Goal: Information Seeking & Learning: Check status

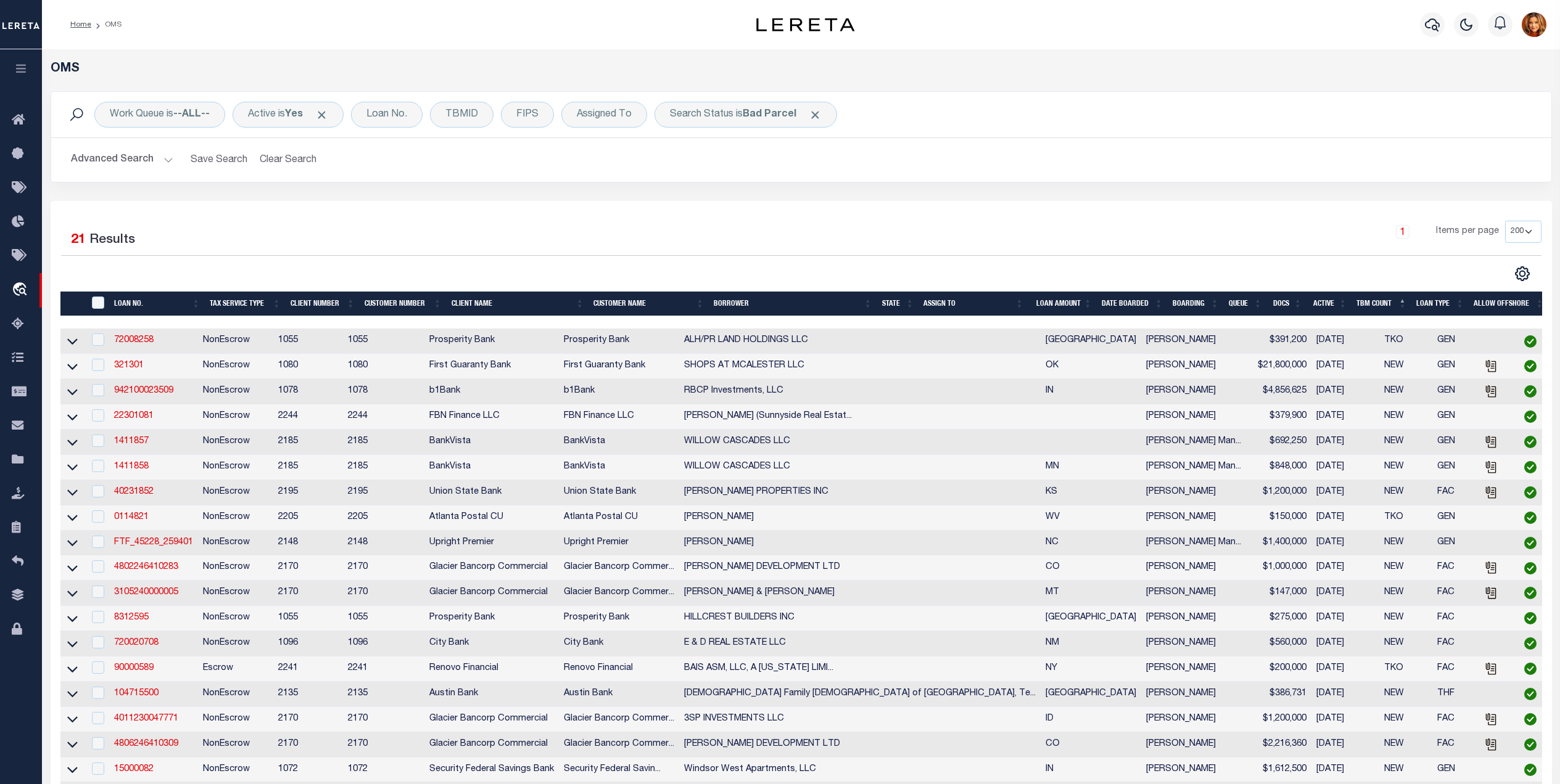
select select "200"
click at [284, 159] on button "Clear Search" at bounding box center [288, 160] width 67 height 24
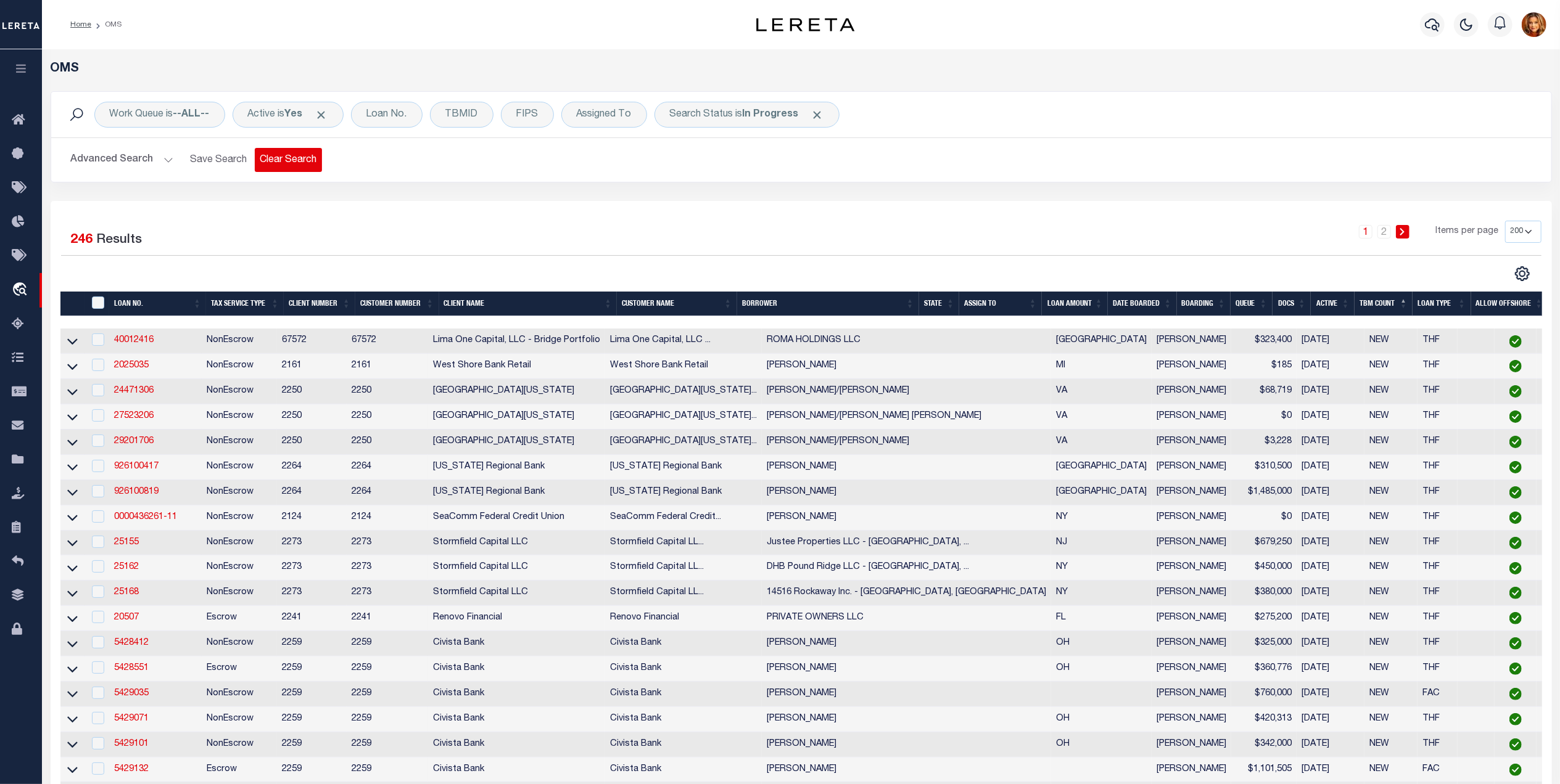
click at [284, 163] on button "Clear Search" at bounding box center [288, 160] width 67 height 24
click at [393, 115] on div "Loan No." at bounding box center [387, 115] width 71 height 26
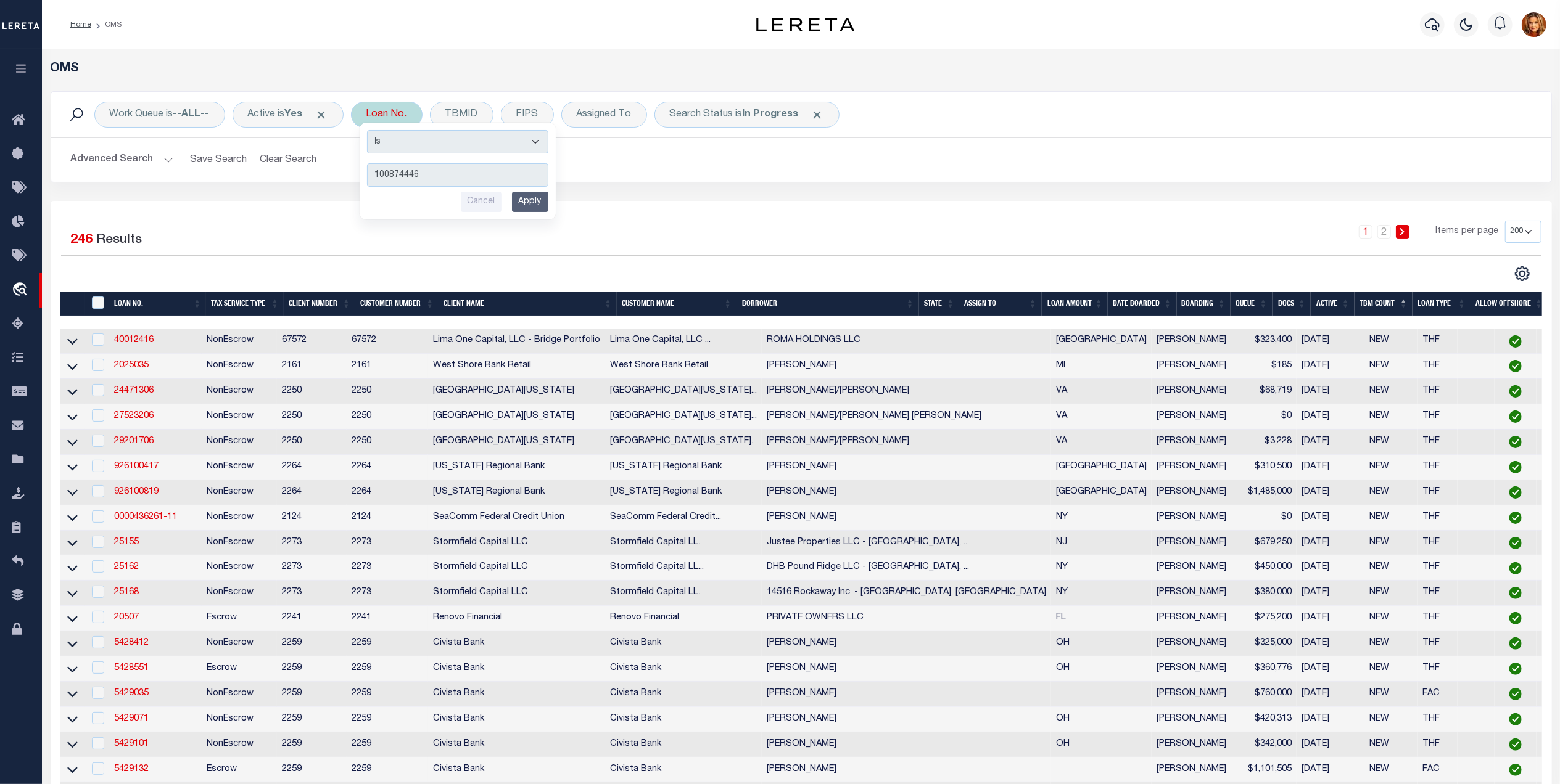
type input "1008744468"
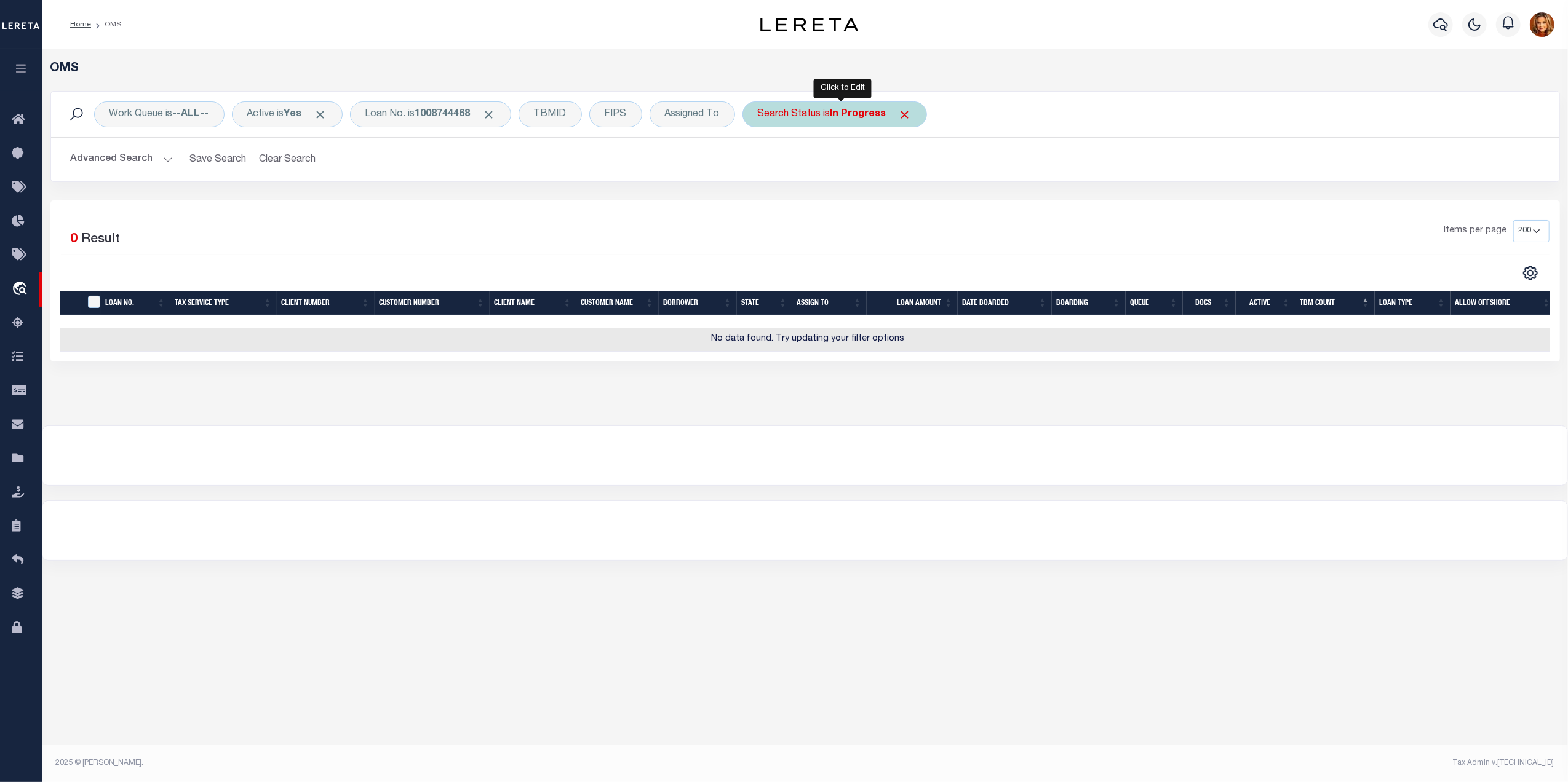
click at [910, 122] on div "Search Status is In Progress" at bounding box center [834, 114] width 184 height 26
select select "IP"
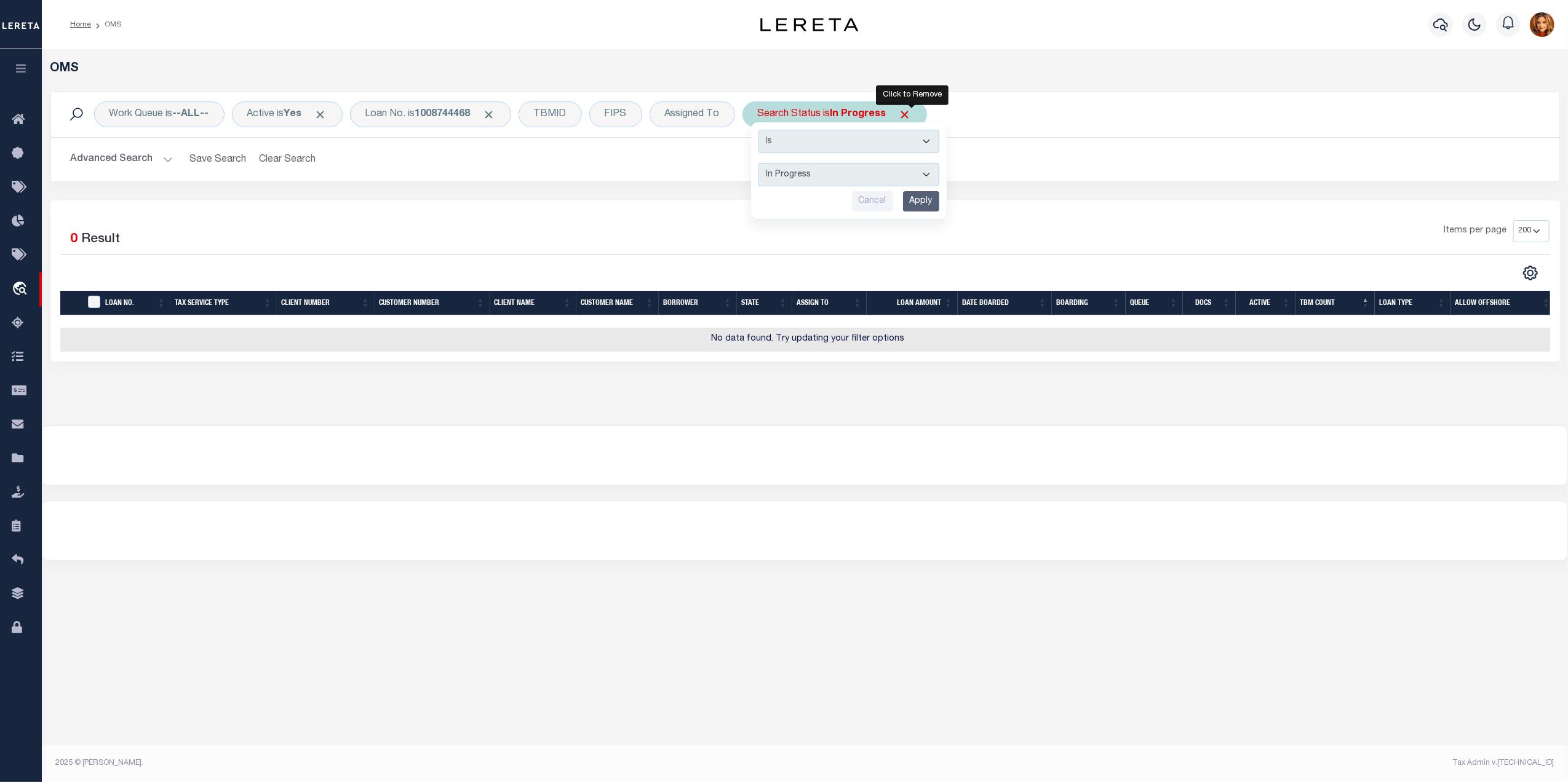
click at [912, 117] on span "Click to Remove" at bounding box center [905, 114] width 13 height 13
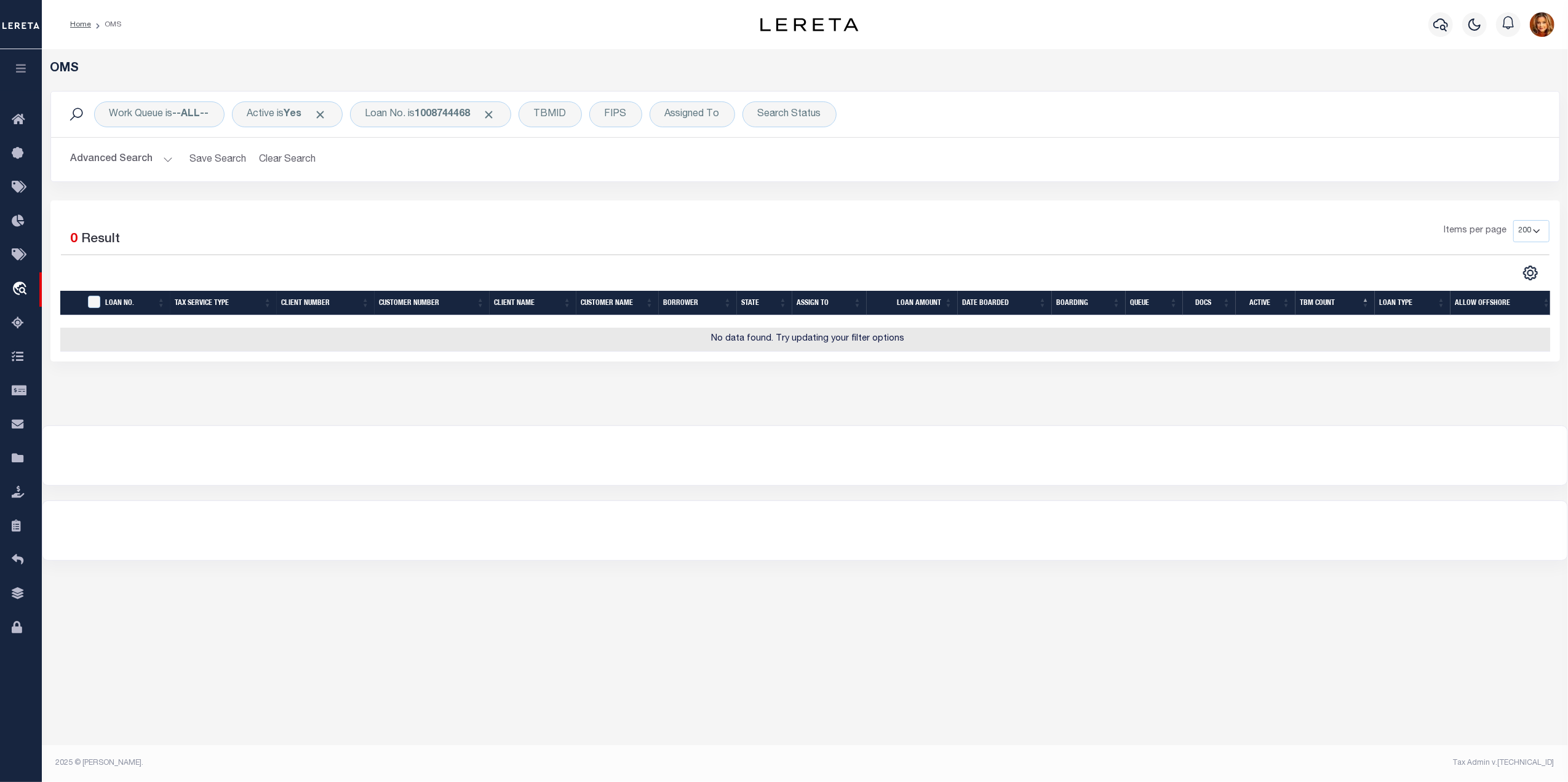
click at [114, 159] on button "Advanced Search" at bounding box center [121, 160] width 102 height 24
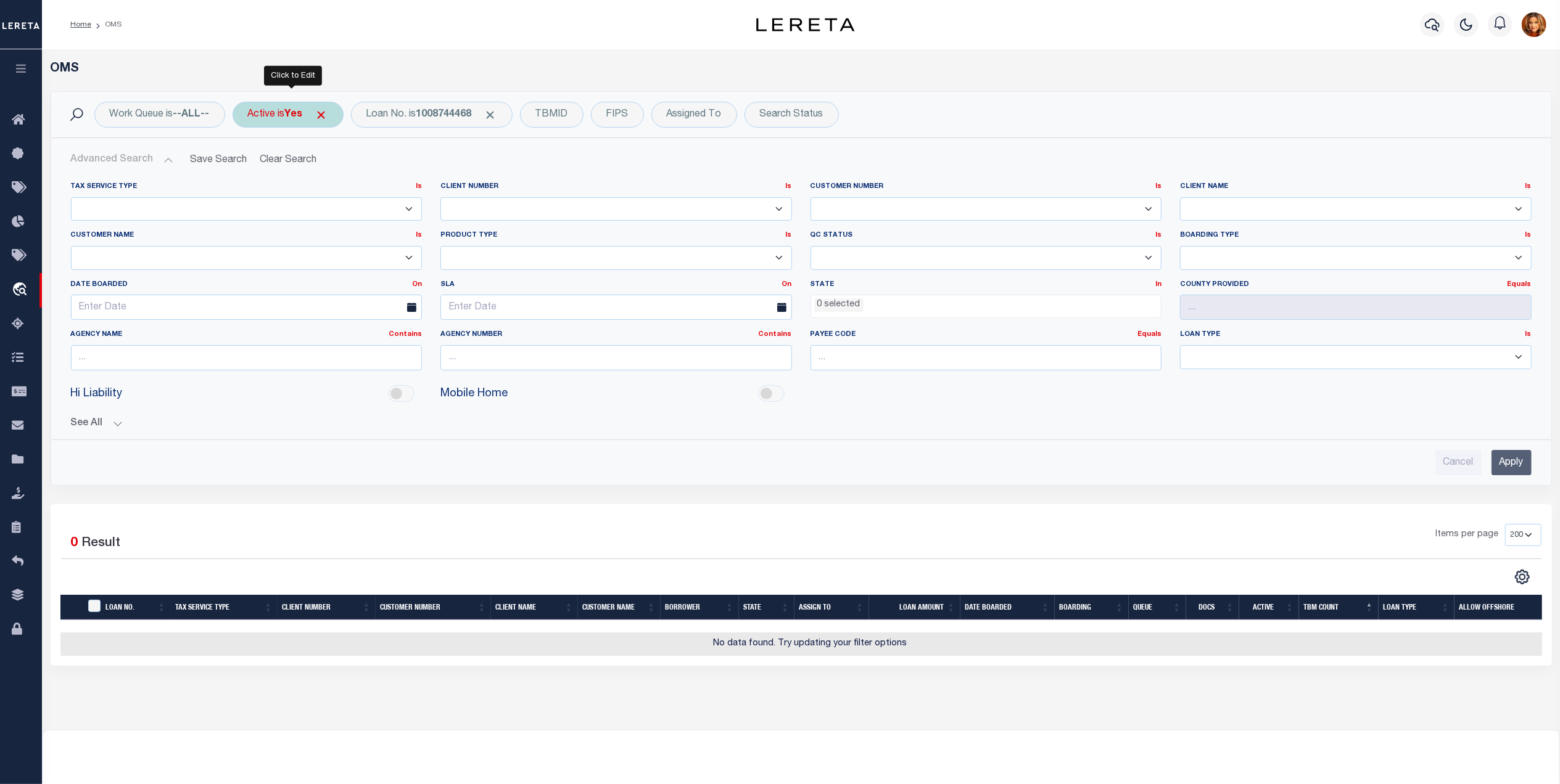
click at [300, 114] on b "Yes" at bounding box center [294, 115] width 18 height 10
click at [276, 174] on select "Yes No" at bounding box center [339, 175] width 181 height 23
select select "false"
click at [251, 164] on select "Yes No" at bounding box center [339, 175] width 181 height 23
click at [404, 208] on input "Apply" at bounding box center [411, 202] width 36 height 21
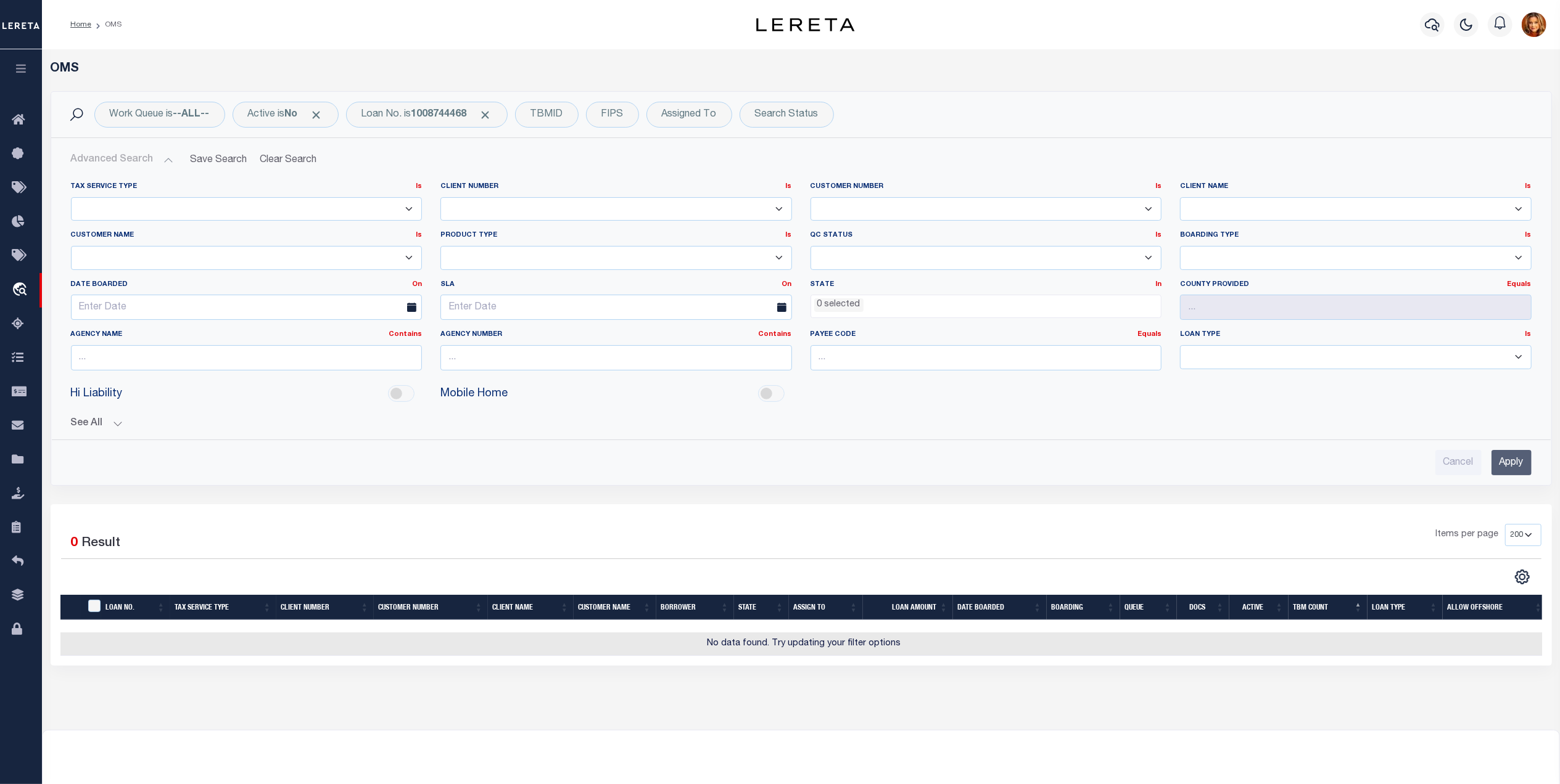
click at [1500, 460] on input "Apply" at bounding box center [1511, 463] width 40 height 25
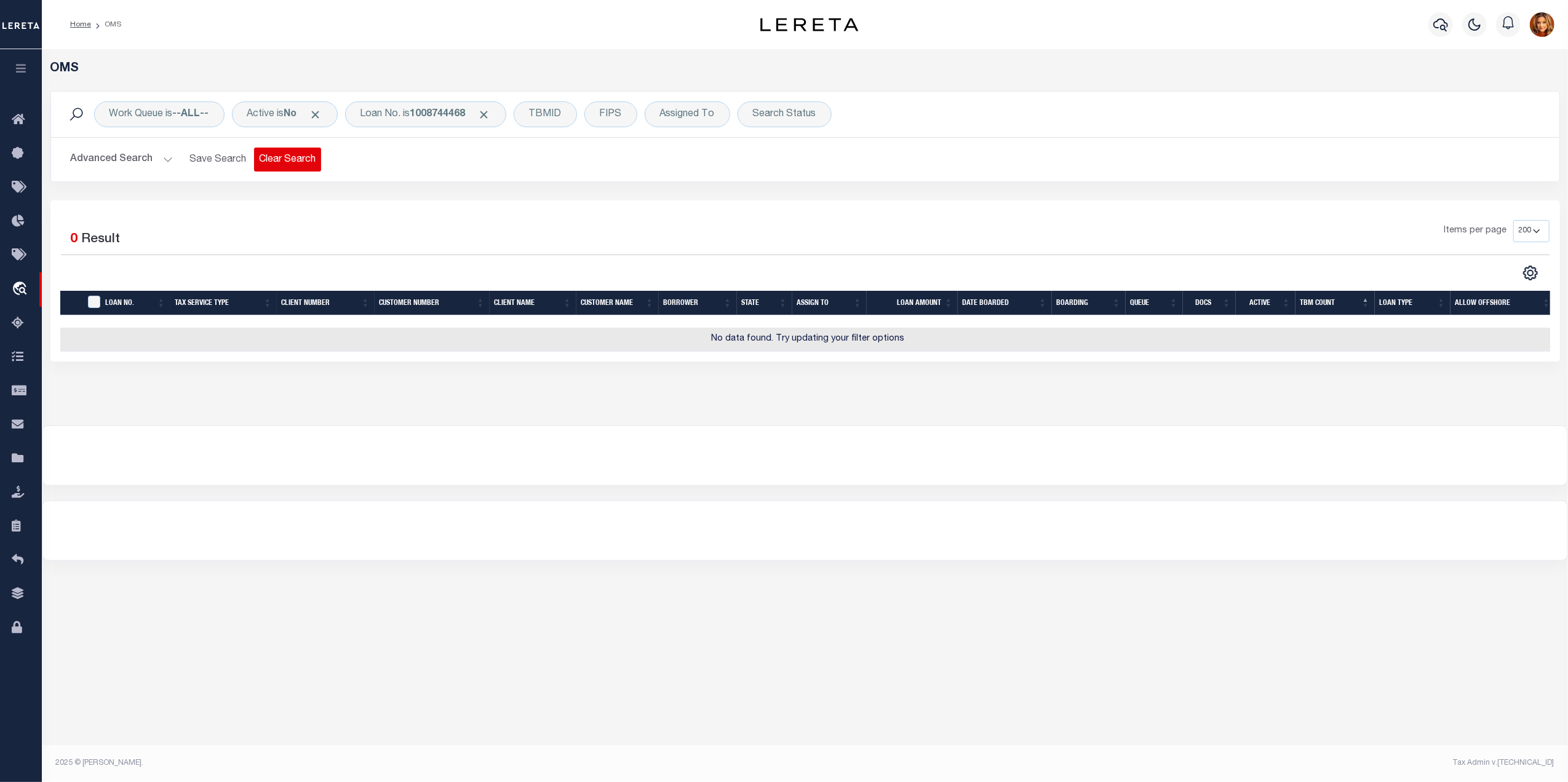
click at [281, 160] on button "Clear Search" at bounding box center [288, 160] width 67 height 24
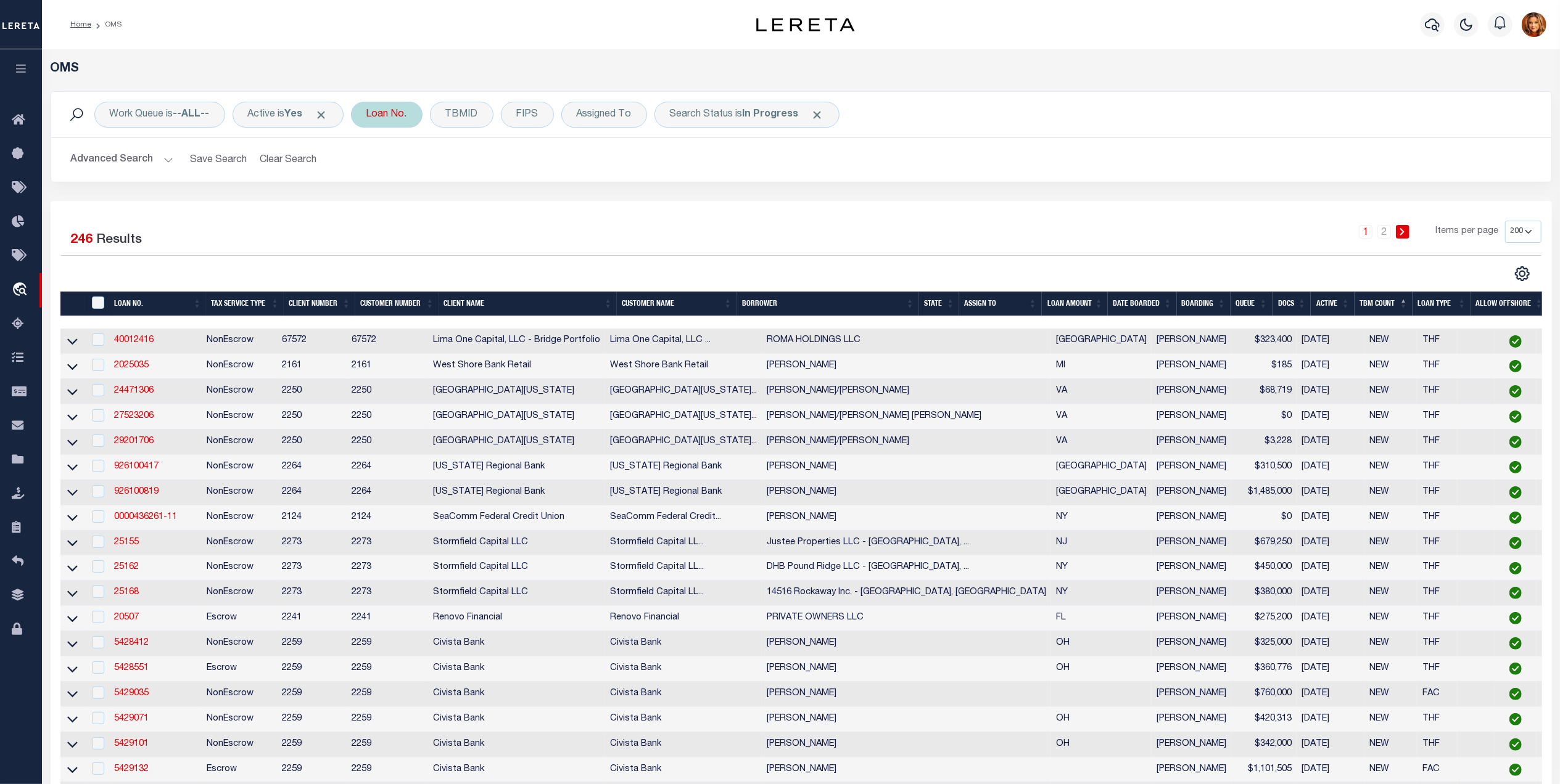
click at [402, 117] on div "Loan No." at bounding box center [387, 115] width 71 height 26
type input "1008744468"
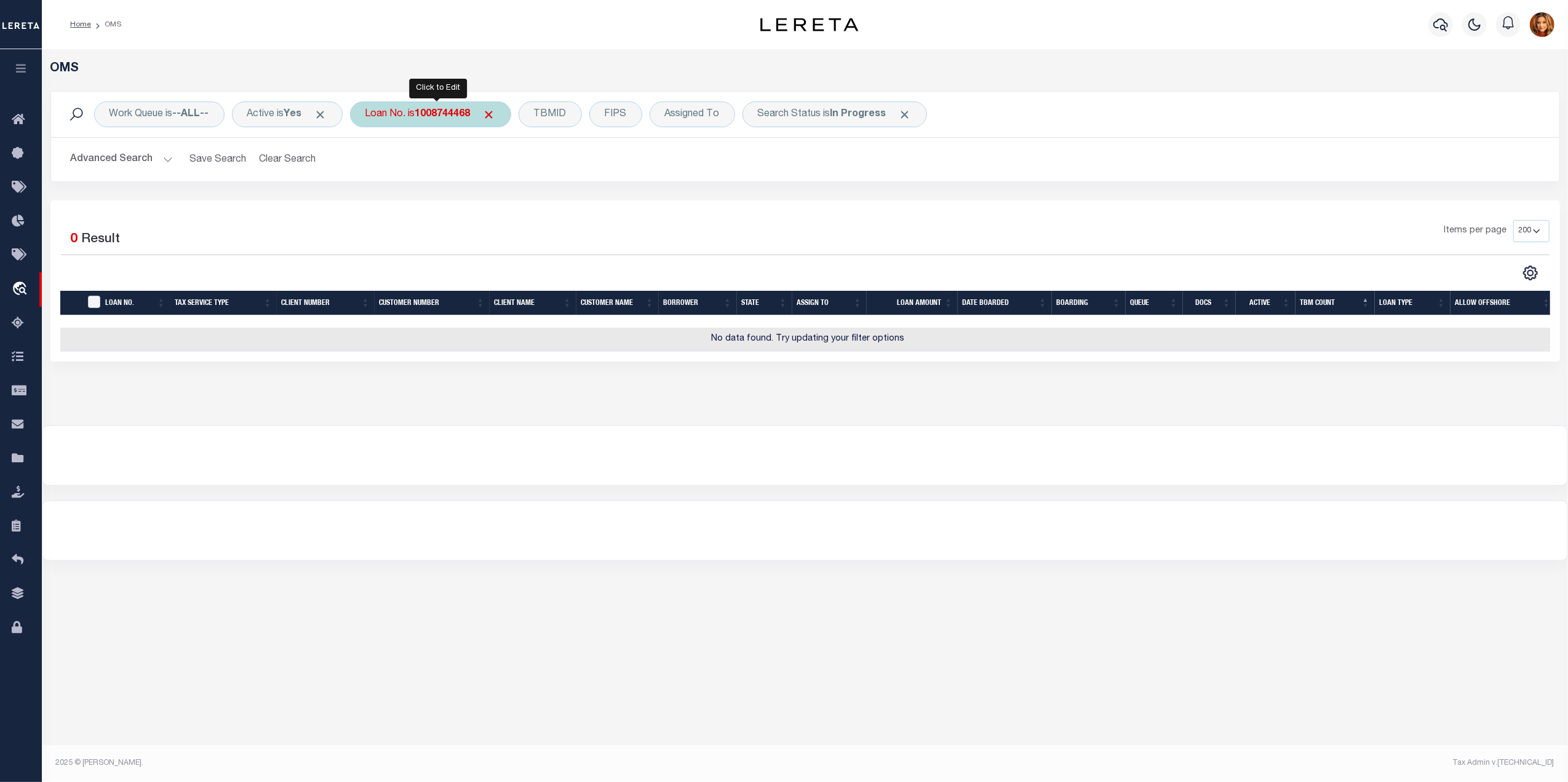
click at [436, 116] on b "1008744468" at bounding box center [443, 114] width 55 height 10
type input "501304"
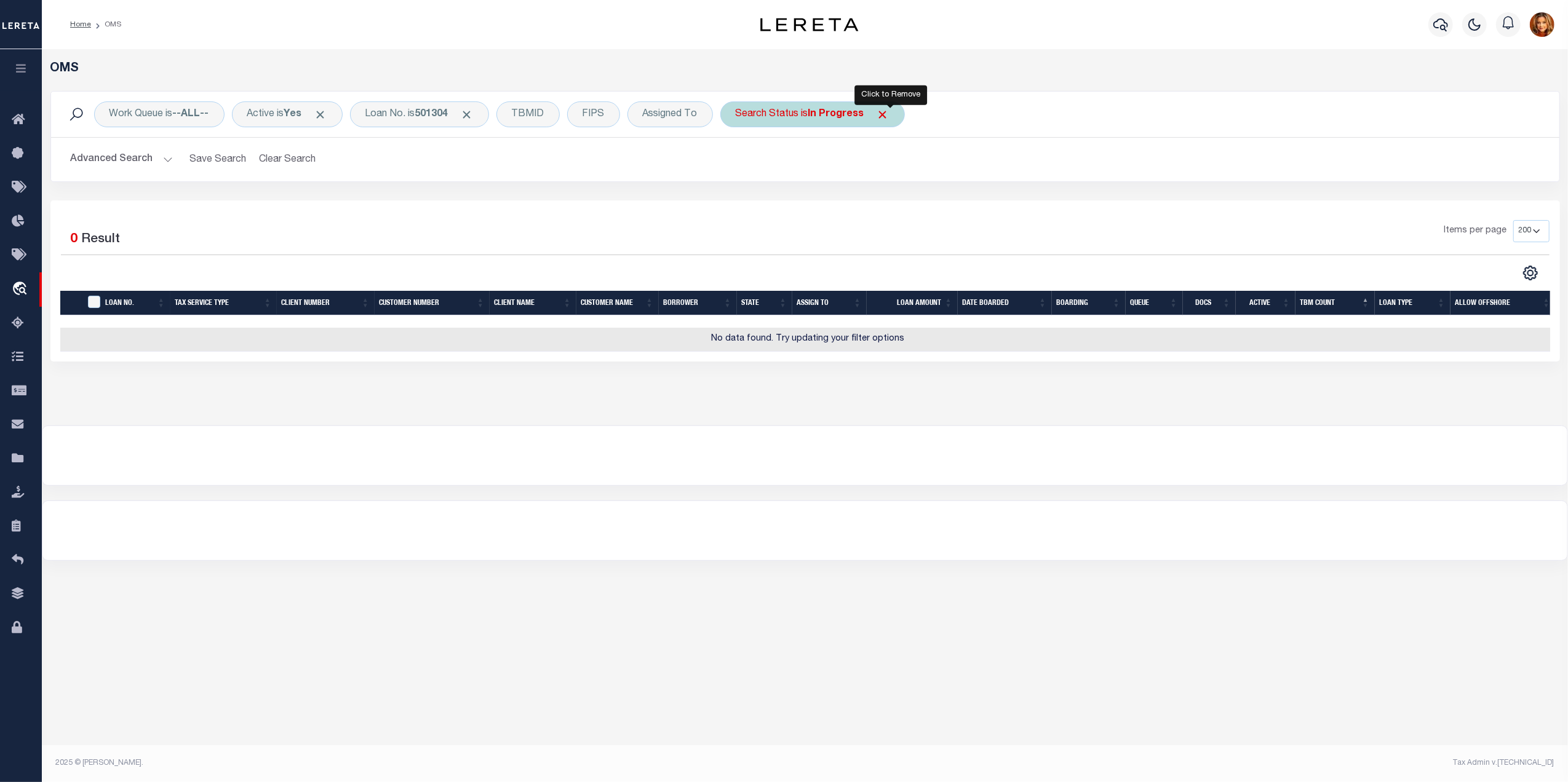
click at [889, 118] on span "Click to Remove" at bounding box center [883, 114] width 13 height 13
click at [116, 154] on button "Advanced Search" at bounding box center [121, 160] width 102 height 24
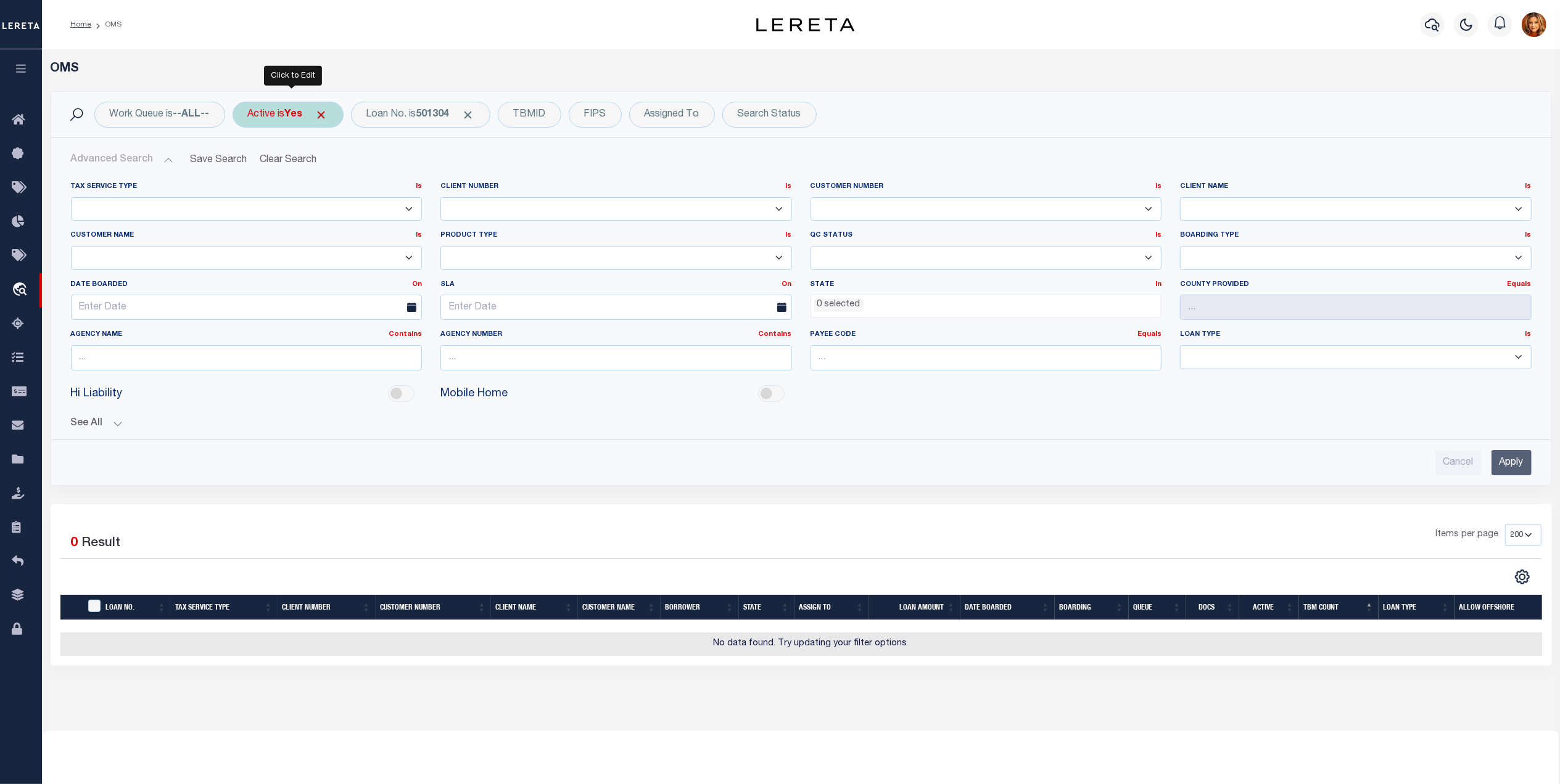
click at [297, 110] on b "Yes" at bounding box center [294, 115] width 18 height 10
click at [273, 171] on select "Yes No" at bounding box center [339, 175] width 181 height 23
select select "false"
click at [251, 164] on select "Yes No" at bounding box center [339, 175] width 181 height 23
click at [404, 210] on input "Apply" at bounding box center [411, 202] width 36 height 21
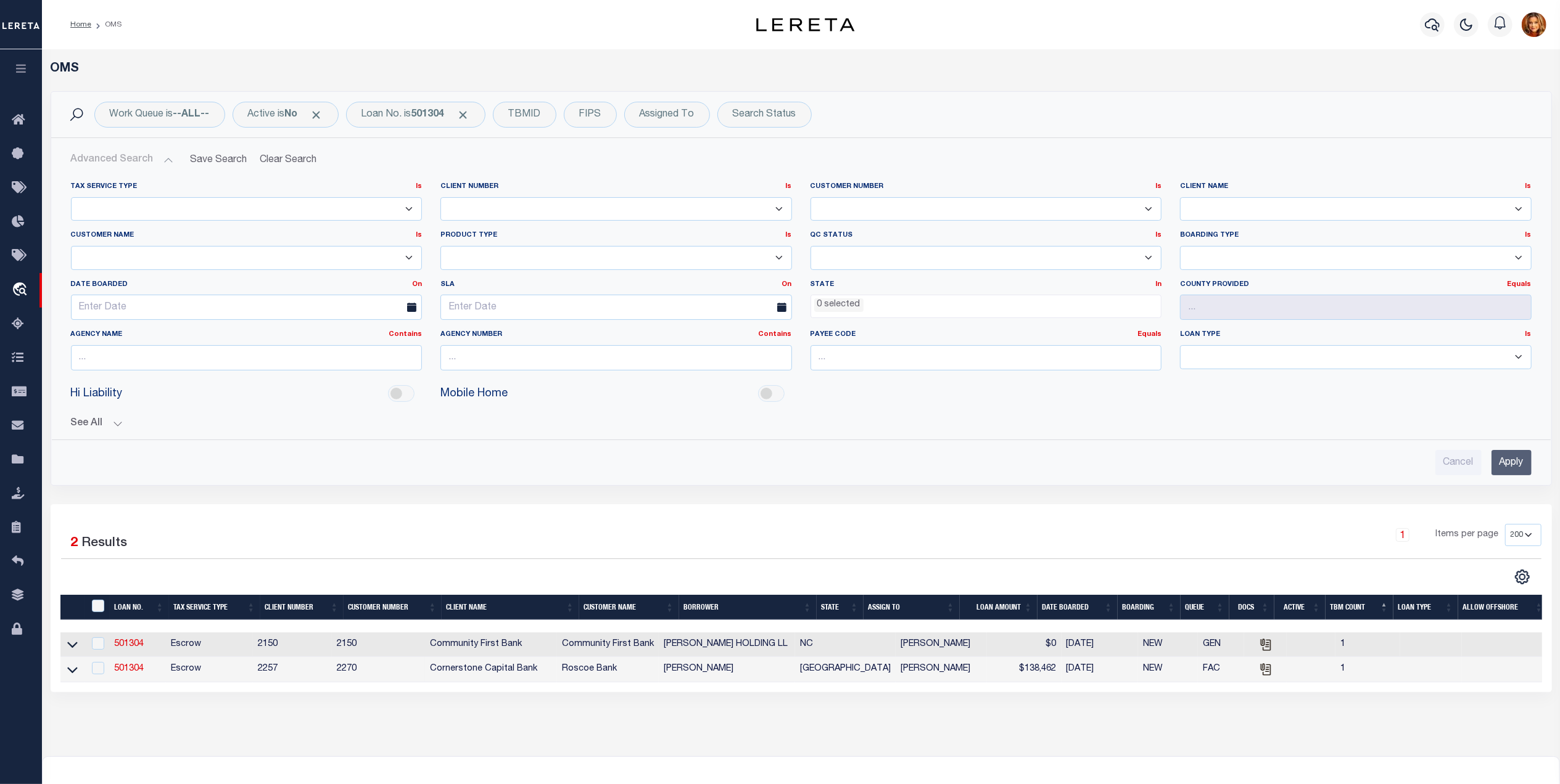
scroll to position [137, 0]
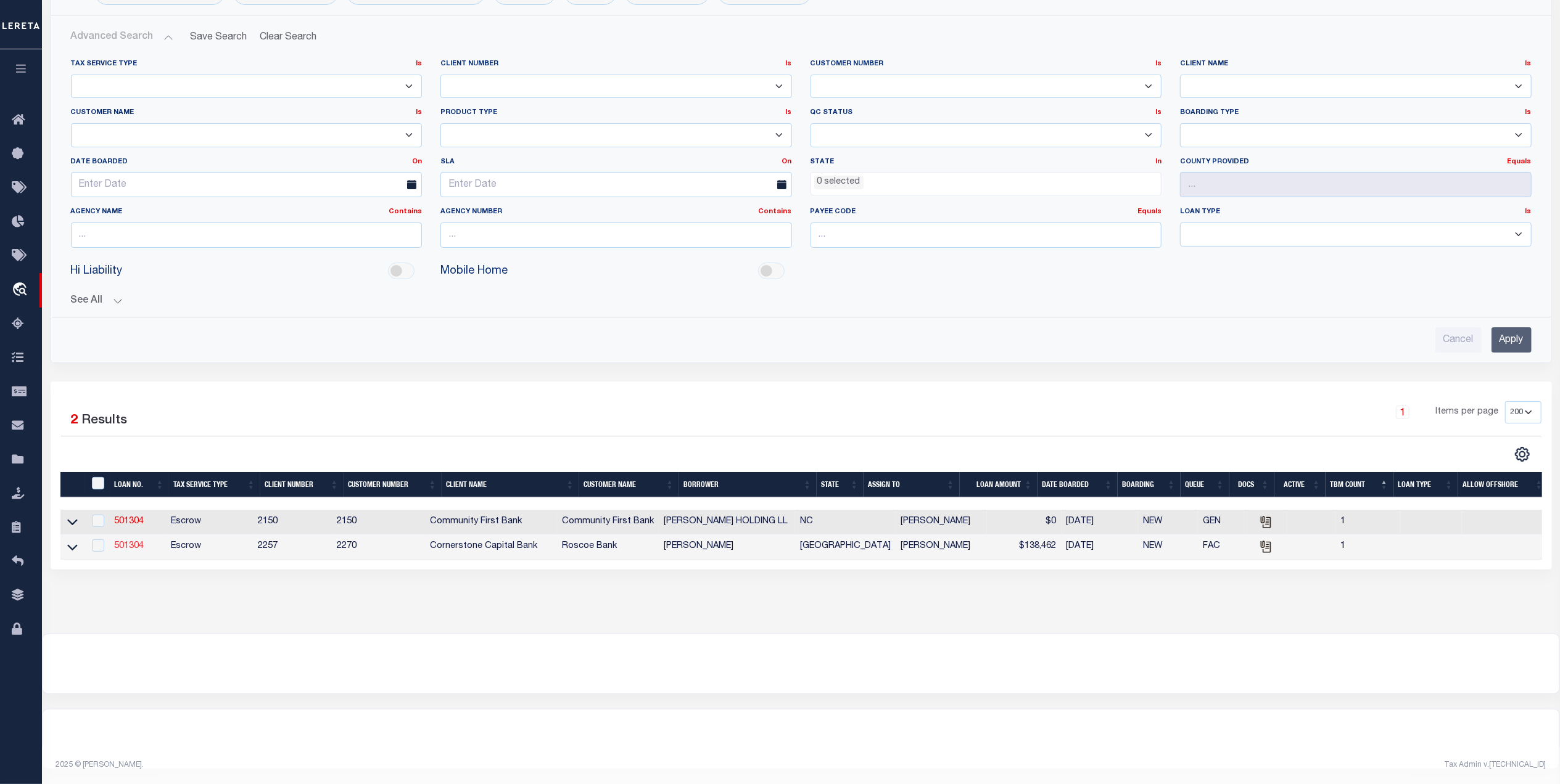
click at [122, 542] on link "501304" at bounding box center [128, 546] width 30 height 9
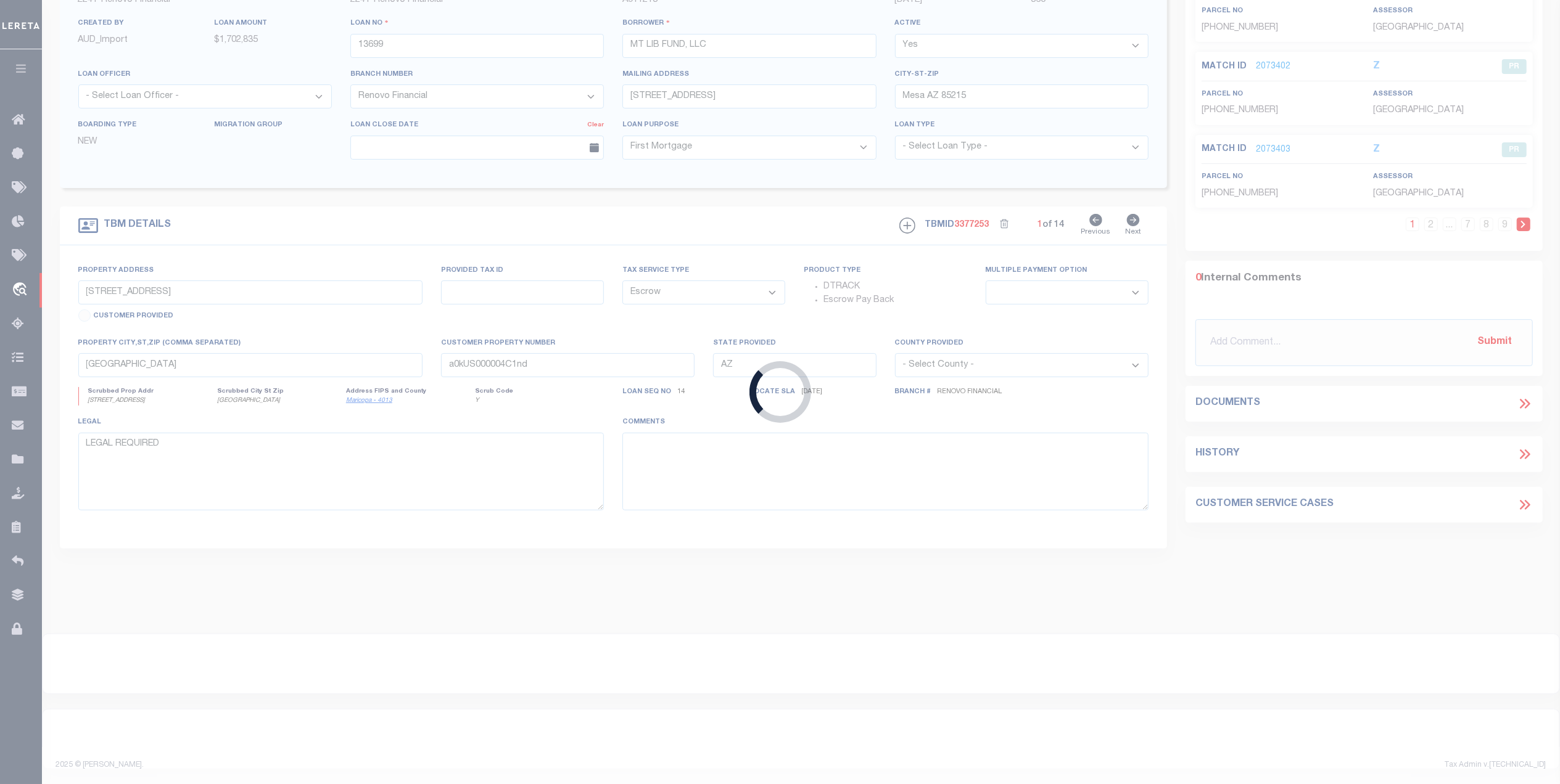
type input "501304"
type input "[PERSON_NAME]"
select select "False"
select select
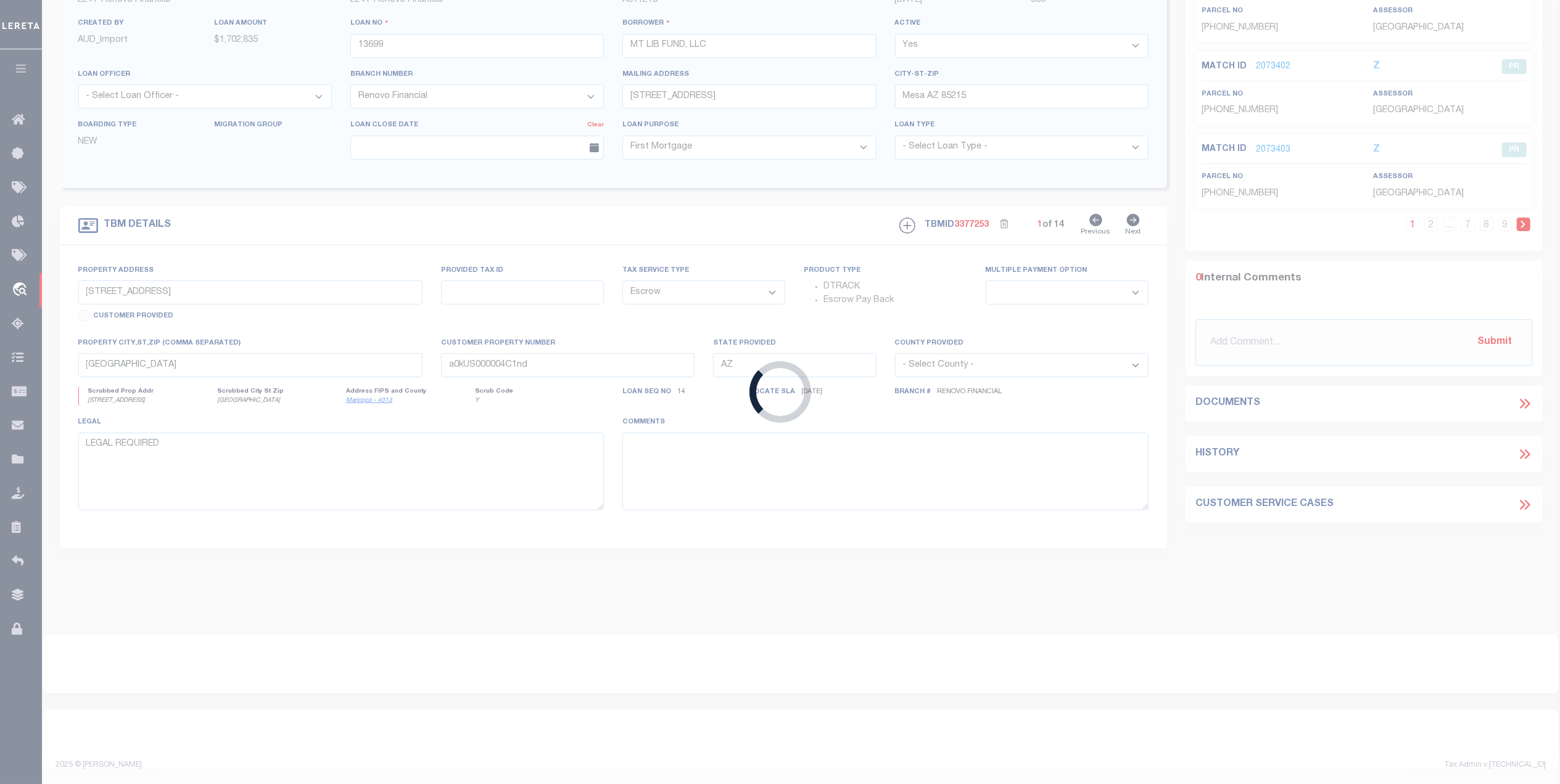
select select
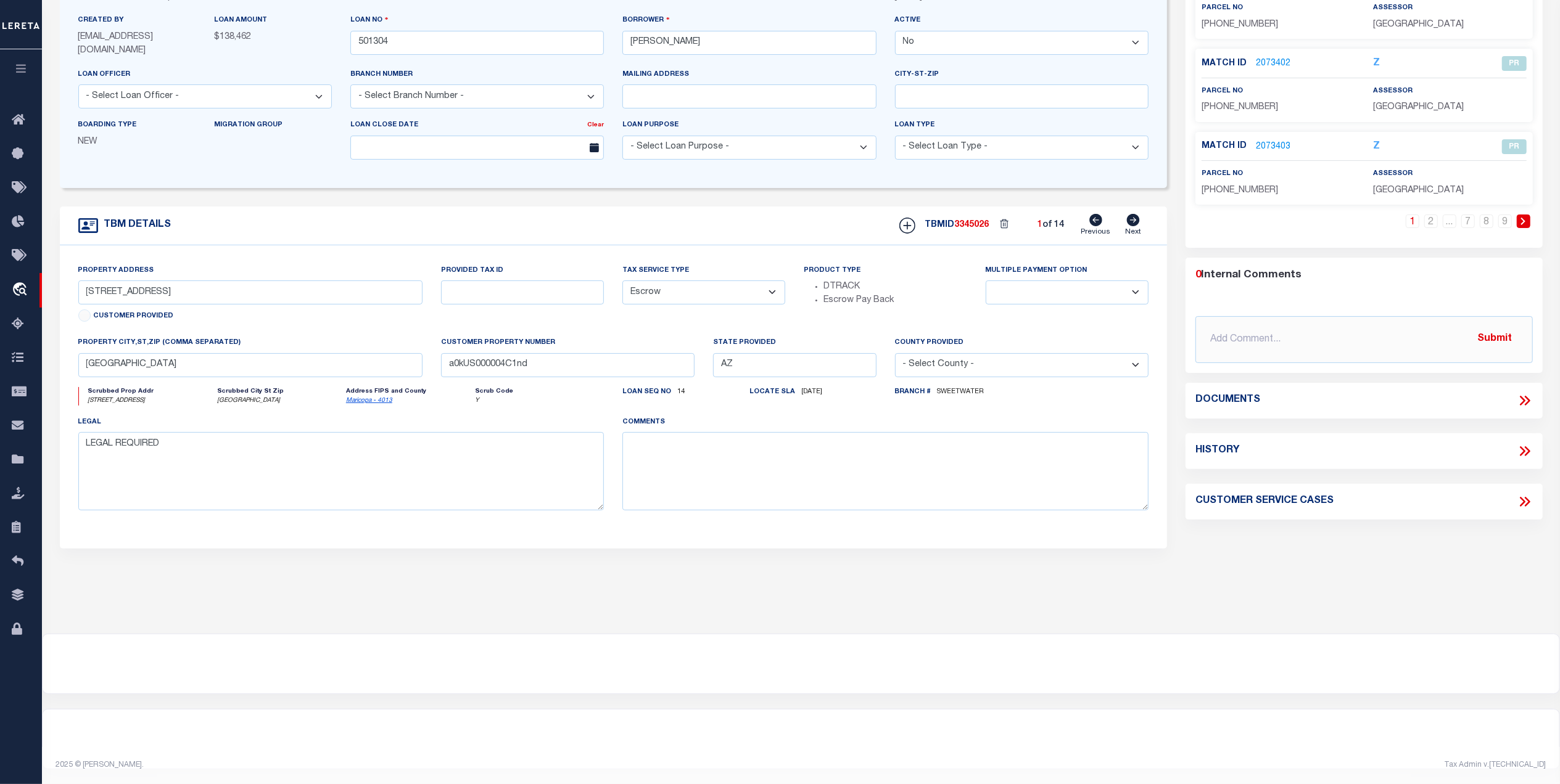
type input "[STREET_ADDRESS]"
select select
type input "[PERSON_NAME] TX 79506"
type input "[GEOGRAPHIC_DATA]"
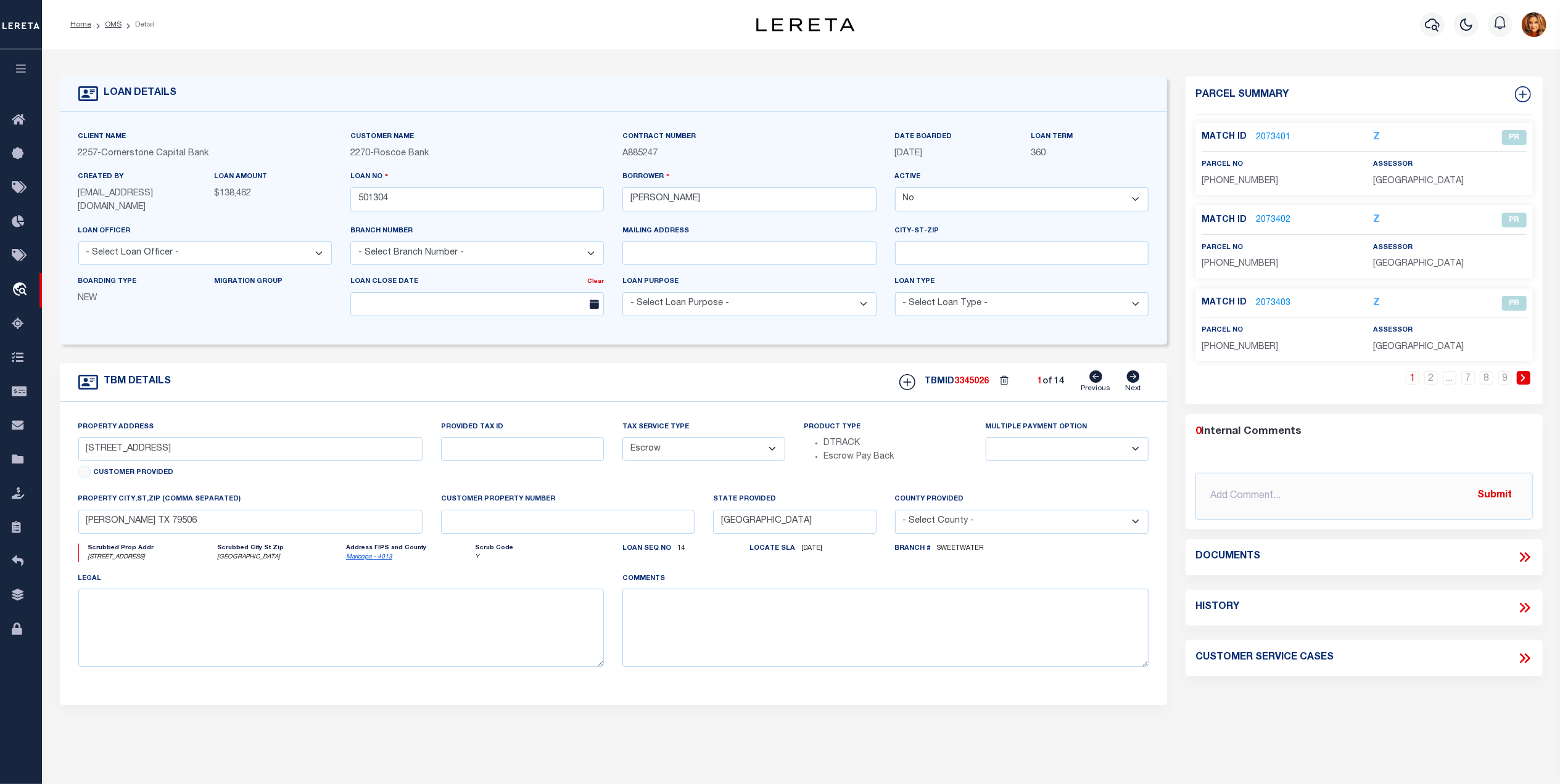
select select "49267"
select select "17140"
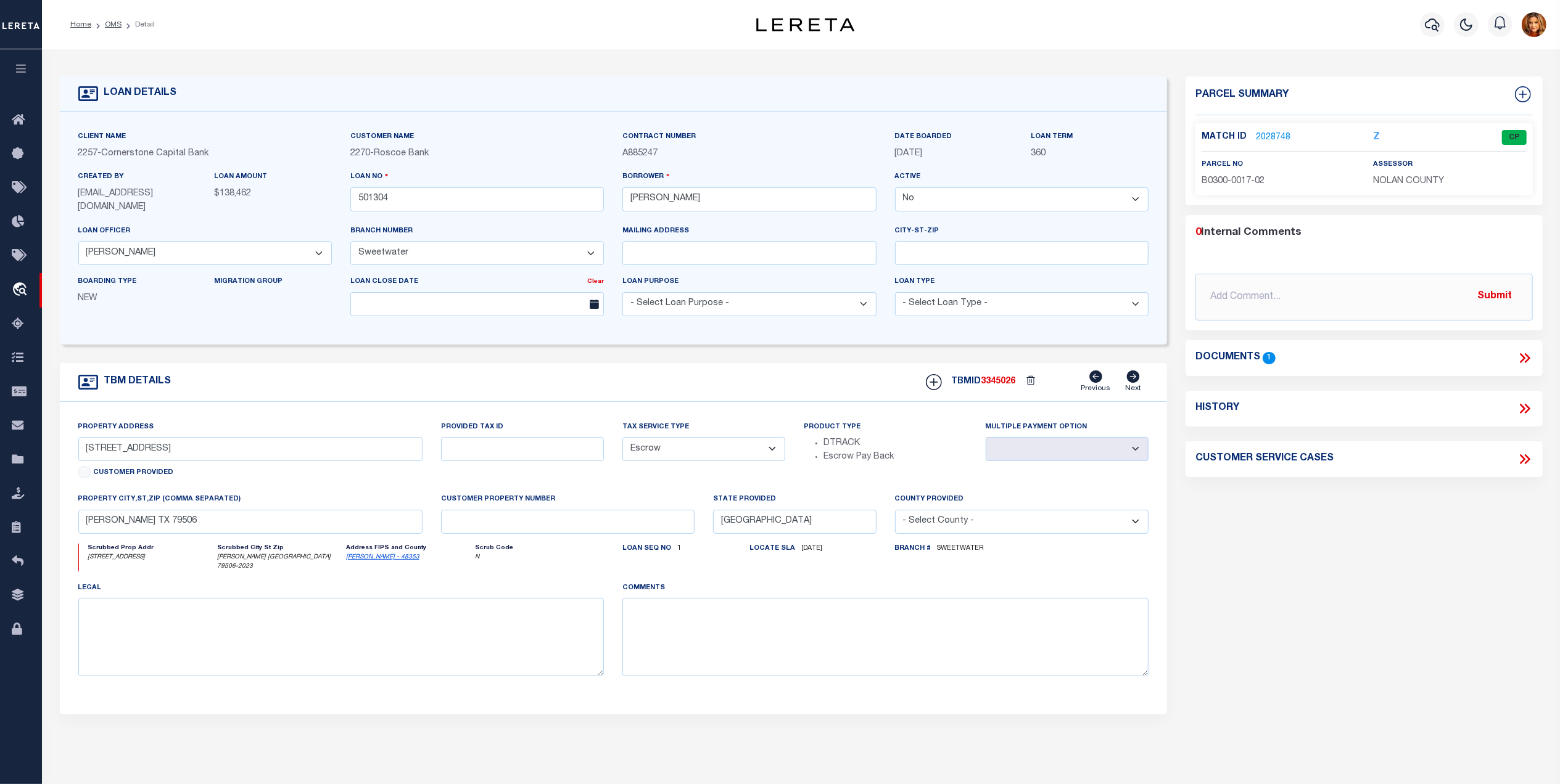
click at [1524, 362] on icon at bounding box center [1526, 358] width 5 height 10
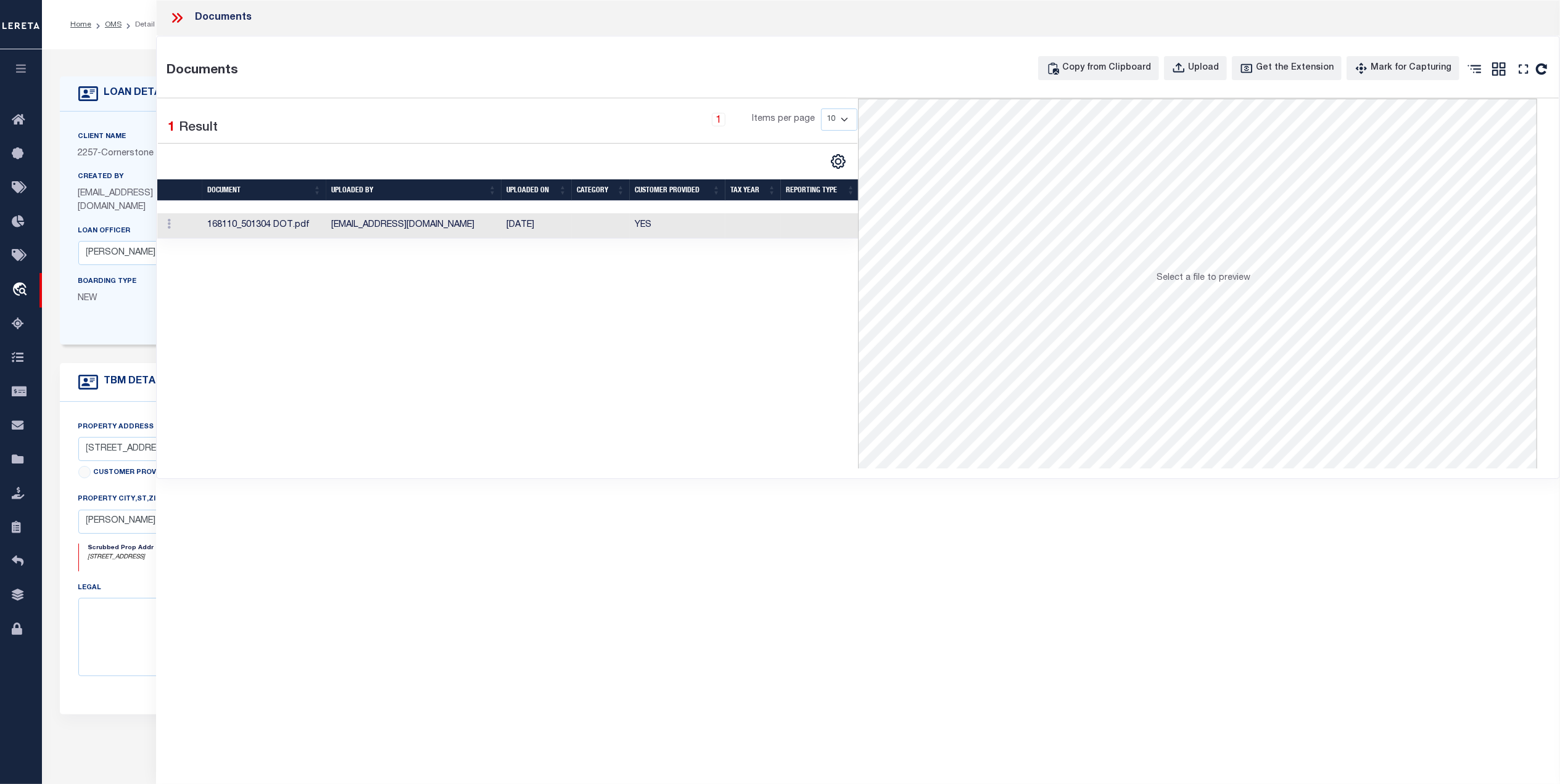
click at [403, 222] on td "[EMAIL_ADDRESS][DOMAIN_NAME]" at bounding box center [413, 226] width 175 height 25
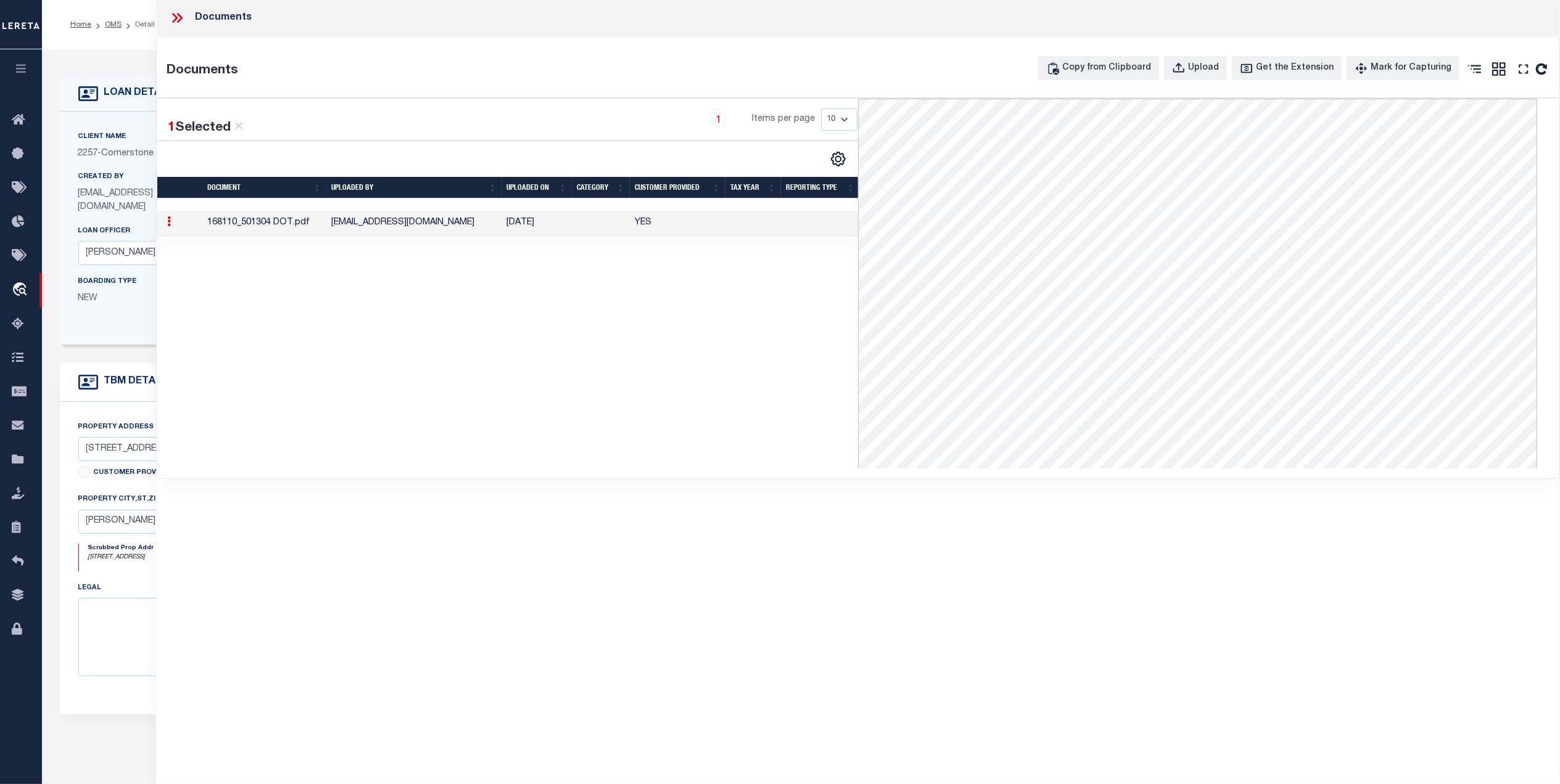
click at [176, 18] on icon at bounding box center [176, 17] width 16 height 16
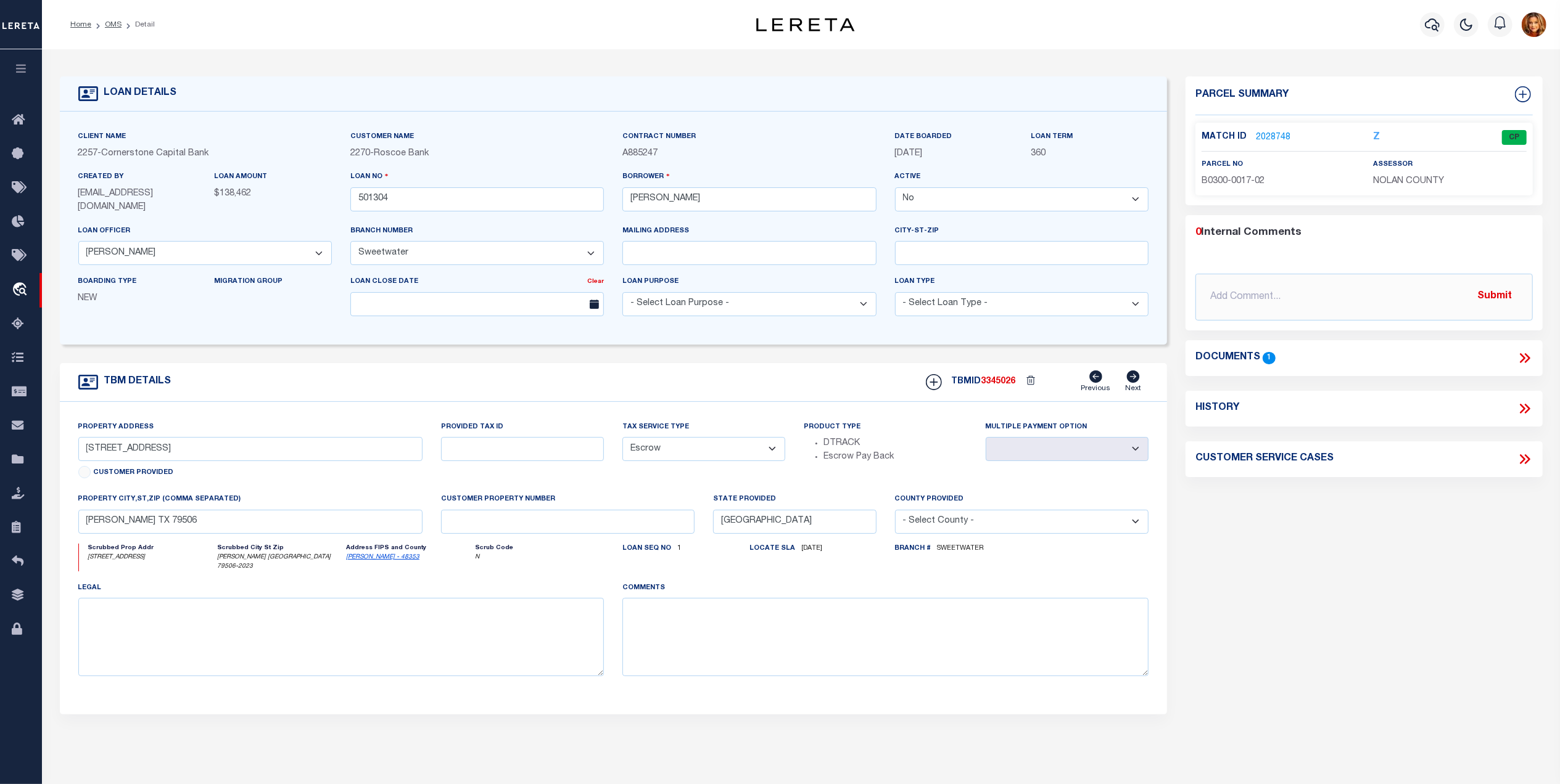
click at [1263, 133] on link "2028748" at bounding box center [1273, 137] width 34 height 13
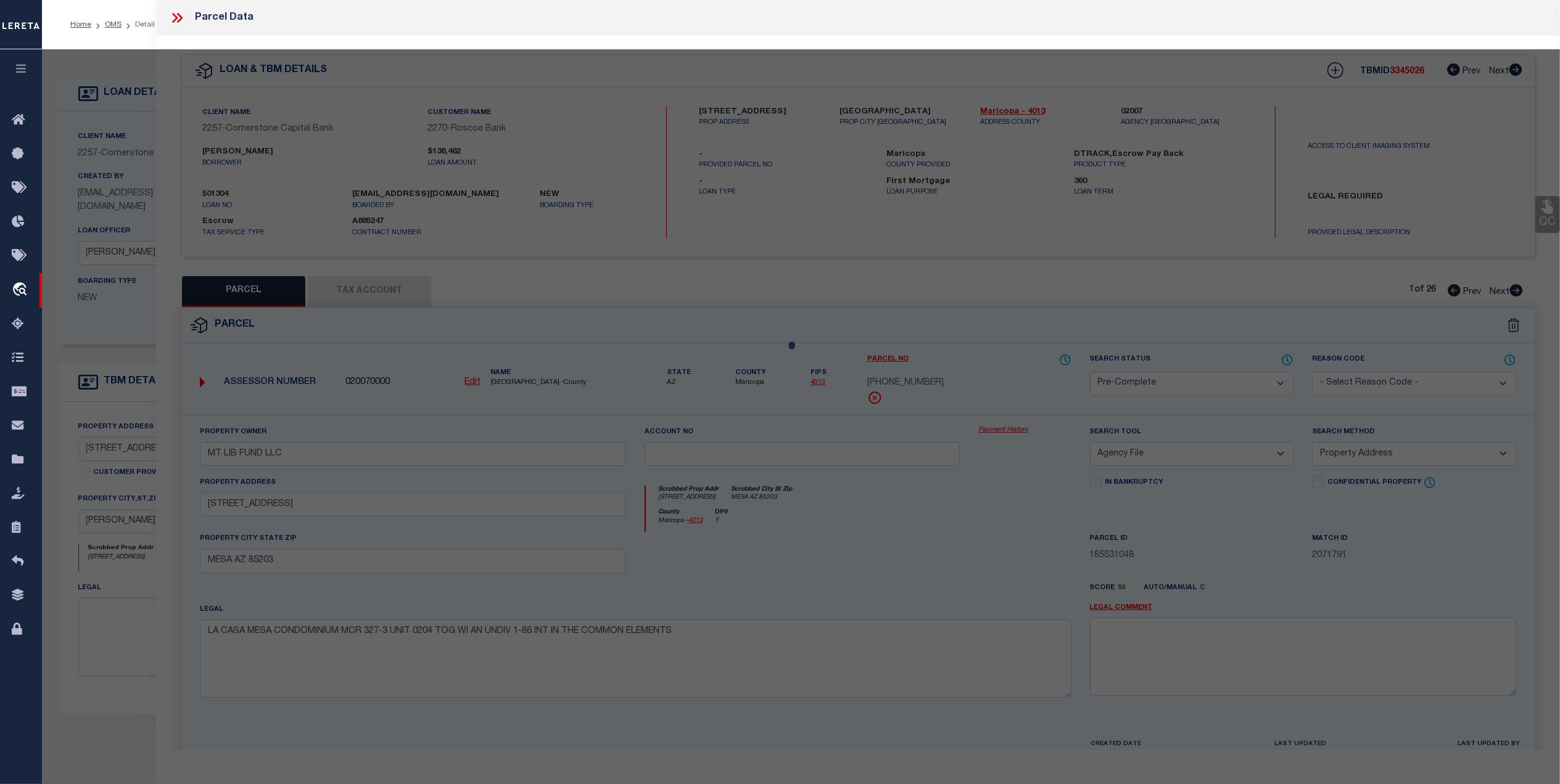
select select "AS"
select select
checkbox input "false"
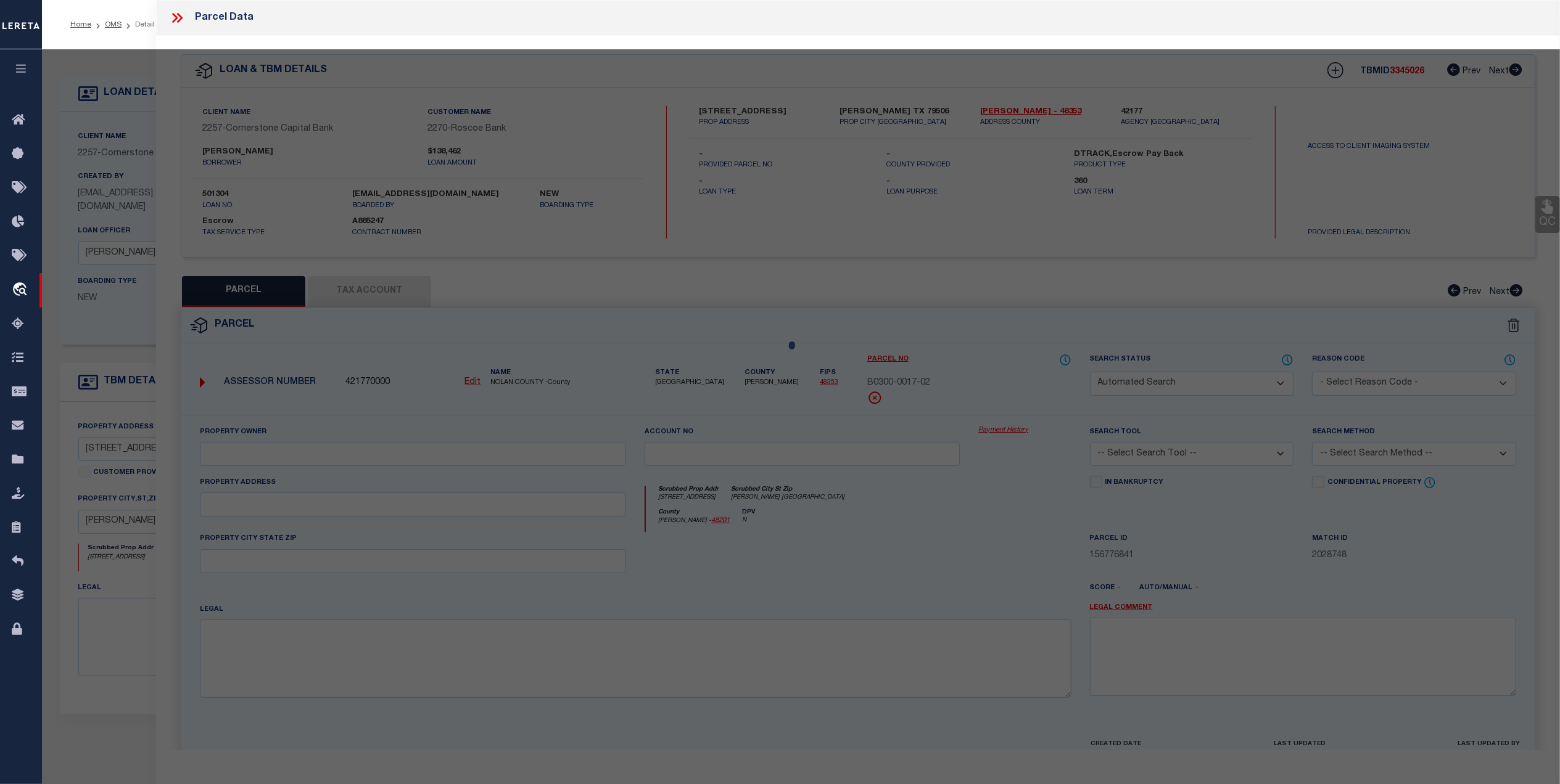
select select "CP"
type input "WHITE [PERSON_NAME] ET [PERSON_NAME]"
select select
type input "[STREET_ADDRESS]"
type input "[PERSON_NAME] [GEOGRAPHIC_DATA]"
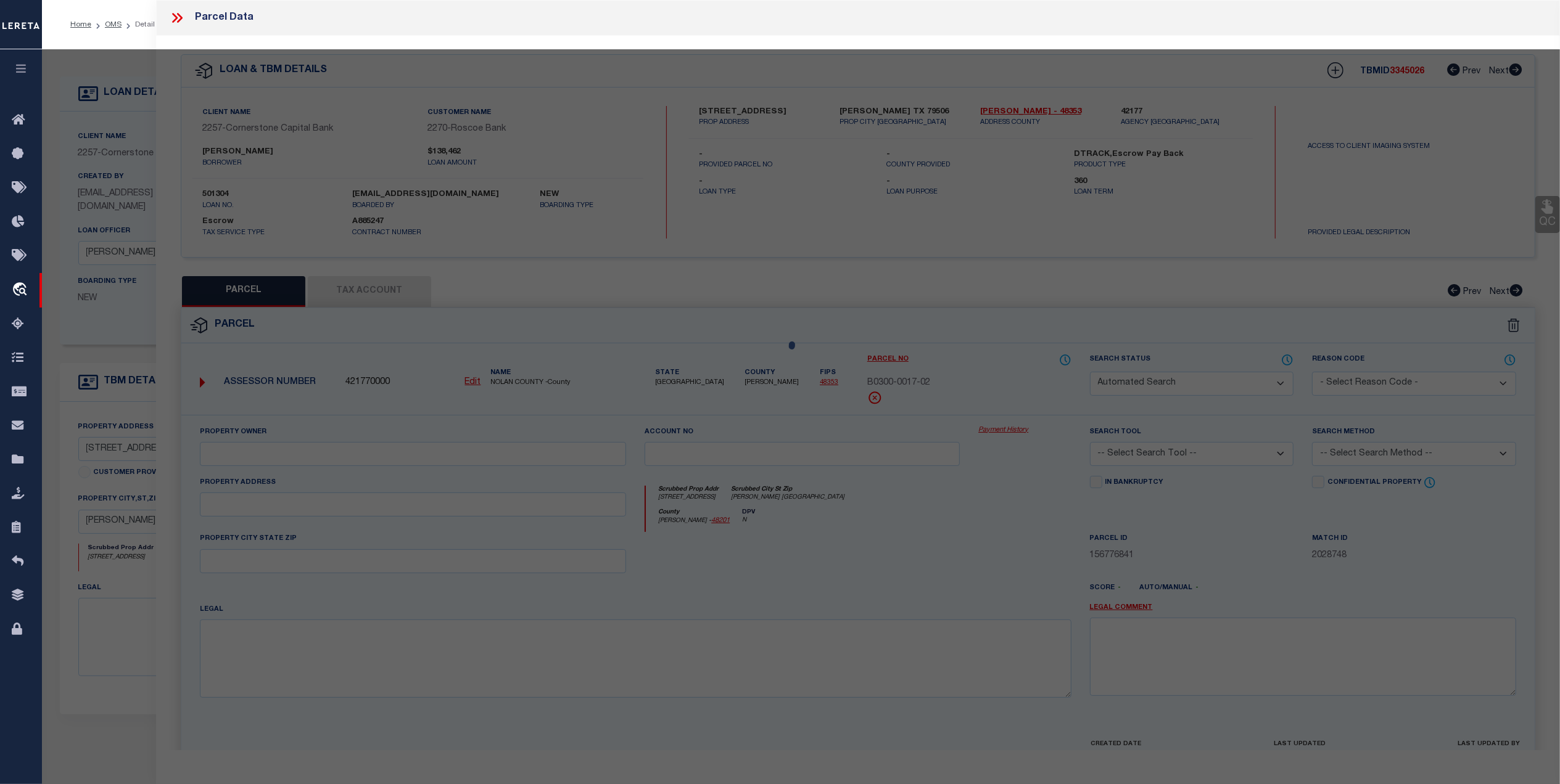
type textarea "ORIENT BLK 17 LOT E2 OF 12 & ALL 13"
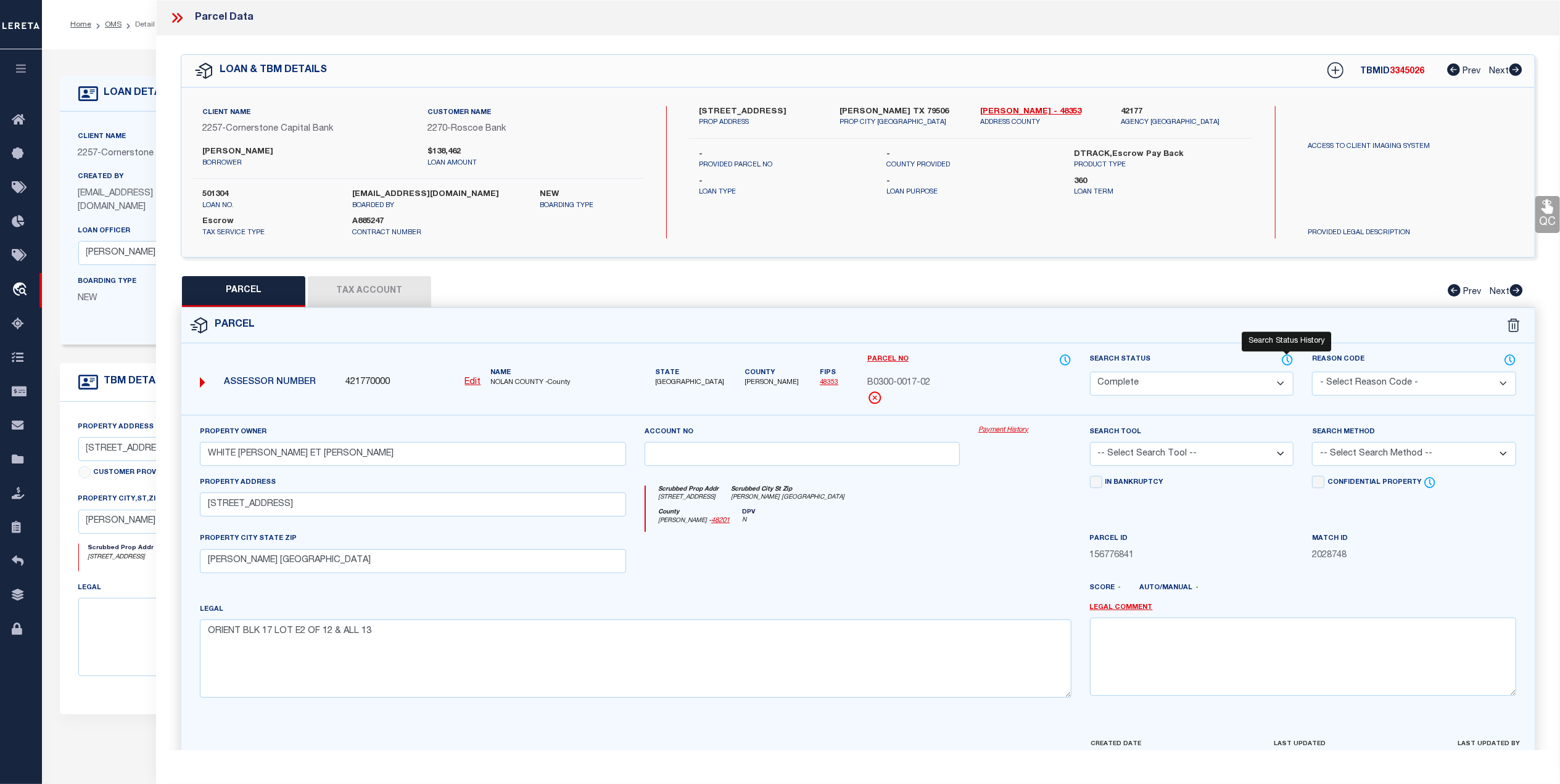
click at [1283, 358] on icon at bounding box center [1287, 360] width 10 height 10
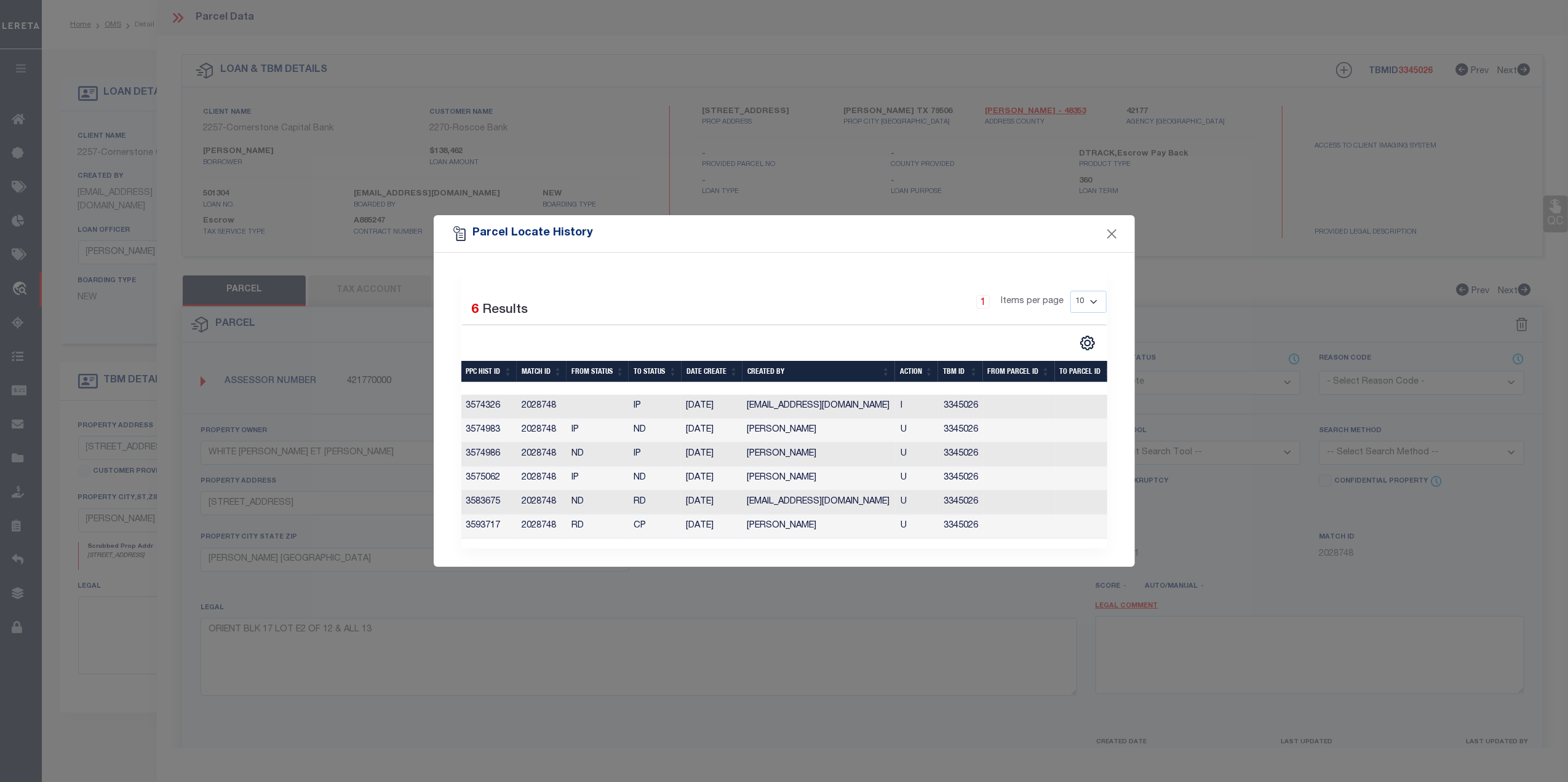
click at [1106, 237] on div "Parcel Locate History" at bounding box center [784, 234] width 701 height 37
click at [1118, 226] on button "Close" at bounding box center [1111, 234] width 16 height 16
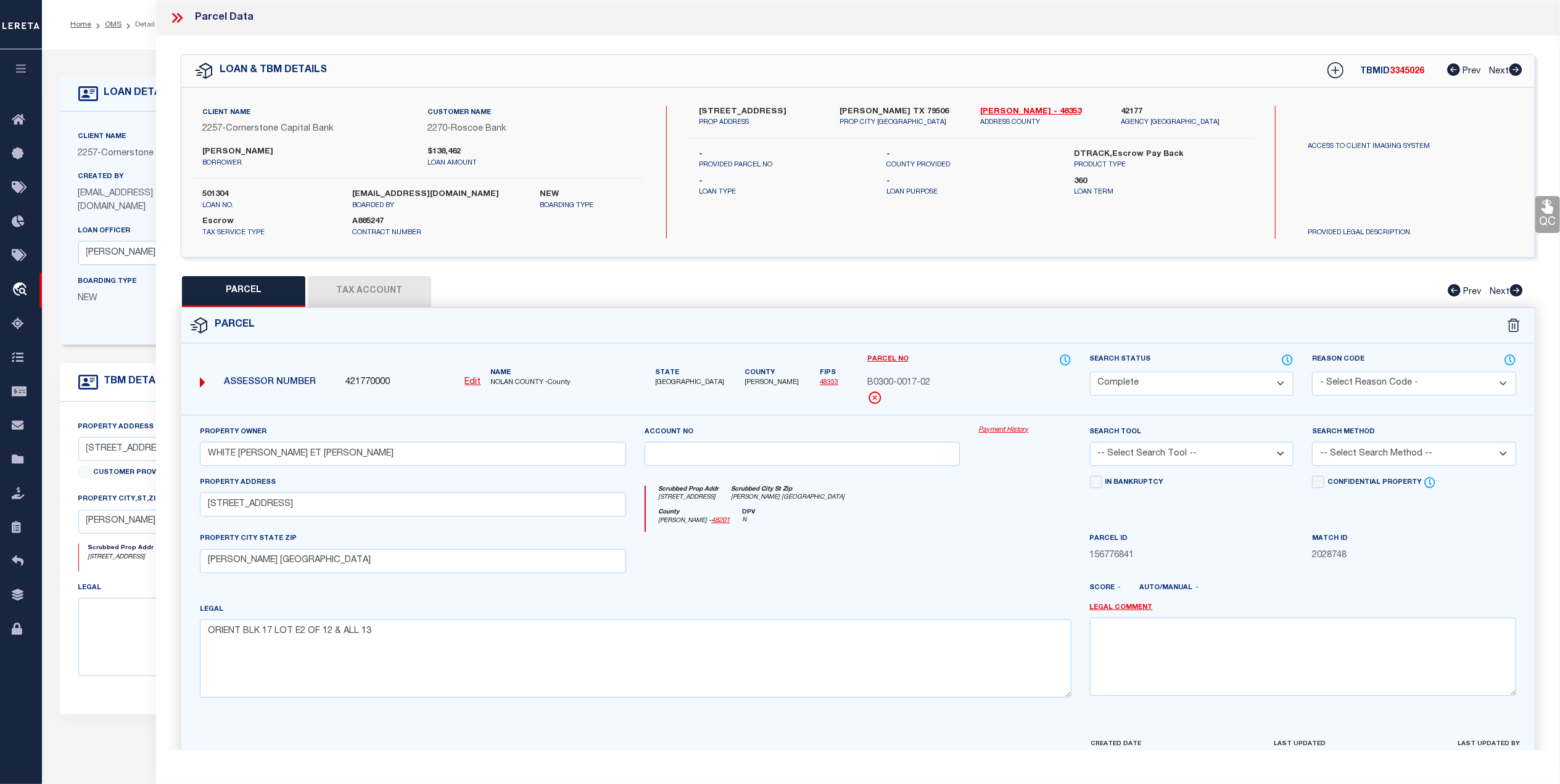
click at [388, 288] on button "Tax Account" at bounding box center [369, 291] width 124 height 31
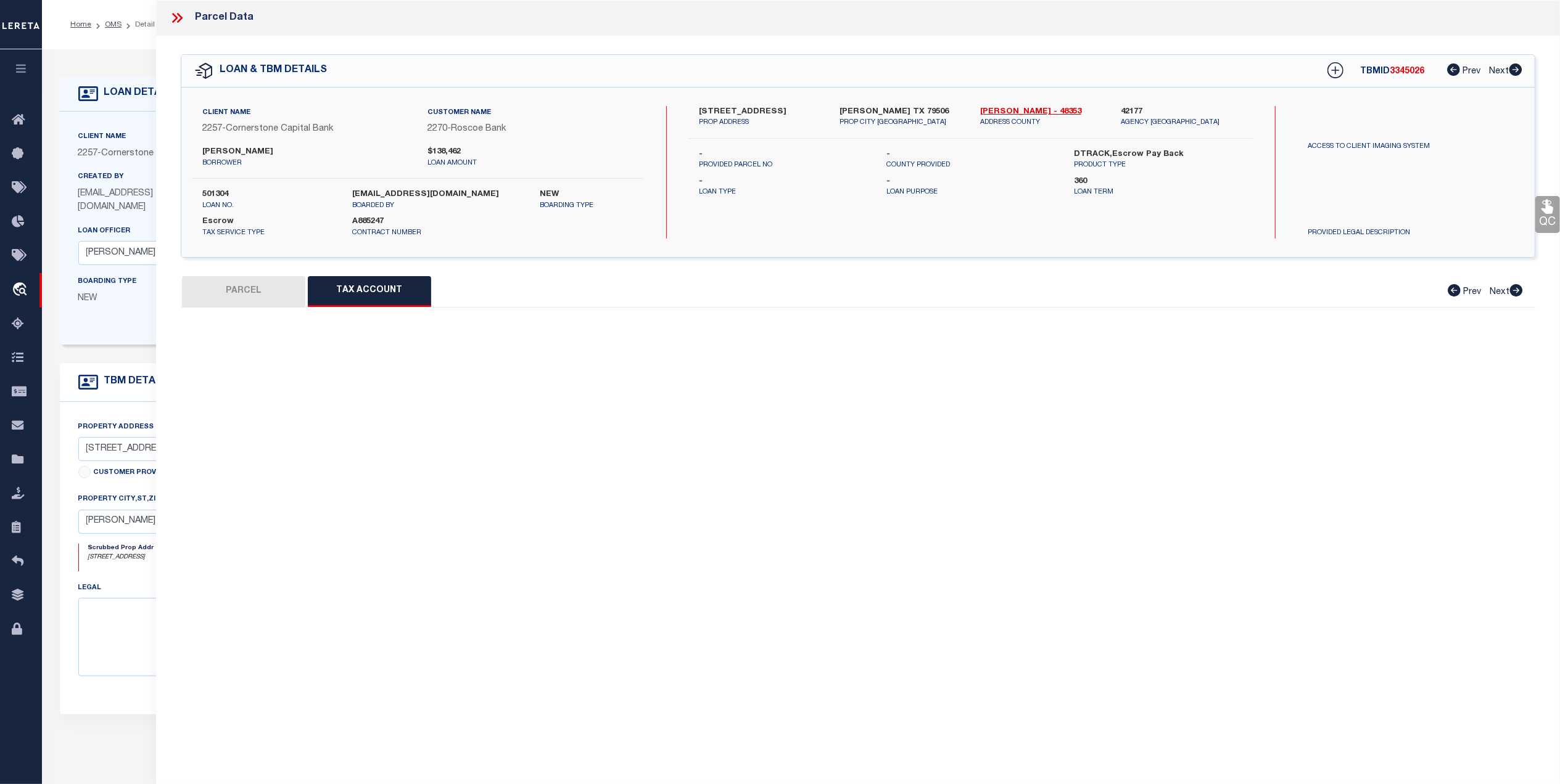
select select "100"
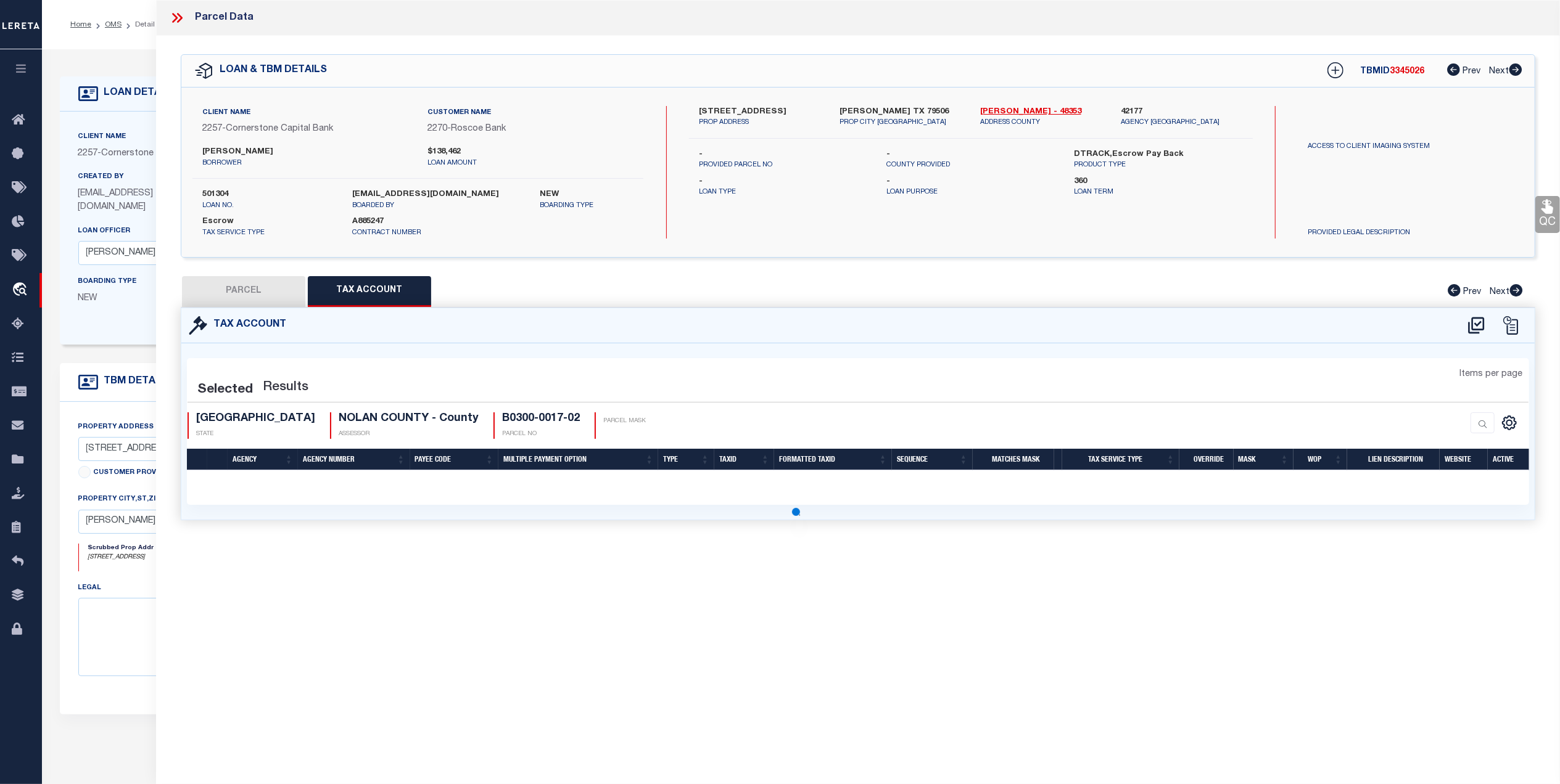
select select "100"
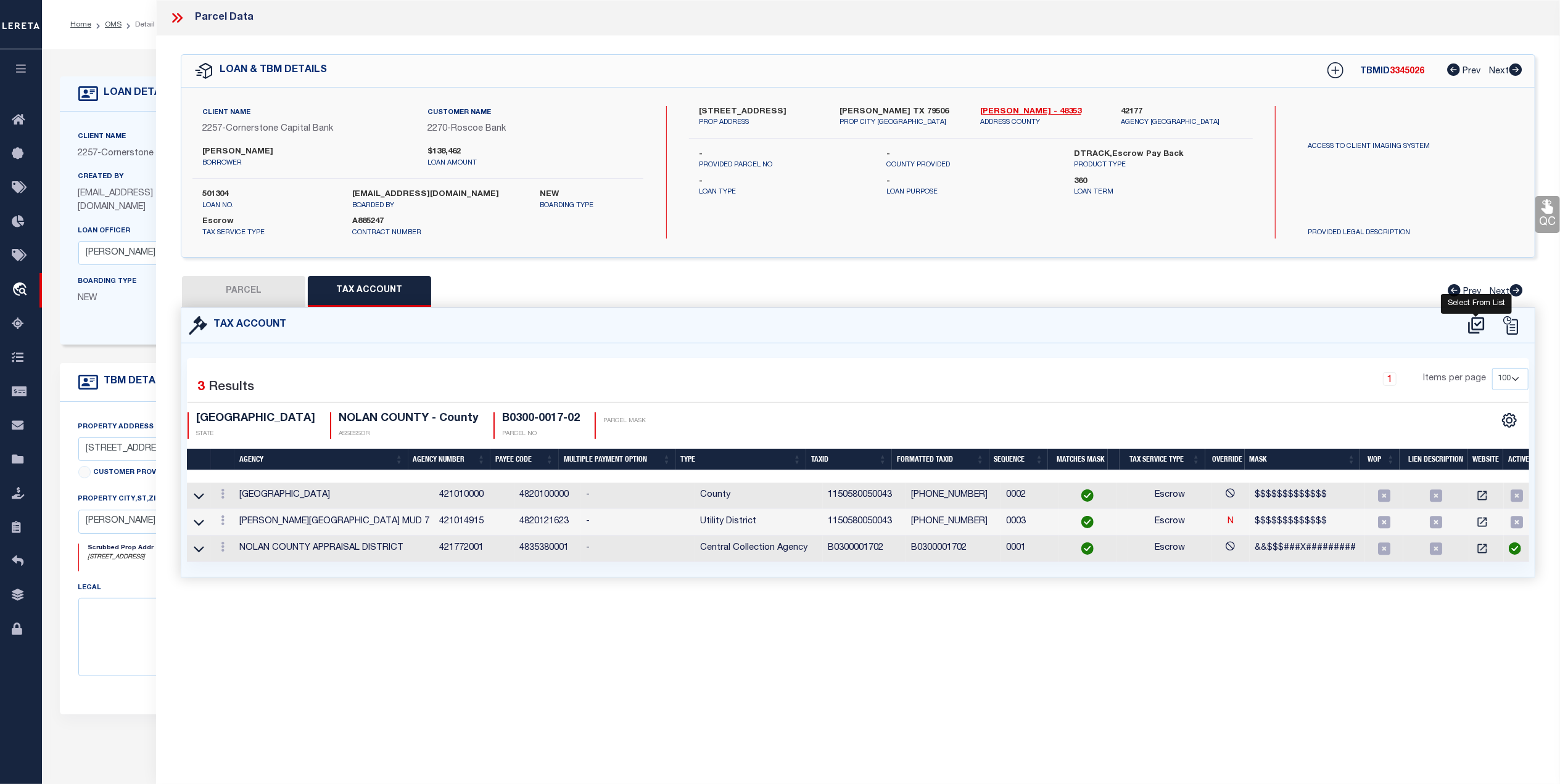
click at [1475, 324] on icon at bounding box center [1476, 325] width 16 height 16
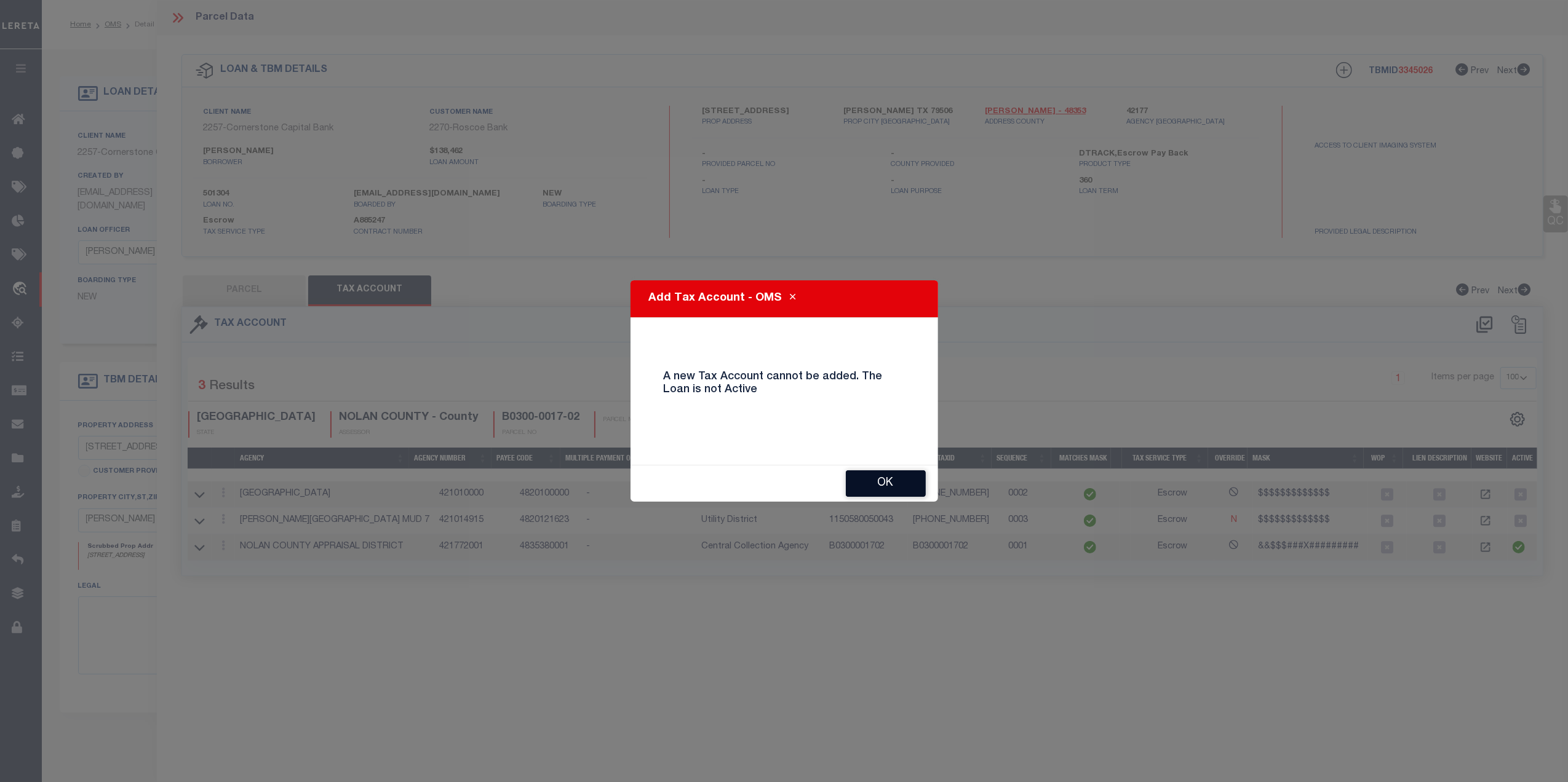
click at [893, 486] on button "OK" at bounding box center [886, 483] width 80 height 27
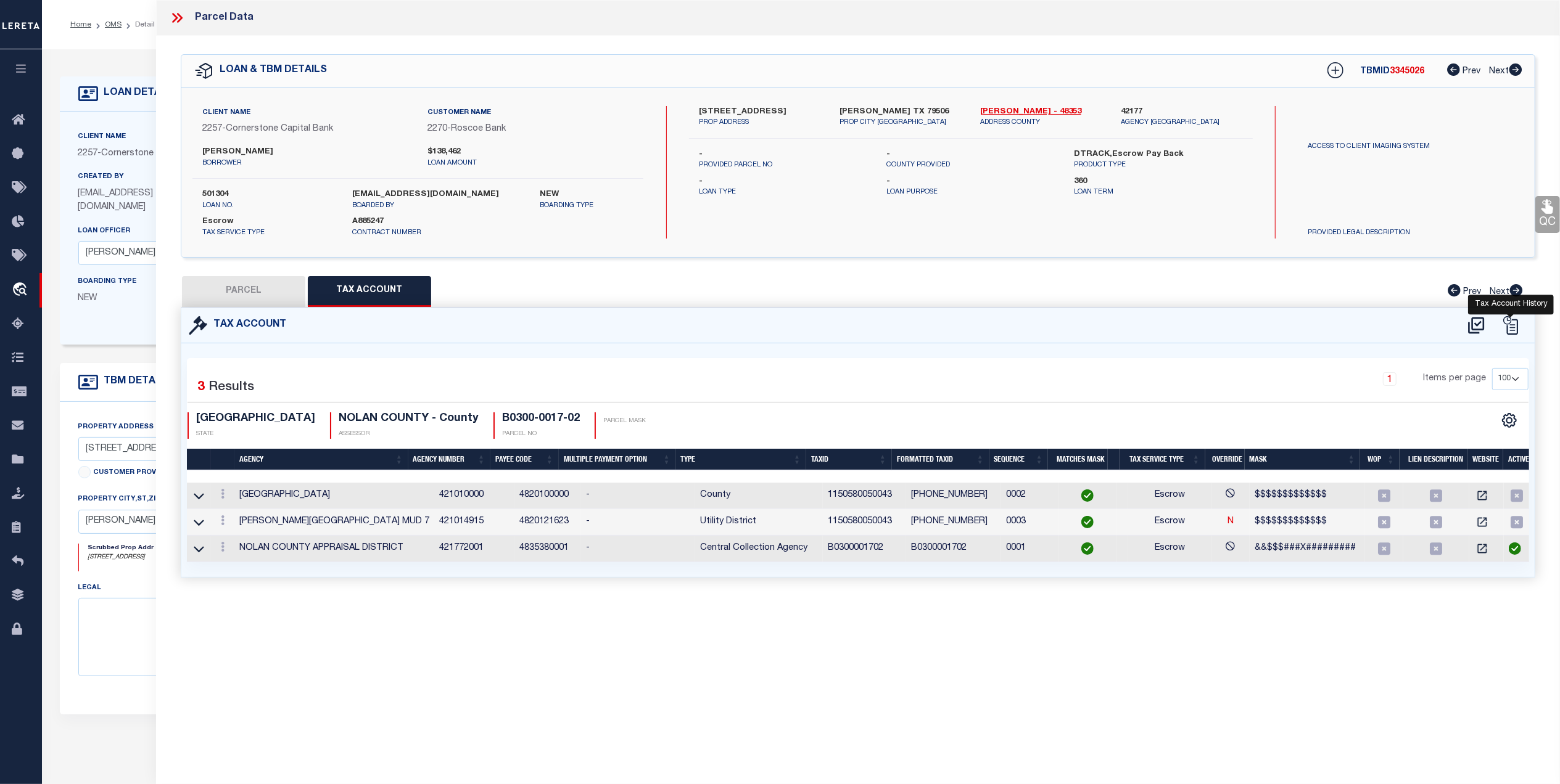
click at [1513, 328] on icon at bounding box center [1510, 325] width 19 height 19
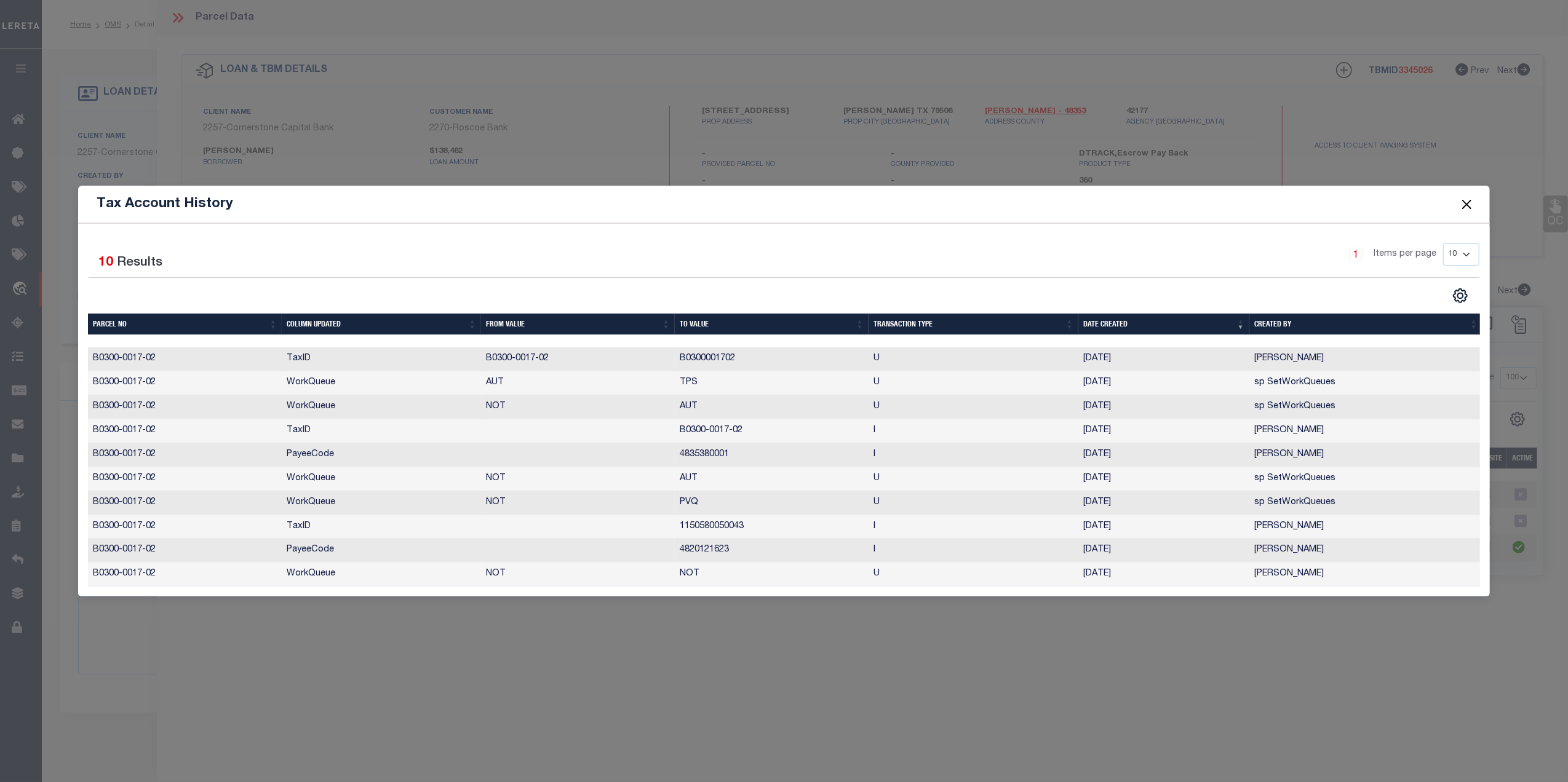
click at [1468, 203] on button "Close" at bounding box center [1467, 204] width 16 height 16
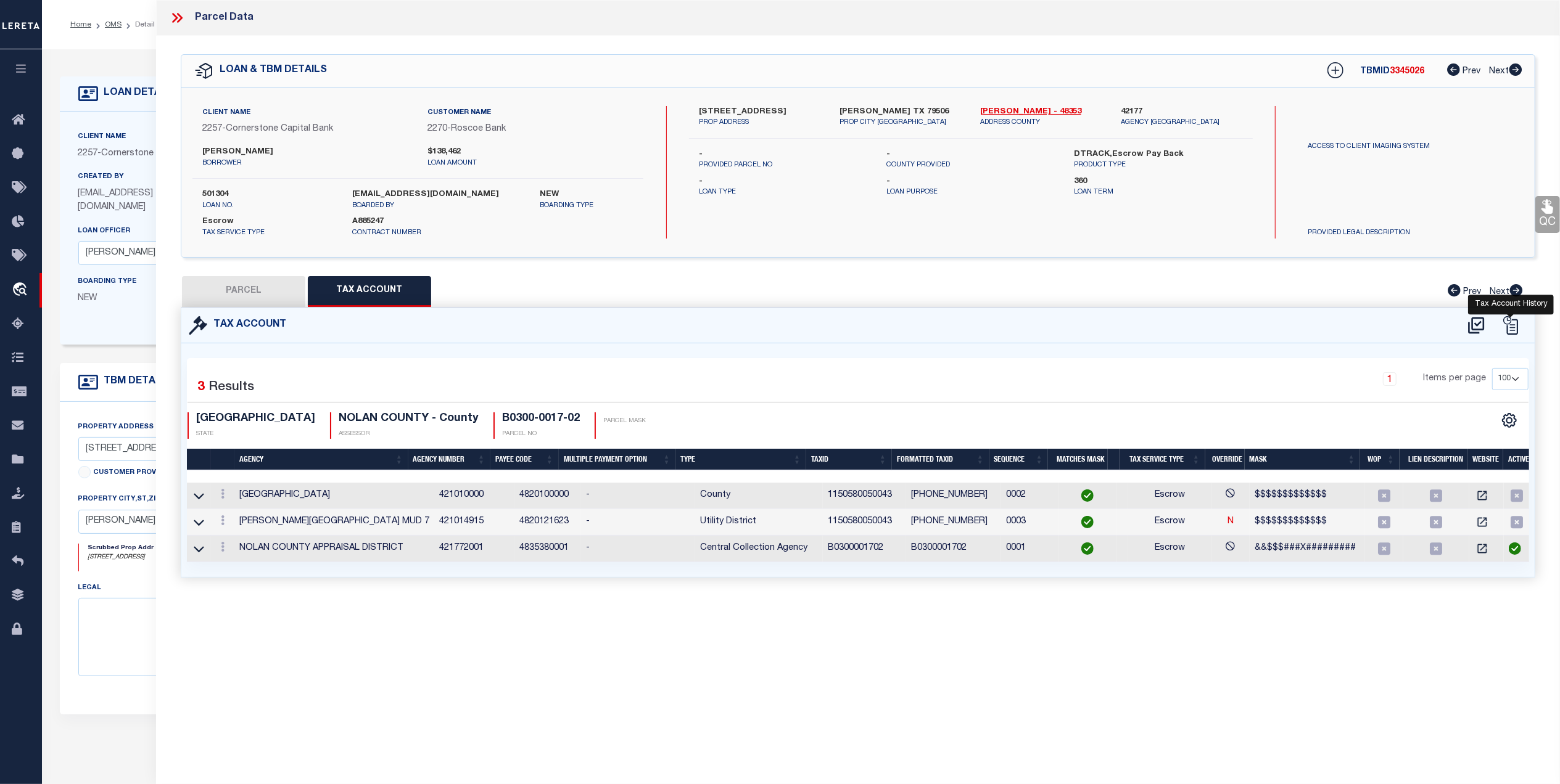
click at [1515, 322] on icon at bounding box center [1510, 325] width 19 height 19
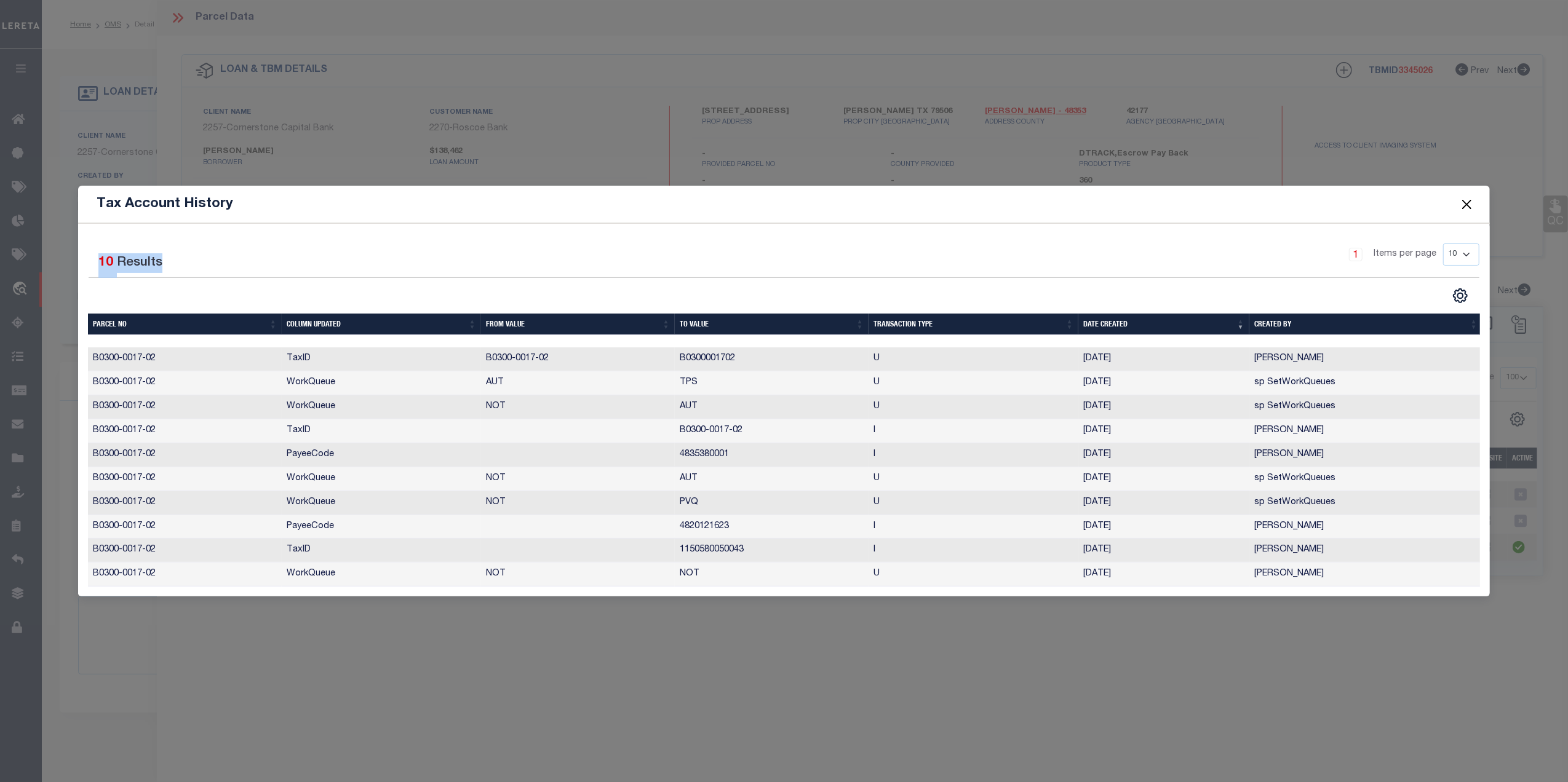
drag, startPoint x: 906, startPoint y: 195, endPoint x: 928, endPoint y: 254, distance: 63.0
click at [928, 254] on div "Tax Account History Selected 10 Results 1 10 25 50" at bounding box center [784, 391] width 1411 height 411
click at [1467, 197] on button "Close" at bounding box center [1467, 204] width 16 height 16
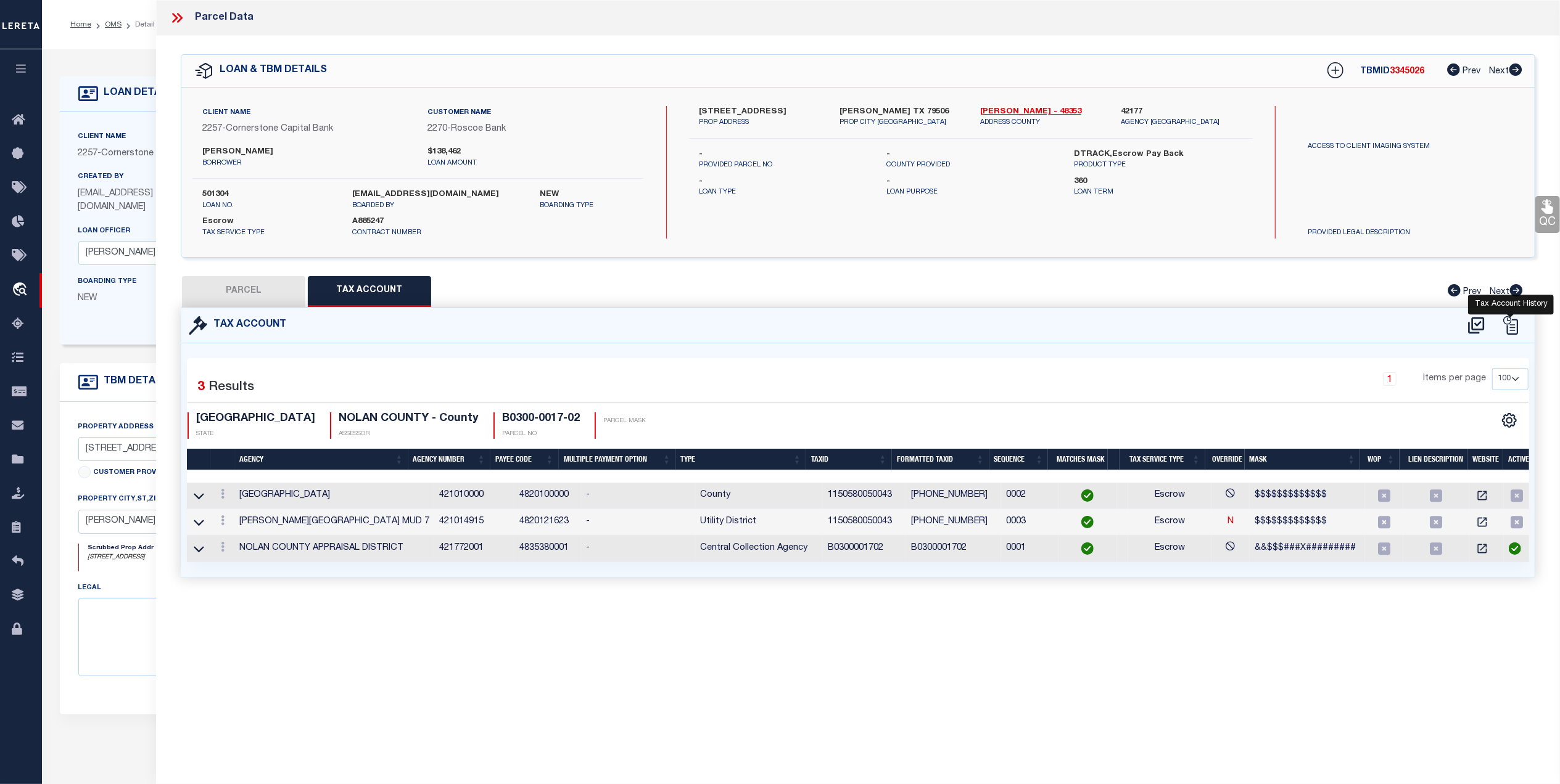
click at [1508, 321] on icon at bounding box center [1510, 325] width 19 height 19
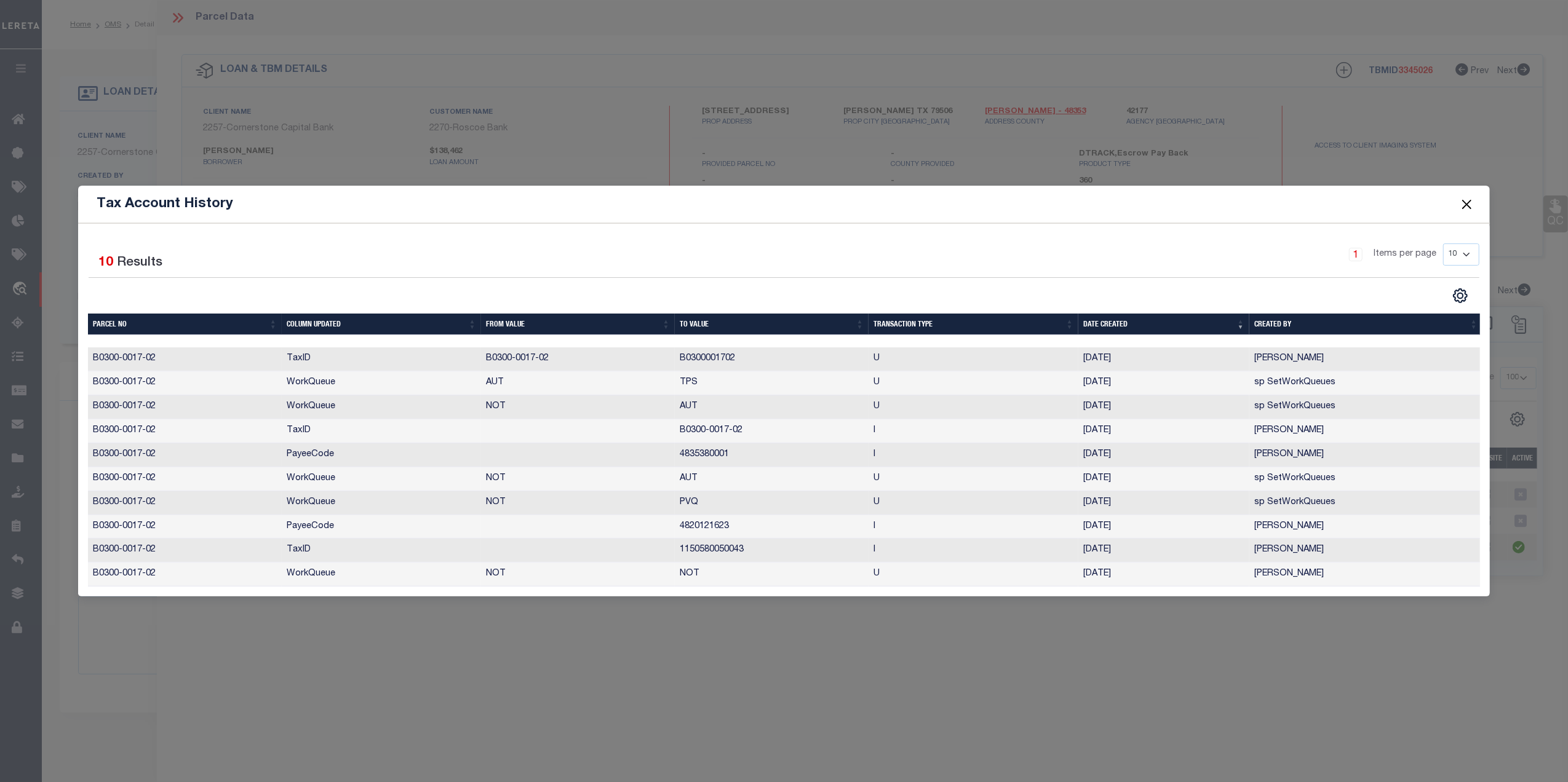
click at [1111, 316] on th "Date Created" at bounding box center [1165, 324] width 171 height 21
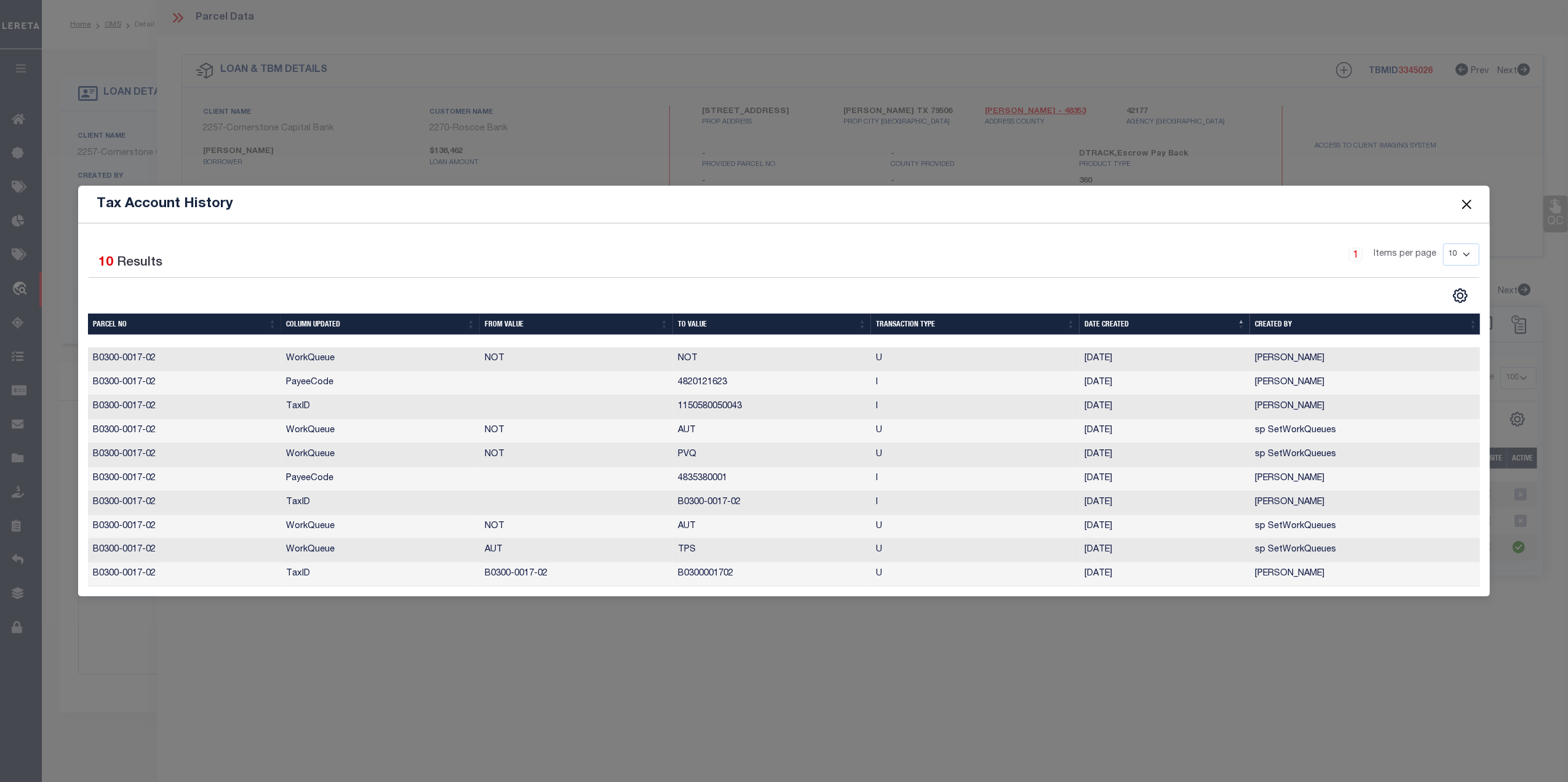
click at [1471, 199] on button "Close" at bounding box center [1467, 204] width 16 height 16
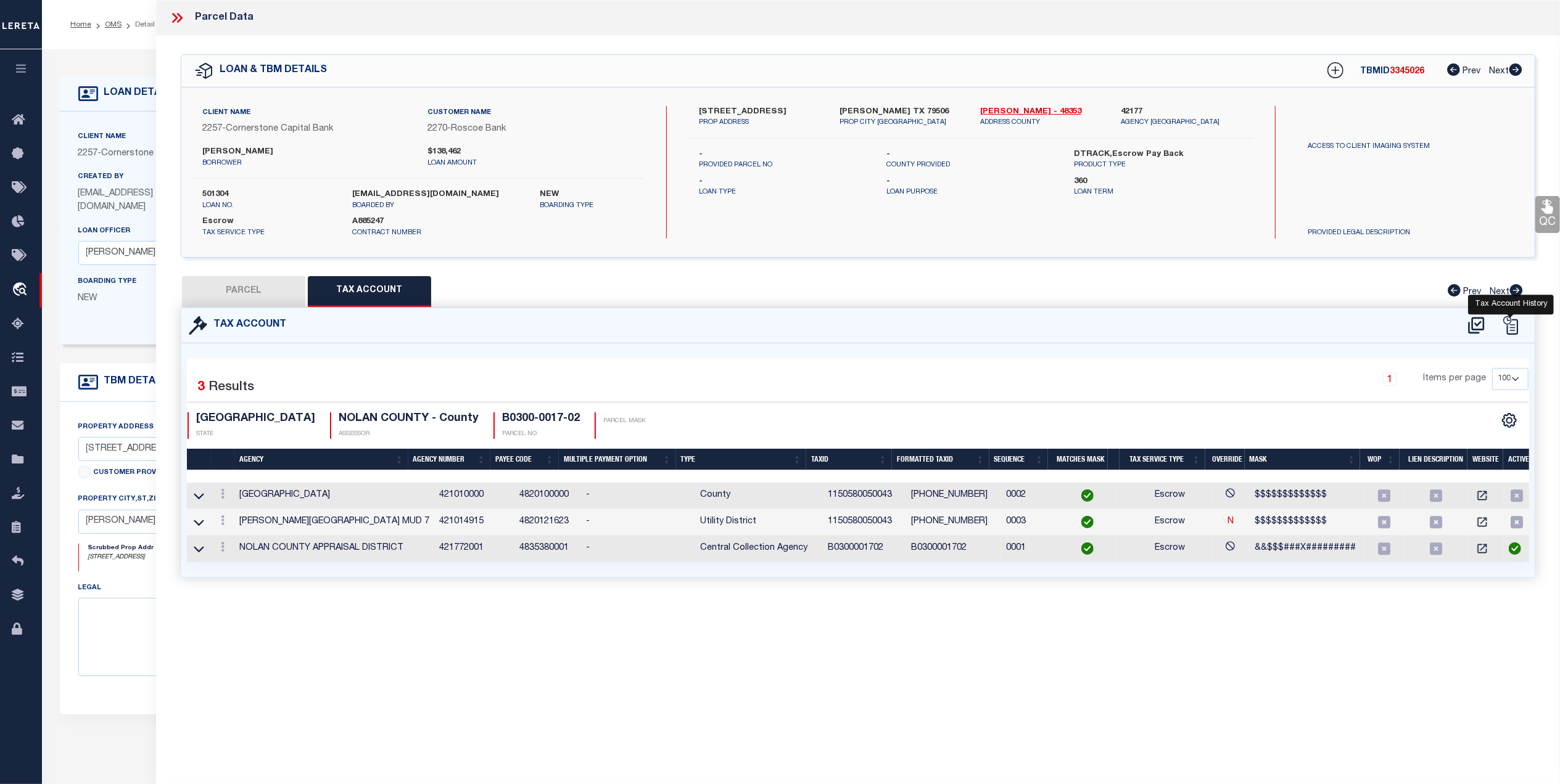
click at [1515, 324] on icon at bounding box center [1510, 325] width 19 height 19
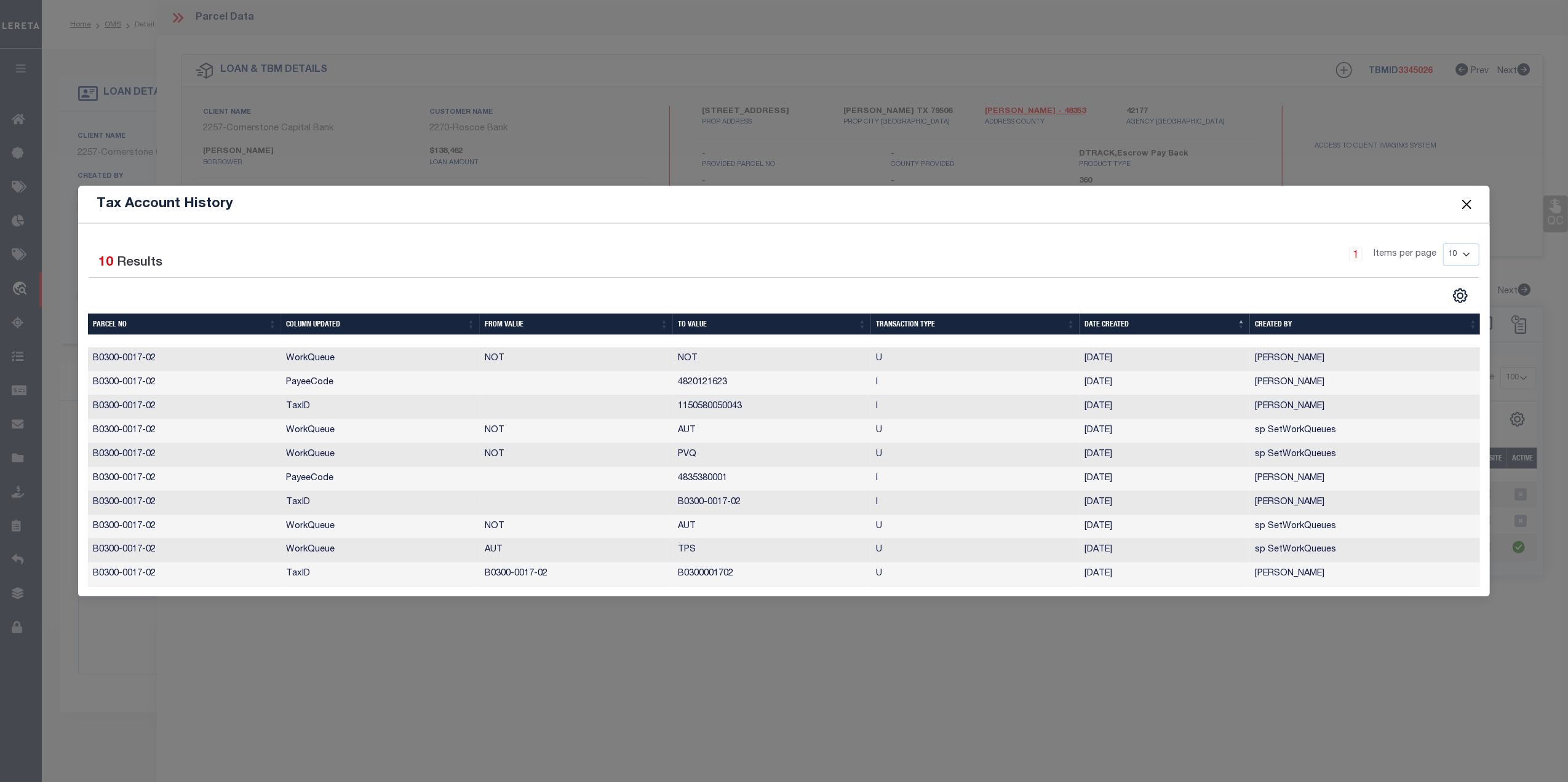
click at [1470, 198] on button "Close" at bounding box center [1467, 204] width 16 height 16
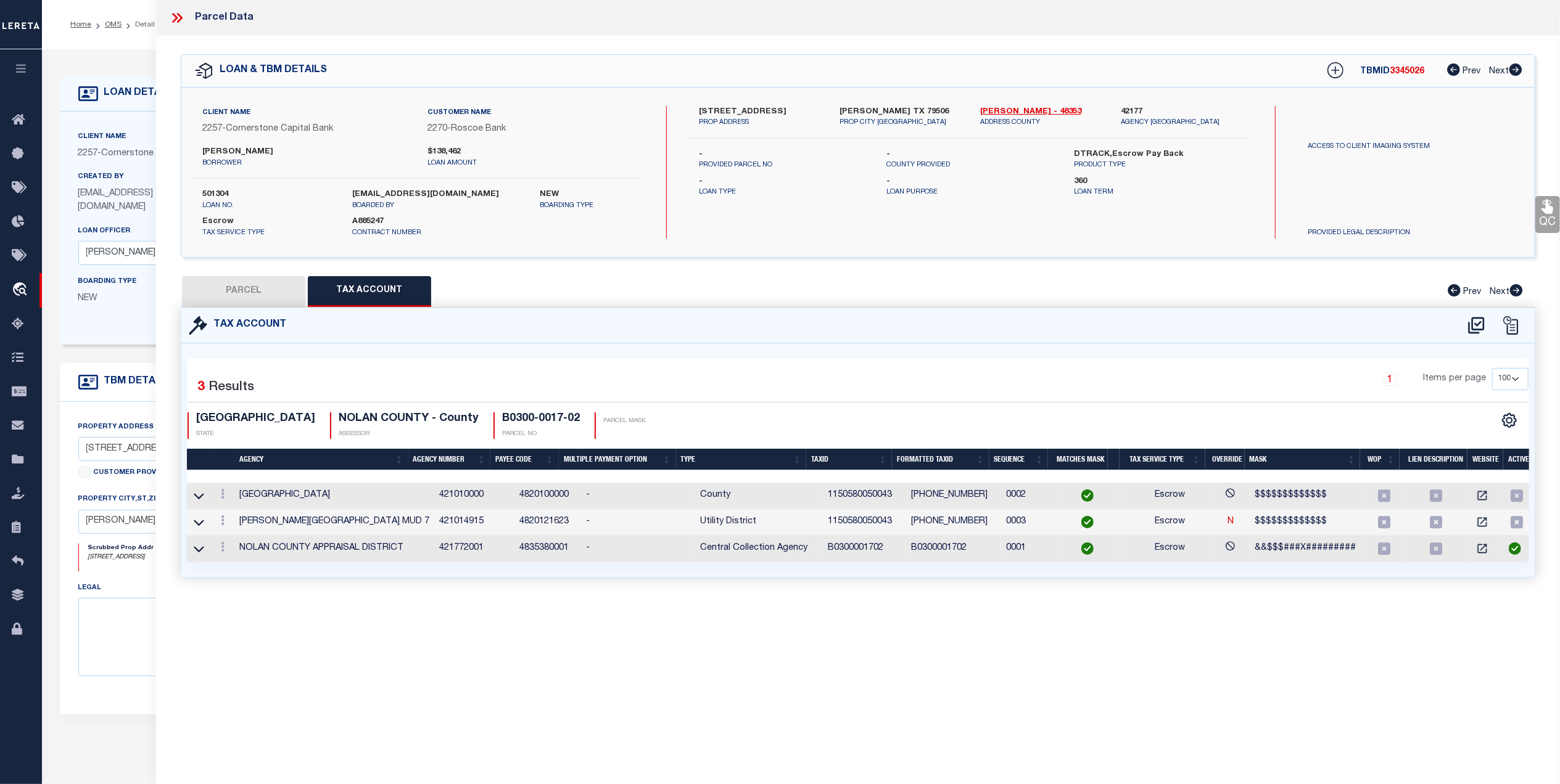
click at [252, 285] on button "PARCEL" at bounding box center [244, 291] width 124 height 31
select select "AS"
checkbox input "false"
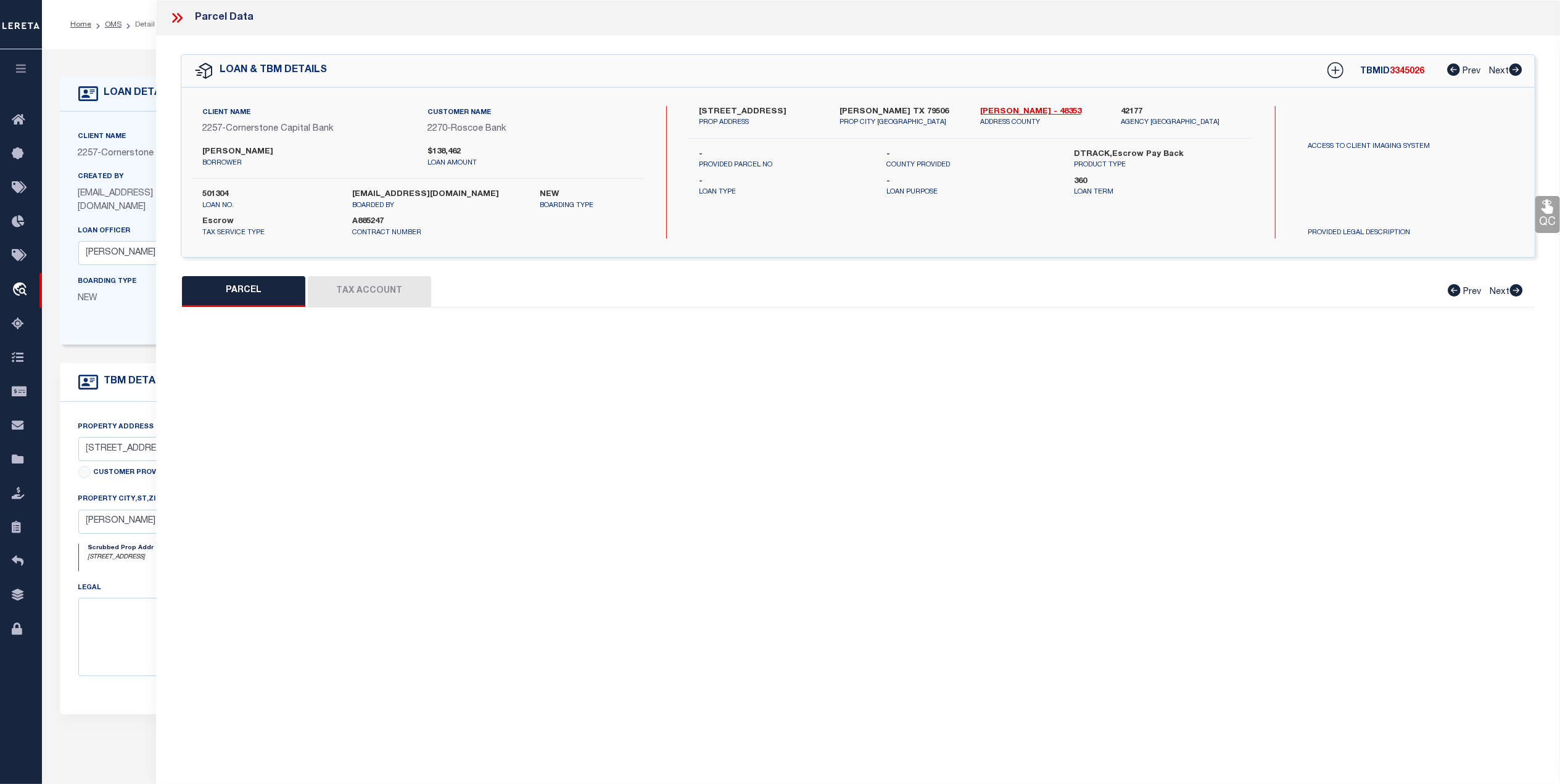
select select "CP"
type input "WHITE [PERSON_NAME] ET [PERSON_NAME]"
select select
type input "[STREET_ADDRESS]"
type input "[PERSON_NAME] [GEOGRAPHIC_DATA]"
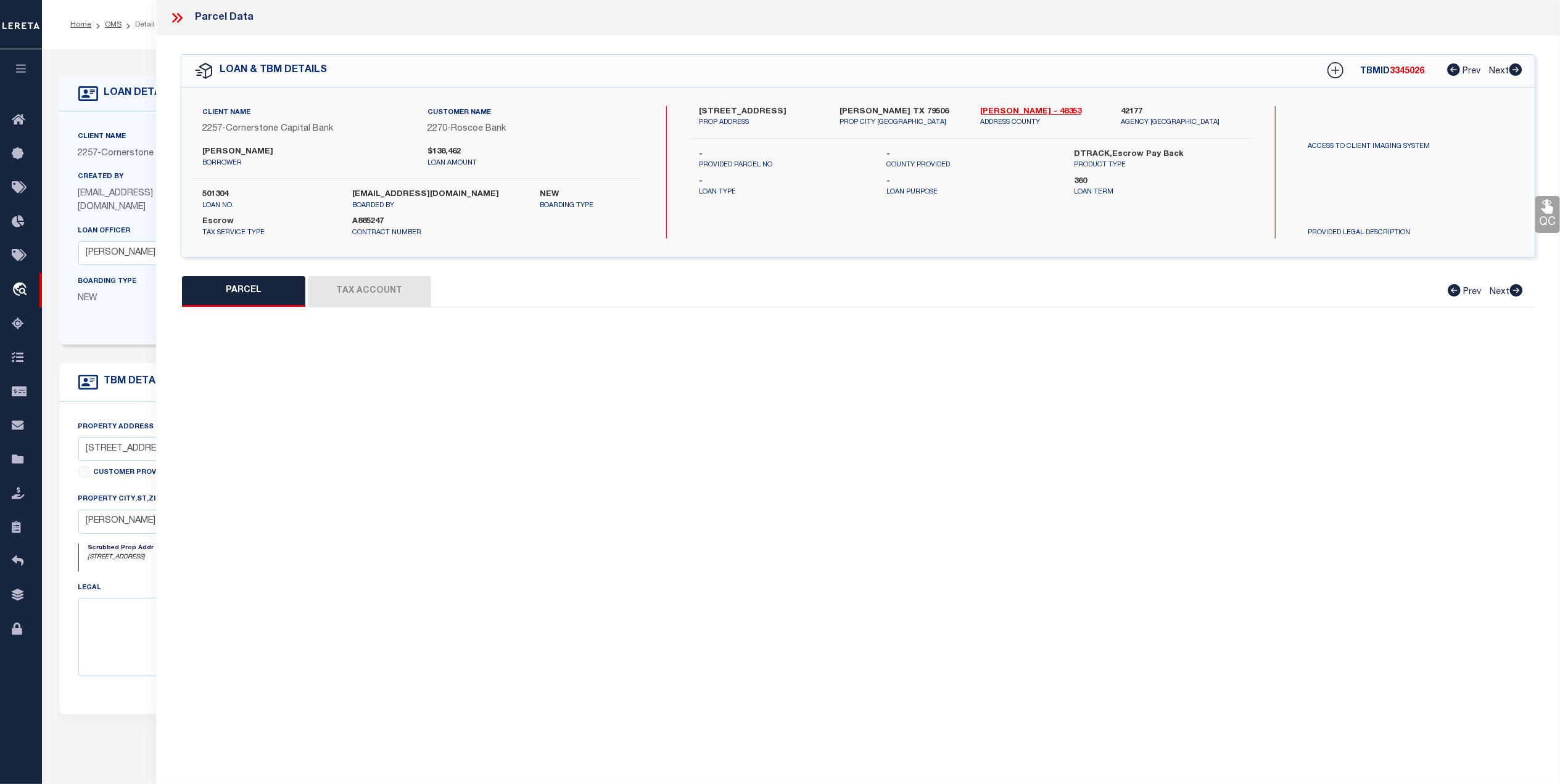
type textarea "ORIENT BLK 17 LOT E2 OF 12 & ALL 13"
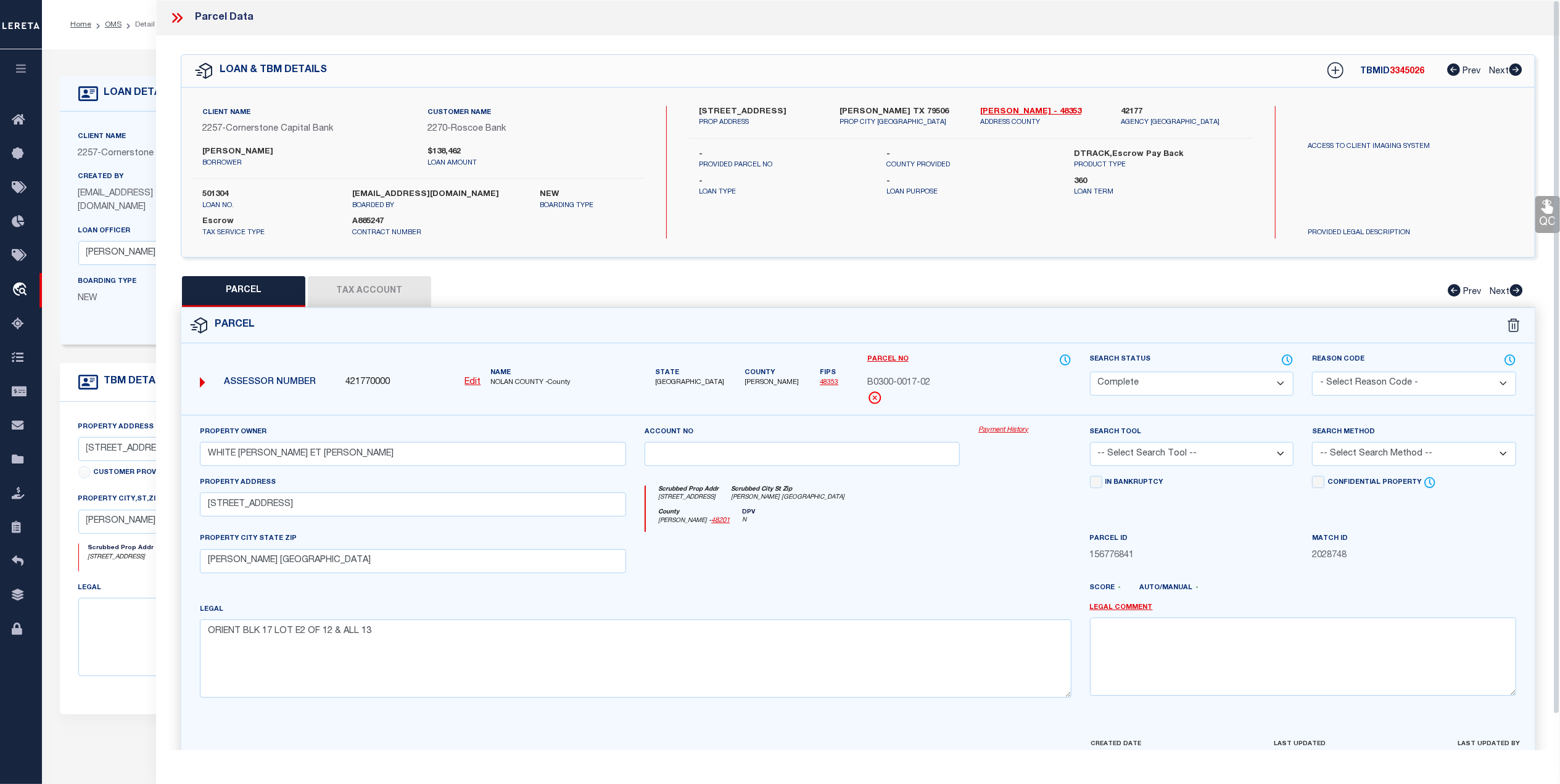
click at [119, 45] on div "Home OMS Detail Profile Sign out" at bounding box center [801, 25] width 1517 height 49
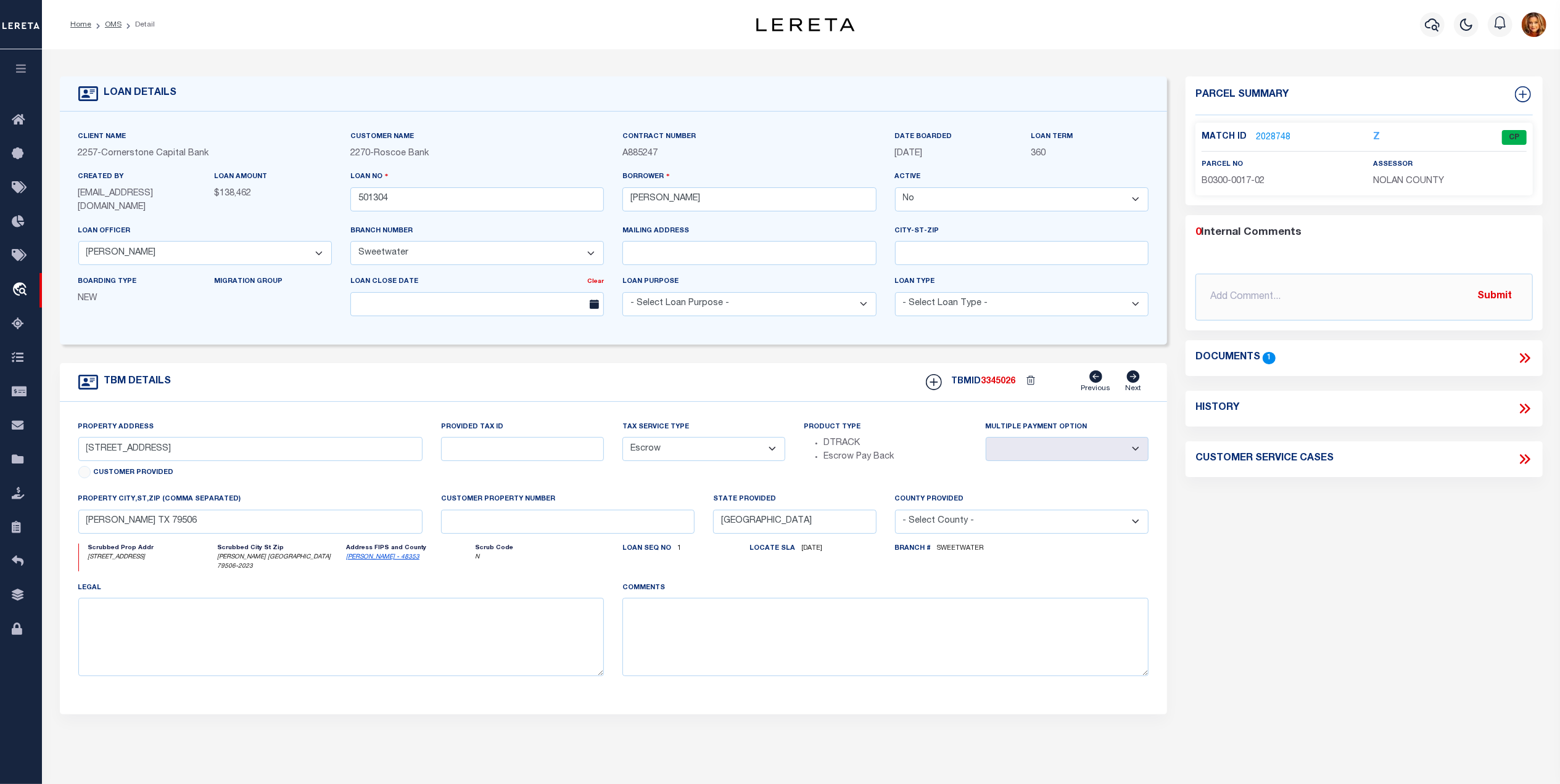
click at [1527, 408] on icon at bounding box center [1526, 408] width 5 height 10
select select "100"
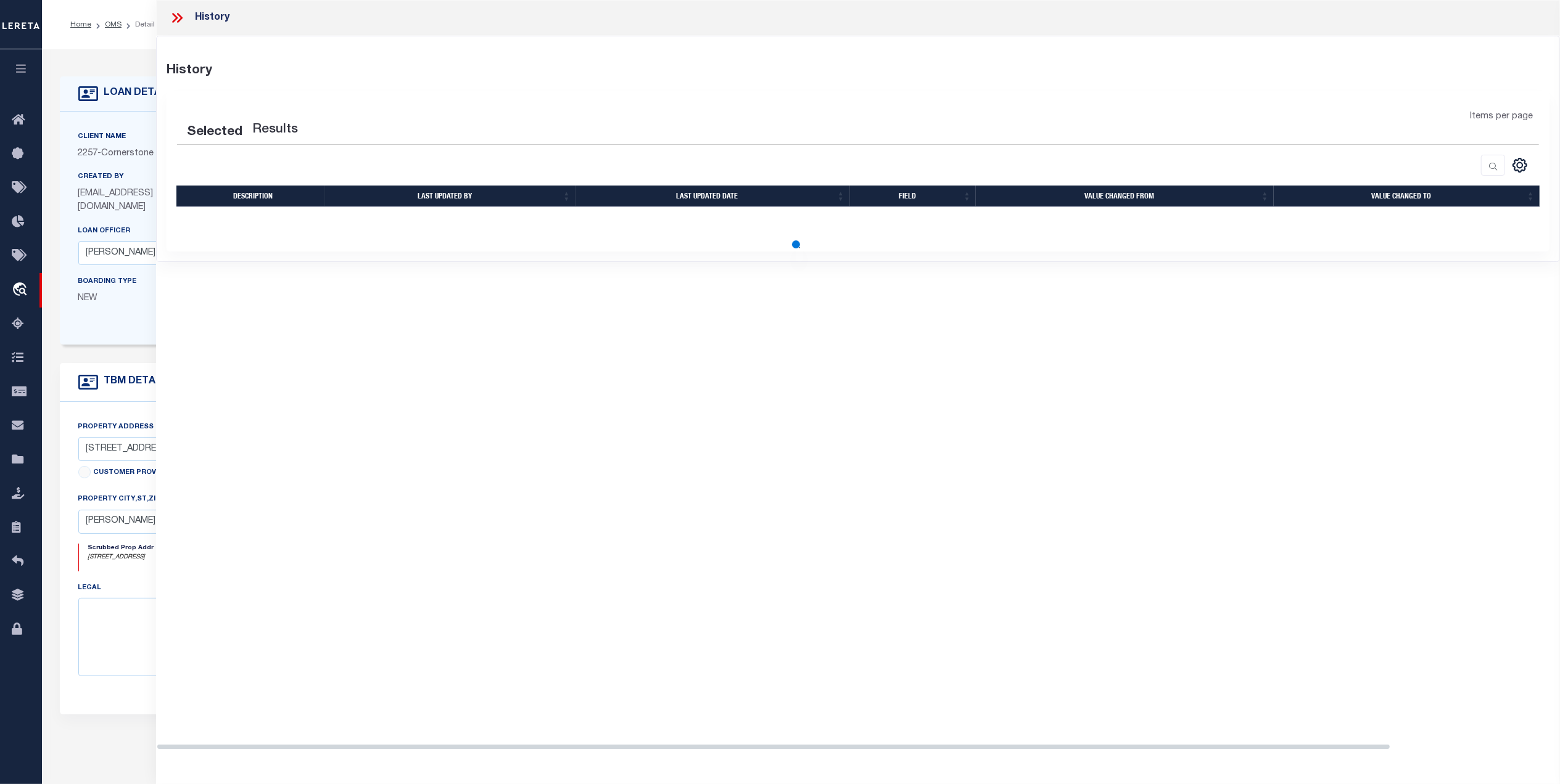
select select "100"
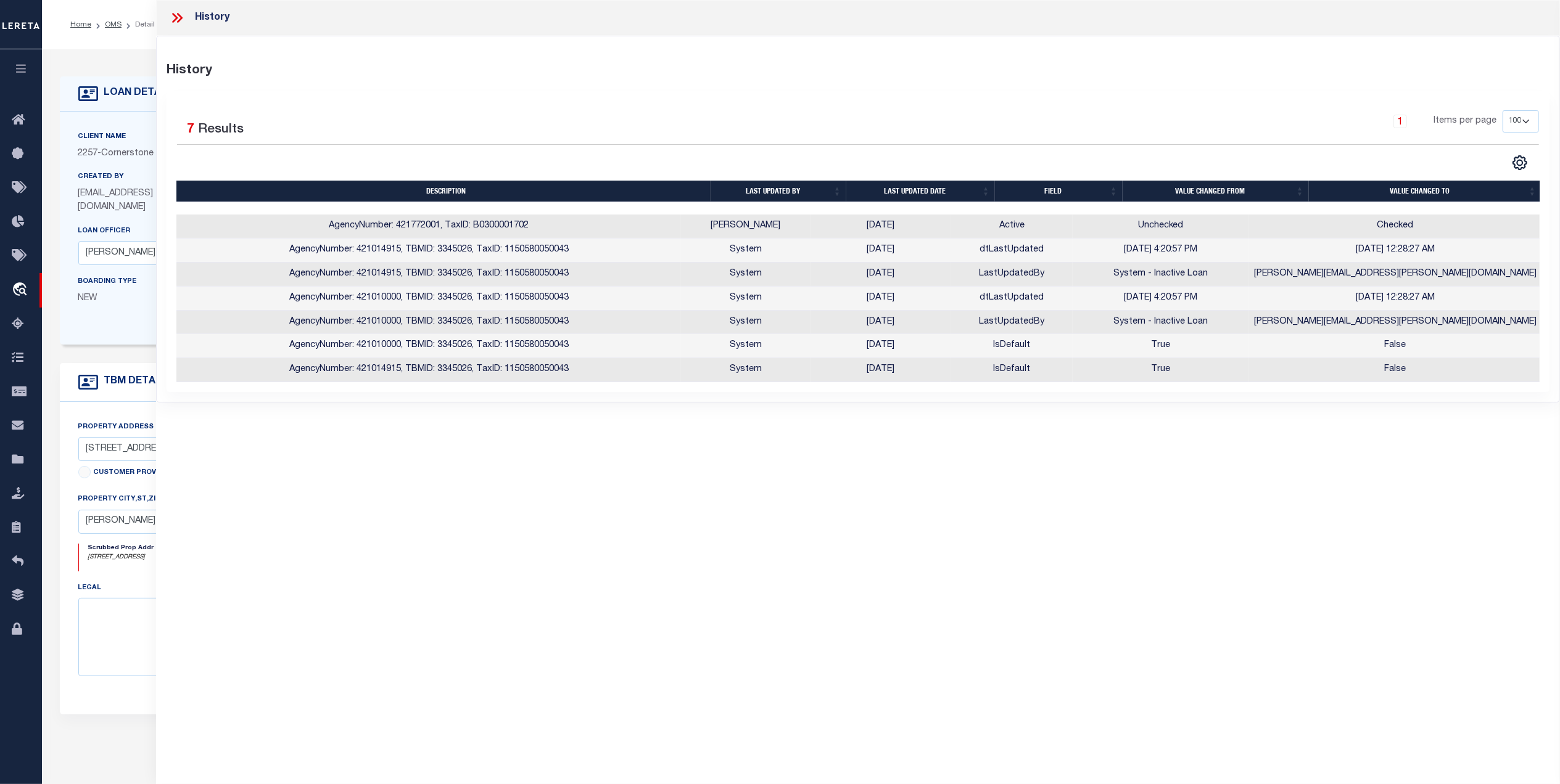
click at [173, 16] on icon at bounding box center [176, 17] width 16 height 16
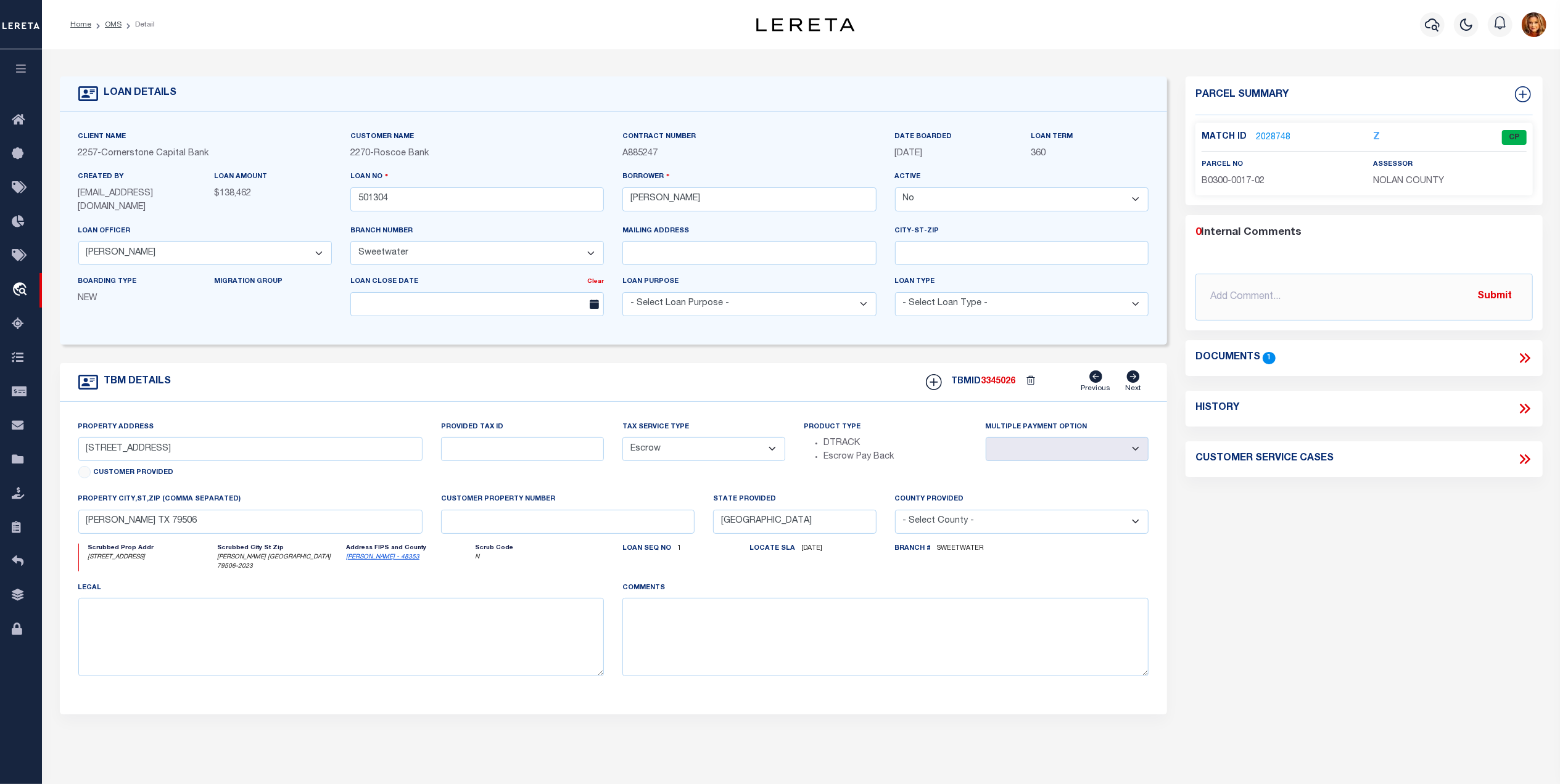
click at [1524, 360] on icon at bounding box center [1524, 358] width 16 height 16
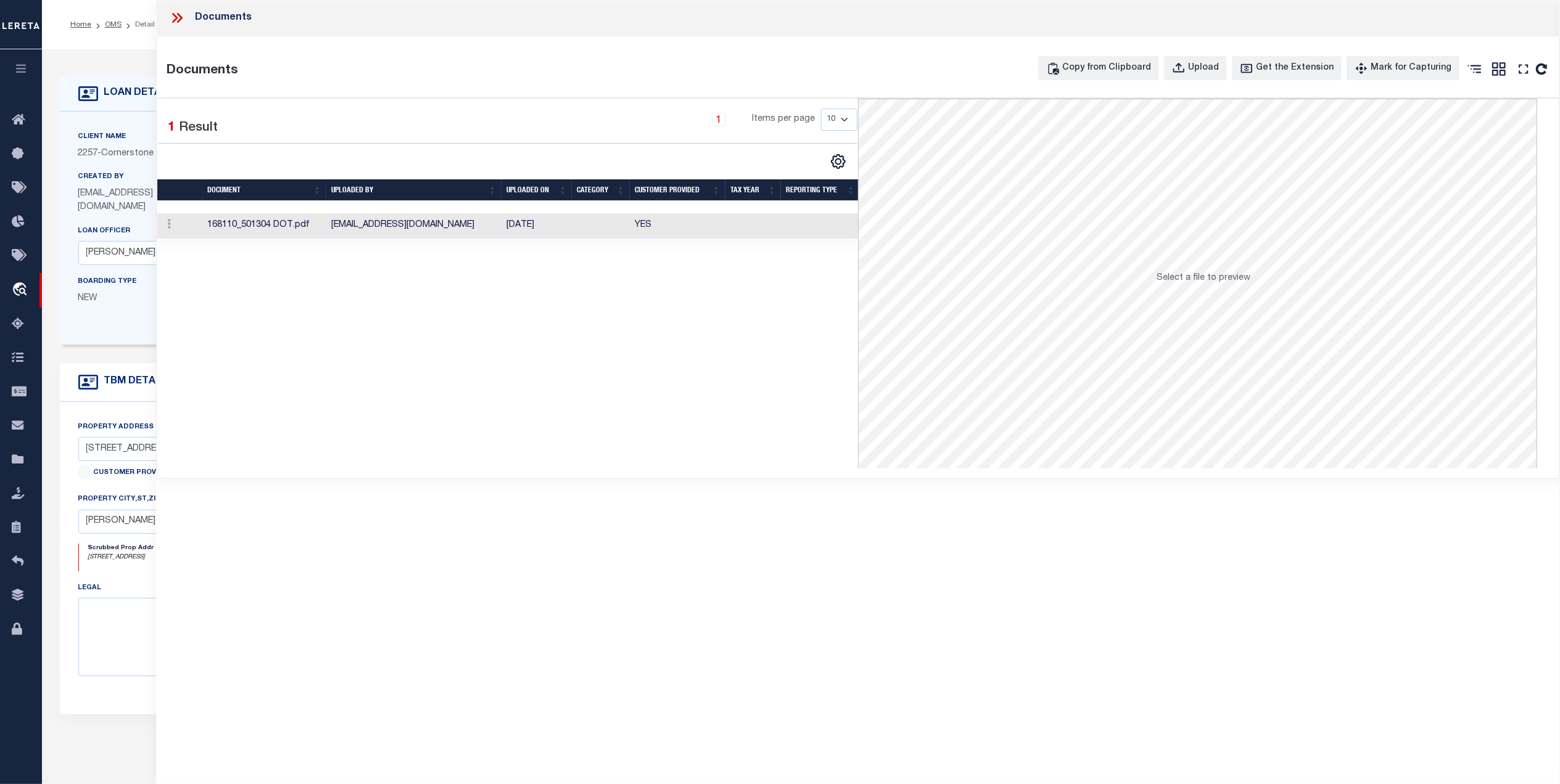
click at [174, 15] on icon at bounding box center [175, 18] width 5 height 10
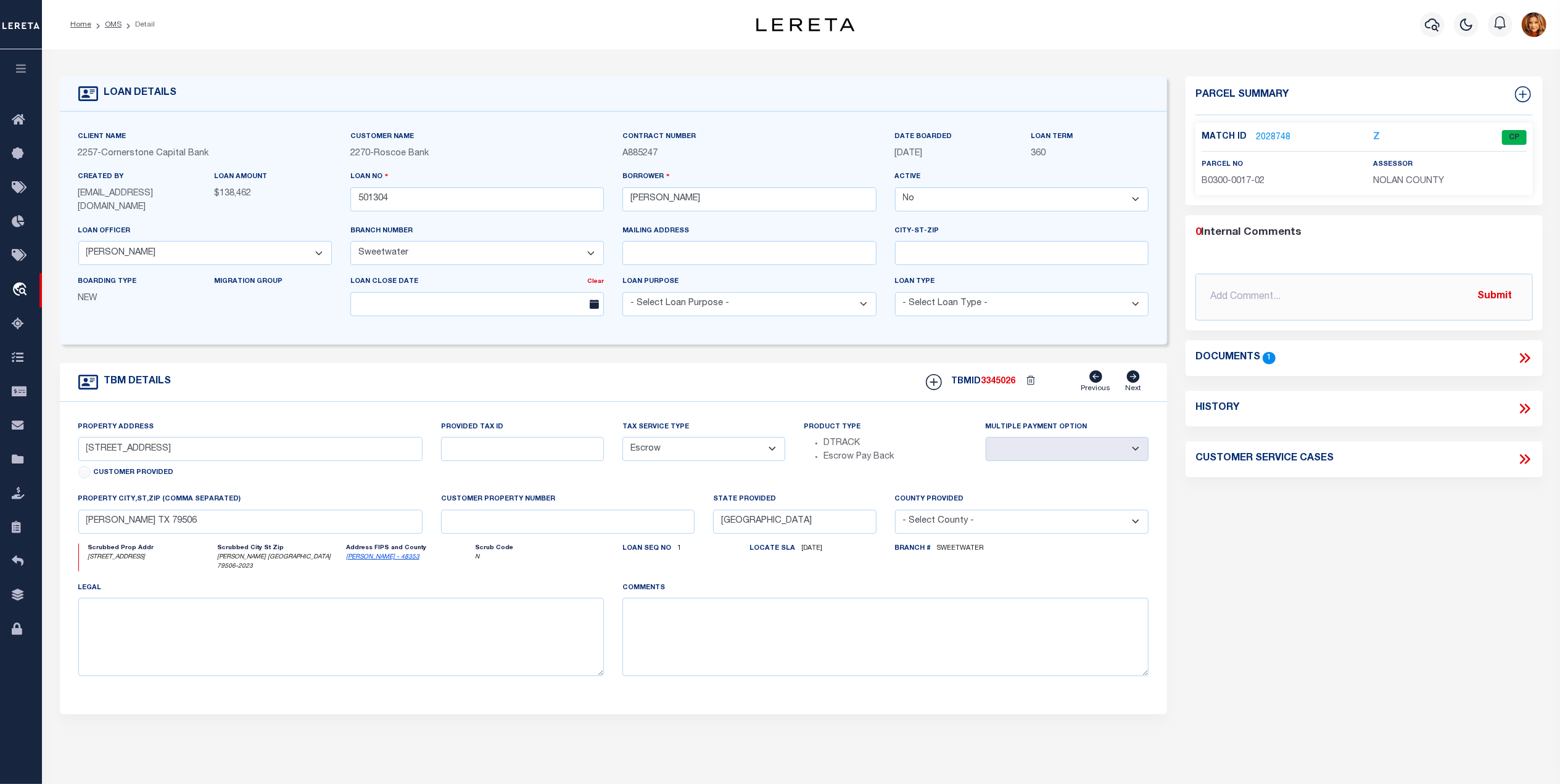
click at [1262, 139] on link "2028748" at bounding box center [1273, 137] width 34 height 13
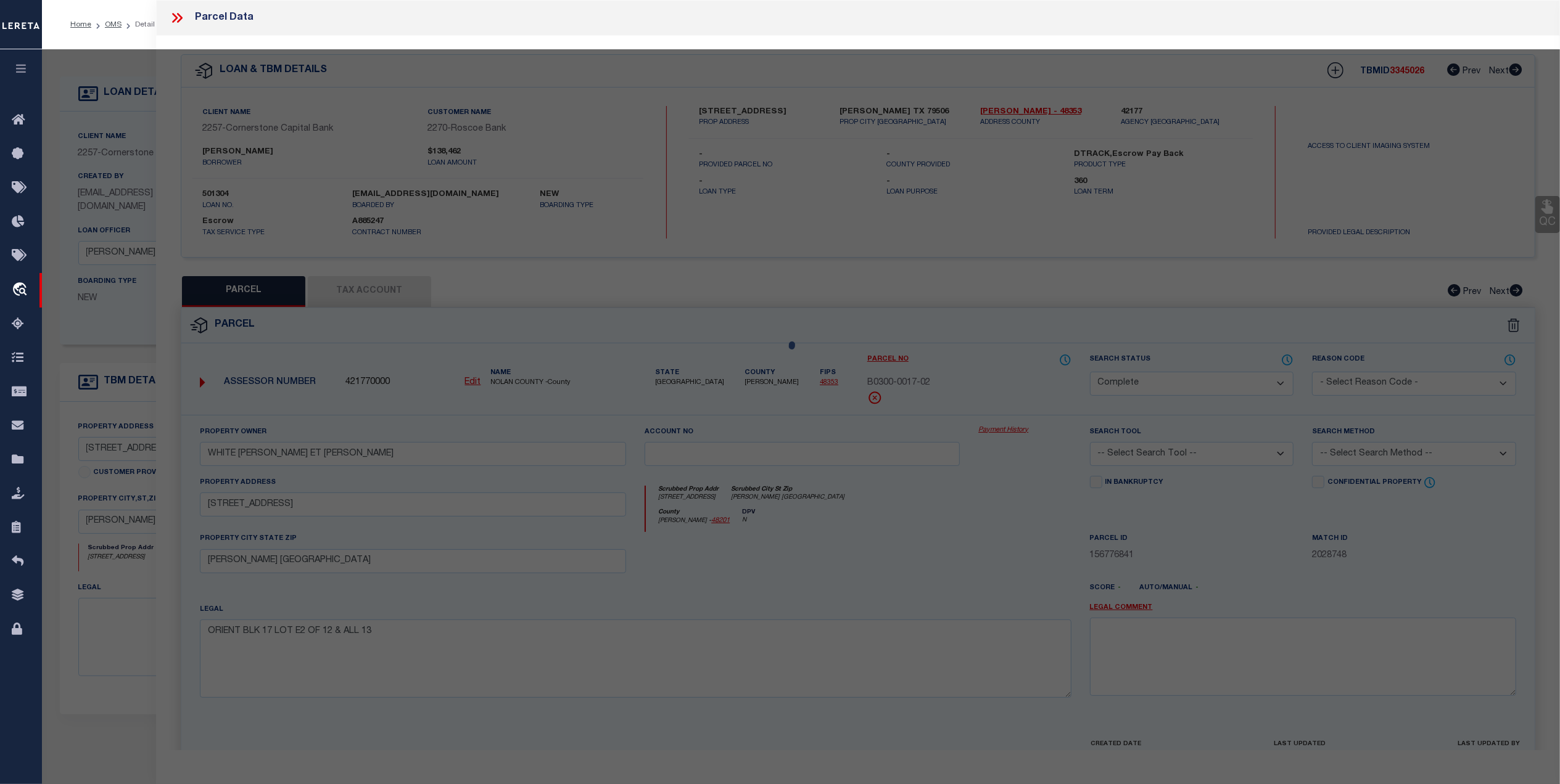
select select "AS"
checkbox input "false"
select select "CP"
type input "WHITE [PERSON_NAME] ET [PERSON_NAME]"
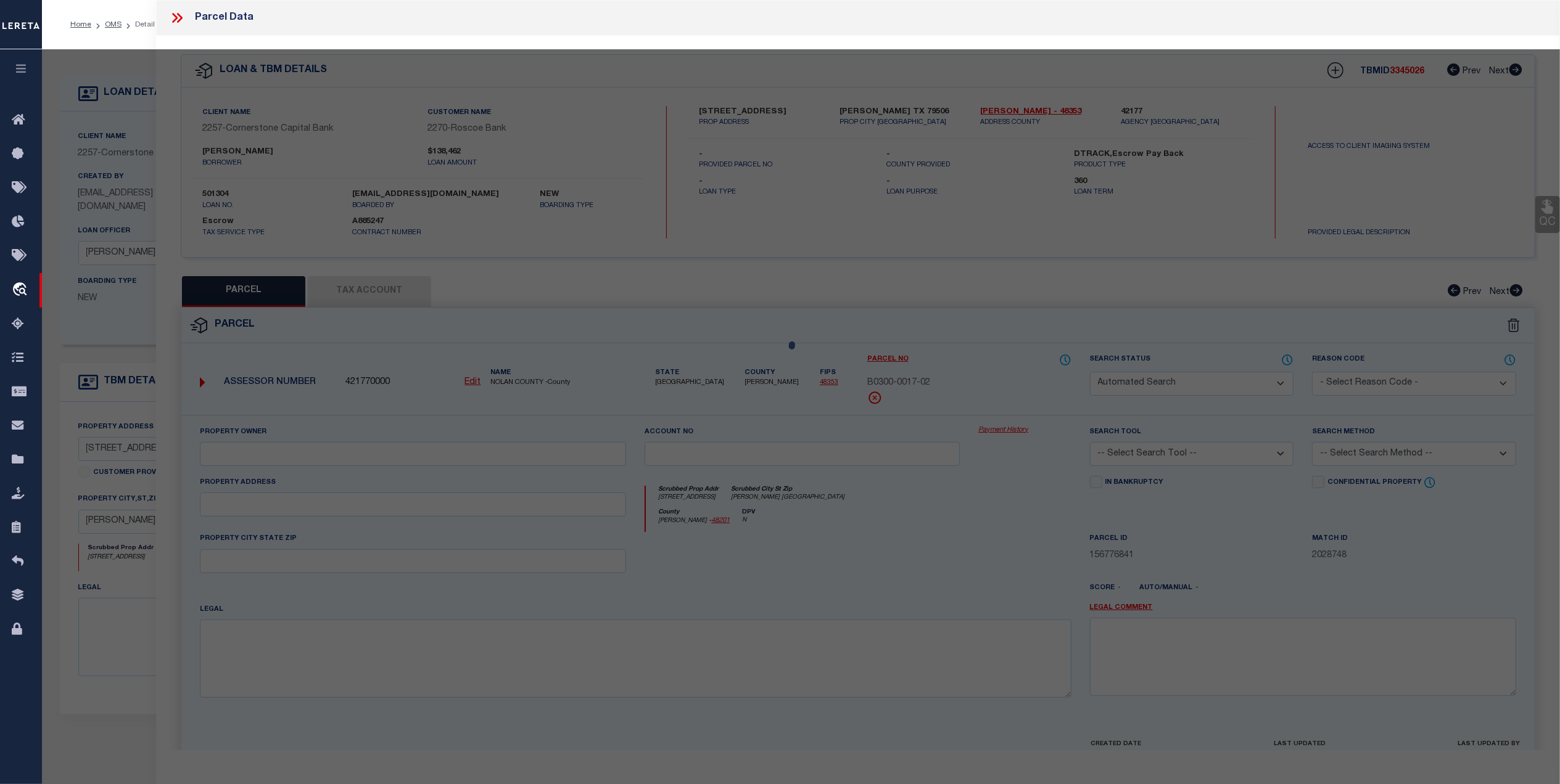
select select
type input "[STREET_ADDRESS]"
type input "[PERSON_NAME] [GEOGRAPHIC_DATA]"
type textarea "ORIENT BLK 17 LOT E2 OF 12 & ALL 13"
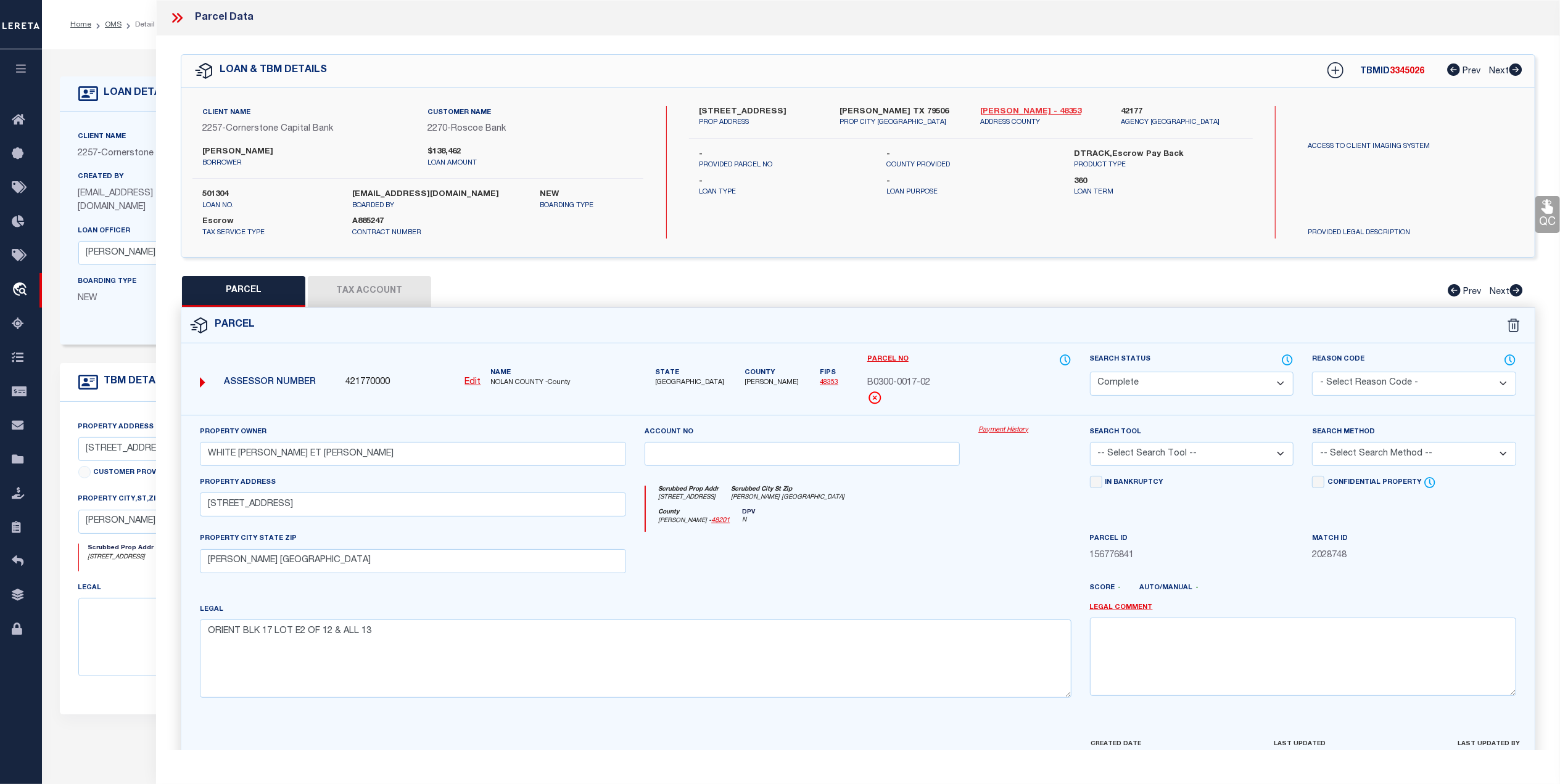
click at [997, 108] on link "[PERSON_NAME] - 48353" at bounding box center [1041, 112] width 122 height 12
click at [333, 289] on button "Tax Account" at bounding box center [369, 291] width 124 height 31
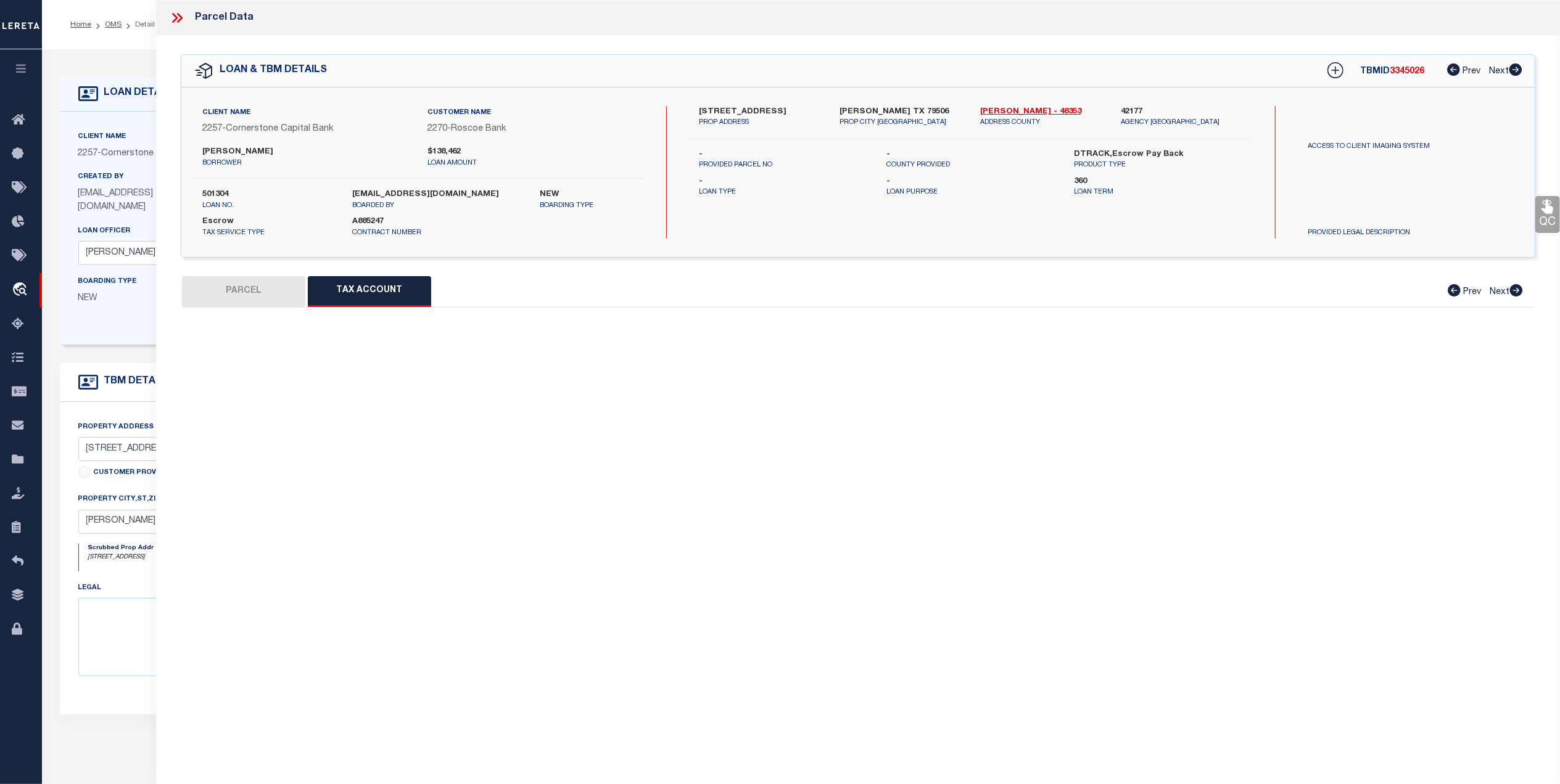
select select "100"
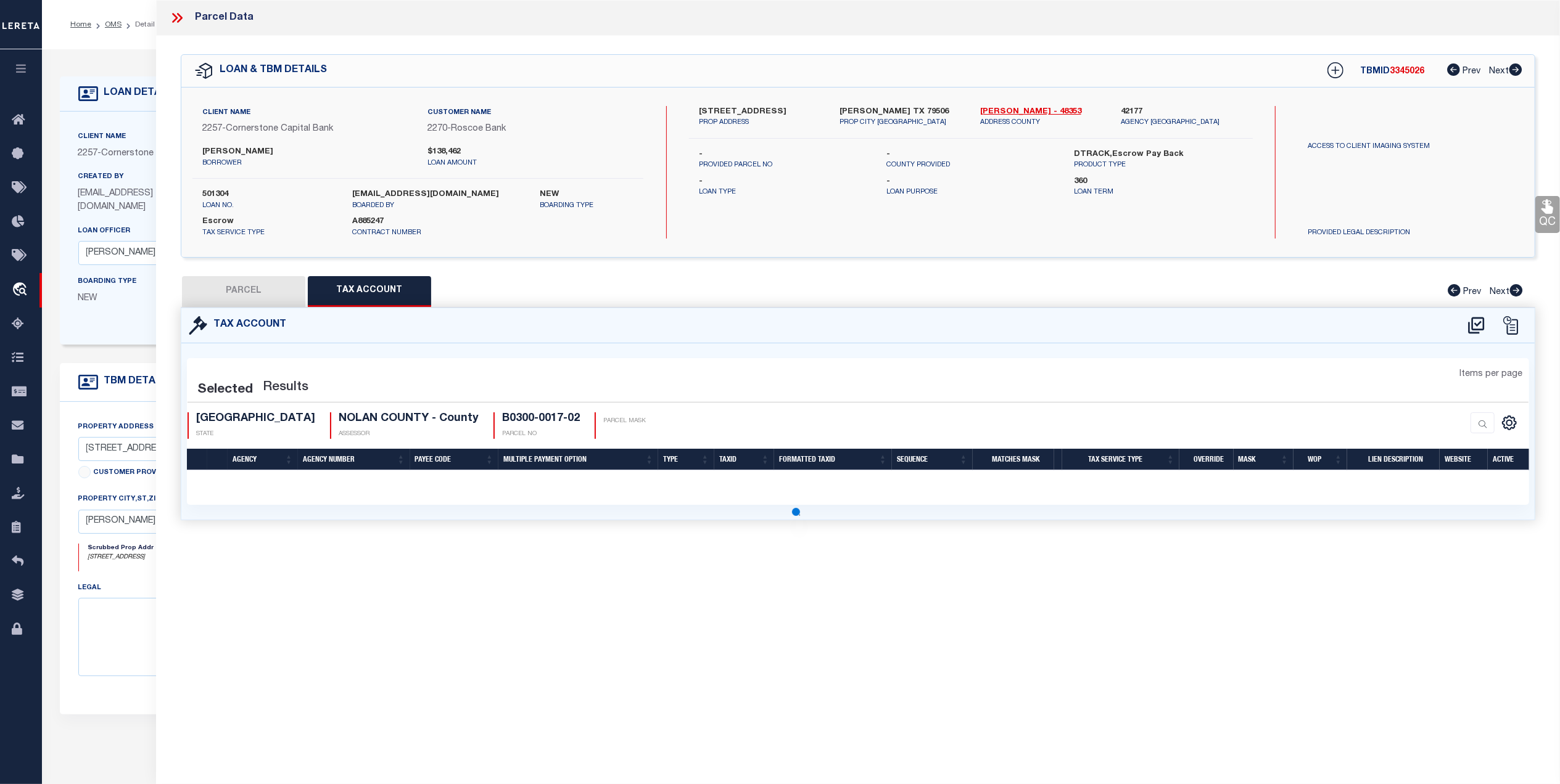
select select "100"
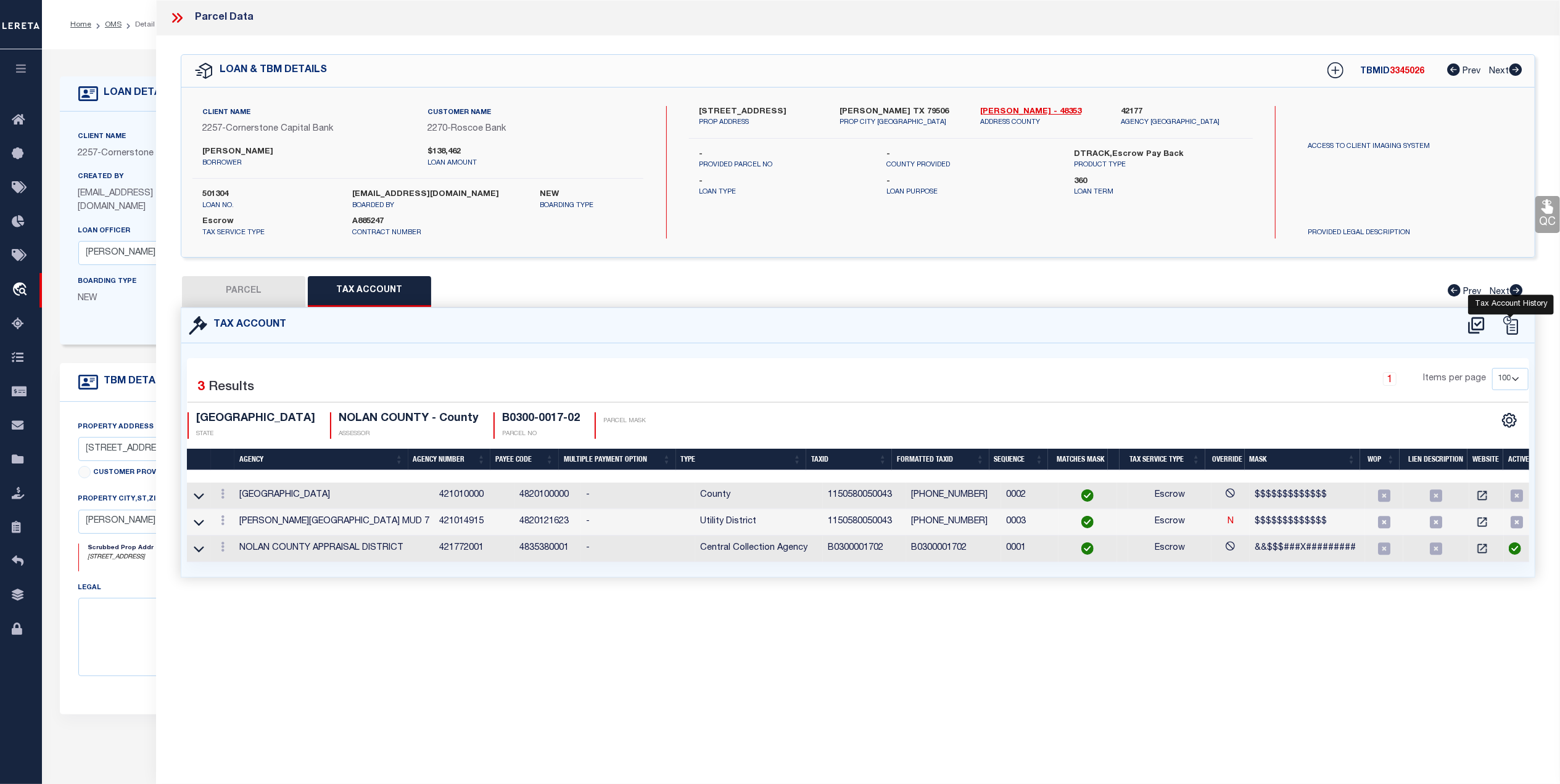
click at [1515, 323] on icon at bounding box center [1510, 325] width 19 height 19
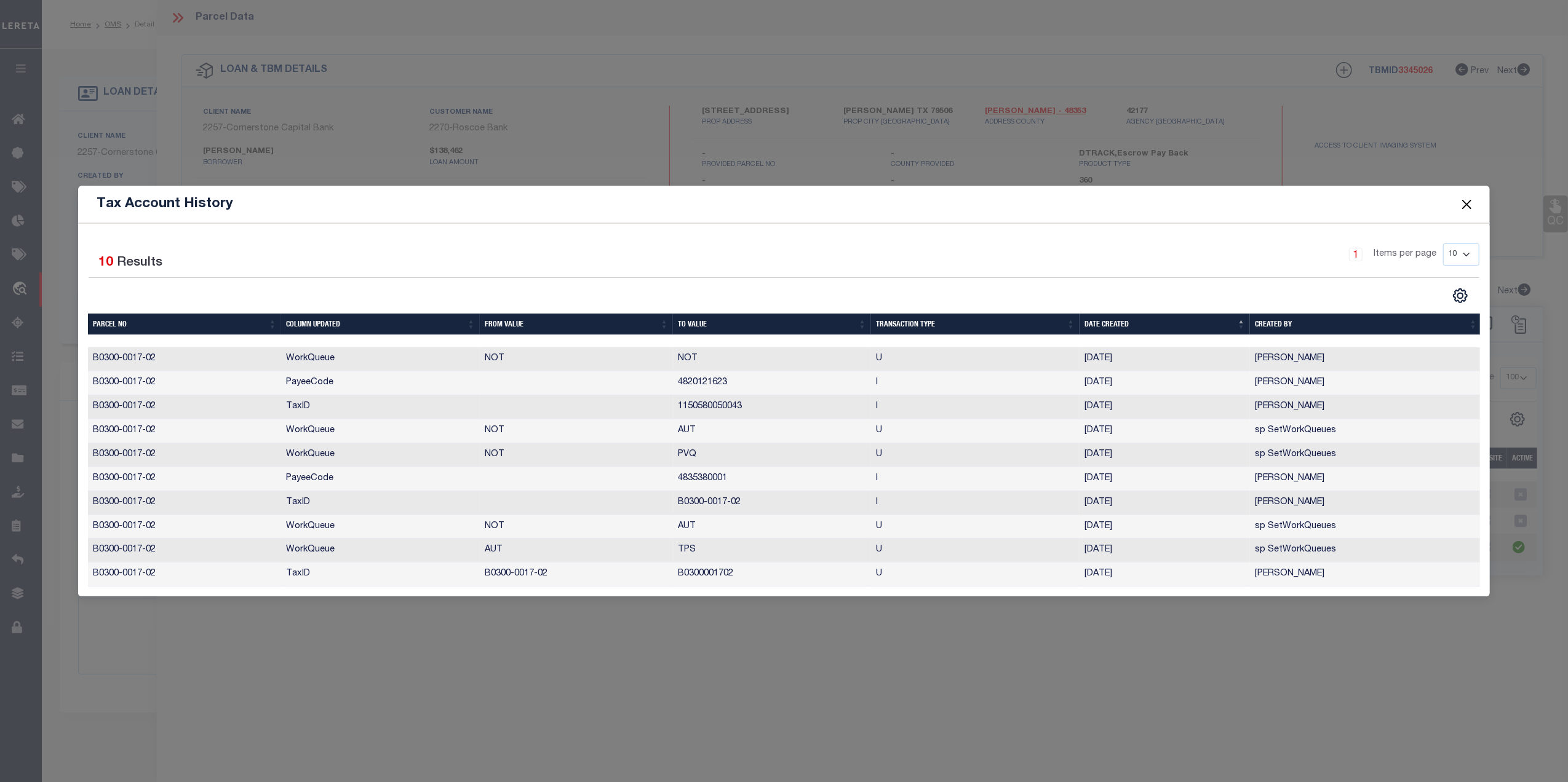
click at [1463, 198] on button "Close" at bounding box center [1467, 204] width 16 height 16
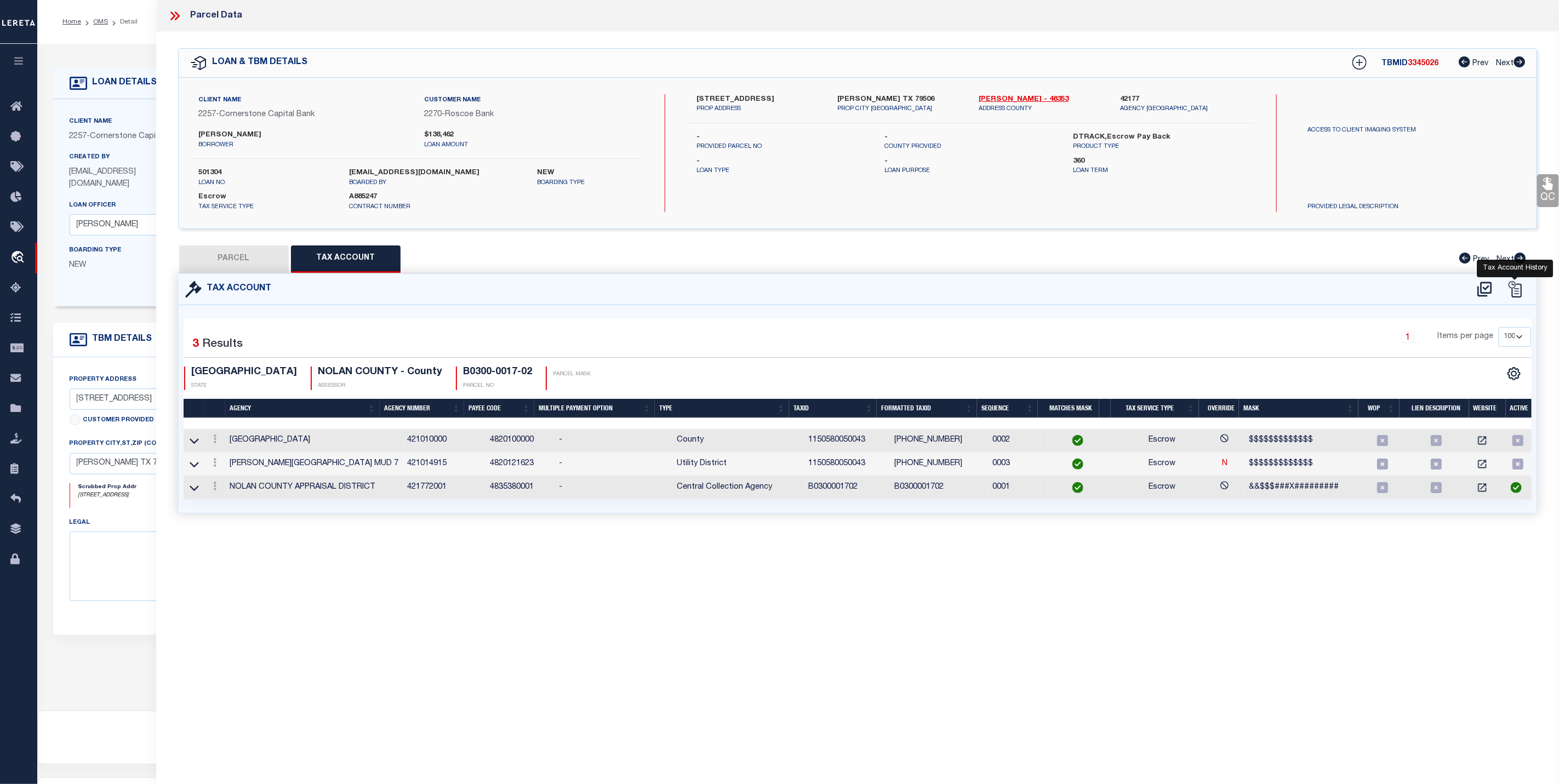
click at [1386, 290] on icon at bounding box center [1515, 289] width 16 height 16
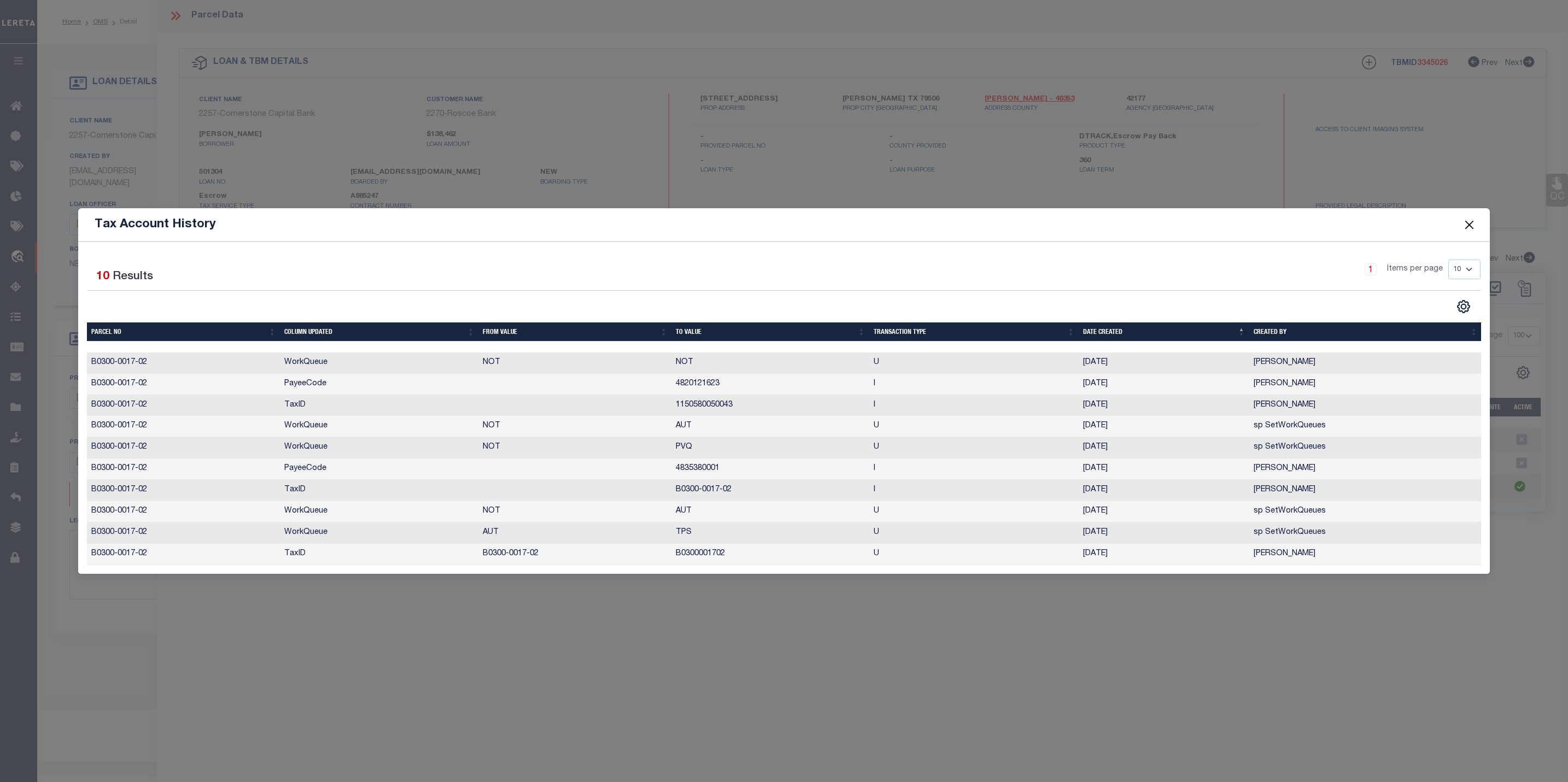
click at [1382, 220] on button "Close" at bounding box center [1469, 224] width 14 height 14
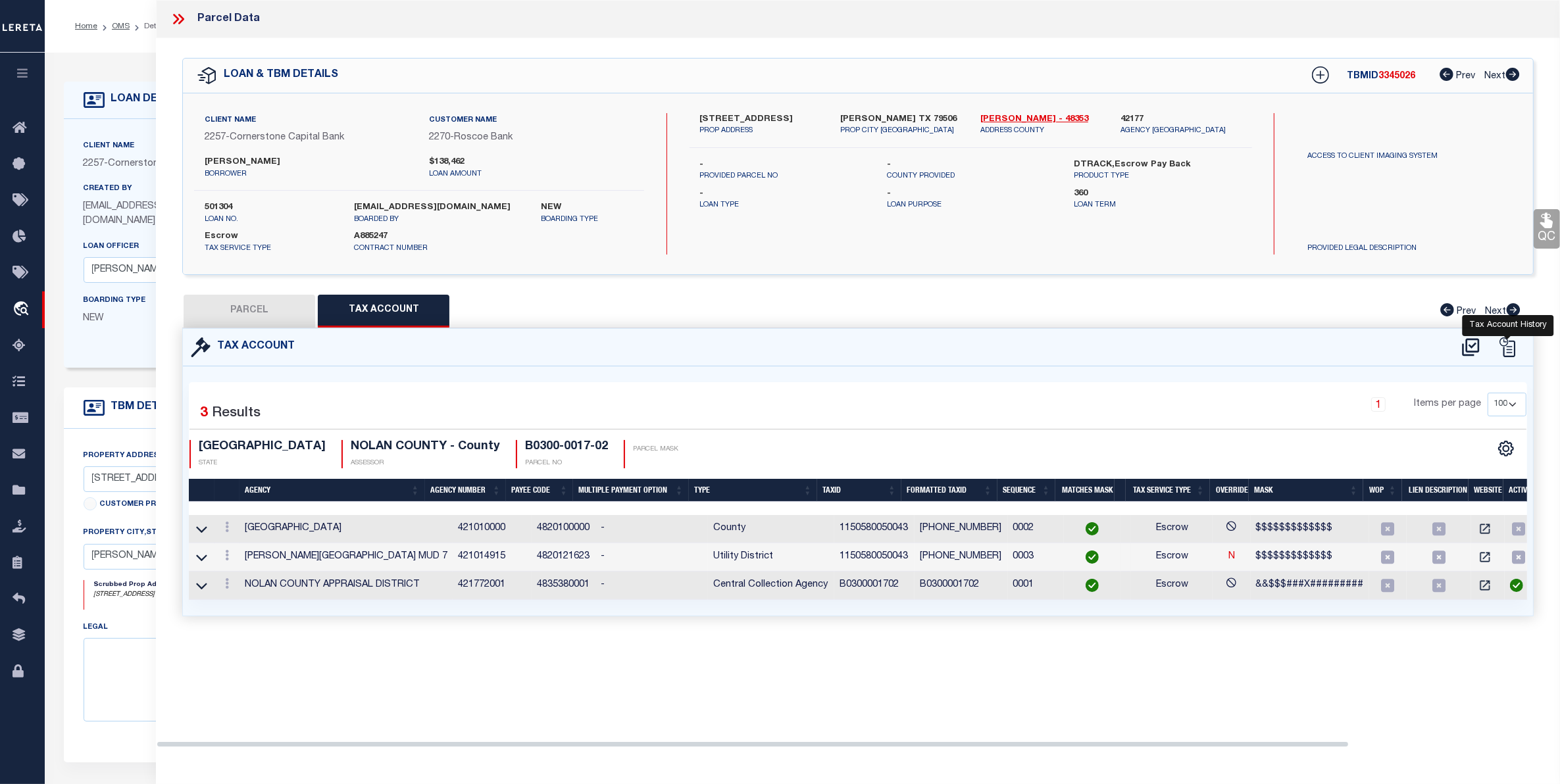
click at [1509, 344] on icon at bounding box center [1507, 347] width 20 height 20
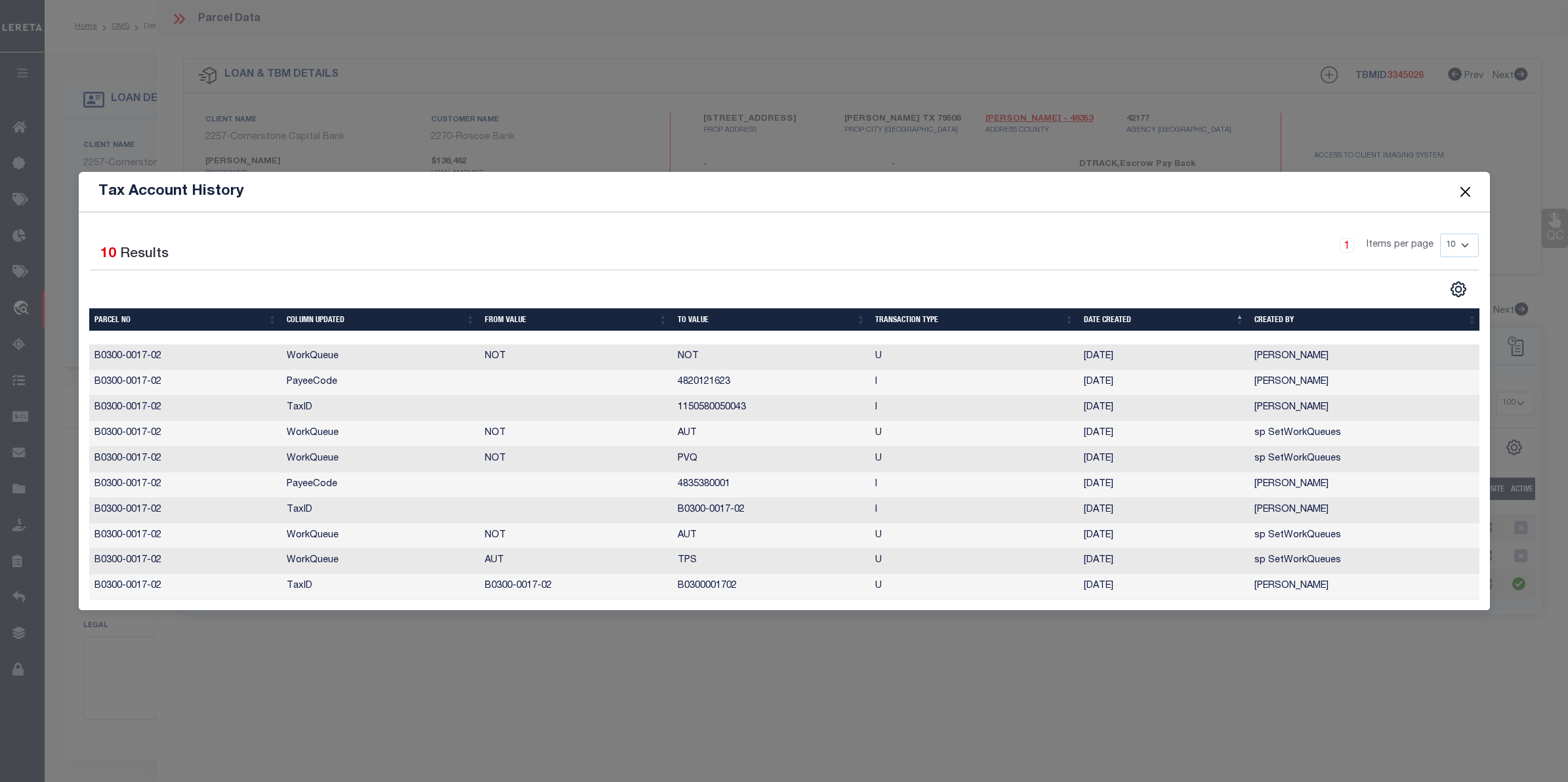
click at [1465, 183] on button "Close" at bounding box center [1464, 191] width 17 height 17
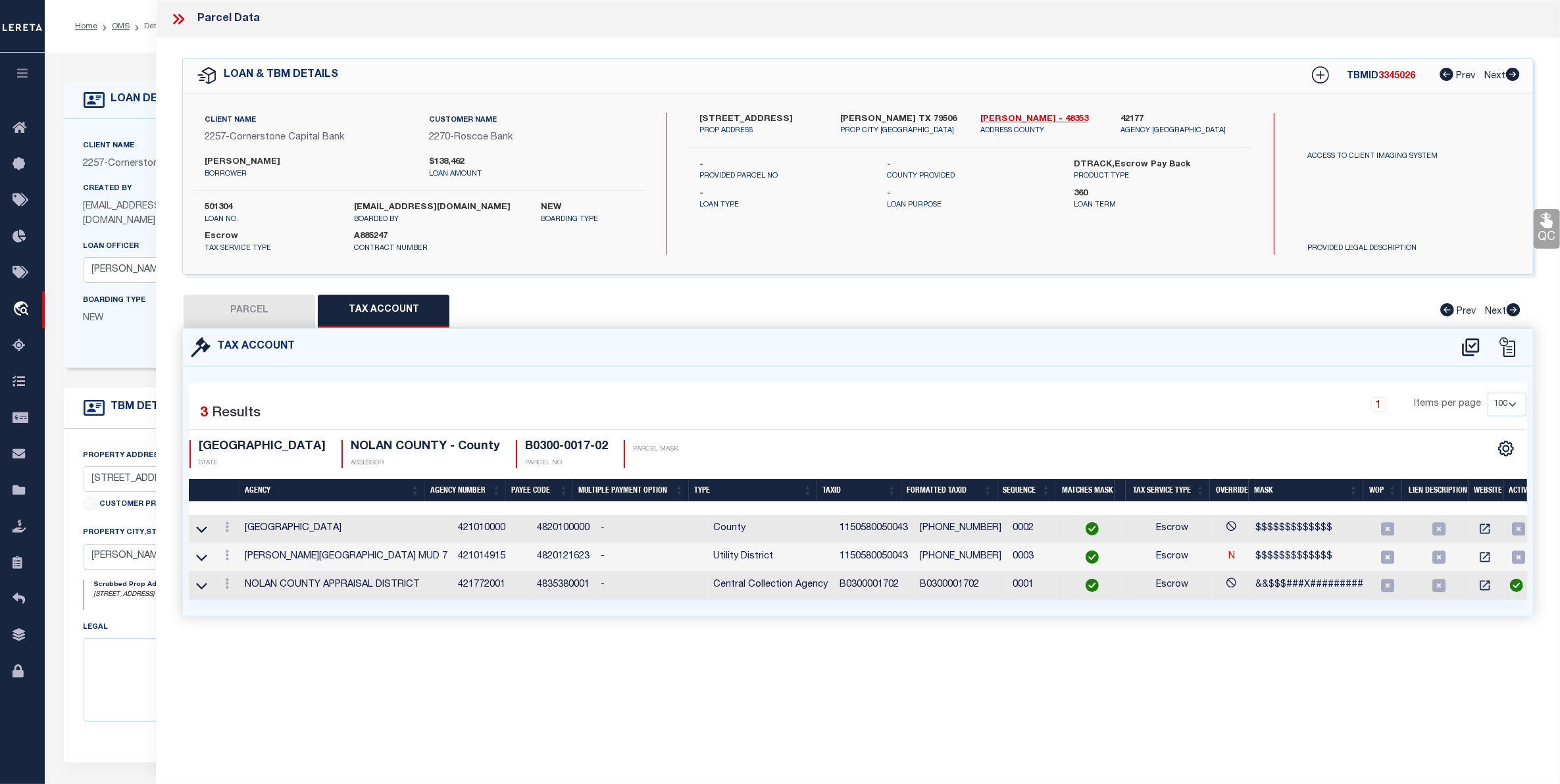
click at [245, 307] on button "PARCEL" at bounding box center [250, 310] width 132 height 33
select select "AS"
checkbox input "false"
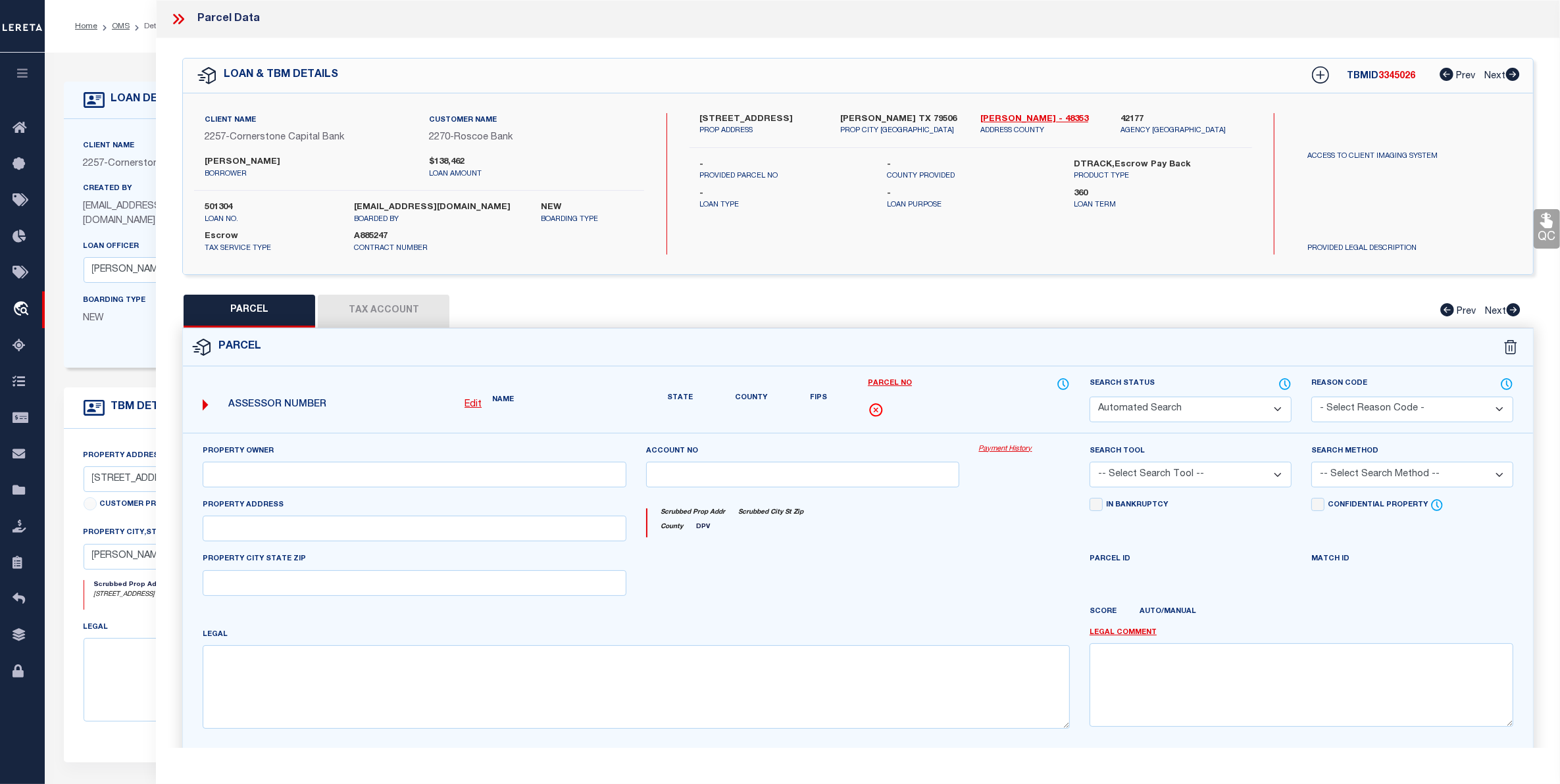
click at [245, 307] on button "PARCEL" at bounding box center [250, 310] width 132 height 33
select select "AS"
select select
checkbox input "false"
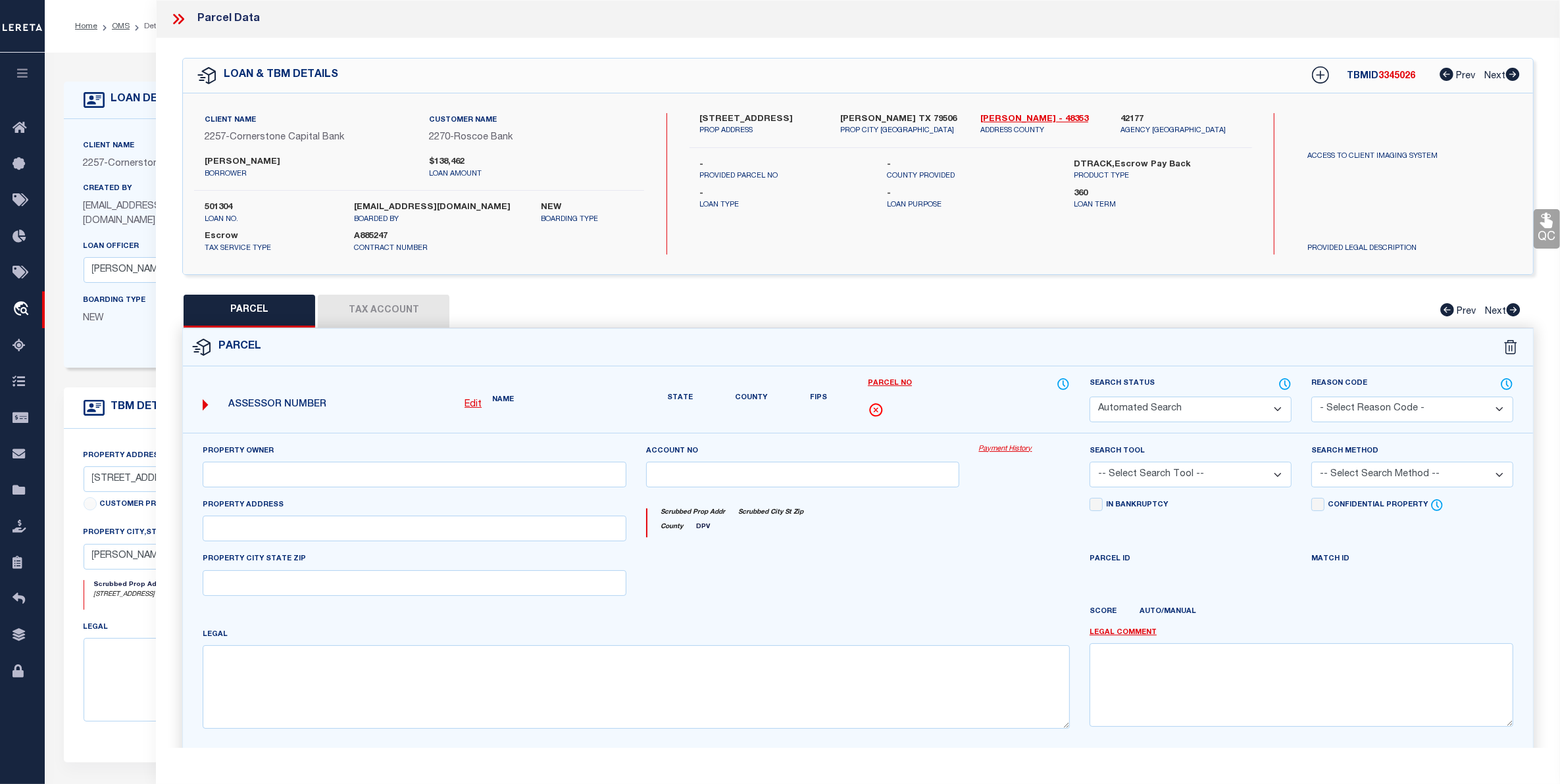
select select "CP"
type input "WHITE [PERSON_NAME] ET [PERSON_NAME]"
select select
type input "[STREET_ADDRESS]"
type input "[PERSON_NAME] [GEOGRAPHIC_DATA]"
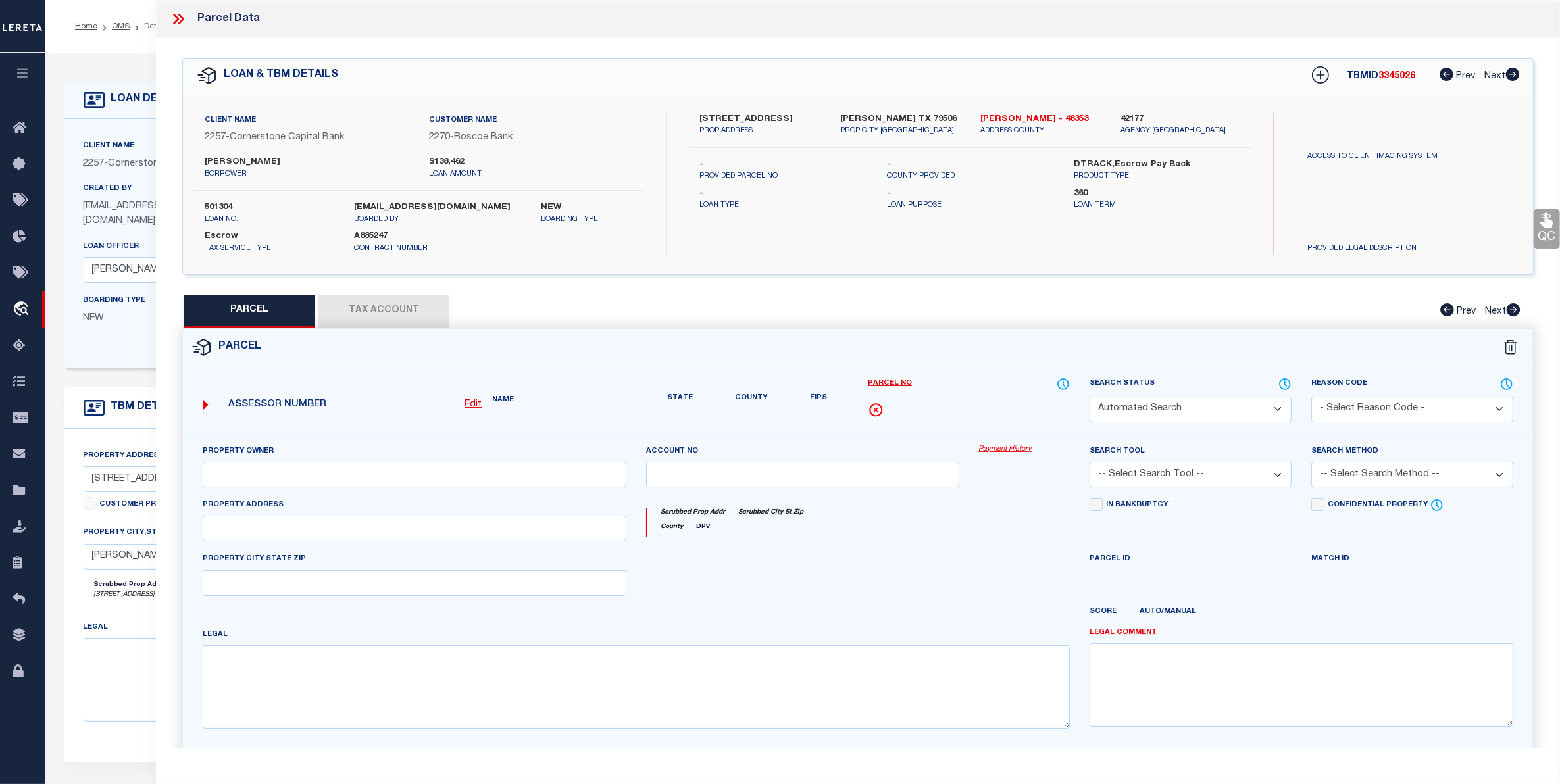
type textarea "ORIENT BLK 17 LOT E2 OF 12 & ALL 13"
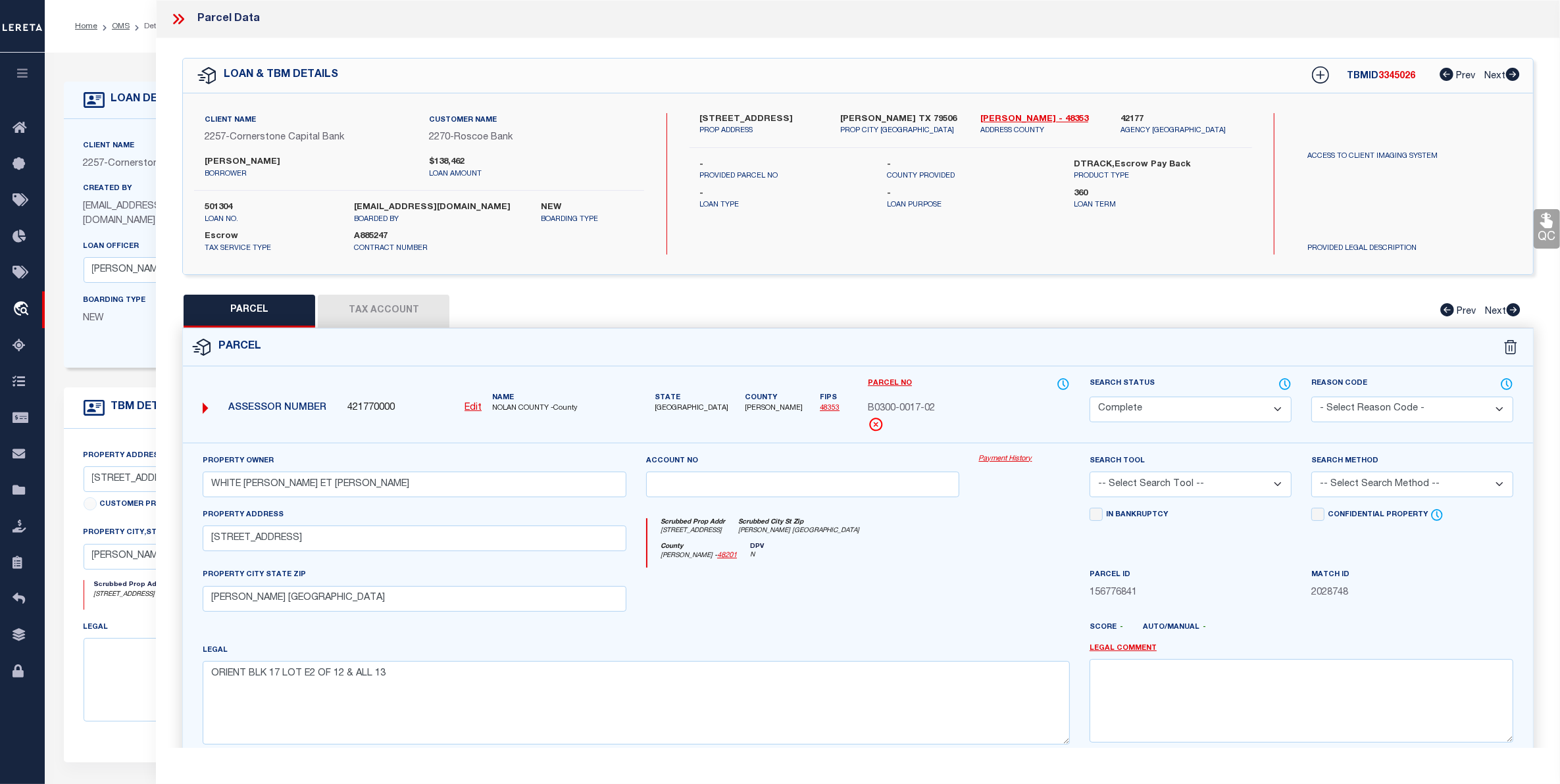
click at [181, 18] on icon at bounding box center [178, 18] width 17 height 17
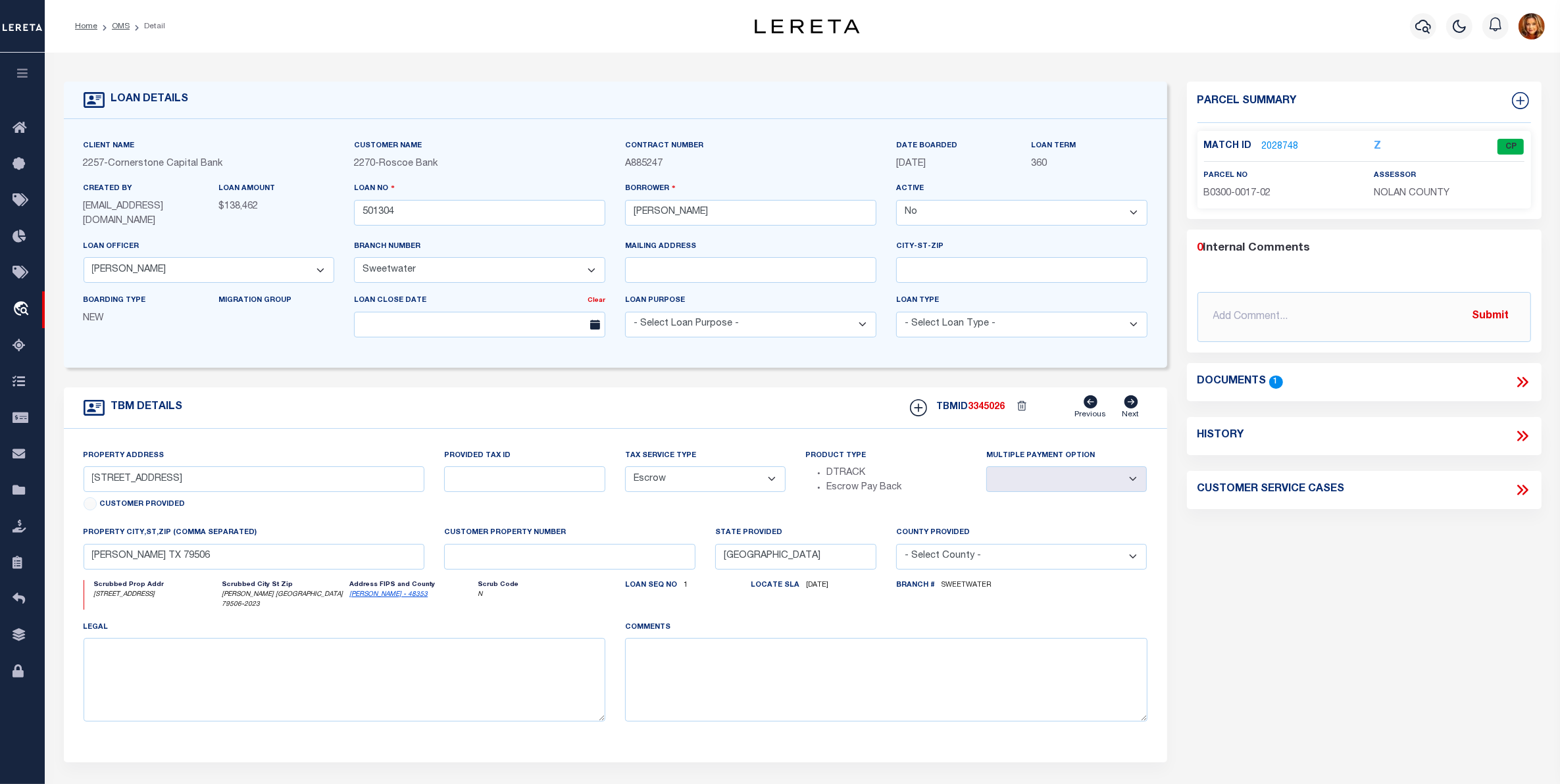
click at [1518, 436] on icon at bounding box center [1522, 436] width 17 height 17
select select "100"
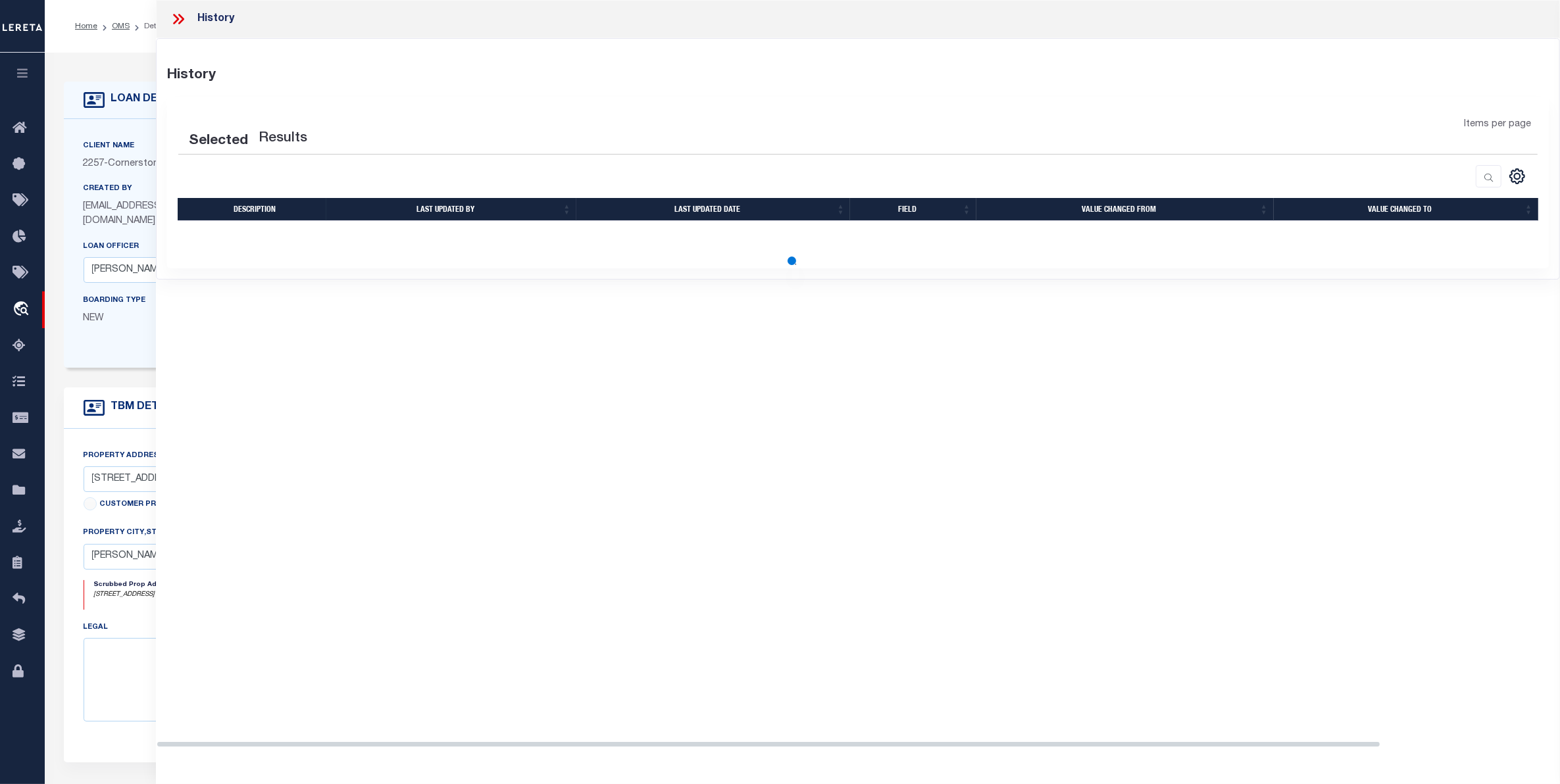
select select "100"
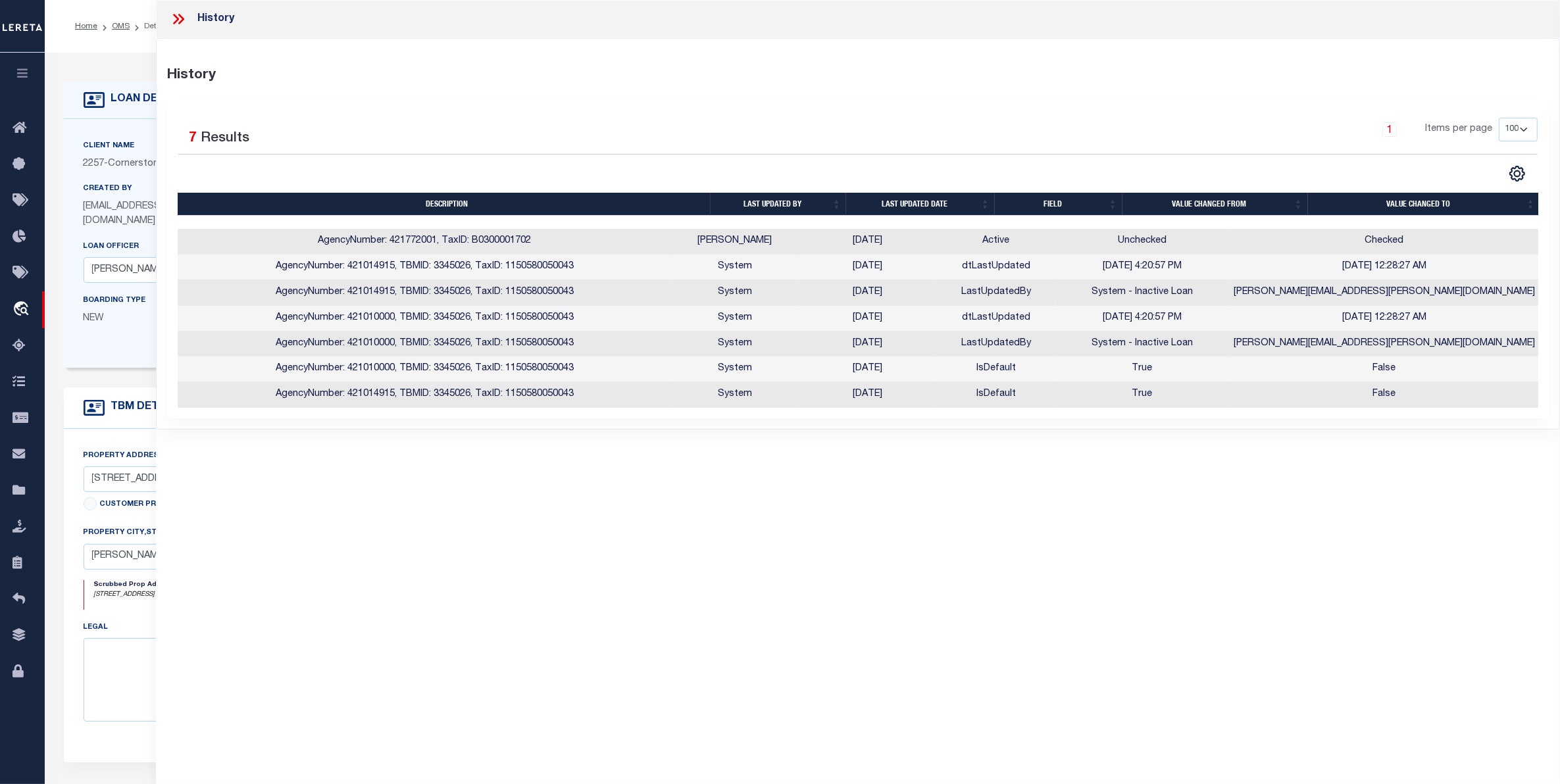
click at [178, 18] on icon at bounding box center [176, 19] width 6 height 10
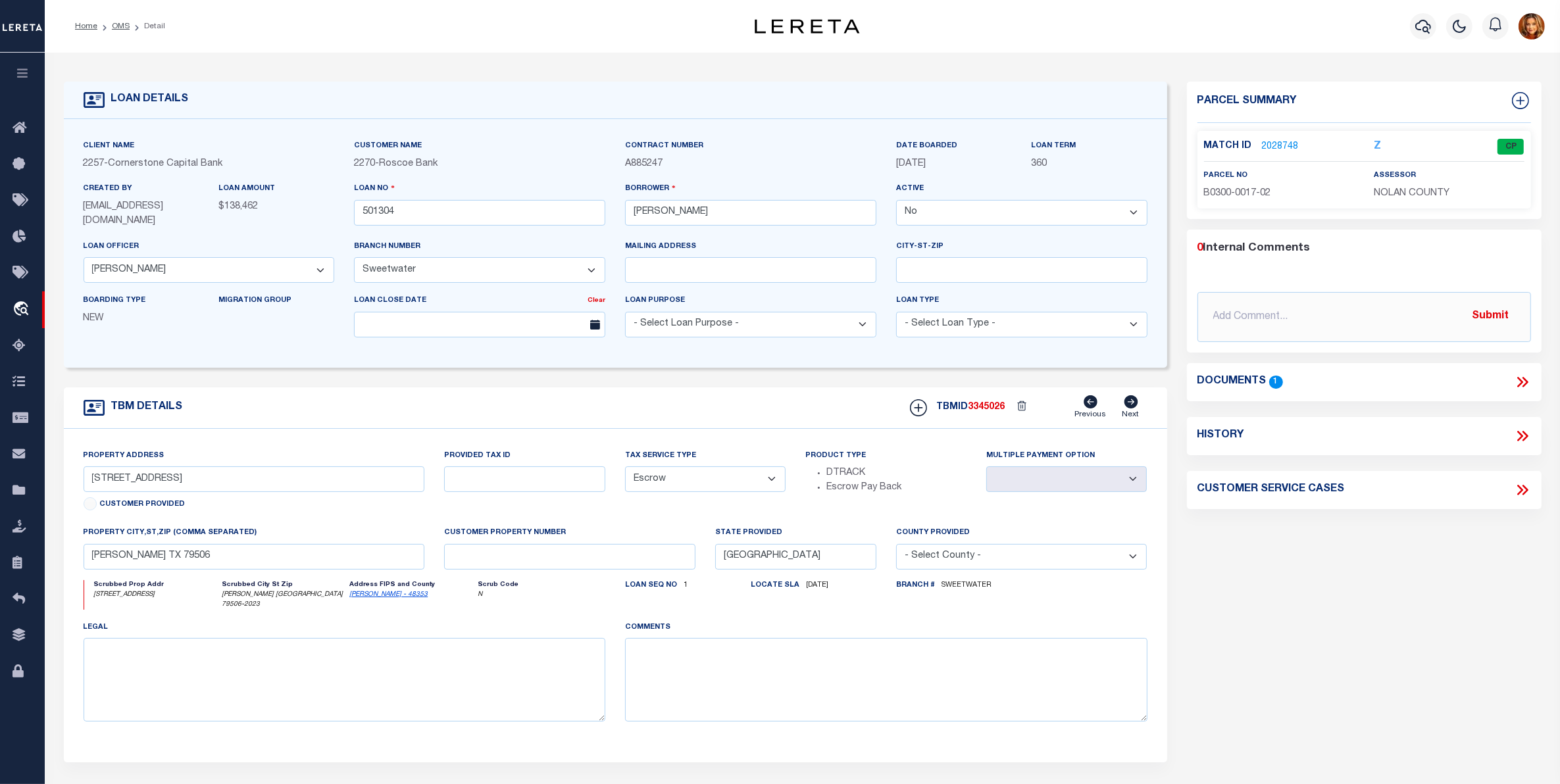
click at [1283, 146] on link "2028748" at bounding box center [1280, 146] width 37 height 14
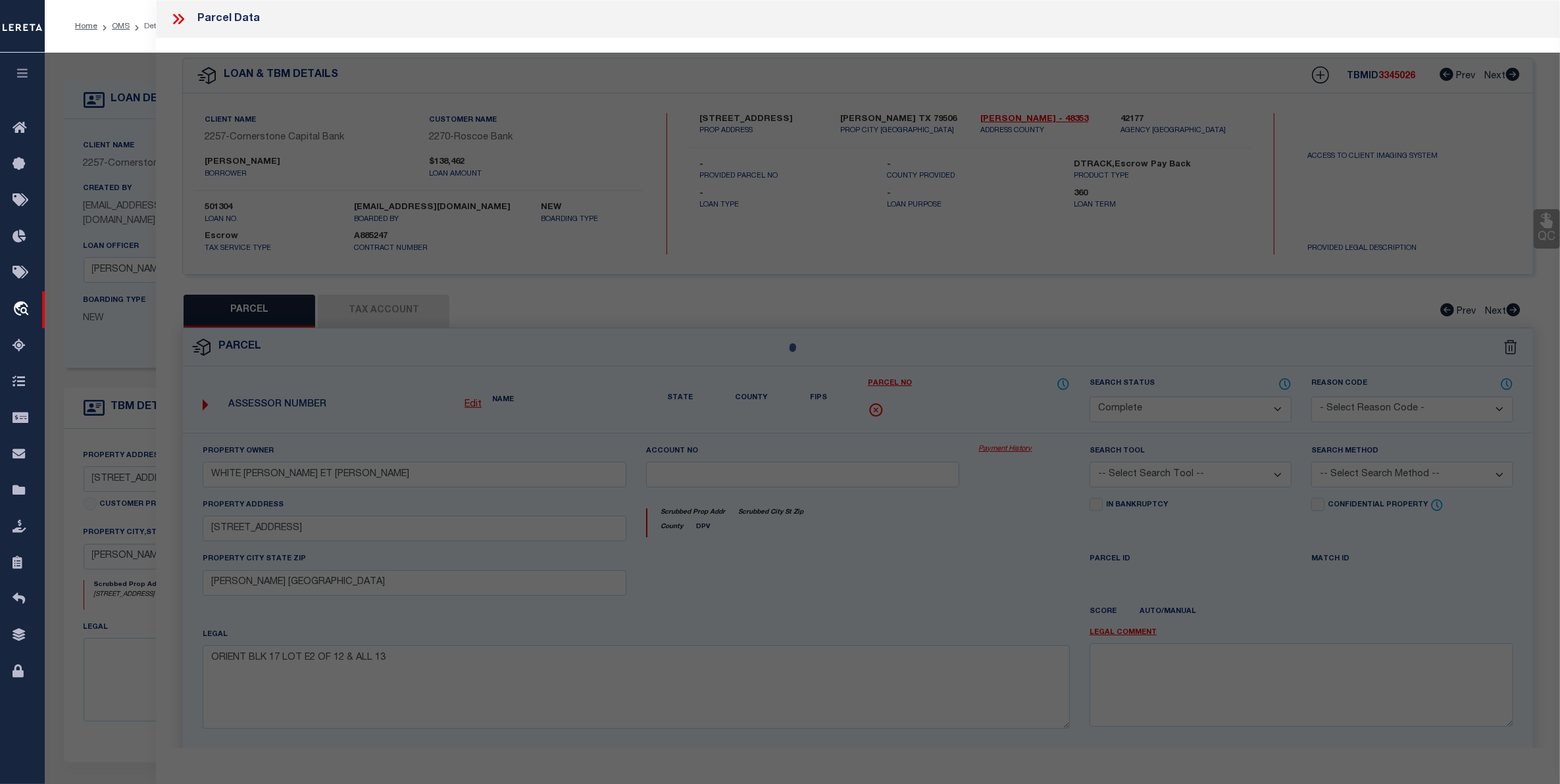
select select "AS"
checkbox input "false"
select select "CP"
type input "WHITE [PERSON_NAME] ET [PERSON_NAME]"
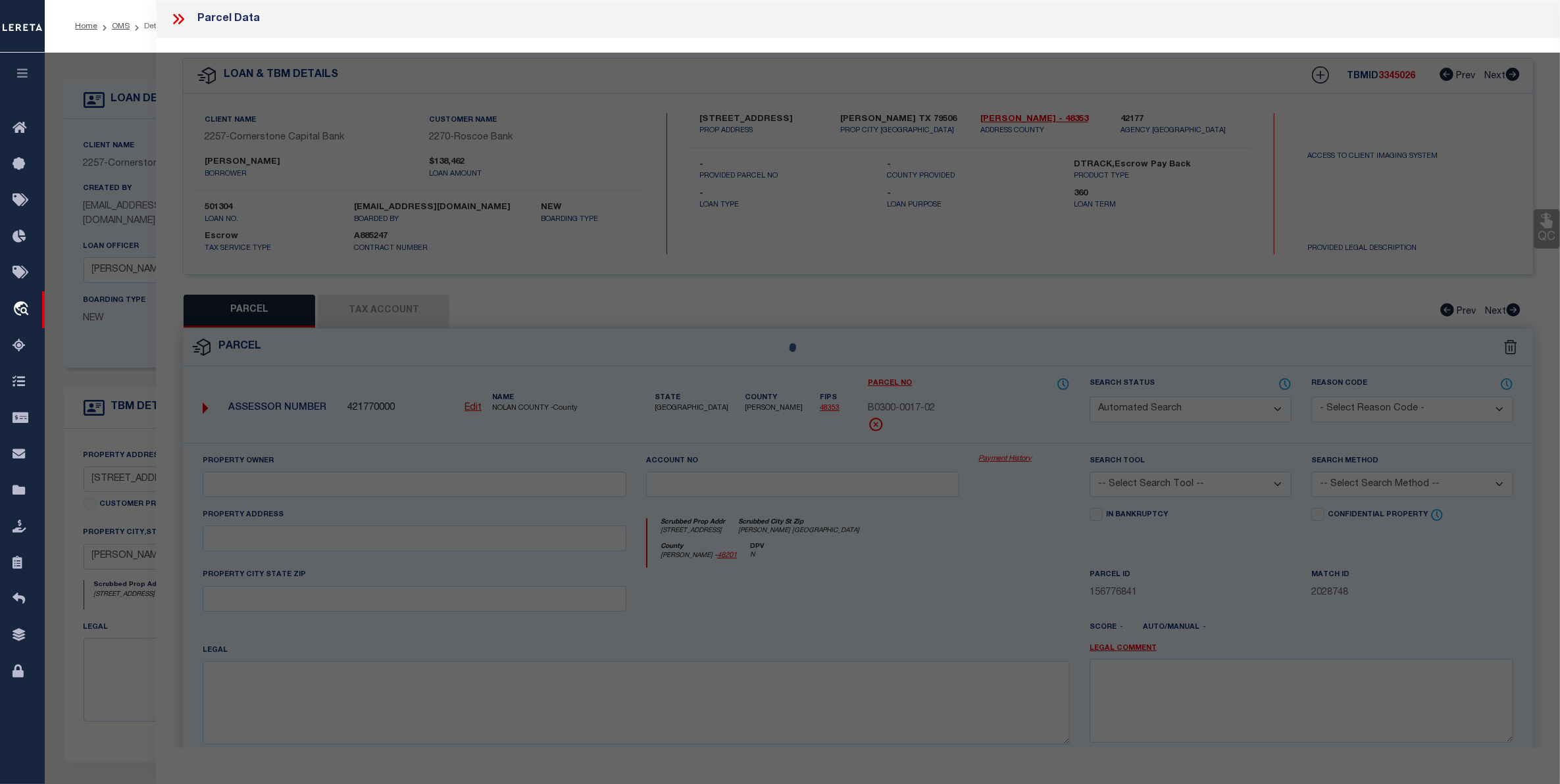
select select
type input "[STREET_ADDRESS]"
type input "[PERSON_NAME] [GEOGRAPHIC_DATA]"
type textarea "ORIENT BLK 17 LOT E2 OF 12 & ALL 13"
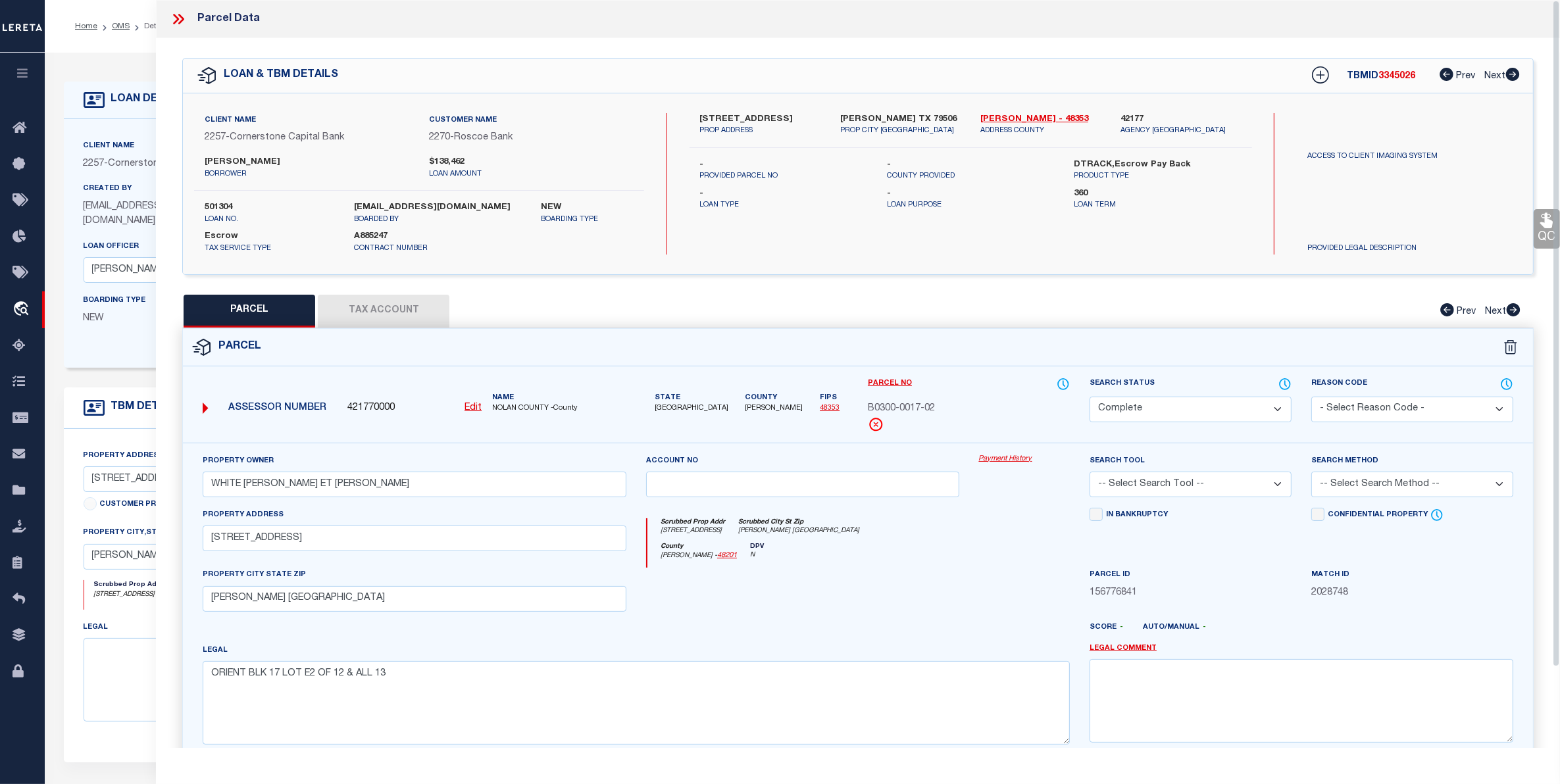
click at [378, 307] on button "Tax Account" at bounding box center [384, 310] width 132 height 33
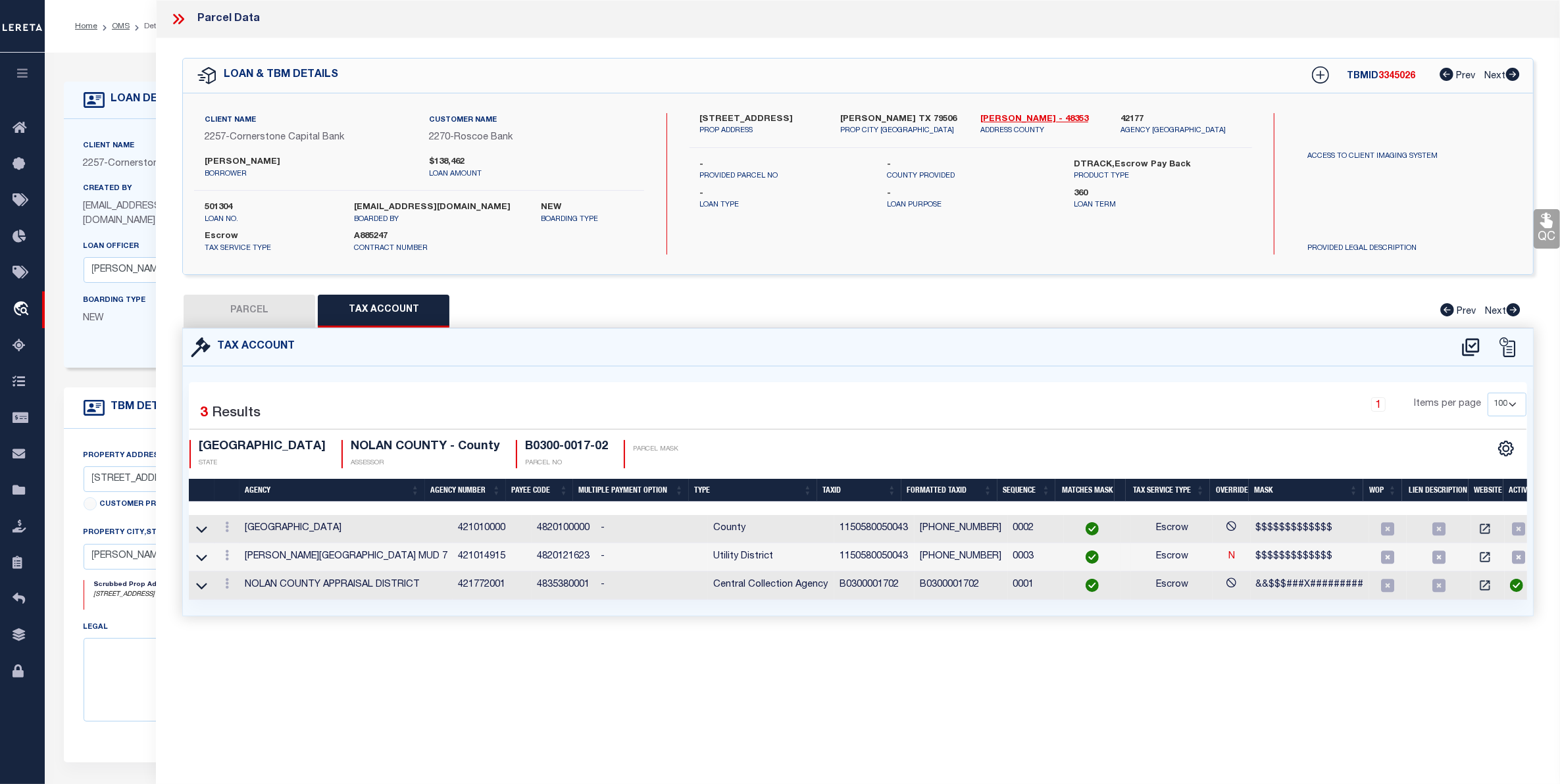
select select "100"
click at [236, 310] on button "PARCEL" at bounding box center [250, 310] width 132 height 33
select select "AS"
checkbox input "false"
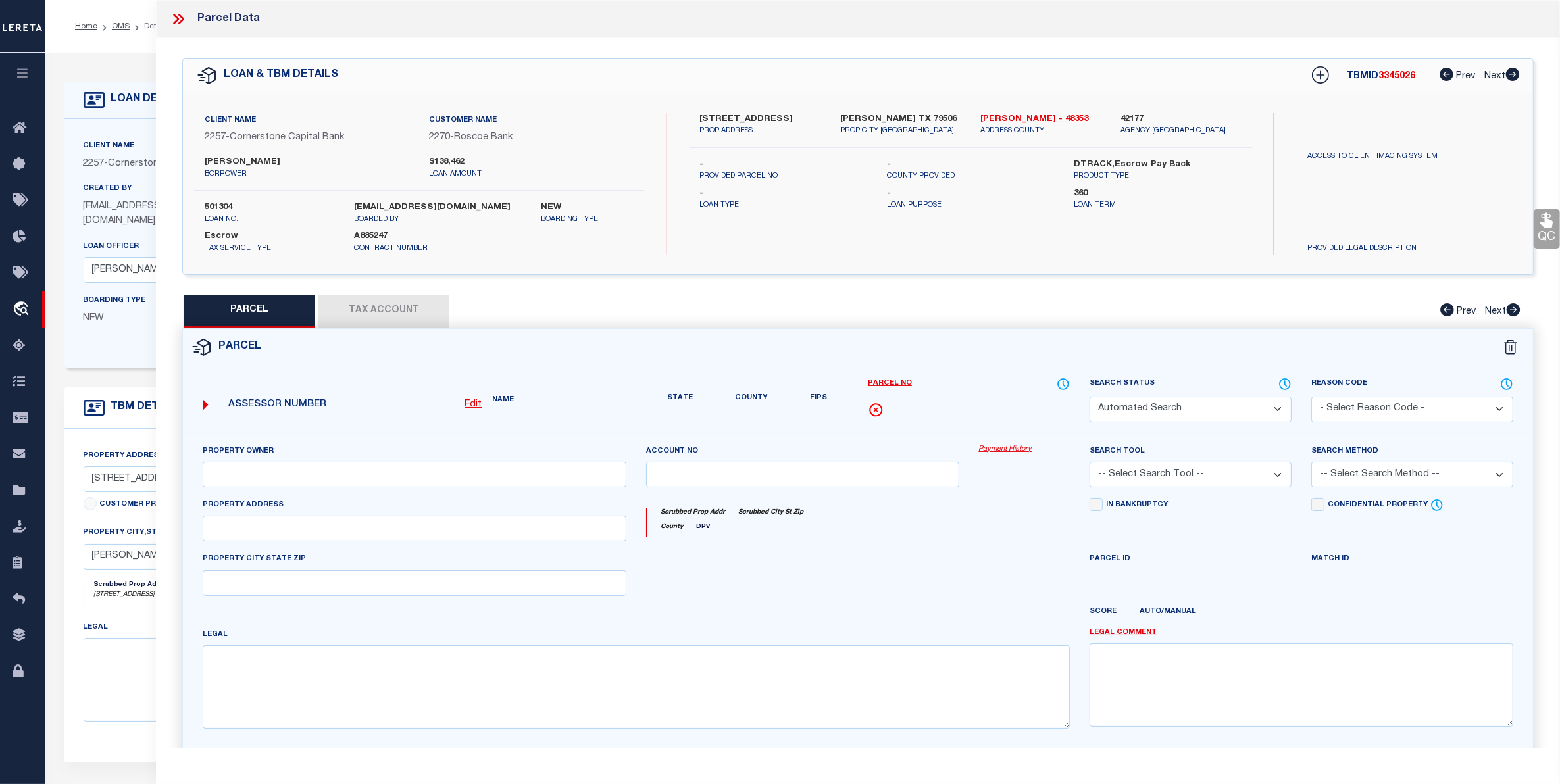
select select "CP"
type input "WHITE [PERSON_NAME] ET [PERSON_NAME]"
select select
type input "[STREET_ADDRESS]"
type input "[PERSON_NAME] [GEOGRAPHIC_DATA]"
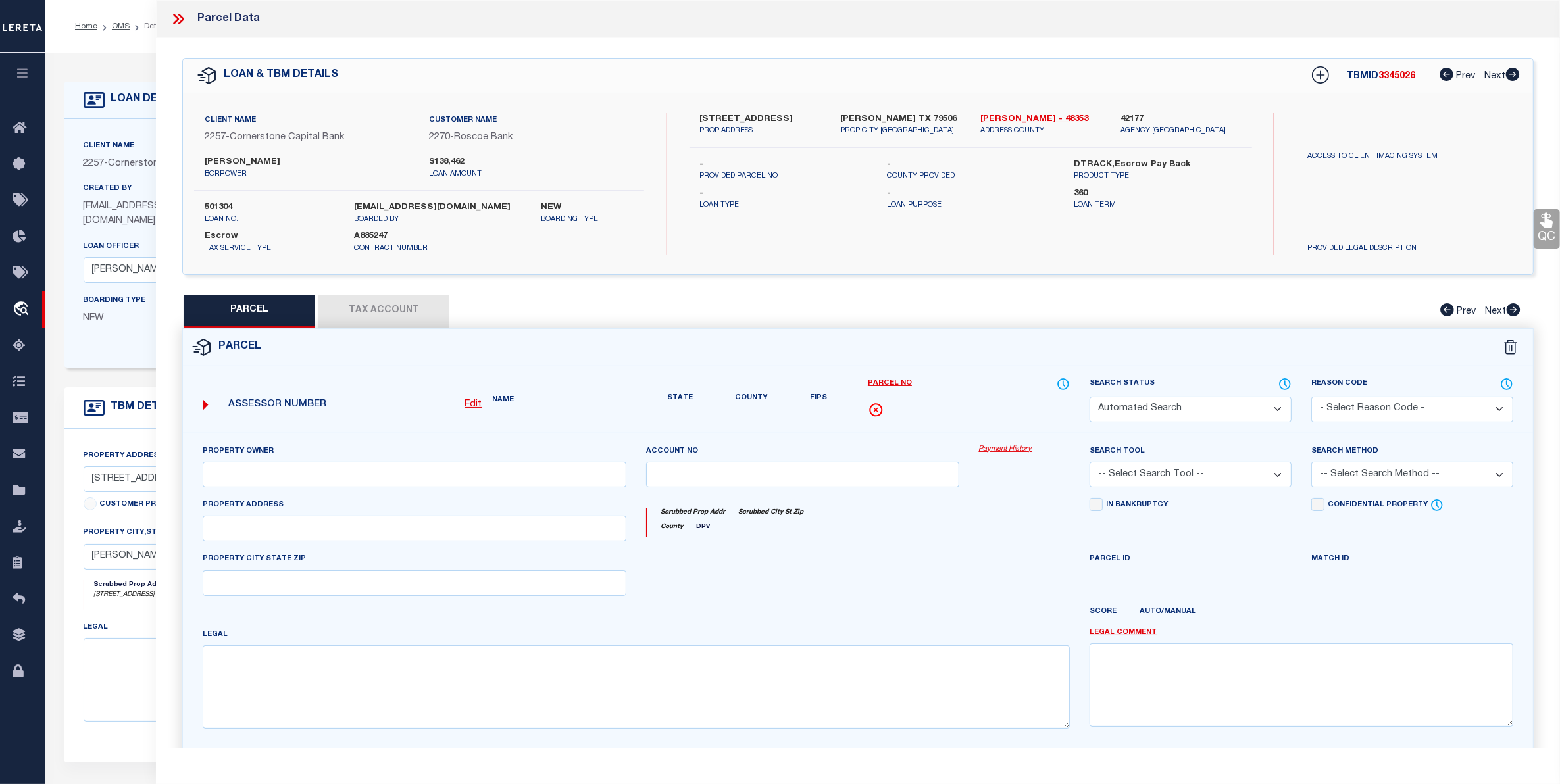
type textarea "ORIENT BLK 17 LOT E2 OF 12 & ALL 13"
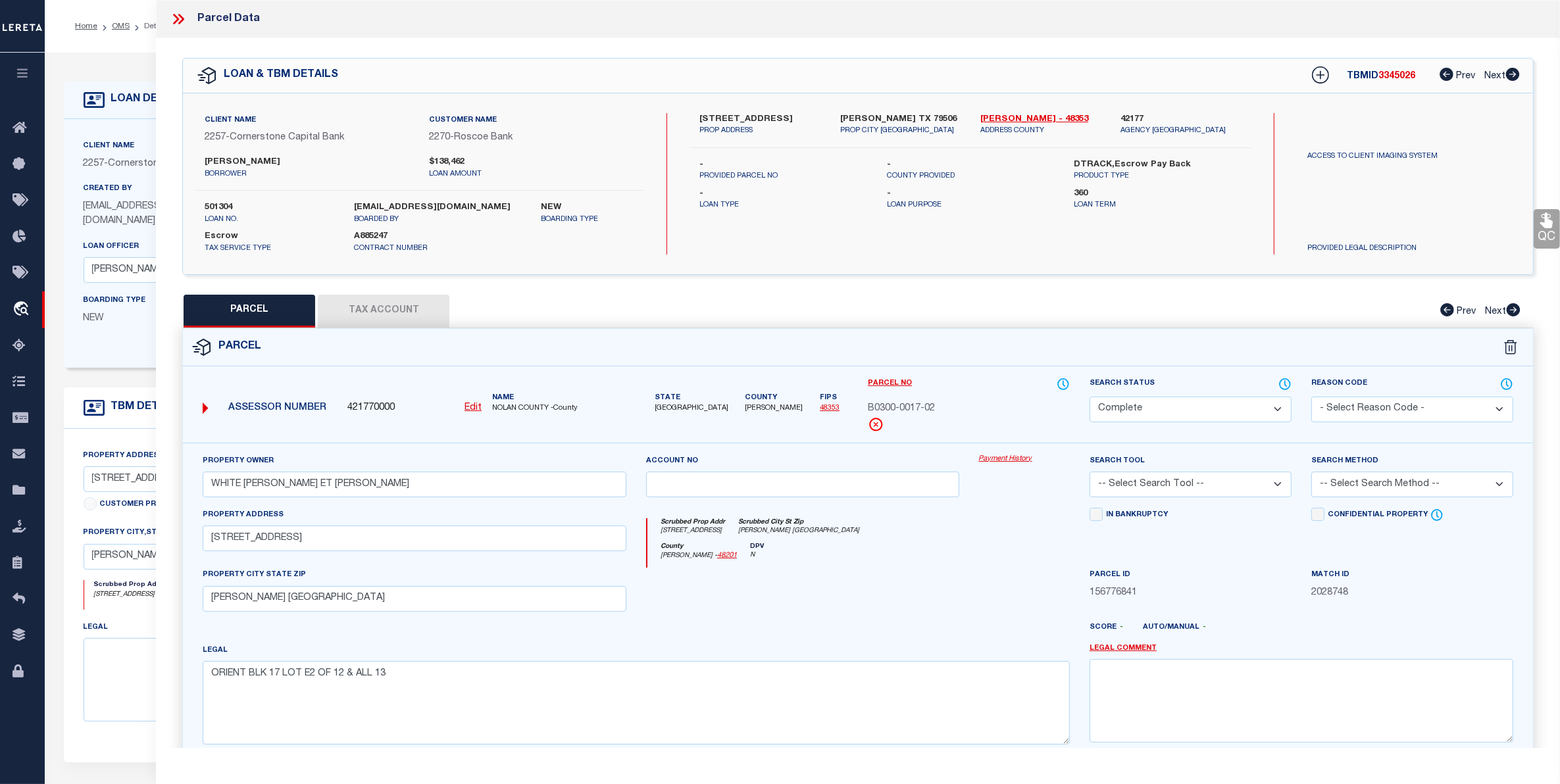
click at [992, 459] on link "Payment History" at bounding box center [1025, 459] width 91 height 11
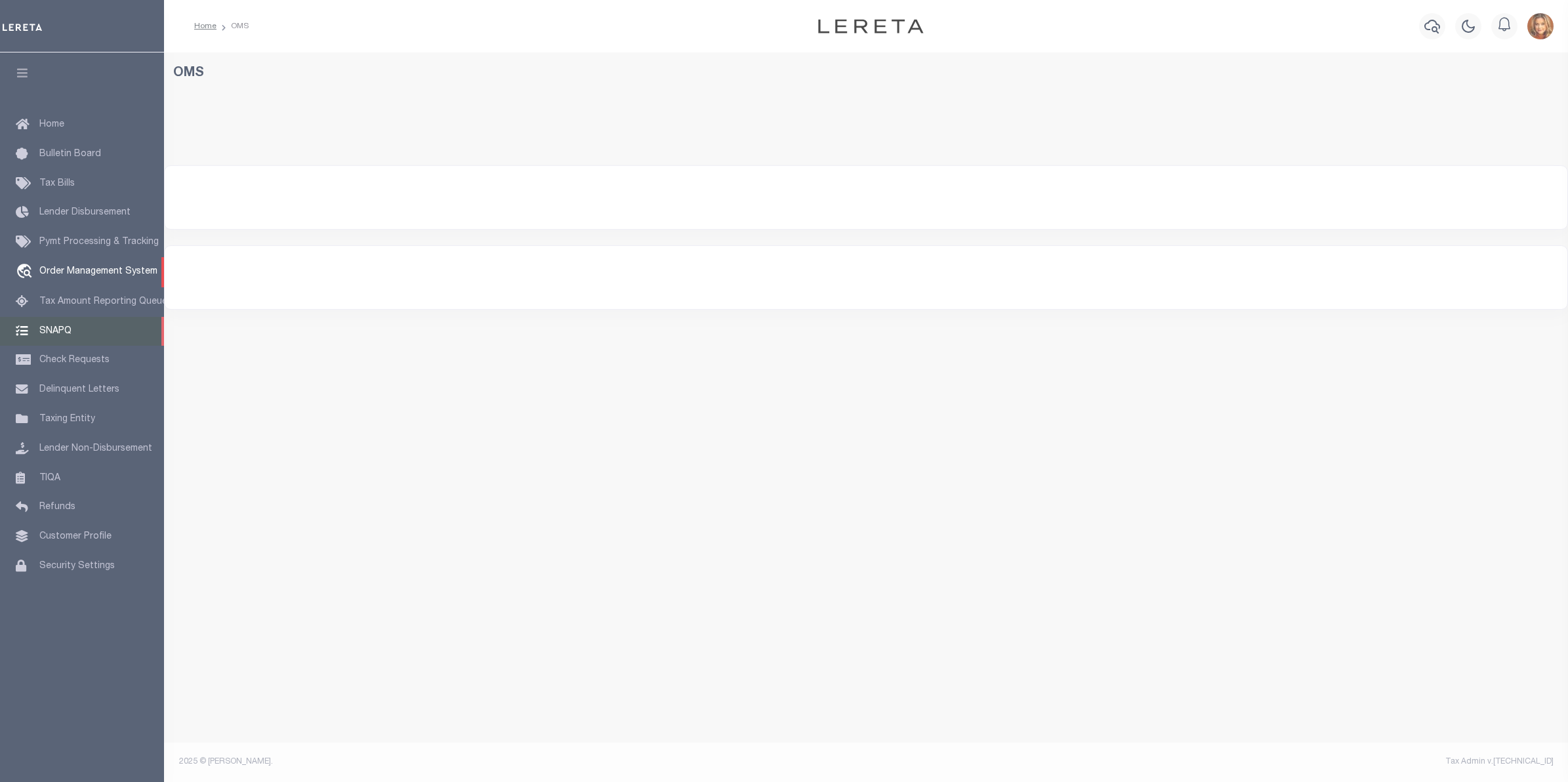
select select "200"
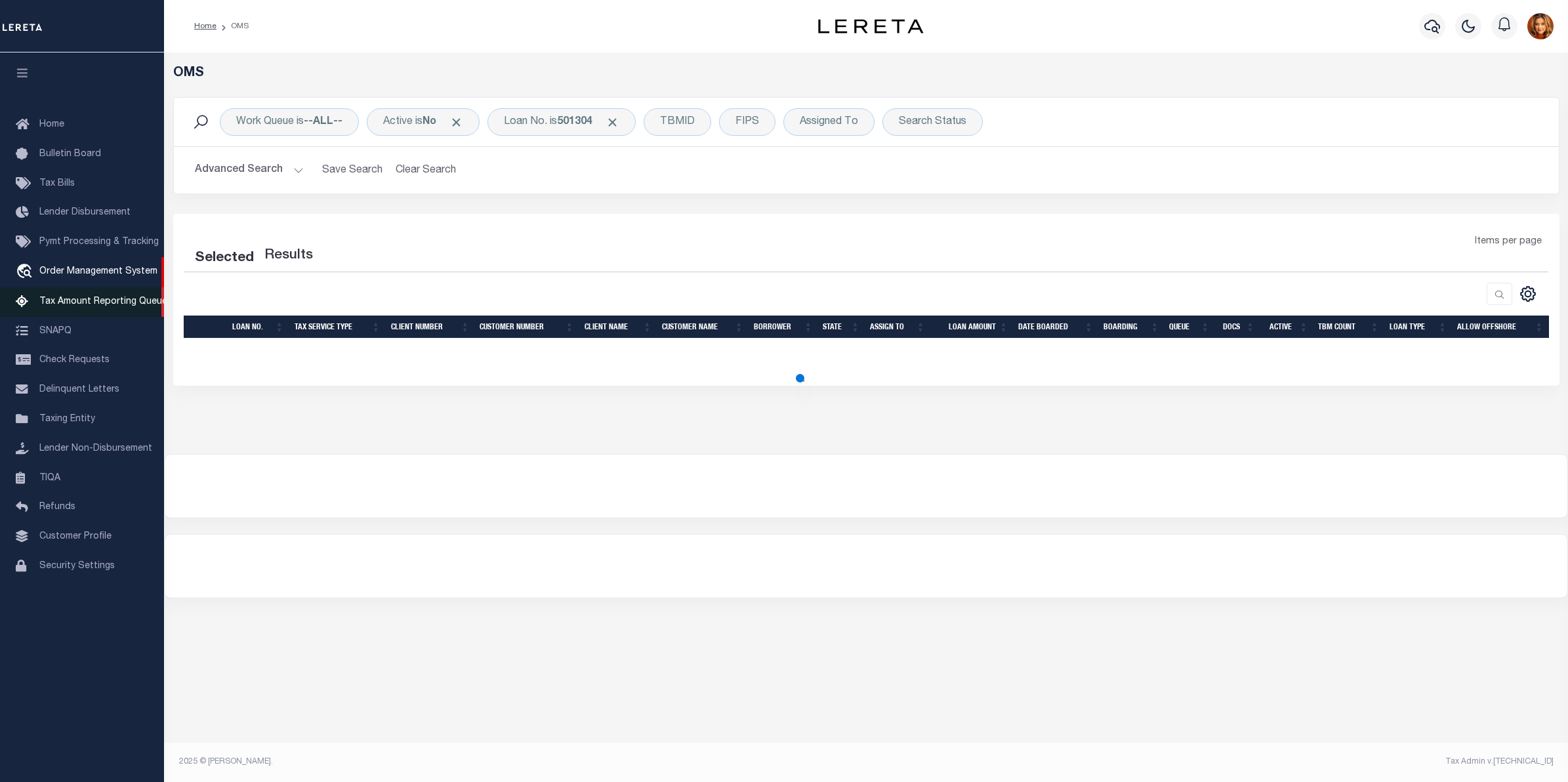
select select "200"
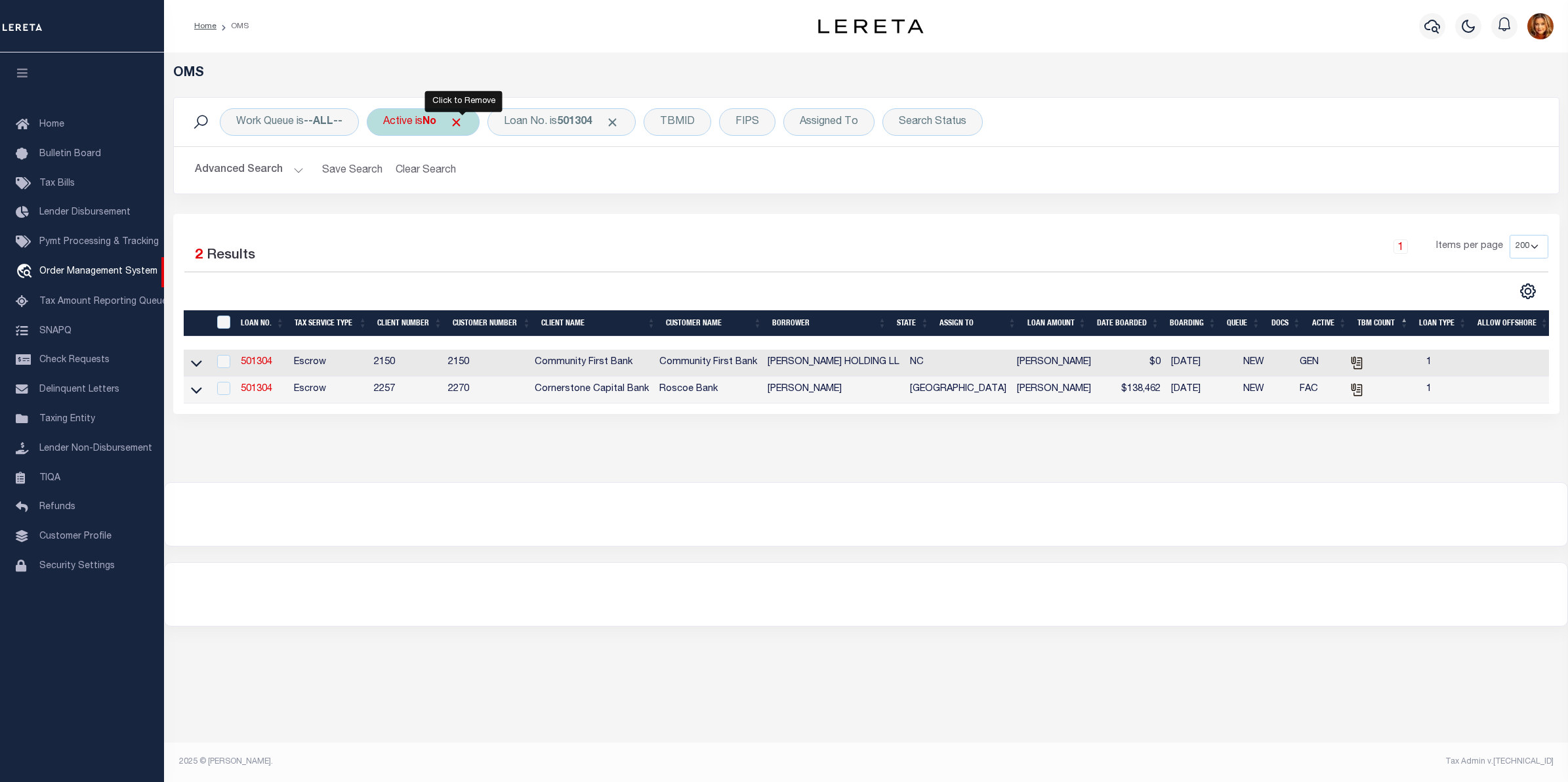
click at [463, 120] on span "Click to Remove" at bounding box center [456, 122] width 14 height 14
click at [254, 361] on link "501304" at bounding box center [256, 362] width 31 height 9
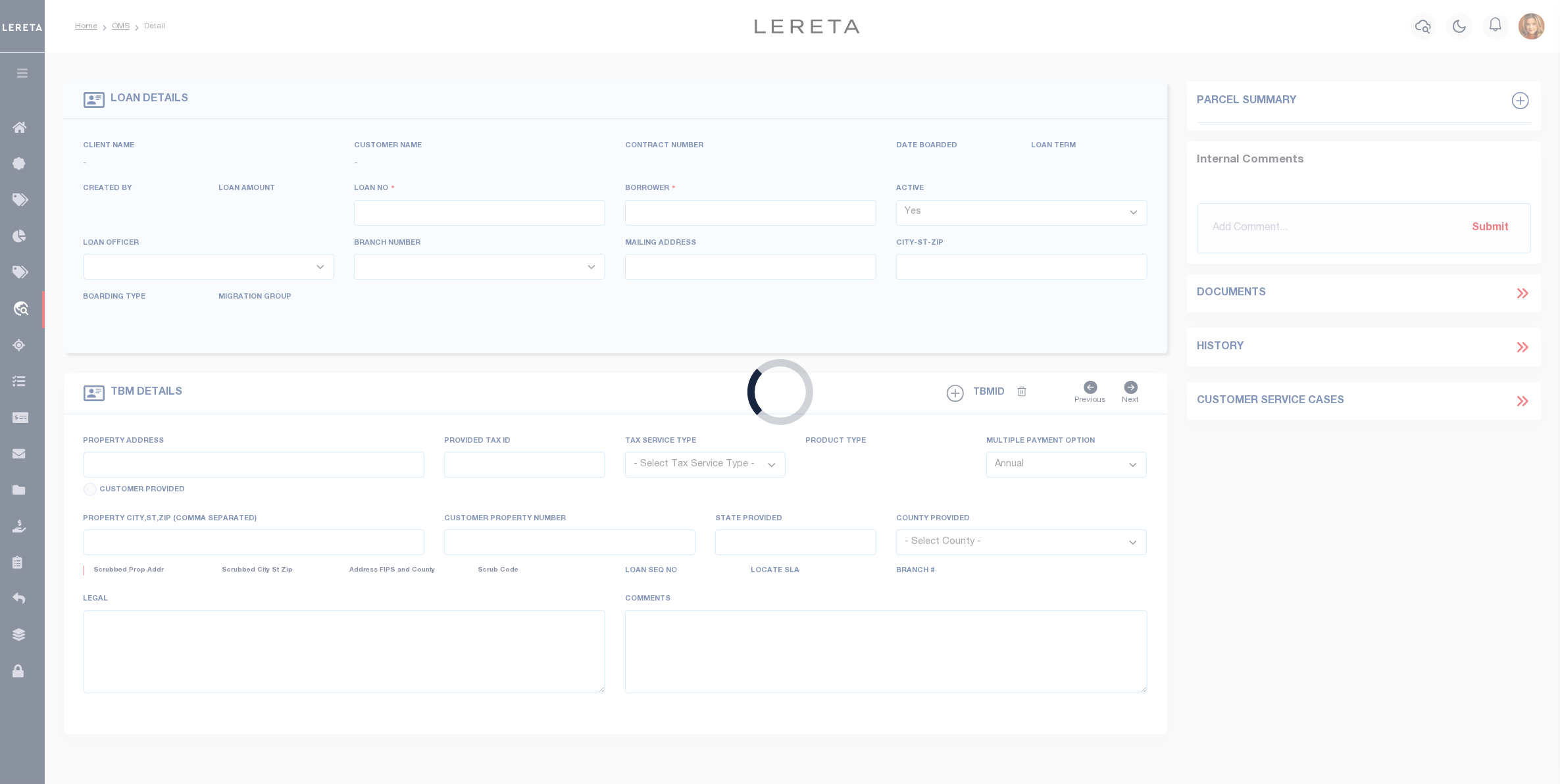
type input "501304"
type input "[PERSON_NAME] HOLDING LL"
select select "False"
select select
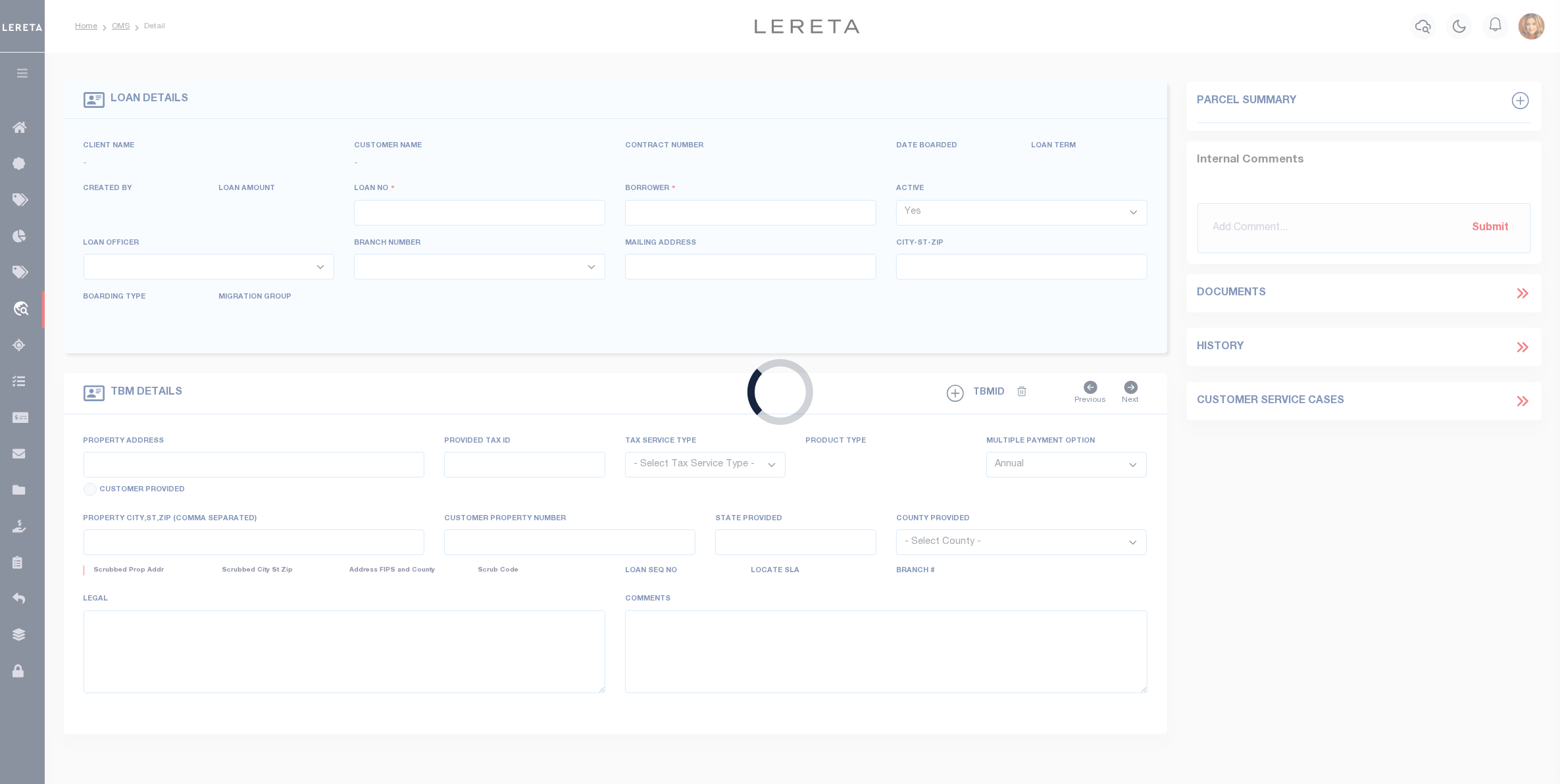
type input "334 HARRISON AVE"
type input "FRANKLIN NC 287342519"
select select "Escrow"
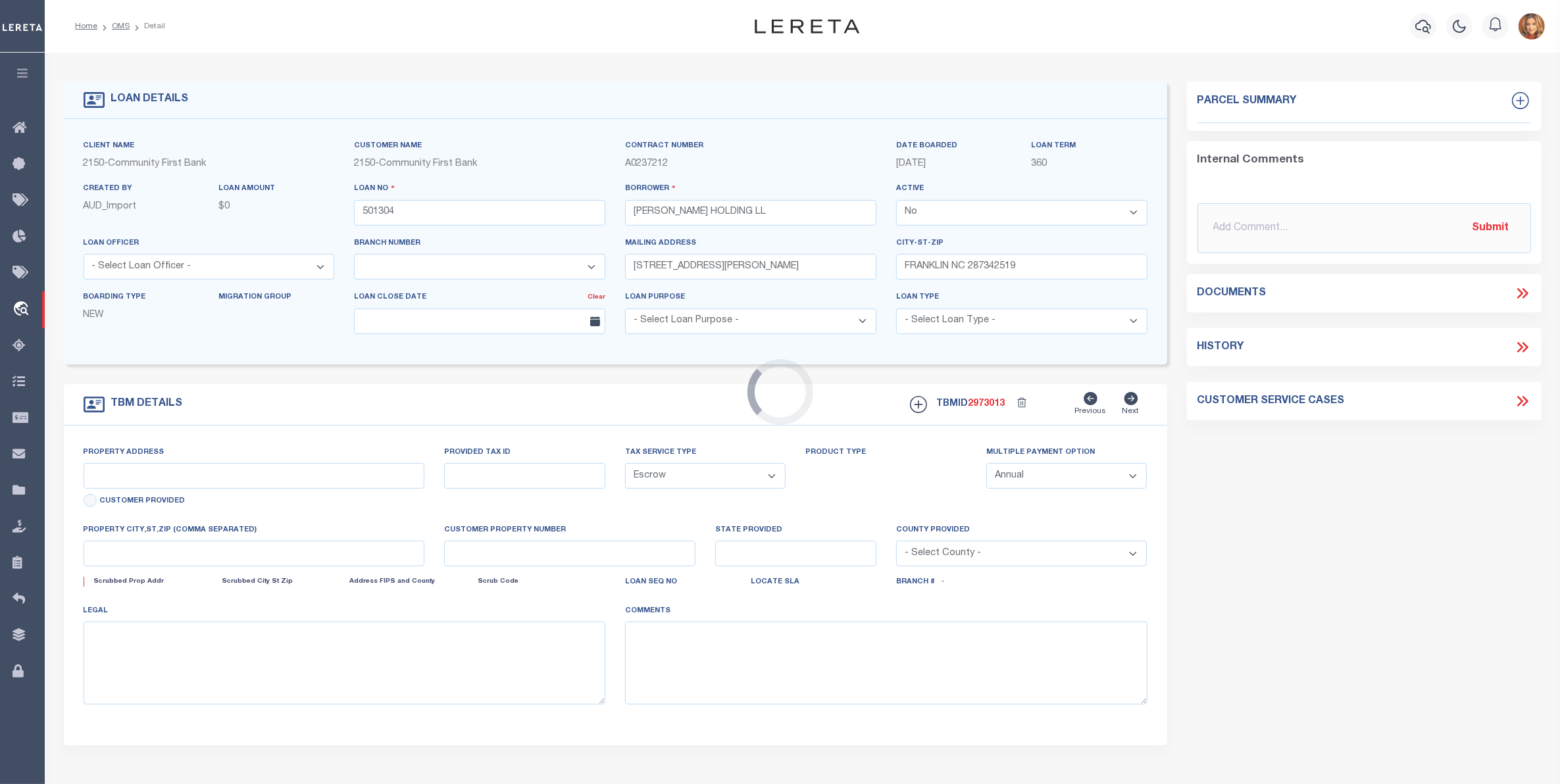
select select "3706"
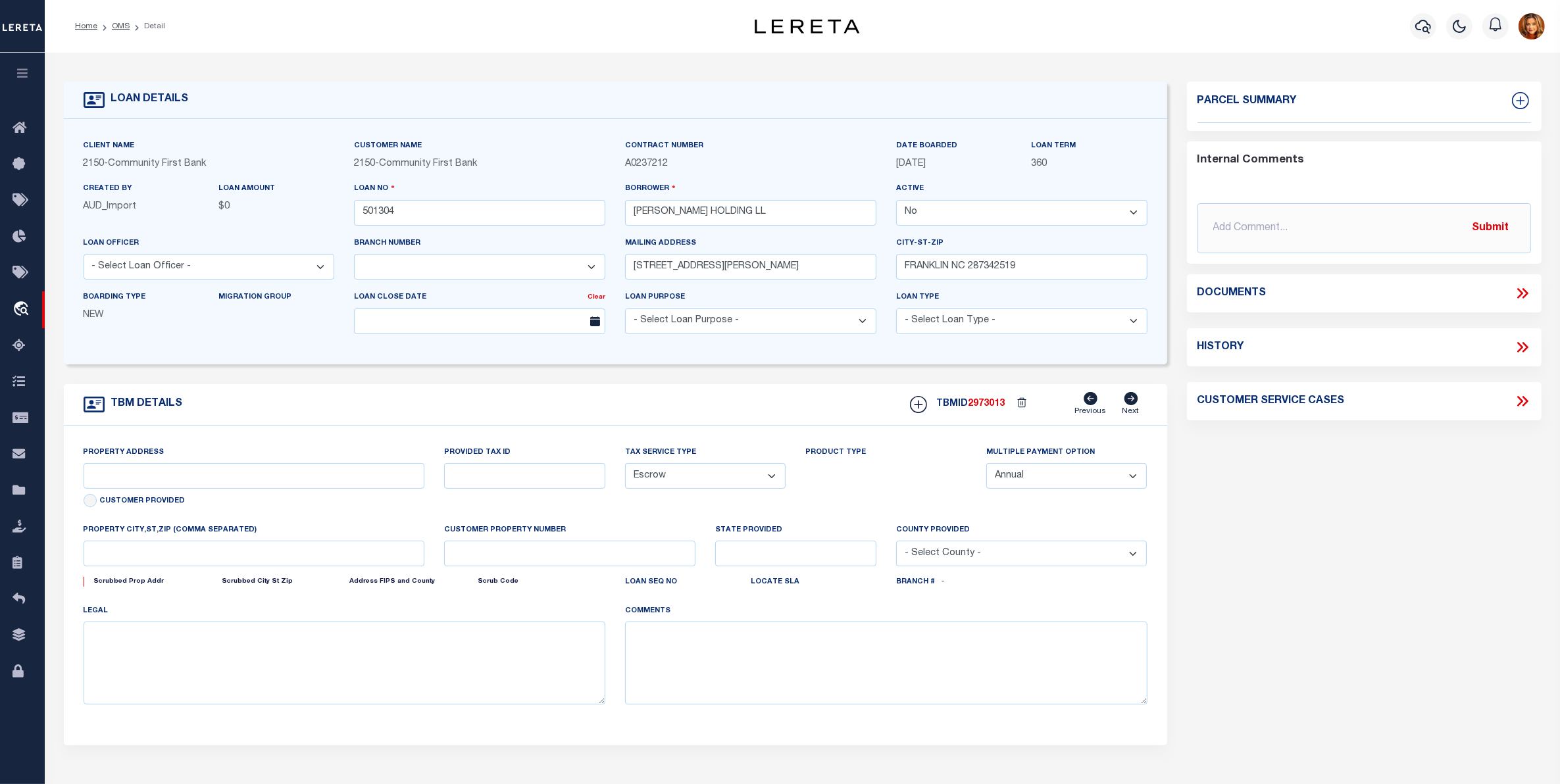
type input "29 BATES CROSSING"
type input "6584 61 7820"
select select
type input "FRANKINLIN NC 28734"
type input "NC"
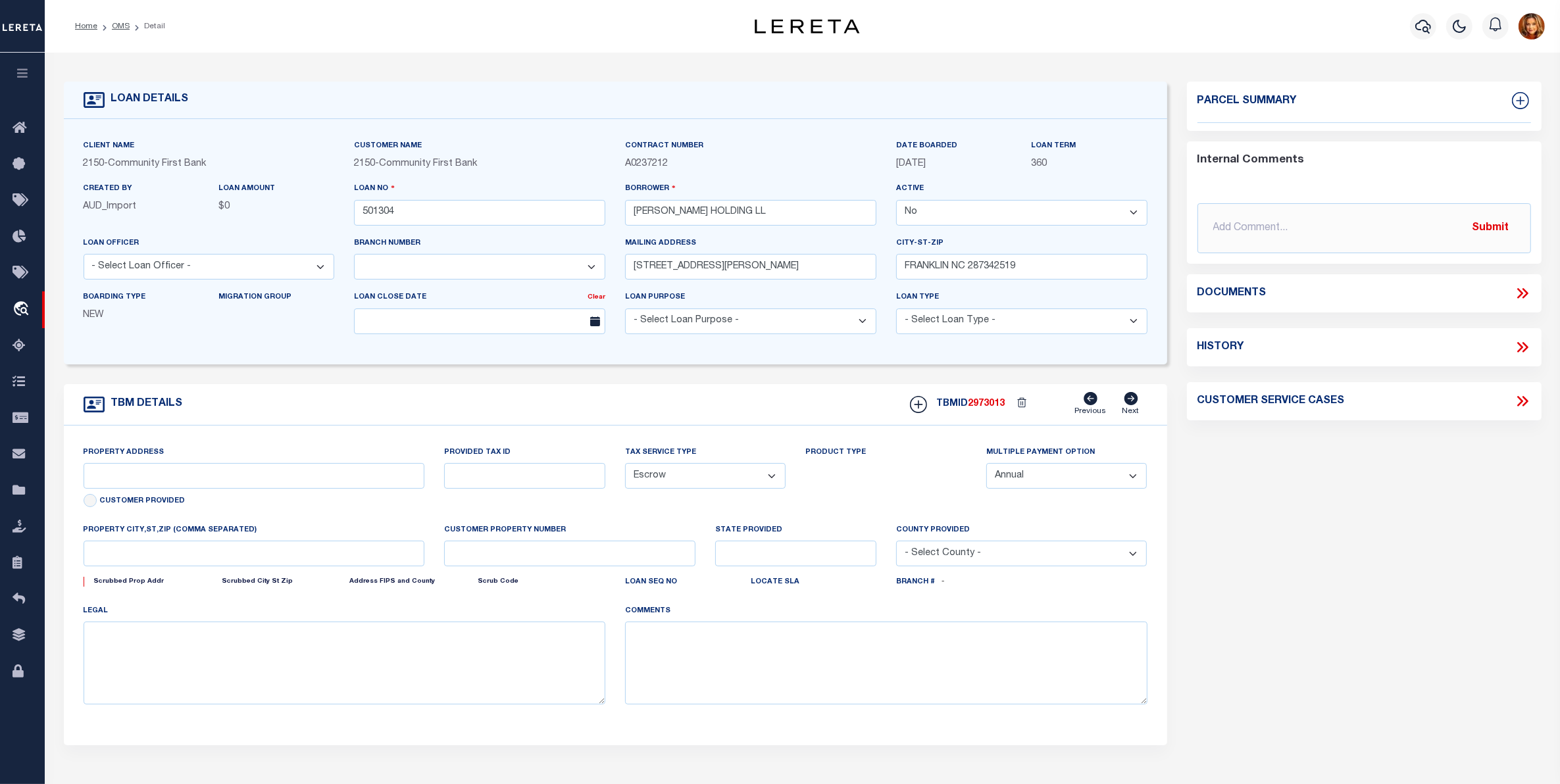
select select "Macon"
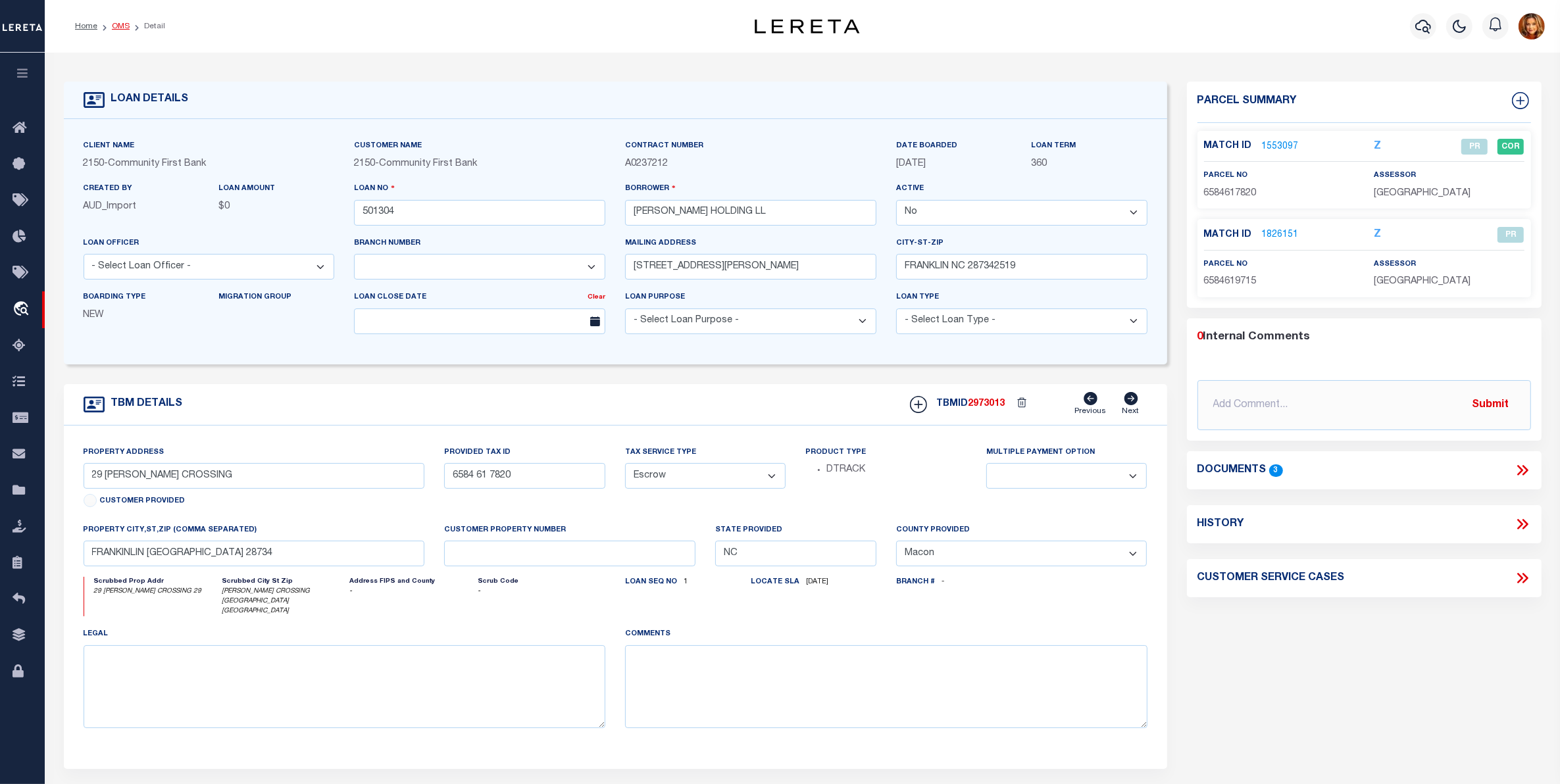
click at [124, 23] on link "OMS" at bounding box center [121, 26] width 18 height 8
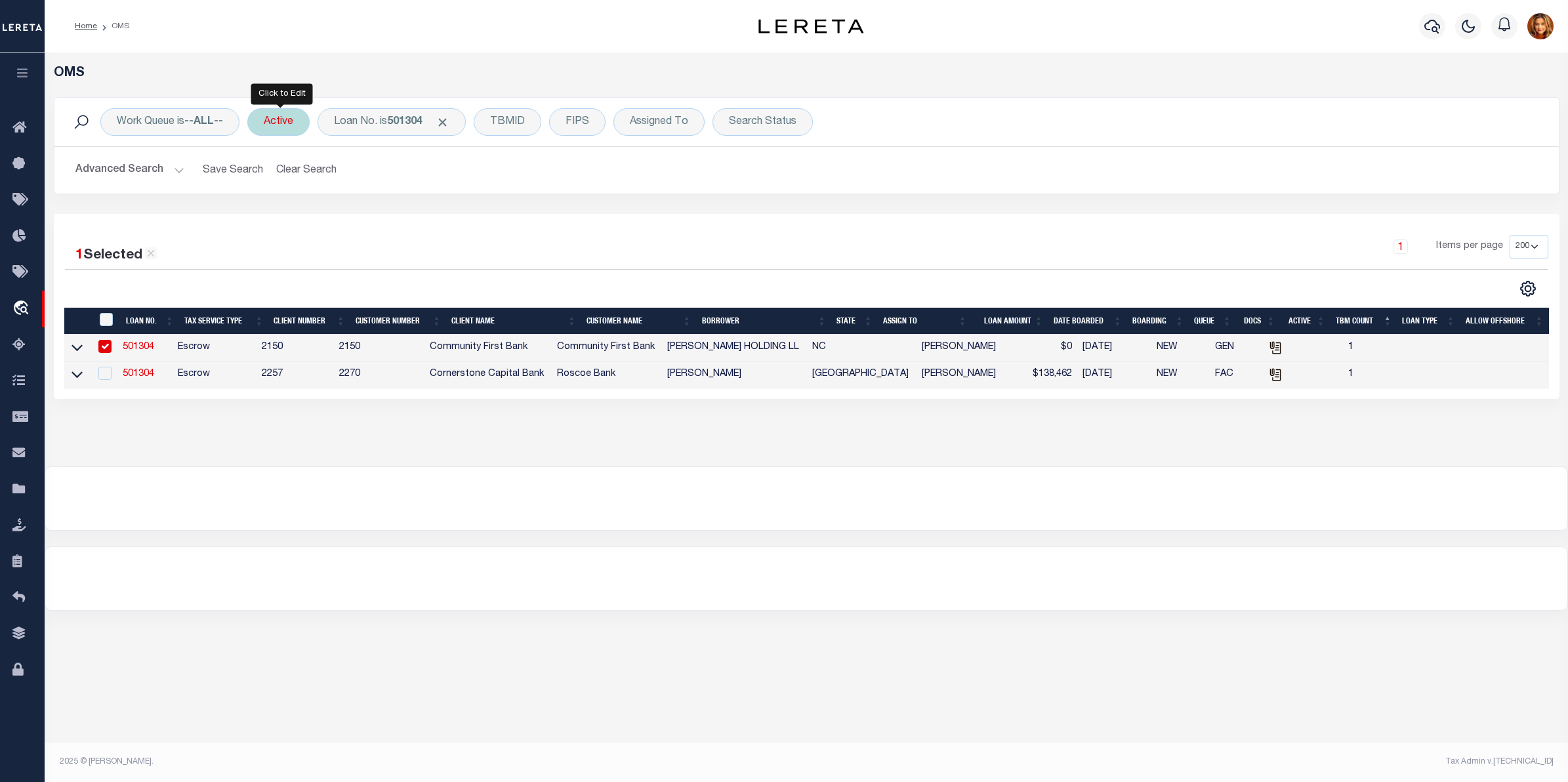
click at [286, 122] on div "Active" at bounding box center [278, 122] width 62 height 28
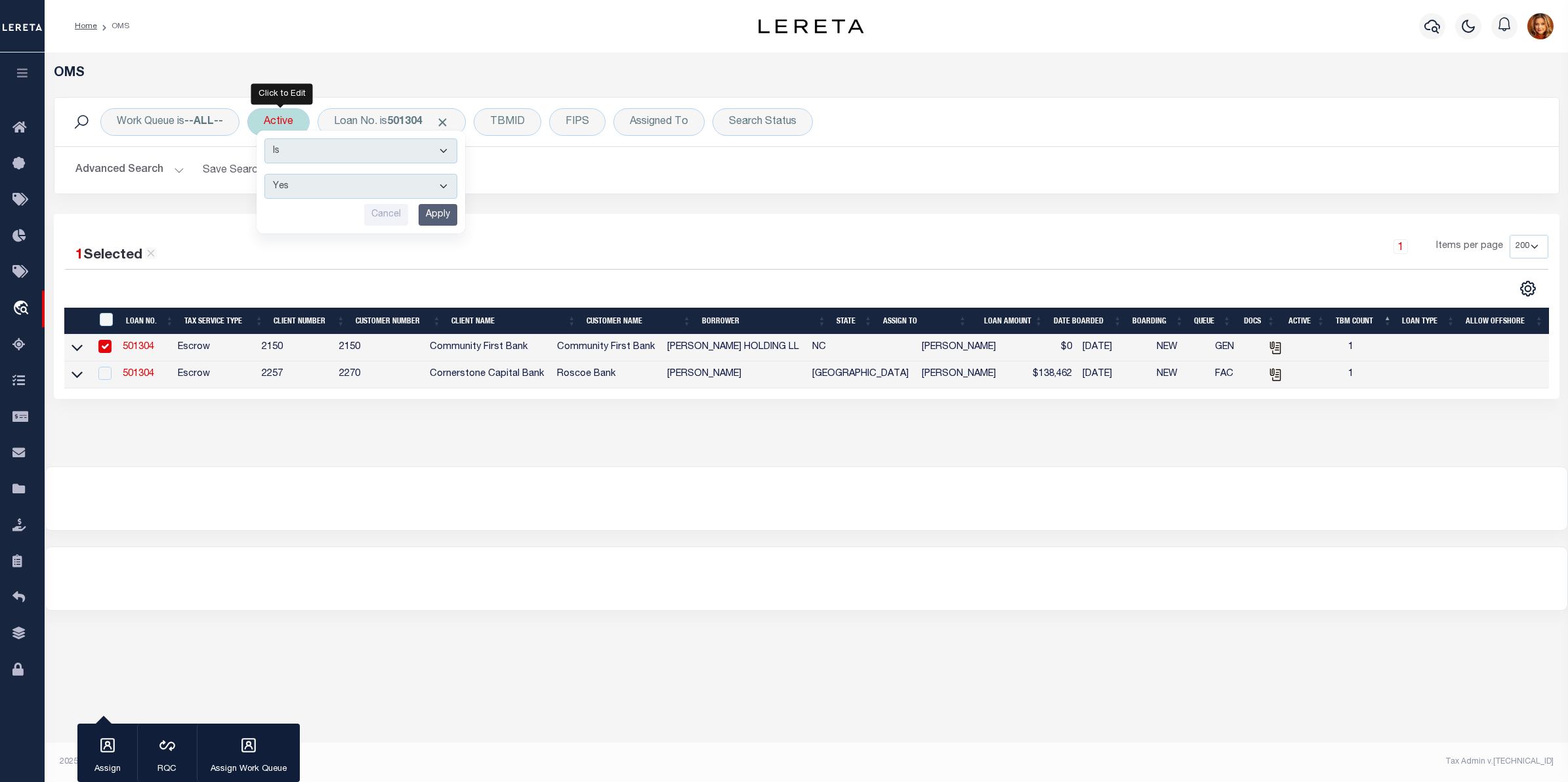
click at [436, 218] on input "Apply" at bounding box center [437, 215] width 39 height 22
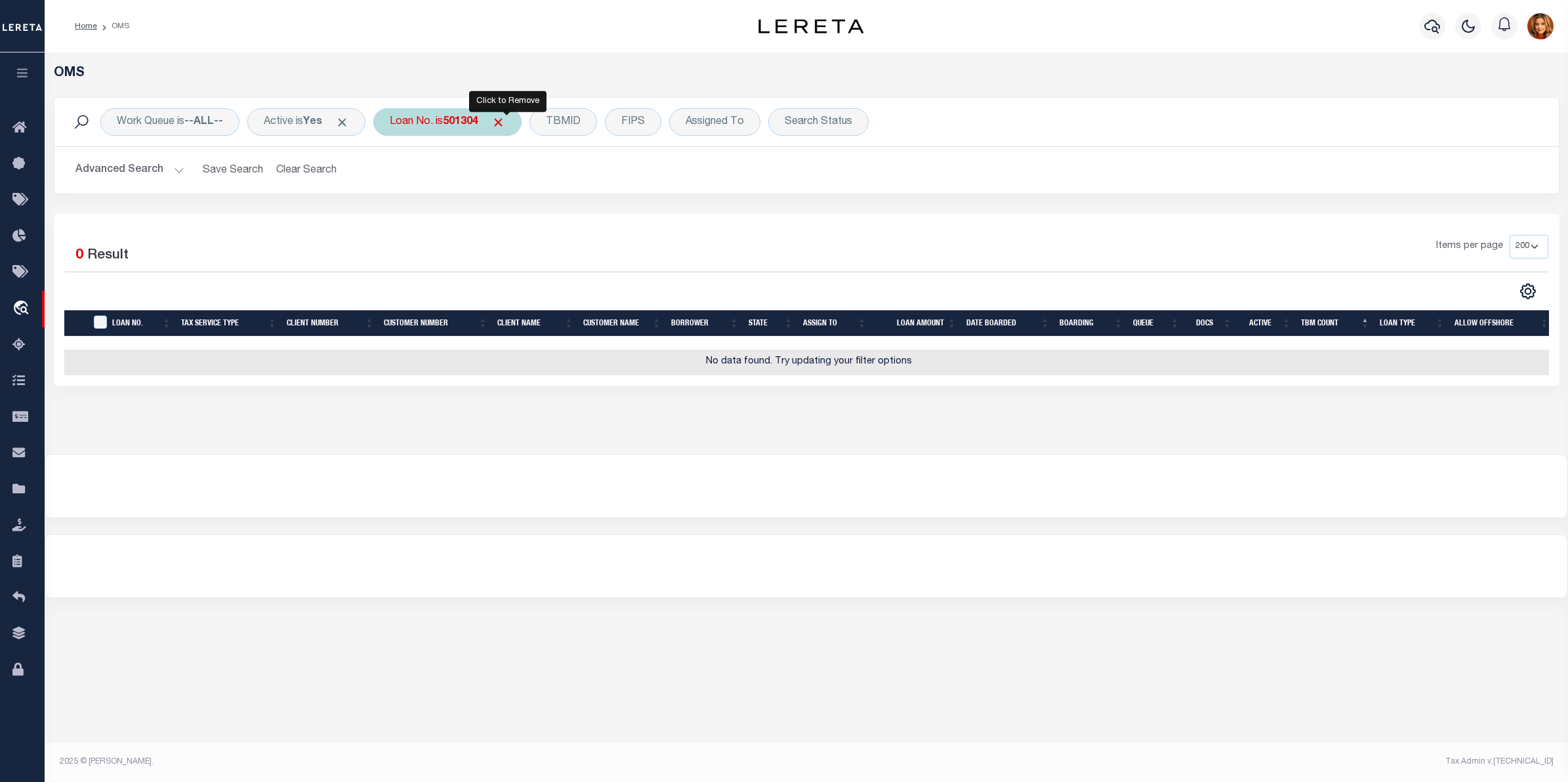
click at [505, 119] on span "Click to Remove" at bounding box center [498, 122] width 14 height 14
click at [121, 163] on button "Advanced Search" at bounding box center [129, 170] width 109 height 26
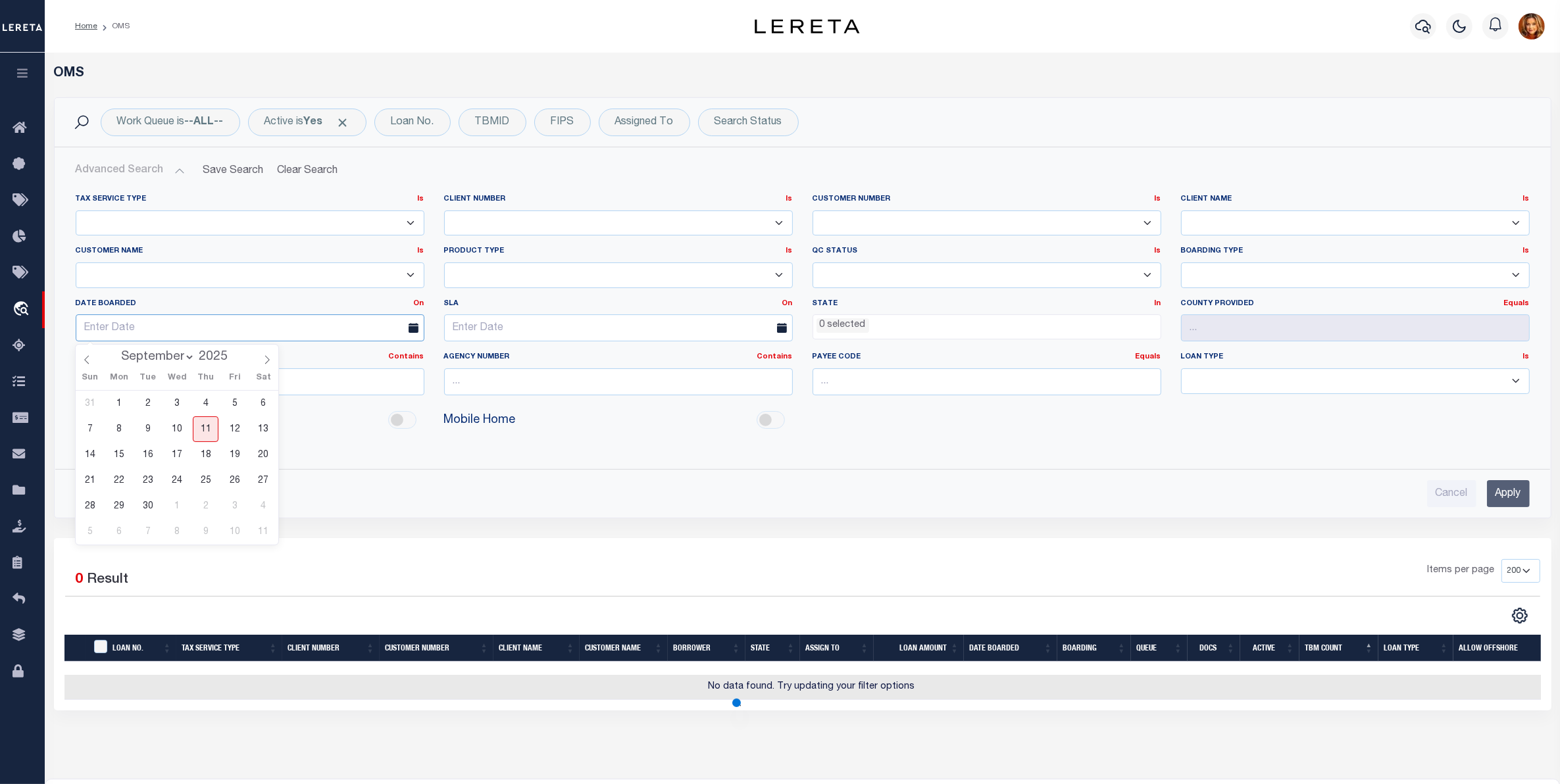
click at [133, 329] on input "text" at bounding box center [250, 327] width 349 height 27
click at [203, 432] on span "11" at bounding box center [205, 429] width 26 height 26
type input "09-11-2025"
click at [1518, 499] on input "Apply" at bounding box center [1508, 493] width 42 height 27
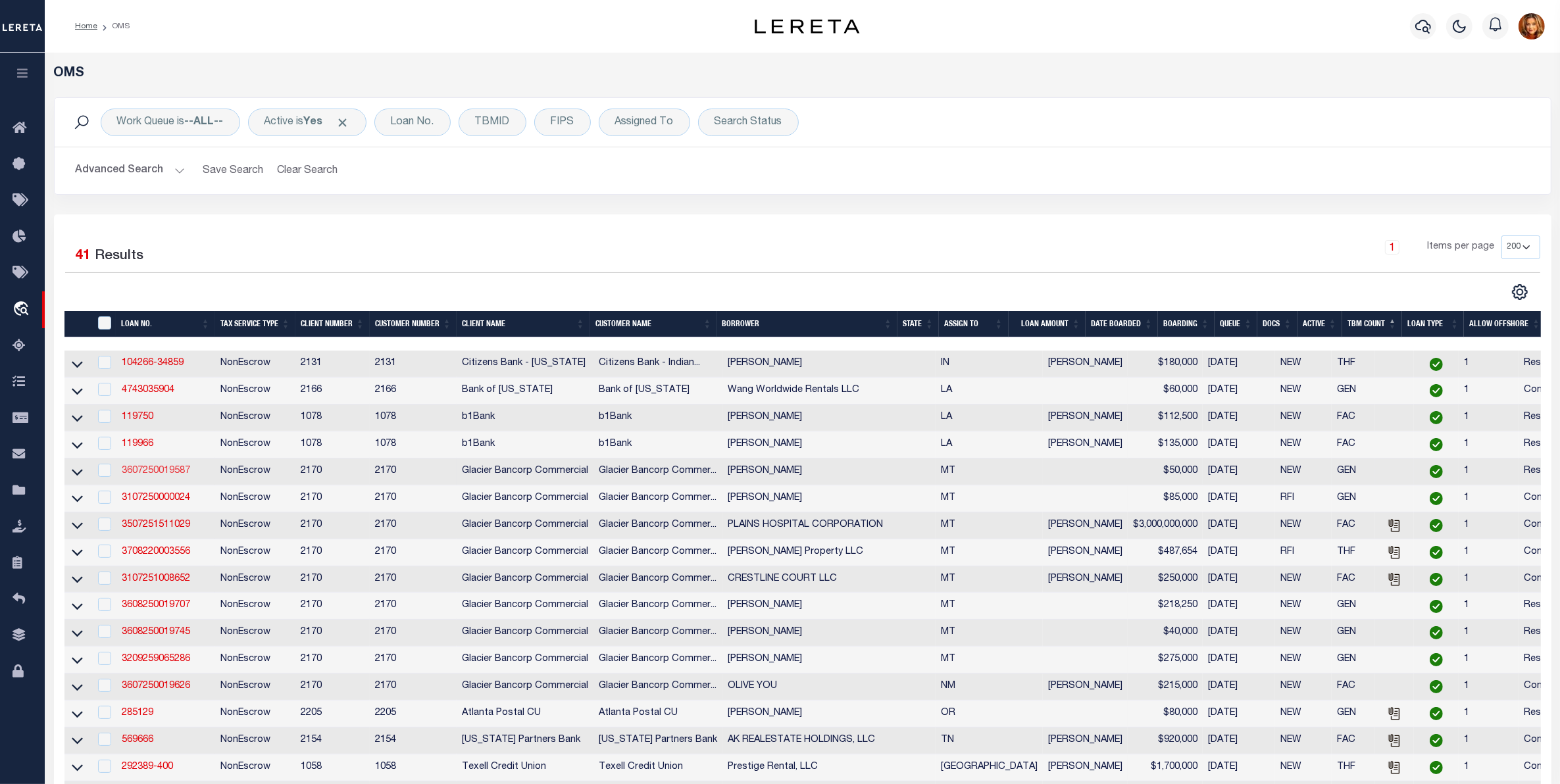
click at [150, 475] on link "3607250019587" at bounding box center [155, 471] width 68 height 10
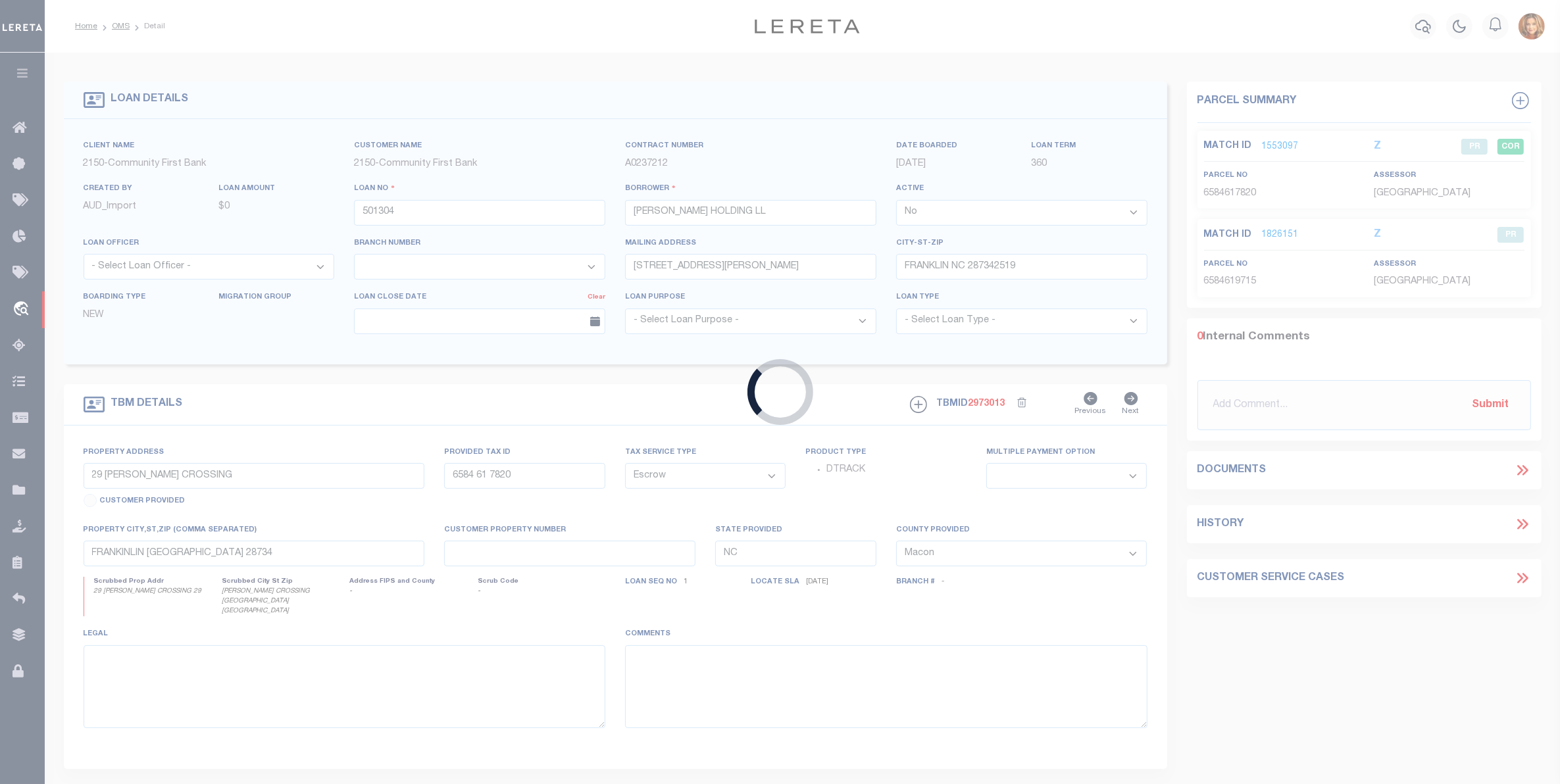
type input "3607250019587"
type input "SCOTT LEWEY"
select select "True"
select select
type input "307 TETON AVE"
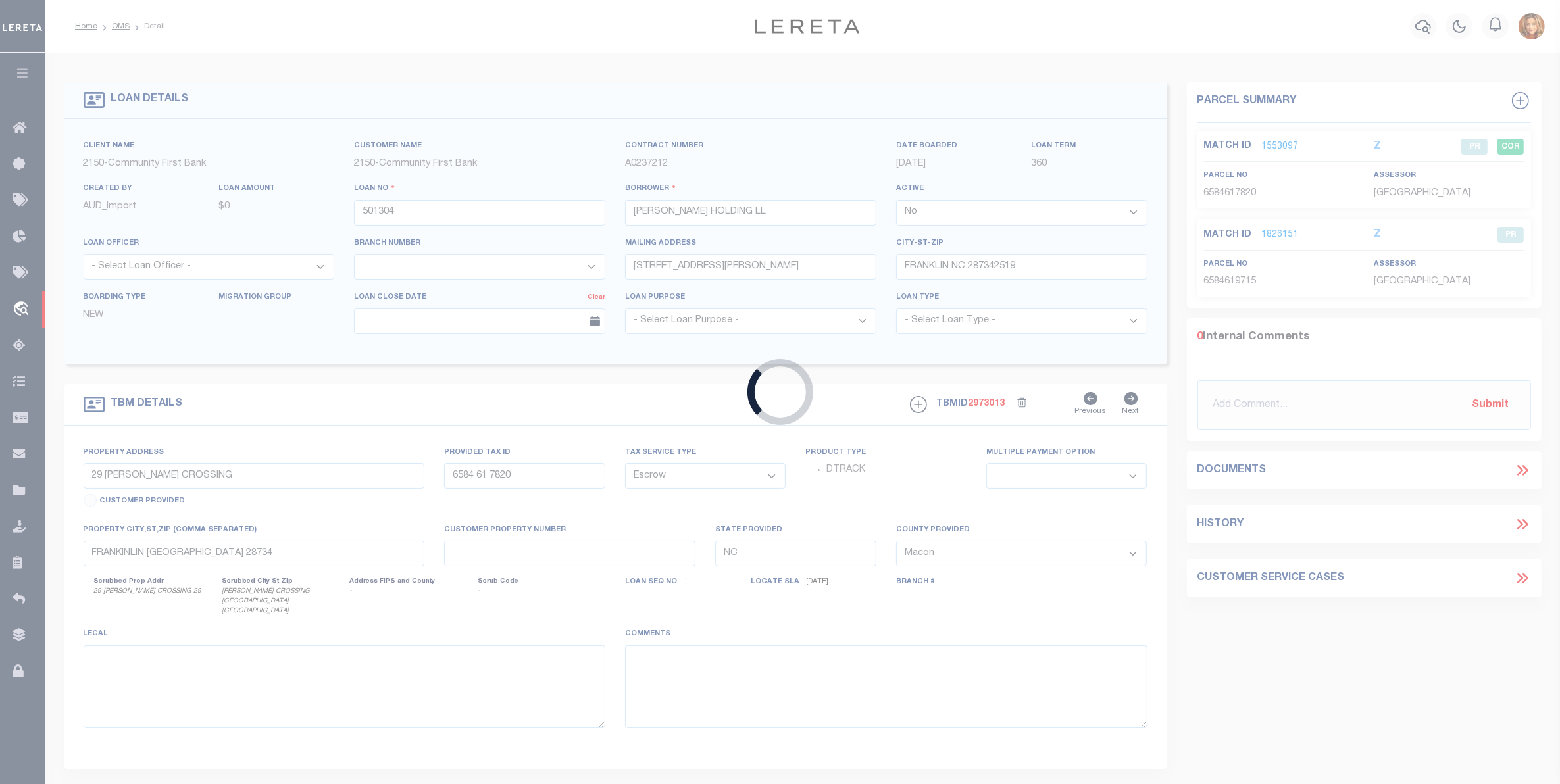
type input "BOZEMAN MT 59718-6242"
type input "08/28/2025"
select select "10"
select select "NonEscrow"
select select "4574"
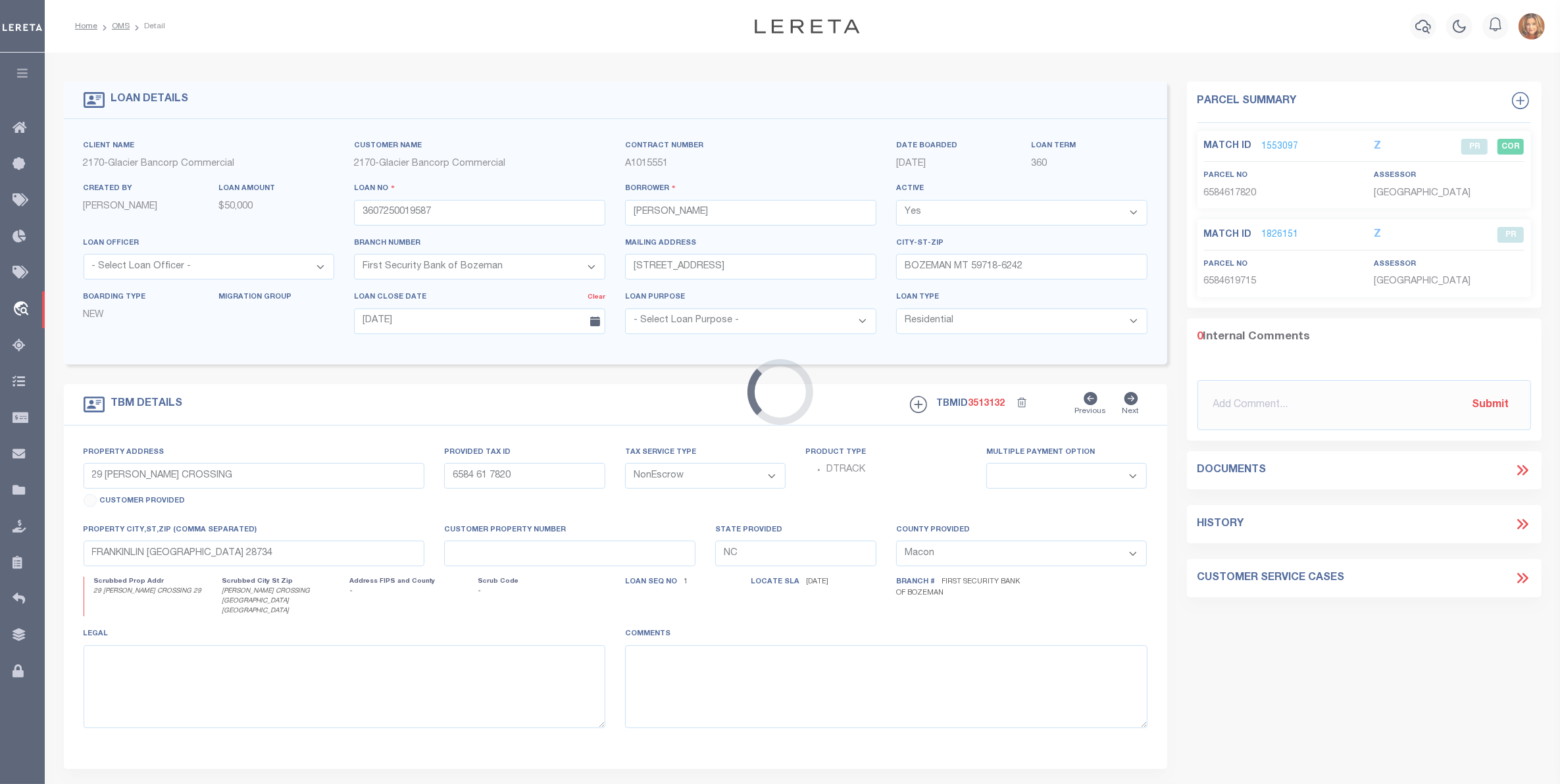
type input "307 TETON AVE"
type input "00RGG20942"
select select
type input "BOZEMAN MT 59718-6242"
type input "MT"
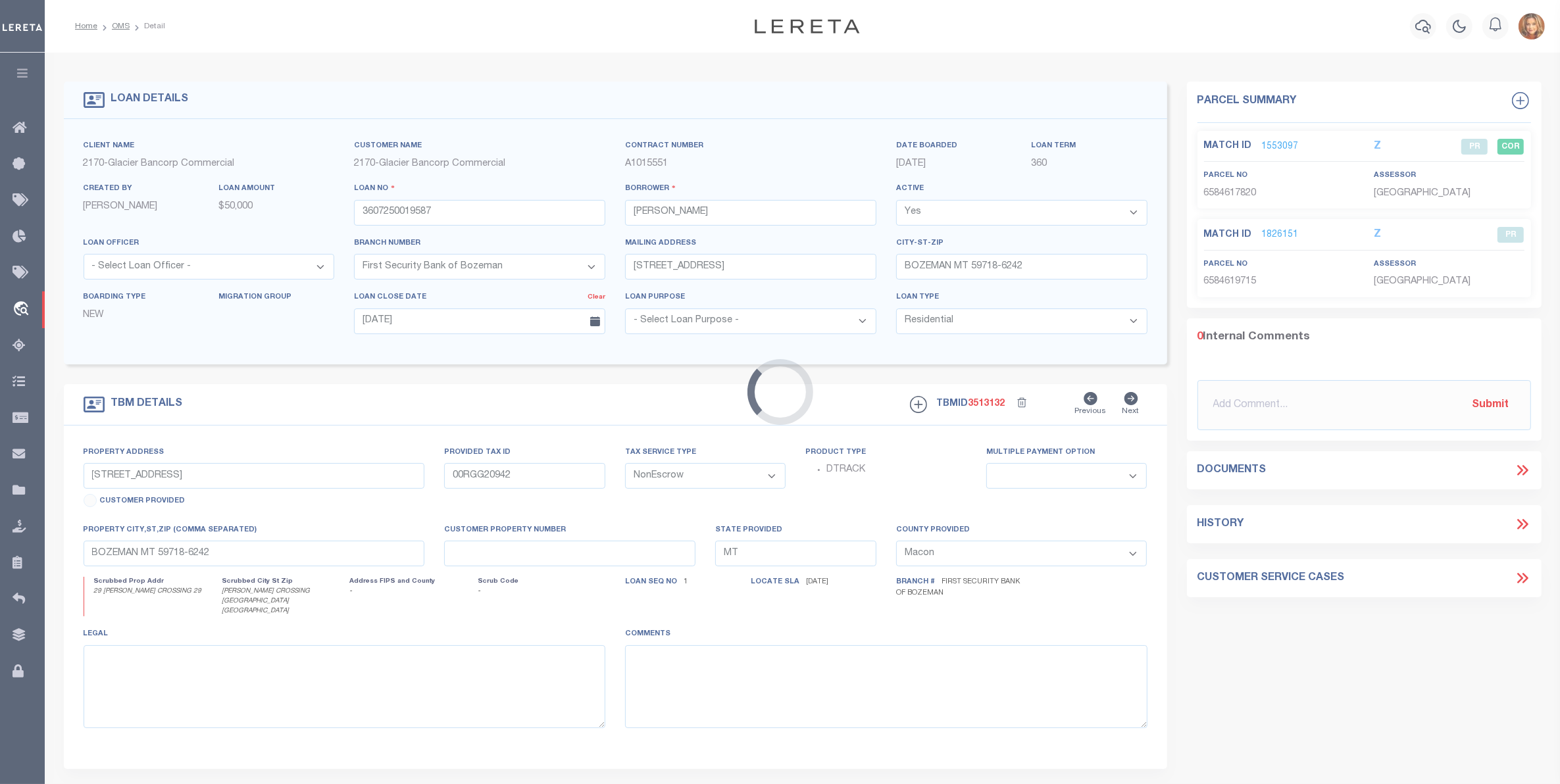
select select
type textarea "LOT 4 IN BLOCK 30 OF VALLEY UNIT SUBDIVISION, PHASE 1, TO THE CITY OF BOZEMAN, …"
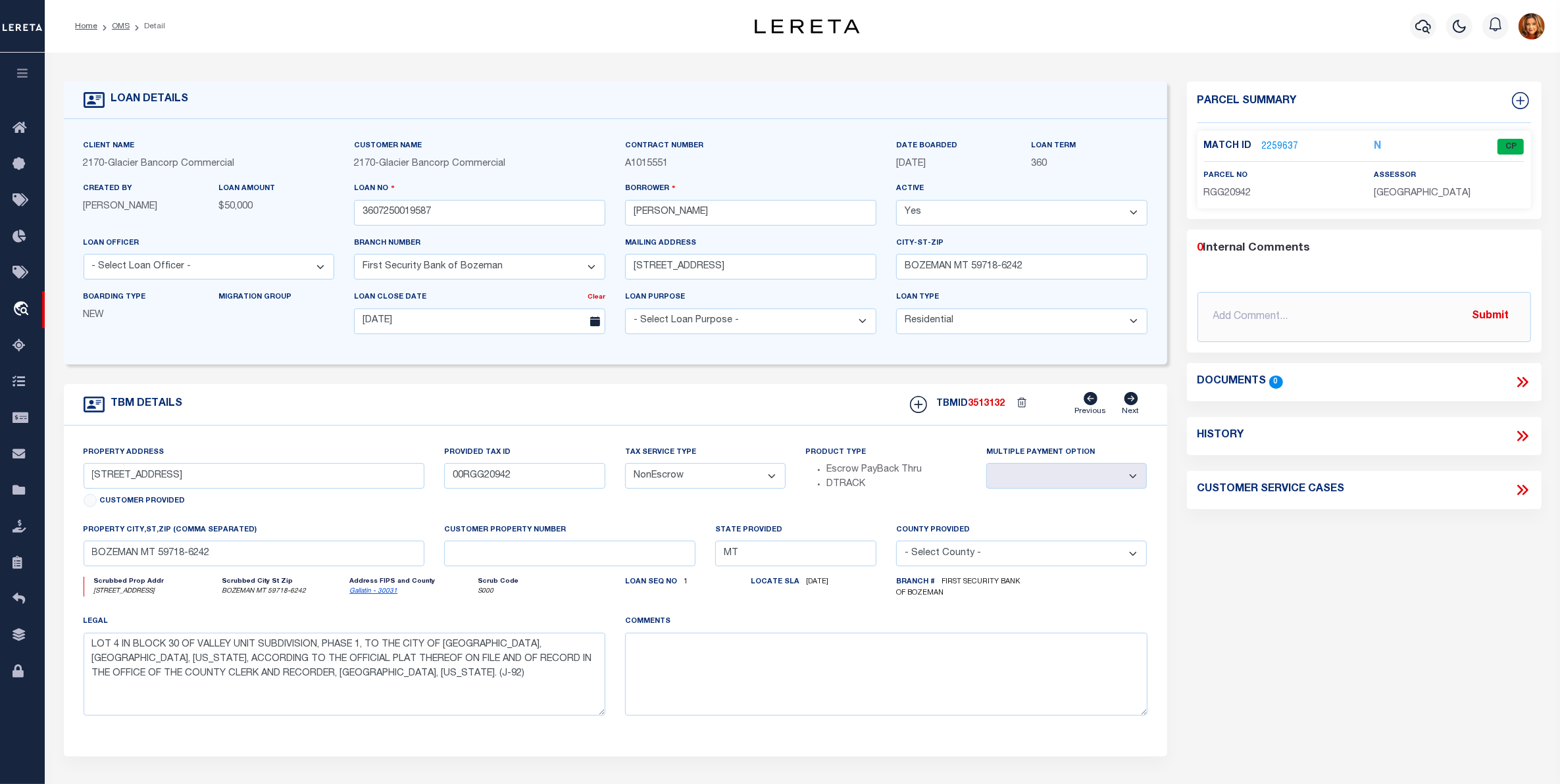
click at [1281, 148] on link "2259637" at bounding box center [1280, 146] width 37 height 14
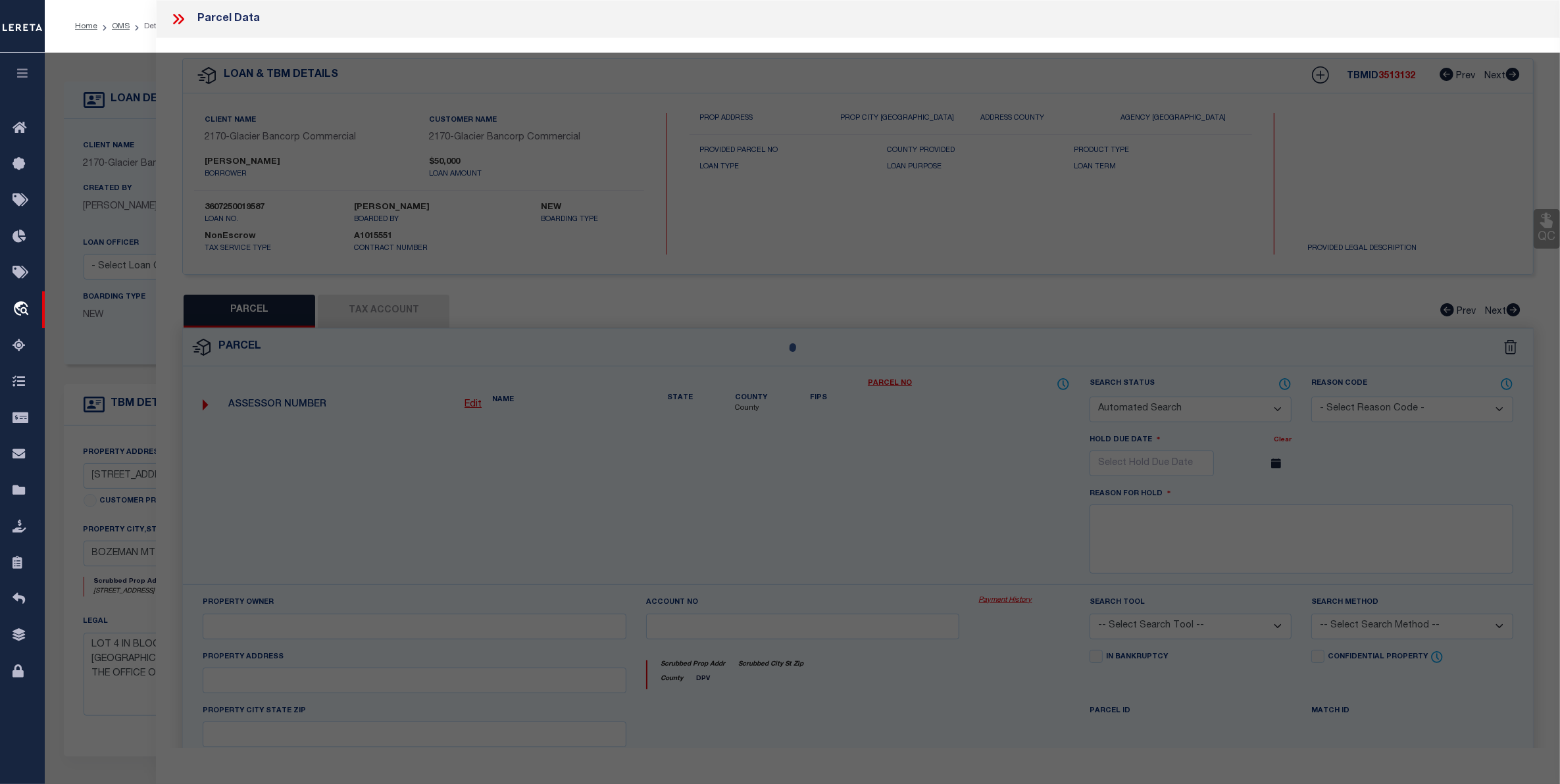
checkbox input "false"
select select "CP"
type input "LEWEY,SCOTT"
select select "ATL"
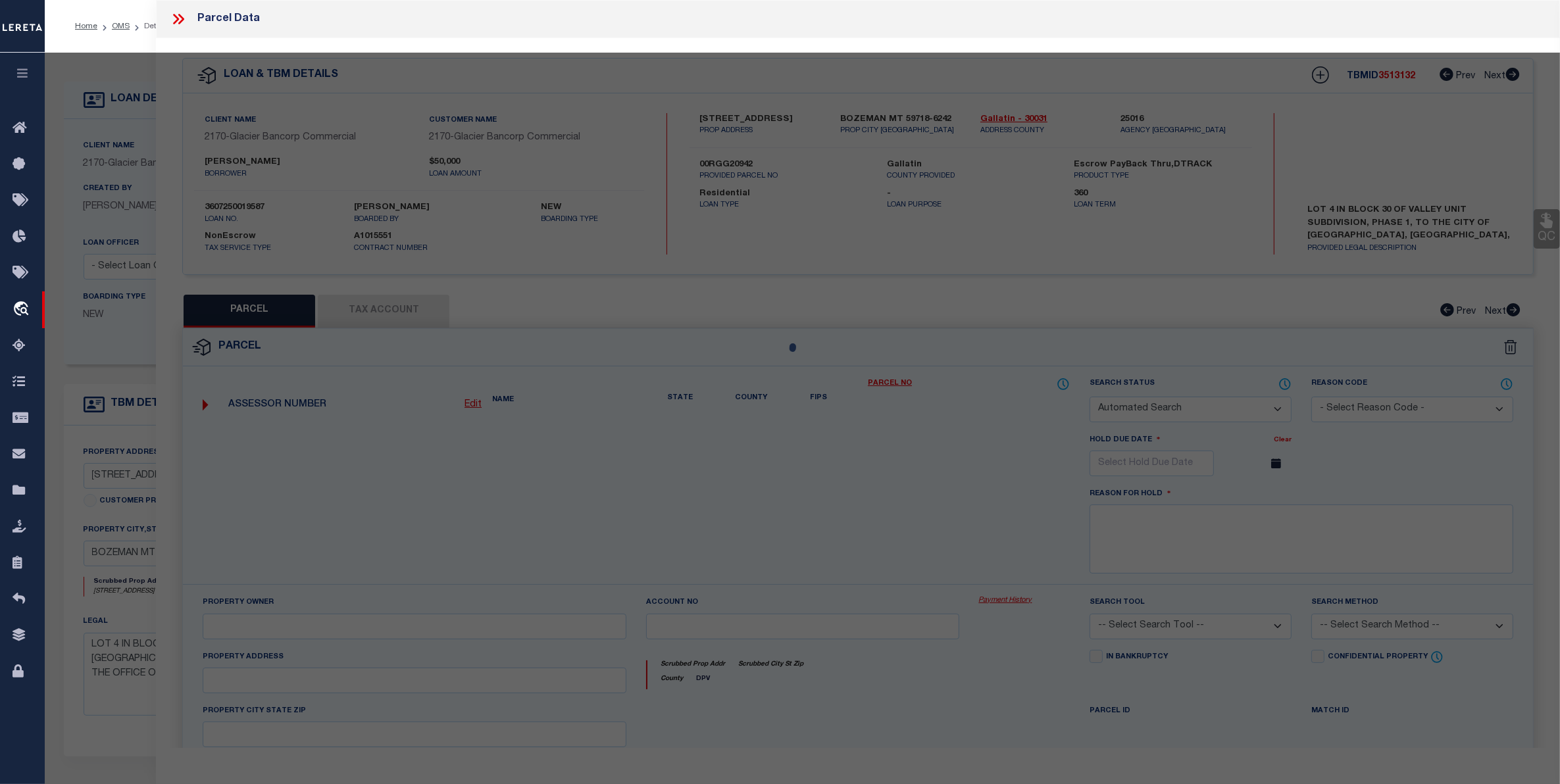
select select "ADD"
type input "307 TETON AVE"
checkbox input "false"
type input "BOZEMAN, MT 59718"
type textarea "VALLEY UNIT SUB PH 1, S10, T02 S, R05 E, BLOCK 30, LOT 4, PLAT J-92"
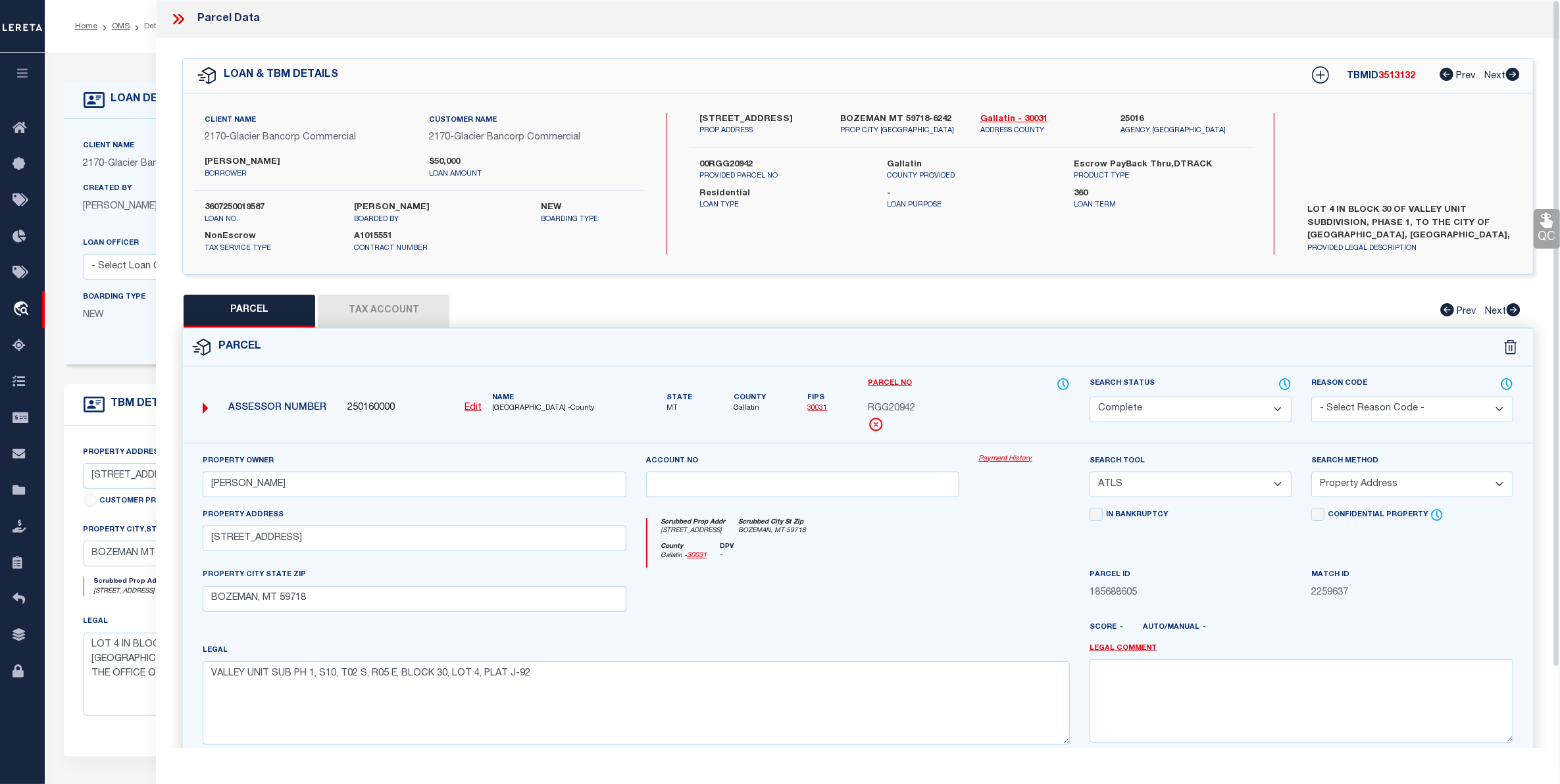
click at [382, 313] on button "Tax Account" at bounding box center [384, 310] width 132 height 33
select select "100"
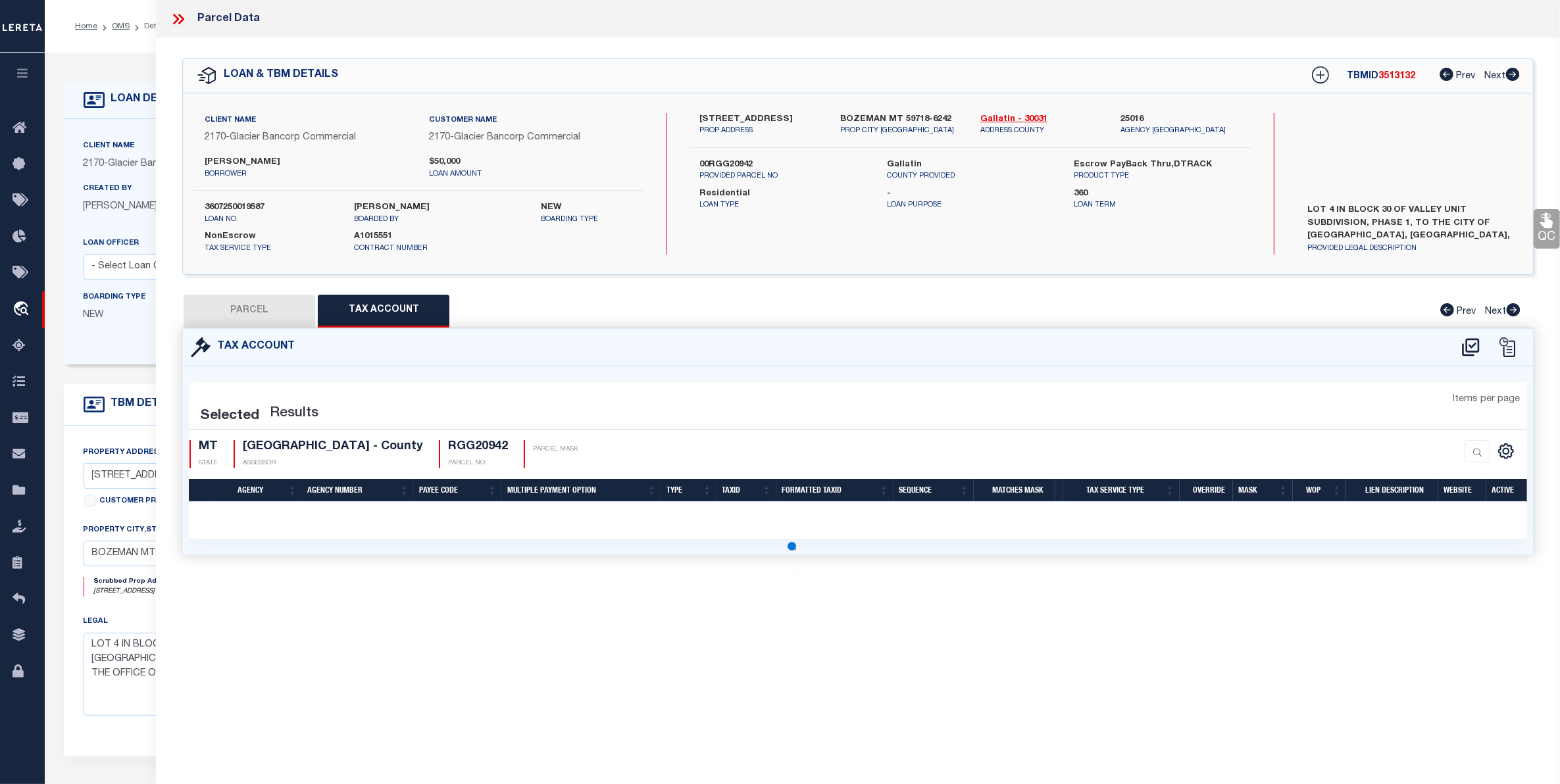
select select "100"
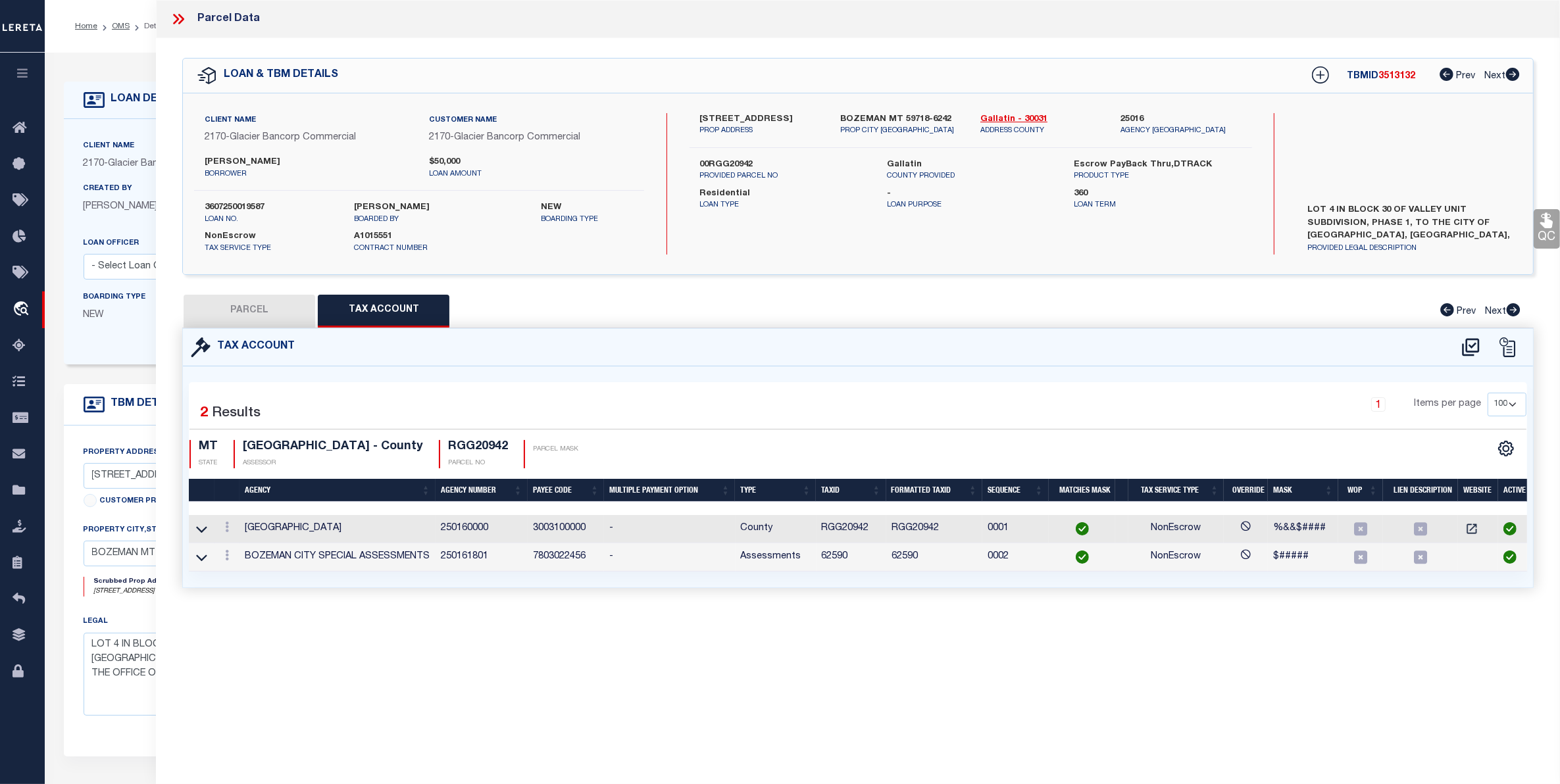
click at [249, 307] on button "PARCEL" at bounding box center [250, 310] width 132 height 33
select select "AS"
select select
checkbox input "false"
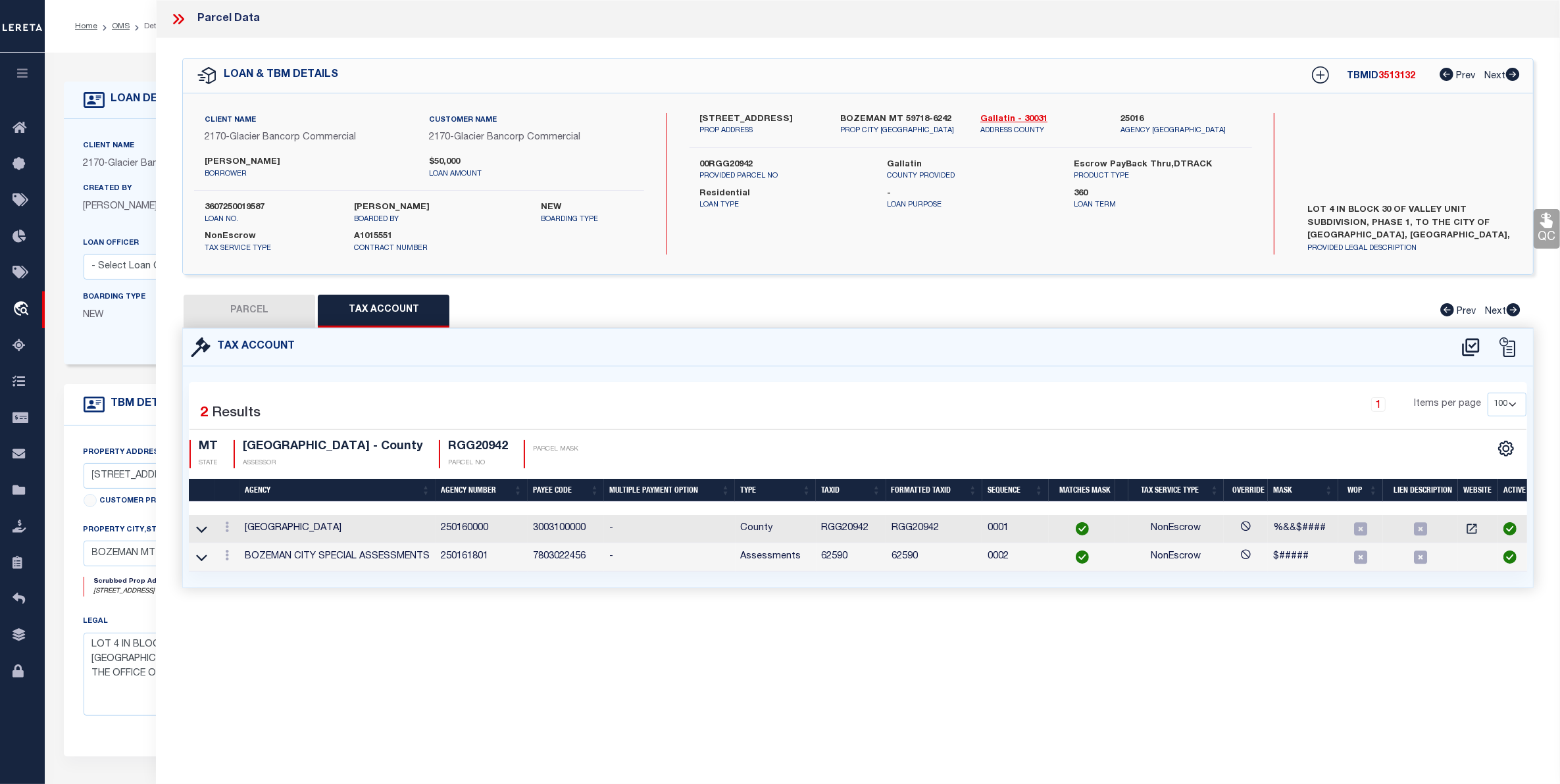
checkbox input "false"
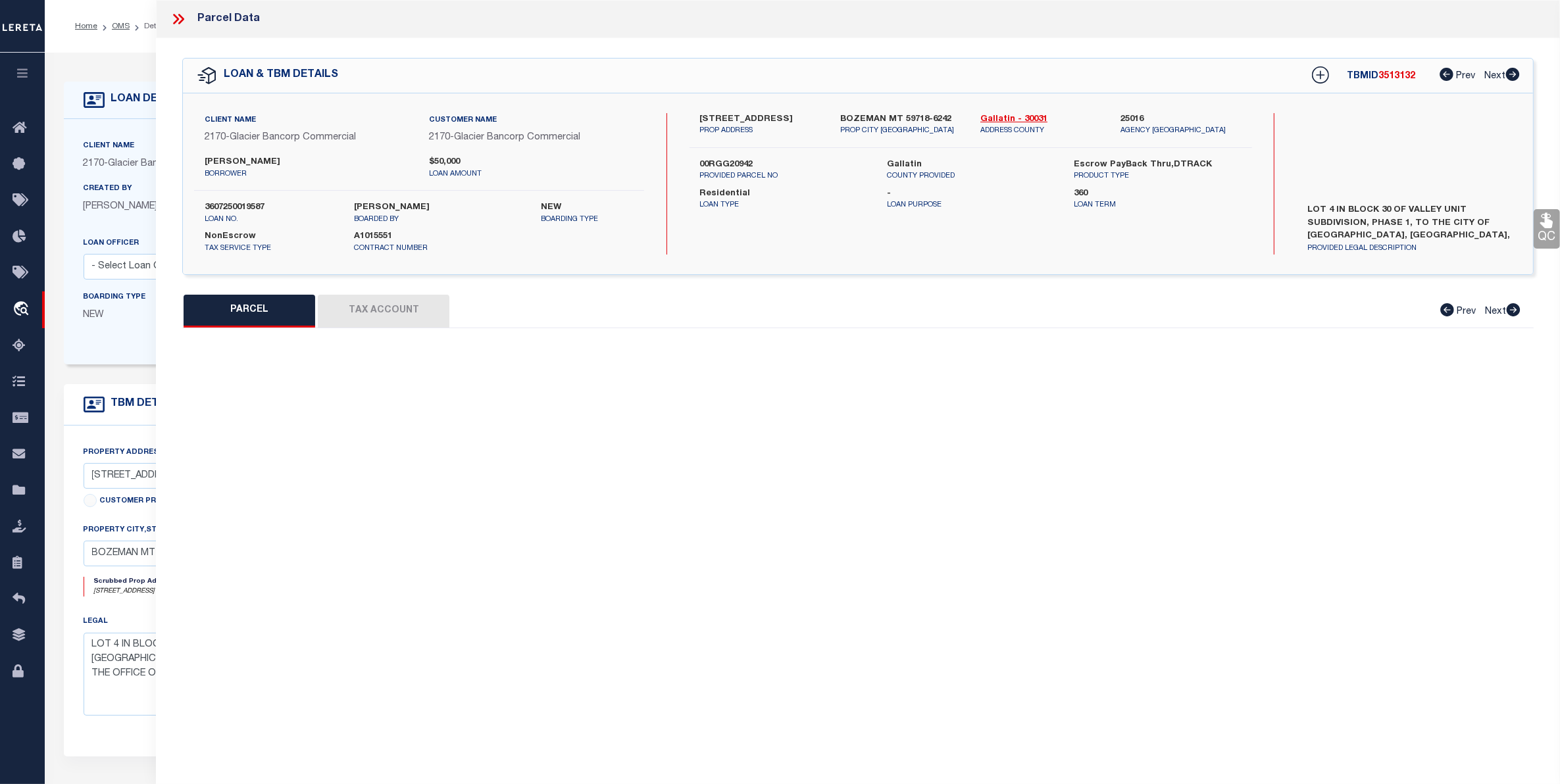
select select "CP"
type input "LEWEY,SCOTT"
select select "ATL"
select select "ADD"
type input "307 TETON AVE"
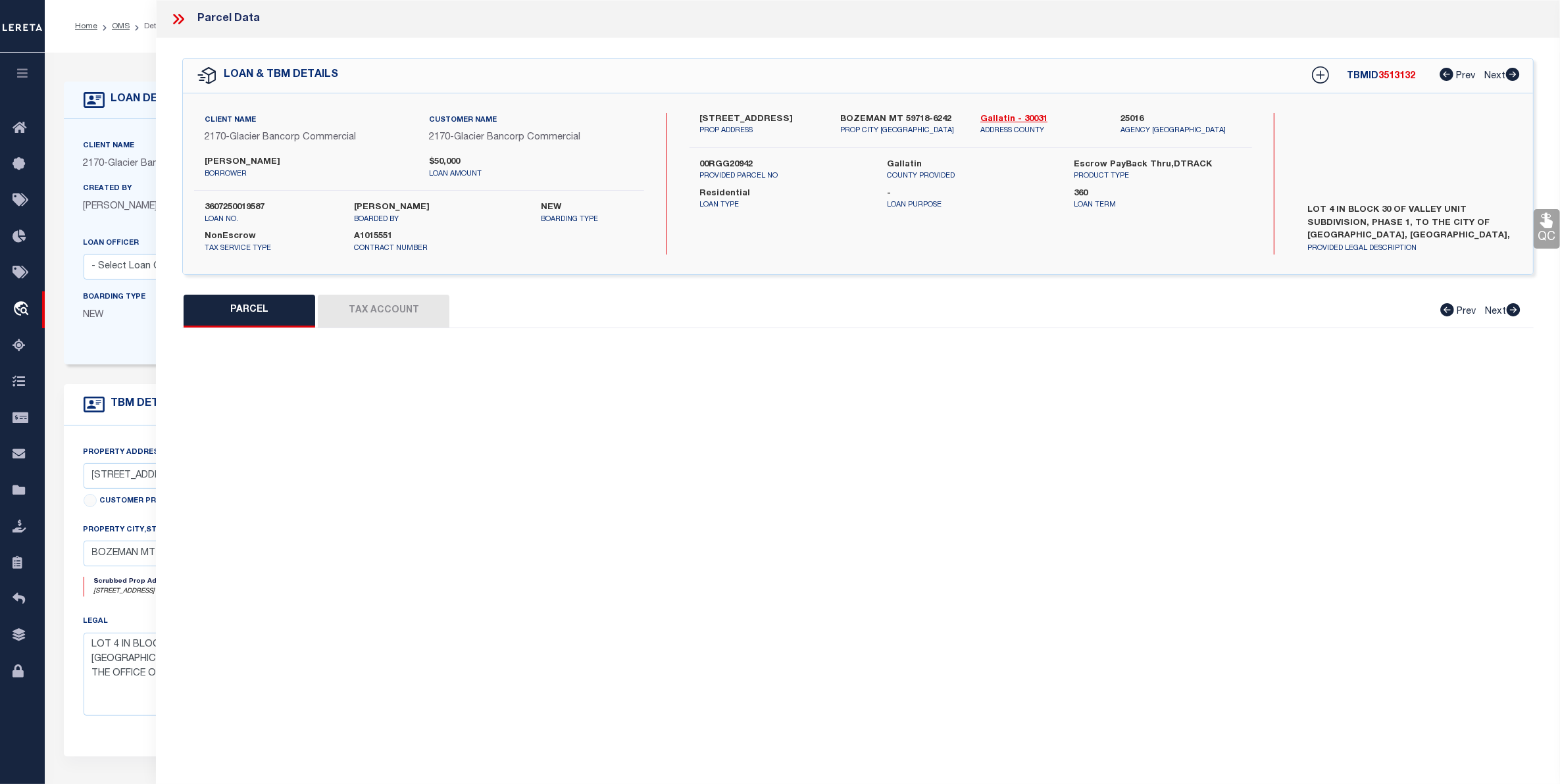
checkbox input "false"
type input "BOZEMAN, MT 59718"
type textarea "VALLEY UNIT SUB PH 1, S10, T02 S, R05 E, BLOCK 30, LOT 4, PLAT J-92"
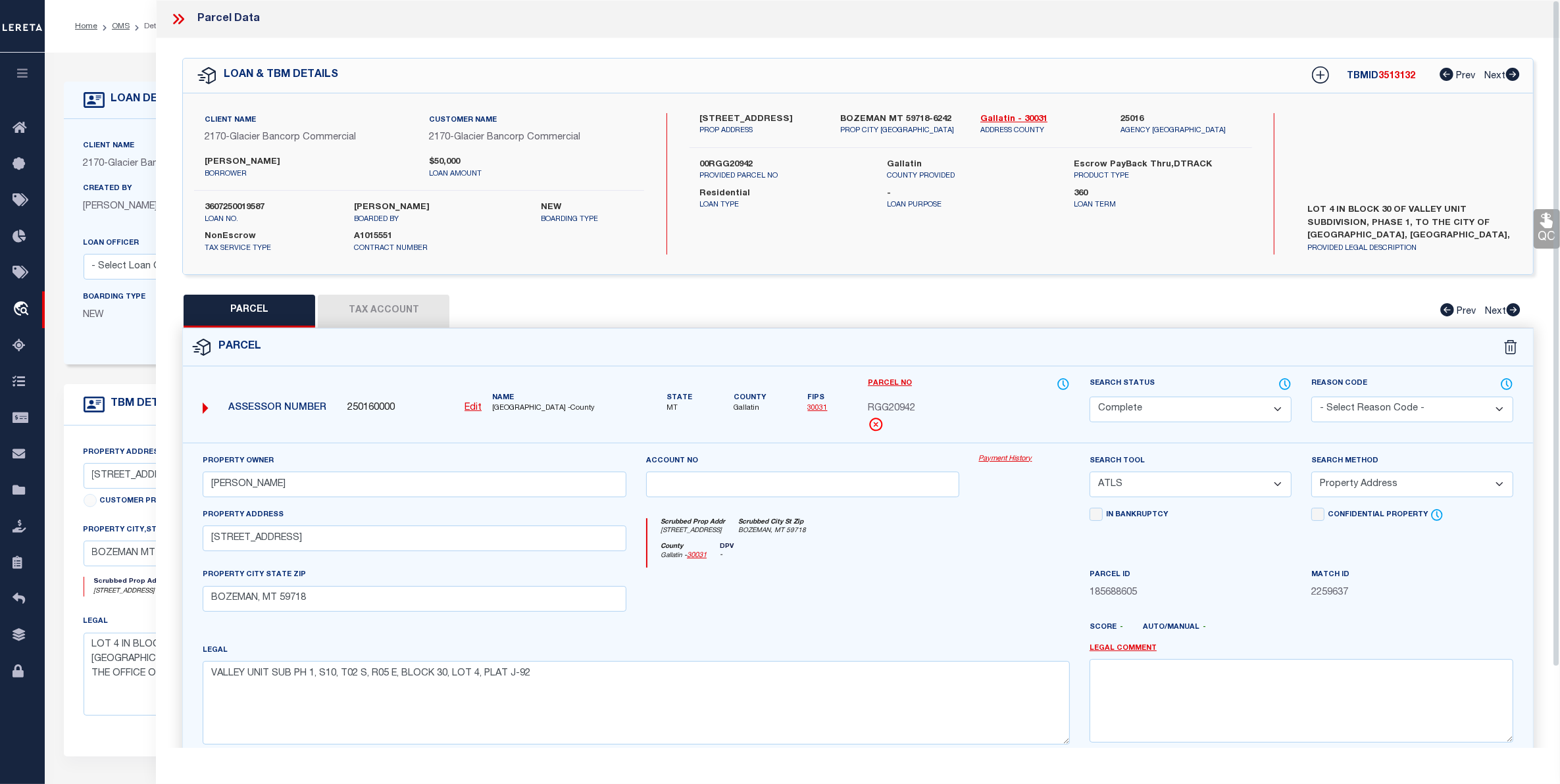
click at [389, 303] on button "Tax Account" at bounding box center [384, 310] width 132 height 33
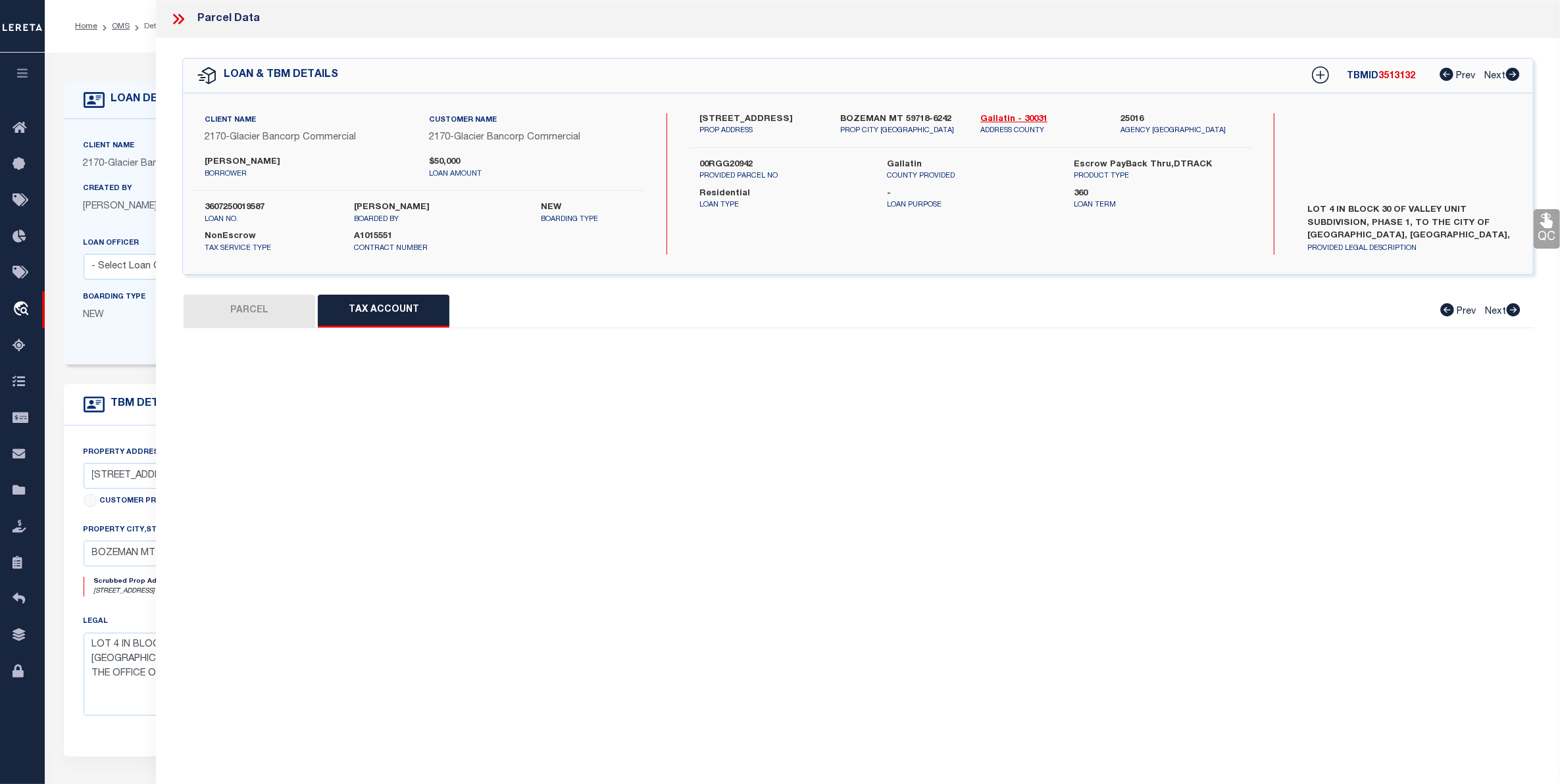
select select "100"
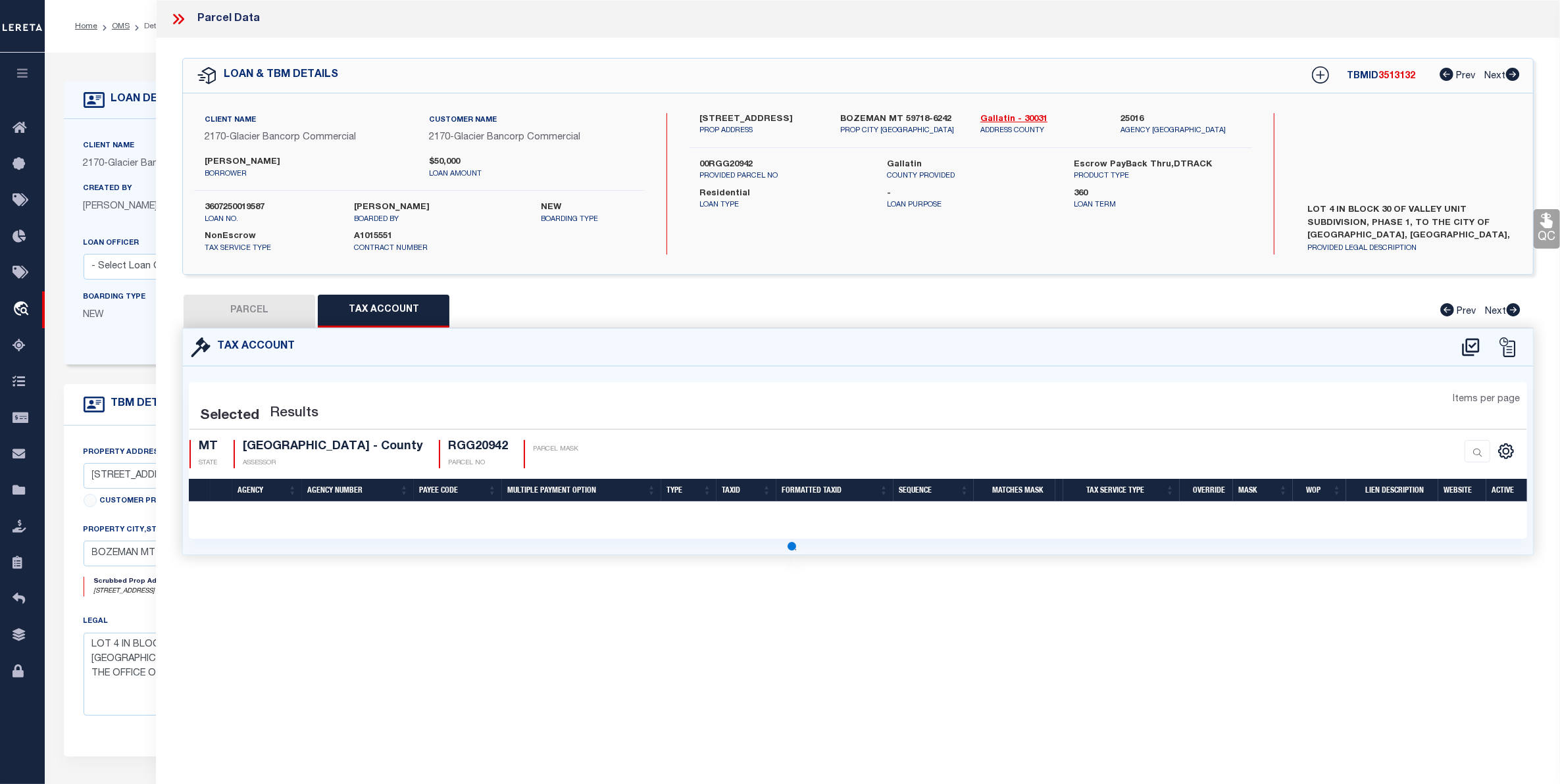
select select "100"
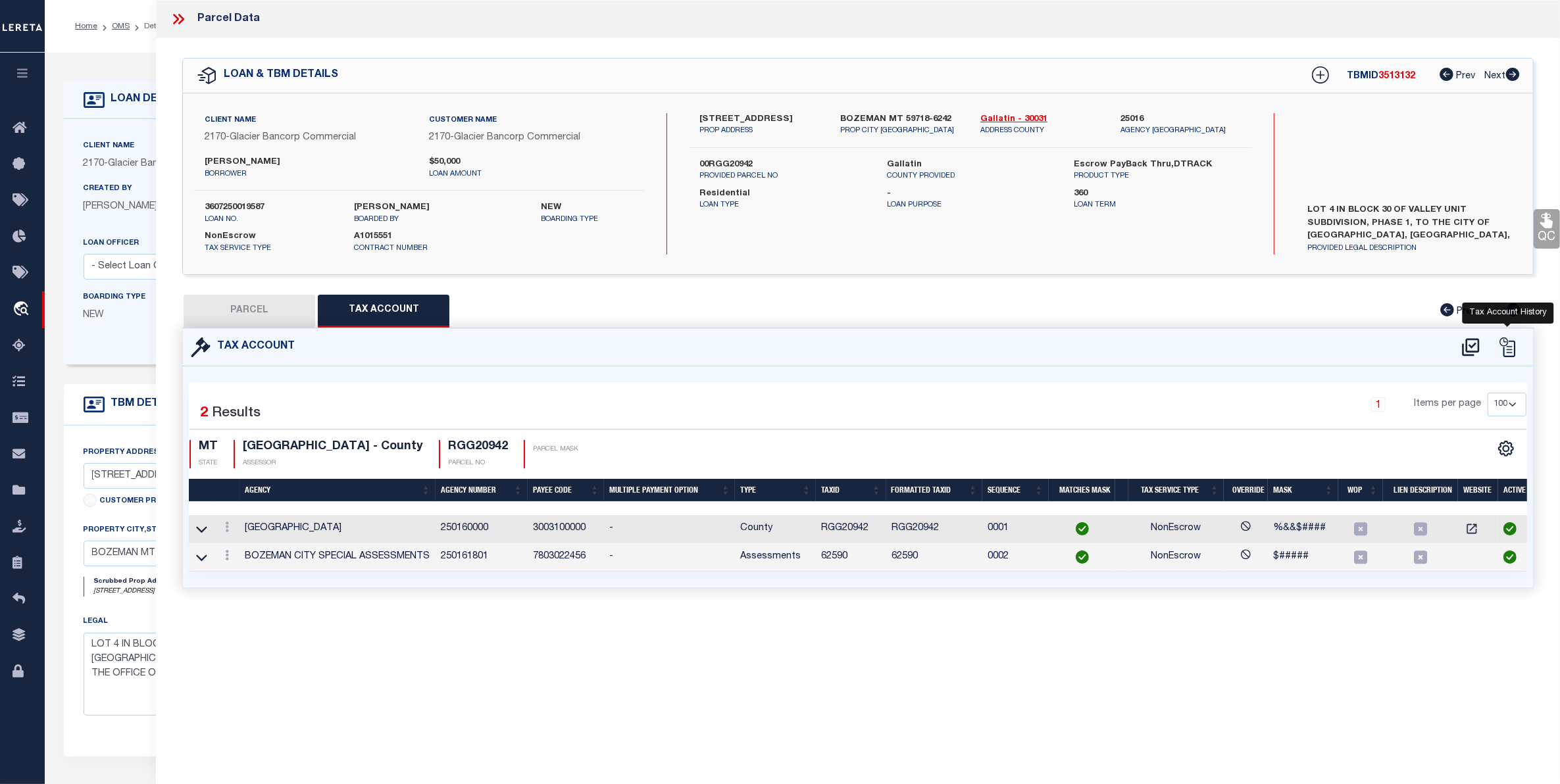
click at [1507, 346] on icon at bounding box center [1507, 347] width 20 height 20
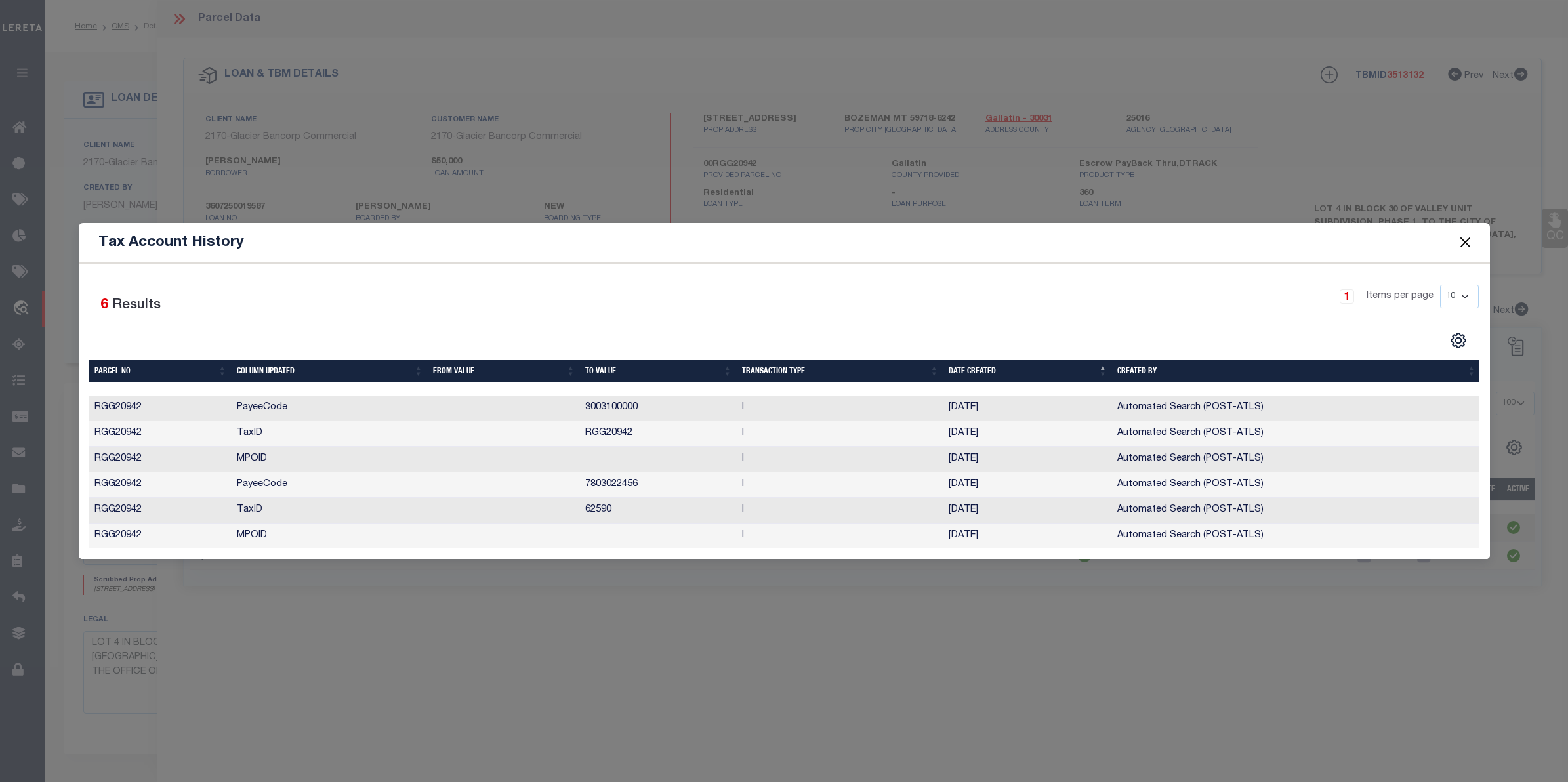
click at [1466, 239] on button "Close" at bounding box center [1464, 242] width 17 height 17
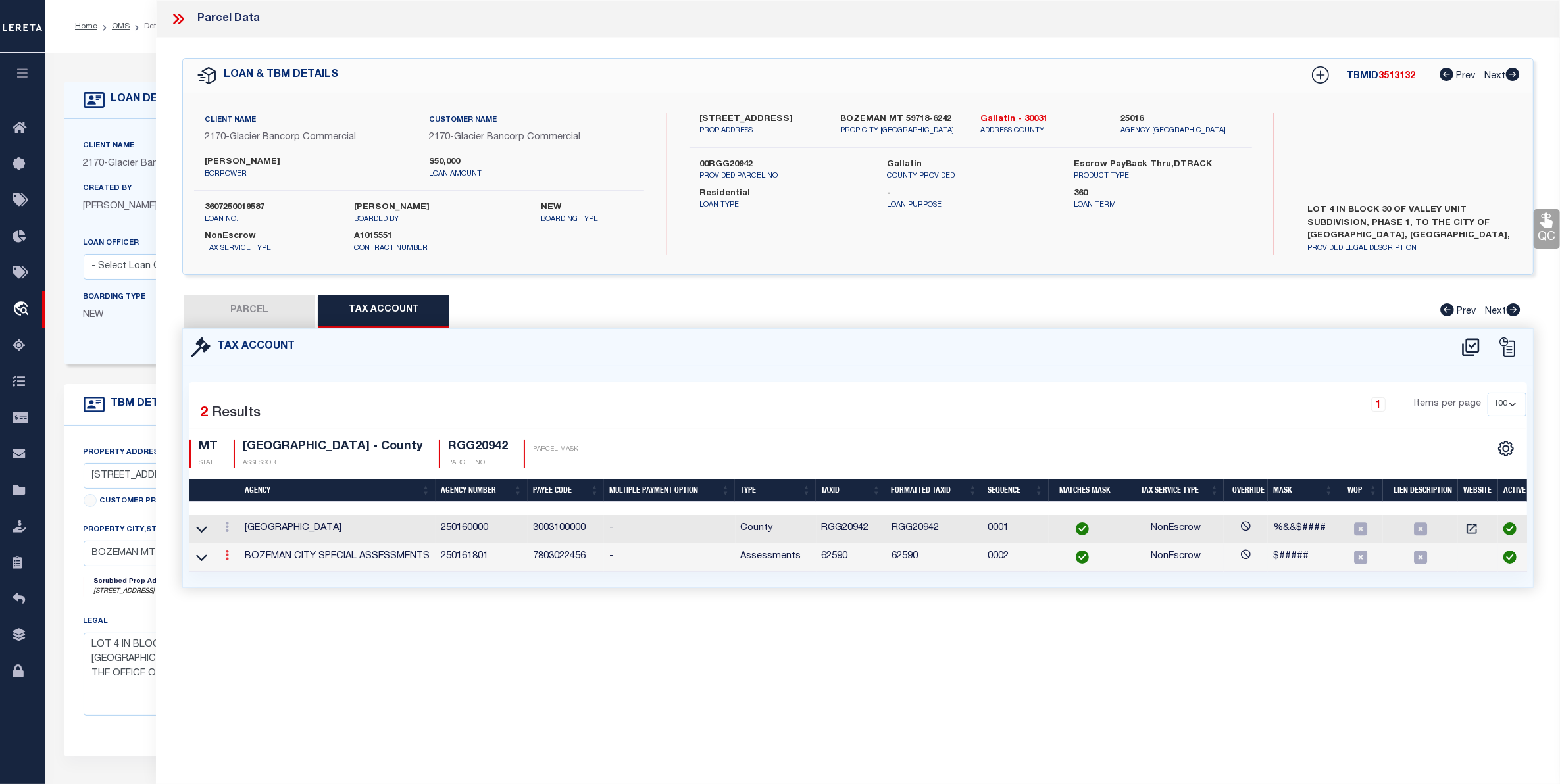
click at [228, 559] on icon at bounding box center [226, 555] width 4 height 10
click at [242, 578] on icon "" at bounding box center [240, 575] width 10 height 10
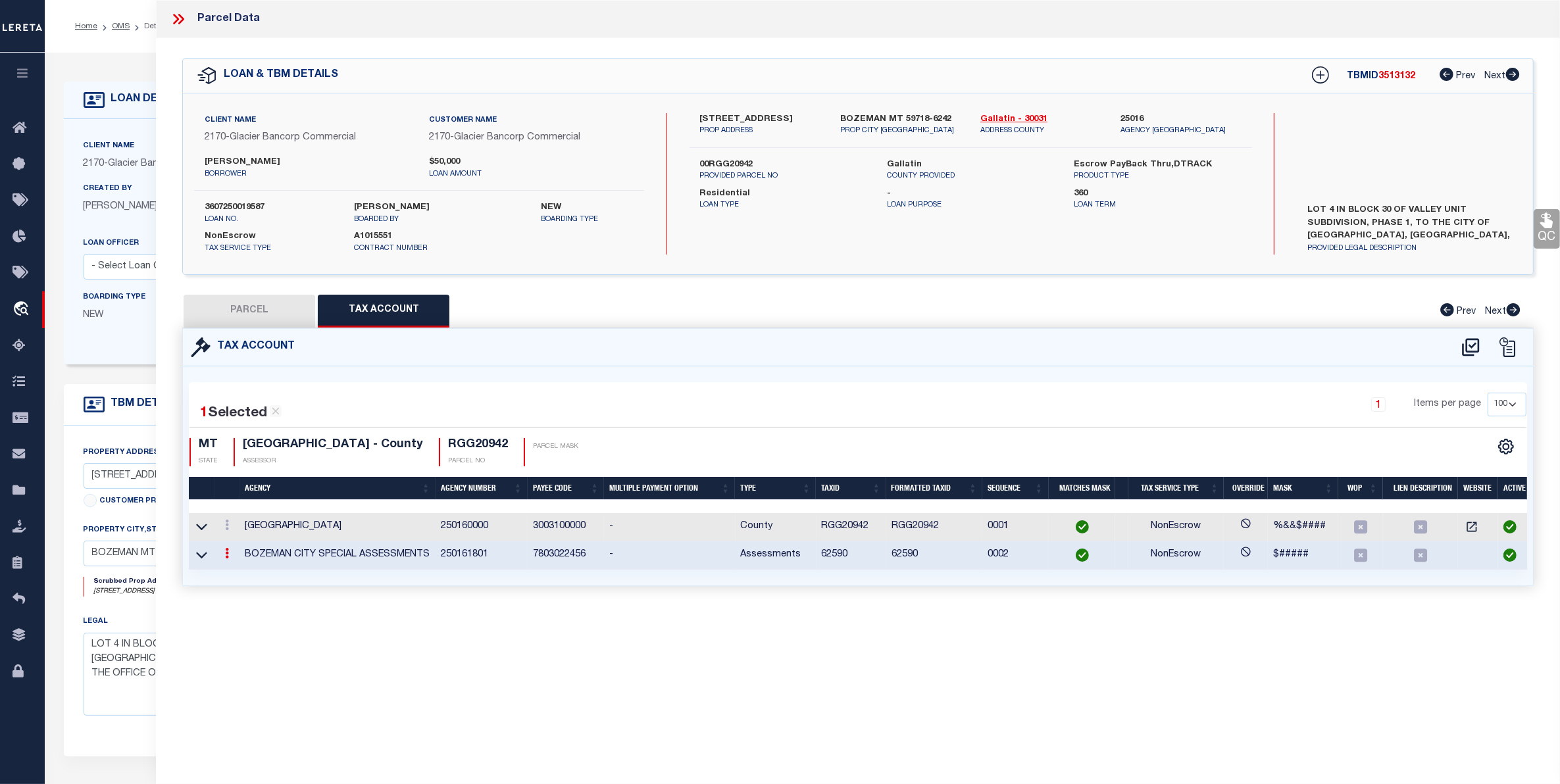
type input "62590"
type textarea "$#####"
checkbox input "true"
type input "XXXXXX*"
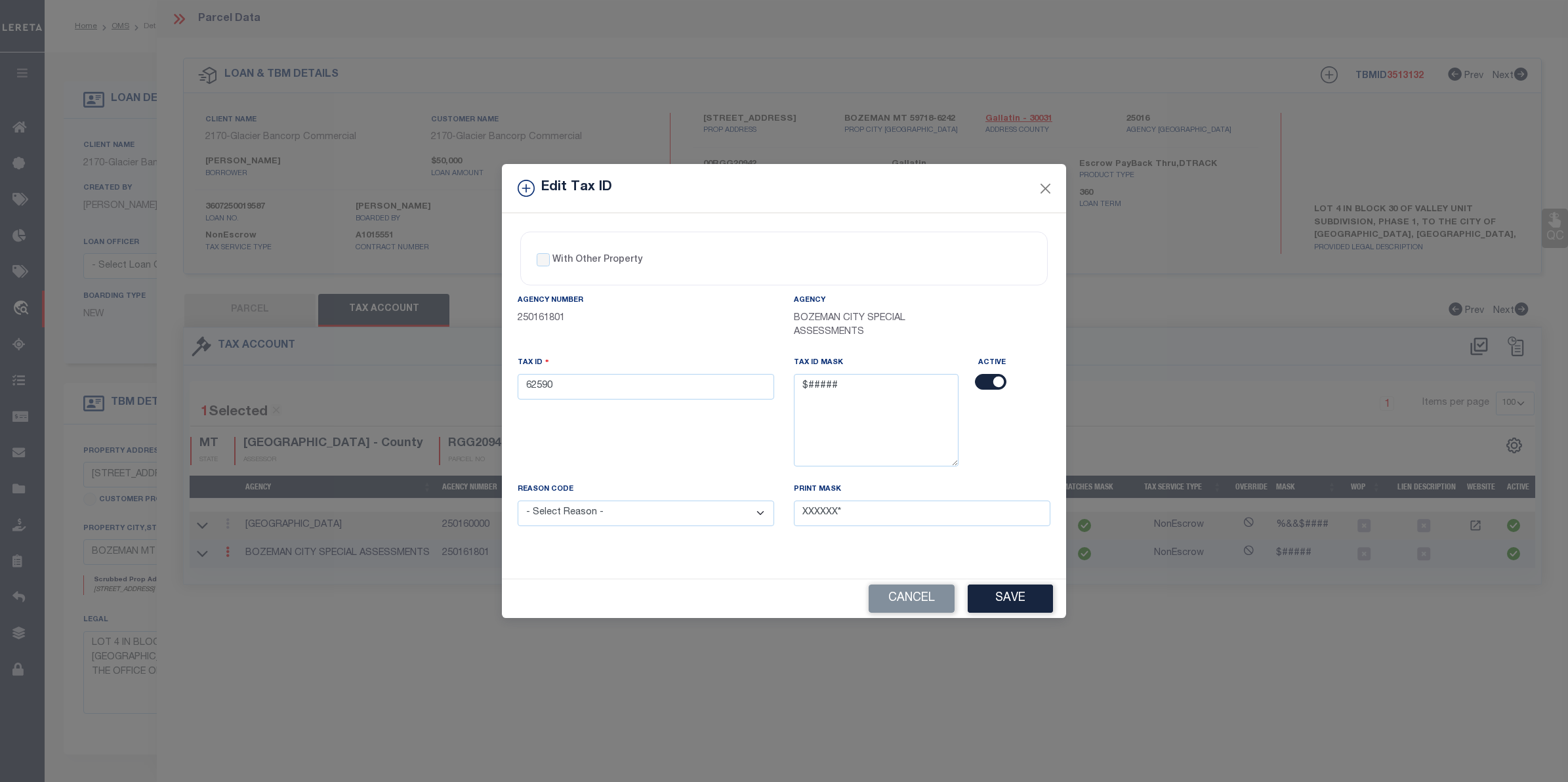
click at [992, 381] on input "checkbox" at bounding box center [990, 382] width 31 height 16
checkbox input "false"
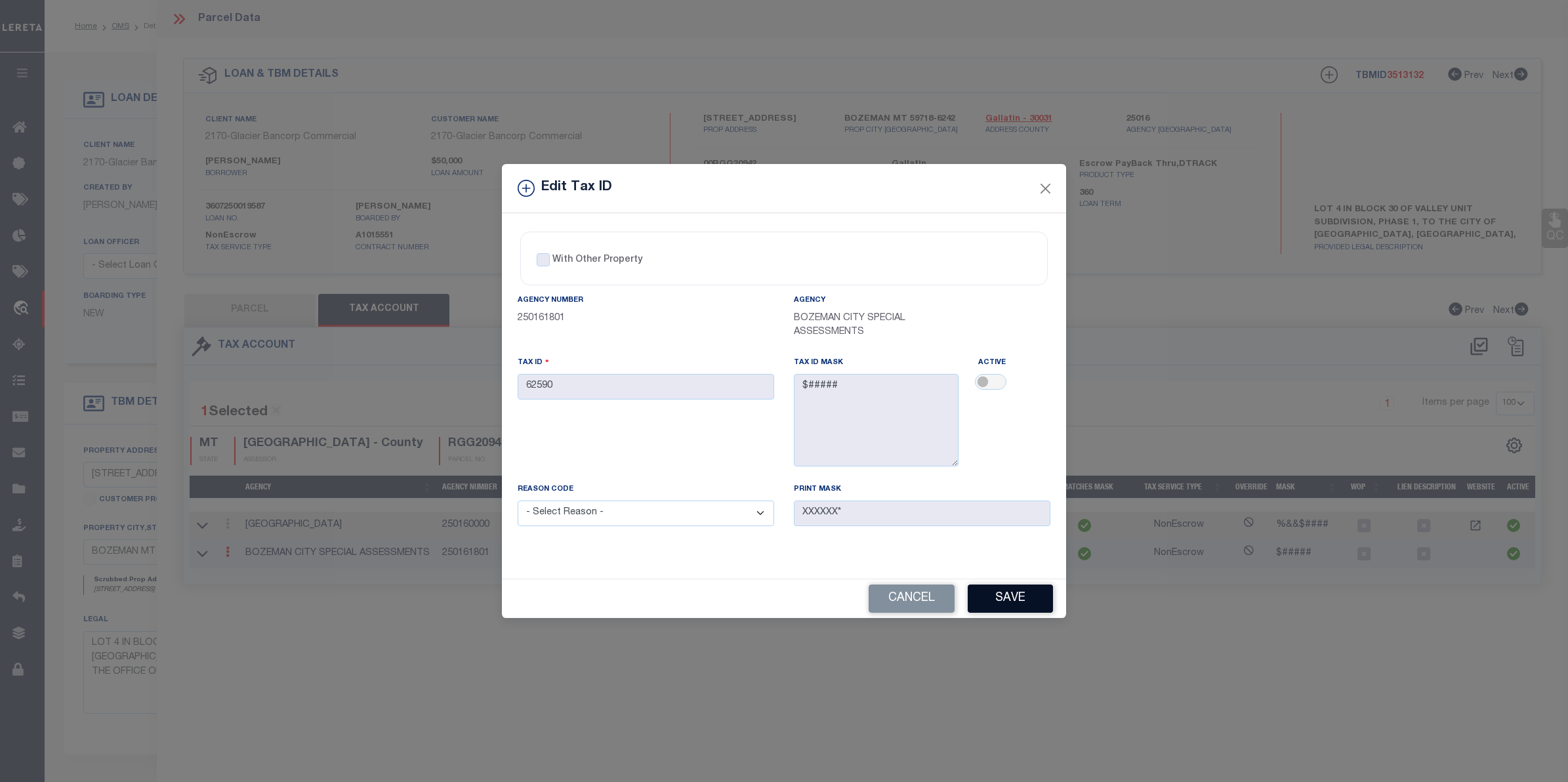
click at [1010, 599] on button "Save" at bounding box center [1010, 598] width 85 height 28
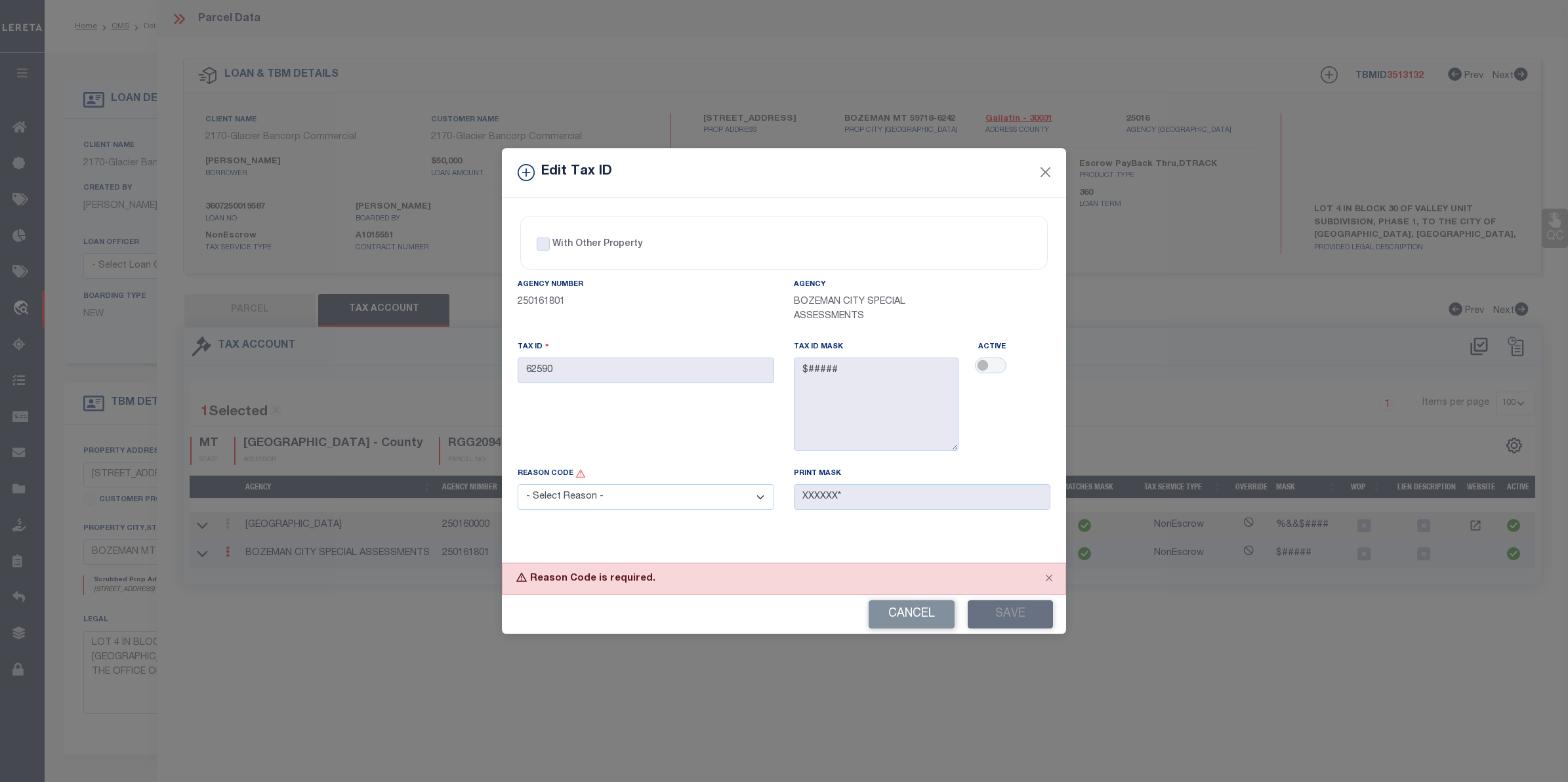
click at [594, 490] on select "- Select Reason - 099 - Other (Provide additional detail) ACT - Agency Changed …" at bounding box center [646, 497] width 256 height 26
select select "ACT"
click at [518, 486] on select "- Select Reason - 099 - Other (Provide additional detail) ACT - Agency Changed …" at bounding box center [646, 497] width 256 height 26
click at [1011, 617] on button "Save" at bounding box center [1010, 614] width 85 height 28
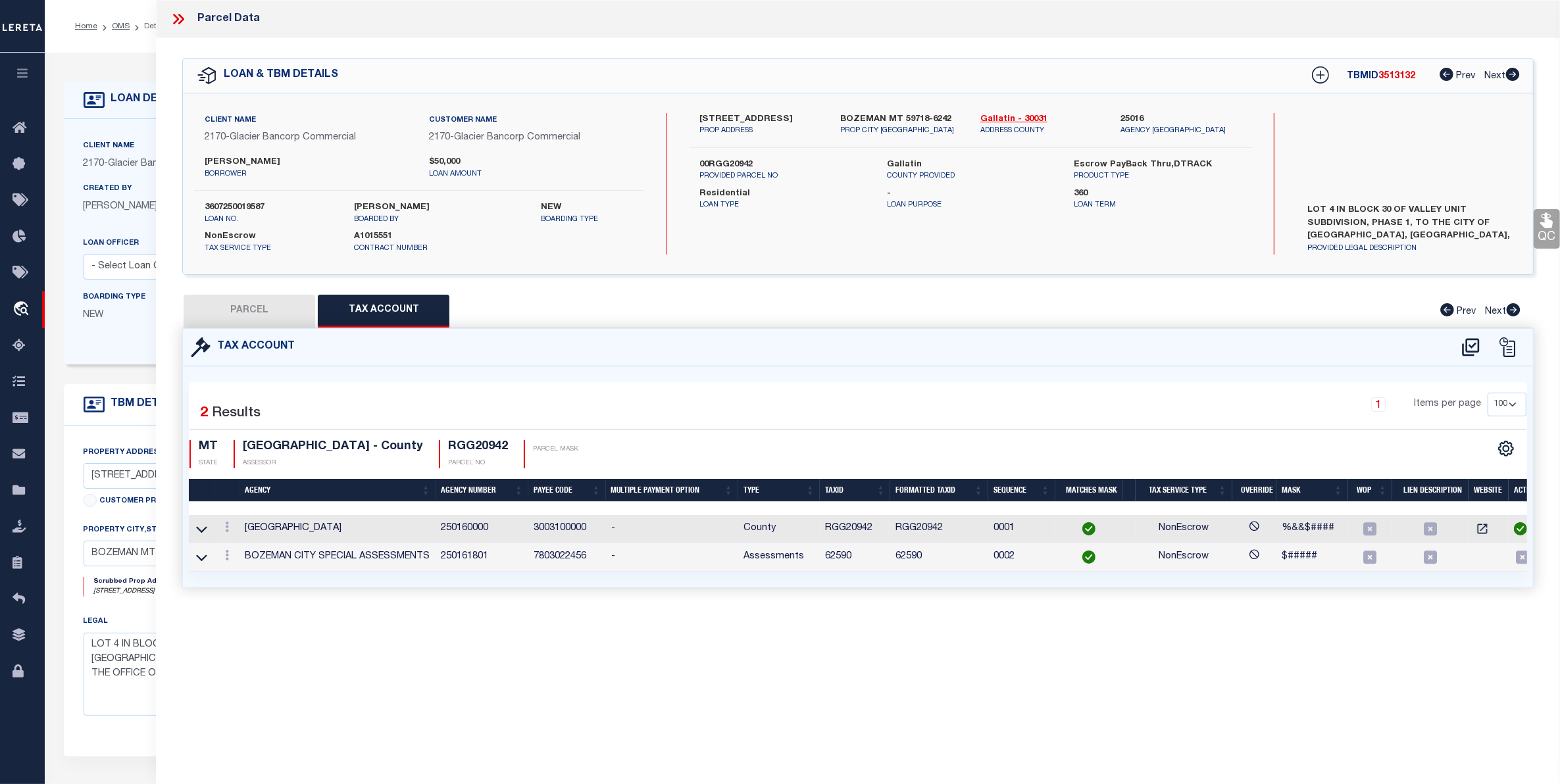
select select
click at [1504, 342] on icon at bounding box center [1507, 347] width 20 height 20
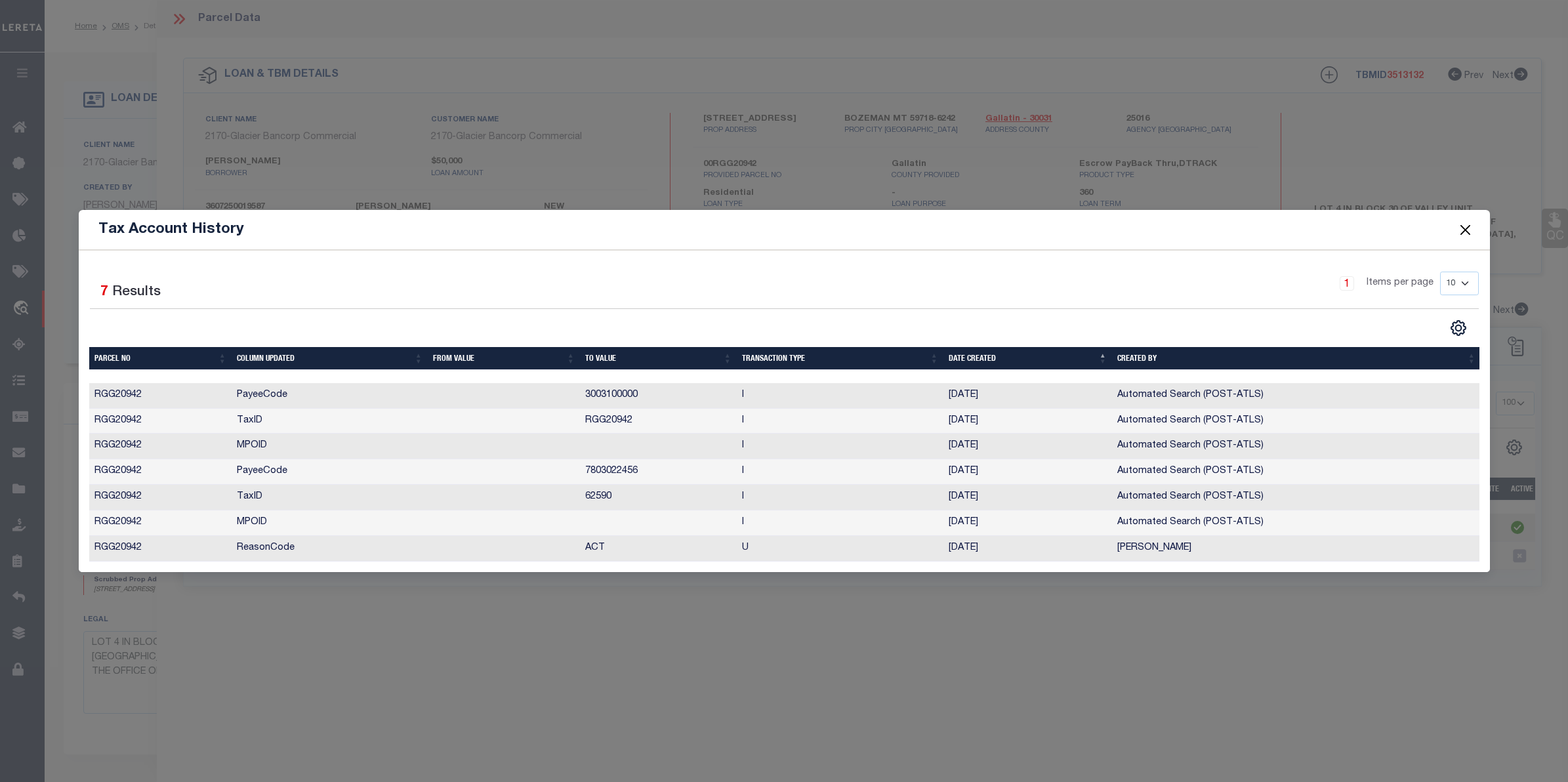
click at [1468, 223] on button "Close" at bounding box center [1464, 229] width 17 height 17
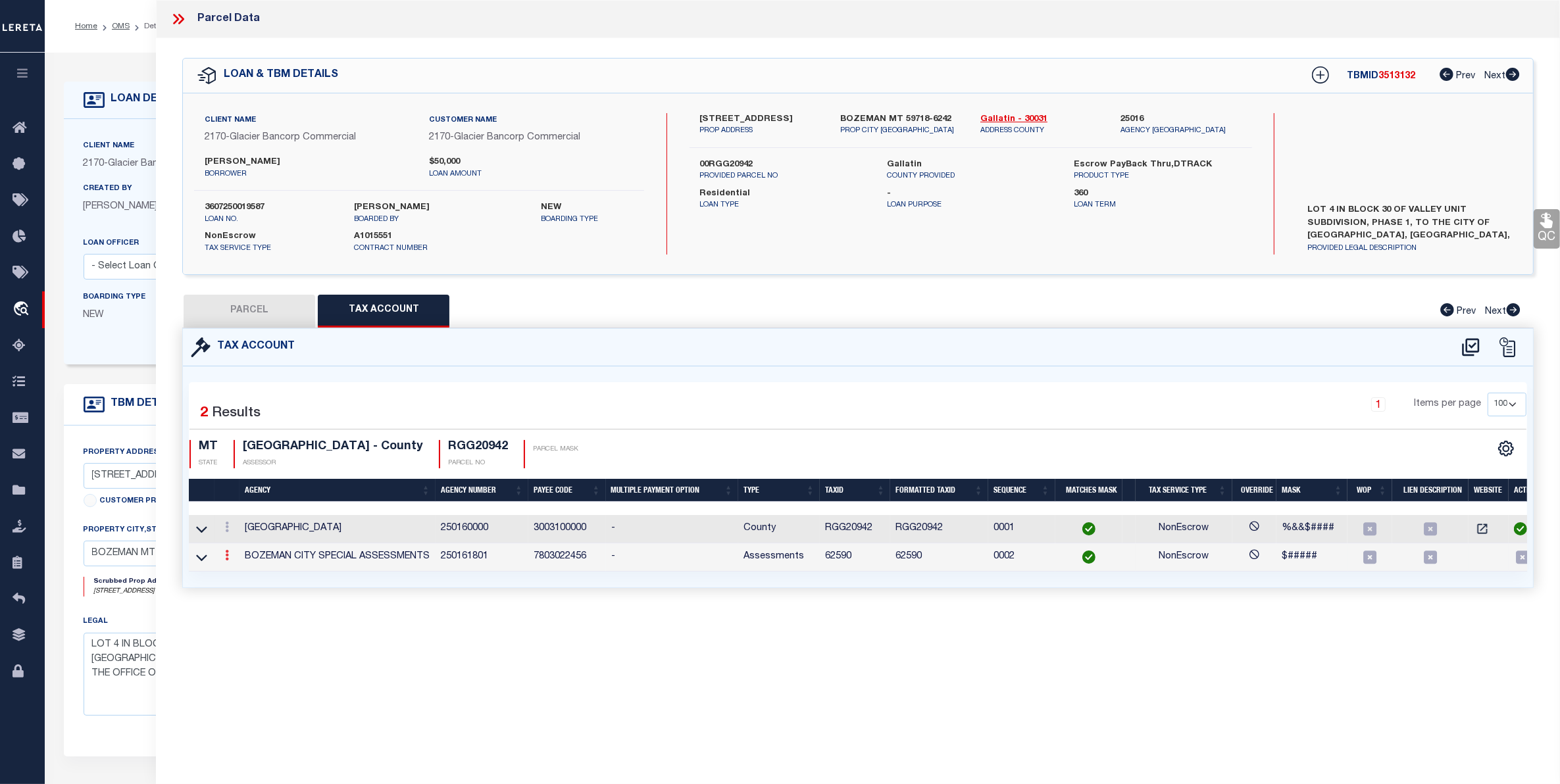
click at [231, 562] on link at bounding box center [227, 557] width 15 height 10
click at [242, 578] on icon "" at bounding box center [240, 575] width 10 height 10
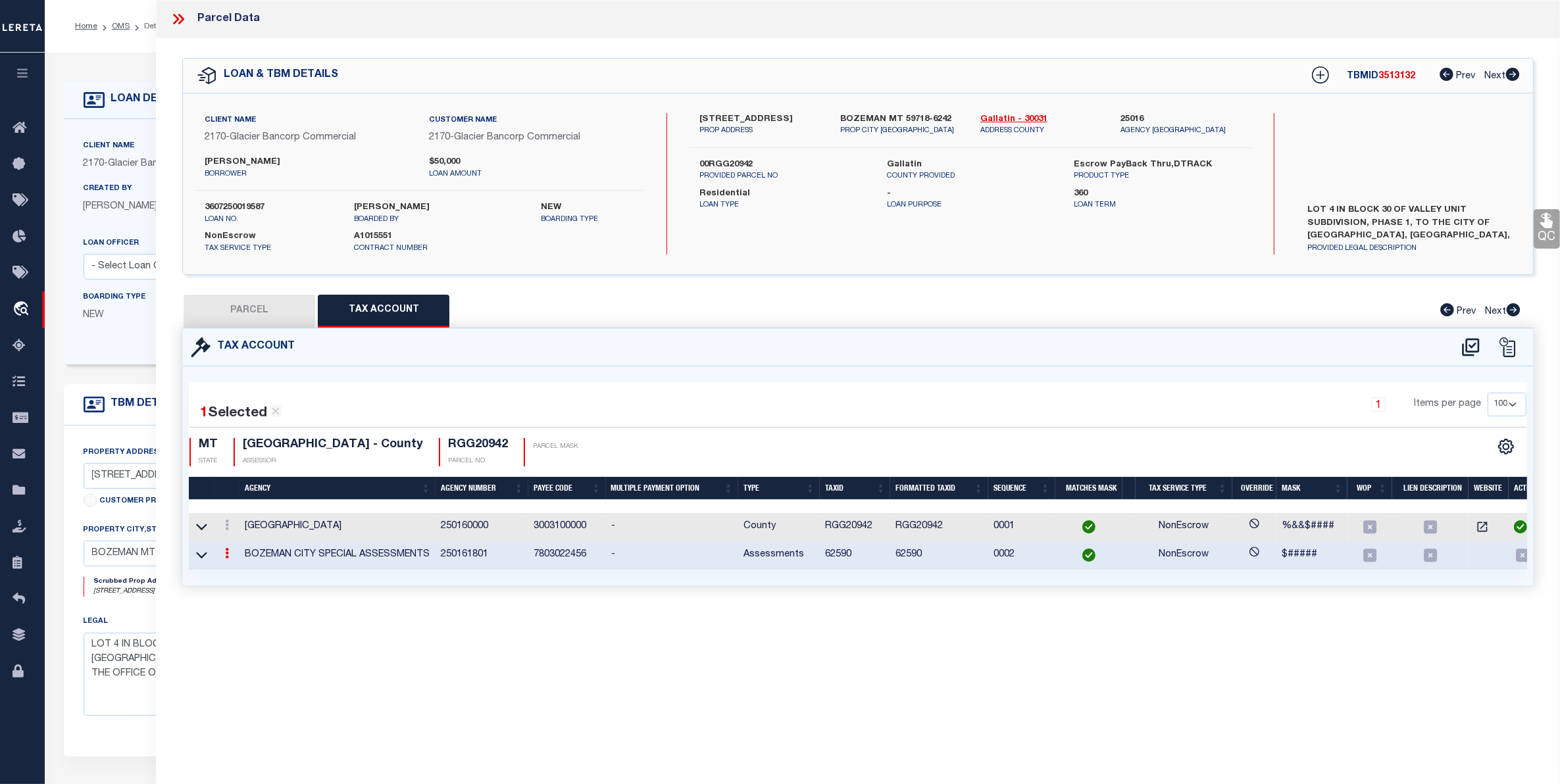
checkbox input "false"
select select "ACT"
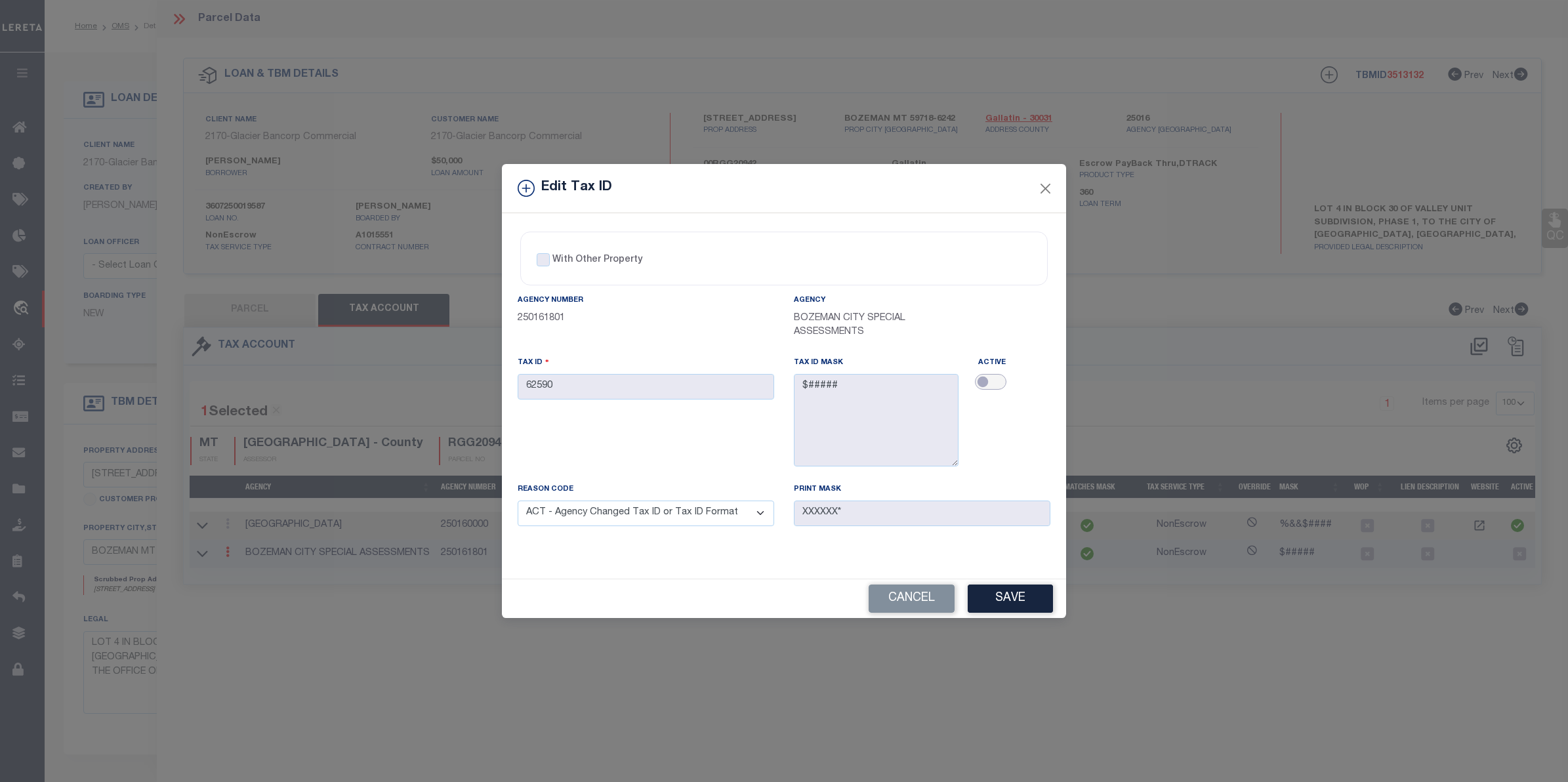
click at [989, 379] on input "checkbox" at bounding box center [990, 382] width 31 height 16
checkbox input "true"
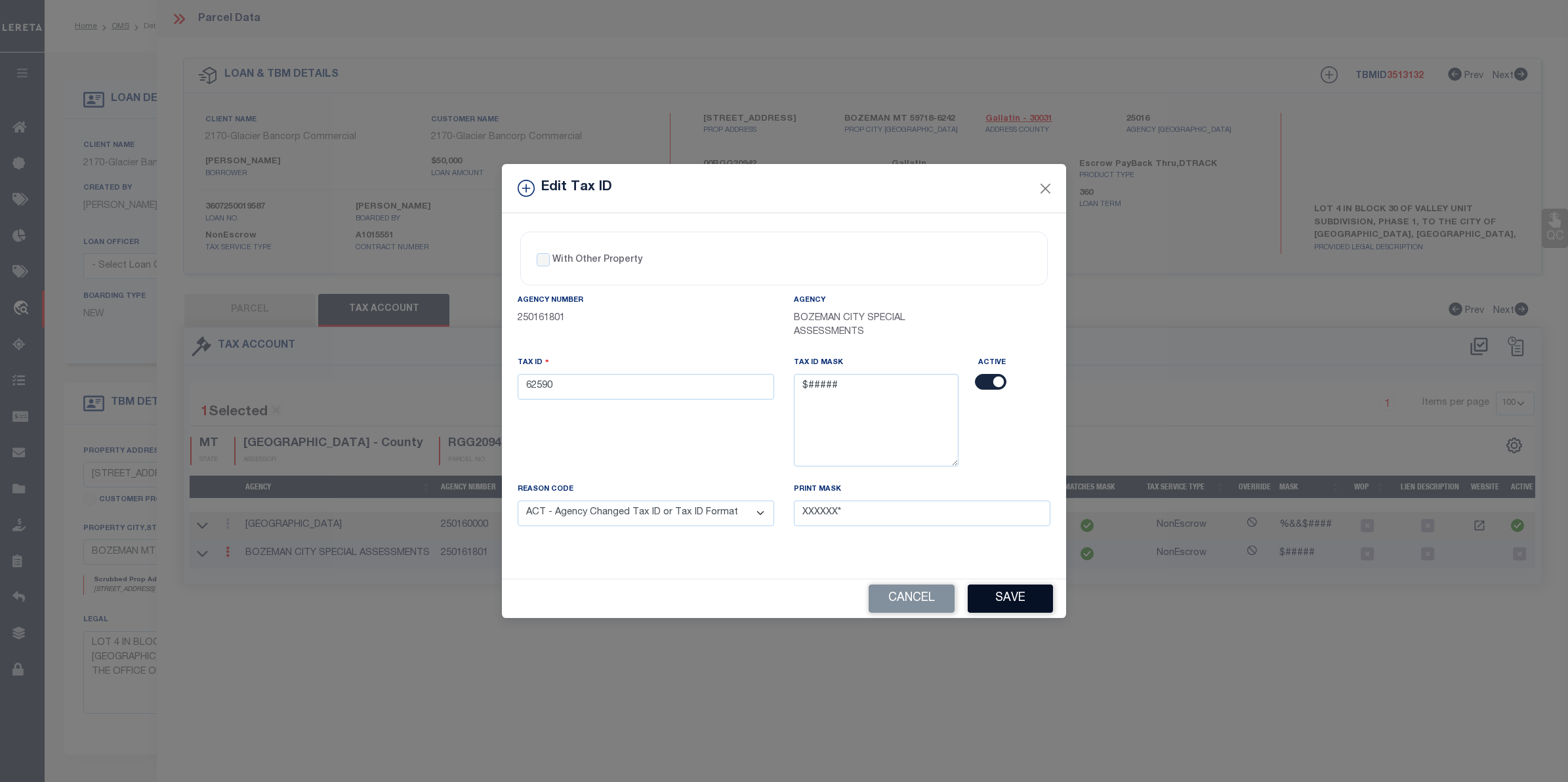
click at [1009, 605] on button "Save" at bounding box center [1010, 598] width 85 height 28
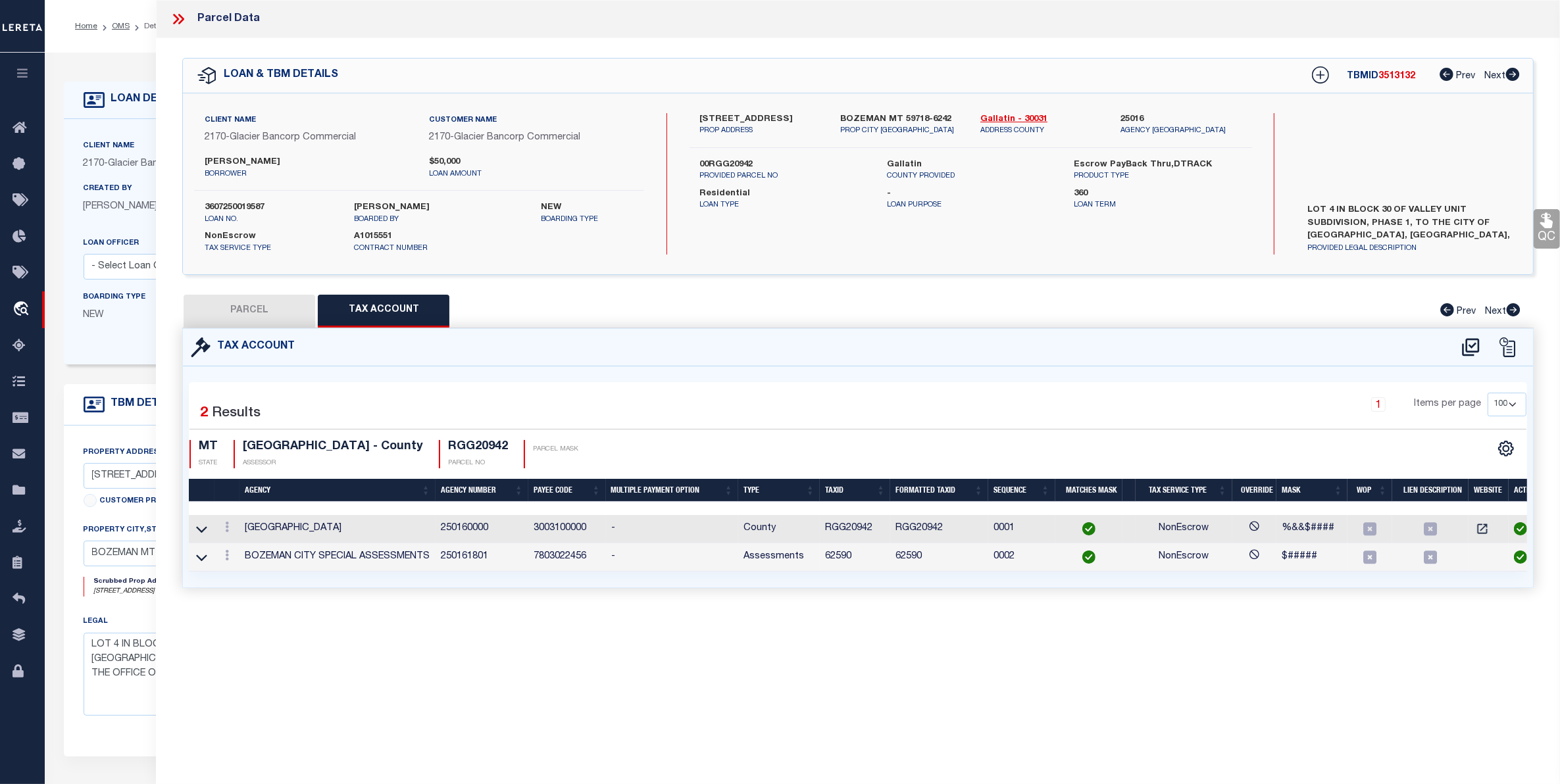
select select
click at [1507, 346] on icon at bounding box center [1507, 347] width 20 height 20
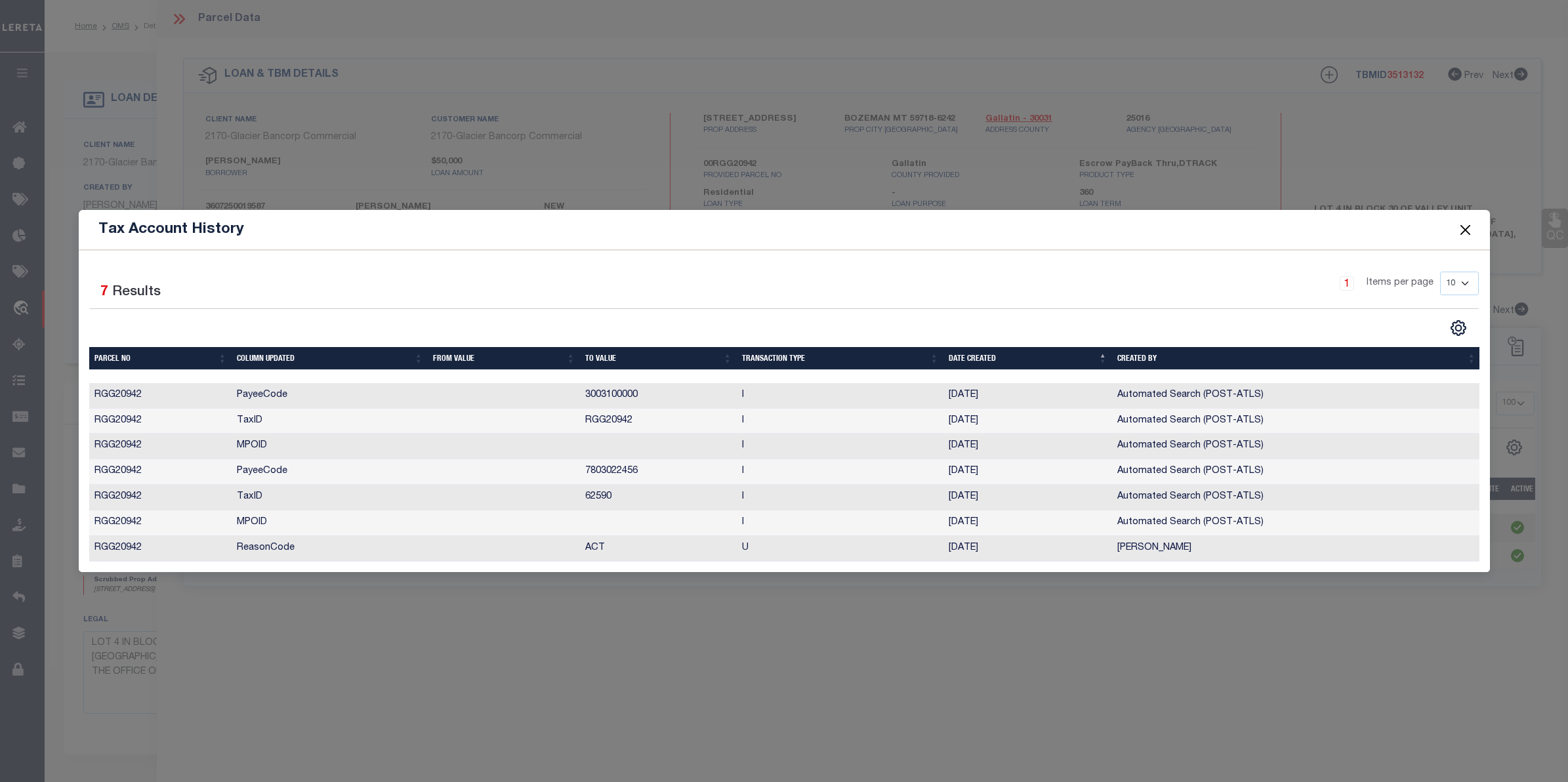
click at [1467, 224] on button "Close" at bounding box center [1464, 229] width 17 height 17
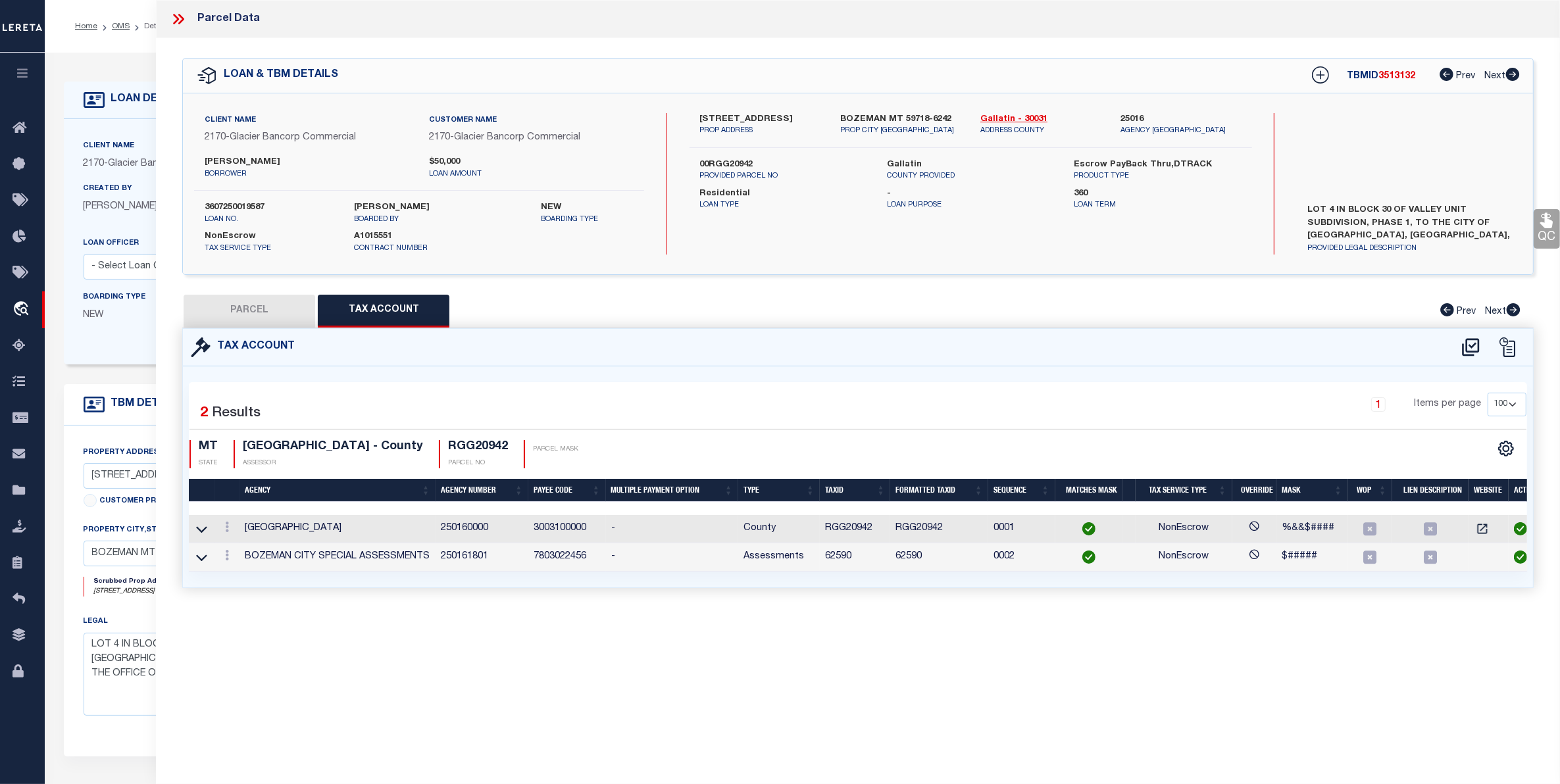
click at [248, 311] on button "PARCEL" at bounding box center [250, 310] width 132 height 33
select select "AS"
select select
checkbox input "false"
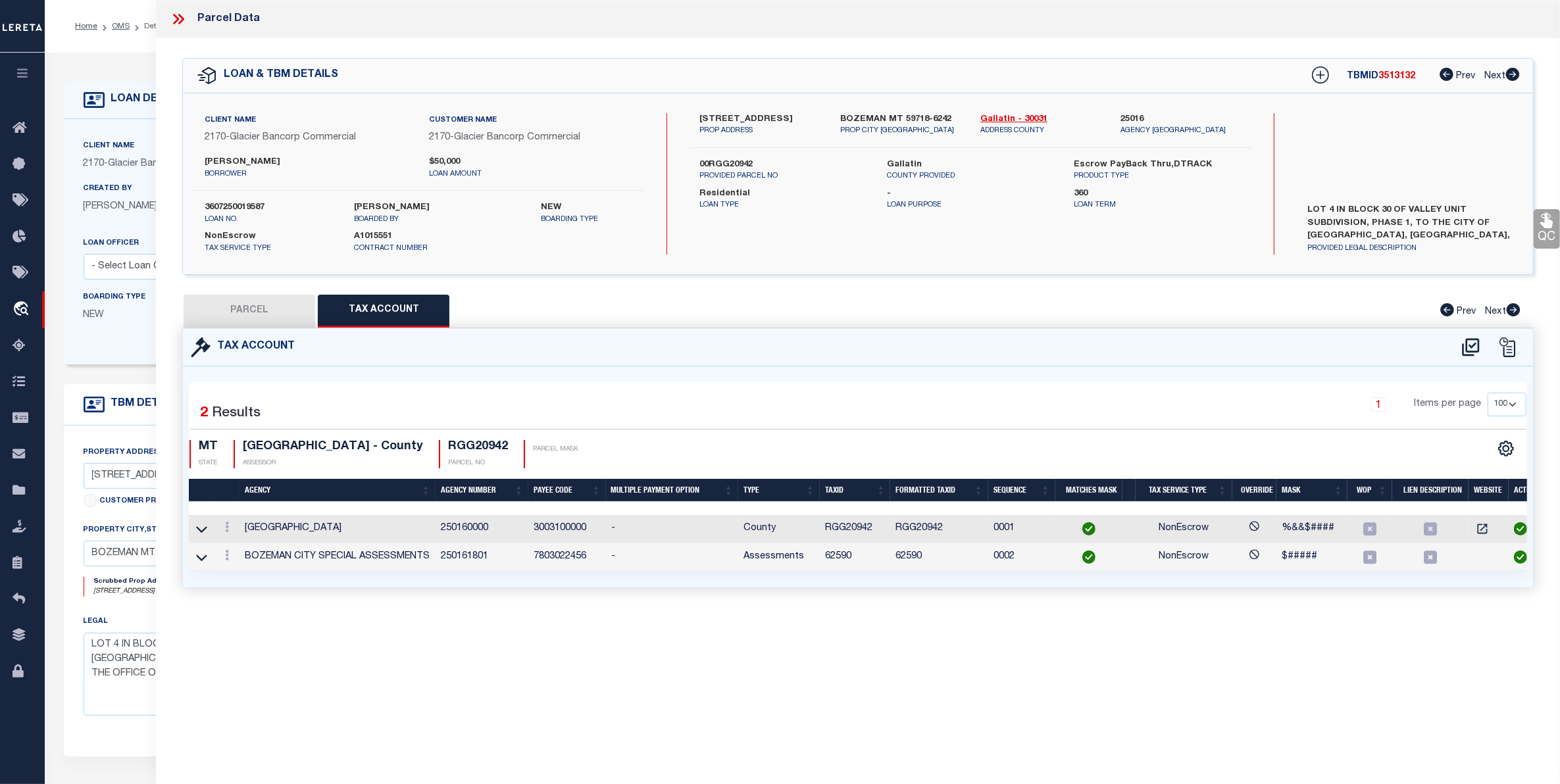
checkbox input "false"
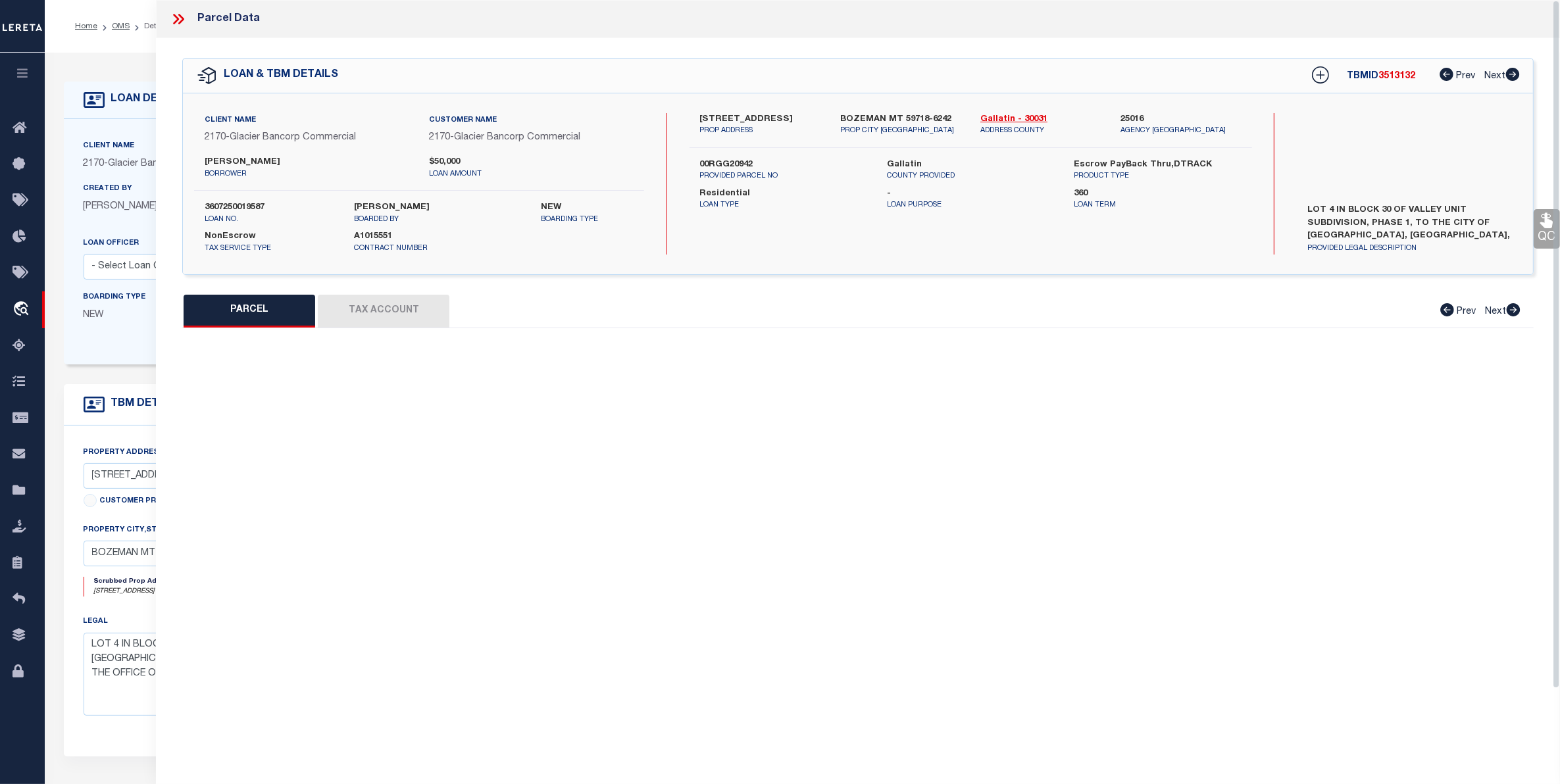
select select "CP"
type input "LEWEY,SCOTT"
select select "ATL"
select select "ADD"
type input "307 TETON AVE"
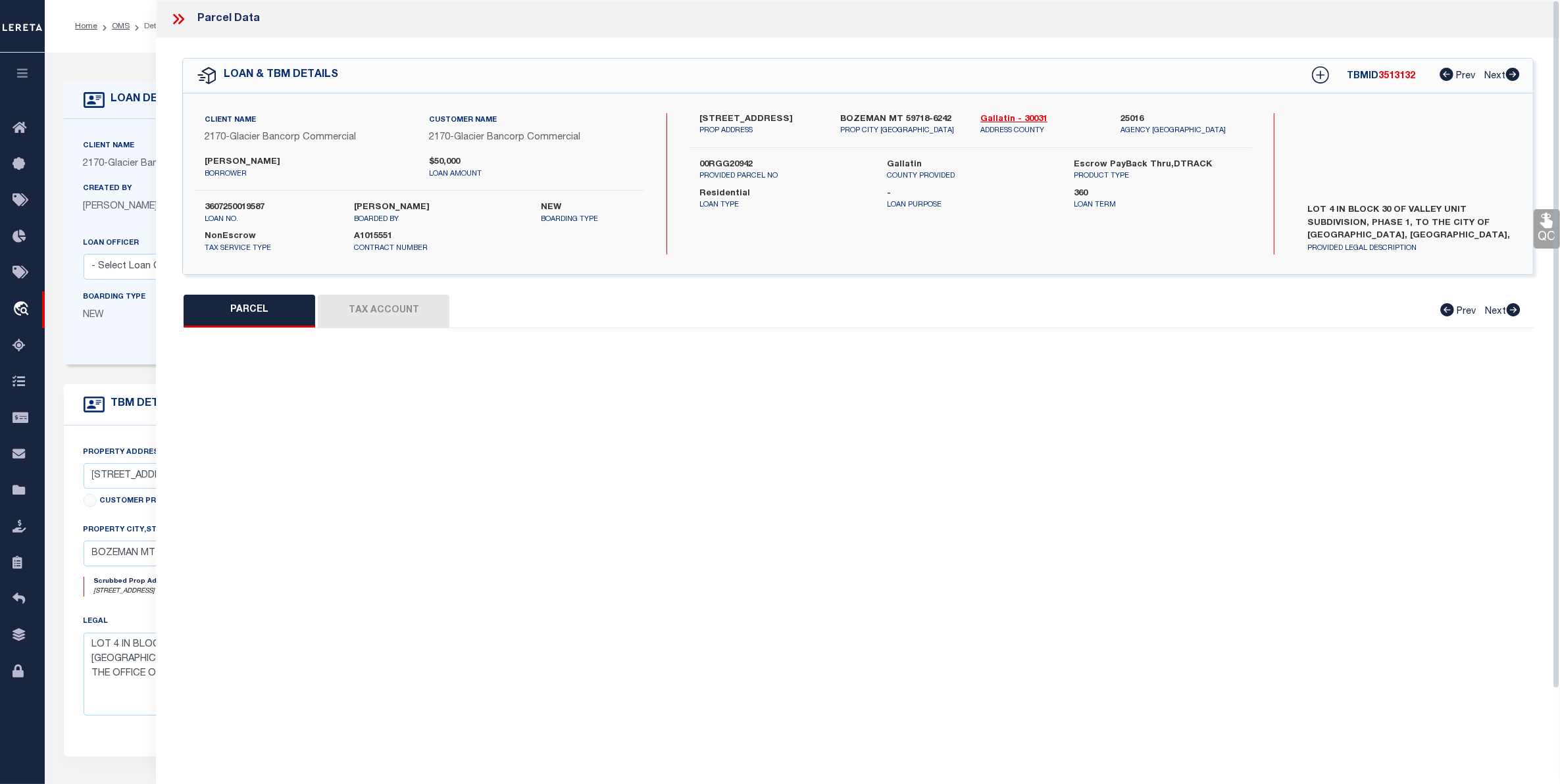
checkbox input "false"
type input "BOZEMAN, MT 59718"
type textarea "VALLEY UNIT SUB PH 1, S10, T02 S, R05 E, BLOCK 30, LOT 4, PLAT J-92"
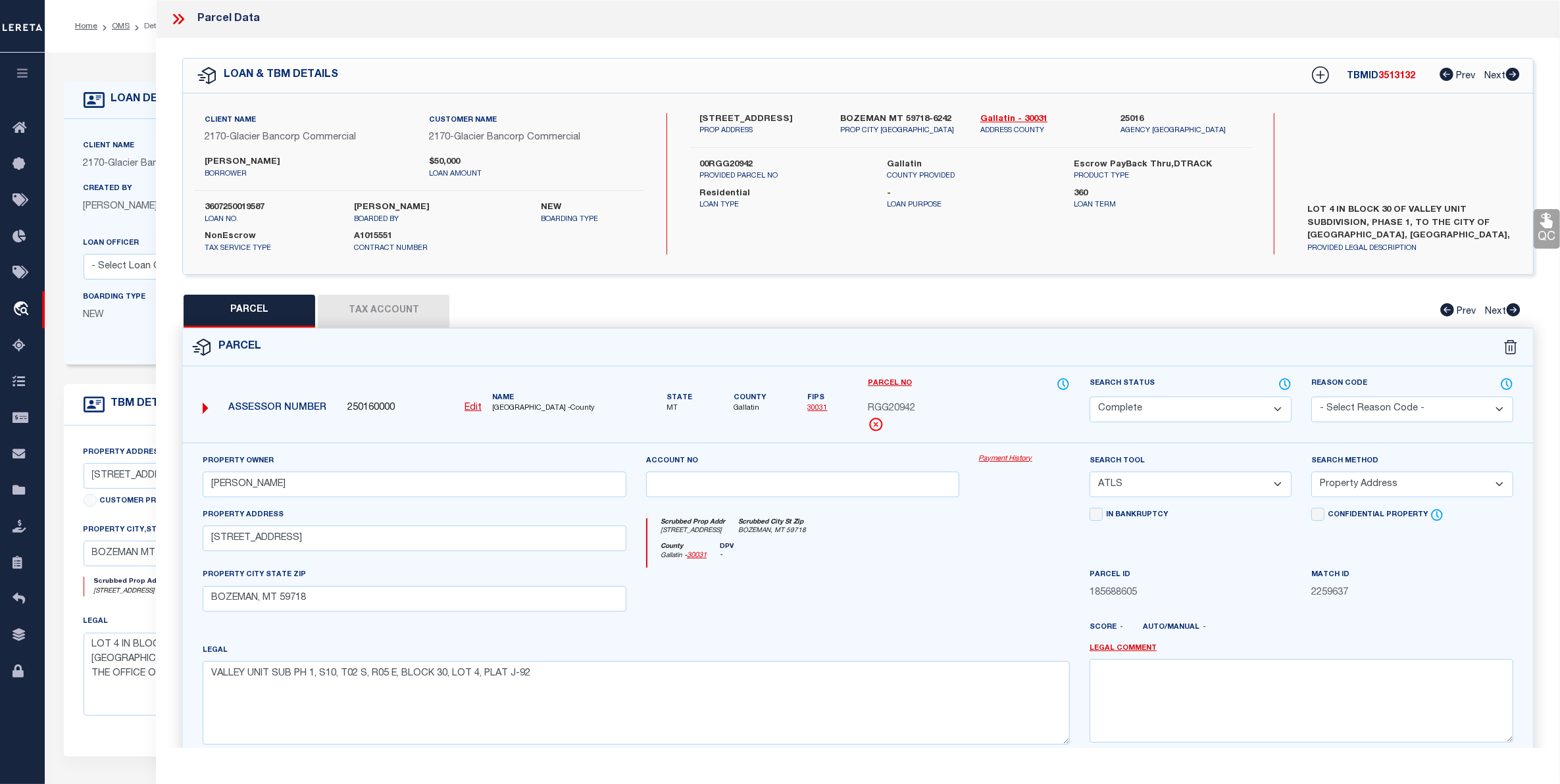
click at [382, 307] on button "Tax Account" at bounding box center [384, 310] width 132 height 33
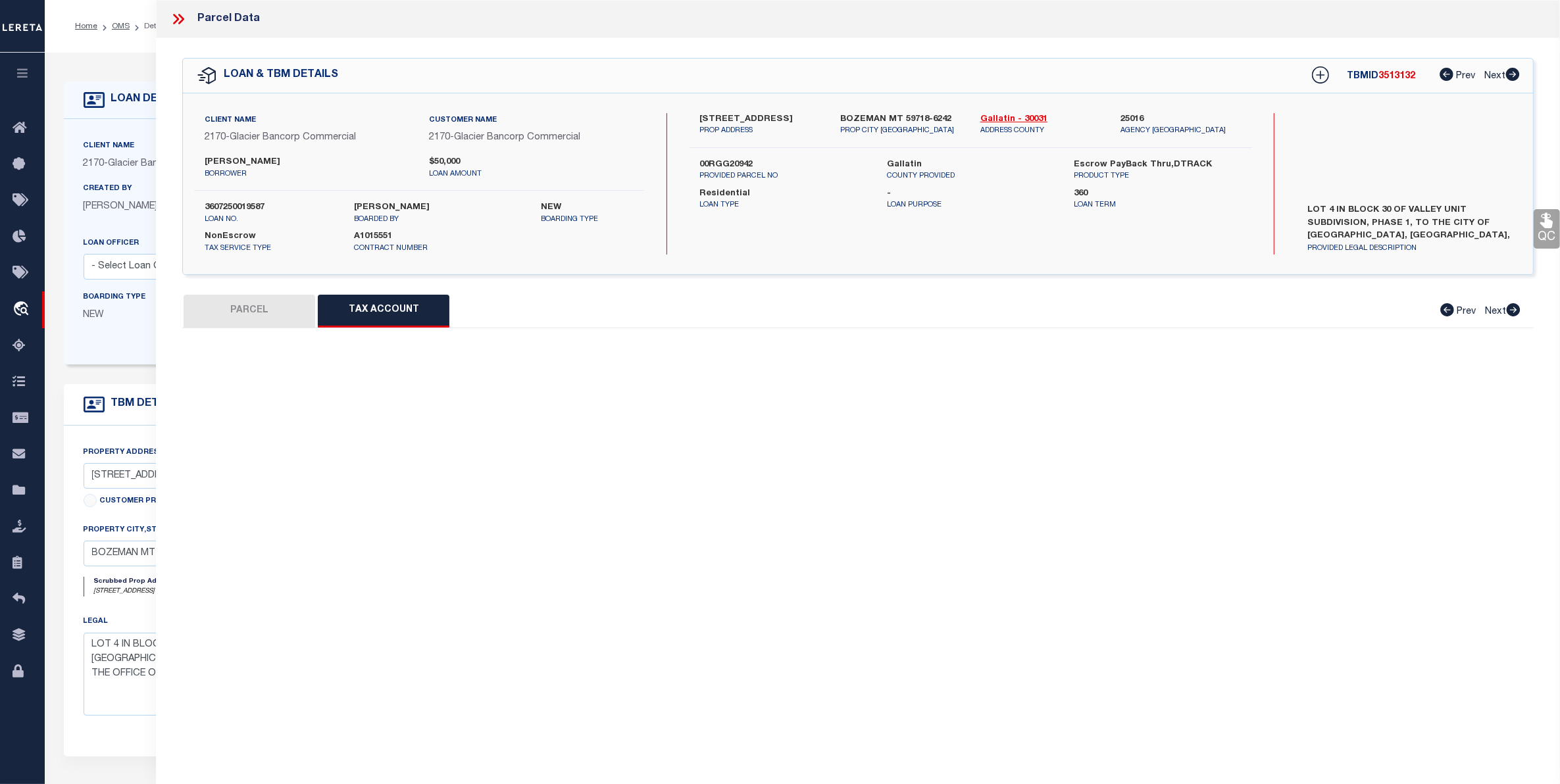
select select "100"
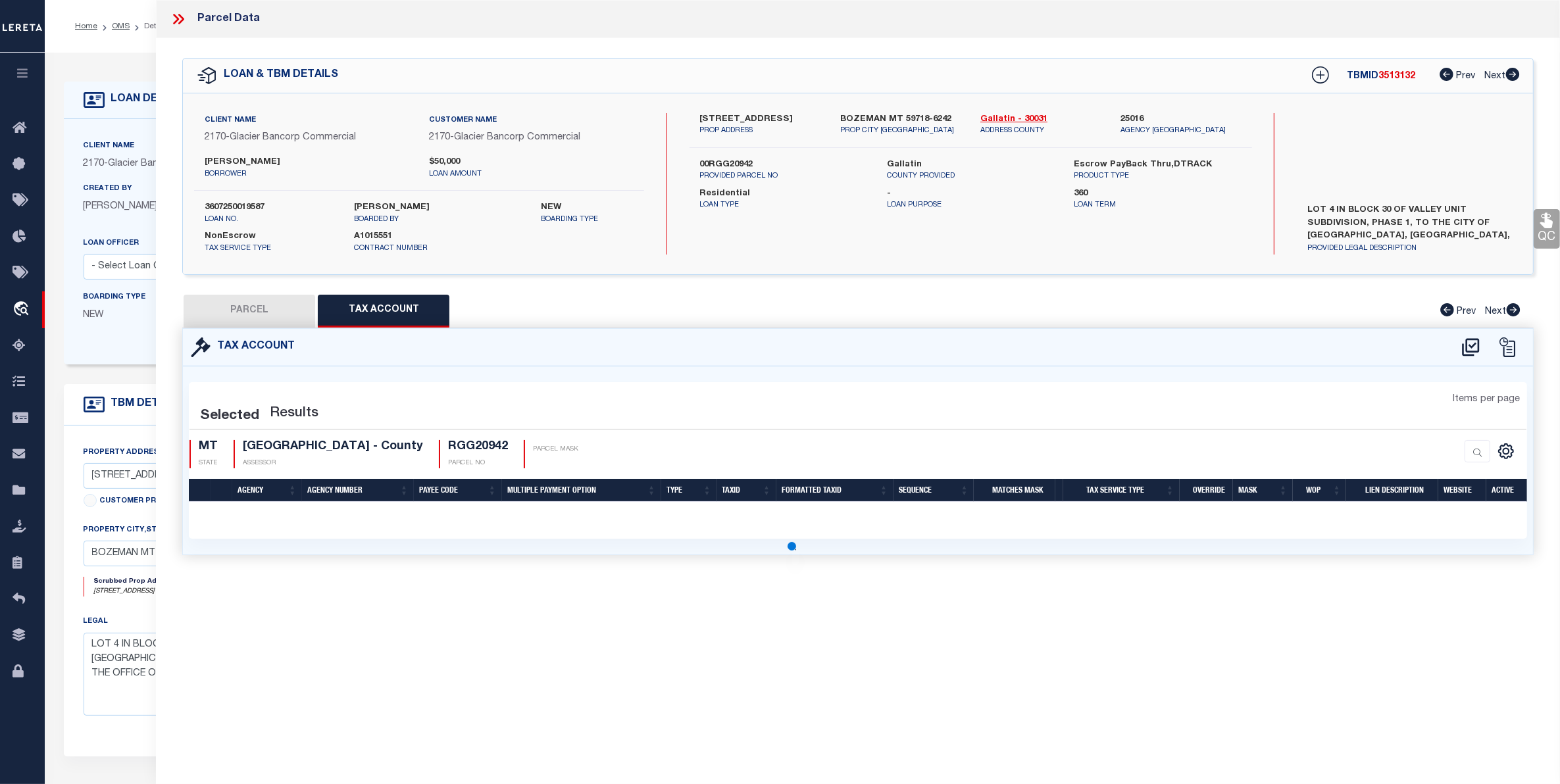
select select "100"
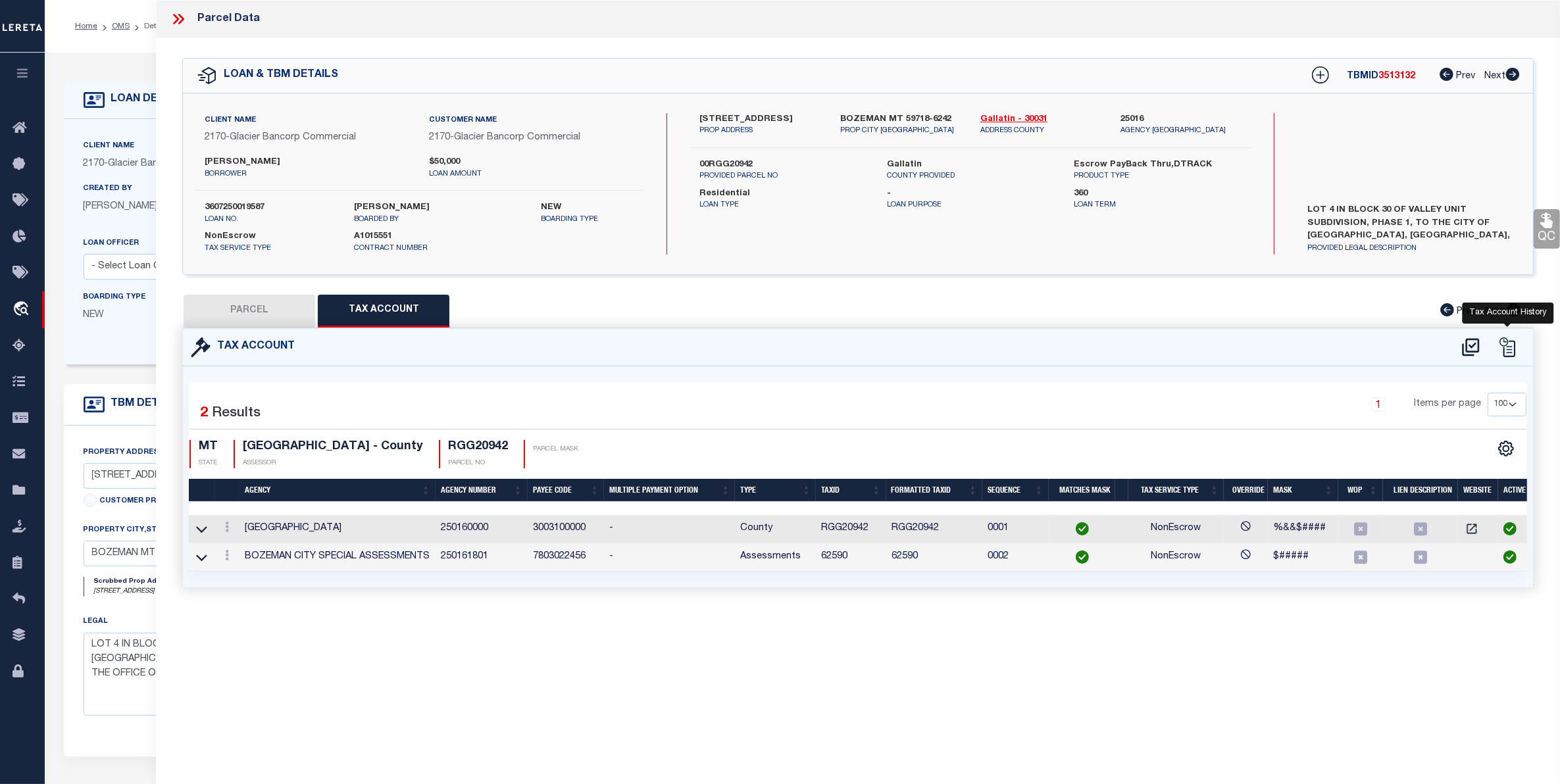
click at [1507, 349] on icon at bounding box center [1507, 347] width 20 height 20
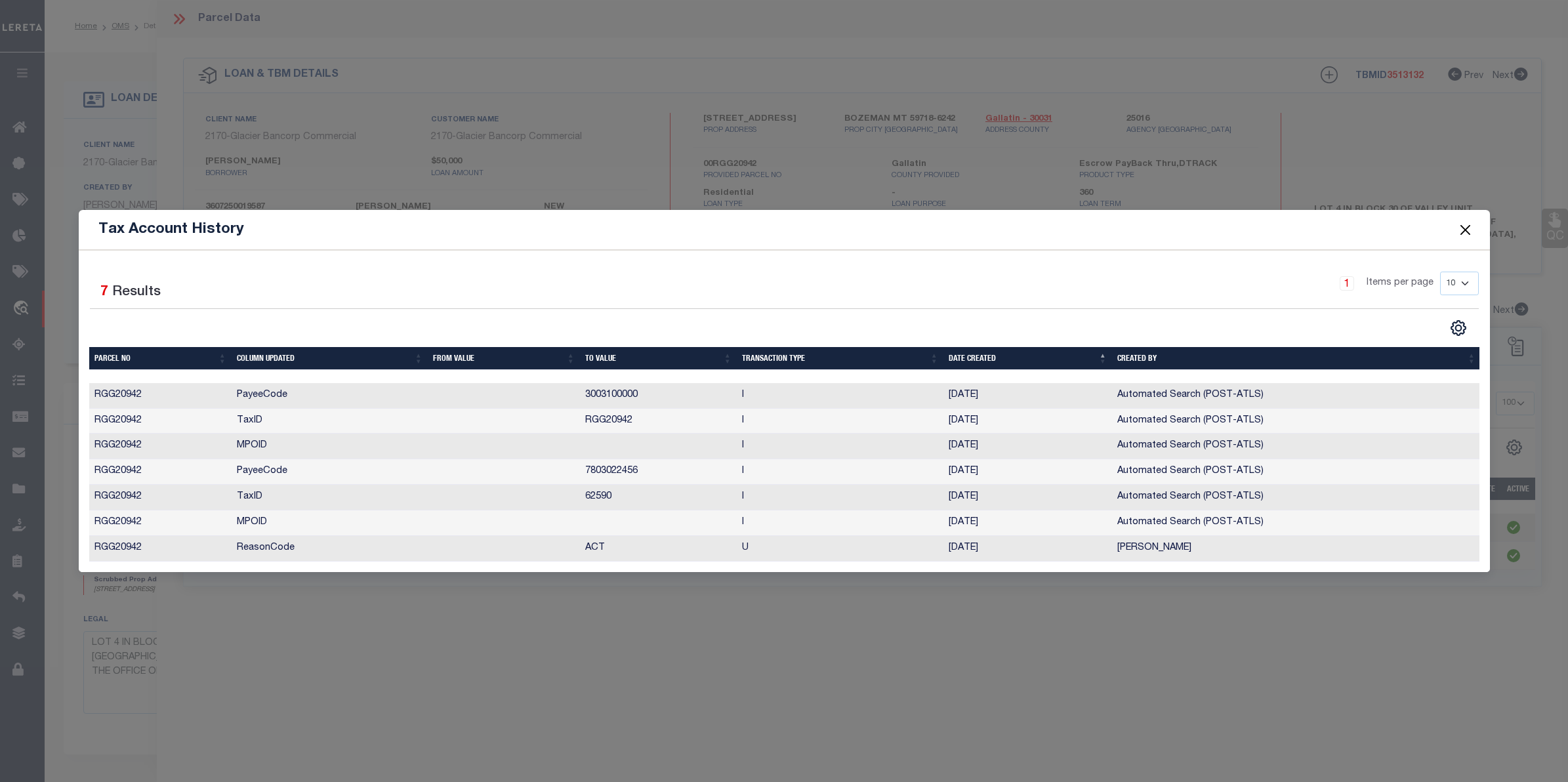
click at [1461, 225] on button "Close" at bounding box center [1464, 229] width 17 height 17
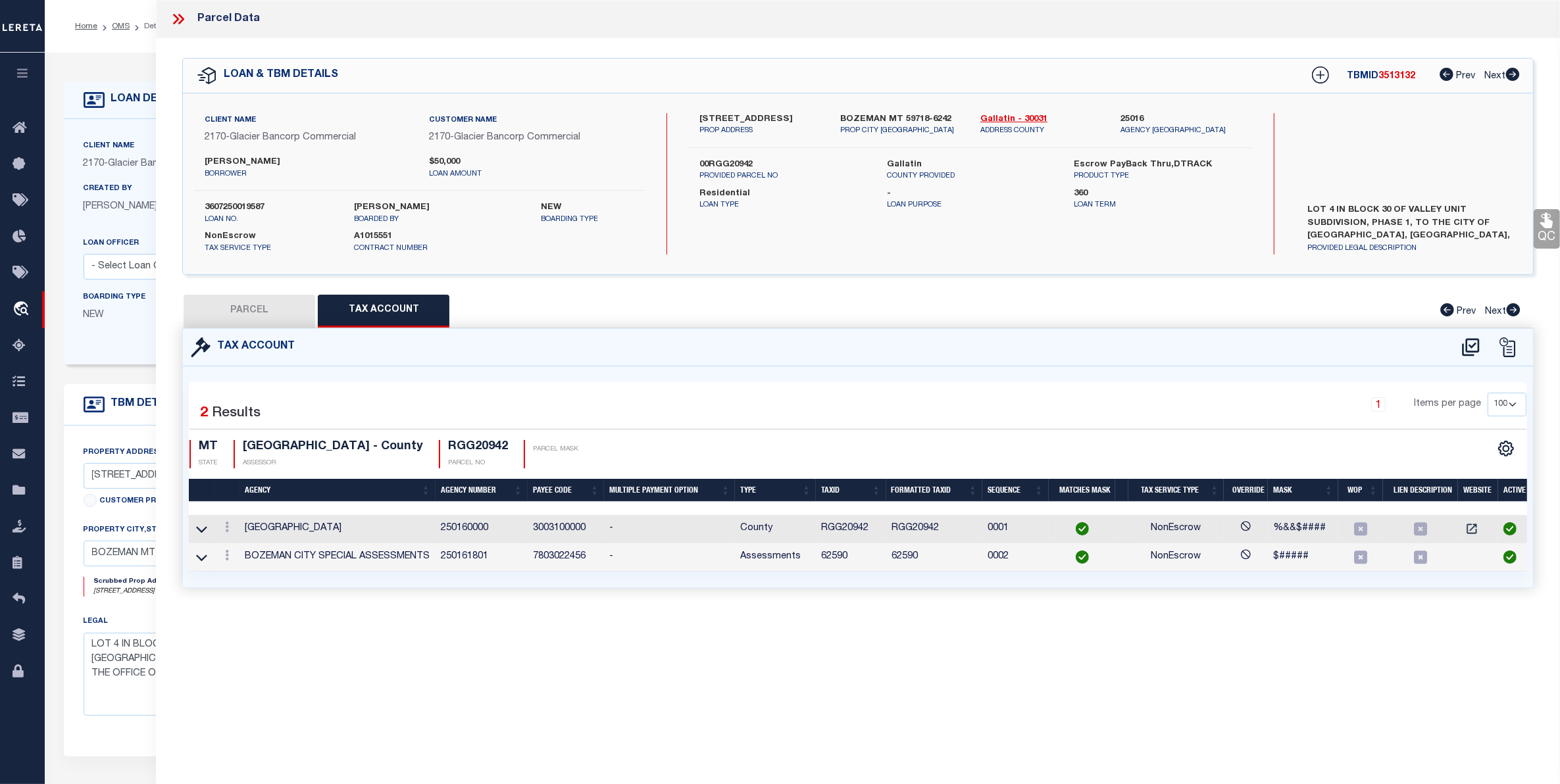
click at [170, 18] on icon at bounding box center [178, 18] width 17 height 17
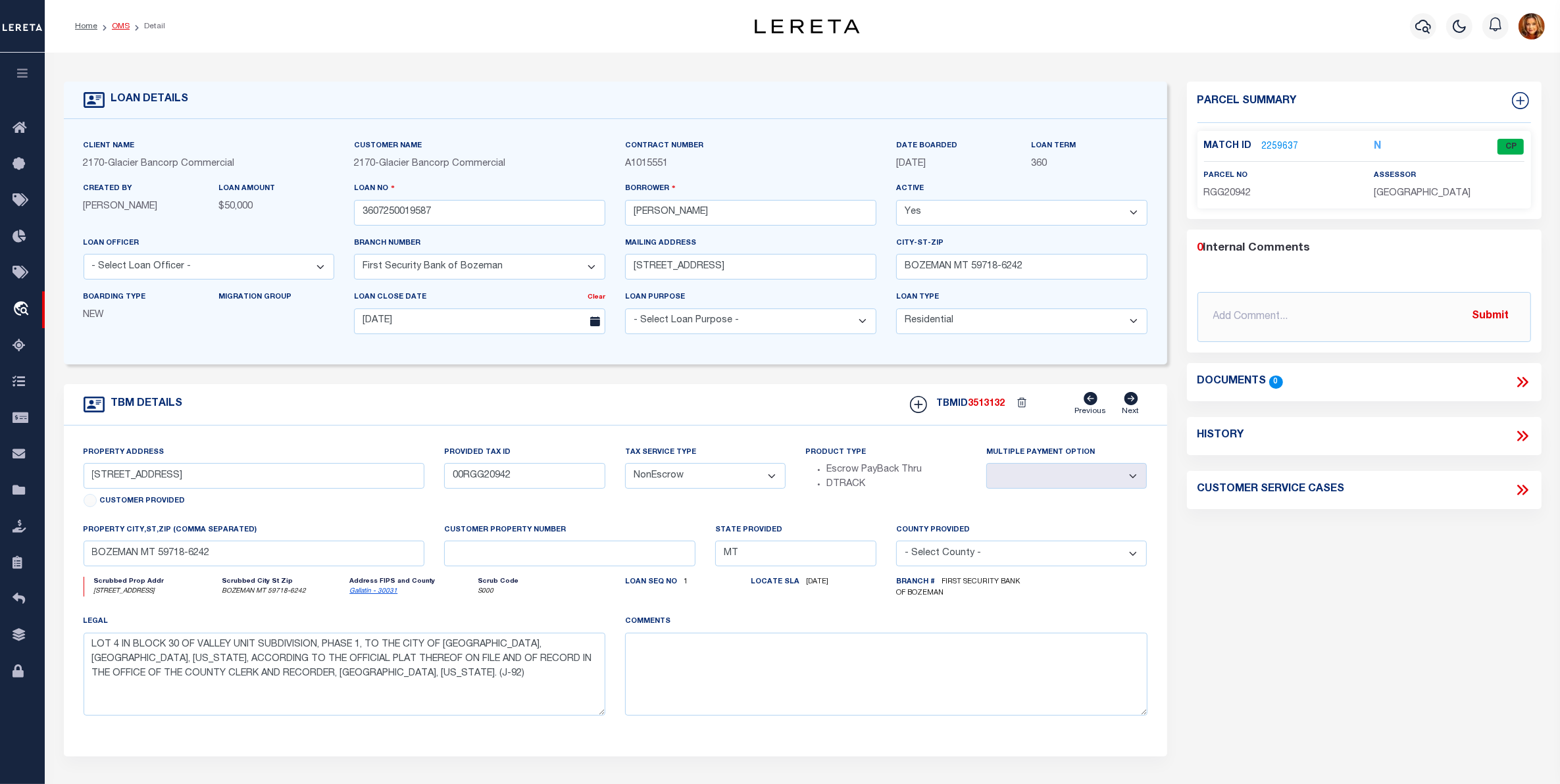
click at [123, 25] on link "OMS" at bounding box center [121, 26] width 18 height 8
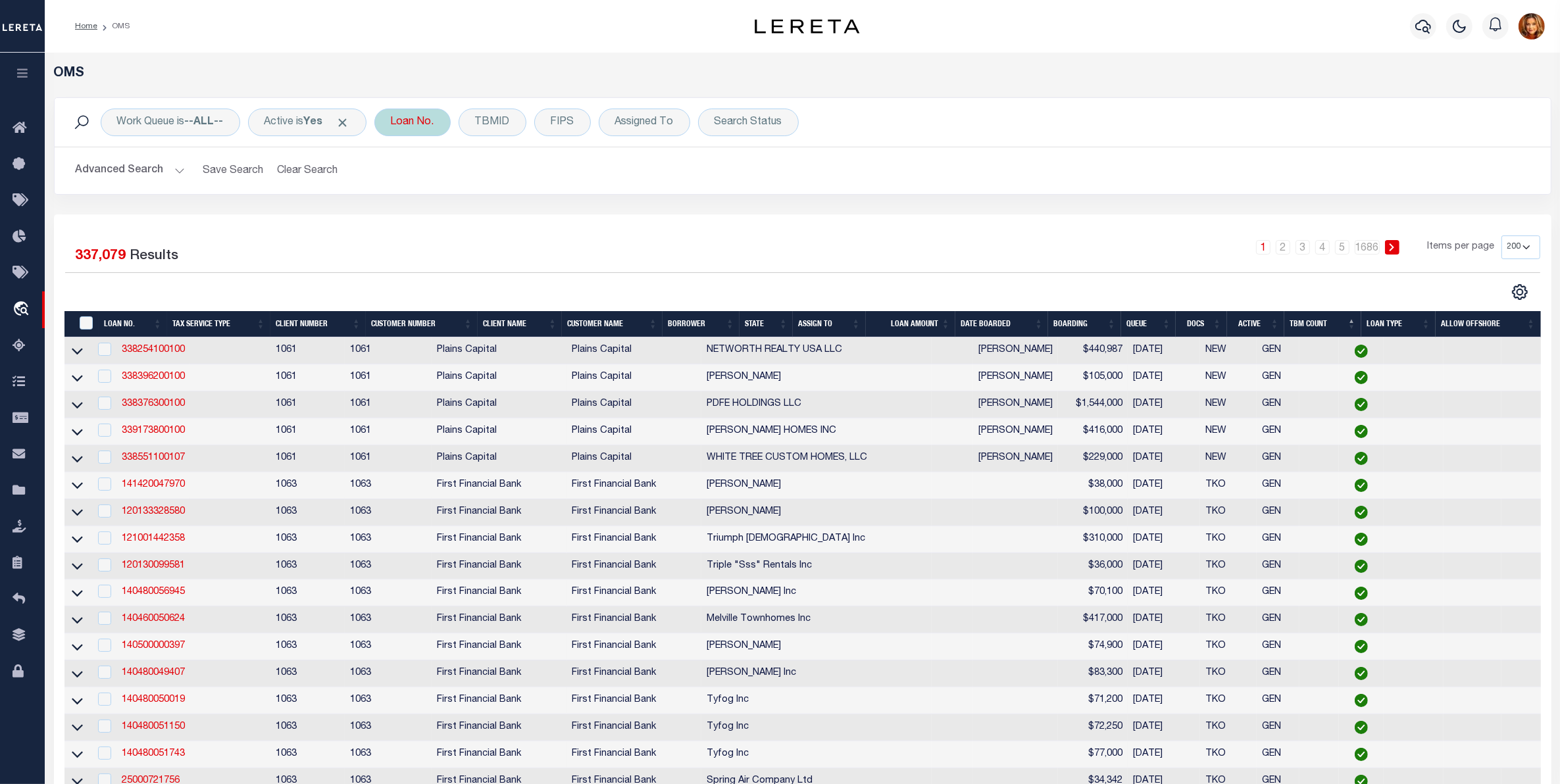
click at [419, 116] on div "Loan No." at bounding box center [412, 122] width 76 height 28
type input "1085600"
click at [559, 212] on input "Apply" at bounding box center [565, 215] width 39 height 22
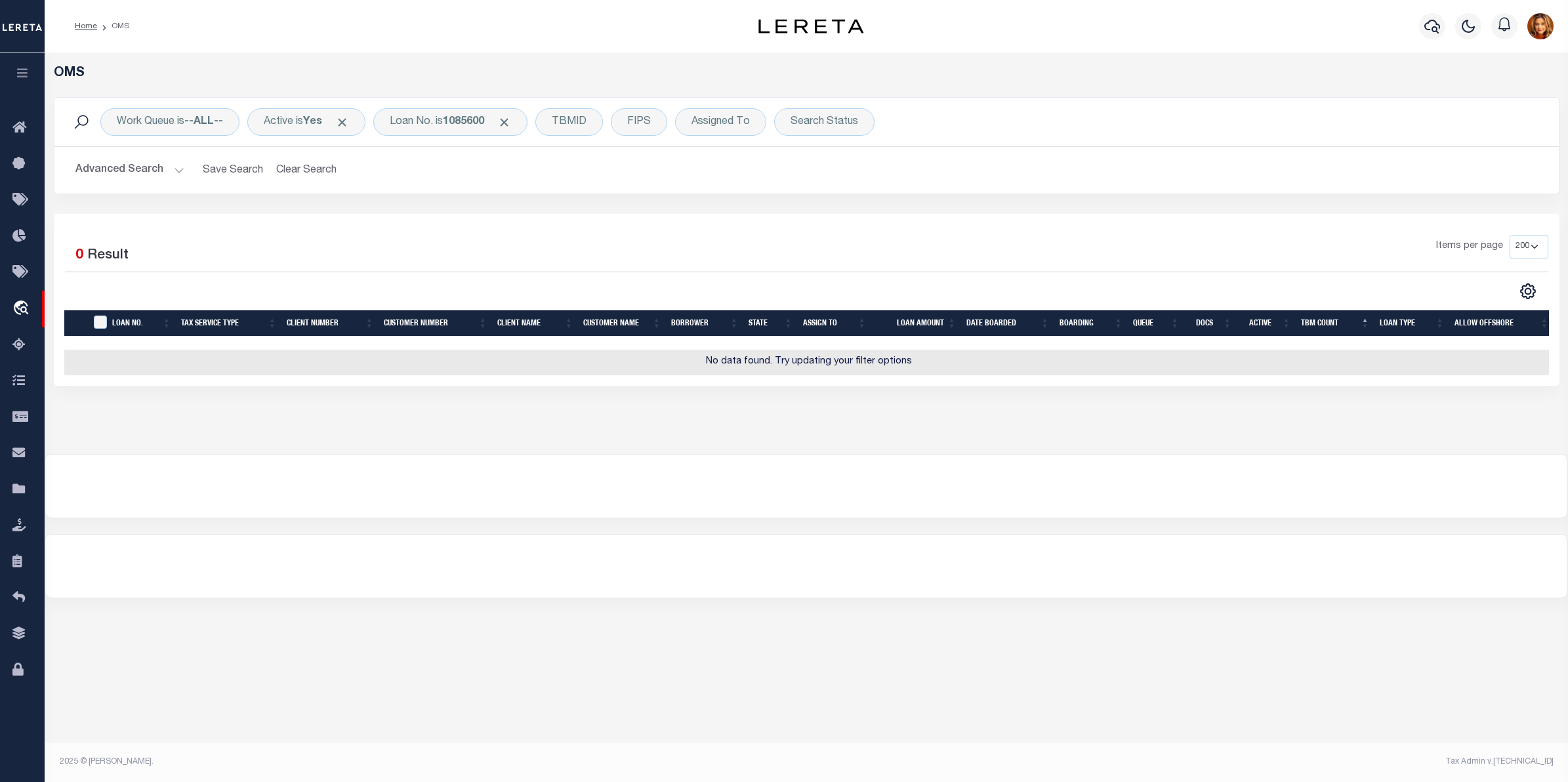
click at [155, 161] on button "Advanced Search" at bounding box center [129, 170] width 109 height 26
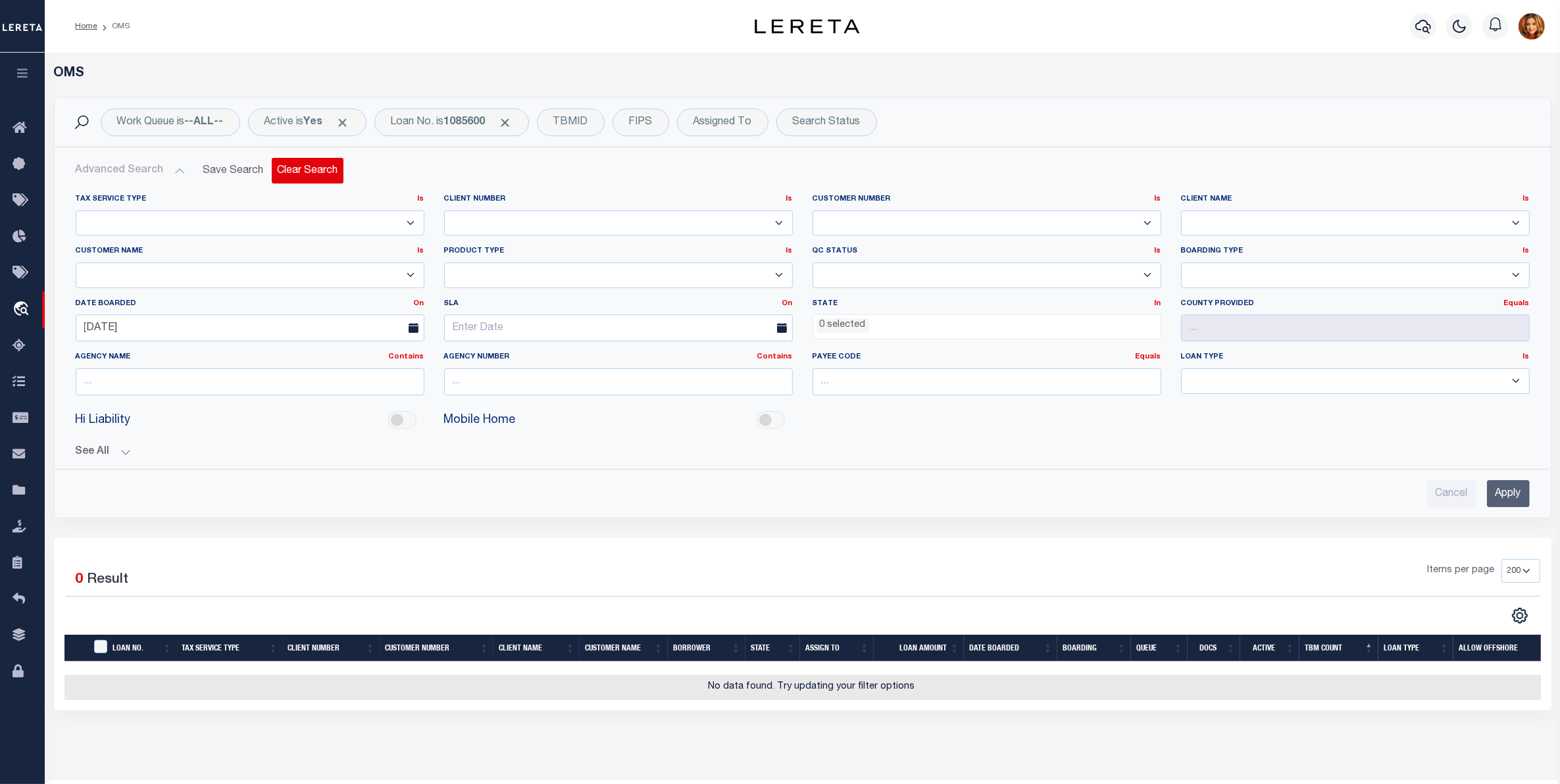
click at [313, 165] on button "Clear Search" at bounding box center [308, 171] width 72 height 26
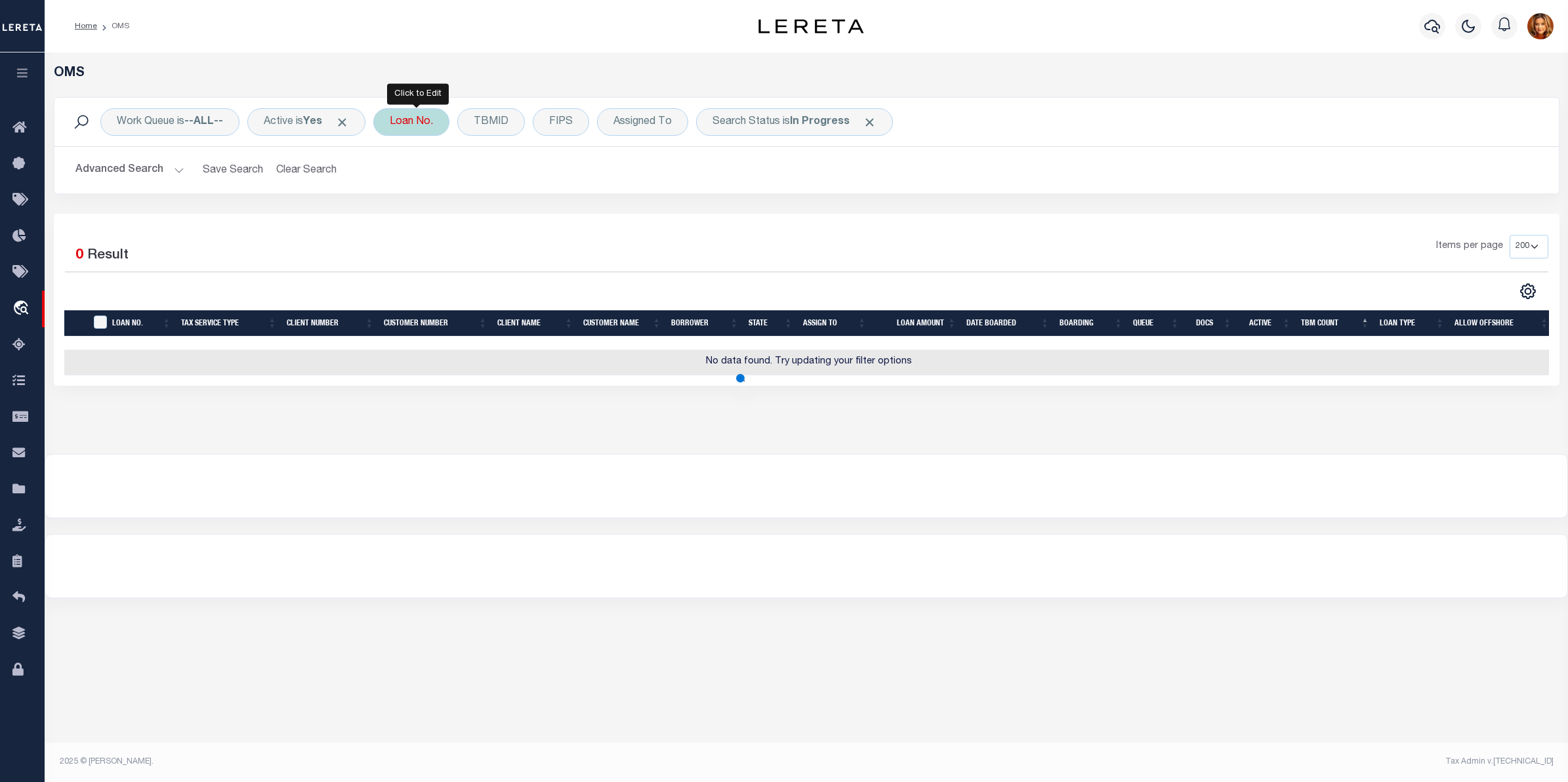
click at [412, 119] on div "Loan No." at bounding box center [411, 122] width 76 height 28
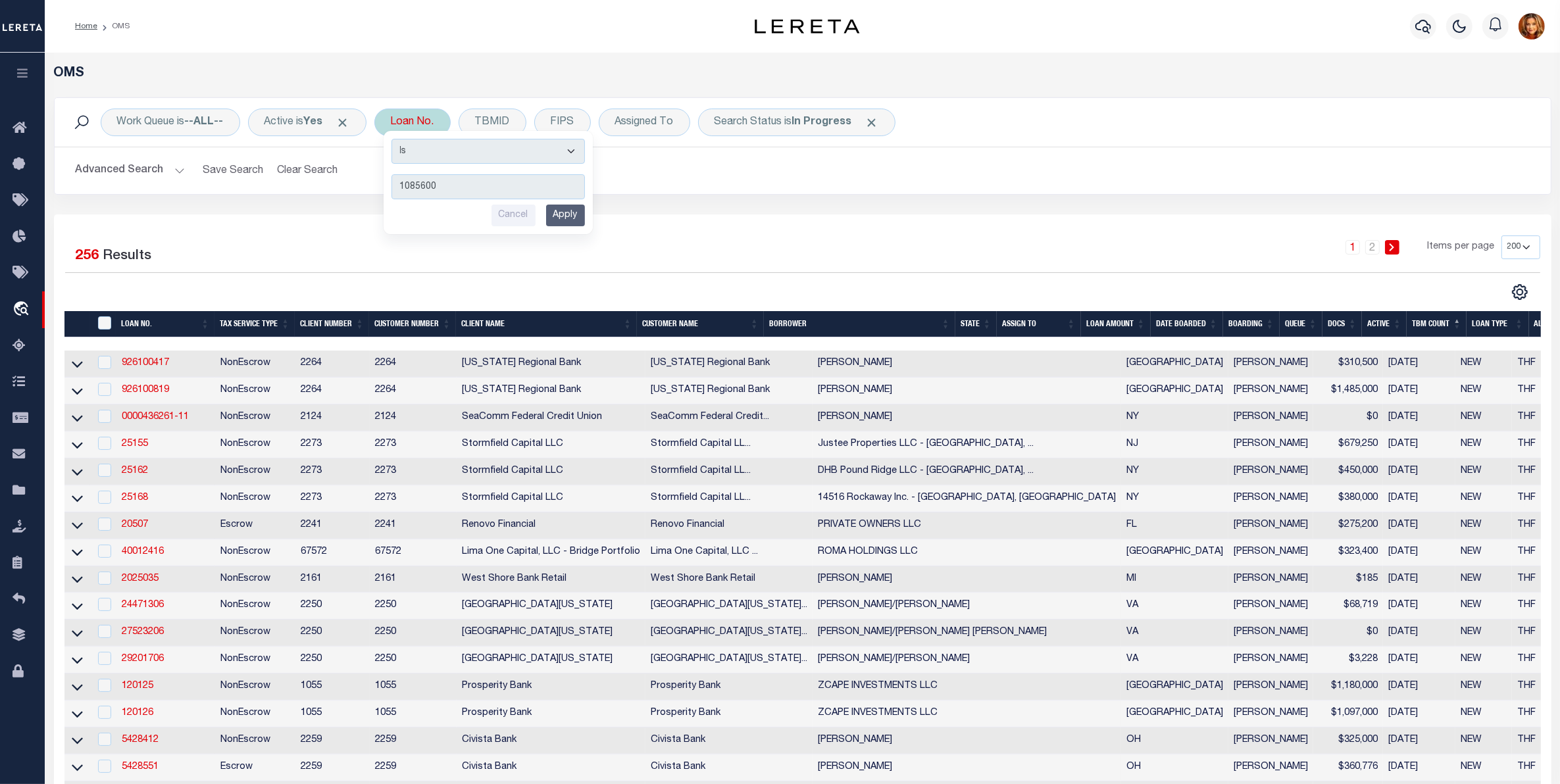
type input "1085600"
click at [571, 221] on input "Apply" at bounding box center [565, 215] width 39 height 22
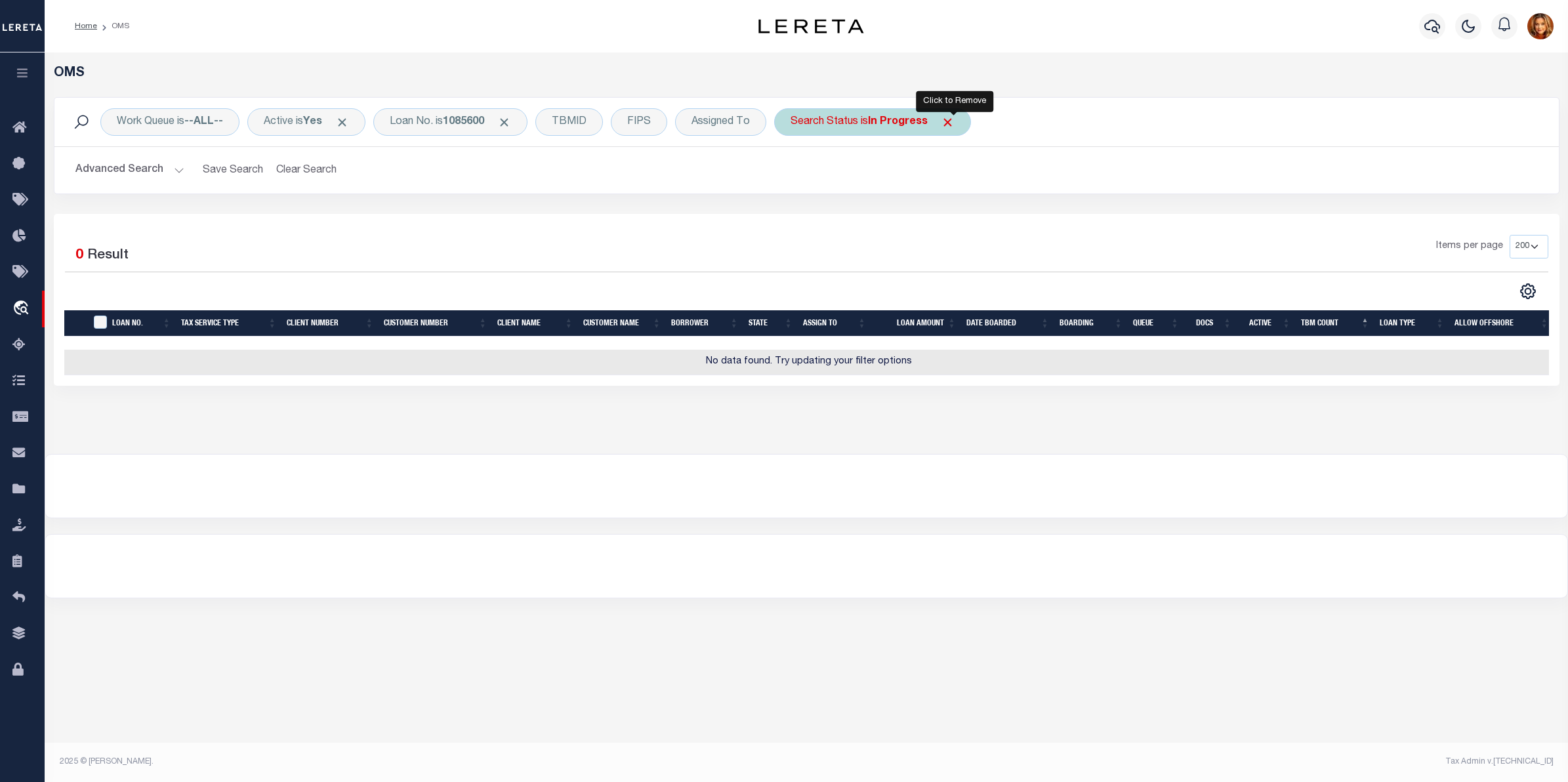
click at [952, 119] on span "Click to Remove" at bounding box center [947, 122] width 14 height 14
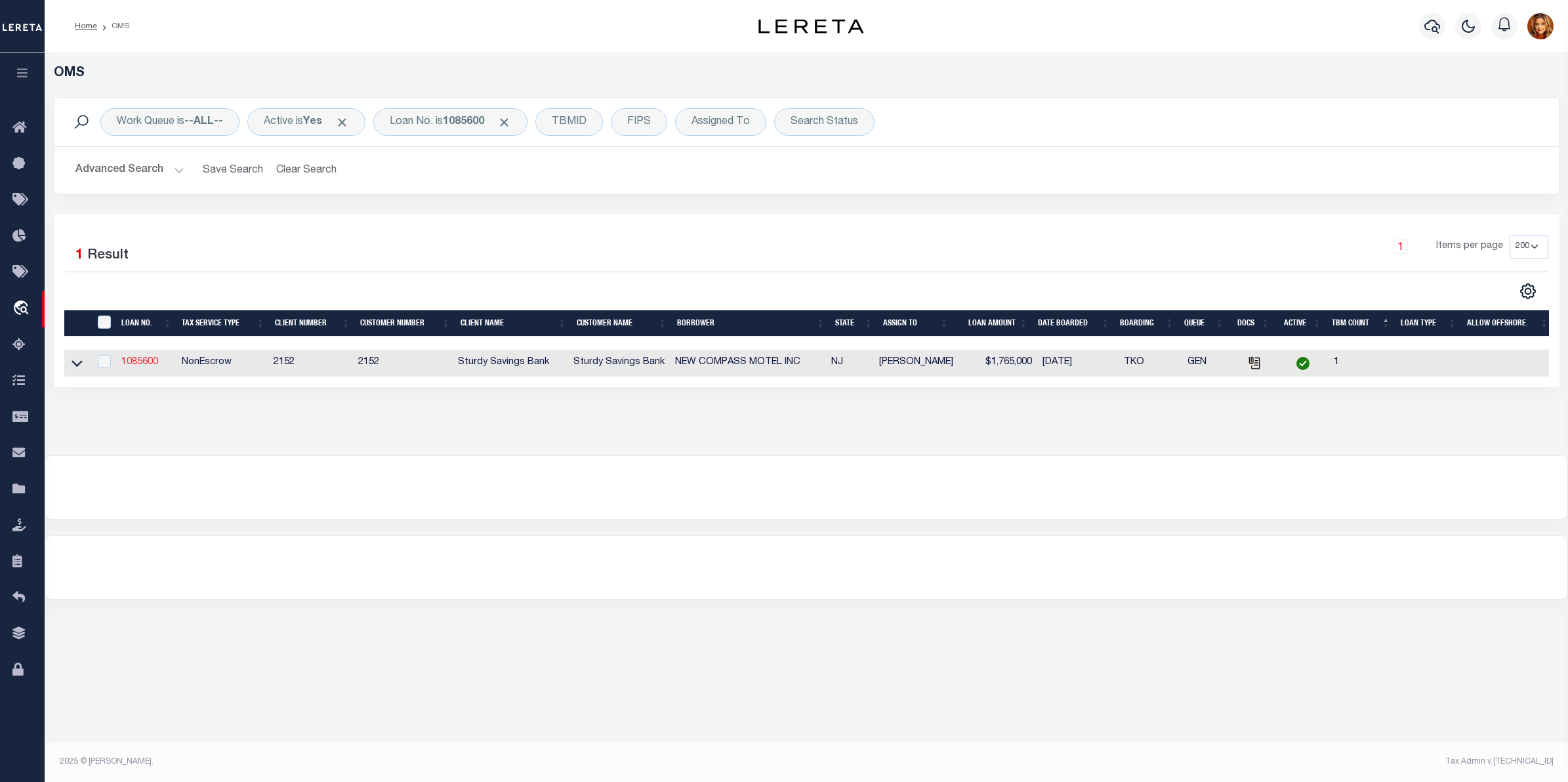
click at [142, 359] on link "1085600" at bounding box center [139, 362] width 37 height 9
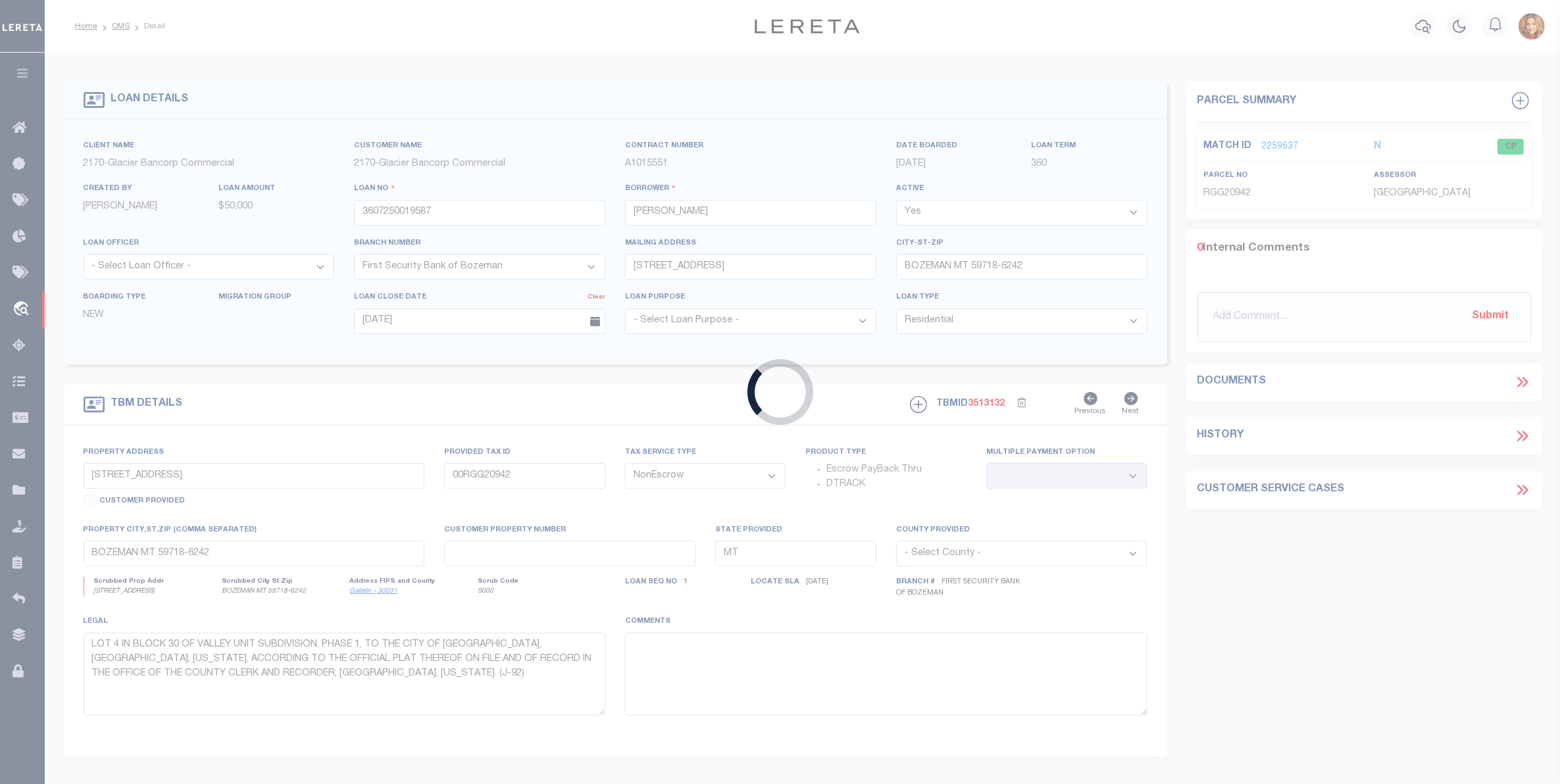
type input "1085600"
type input "NEW COMPASS MOTEL INC"
select select
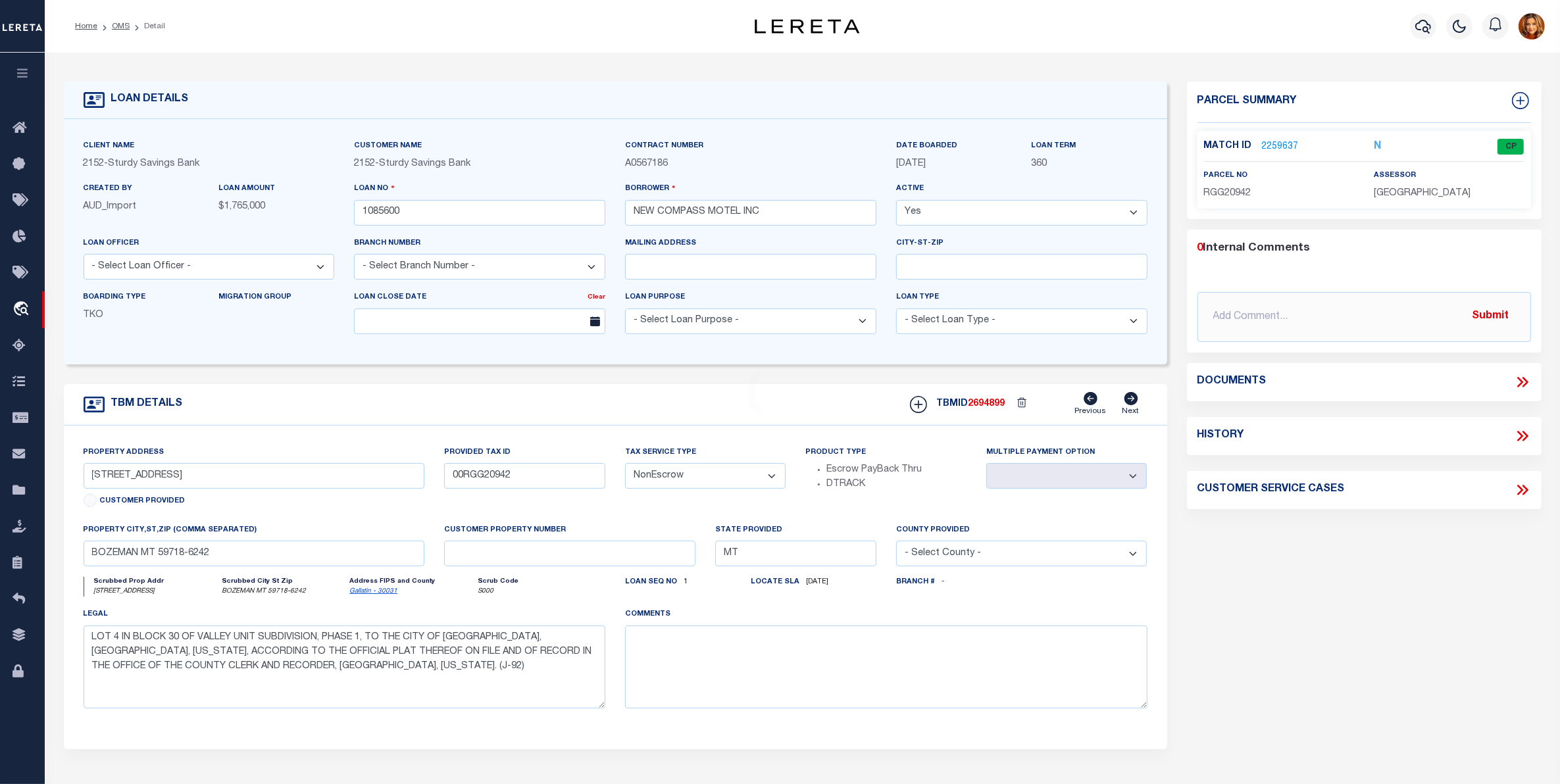
select select "8392"
select select "3333"
type input "6407 Ocean Avenue"
select select
type input "Wildwood Crest NJ 08260"
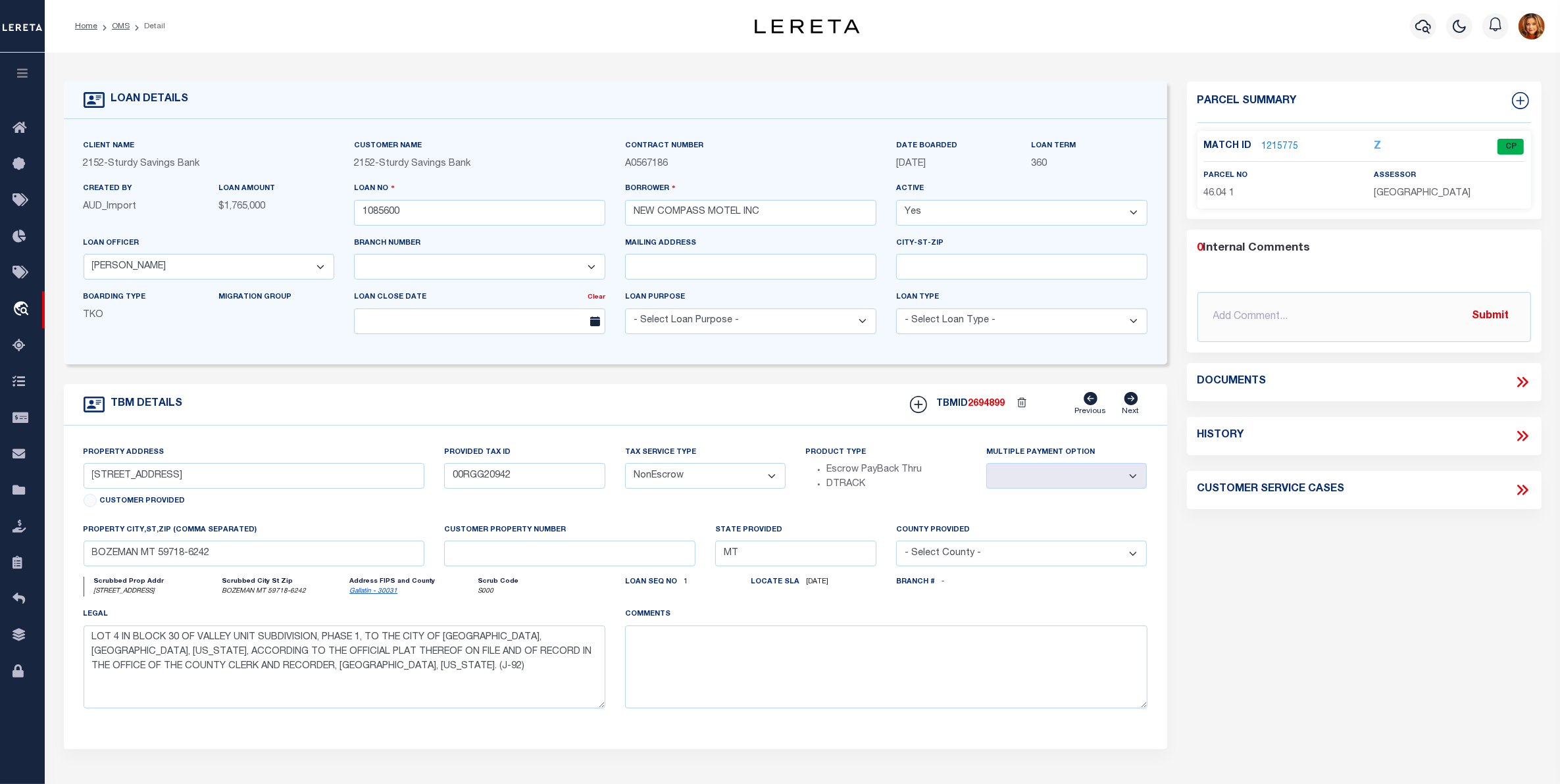
type input "NJ"
select select
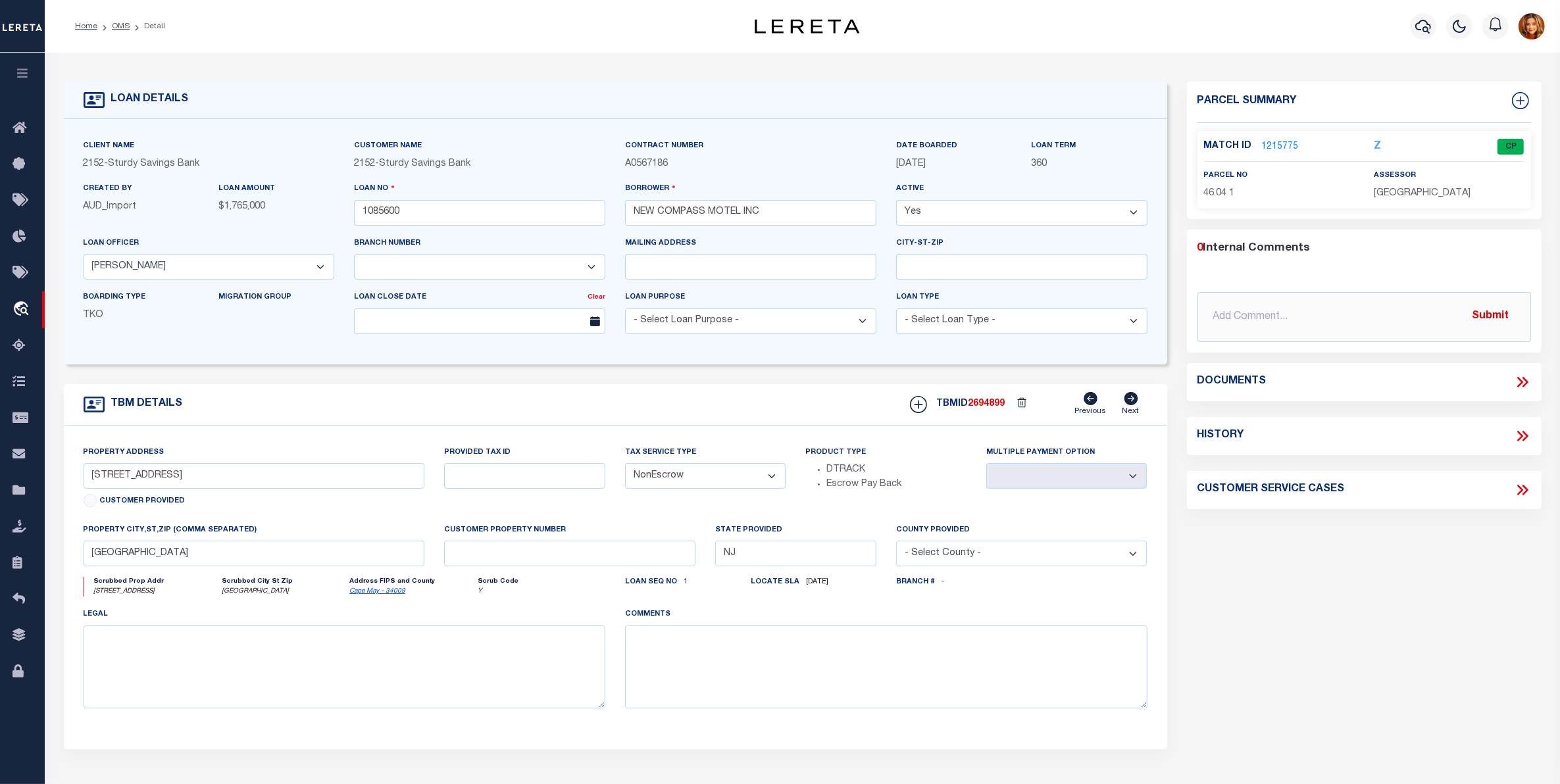
click at [1278, 146] on link "1215775" at bounding box center [1280, 146] width 37 height 14
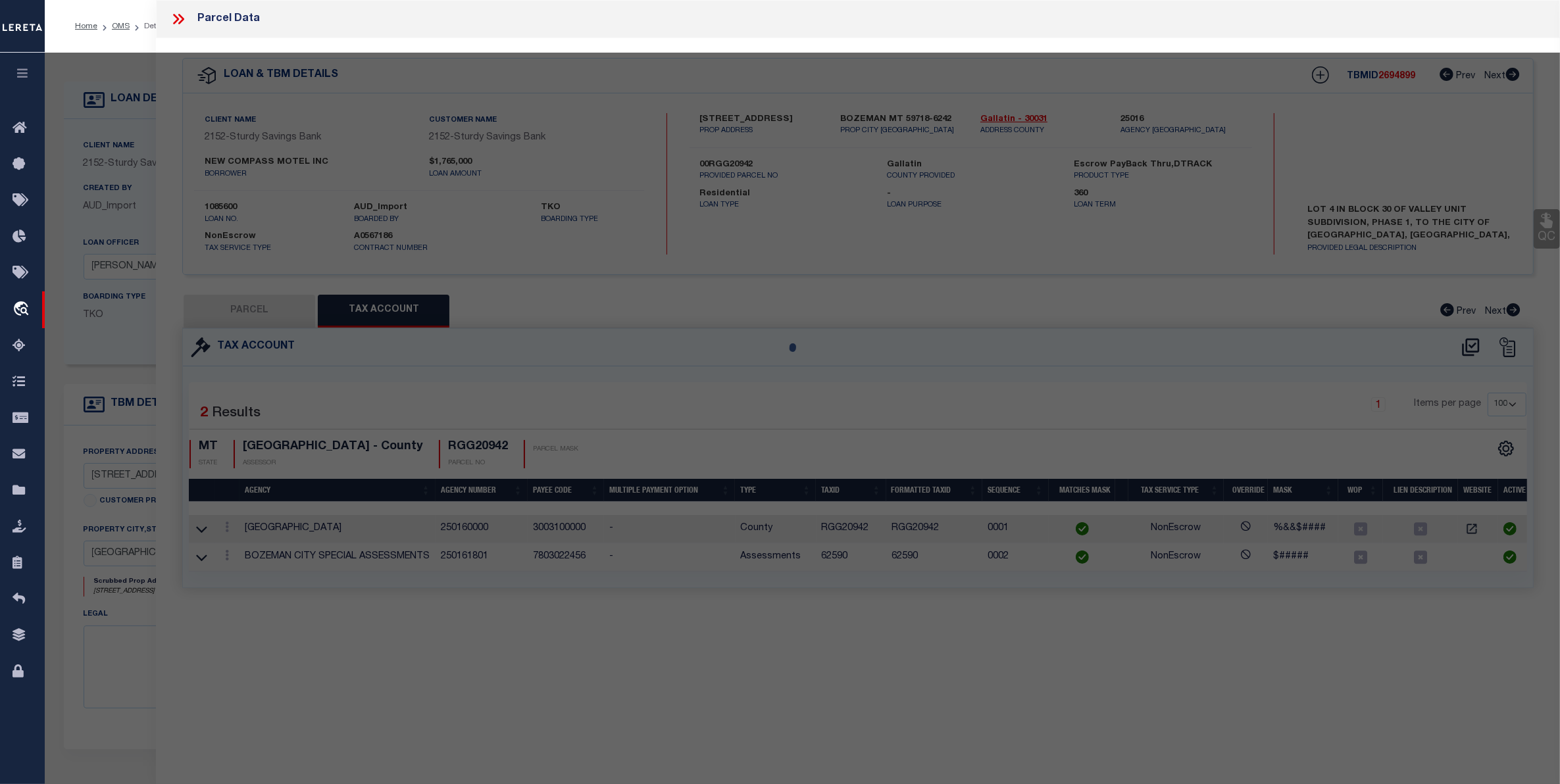
select select "AS"
select select
checkbox input "false"
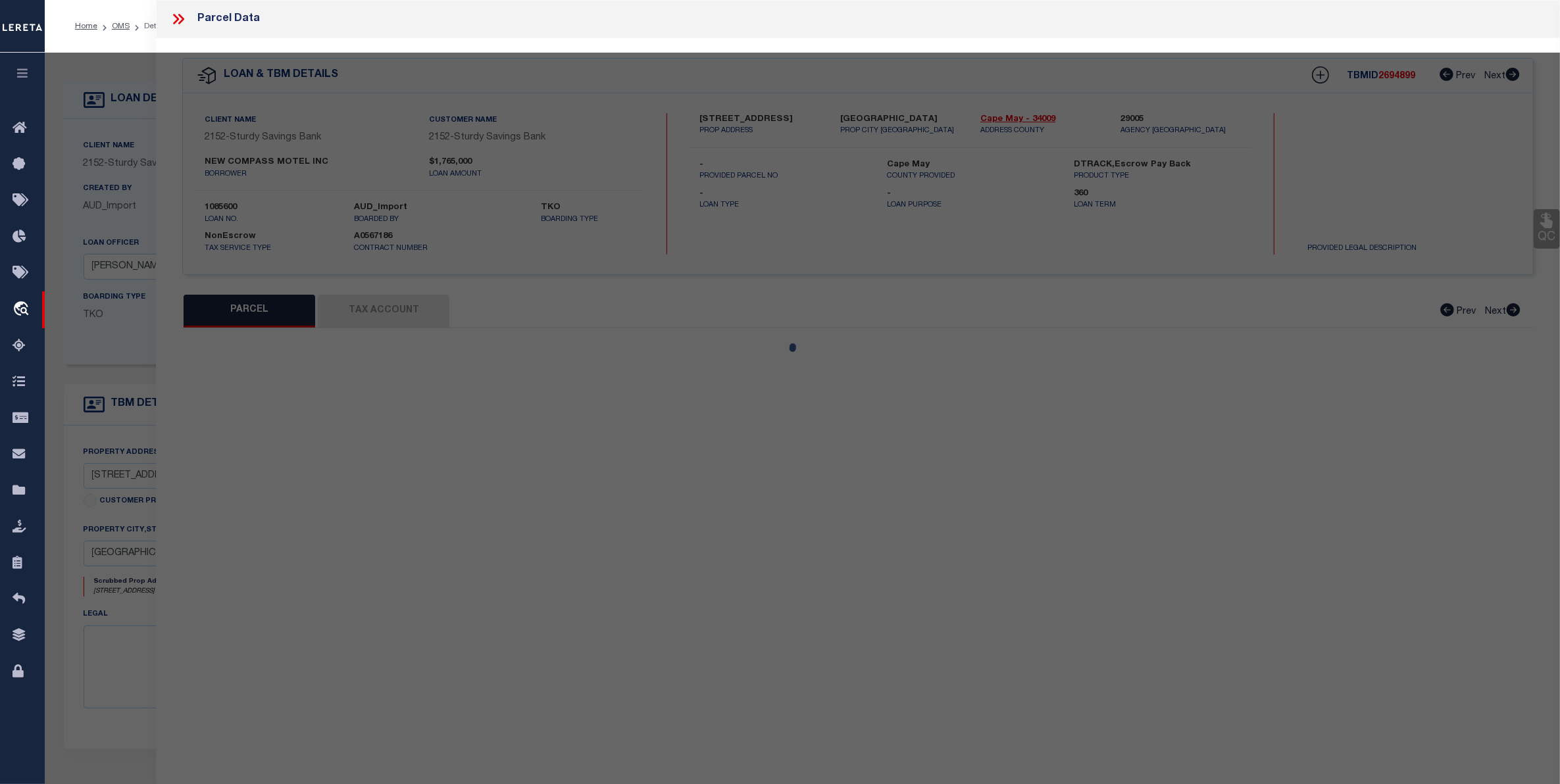
select select "CP"
type input "NEW COMPASS MOTEL INC"
select select
type input "6407 OCEAN AVE"
checkbox input "false"
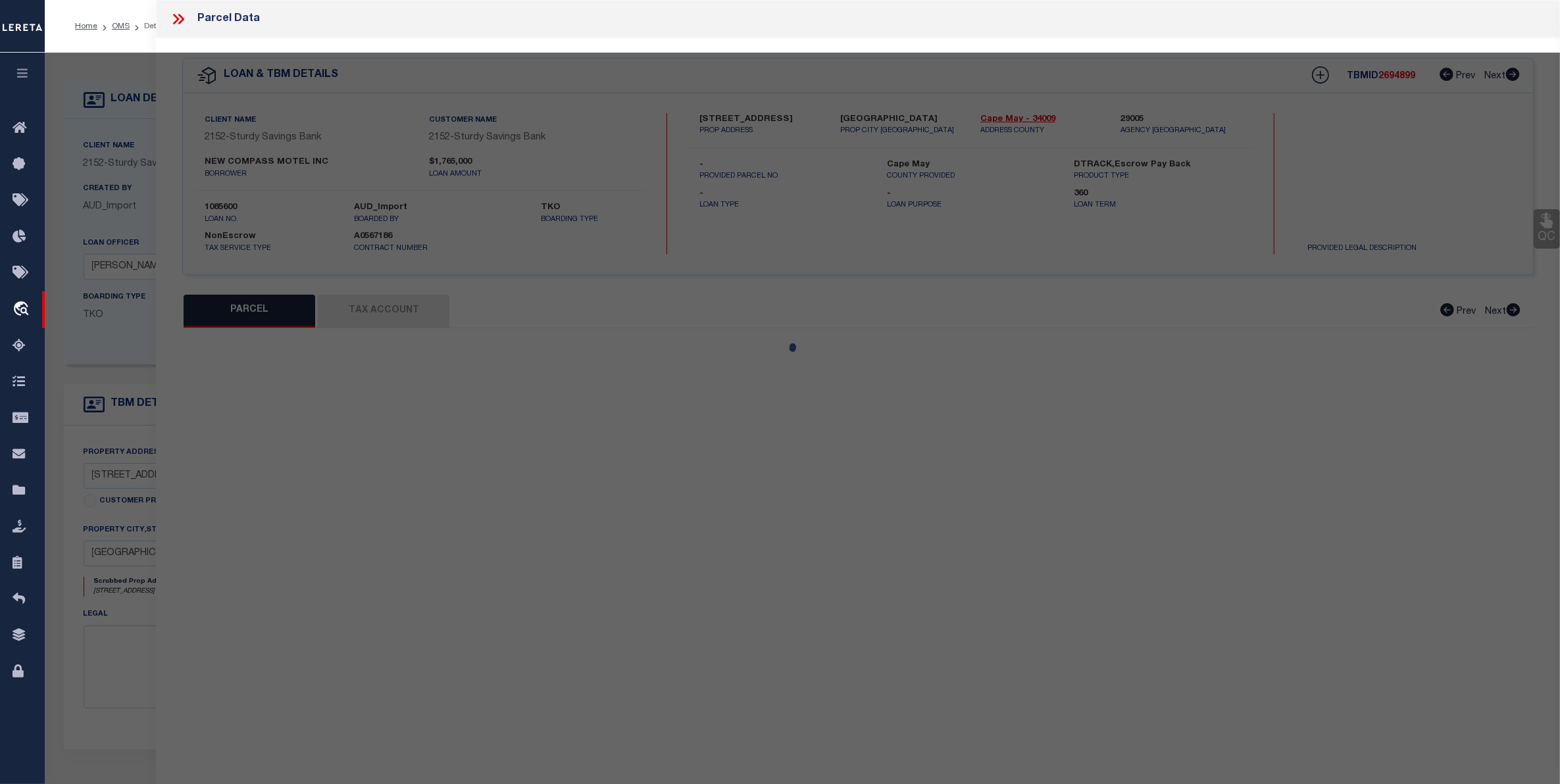
type input "WILDWOOD NJ 08260"
type textarea "L2,5,6 100X200"
type textarea "TaxID Special Project"
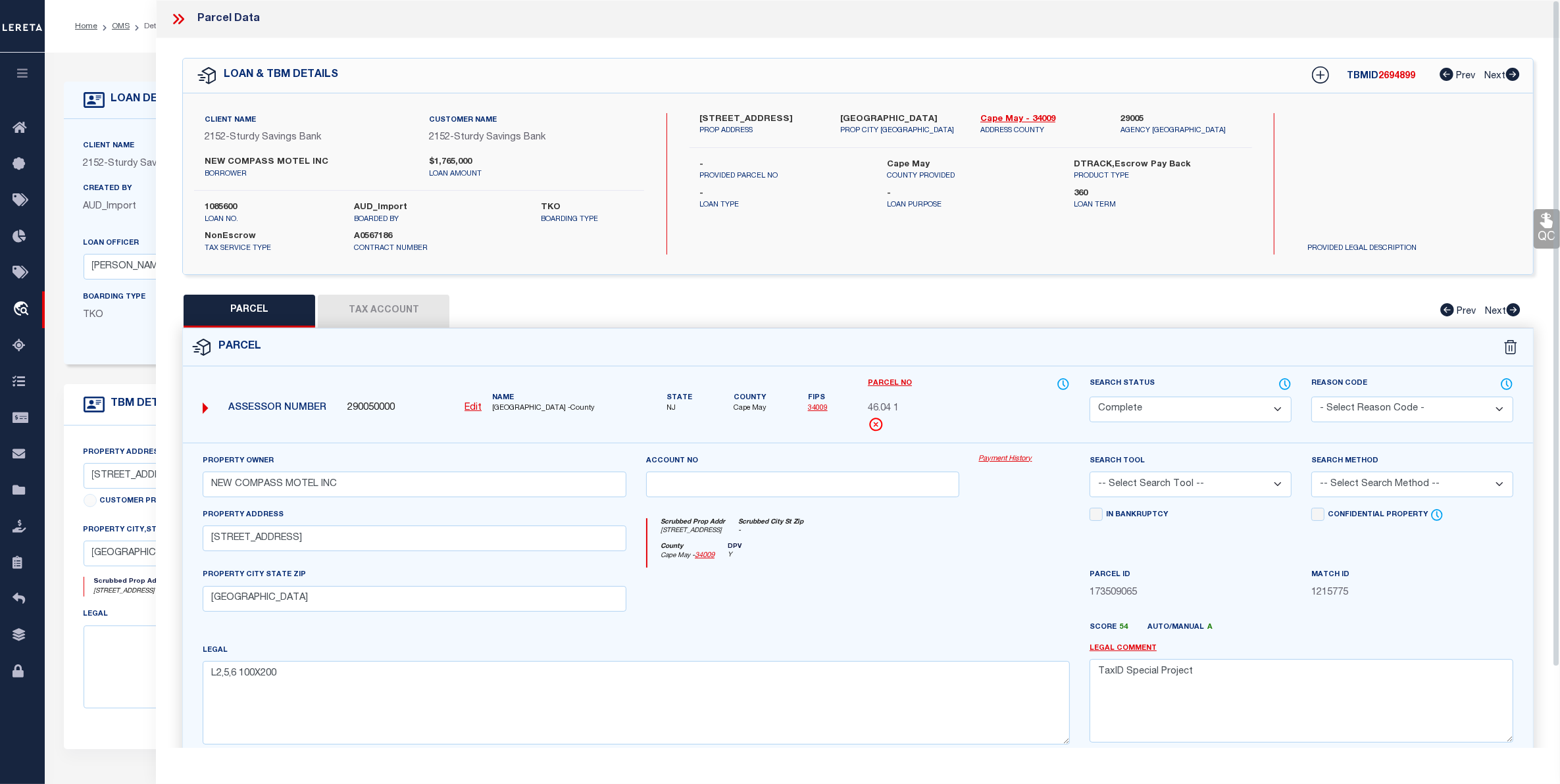
click at [377, 307] on button "Tax Account" at bounding box center [384, 310] width 132 height 33
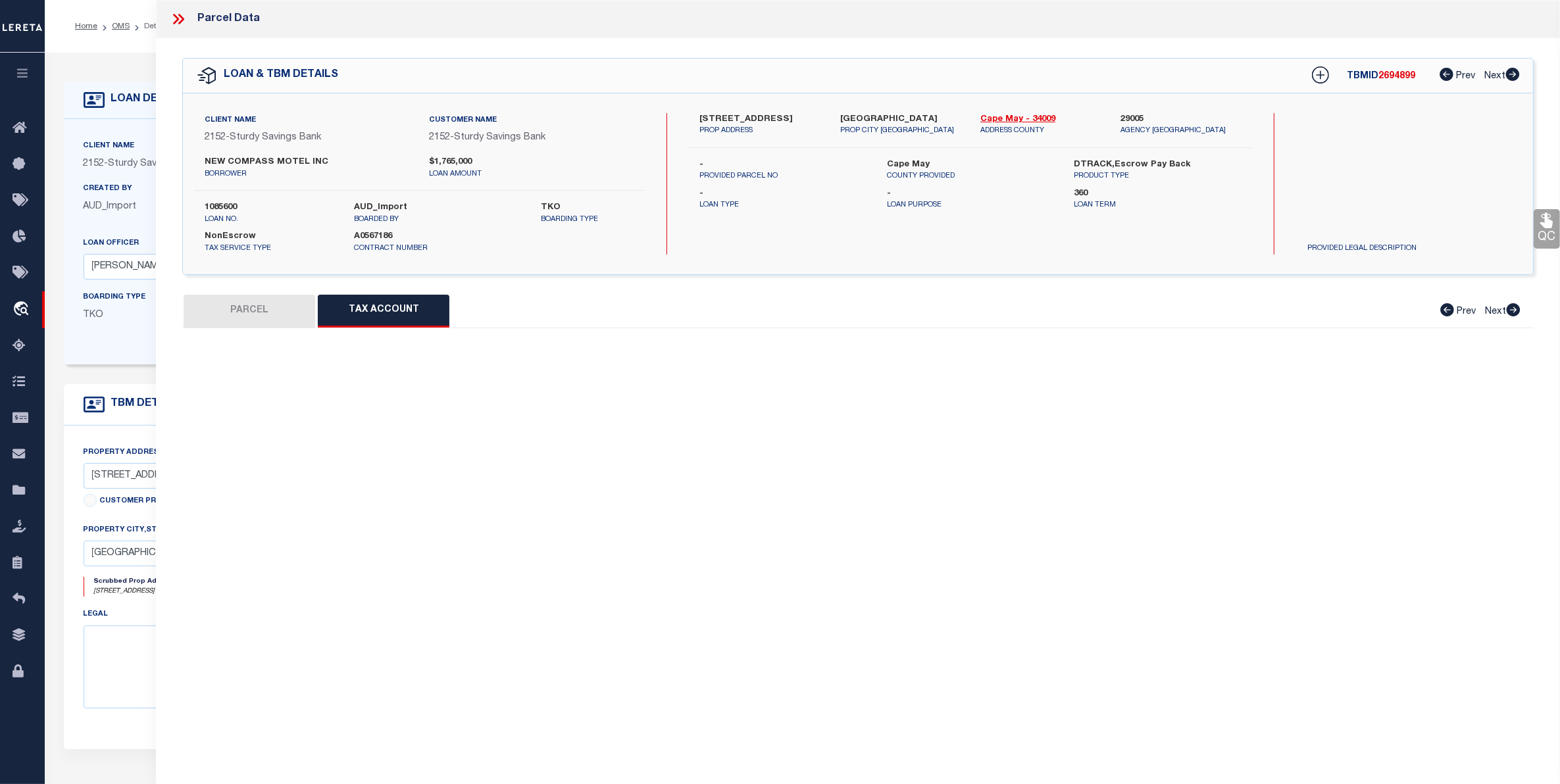
select select "100"
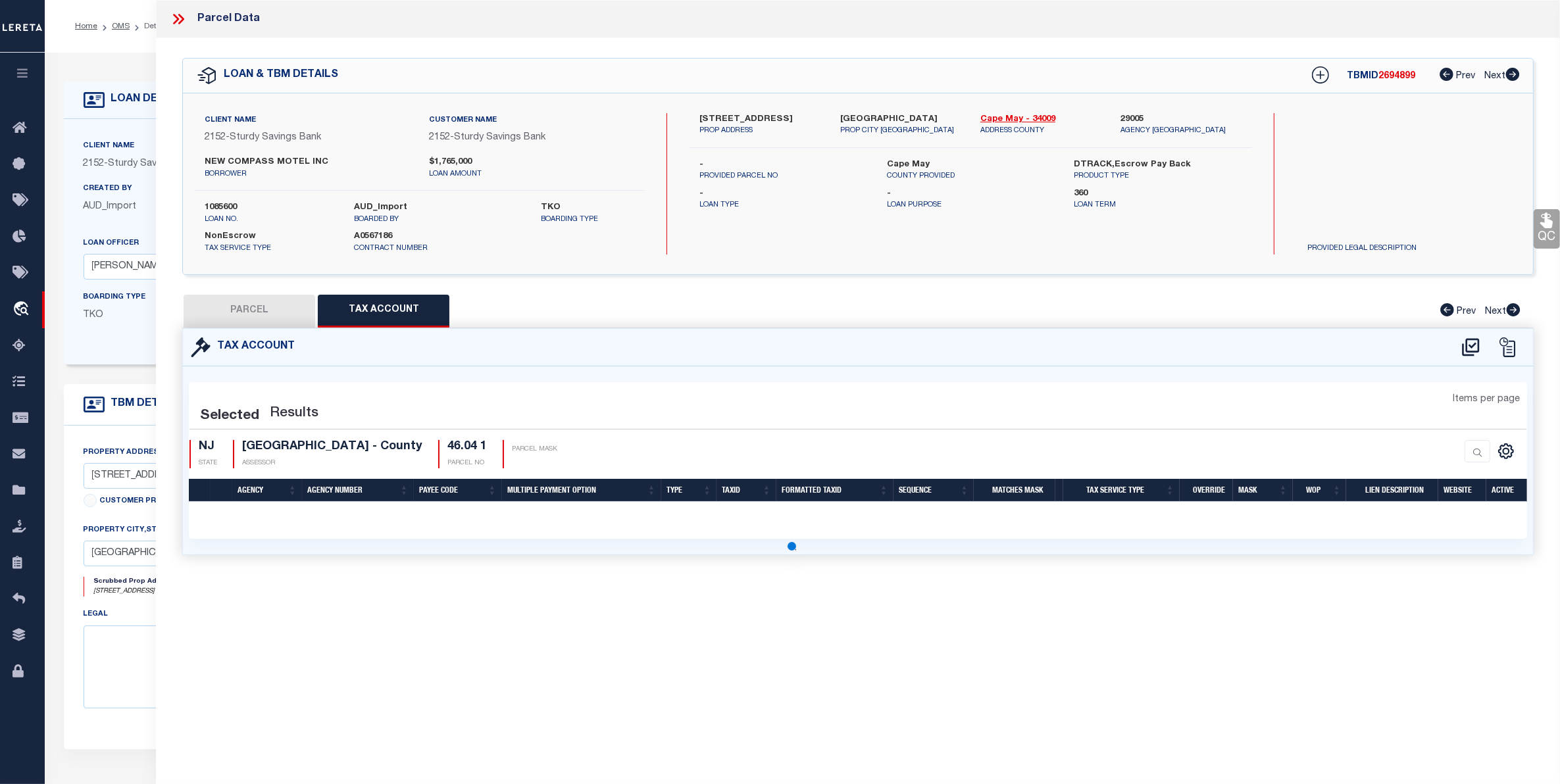
select select "100"
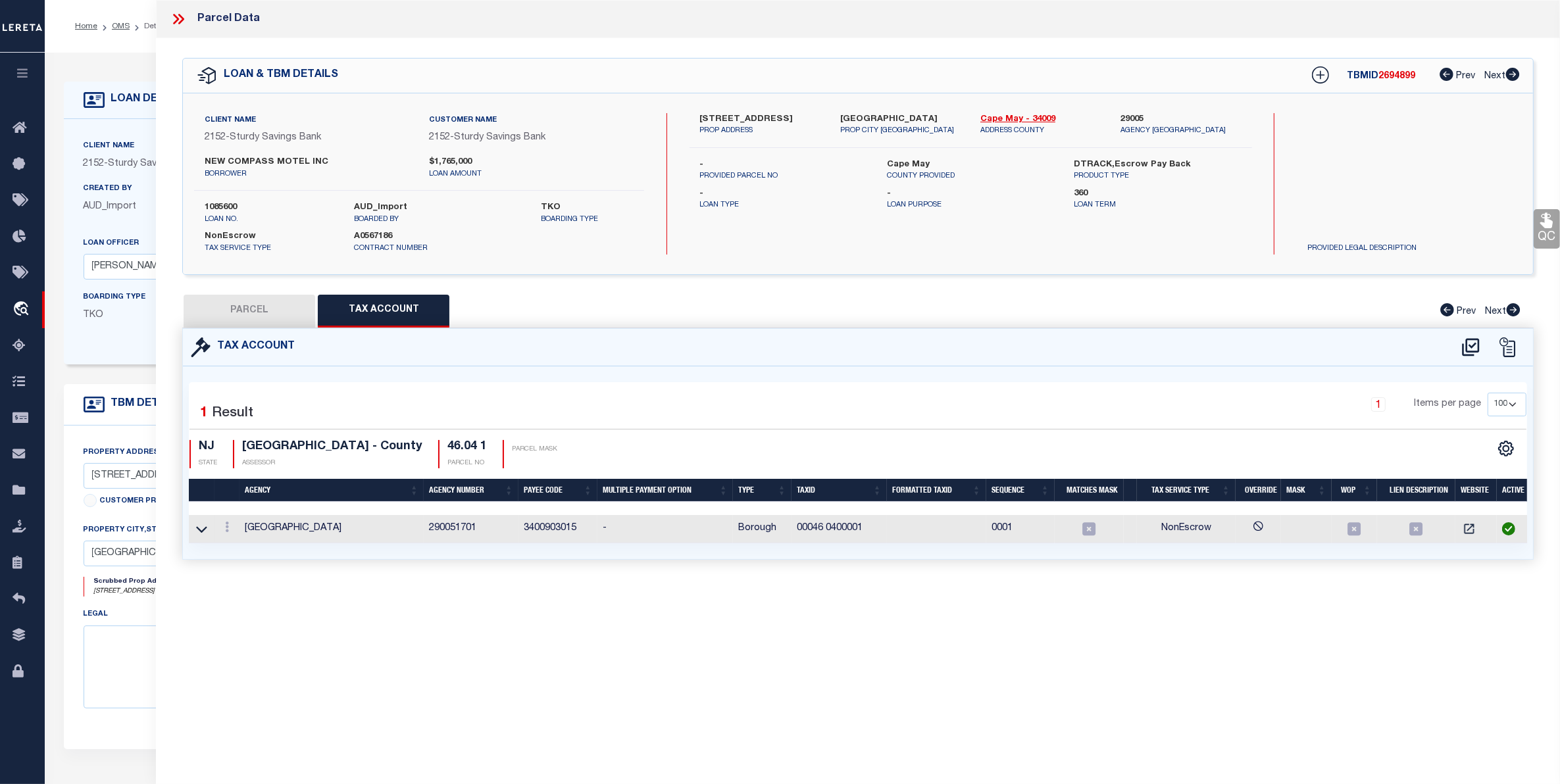
click at [174, 12] on icon at bounding box center [178, 18] width 17 height 17
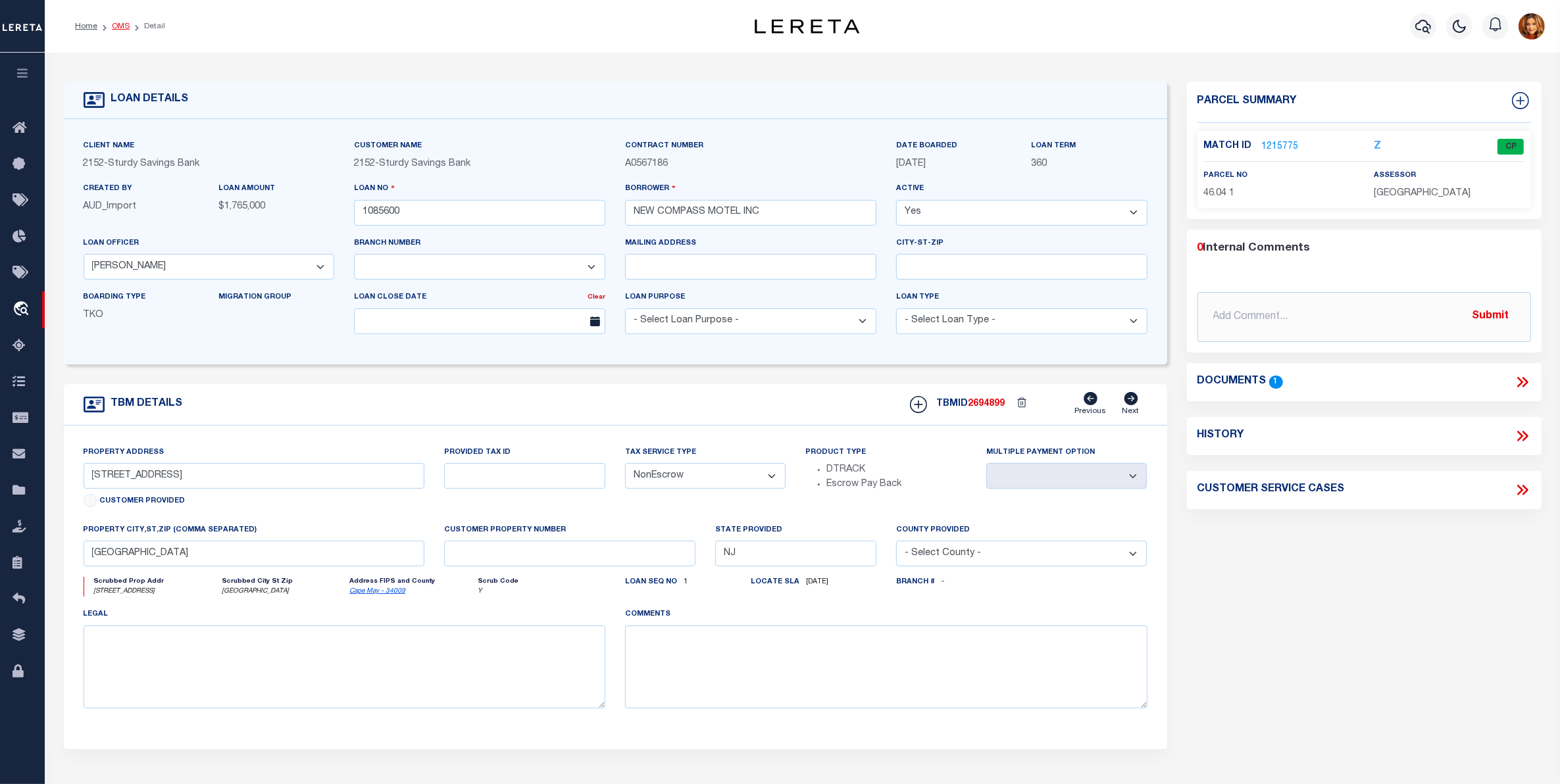
click at [116, 25] on link "OMS" at bounding box center [121, 26] width 18 height 8
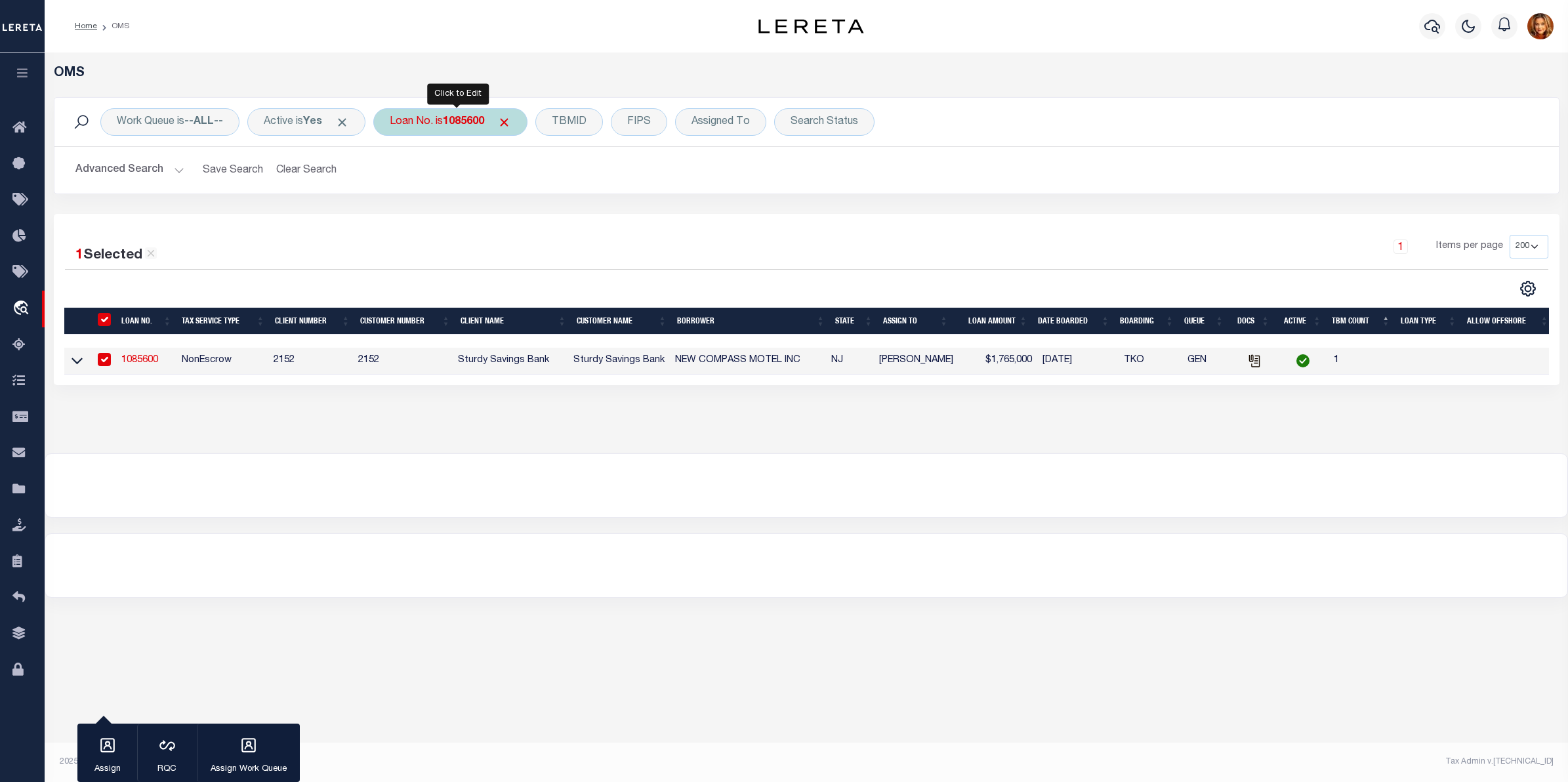
click at [457, 117] on b "1085600" at bounding box center [463, 122] width 42 height 10
type input "107819"
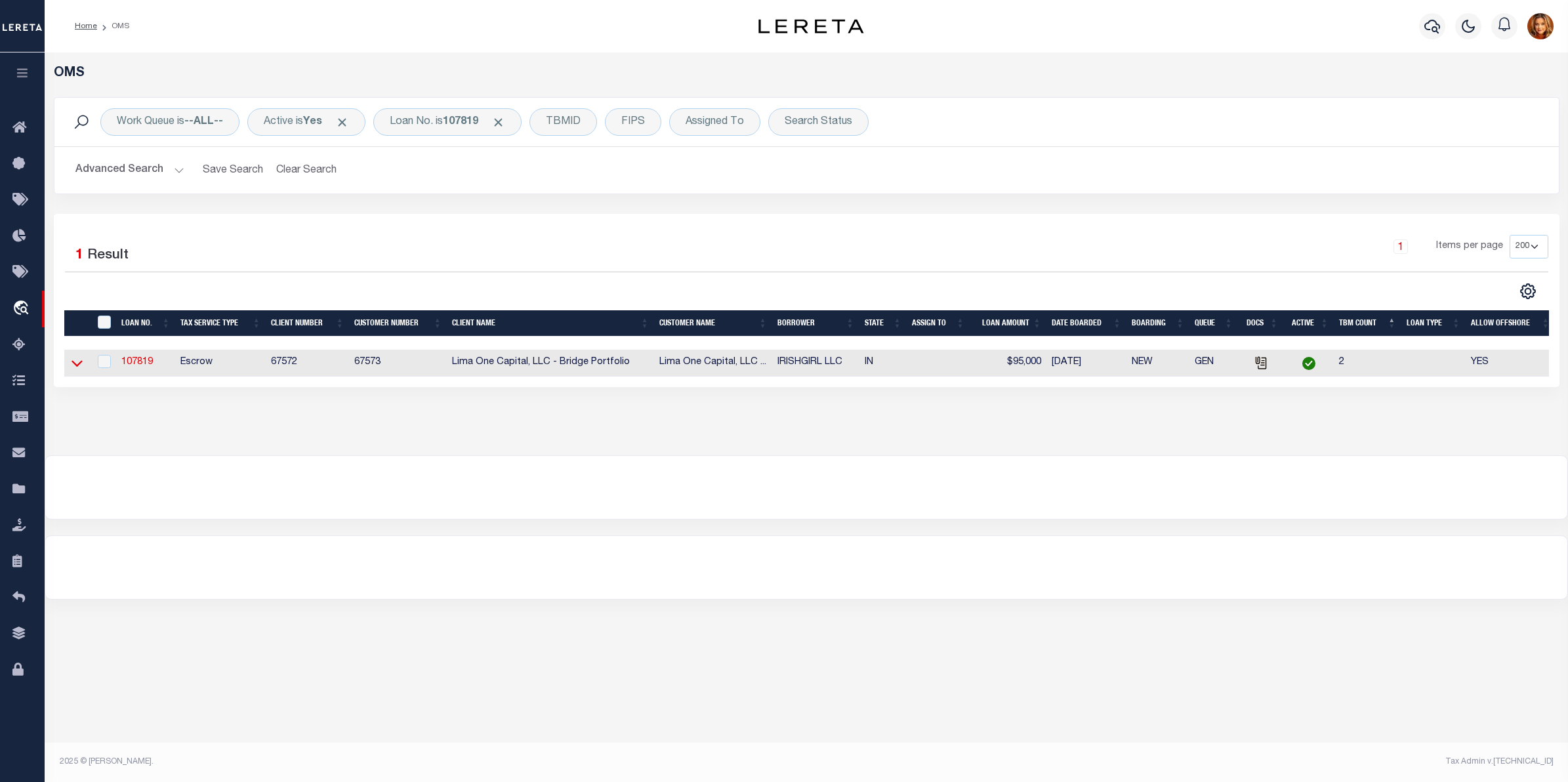
click at [80, 368] on icon at bounding box center [77, 363] width 11 height 14
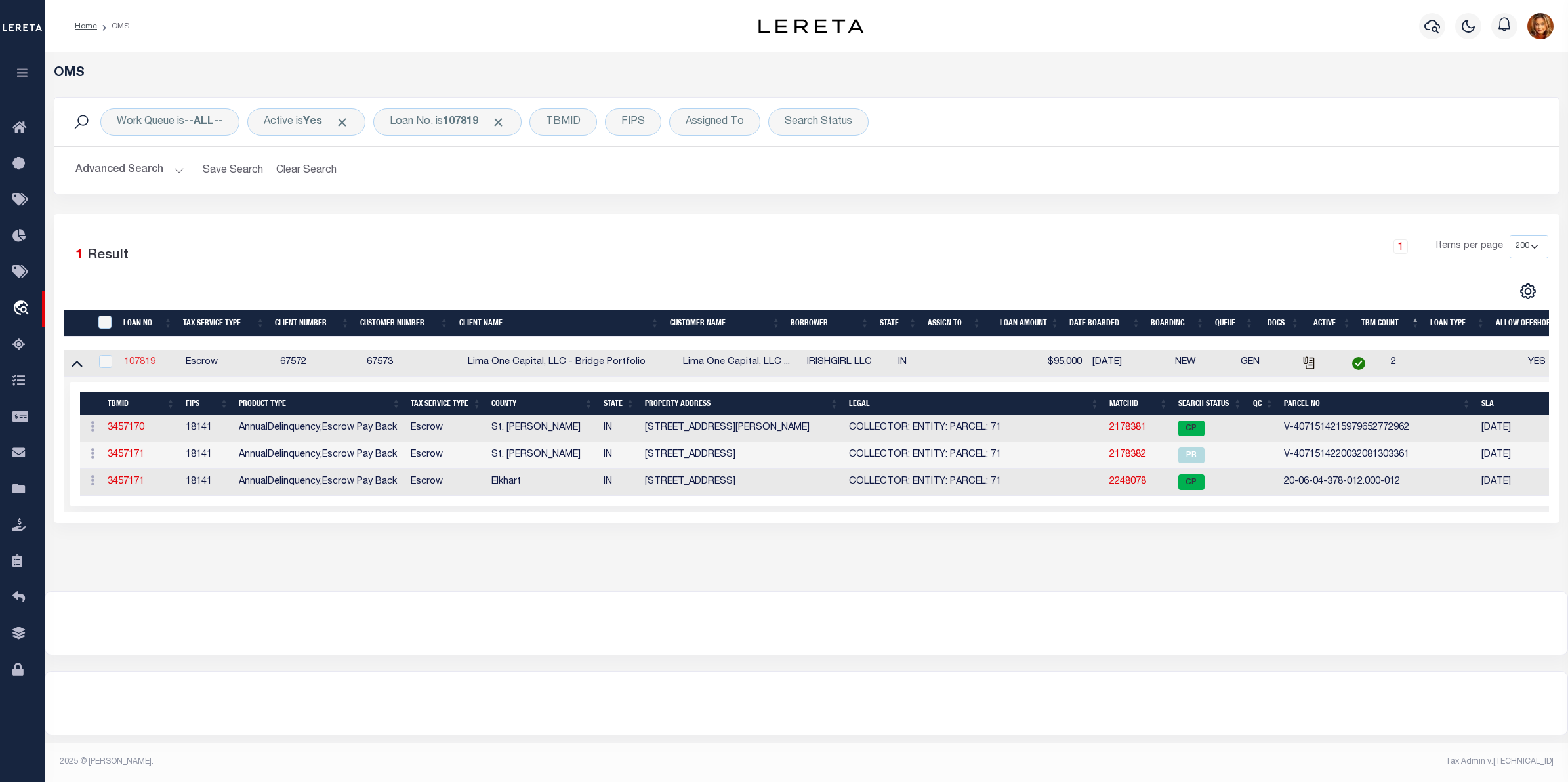
click at [139, 365] on link "107819" at bounding box center [139, 362] width 31 height 9
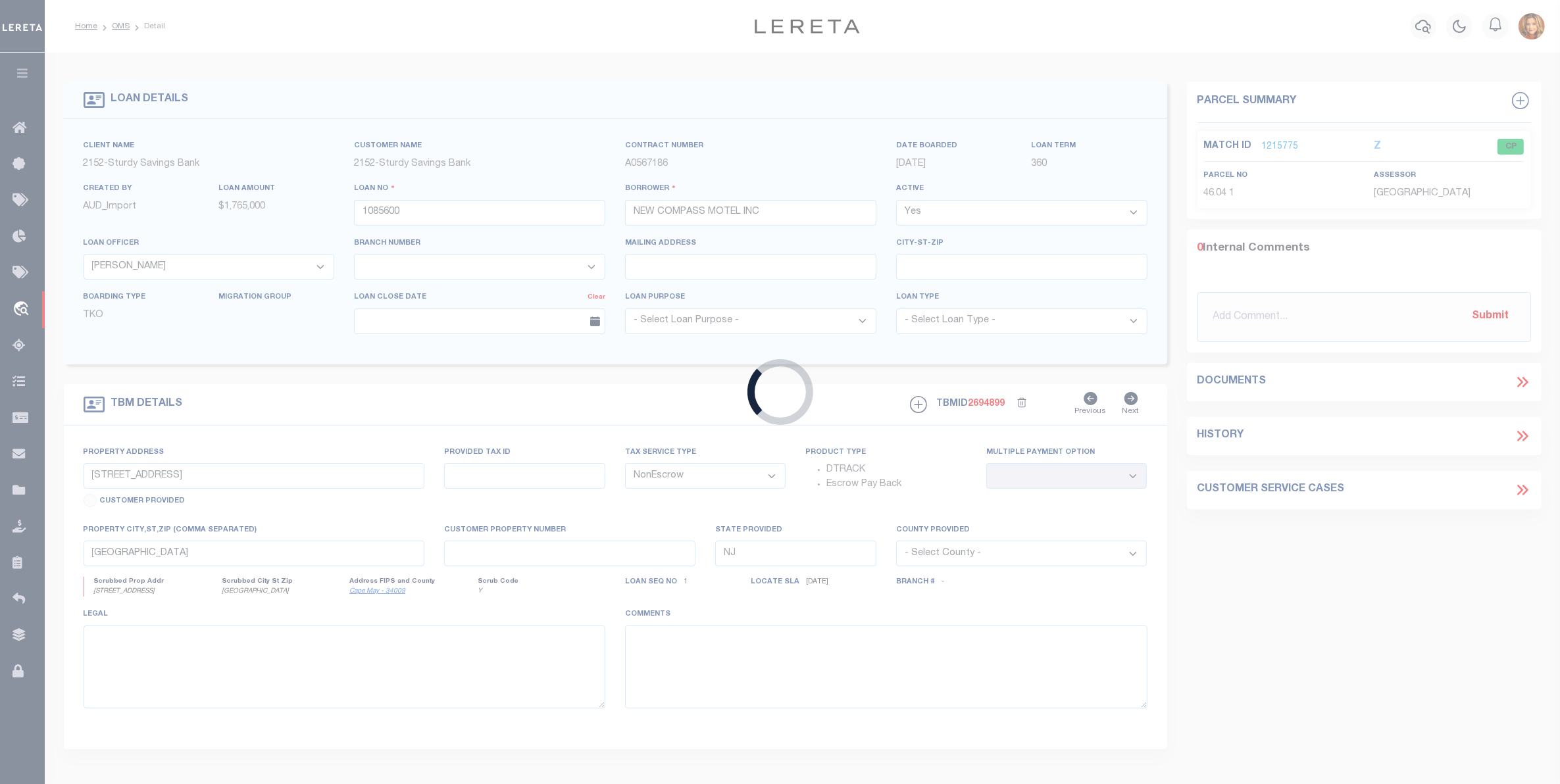
type input "107819"
type input "IRISHGIRL LLC"
select select
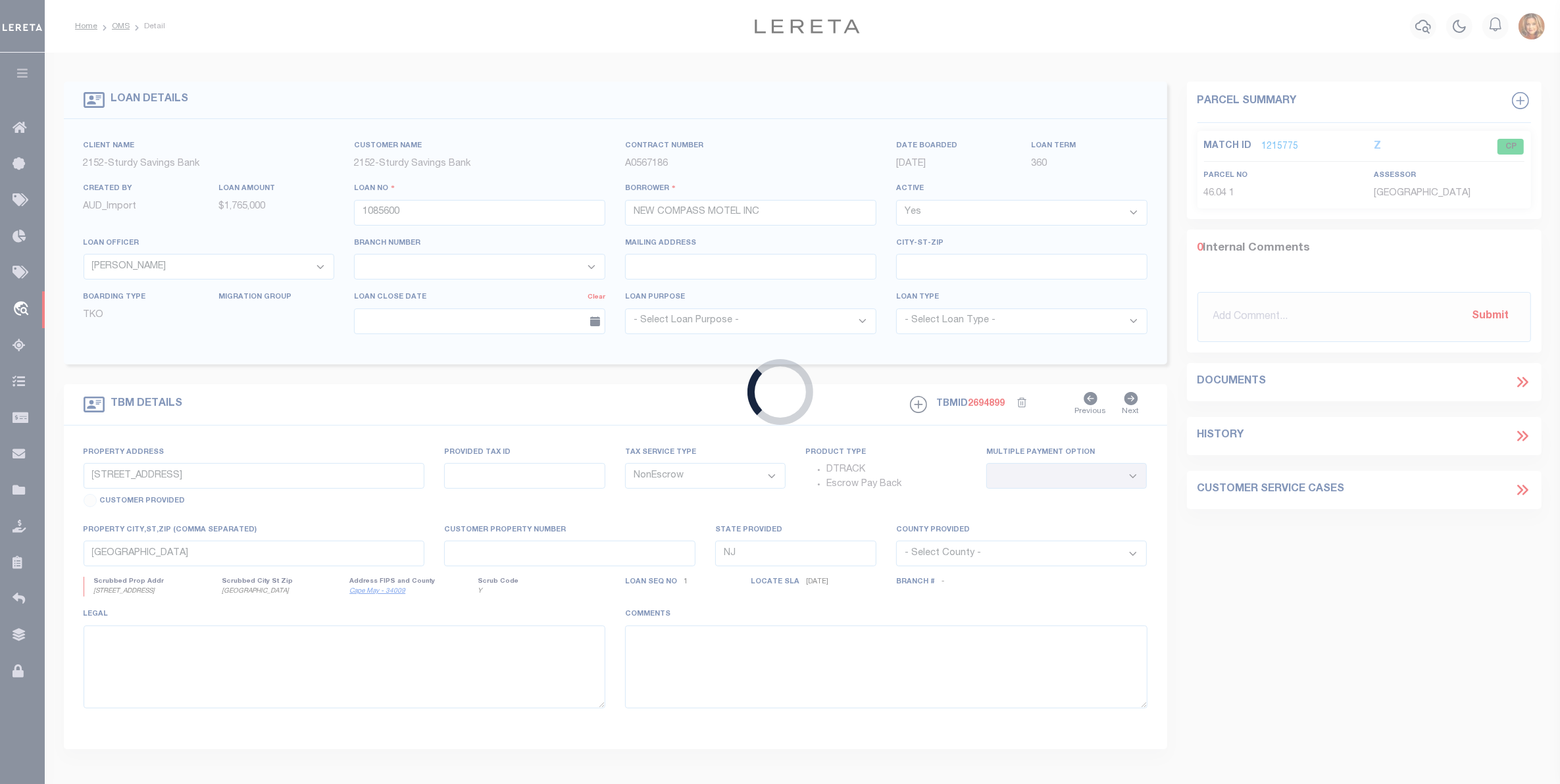
select select
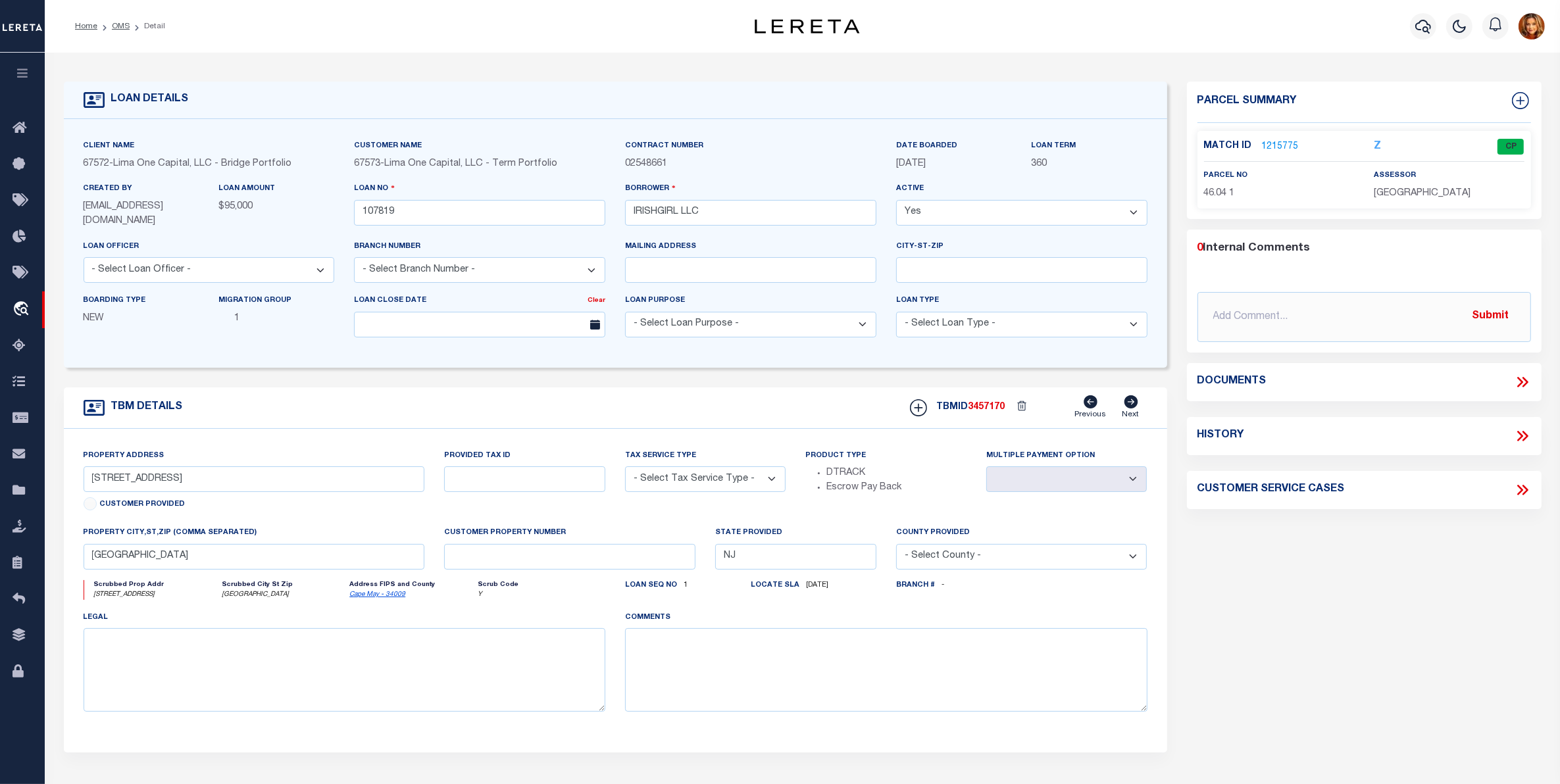
type input "421 WEST LAWRENCE STREET"
radio input "true"
select select "Escrow"
select select
type input "MISHAWAKA IN 46545"
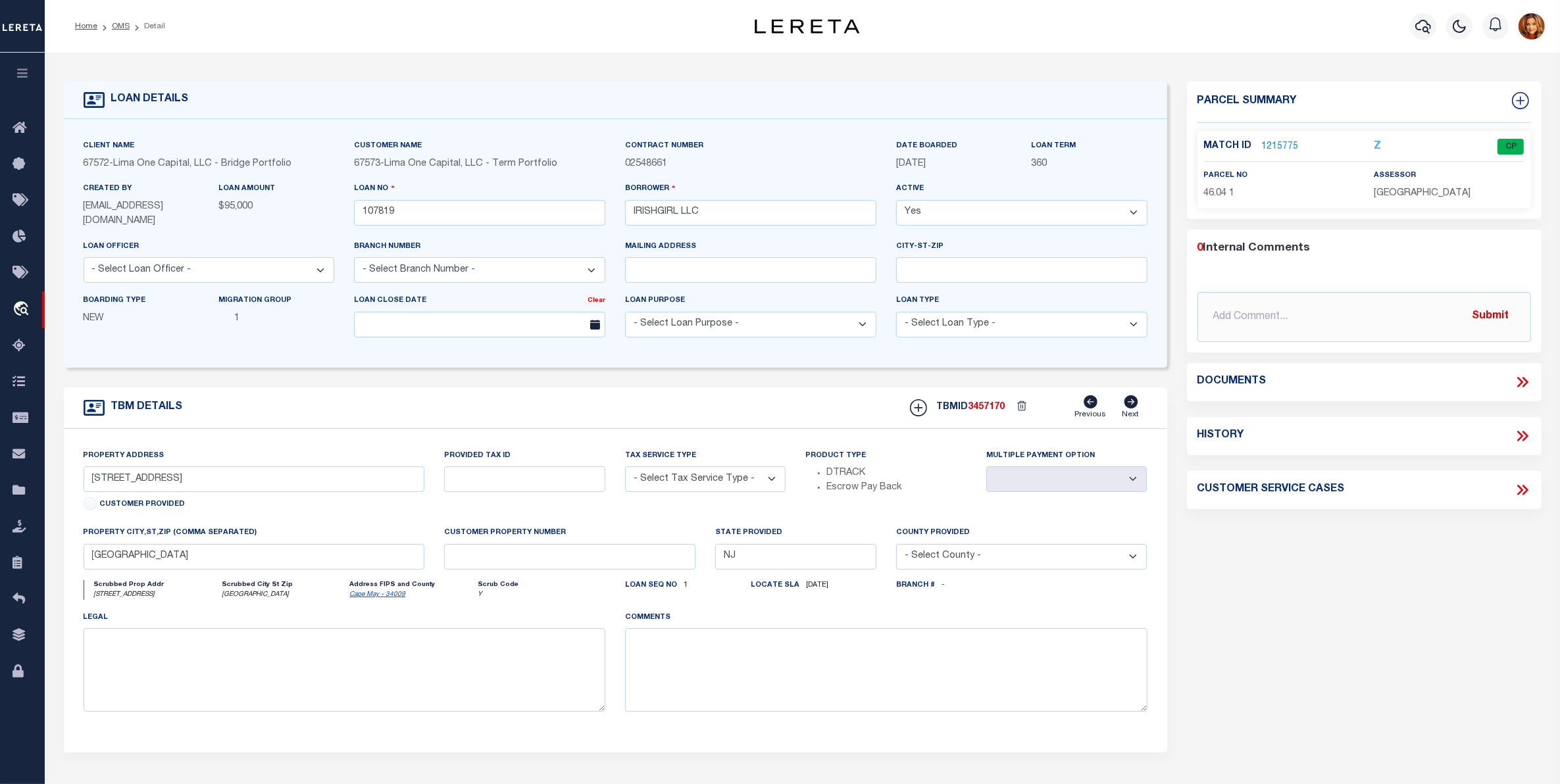
type input "107819-1"
type input "IN"
type textarea "COLLECTOR: ENTITY: PARCEL: 71"
type textarea "Compare"
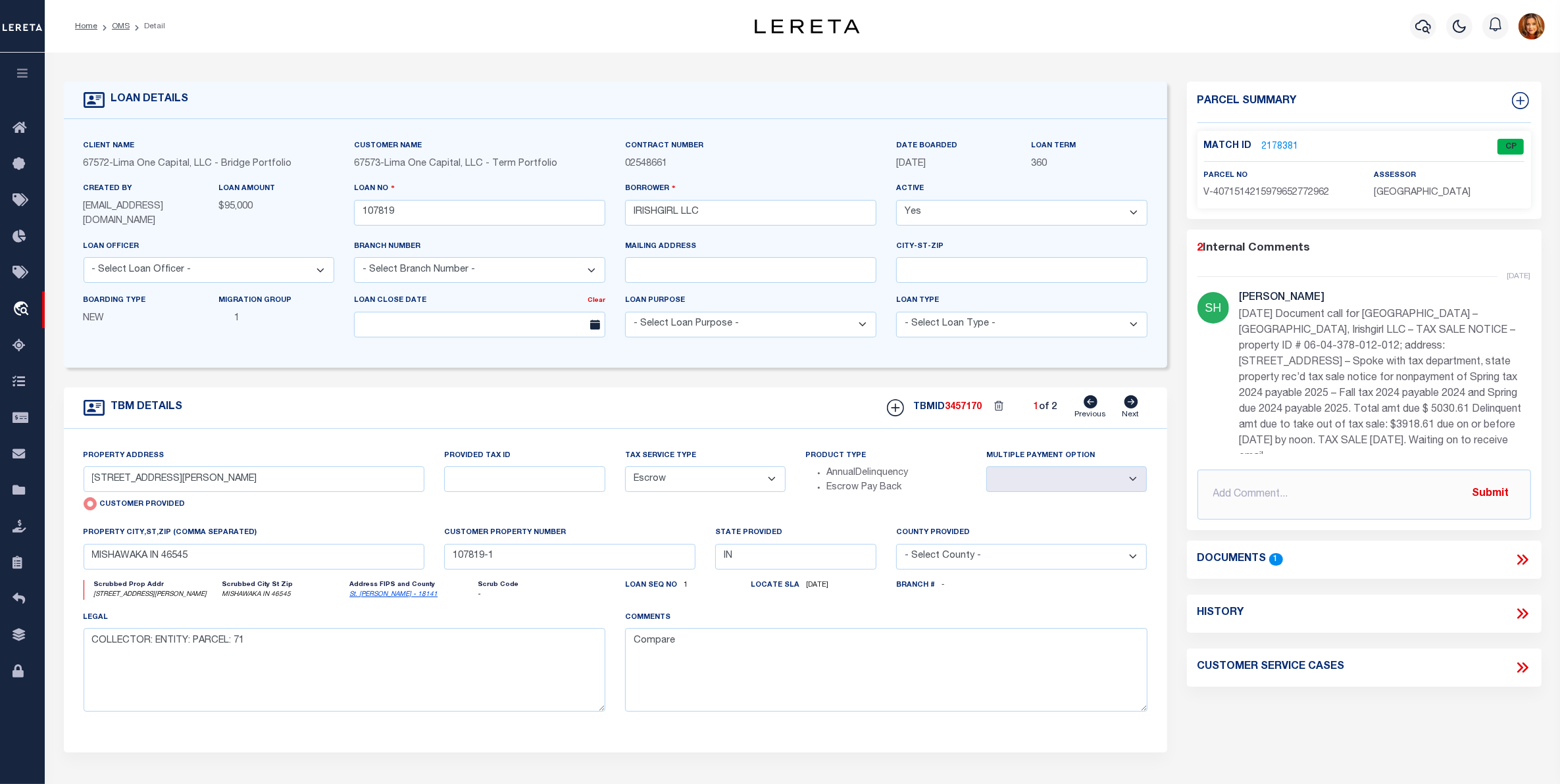
click at [1126, 402] on icon at bounding box center [1130, 402] width 14 height 13
type input "704 MIDDLEBURY ST"
radio input "false"
select select
type input "ELKHART IN 46516"
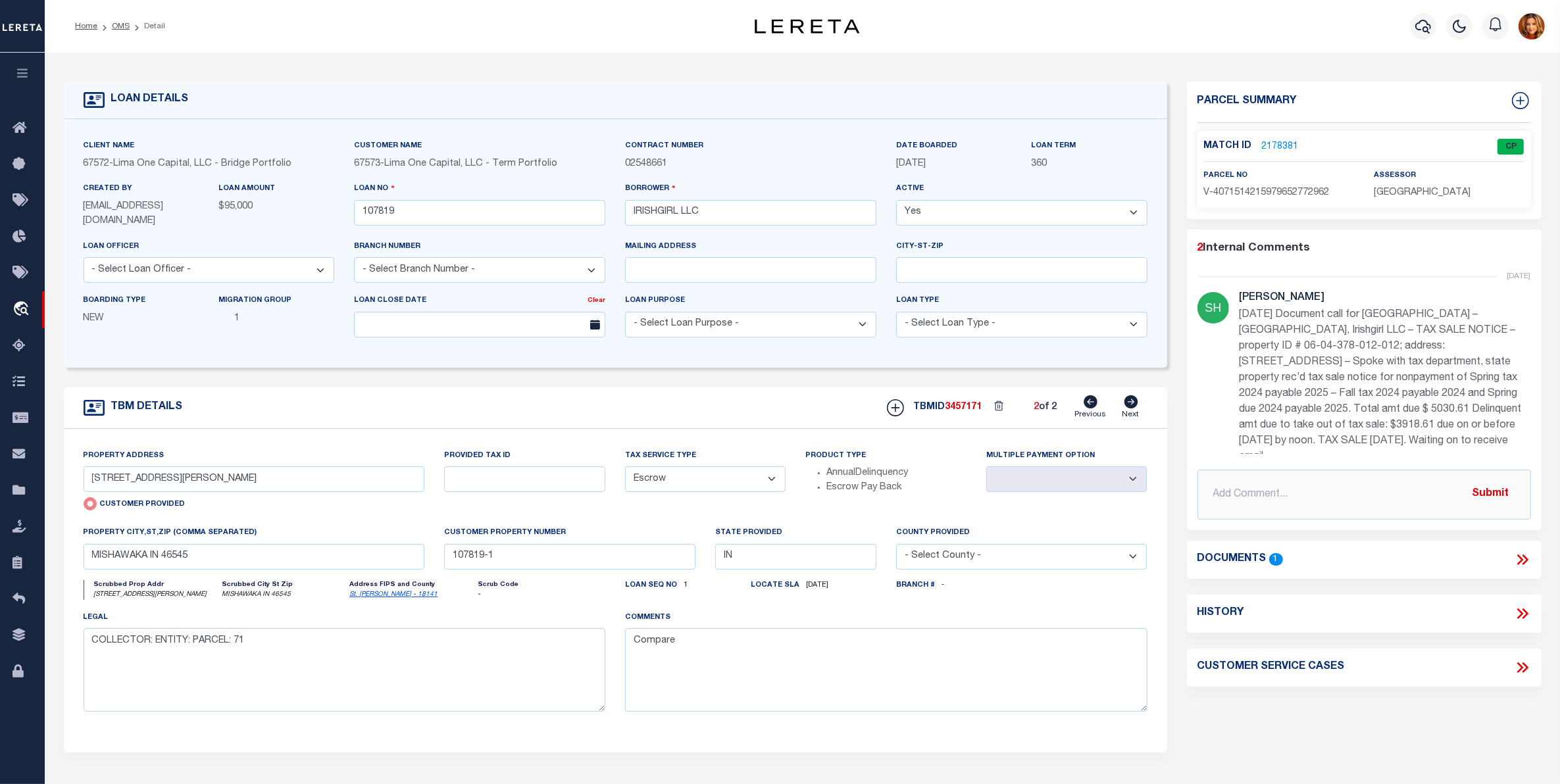
type input "107819-2"
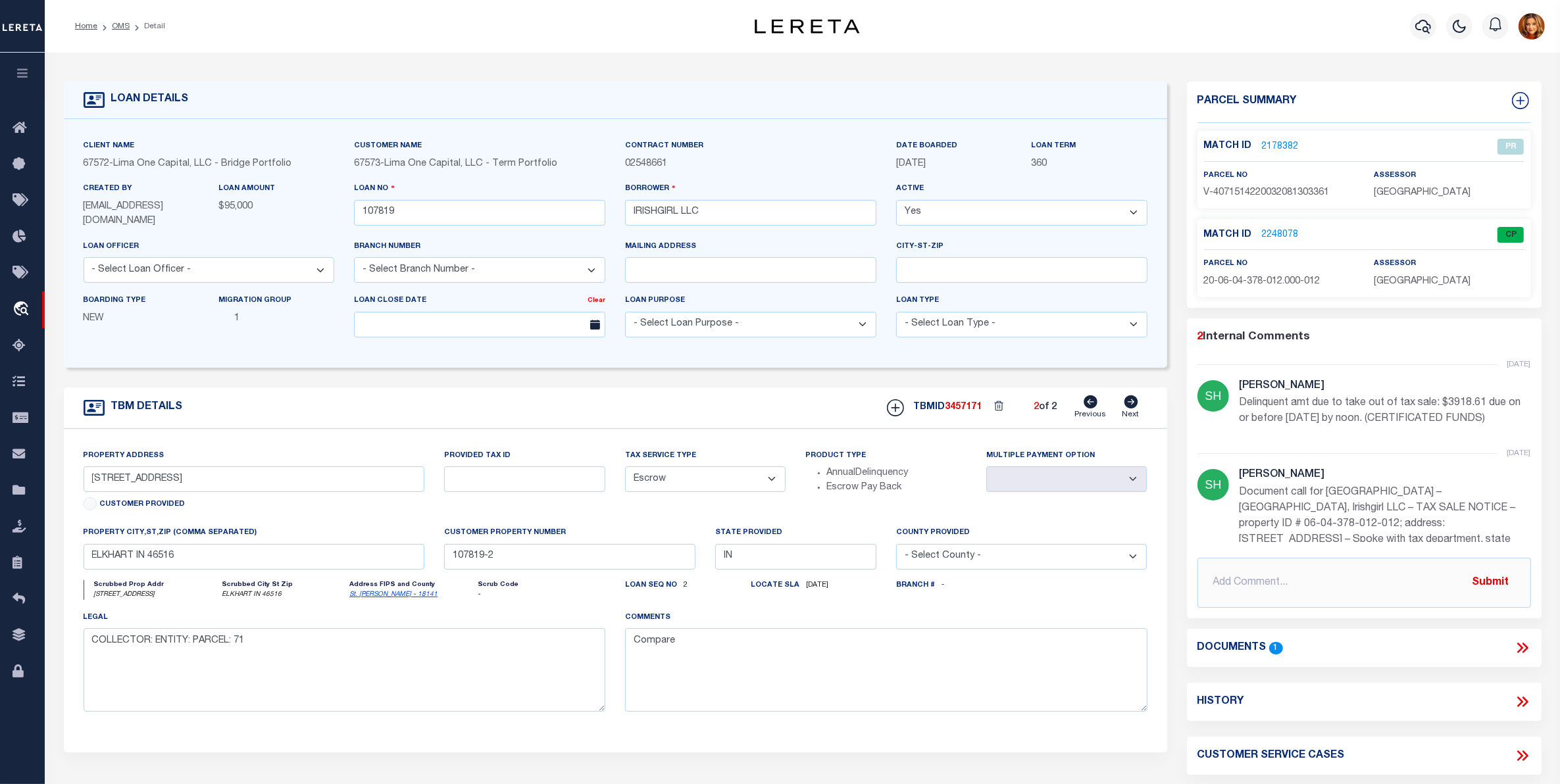
click at [1279, 140] on link "2178382" at bounding box center [1280, 146] width 37 height 14
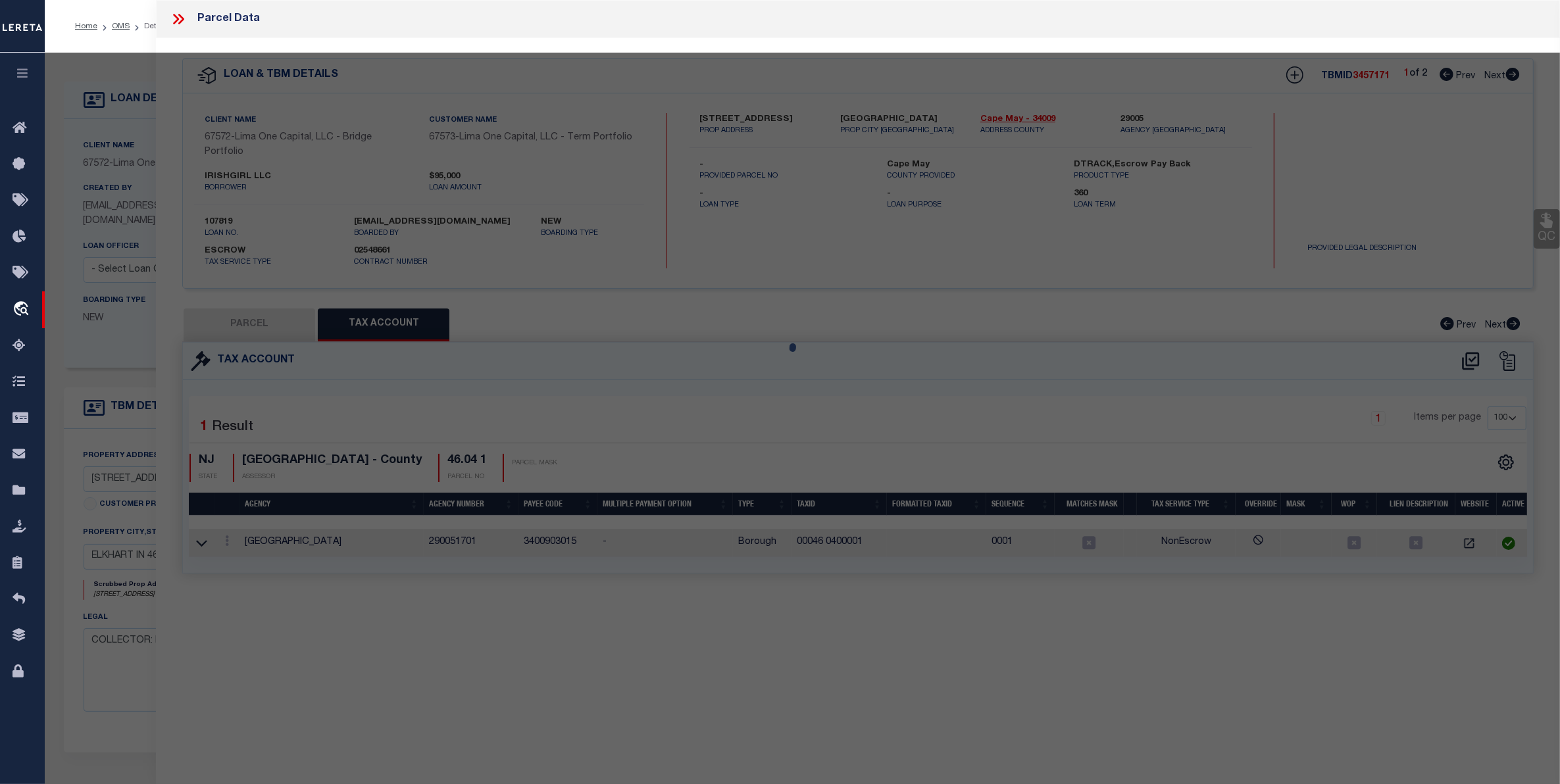
select select "AS"
checkbox input "false"
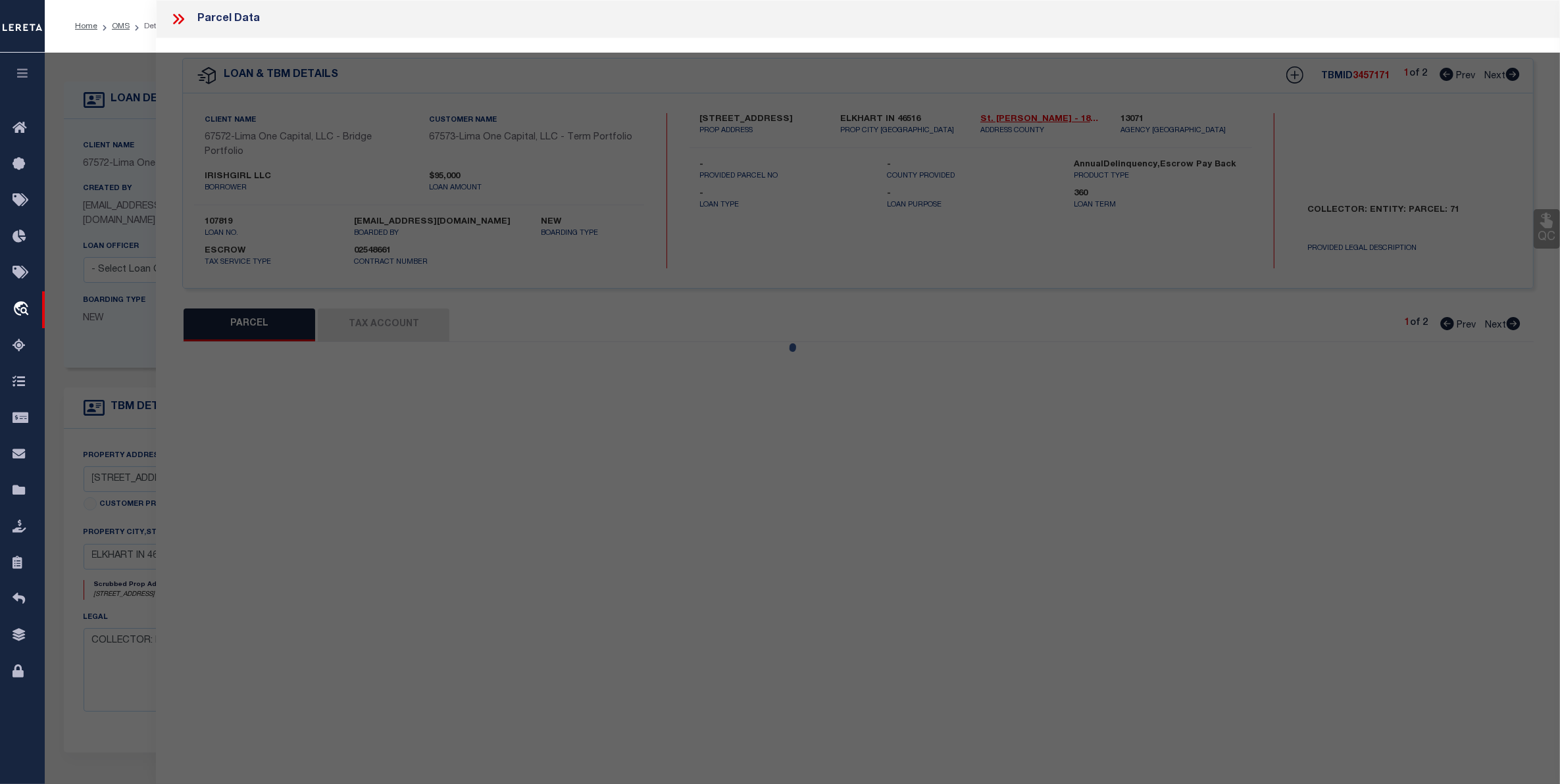
select select "PR"
type input "704 MIDDLEBURY ST"
checkbox input "false"
type input "ELKHART IN 46516"
type textarea "Legacy Inactive"
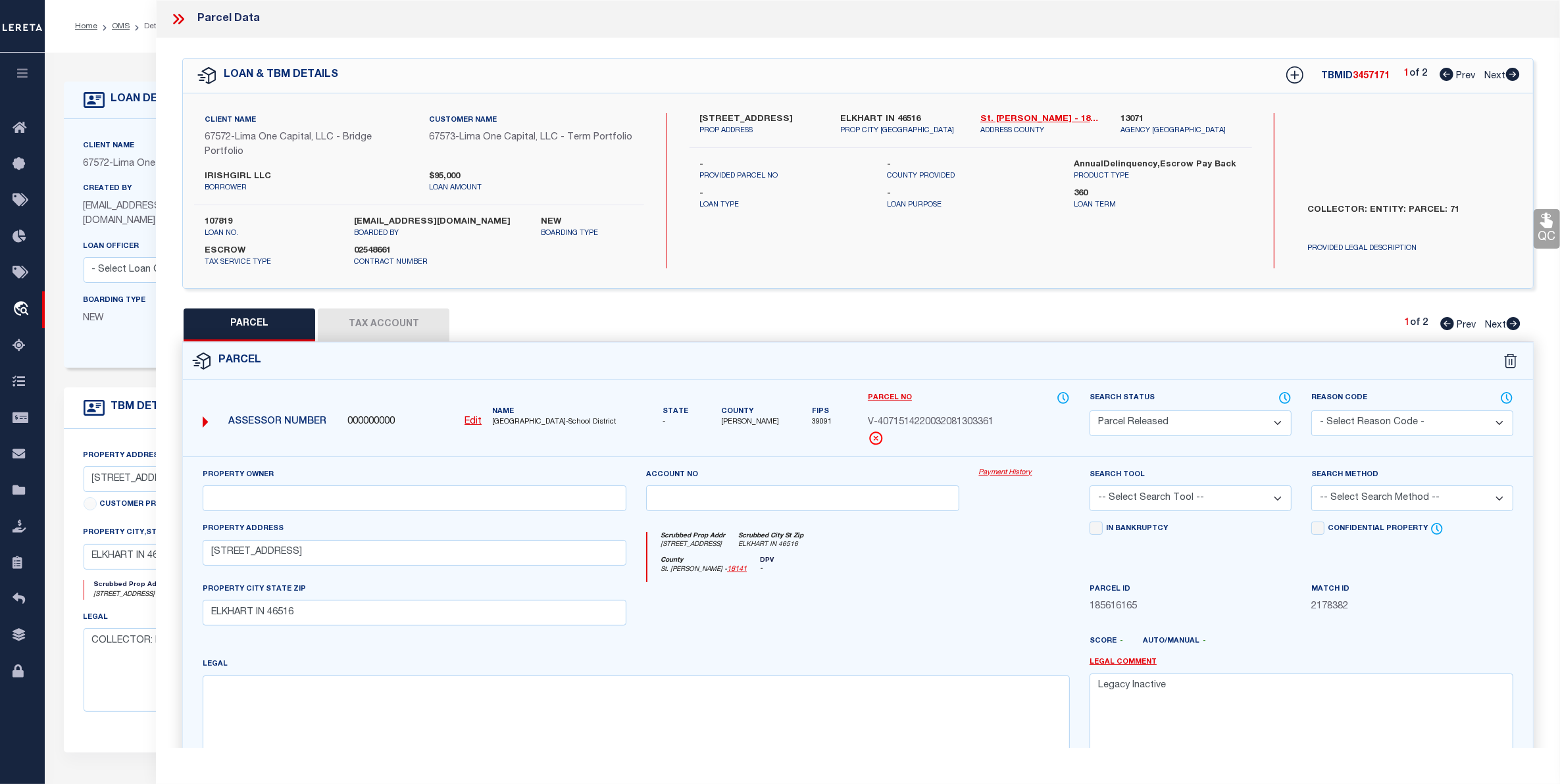
click at [366, 324] on button "Tax Account" at bounding box center [384, 324] width 132 height 33
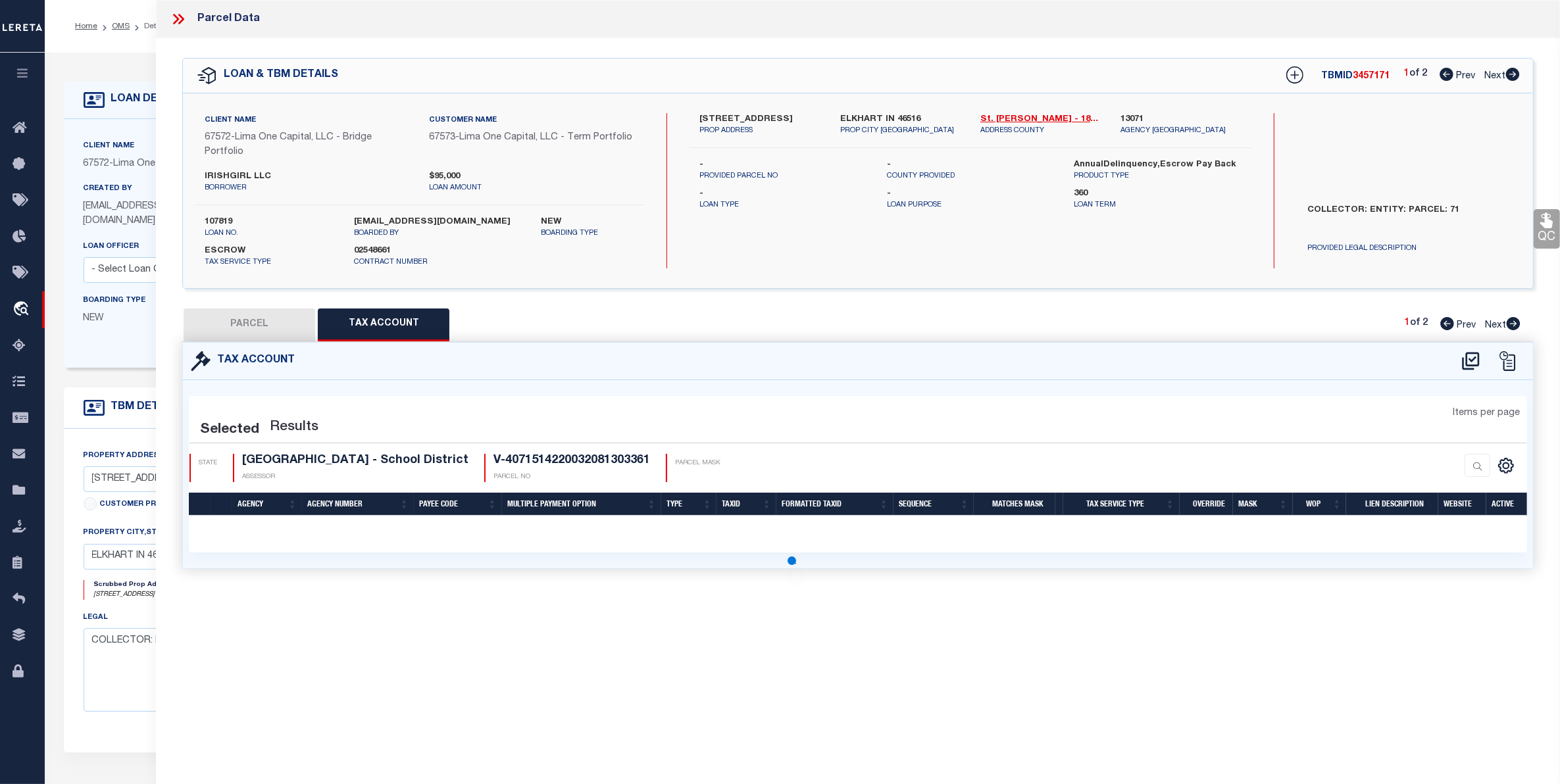
select select "100"
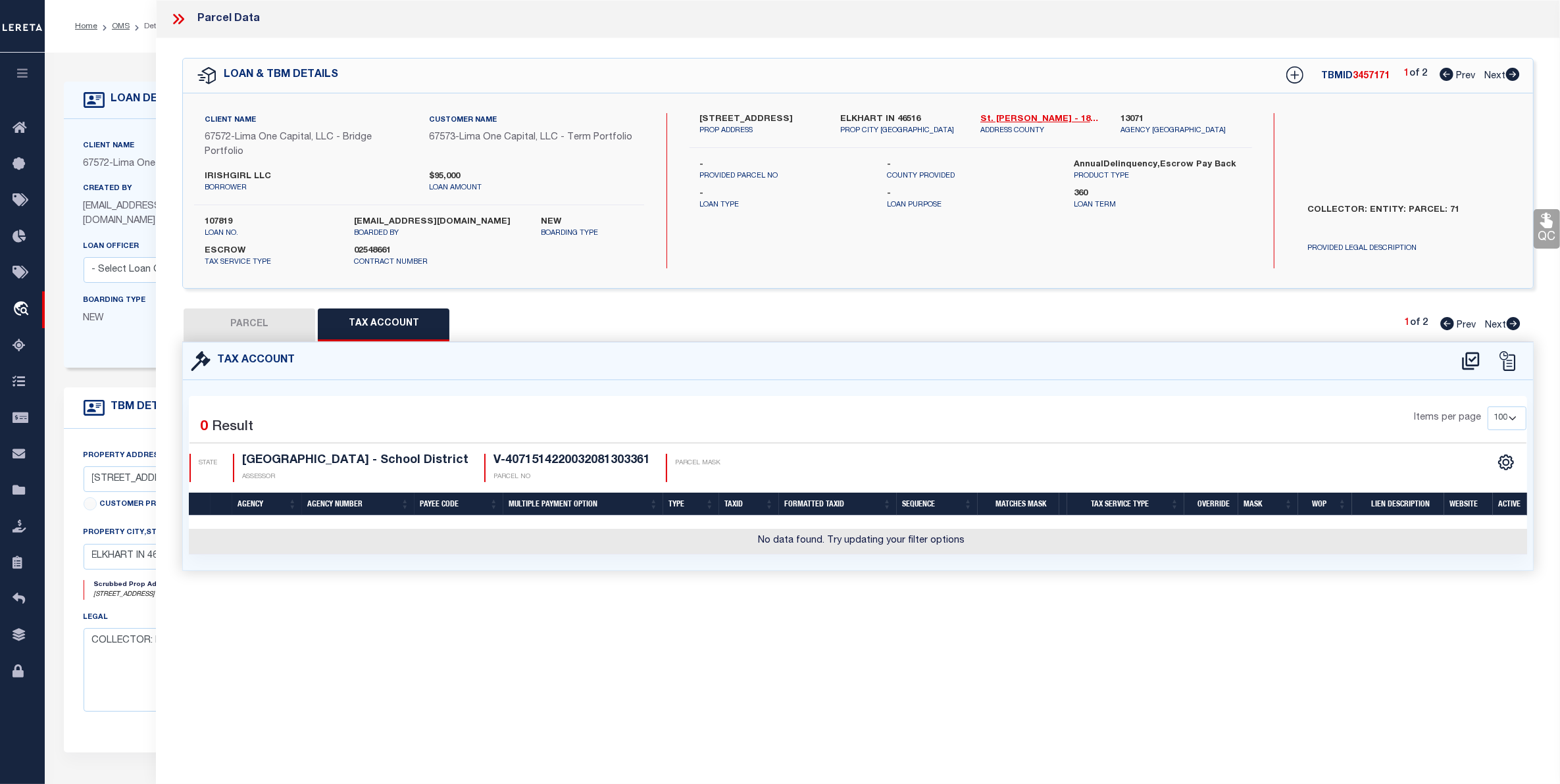
click at [264, 330] on button "PARCEL" at bounding box center [250, 324] width 132 height 33
select select "AS"
checkbox input "false"
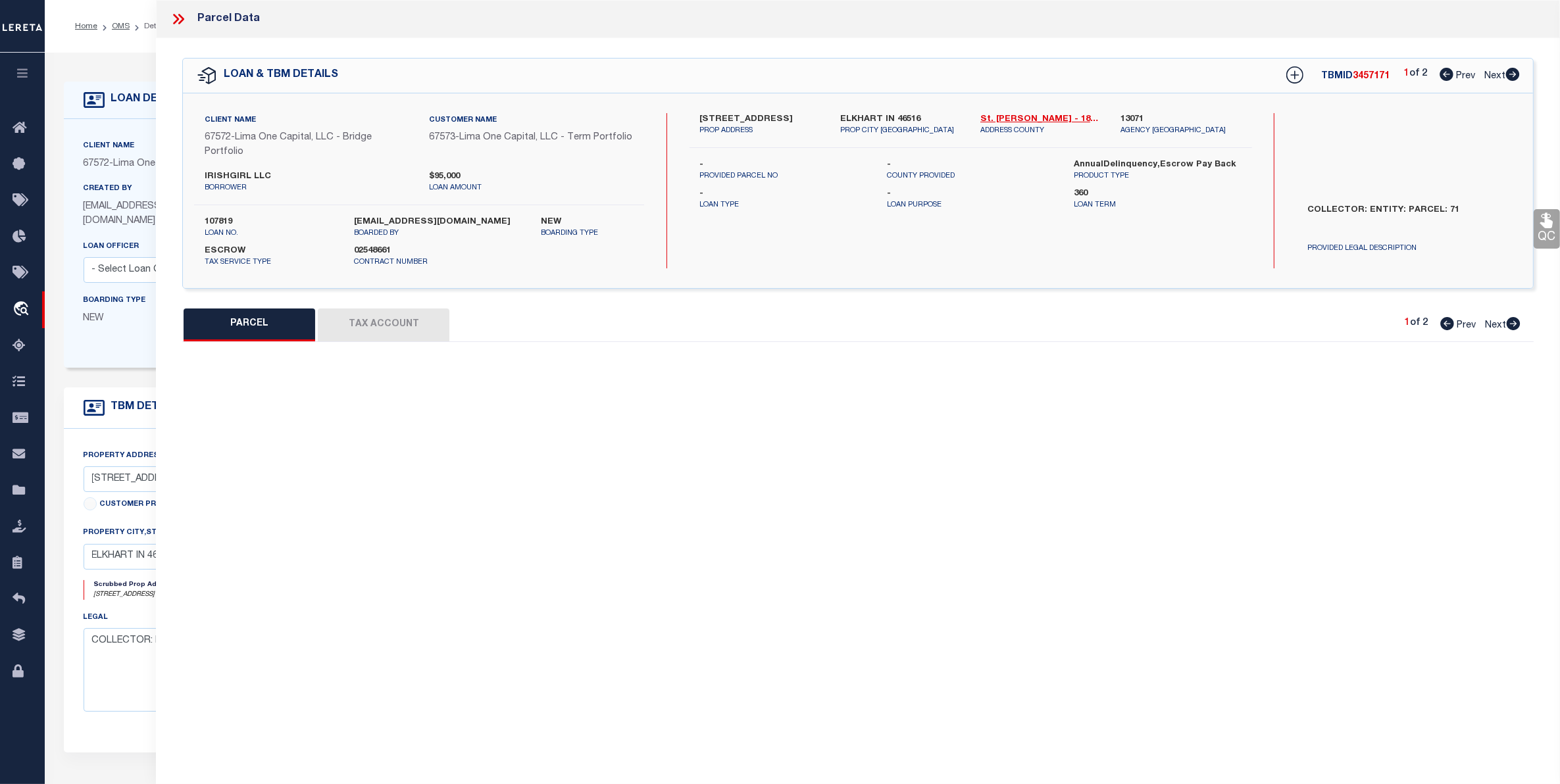
select select "PR"
type input "704 MIDDLEBURY ST"
checkbox input "false"
type input "ELKHART IN 46516"
type textarea "Legacy Inactive"
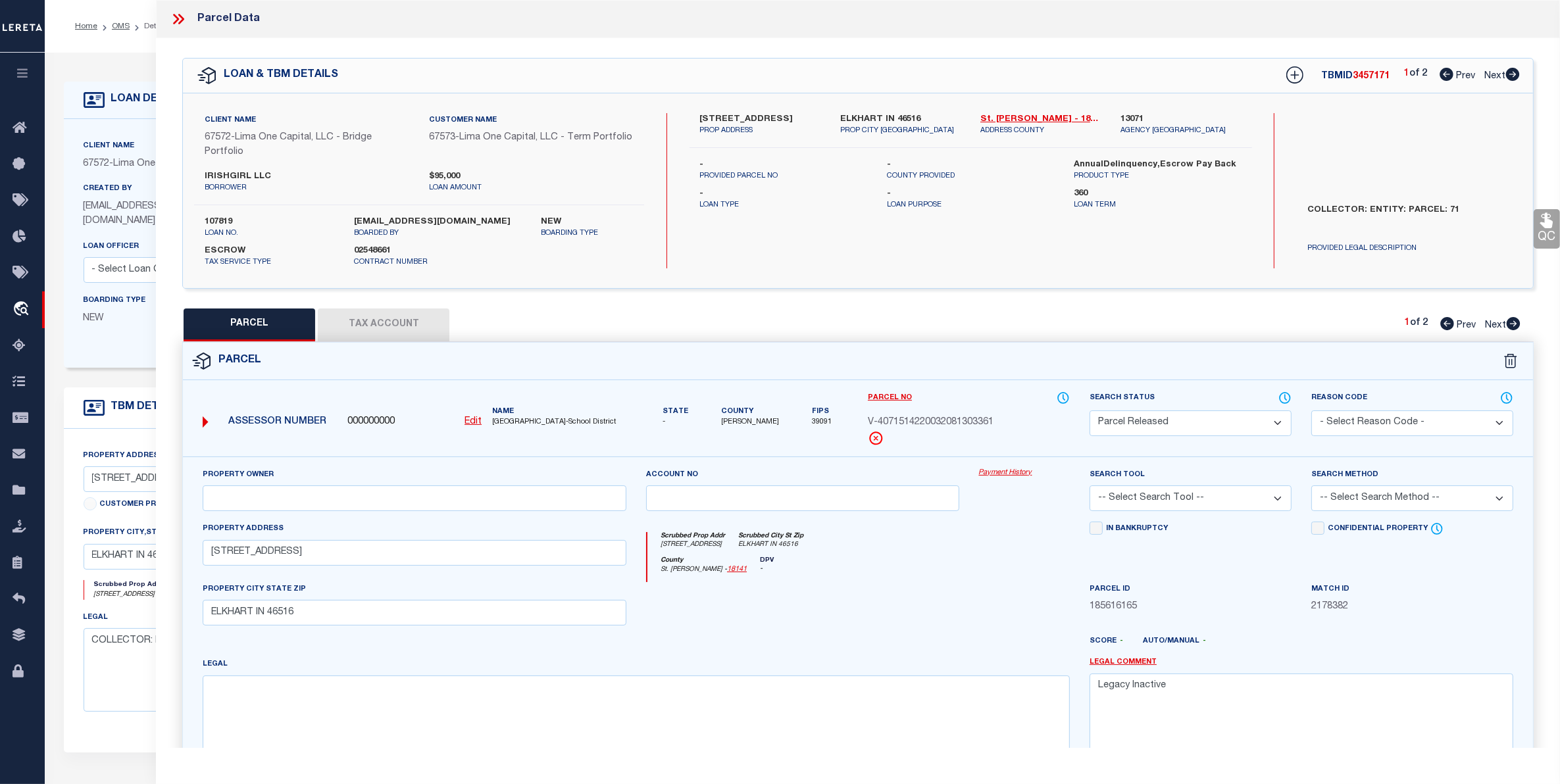
click at [376, 322] on button "Tax Account" at bounding box center [384, 324] width 132 height 33
select select "100"
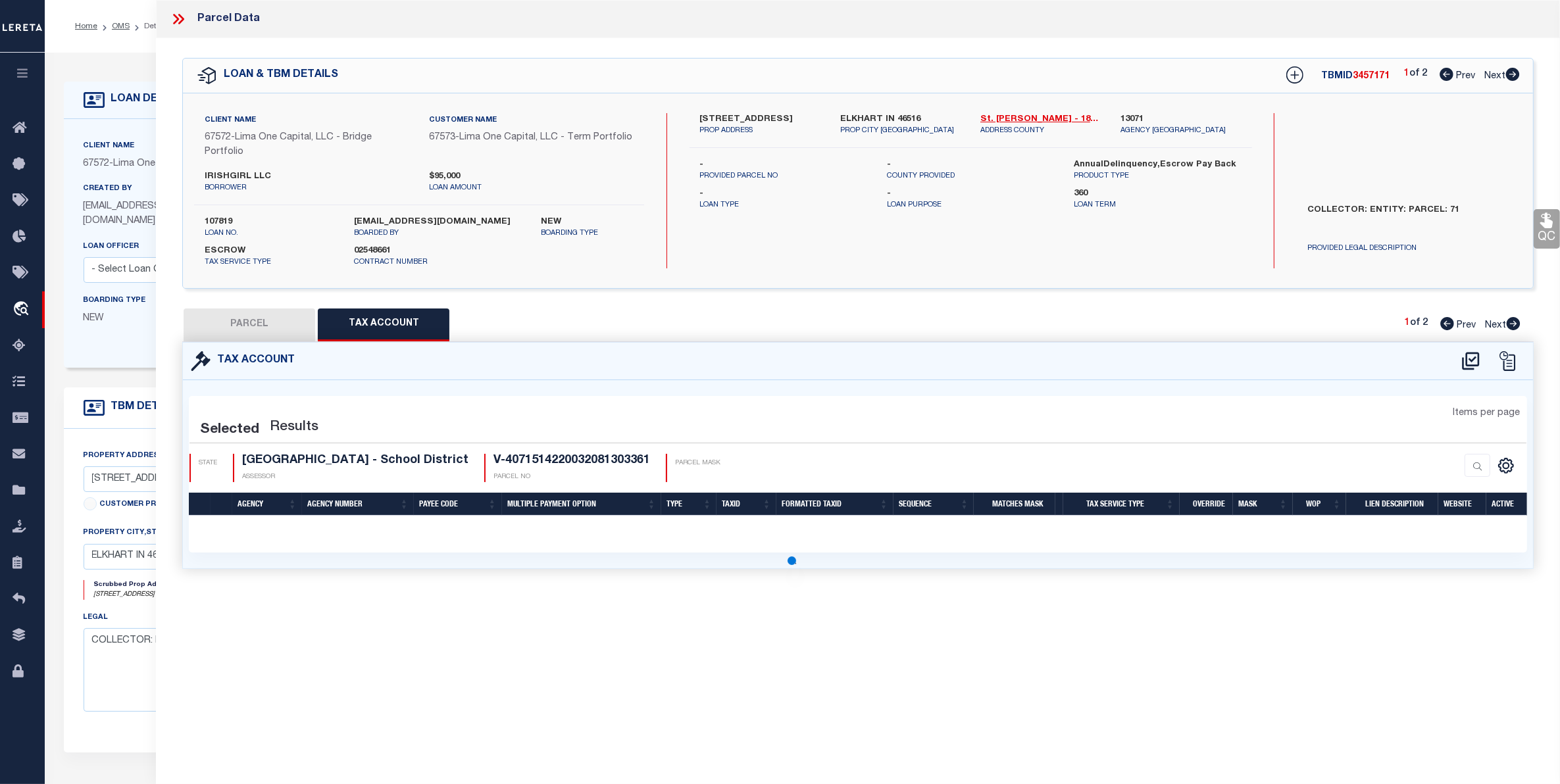
select select "100"
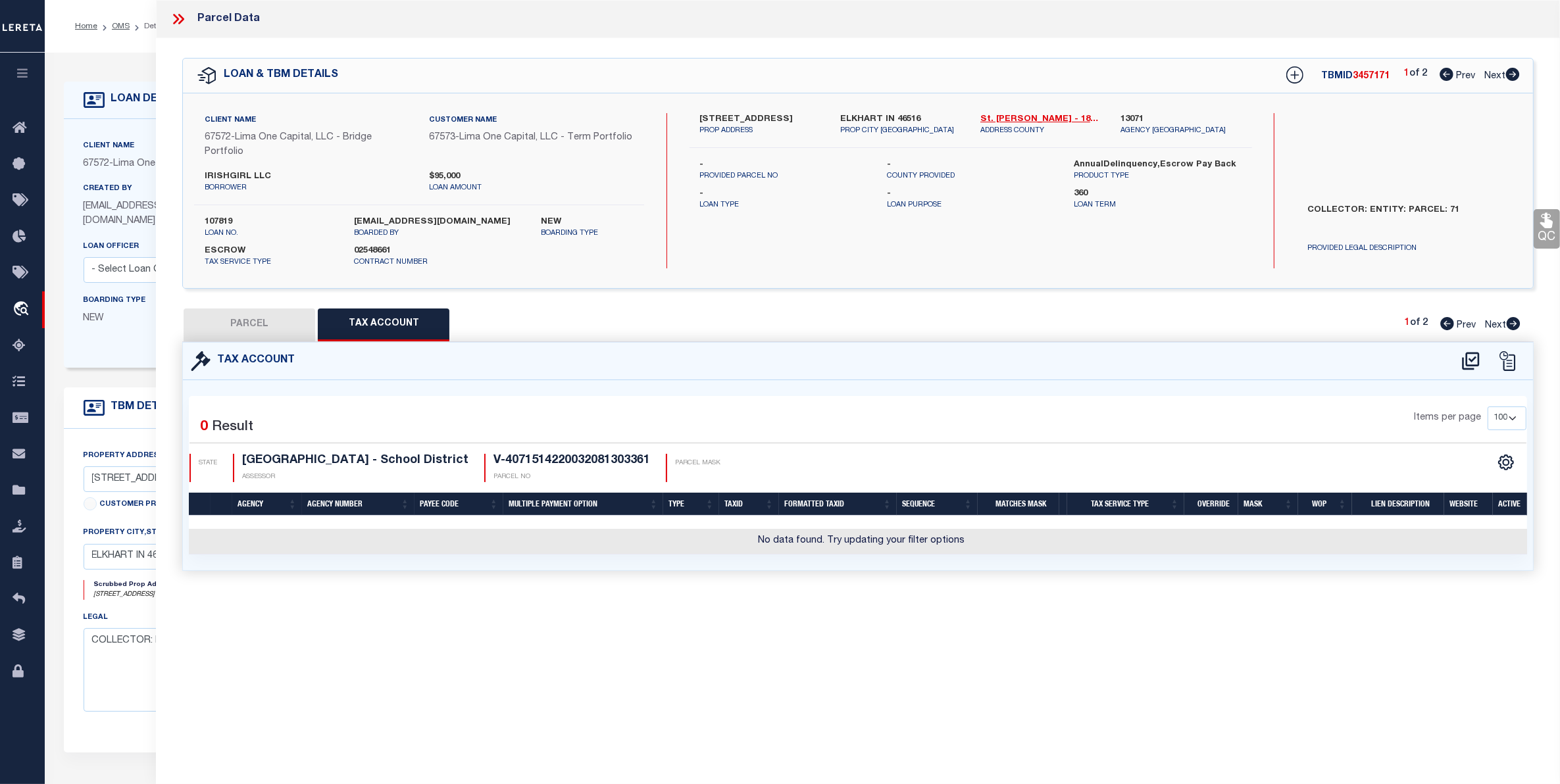
click at [241, 320] on button "PARCEL" at bounding box center [250, 324] width 132 height 33
select select "AS"
checkbox input "false"
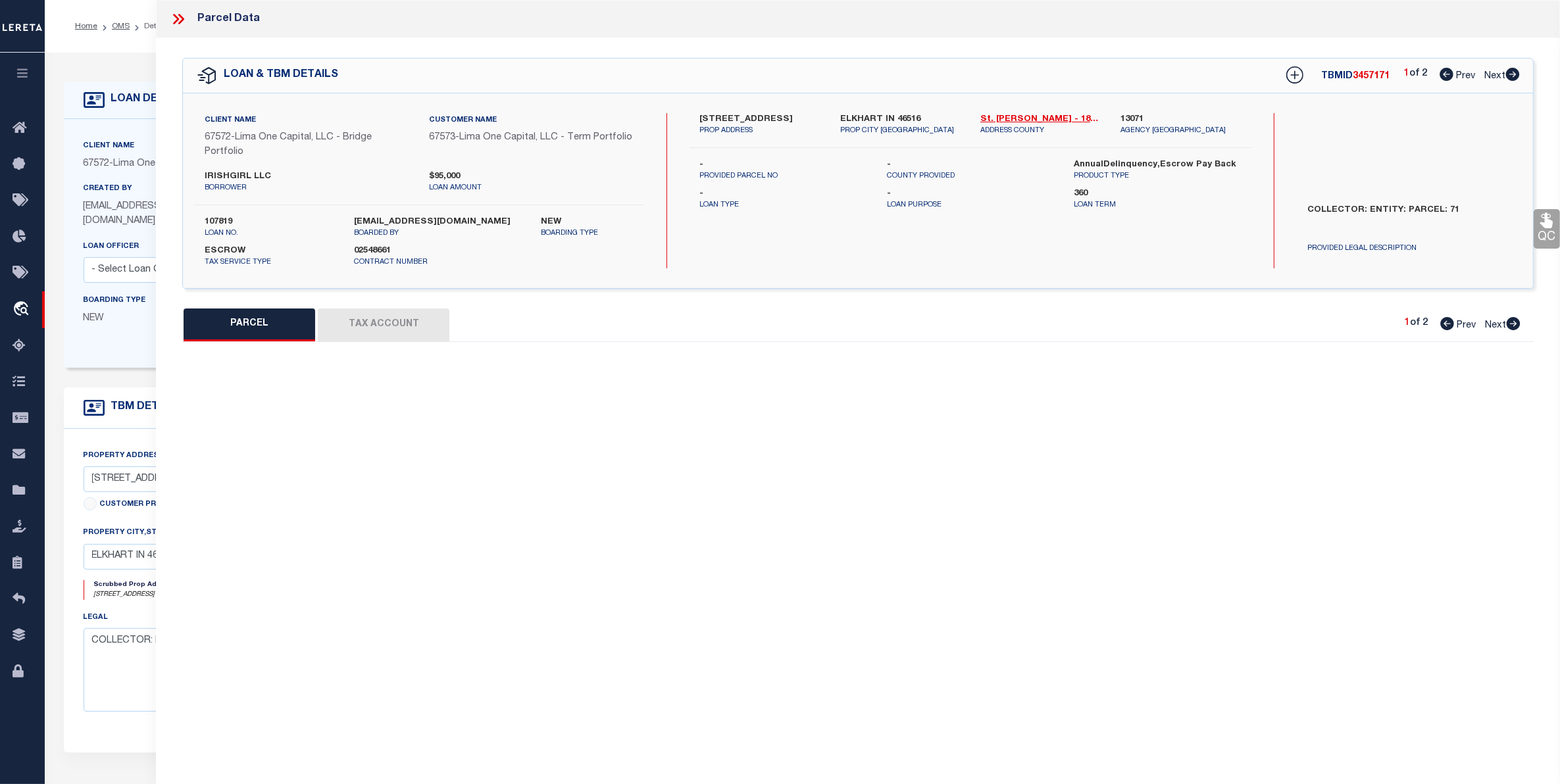
select select "PR"
type input "704 MIDDLEBURY ST"
checkbox input "false"
type input "ELKHART IN 46516"
type textarea "Legacy Inactive"
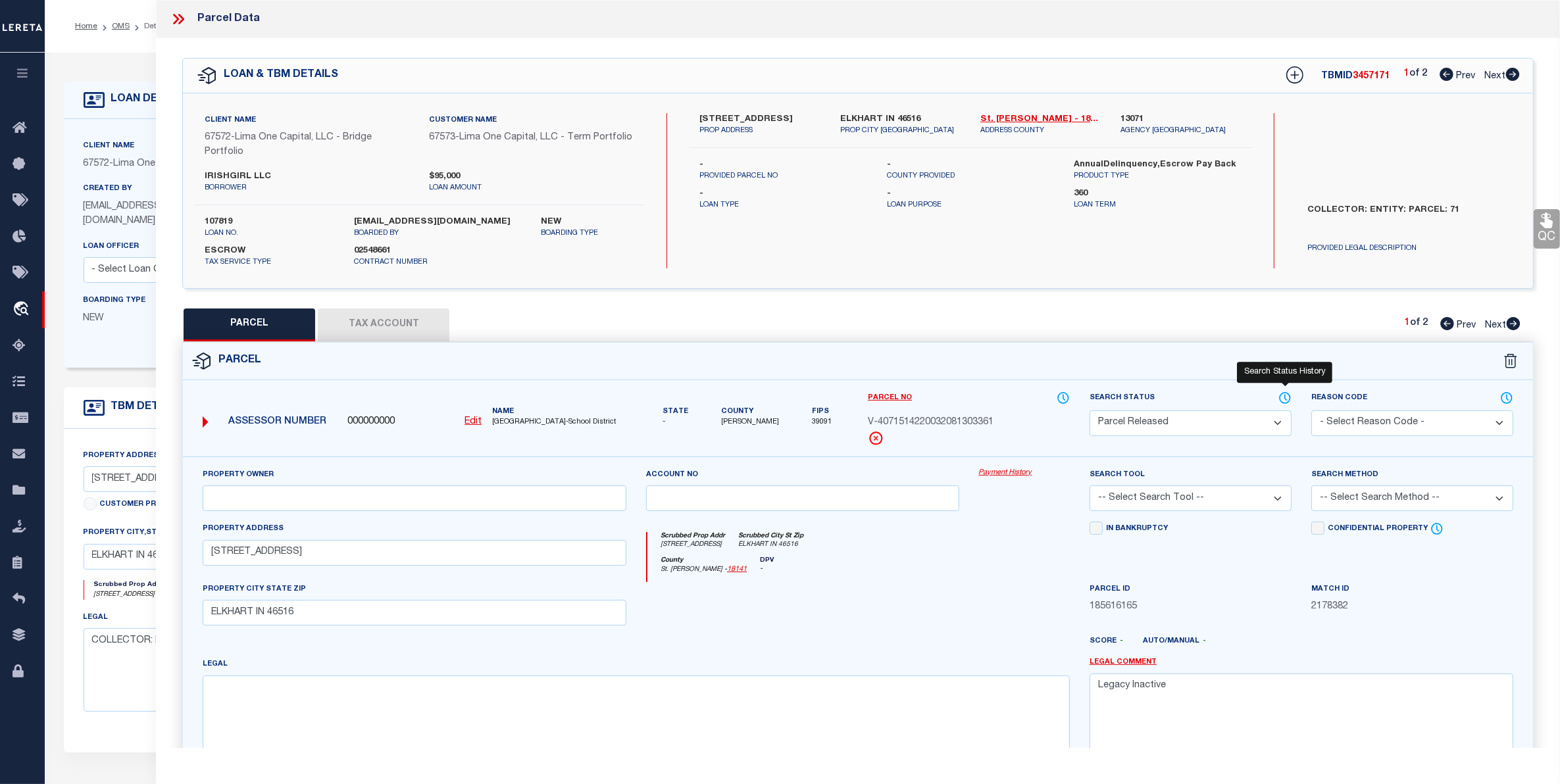
click at [1280, 392] on icon at bounding box center [1285, 398] width 13 height 15
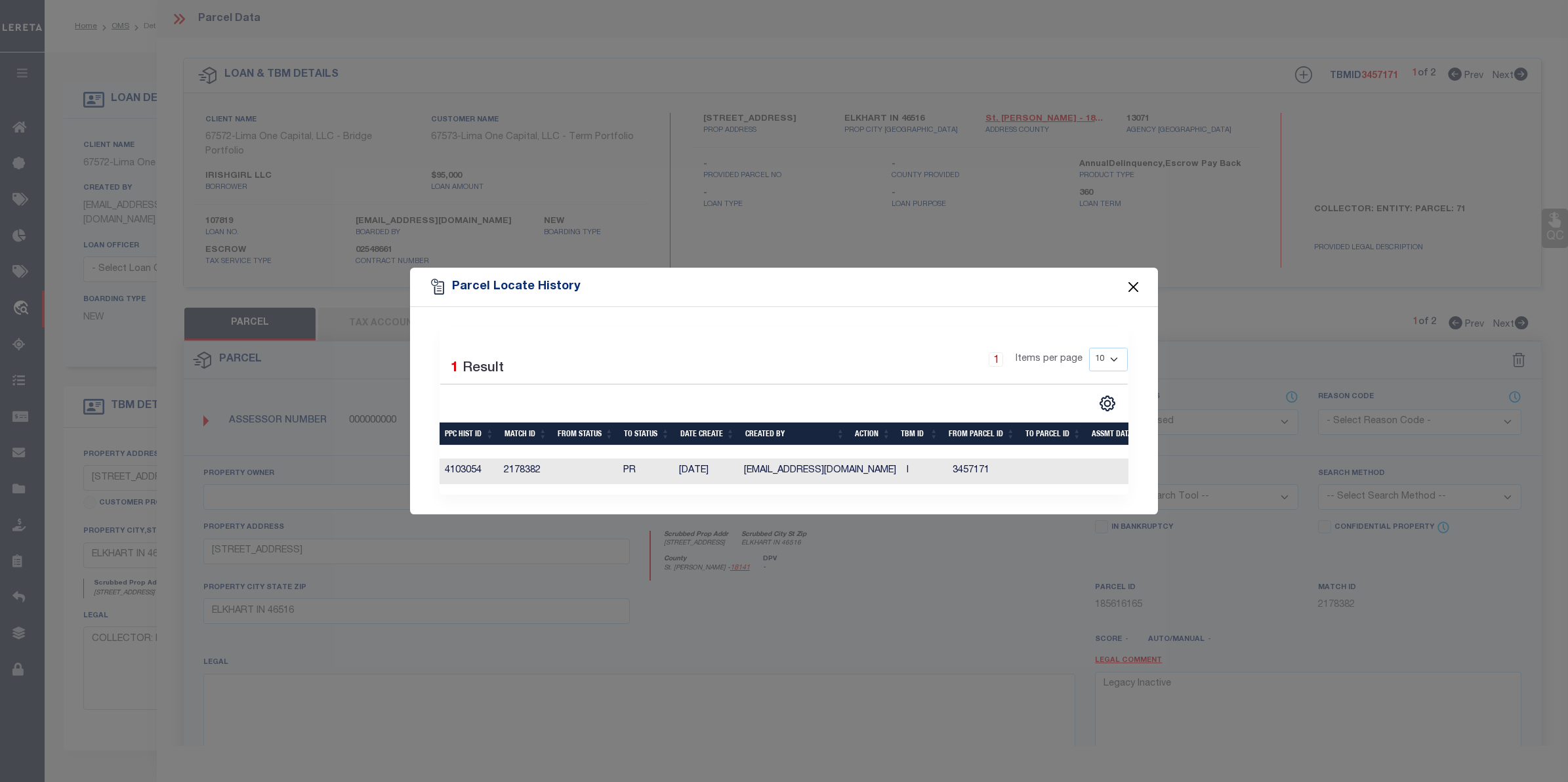
click at [1127, 280] on button "Close" at bounding box center [1133, 286] width 17 height 17
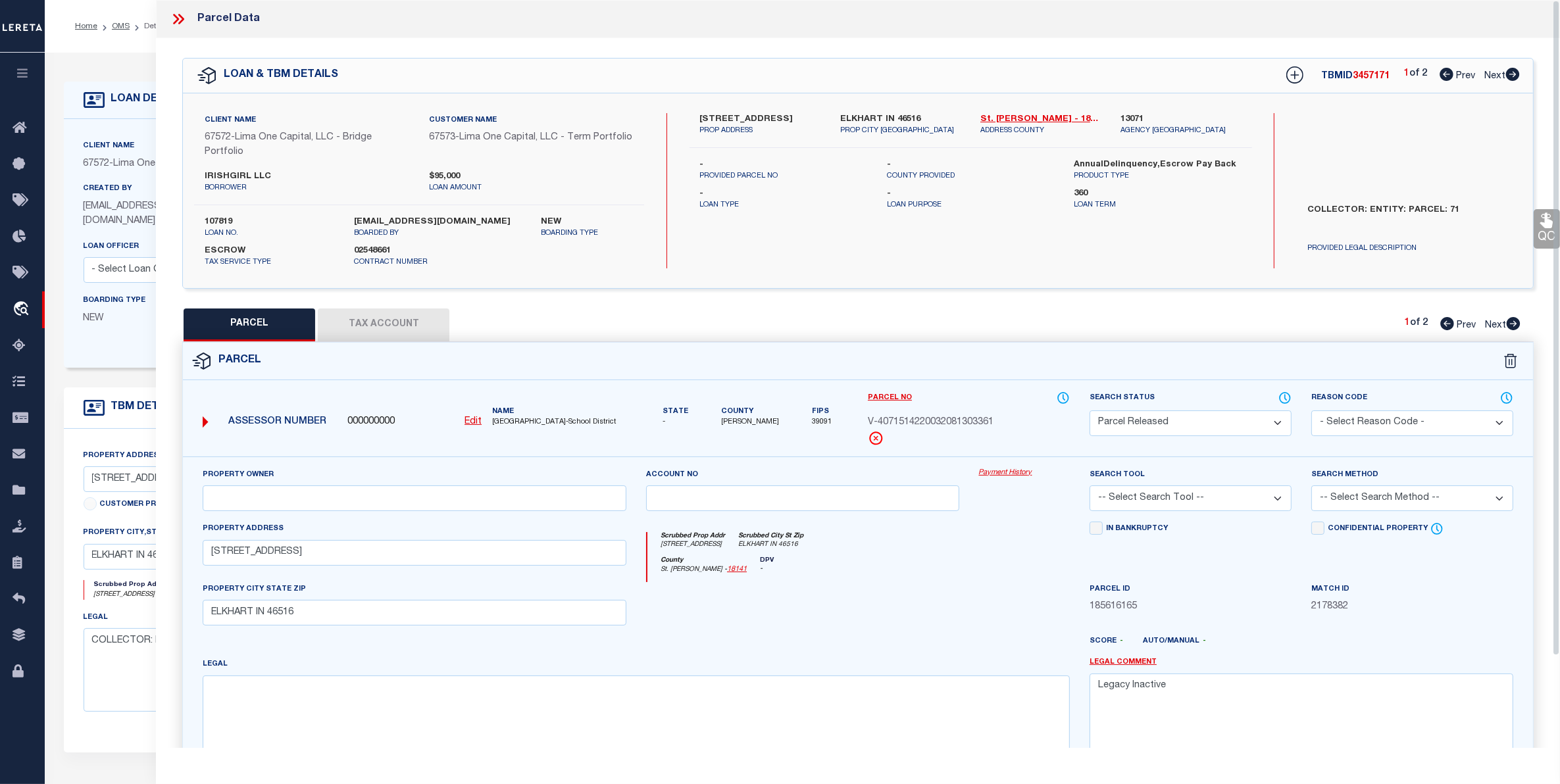
click at [1498, 335] on div "PARCEL Tax Account 1 of 2 Prev Next" at bounding box center [858, 324] width 1351 height 33
click at [1494, 330] on span "Next" at bounding box center [1495, 325] width 21 height 10
select select "AS"
checkbox input "false"
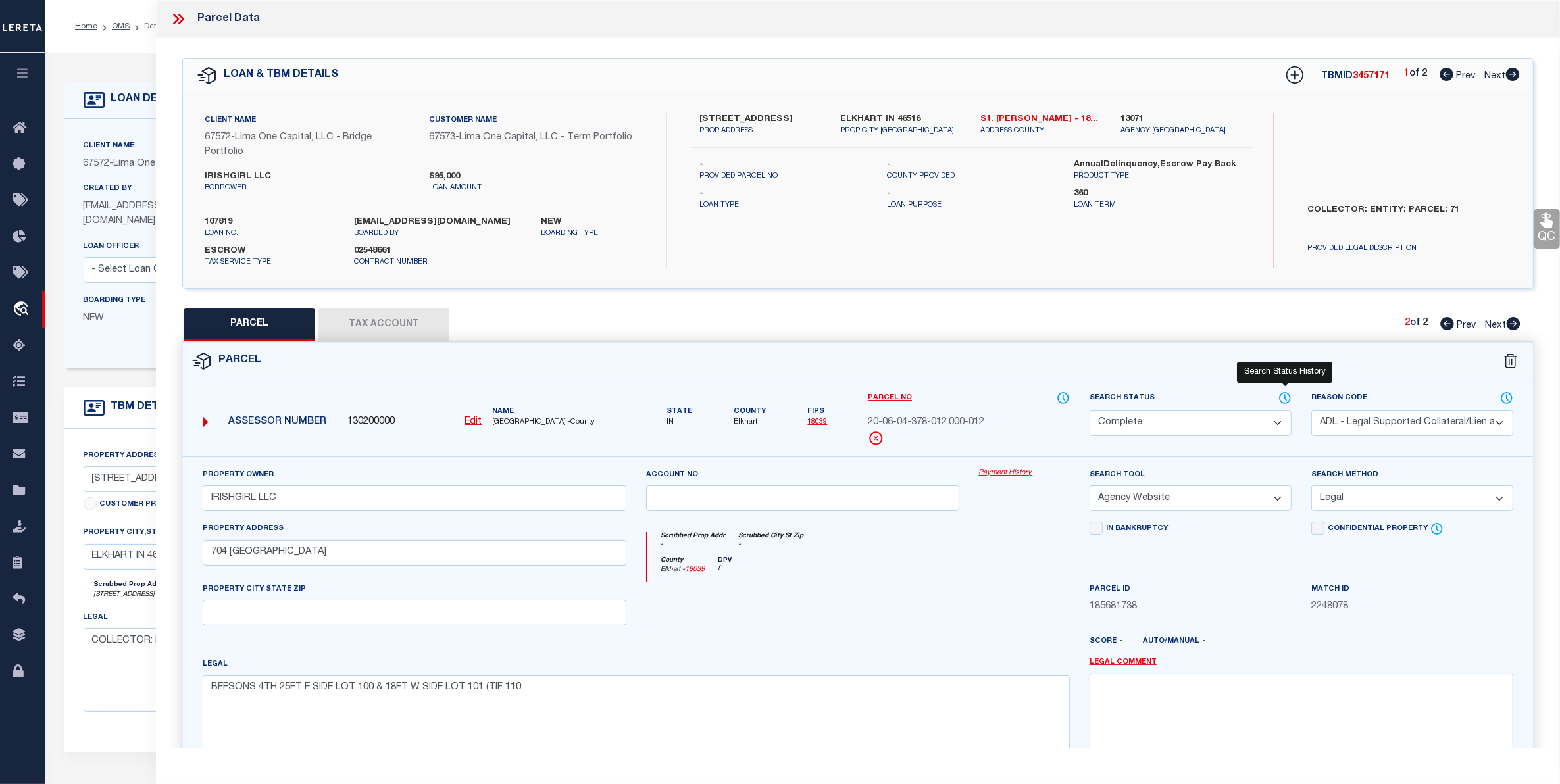
click at [1285, 397] on icon at bounding box center [1285, 397] width 1 height 5
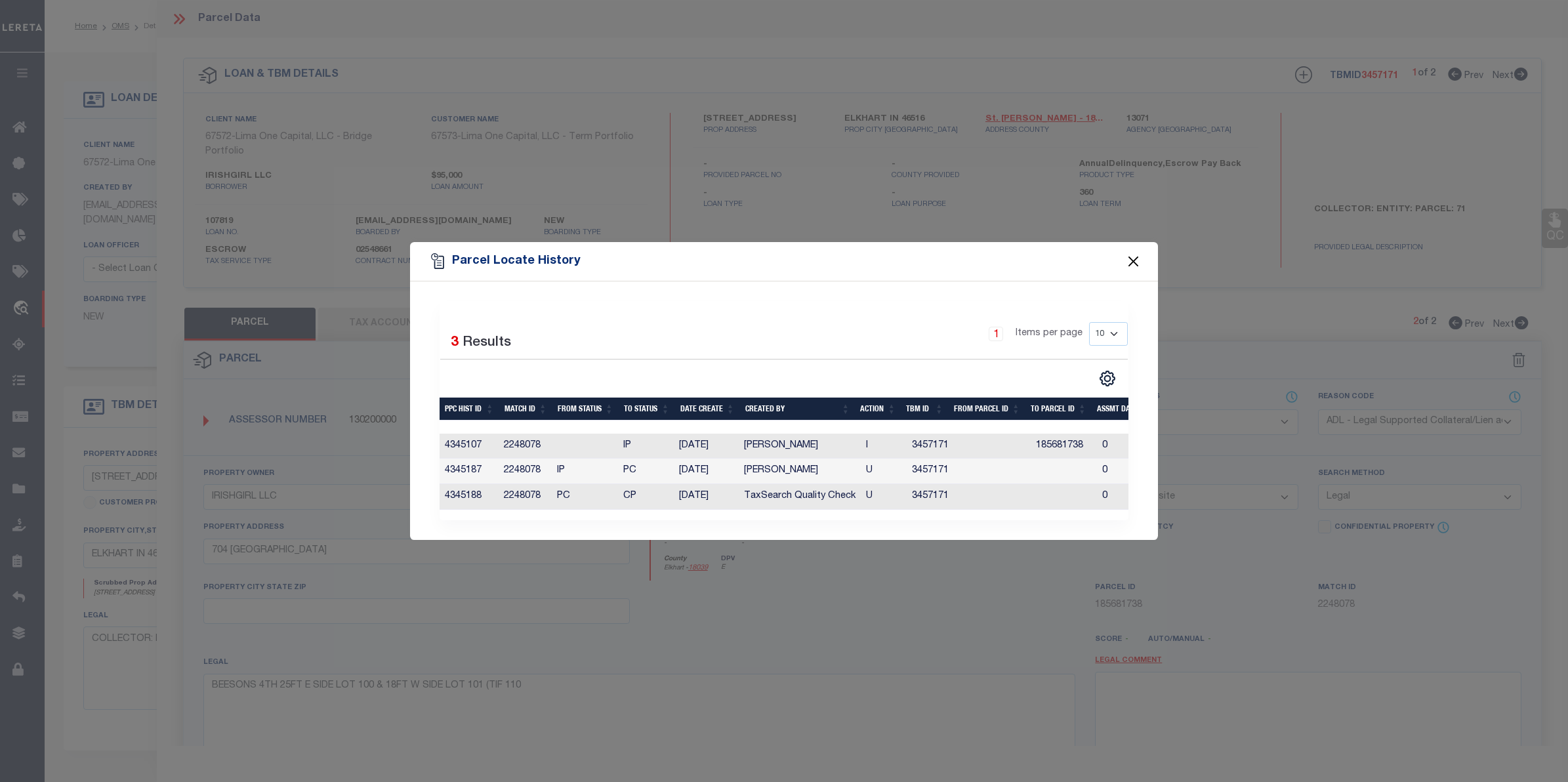
click at [1128, 253] on button "Close" at bounding box center [1133, 261] width 17 height 17
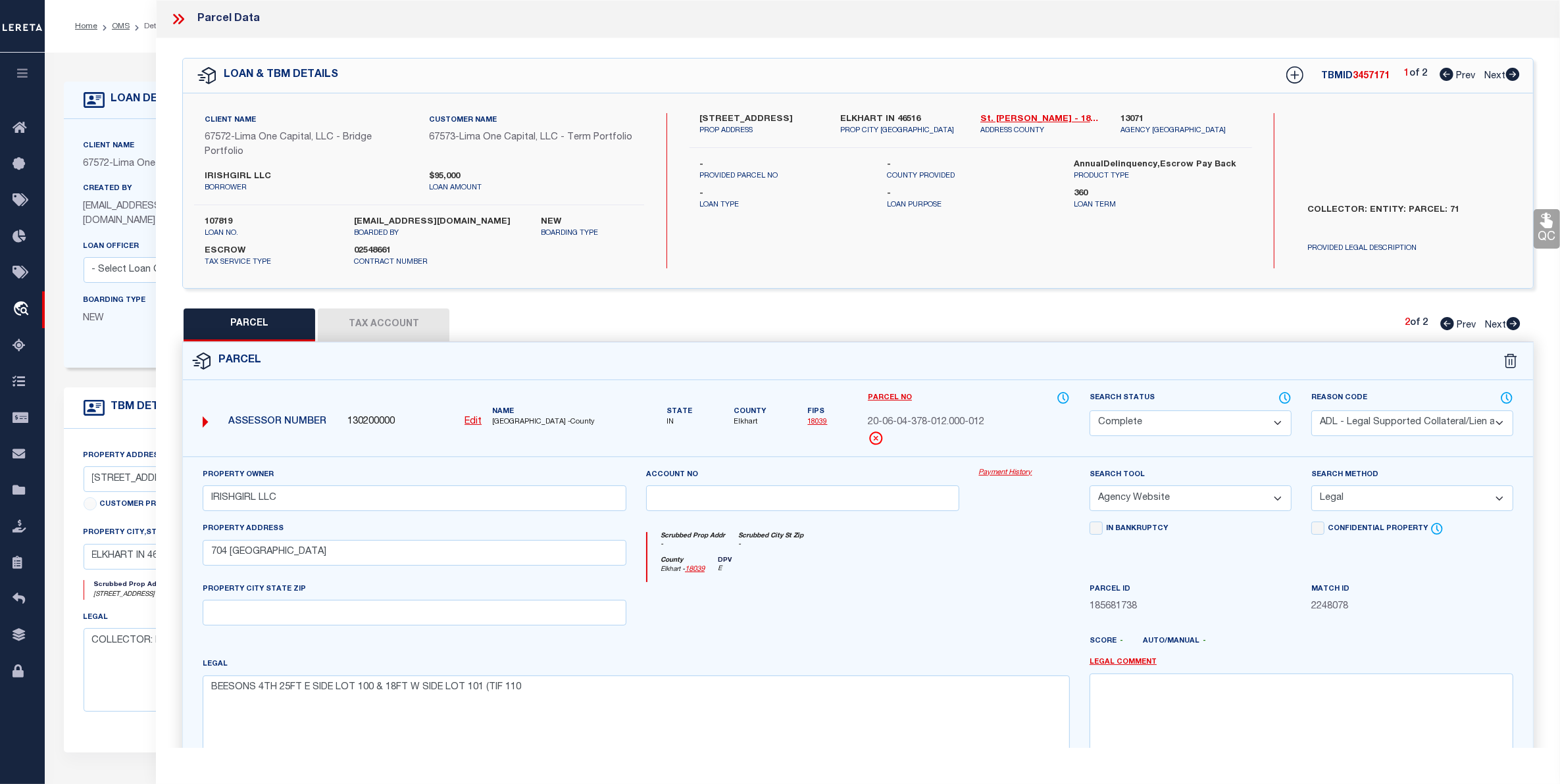
click at [56, 112] on div "LOAN DETAILS Client Name -" at bounding box center [615, 442] width 1123 height 722
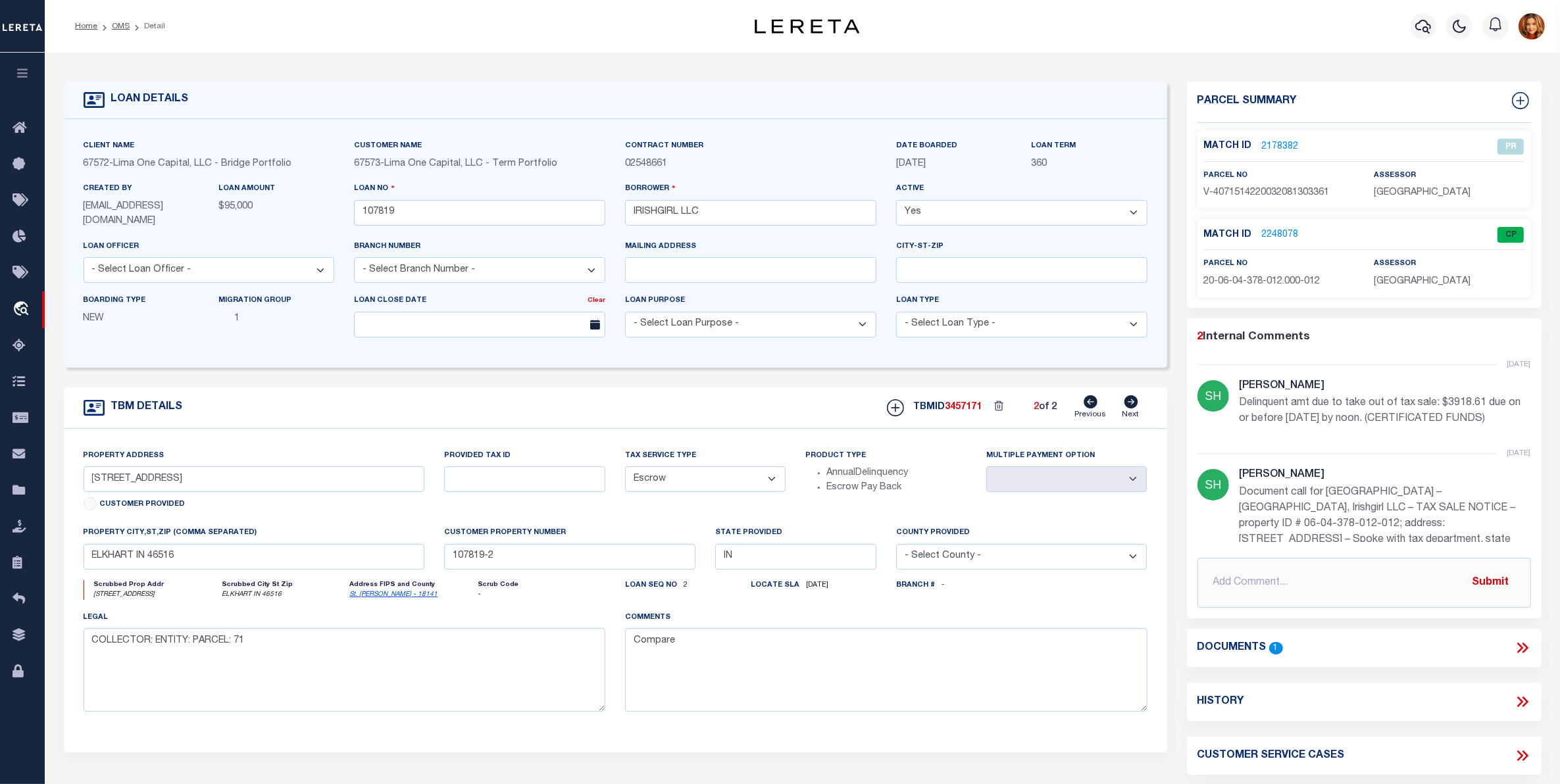
click at [1279, 149] on link "2178382" at bounding box center [1280, 146] width 37 height 14
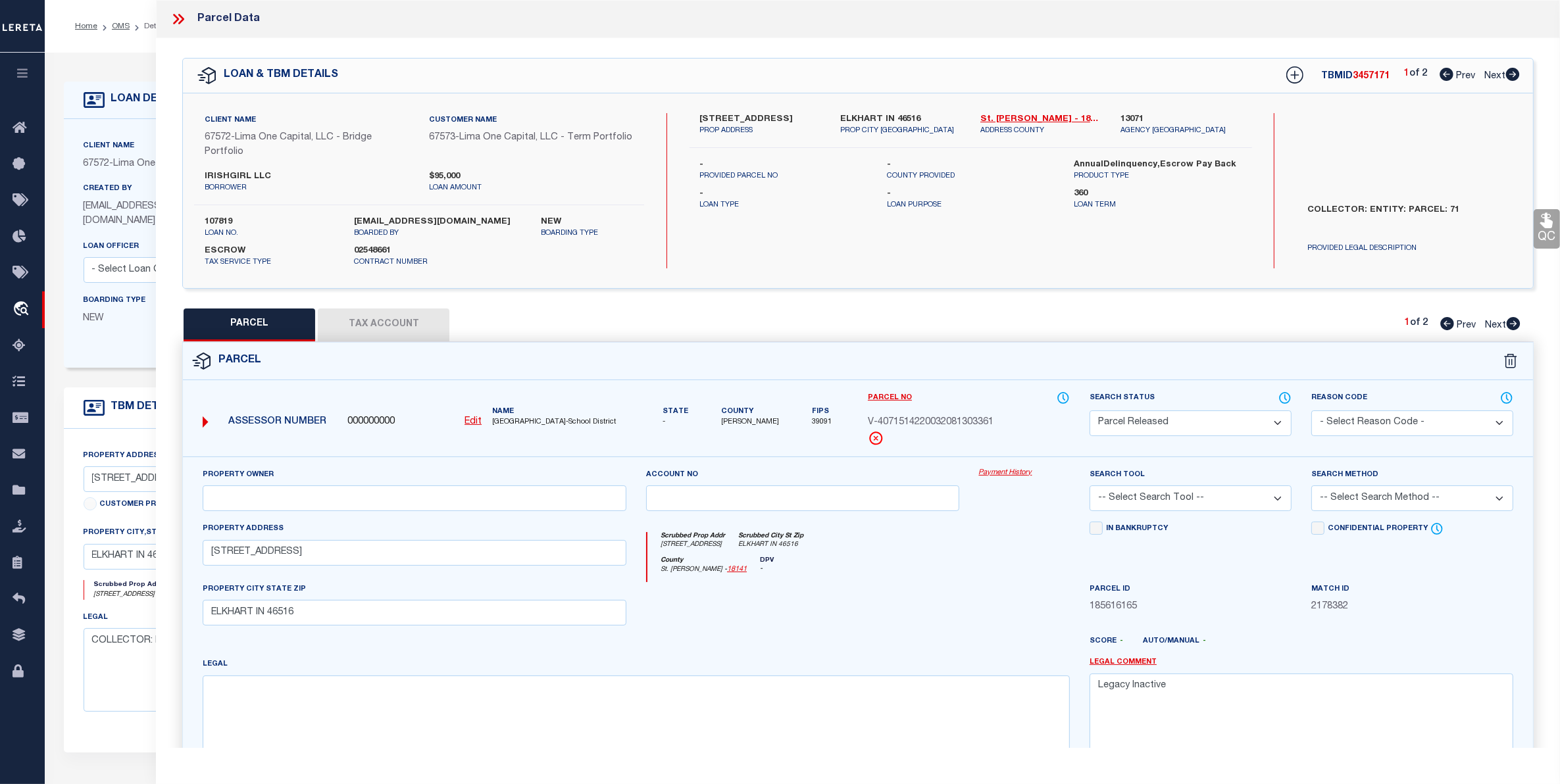
click at [1487, 82] on div "1 of 2 Prev Next" at bounding box center [1462, 75] width 116 height 17
click at [1490, 74] on span "Next" at bounding box center [1494, 76] width 21 height 10
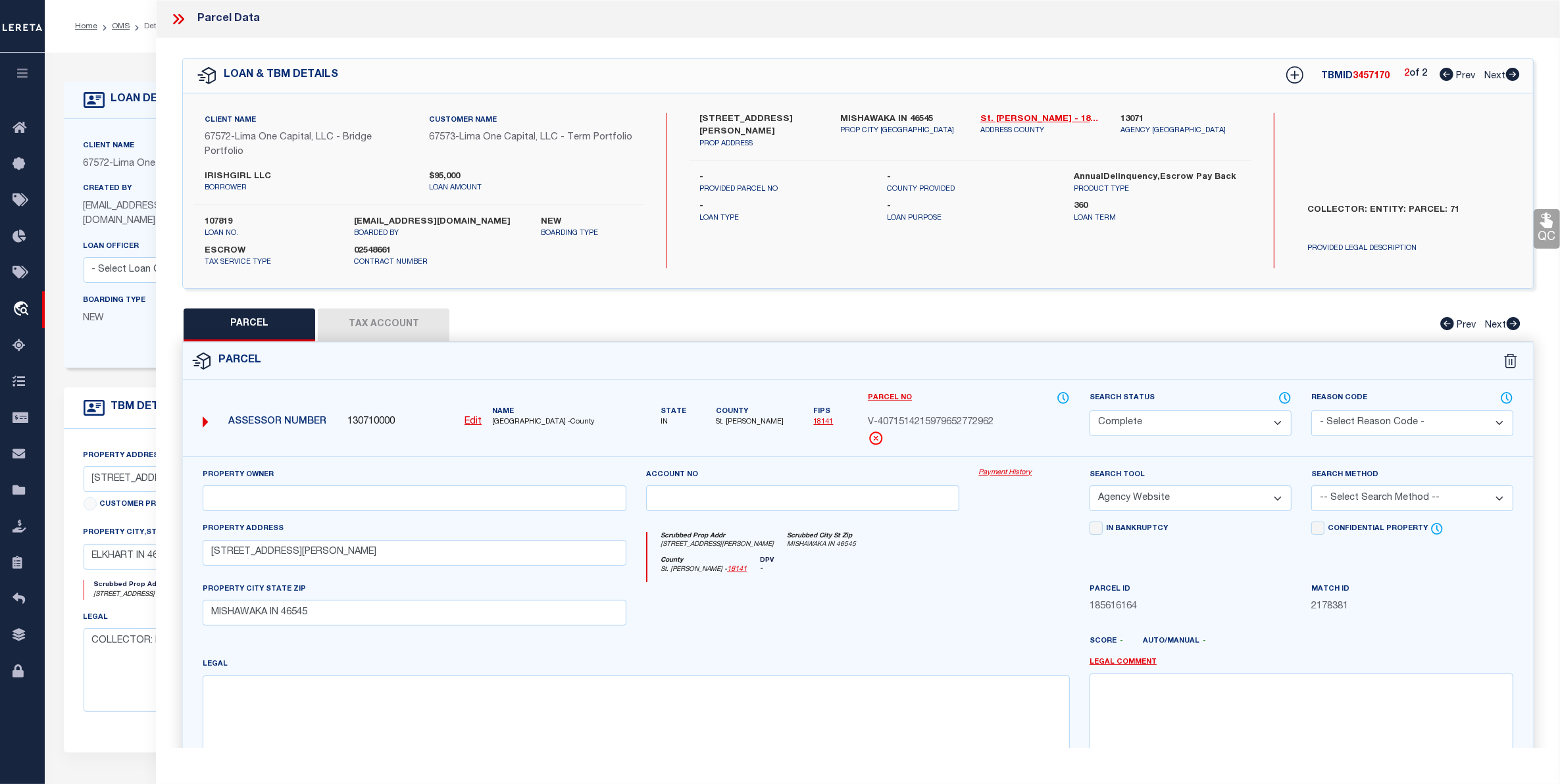
click at [368, 330] on button "Tax Account" at bounding box center [384, 324] width 132 height 33
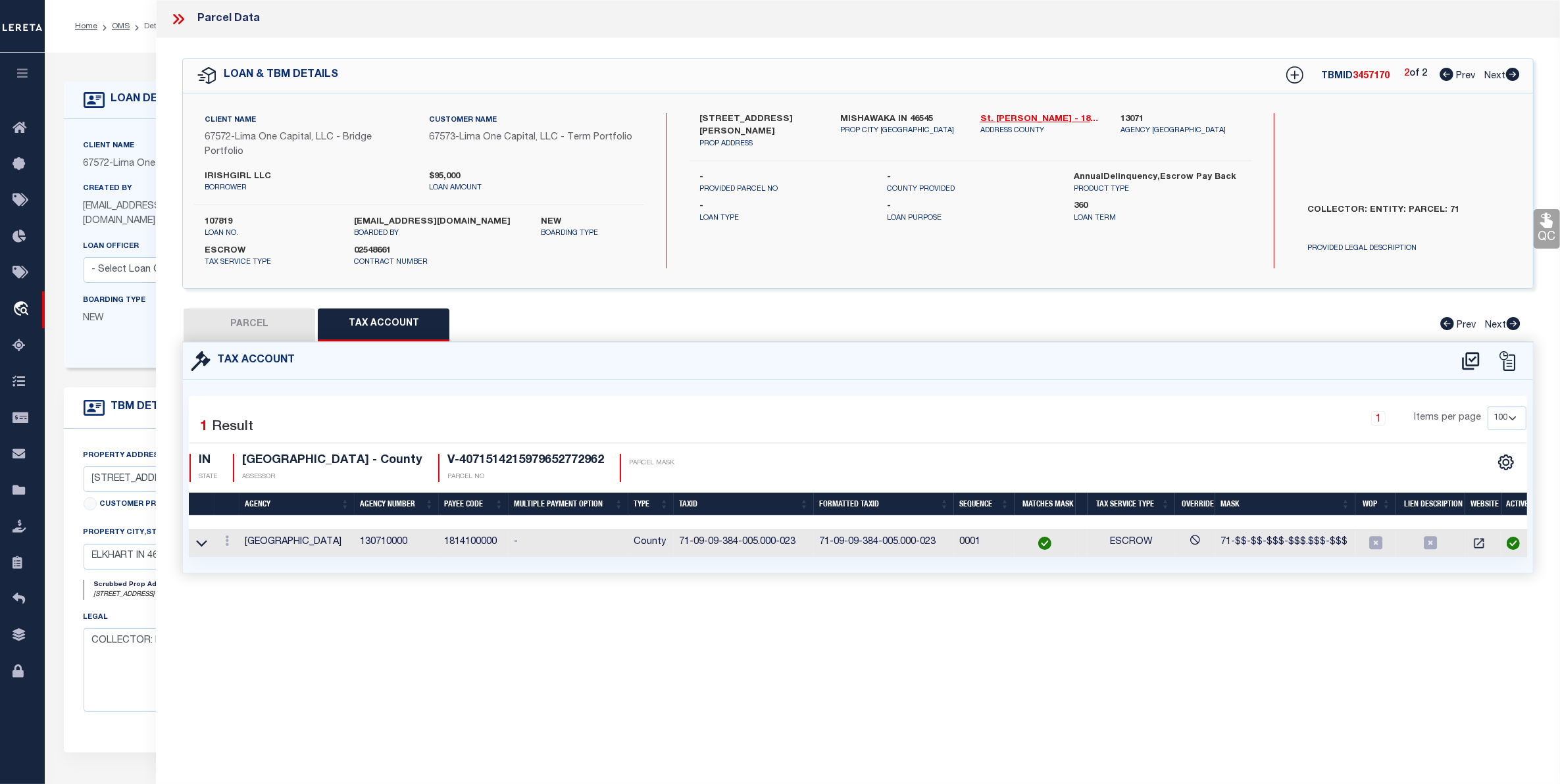
click at [245, 322] on button "PARCEL" at bounding box center [250, 324] width 132 height 33
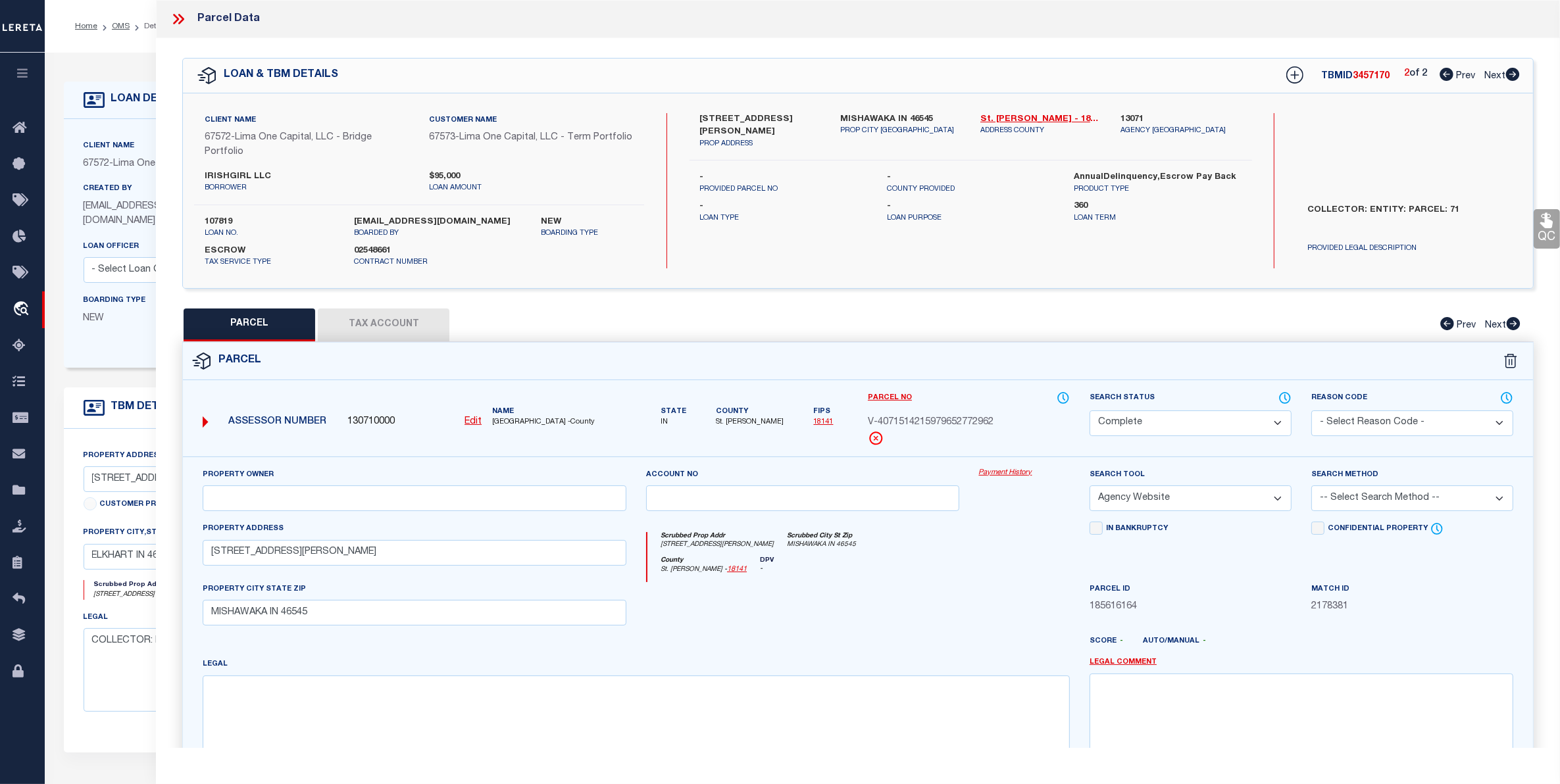
click at [1456, 70] on link "Prev" at bounding box center [1460, 73] width 42 height 10
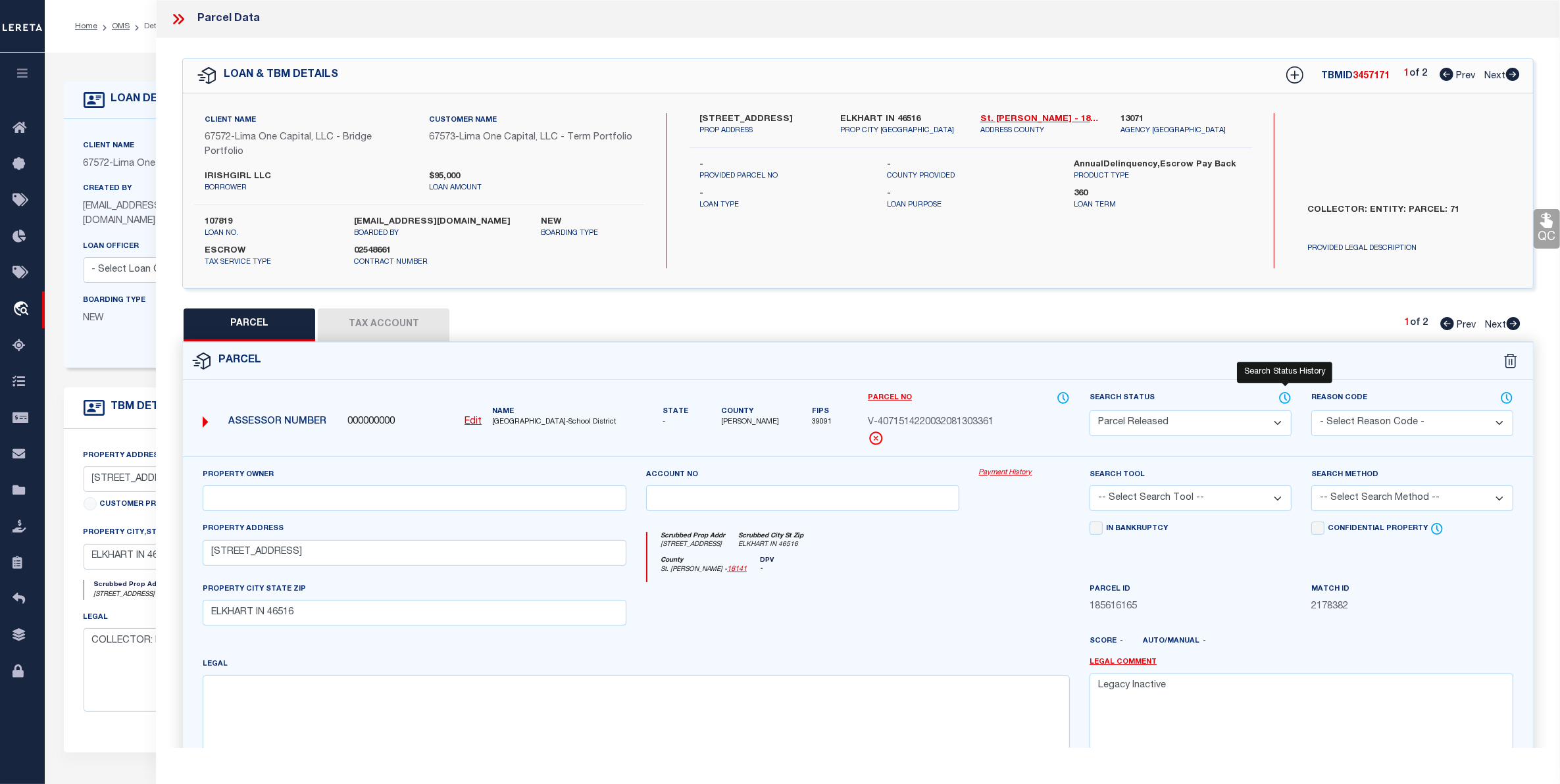
click at [1285, 400] on icon at bounding box center [1285, 398] width 13 height 15
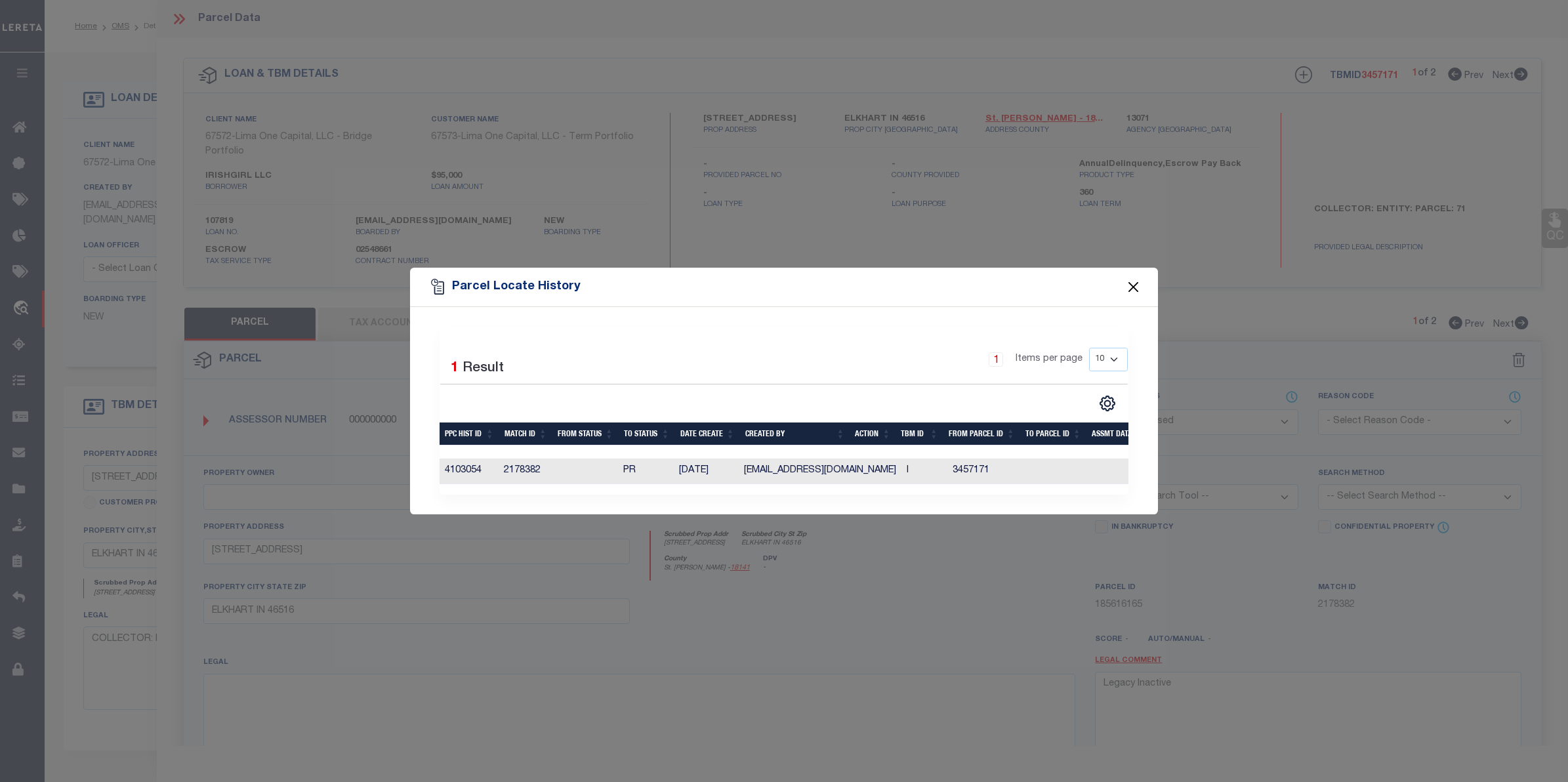
click at [1137, 280] on button "Close" at bounding box center [1133, 286] width 17 height 17
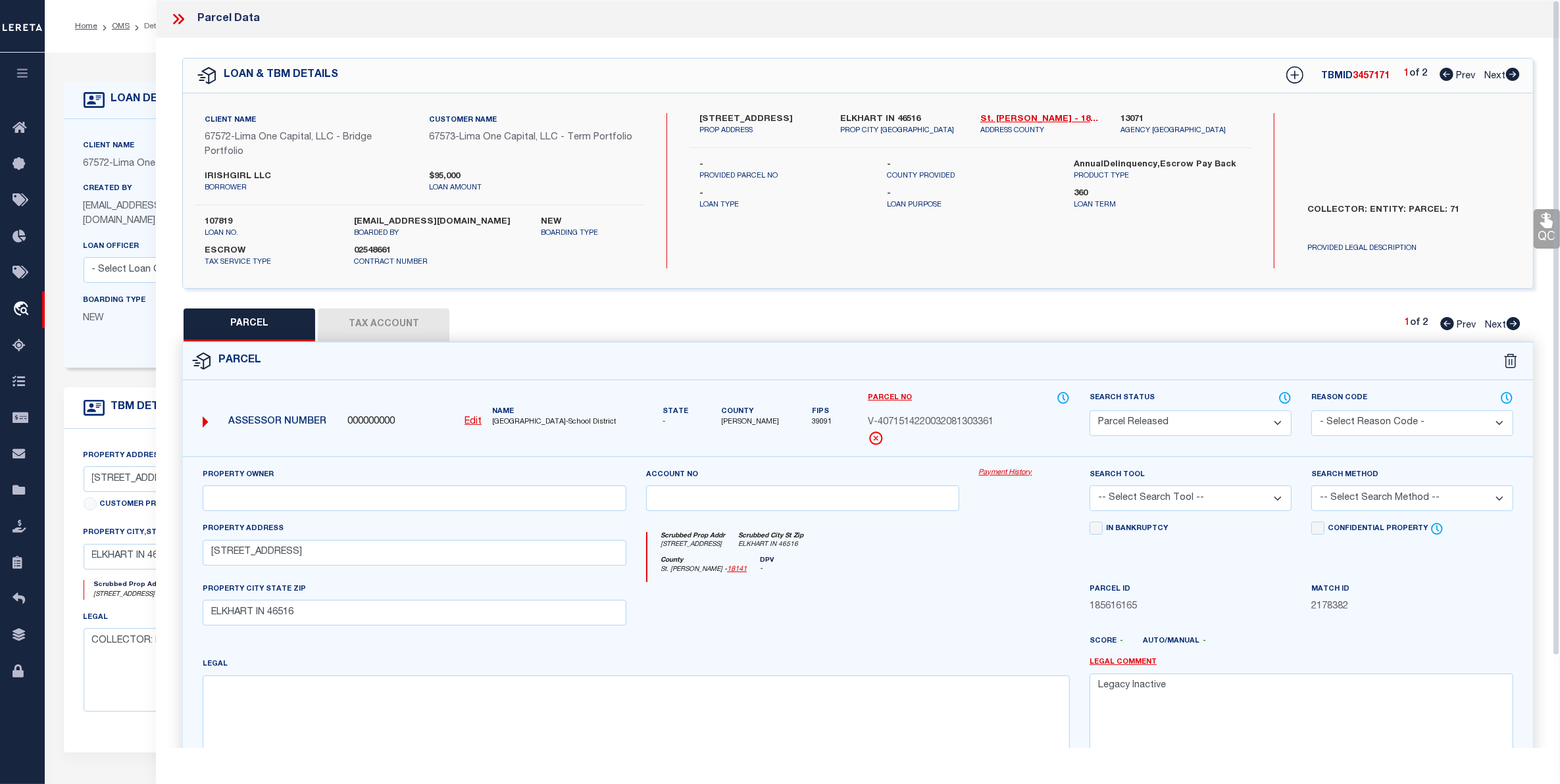
click at [171, 15] on icon at bounding box center [178, 18] width 17 height 17
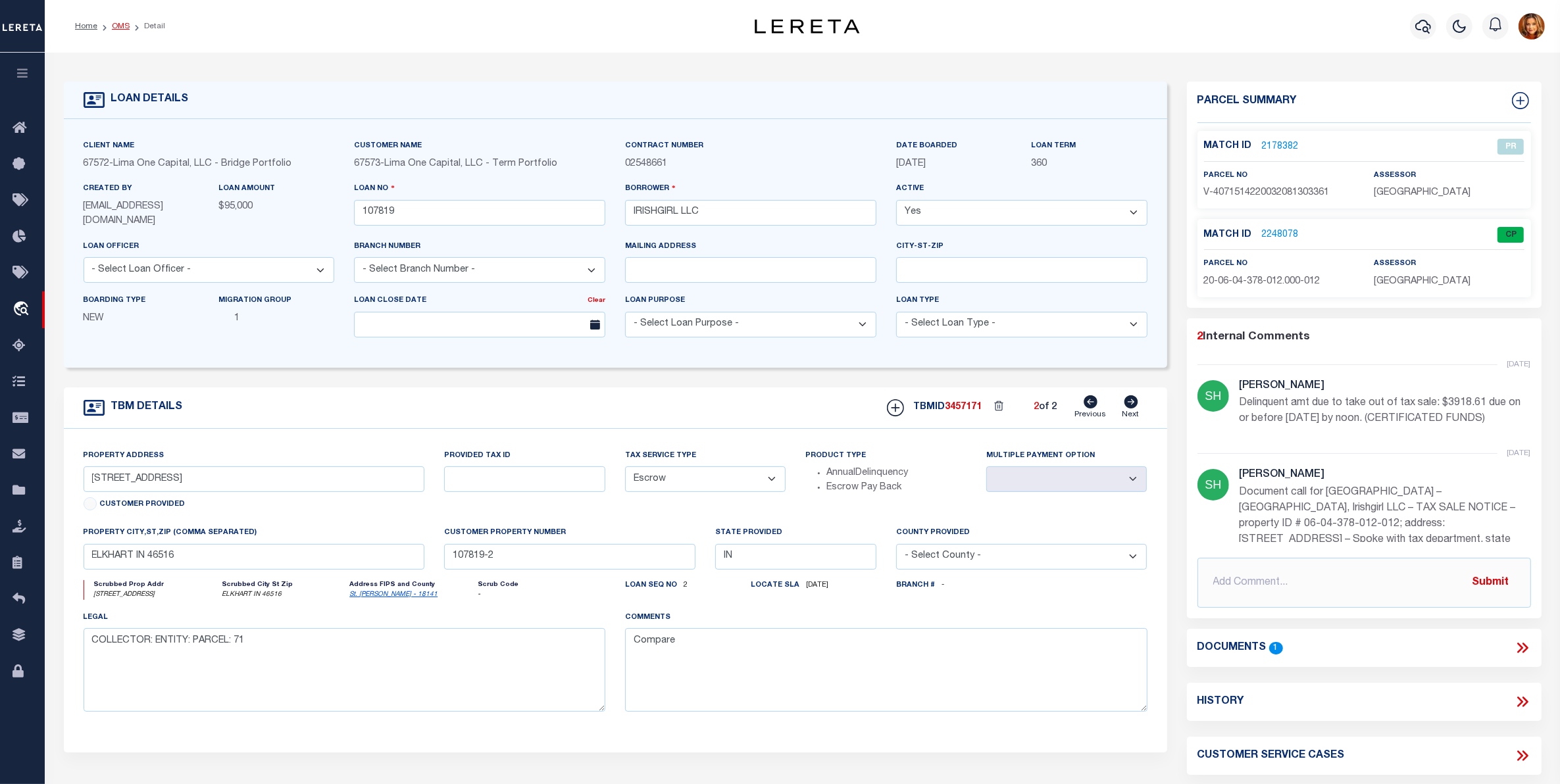
click at [117, 23] on link "OMS" at bounding box center [121, 26] width 18 height 8
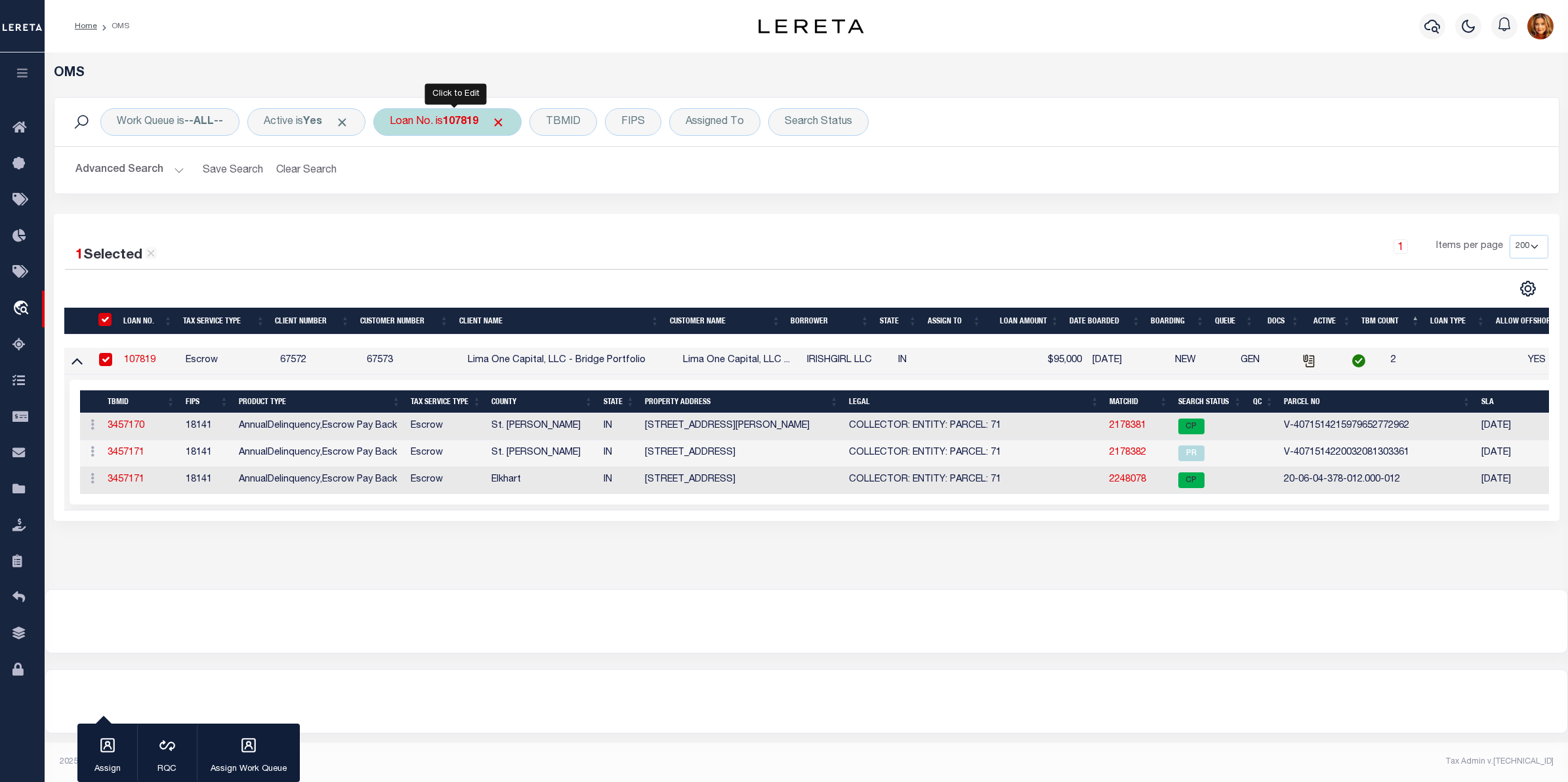
click at [469, 119] on b "107819" at bounding box center [460, 122] width 36 height 10
click at [576, 149] on select "Is Contains" at bounding box center [486, 151] width 193 height 25
click at [397, 139] on select "Is Contains" at bounding box center [486, 151] width 193 height 25
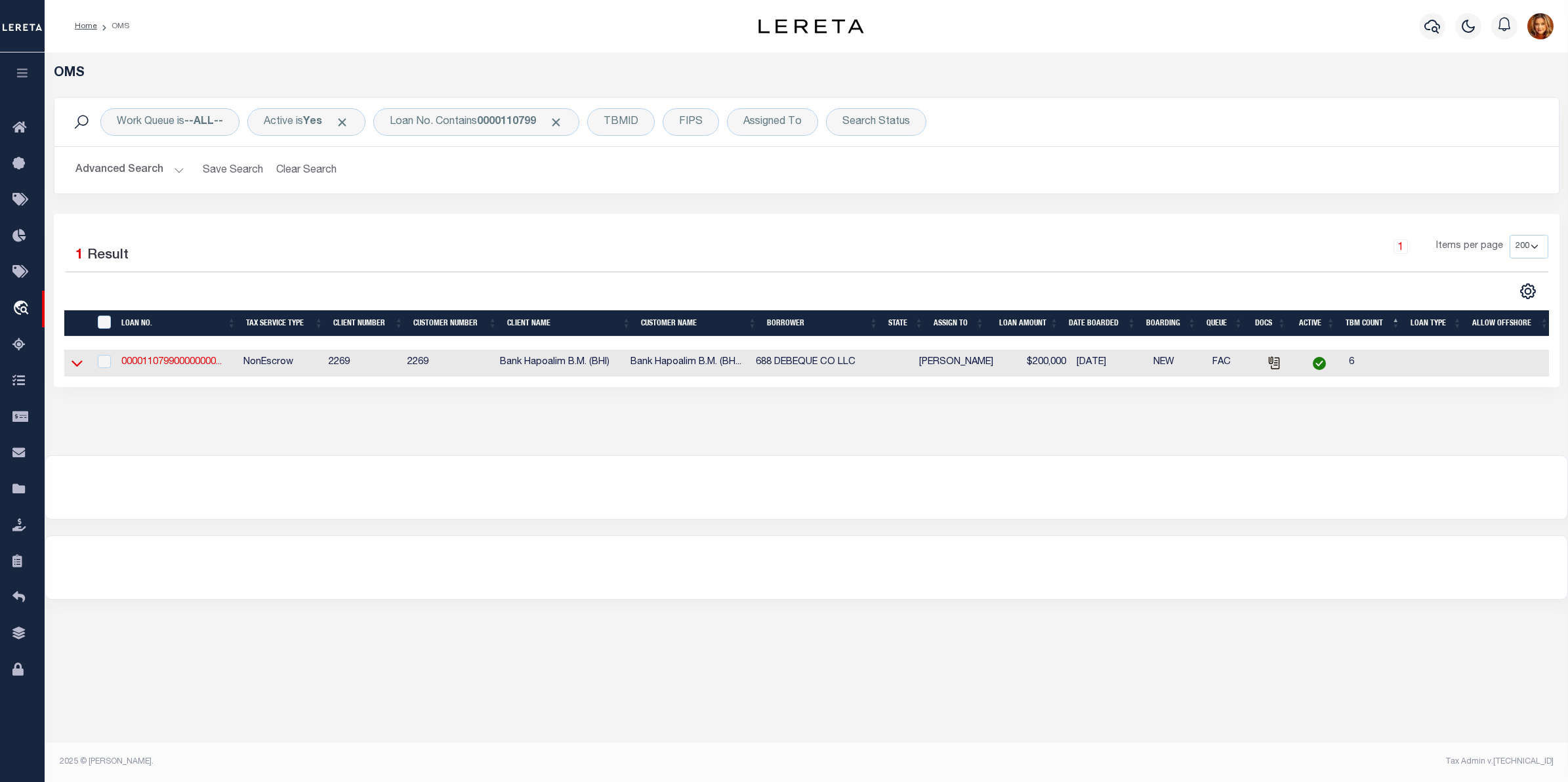
click at [80, 368] on icon at bounding box center [77, 363] width 11 height 14
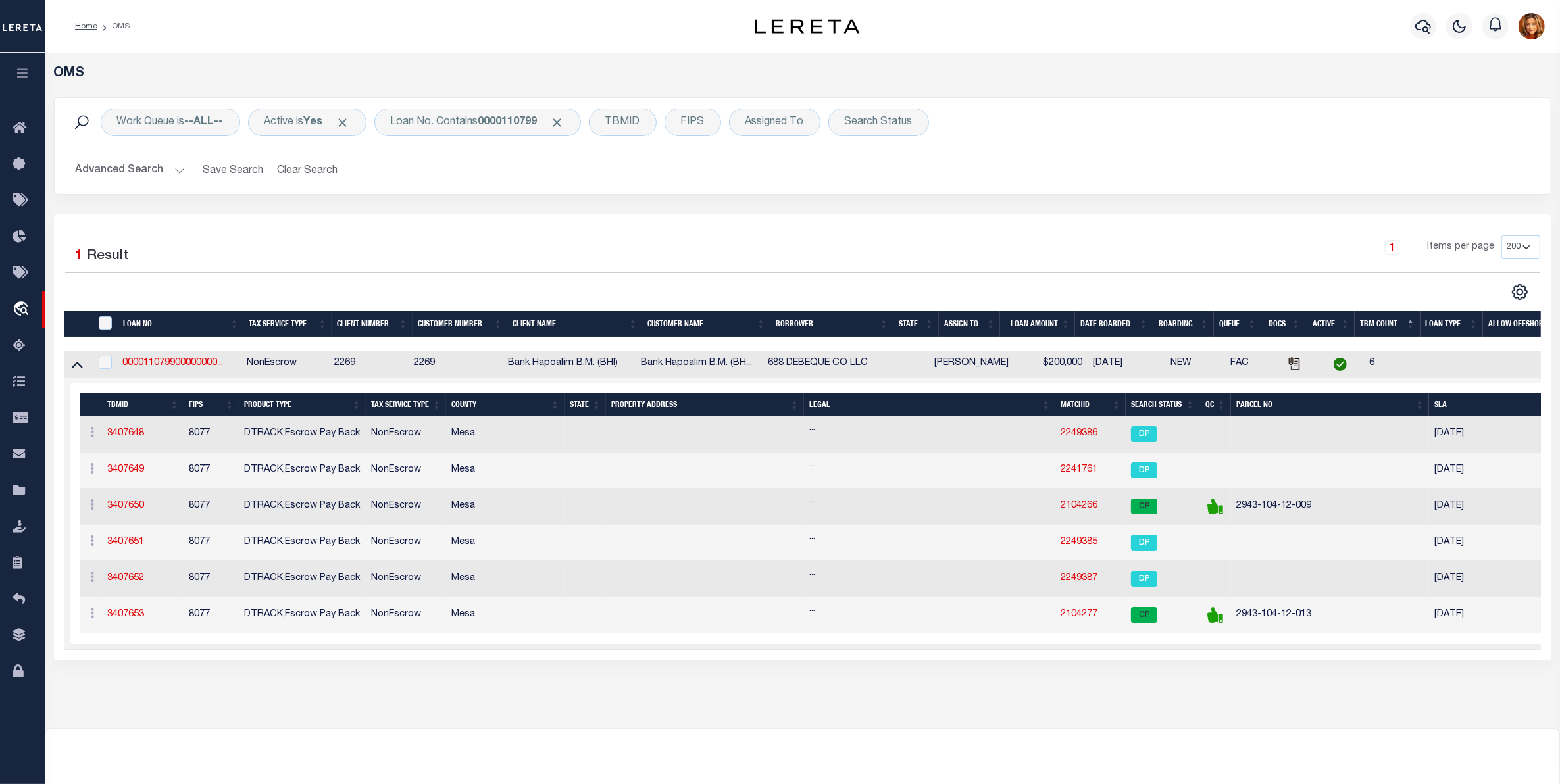
click at [1141, 402] on th "Search Status" at bounding box center [1162, 404] width 74 height 23
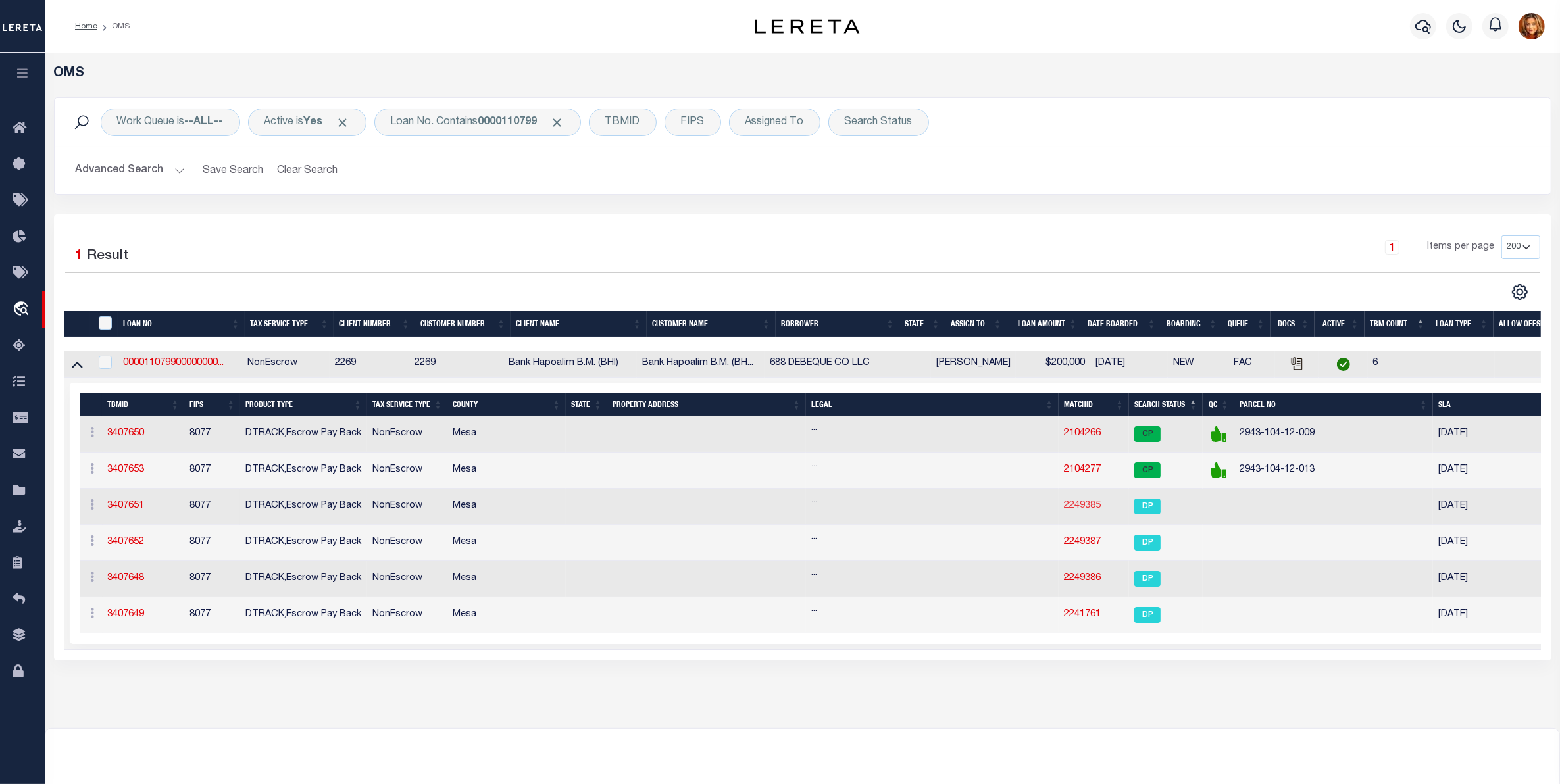
click at [1077, 504] on link "2249385" at bounding box center [1082, 505] width 37 height 10
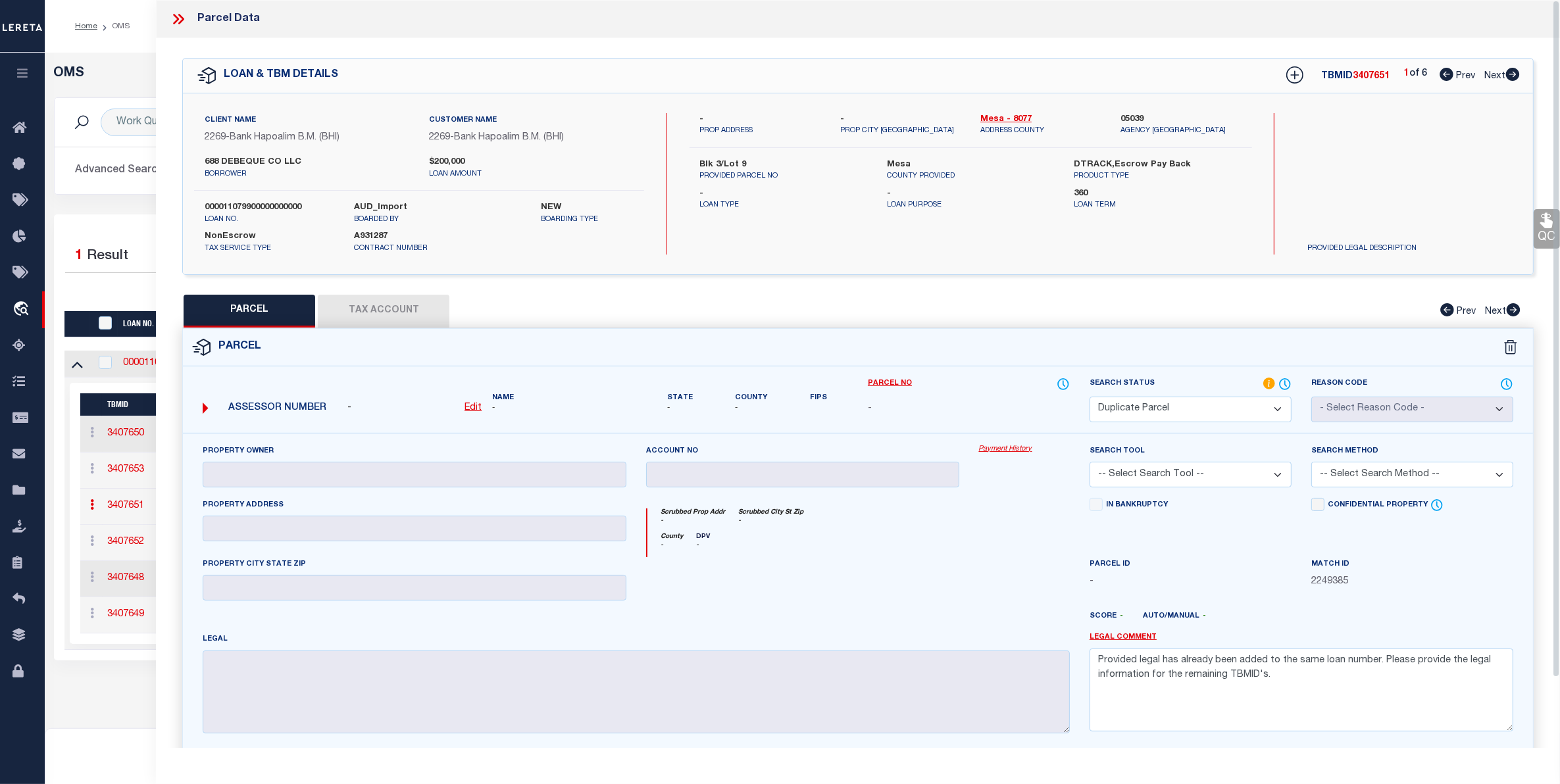
click at [178, 18] on icon at bounding box center [176, 19] width 6 height 10
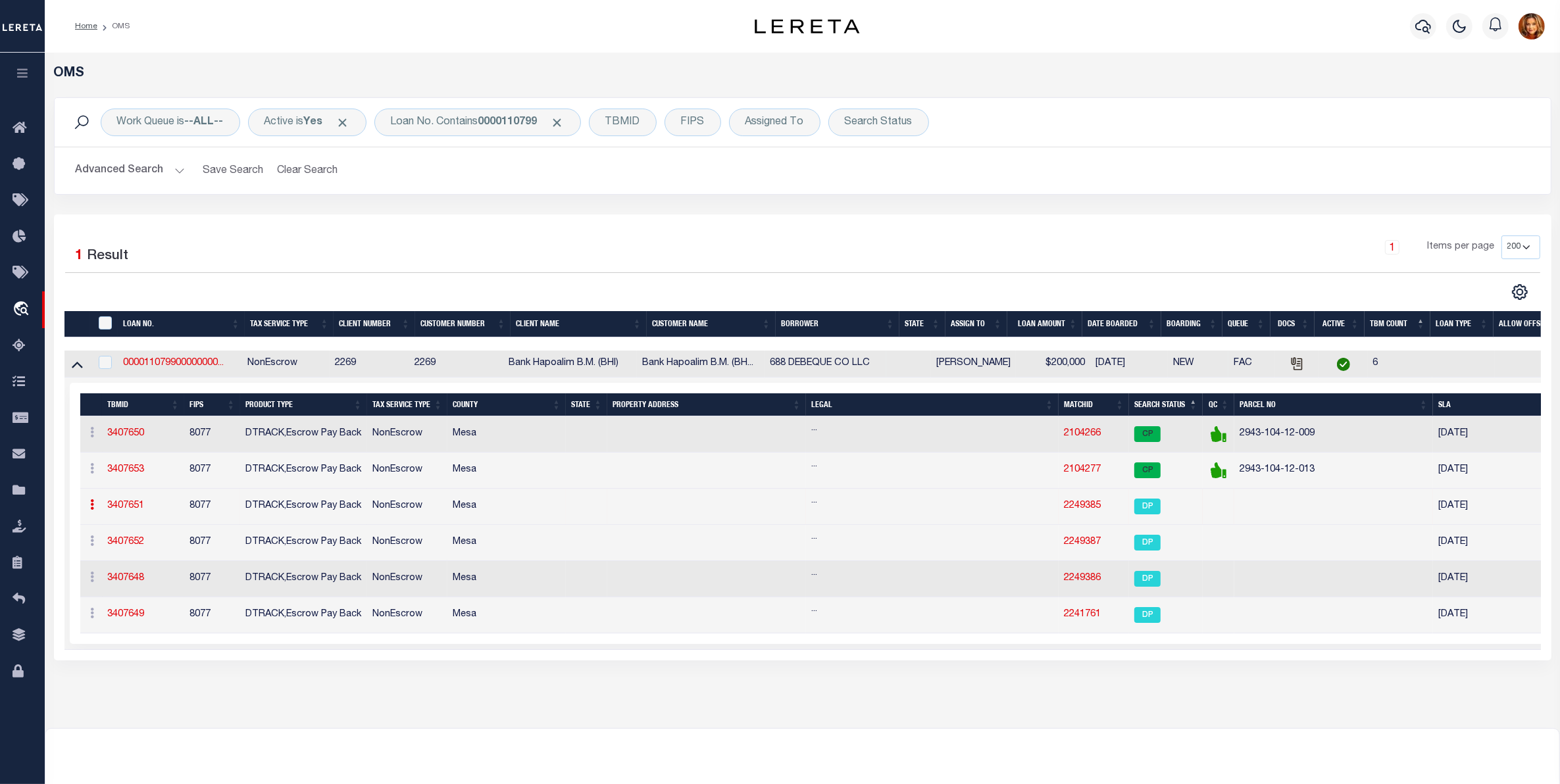
click at [94, 509] on icon at bounding box center [92, 504] width 4 height 10
click at [126, 571] on link "Delete TBM" at bounding box center [128, 570] width 83 height 22
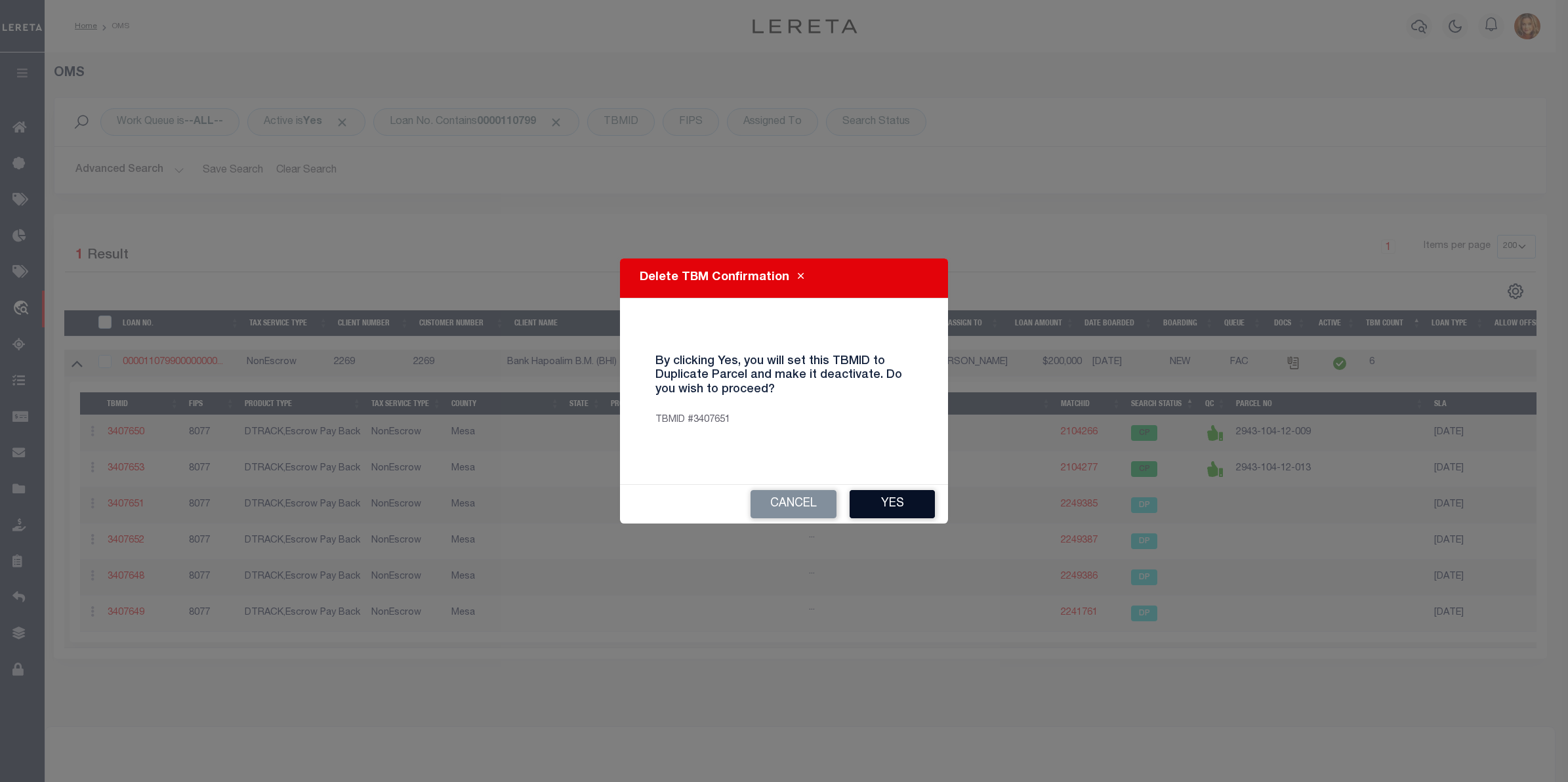
click at [873, 499] on button "Yes" at bounding box center [892, 504] width 85 height 28
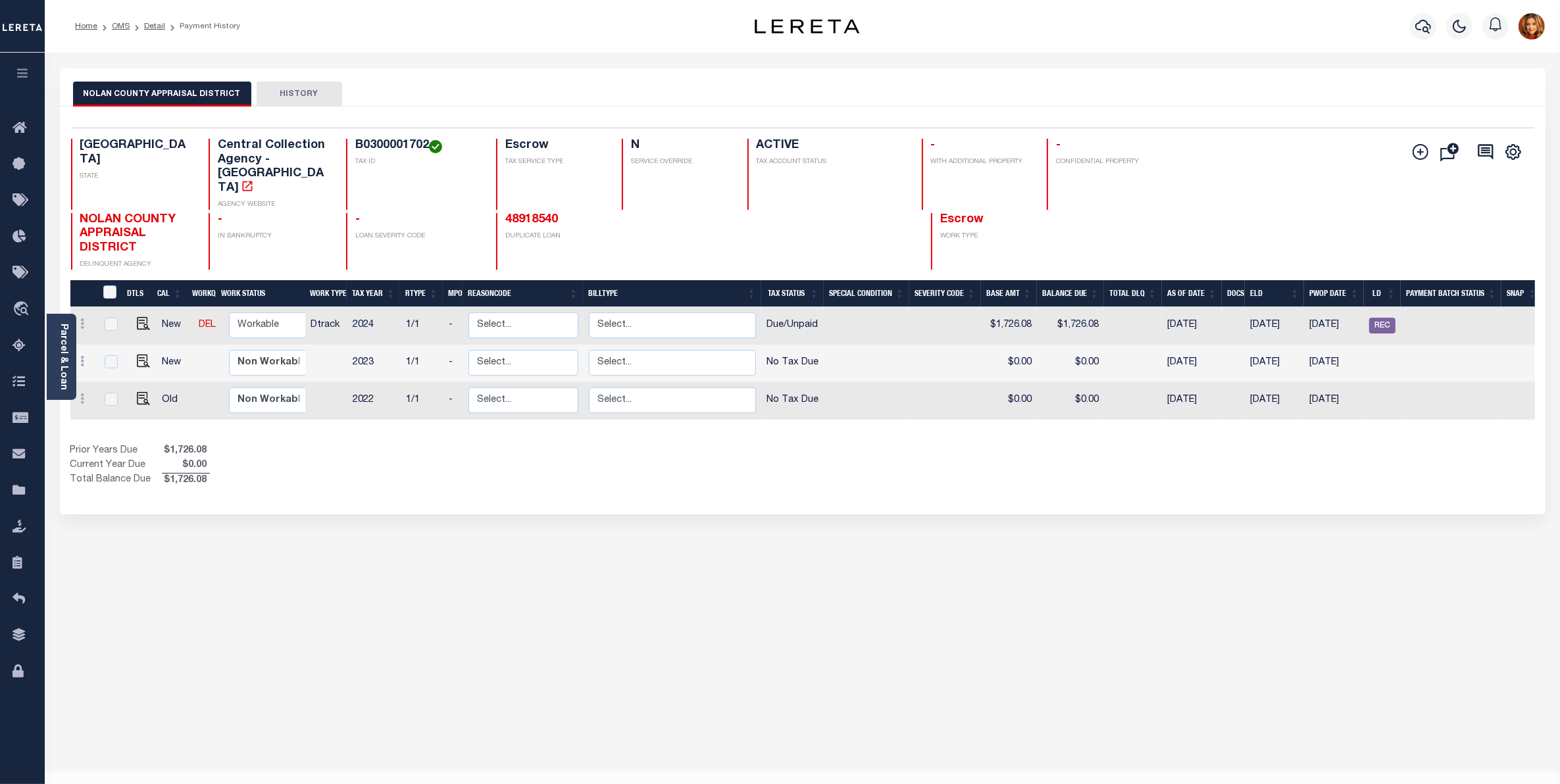
click at [296, 86] on button "HISTORY" at bounding box center [299, 94] width 86 height 25
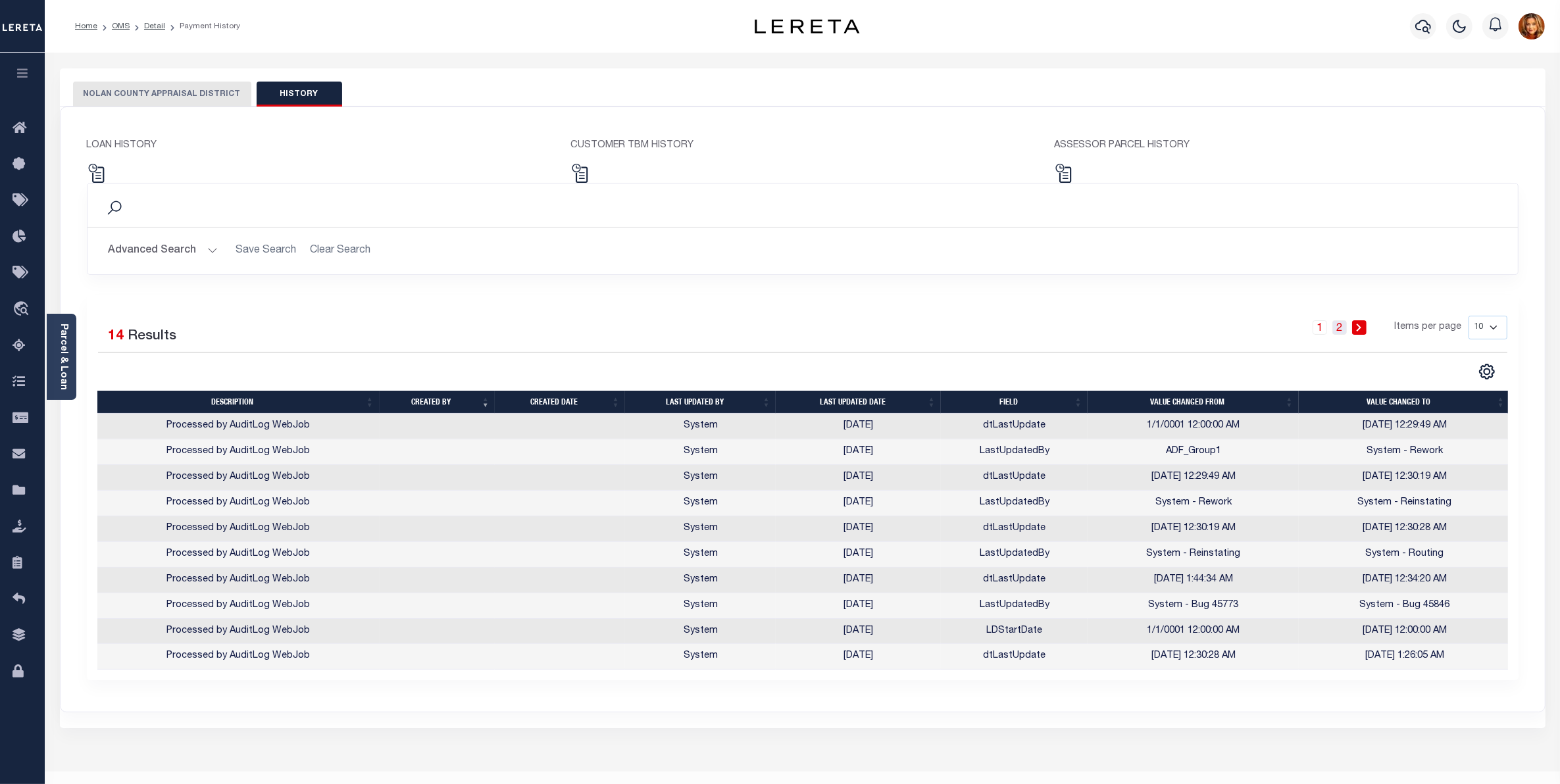
click at [1337, 326] on link "2" at bounding box center [1340, 327] width 15 height 15
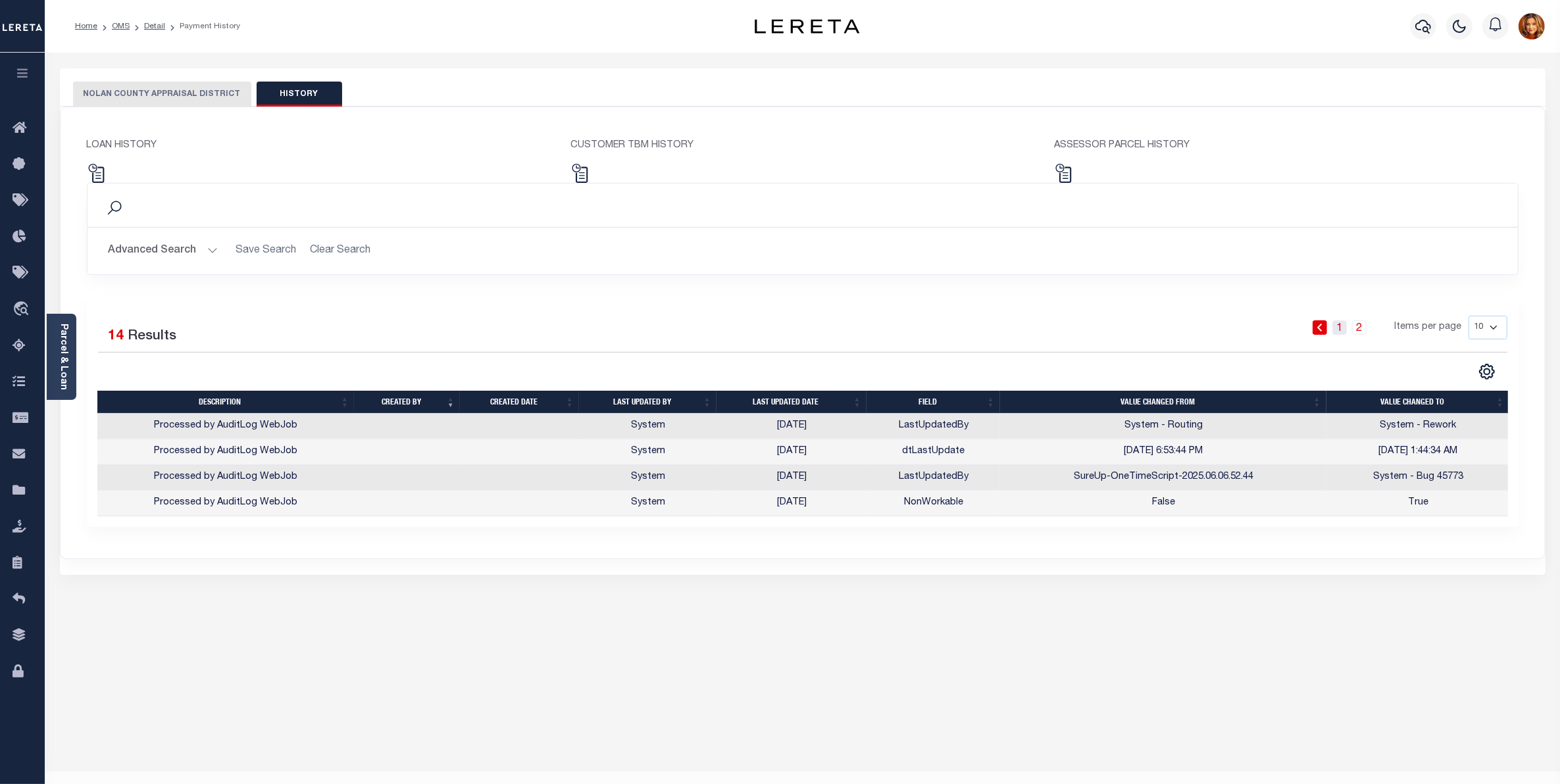
click at [1340, 326] on link "1" at bounding box center [1340, 327] width 15 height 15
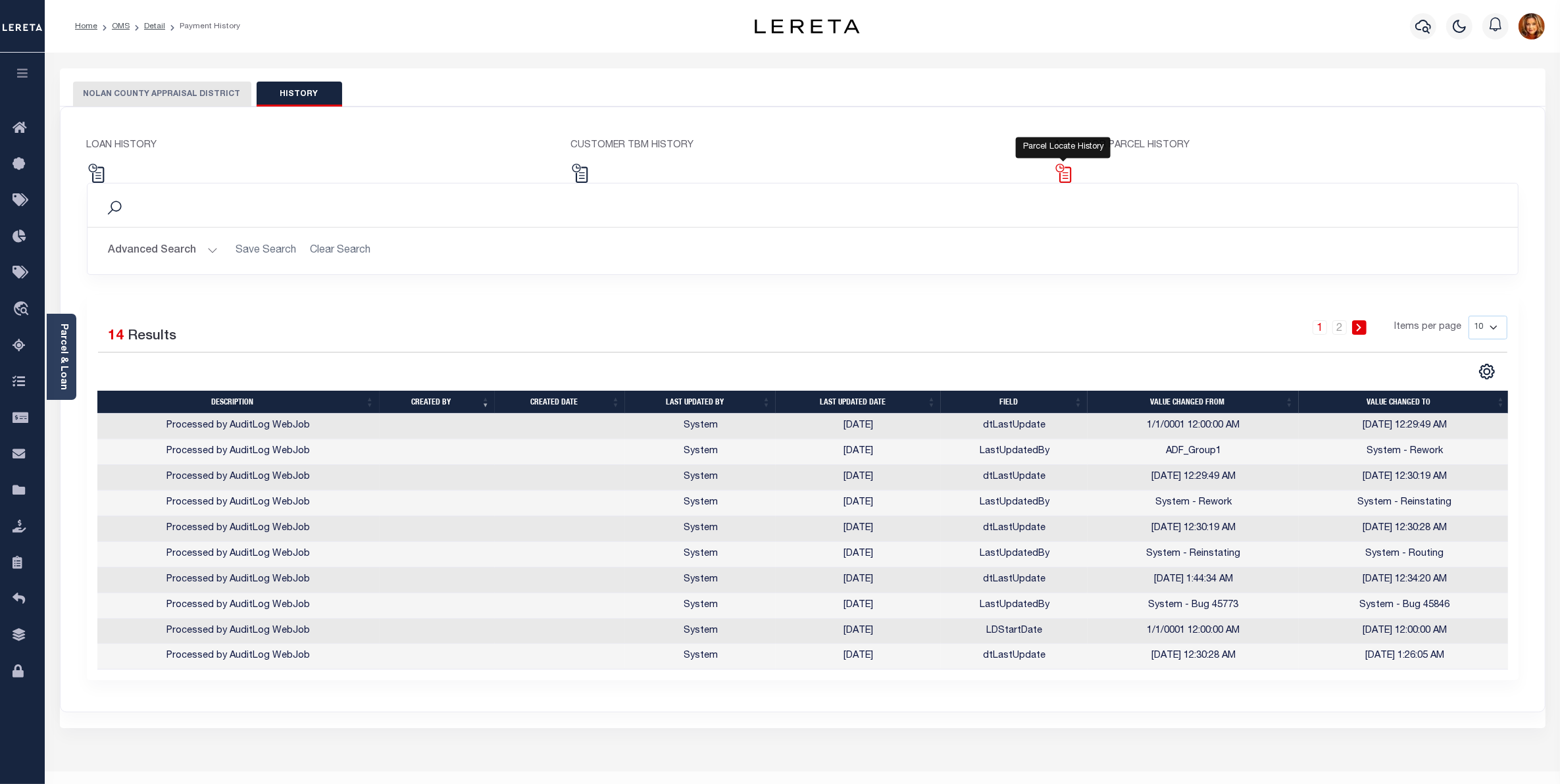
click at [1066, 174] on img at bounding box center [1063, 173] width 19 height 19
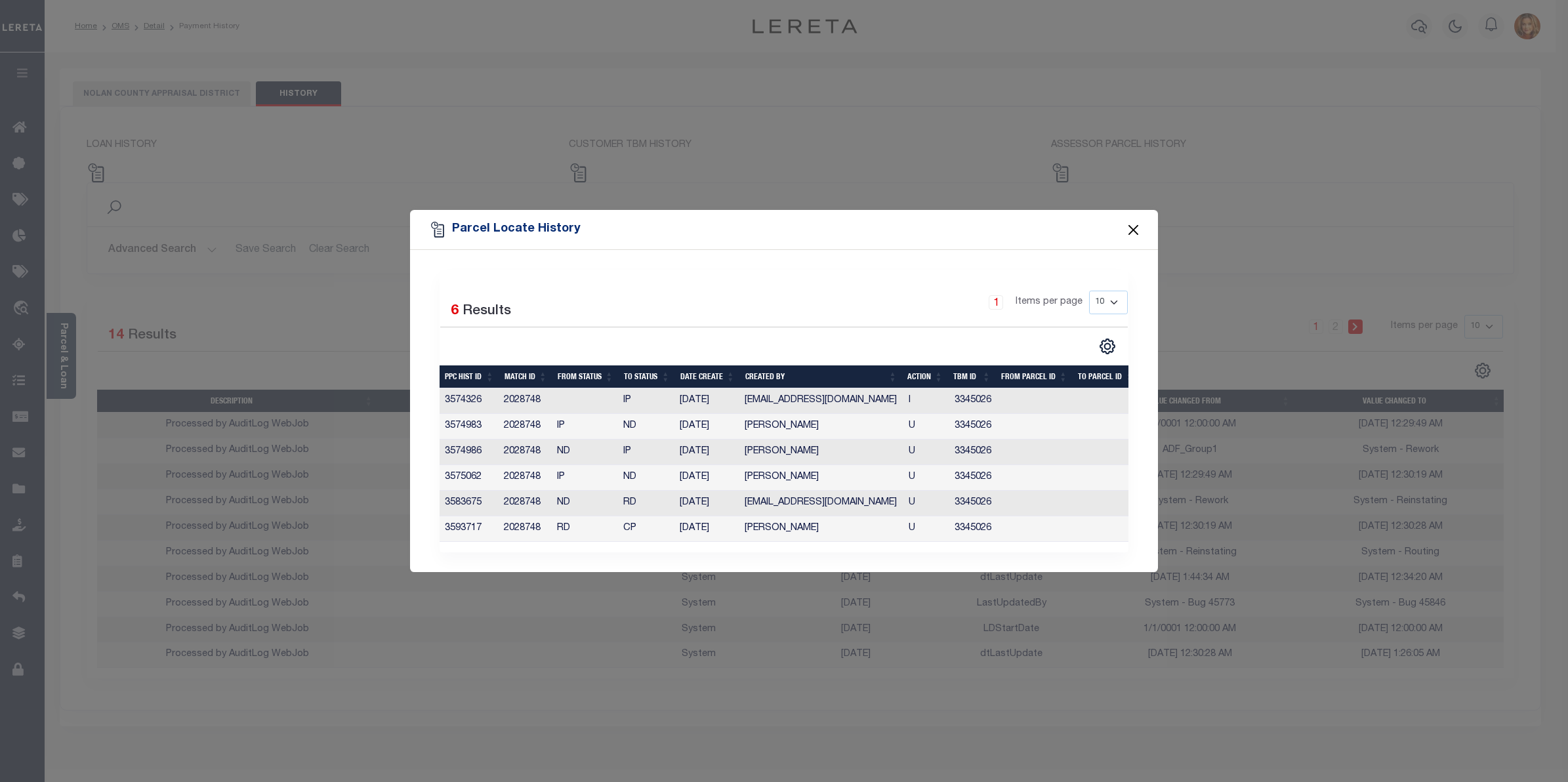
click at [1133, 223] on button "Close" at bounding box center [1133, 229] width 17 height 17
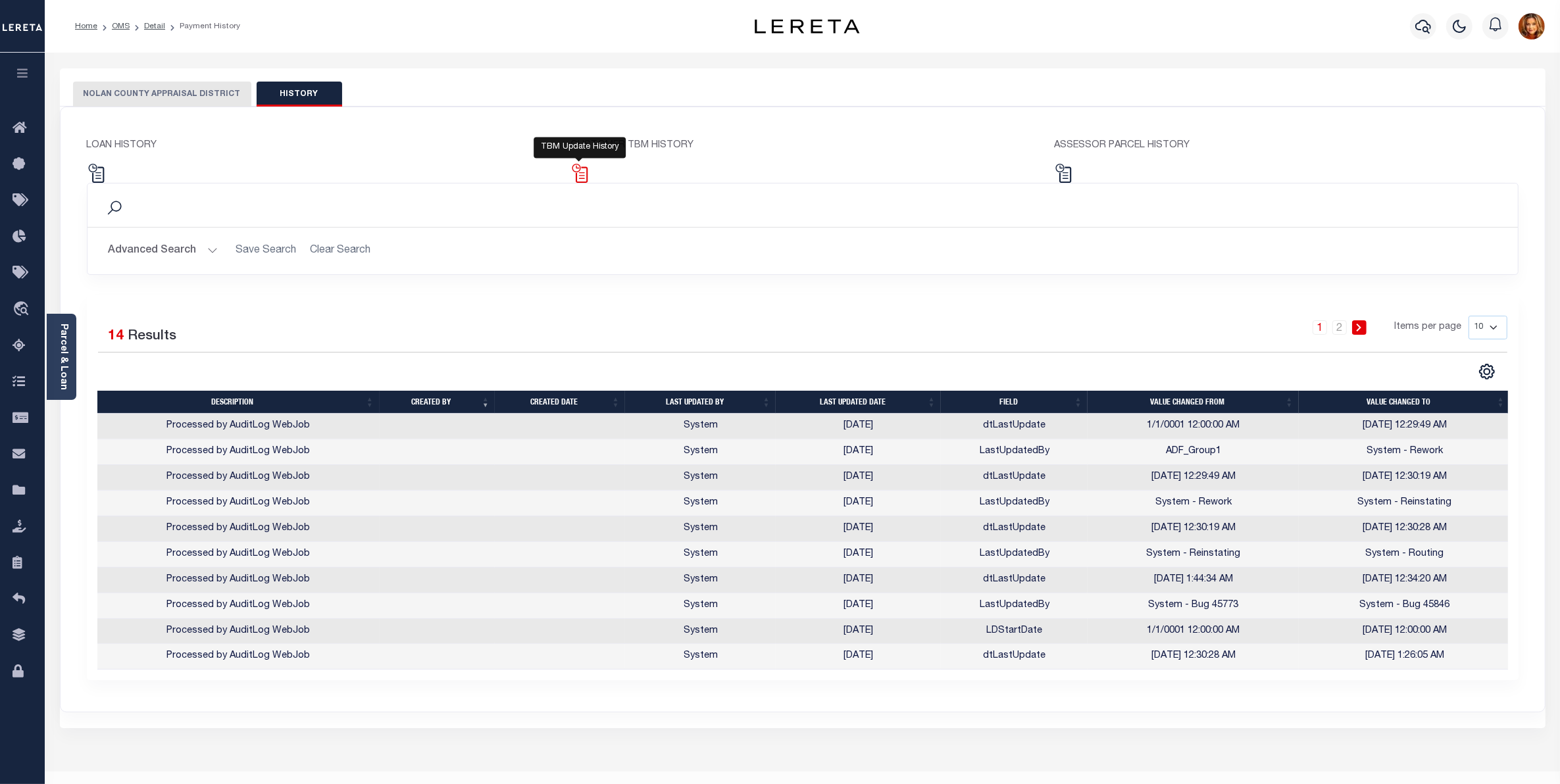
click at [580, 174] on img at bounding box center [580, 173] width 19 height 19
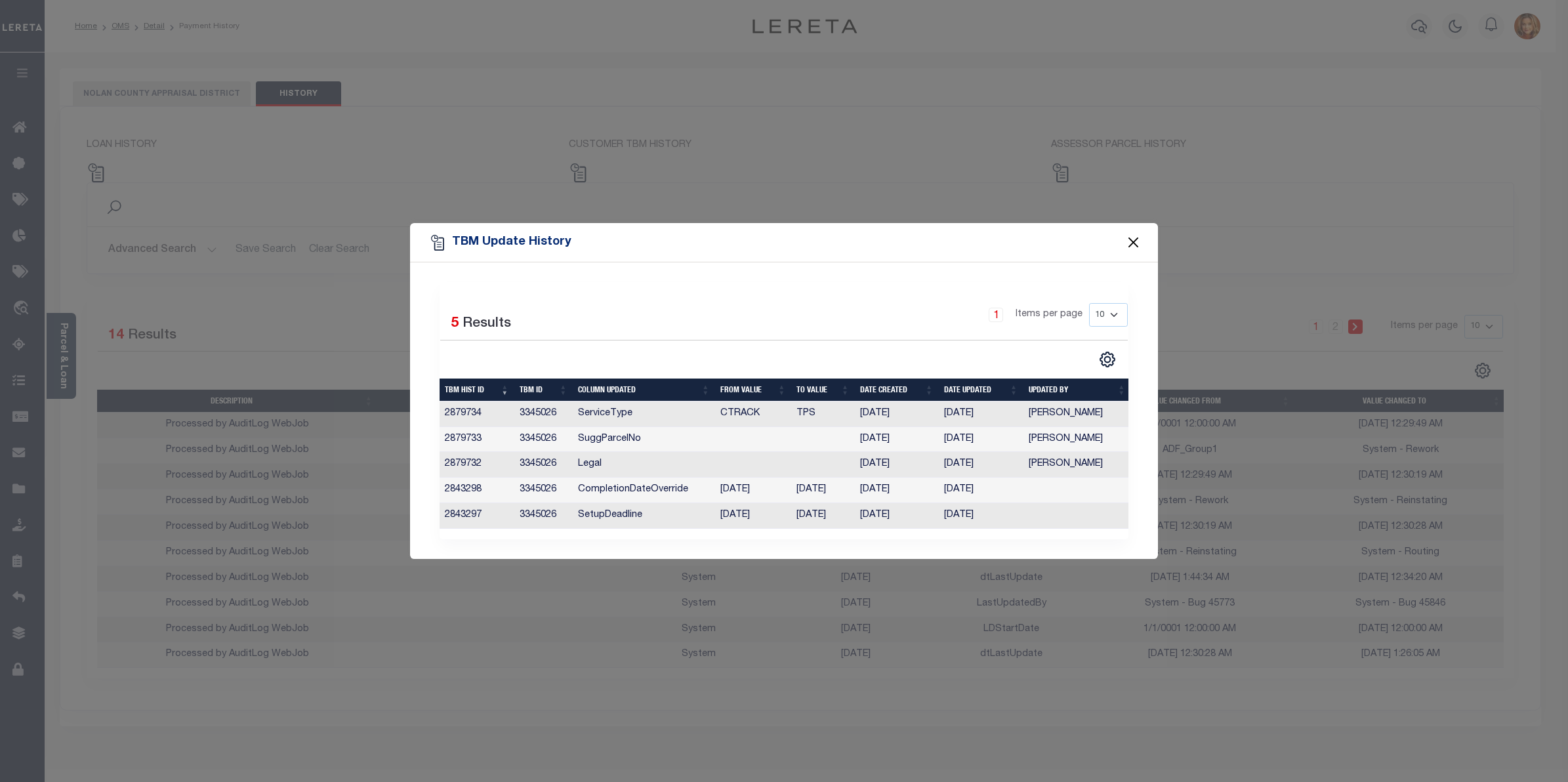
click at [1137, 236] on button "Close" at bounding box center [1133, 242] width 17 height 17
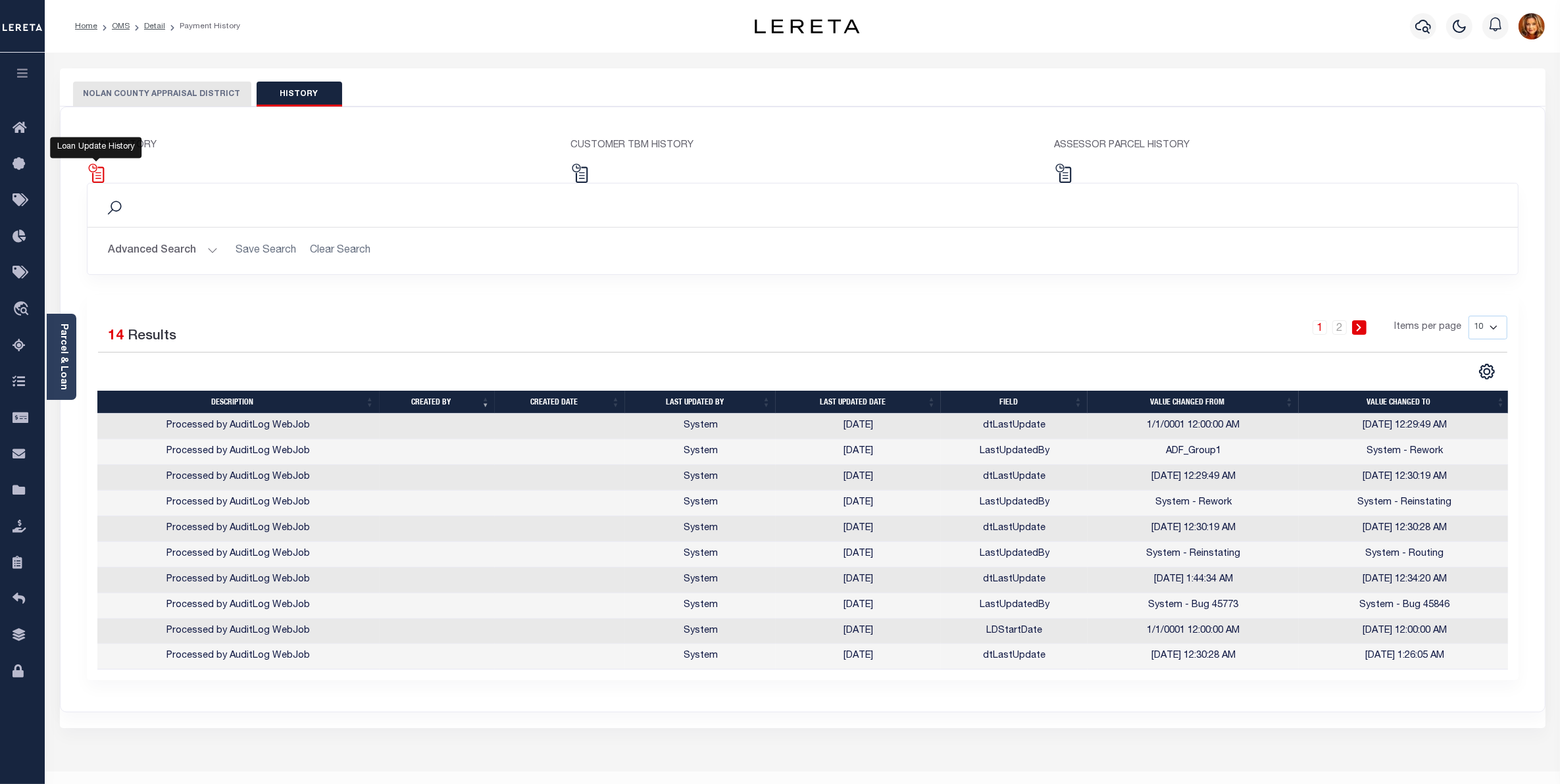
click at [97, 171] on img at bounding box center [97, 173] width 19 height 19
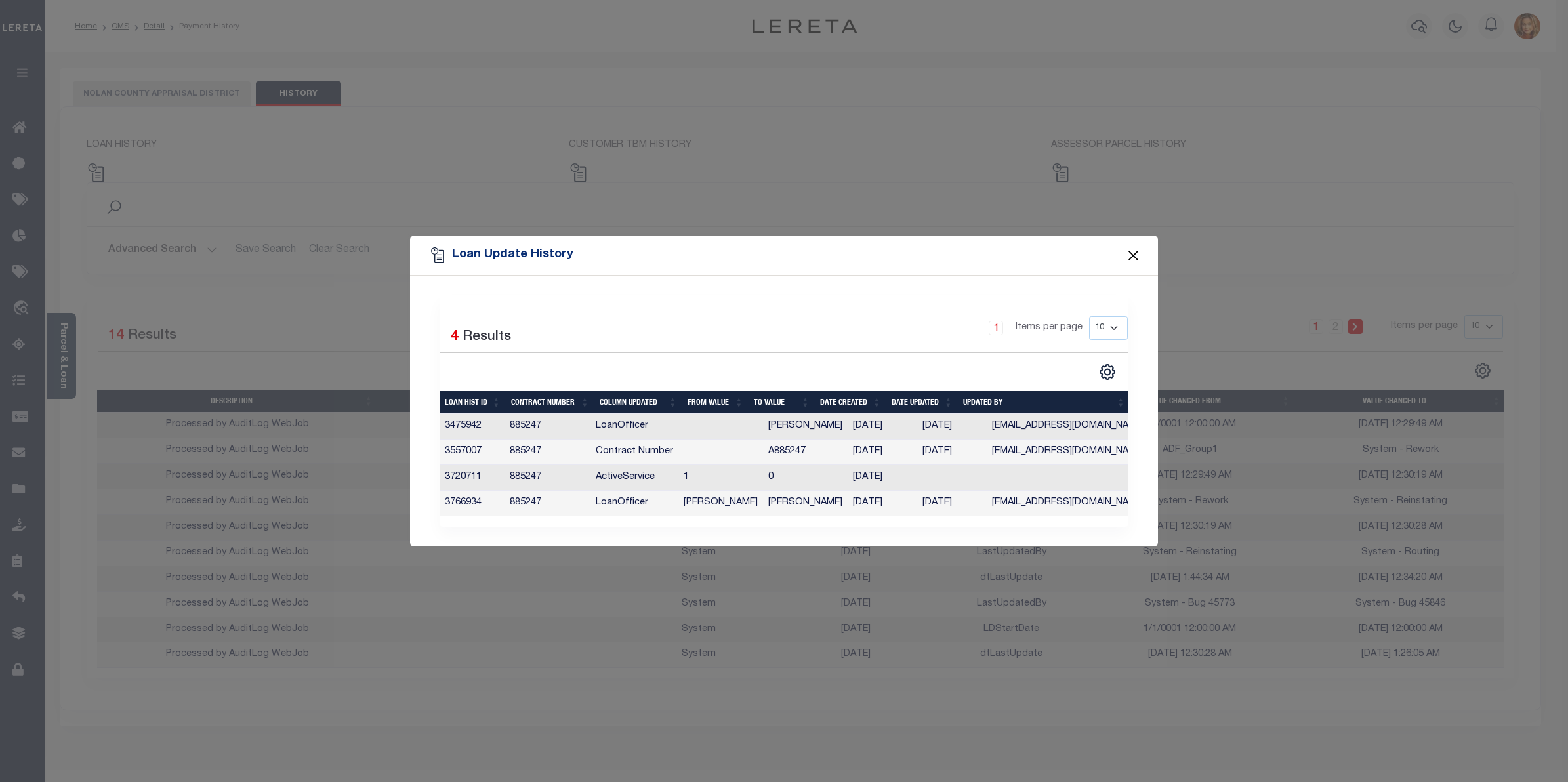
click at [1132, 250] on button "Close" at bounding box center [1133, 255] width 17 height 17
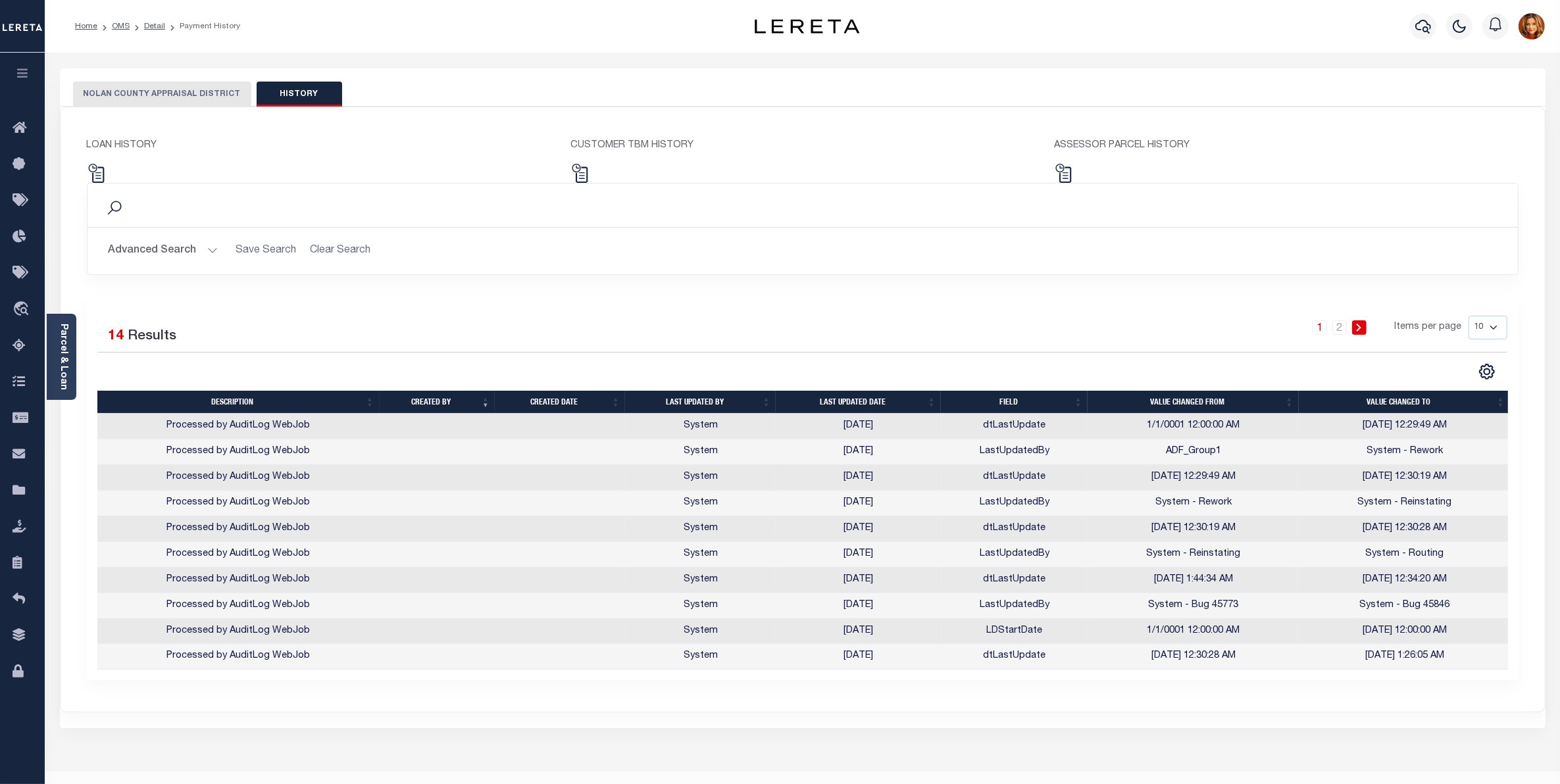
click at [135, 96] on button "NOLAN COUNTY APPRAISAL DISTRICT" at bounding box center [162, 94] width 178 height 25
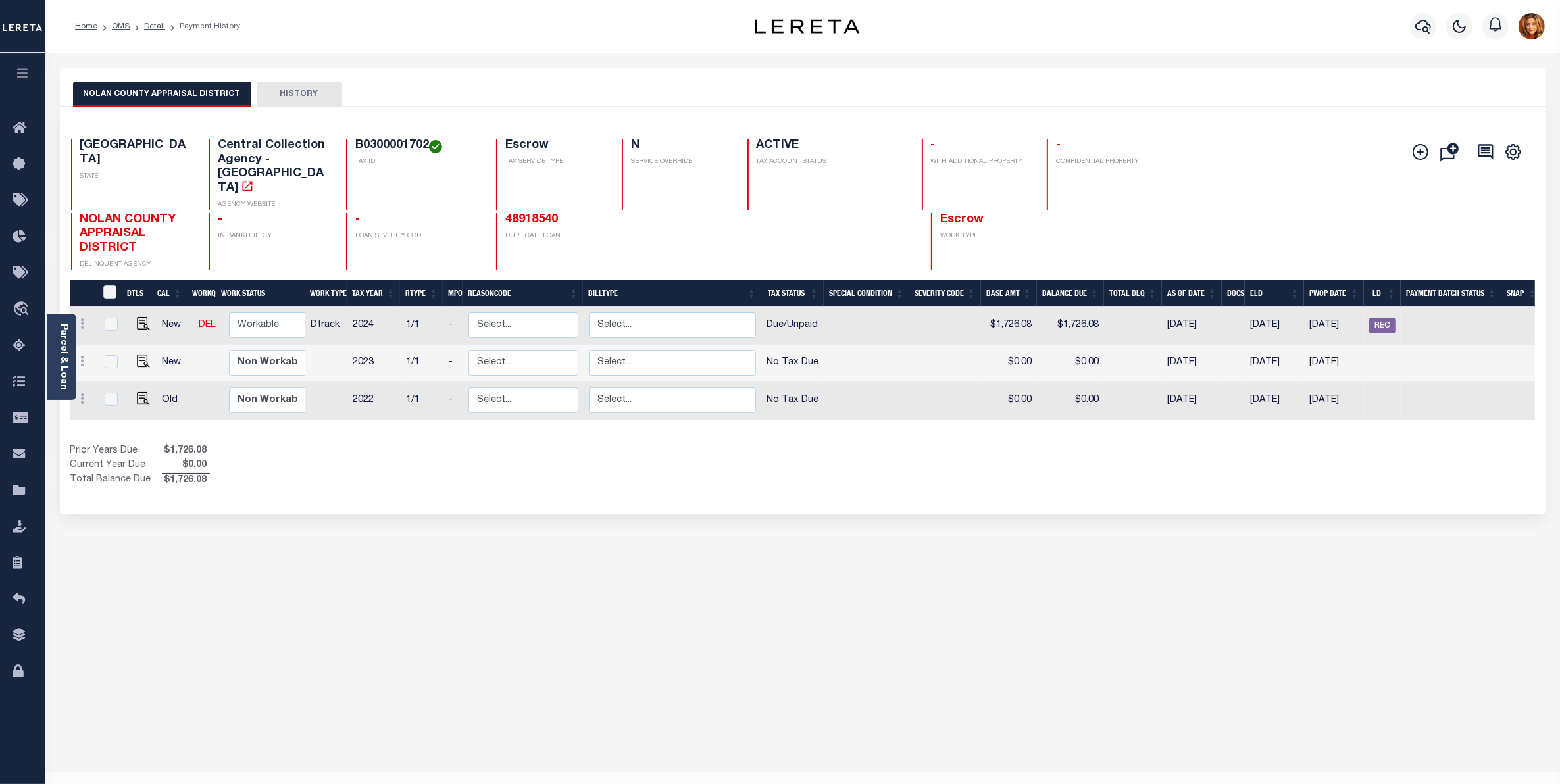
click at [294, 89] on button "HISTORY" at bounding box center [299, 94] width 86 height 25
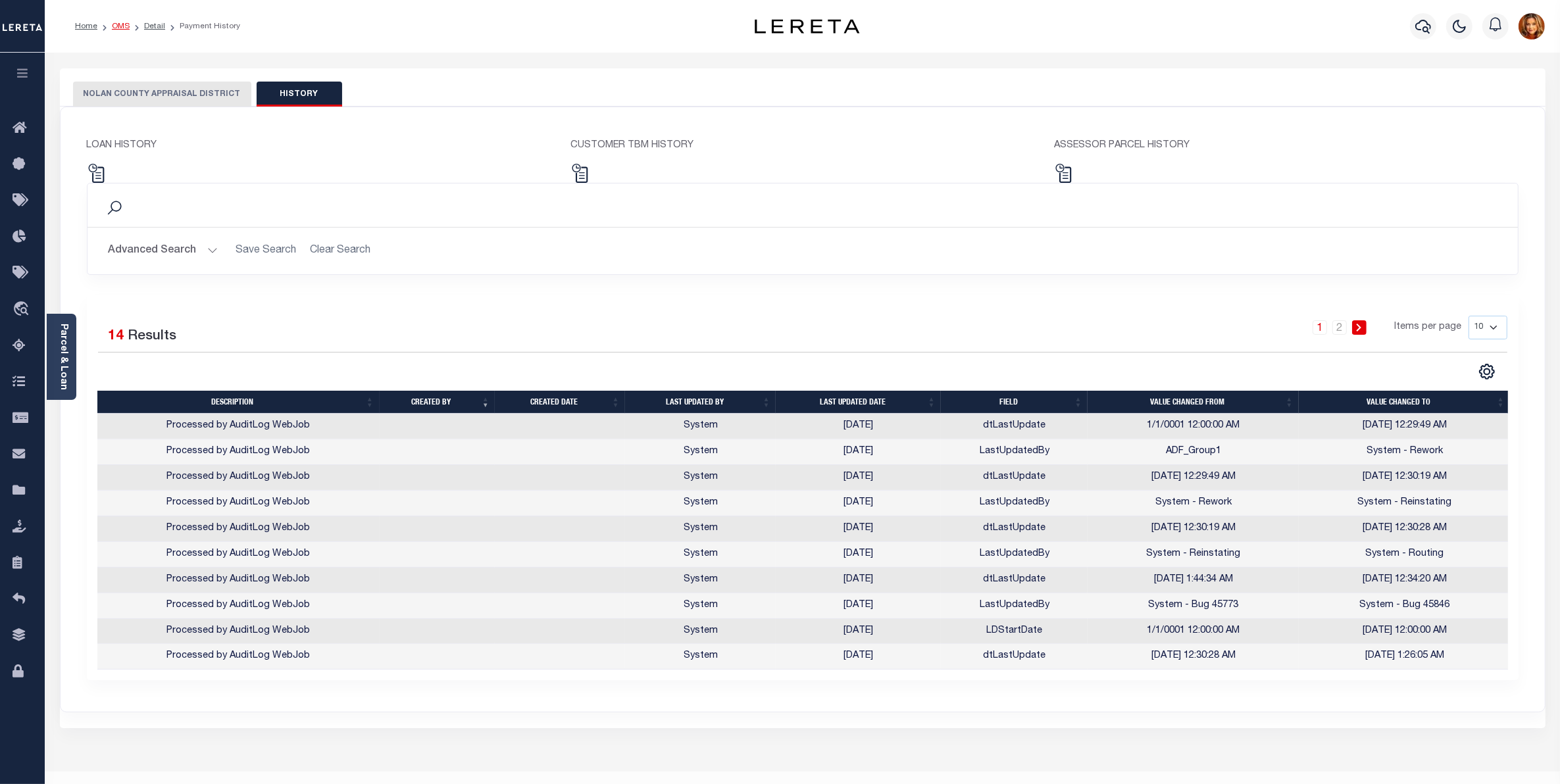
click at [116, 23] on link "OMS" at bounding box center [121, 26] width 18 height 8
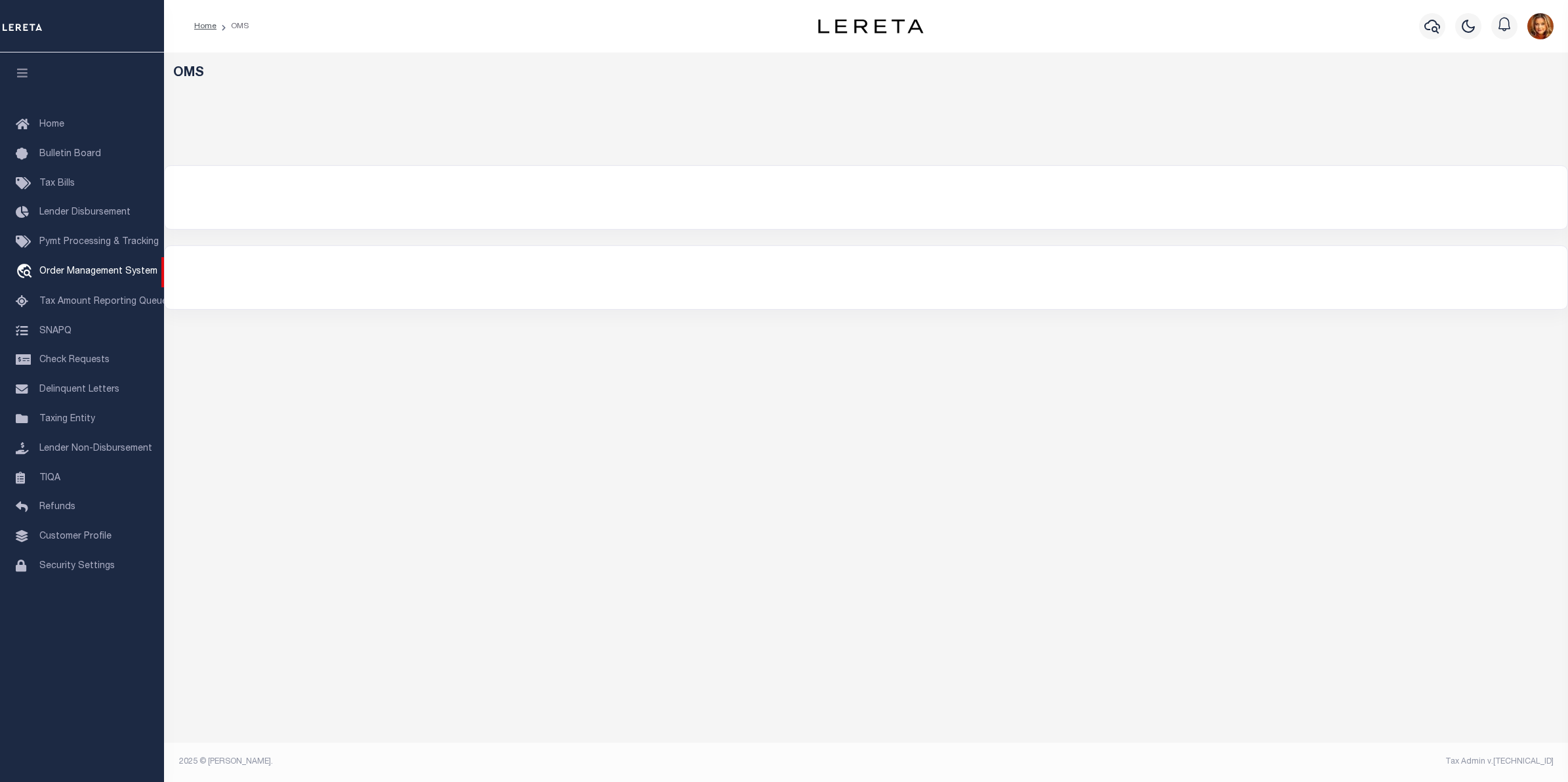
select select "200"
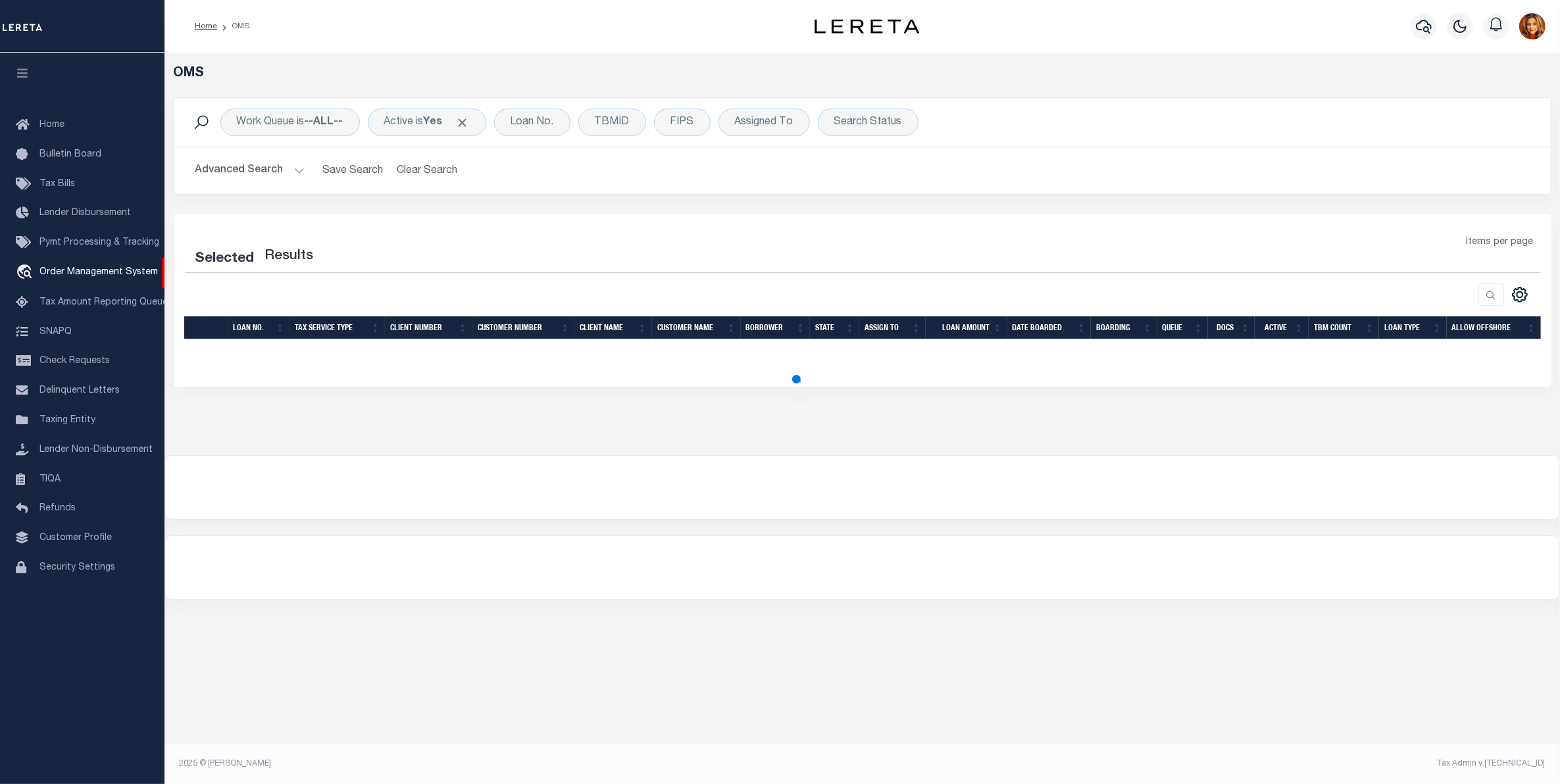
select select "200"
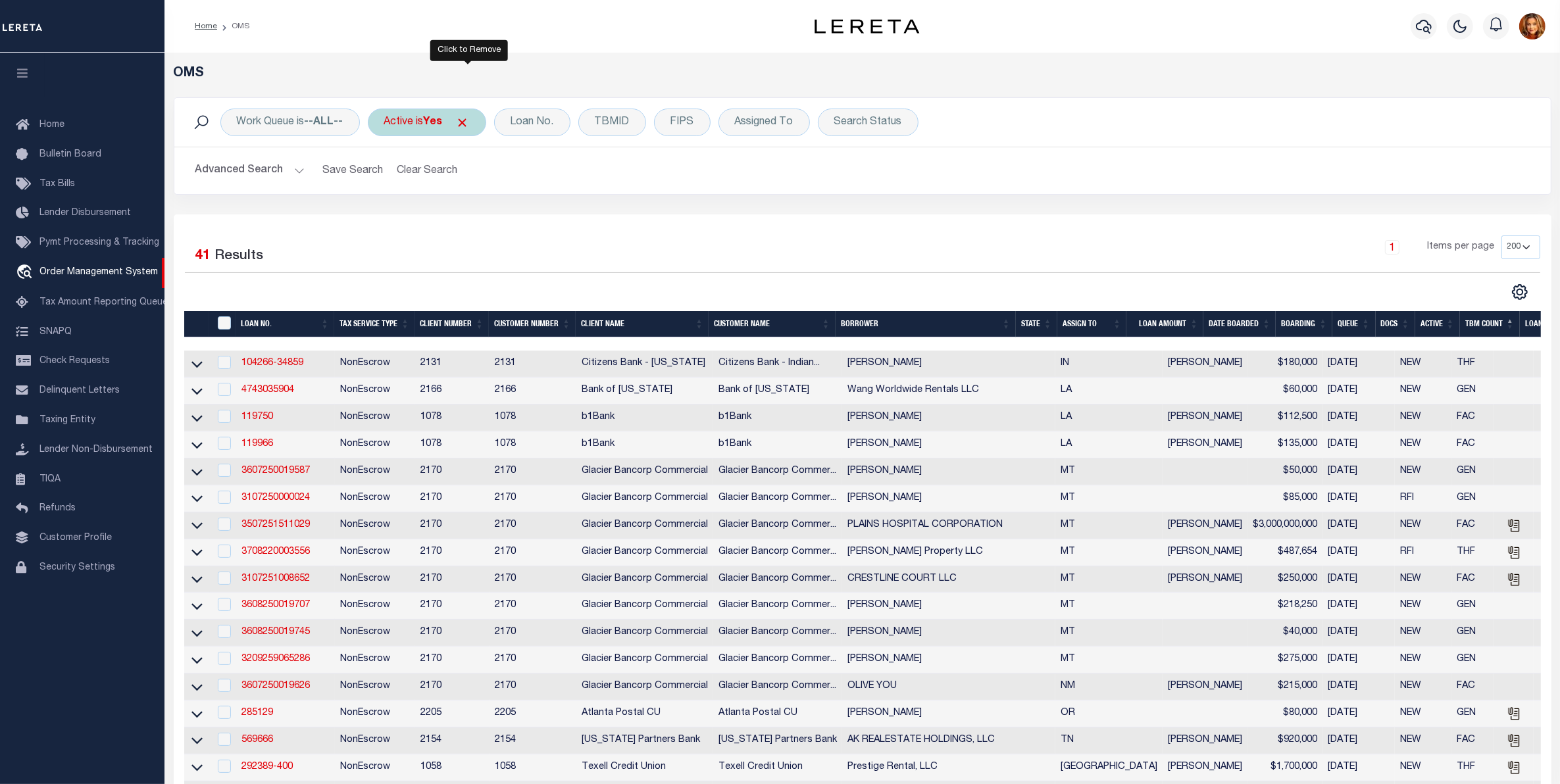
click at [462, 119] on span "Click to Remove" at bounding box center [462, 122] width 14 height 14
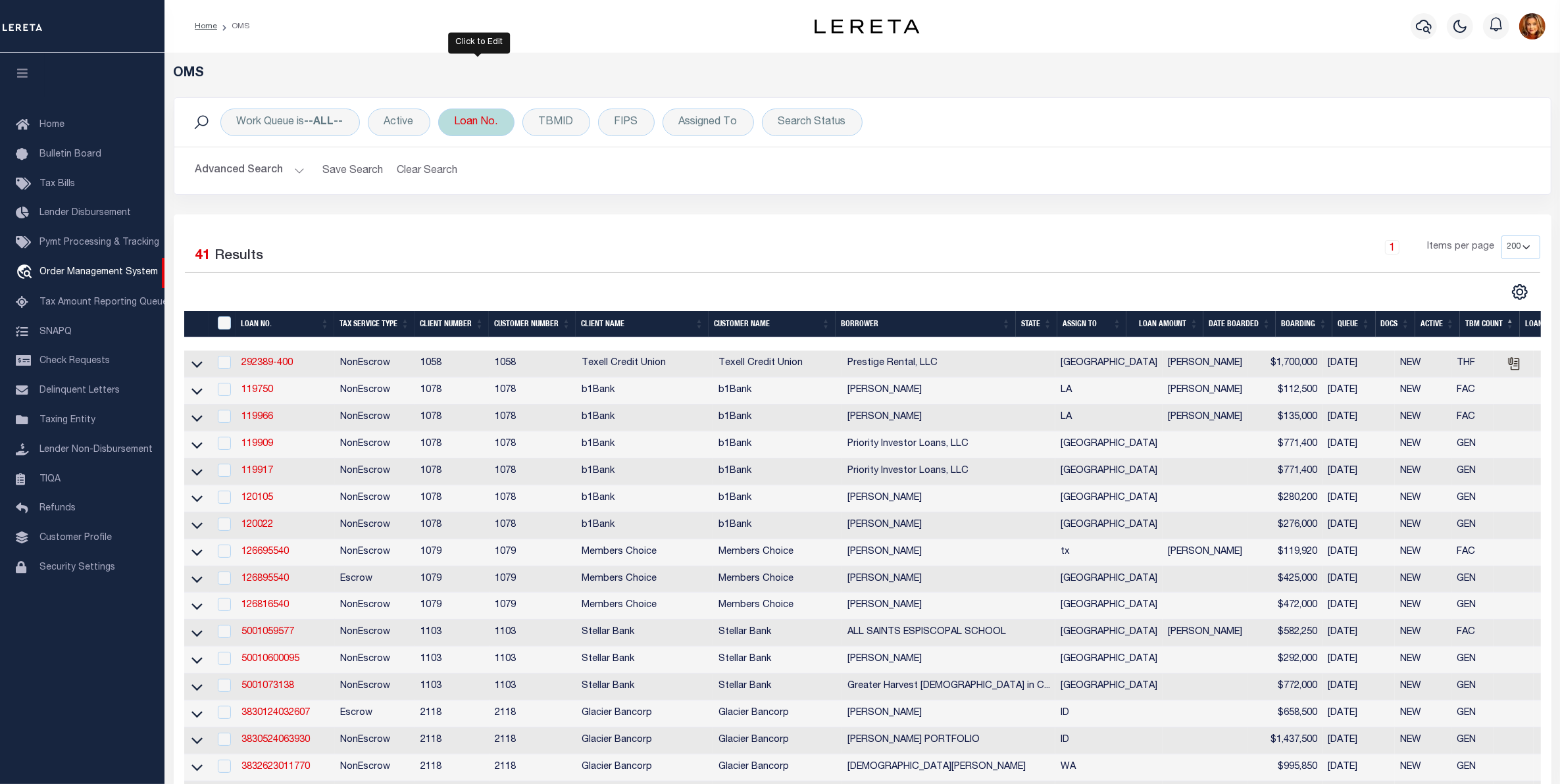
click at [464, 127] on div "Loan No." at bounding box center [476, 122] width 76 height 28
type input "501304"
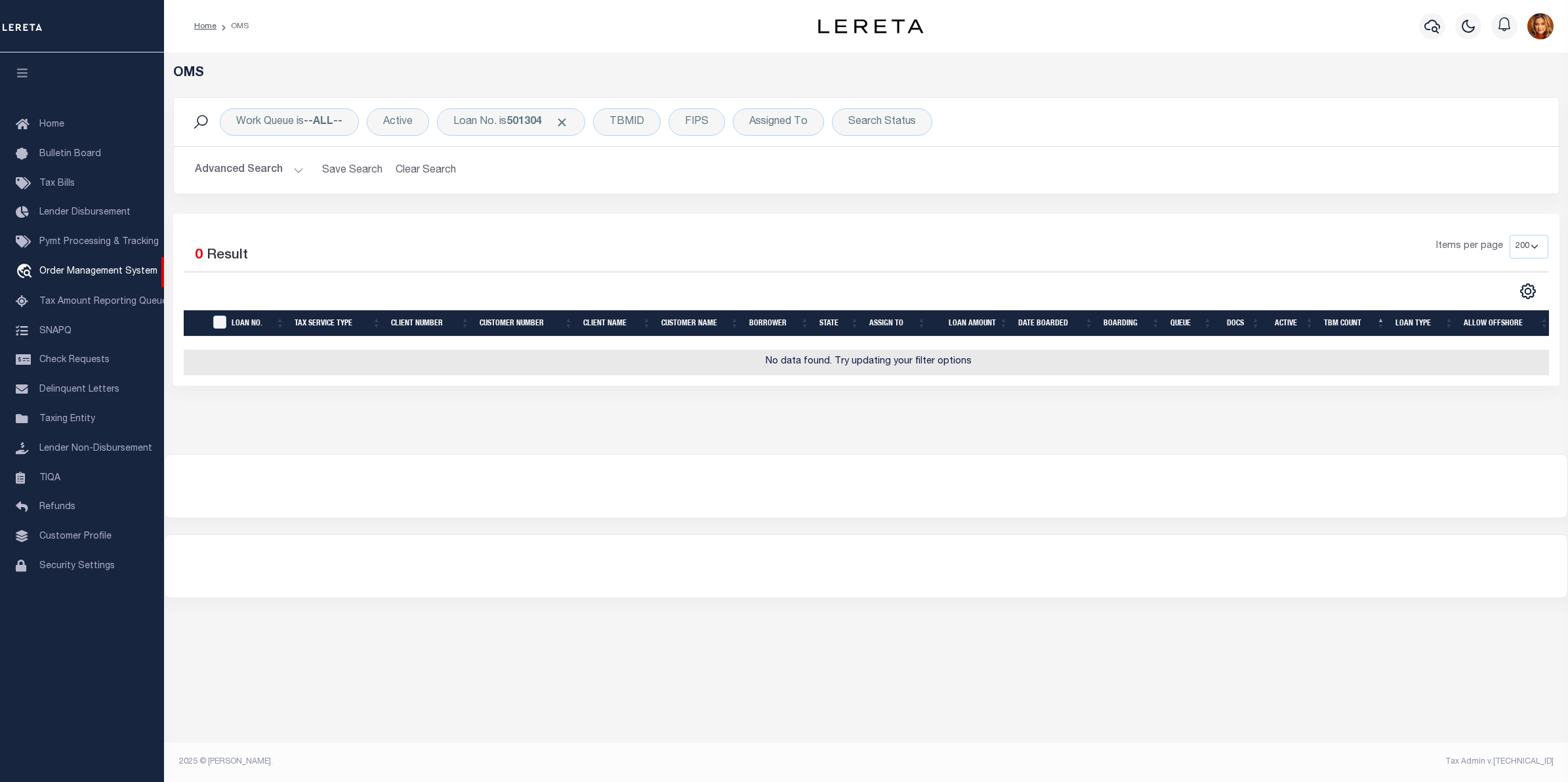
click at [220, 166] on button "Advanced Search" at bounding box center [249, 170] width 109 height 26
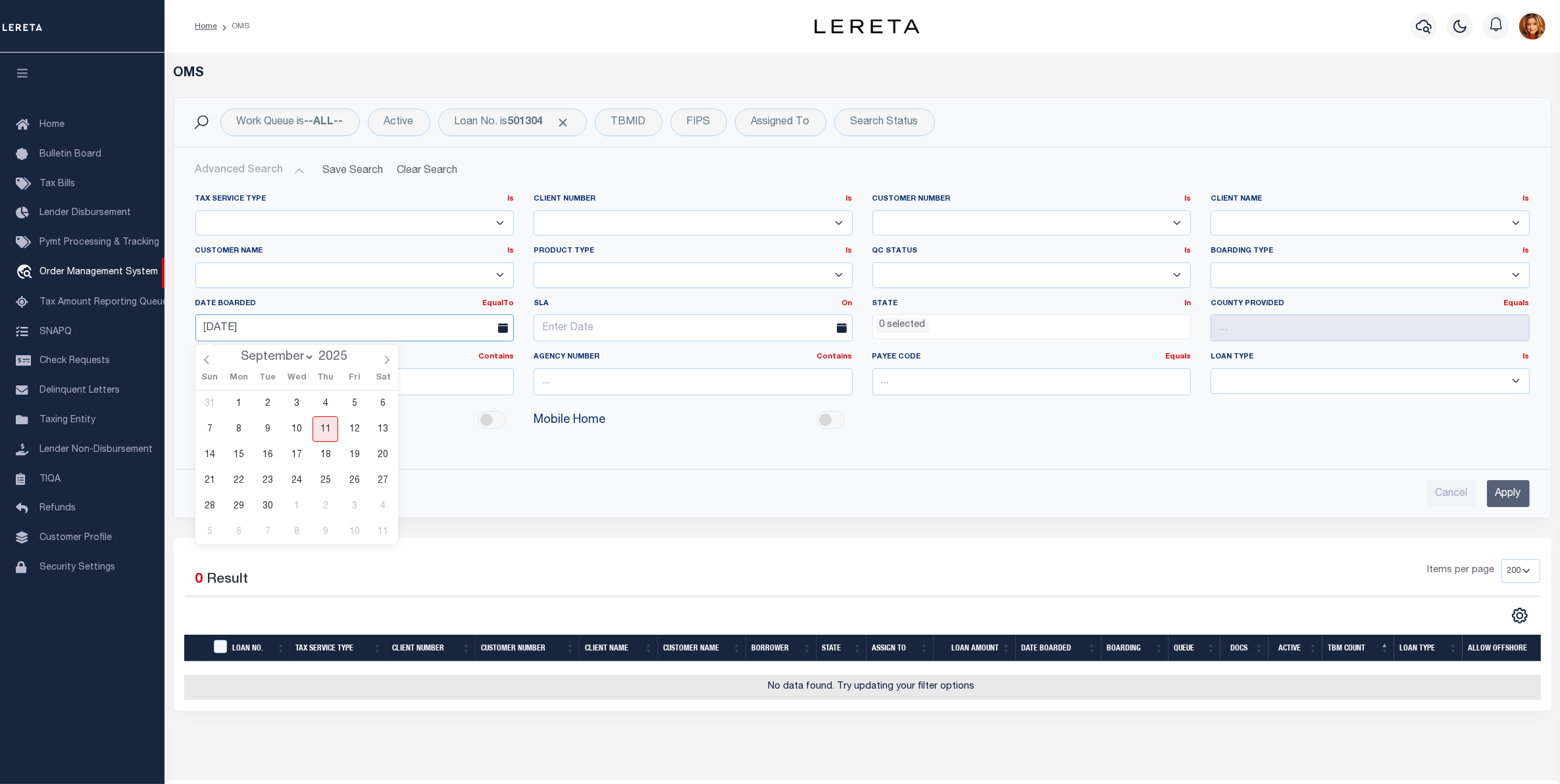
click at [268, 332] on input "09-11-2025" at bounding box center [355, 327] width 319 height 27
click at [455, 165] on button "Clear Search" at bounding box center [427, 171] width 72 height 26
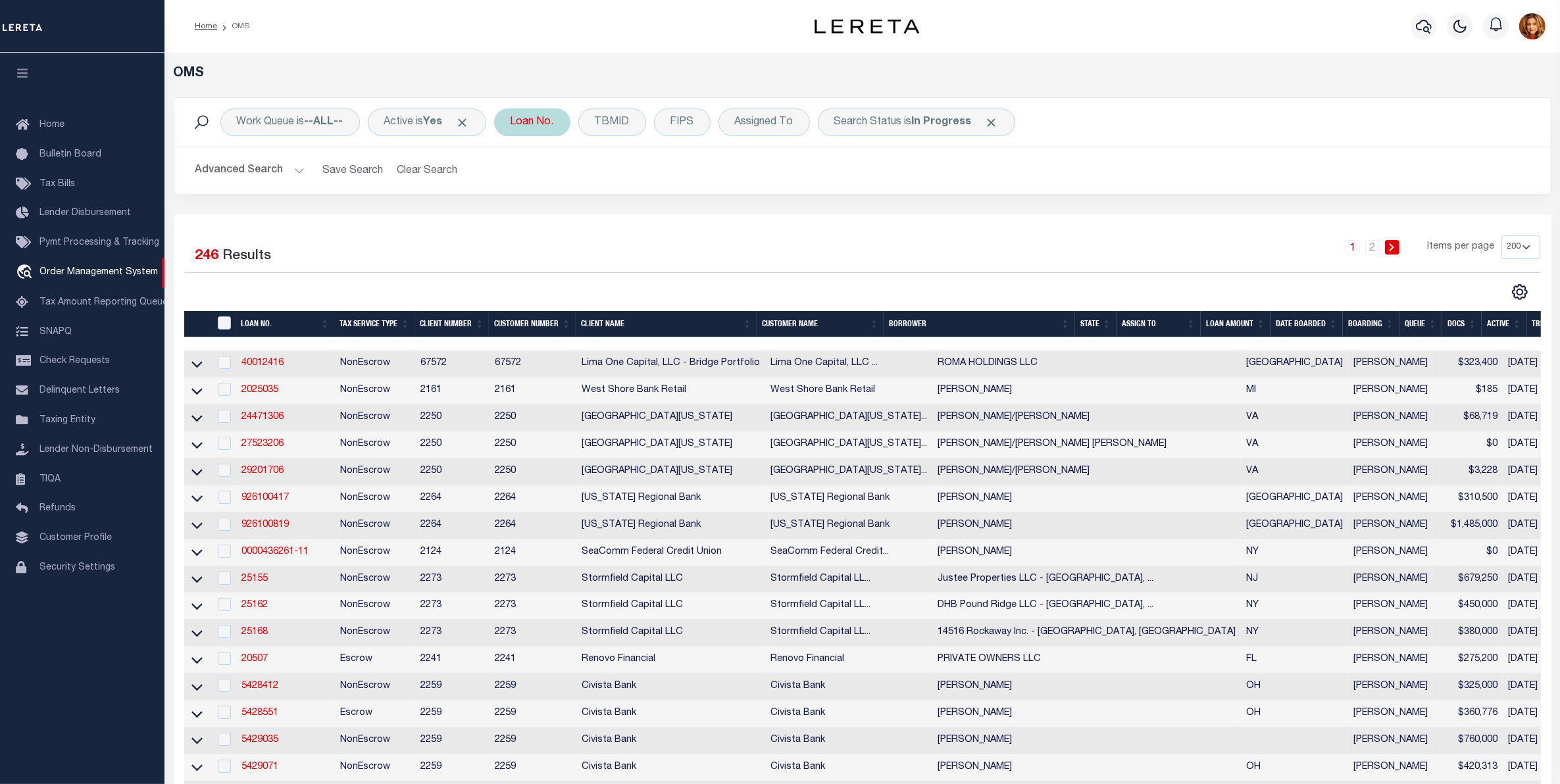
click at [528, 119] on div "Loan No." at bounding box center [532, 122] width 76 height 28
type input "50304"
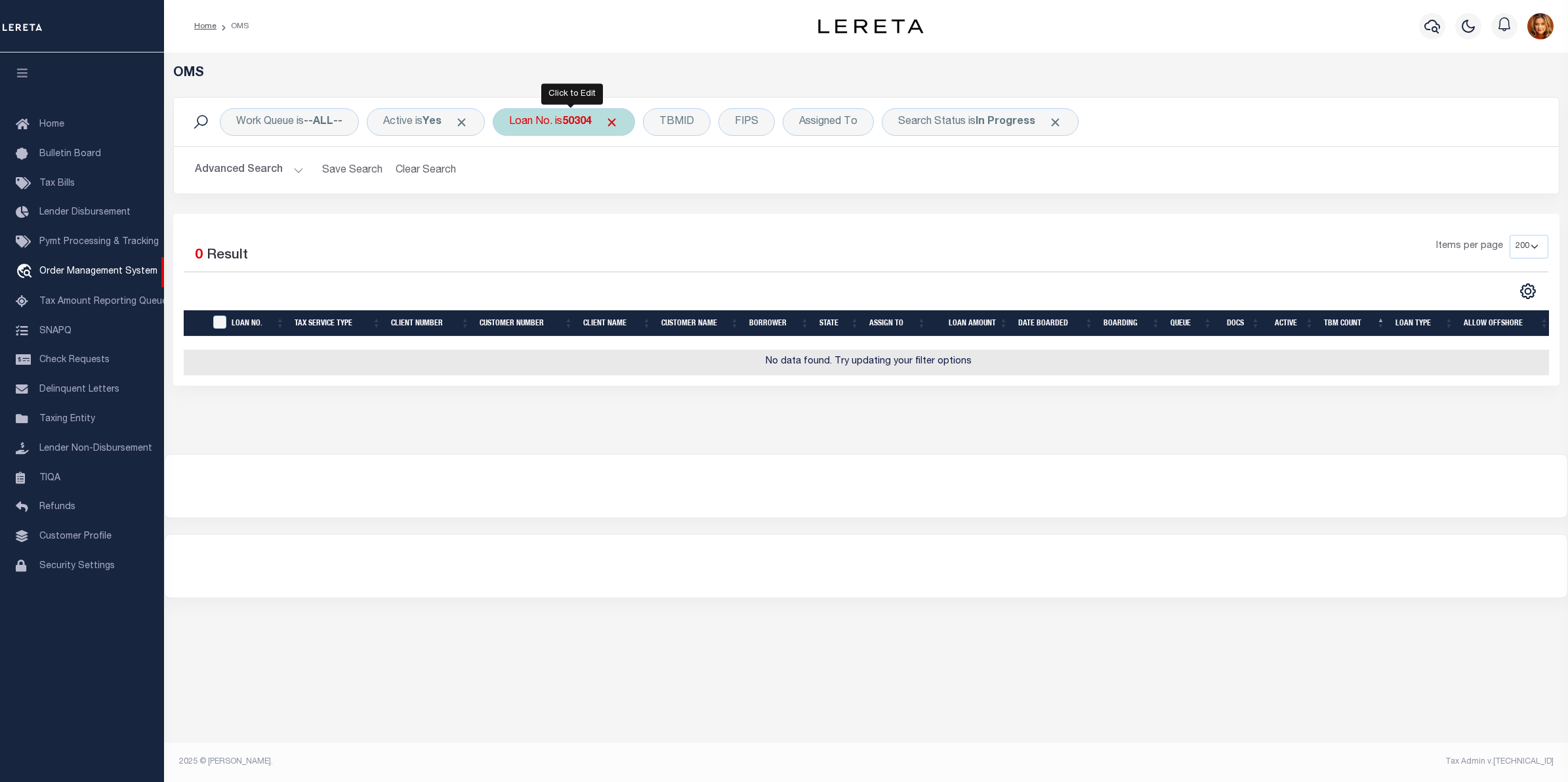
click at [590, 117] on b "50304" at bounding box center [577, 122] width 29 height 10
type input "501304"
click at [464, 122] on span "Click to Remove" at bounding box center [461, 122] width 14 height 14
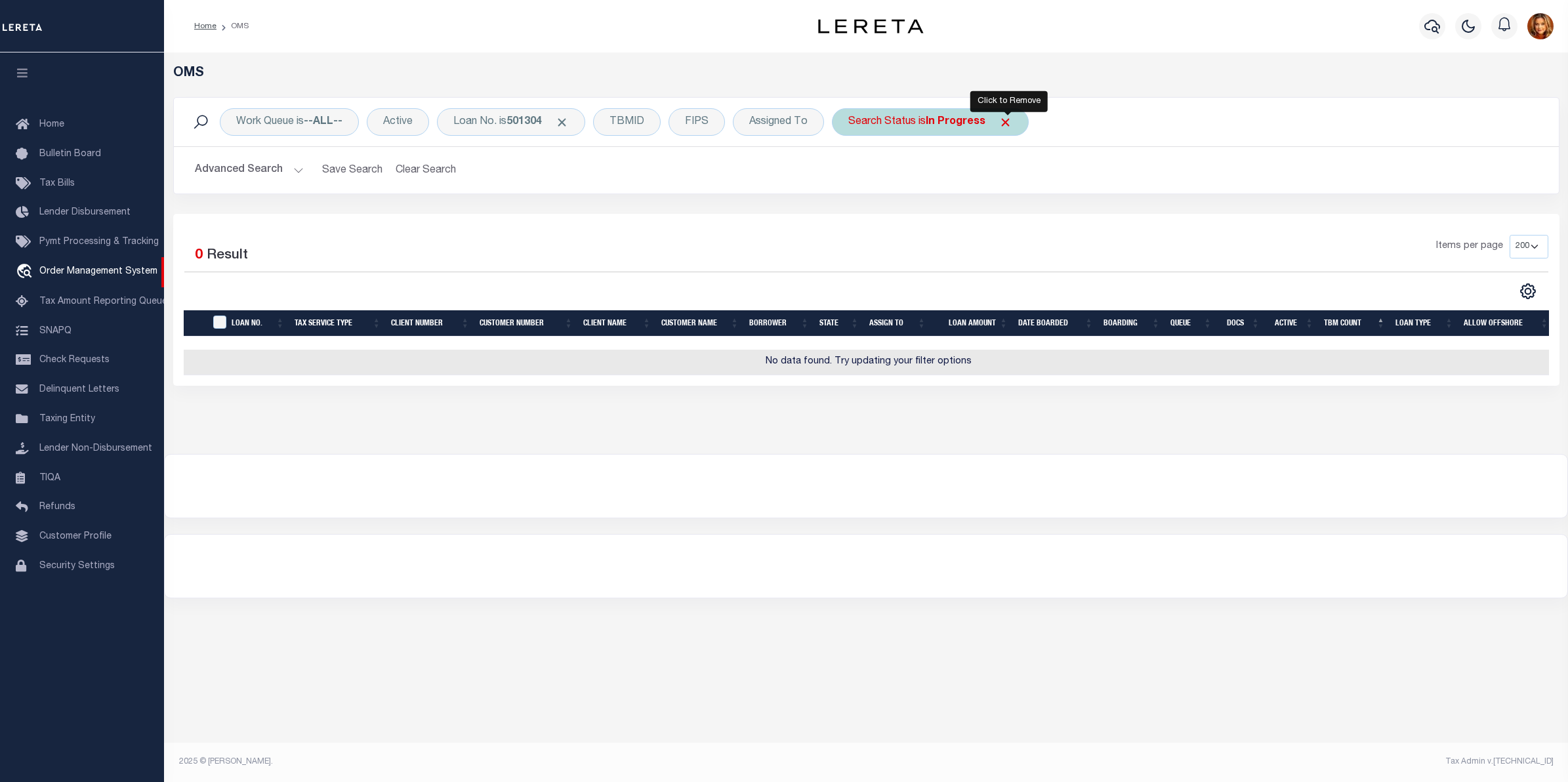
click at [1011, 126] on span "Click to Remove" at bounding box center [1005, 122] width 14 height 14
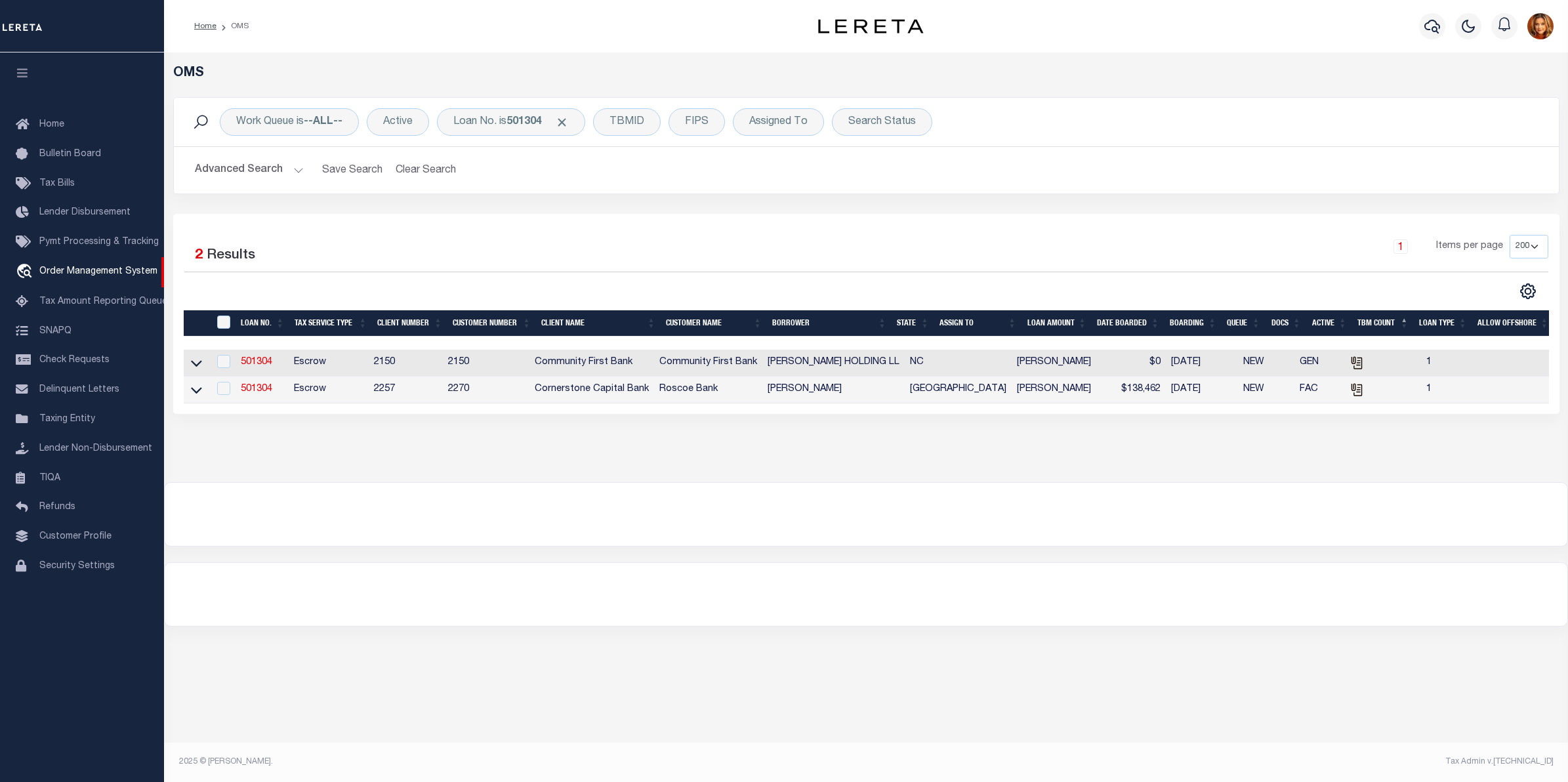
click at [257, 385] on td "501304" at bounding box center [261, 390] width 53 height 27
checkbox input "true"
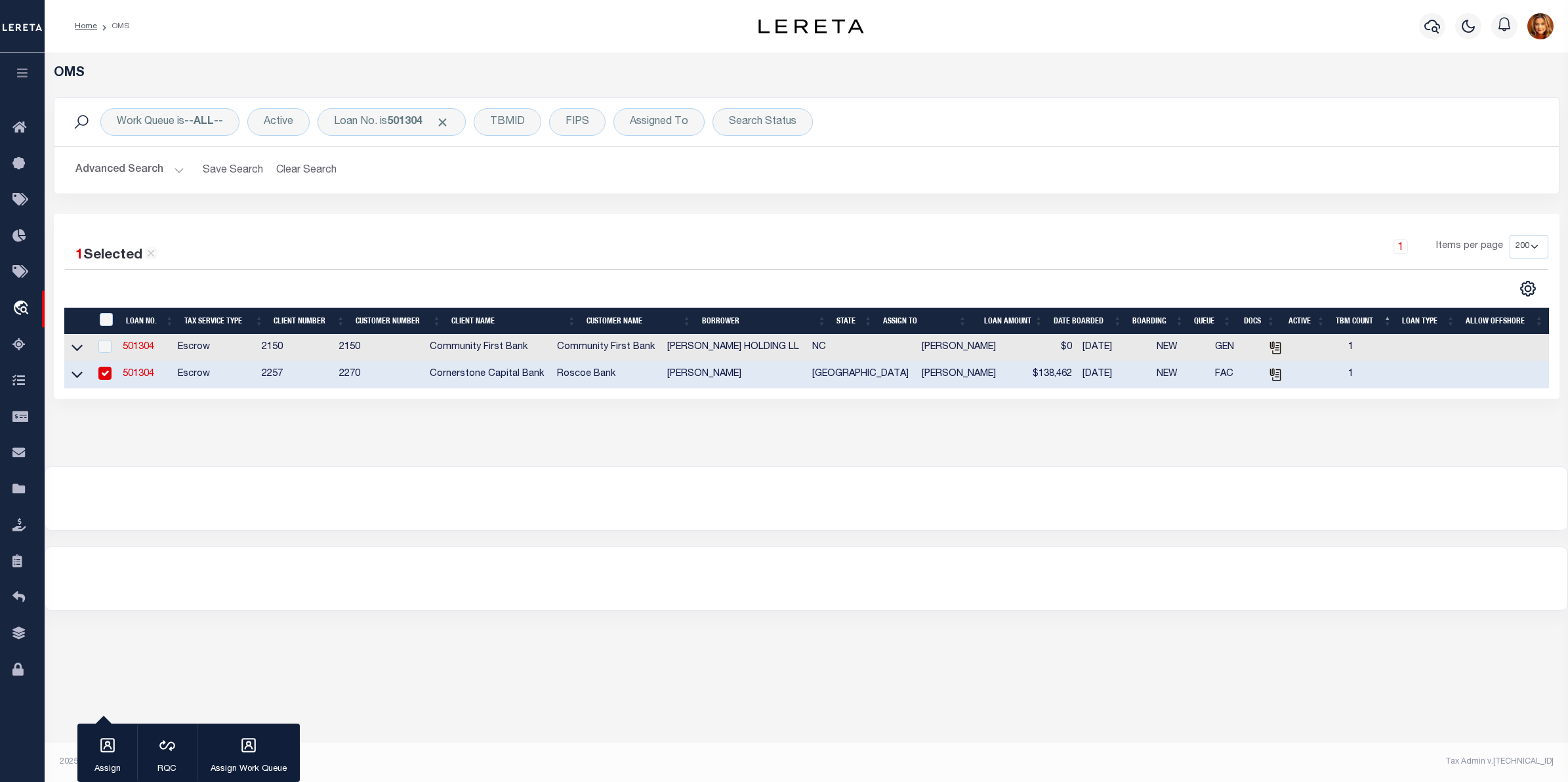
click at [136, 378] on link "501304" at bounding box center [138, 374] width 31 height 9
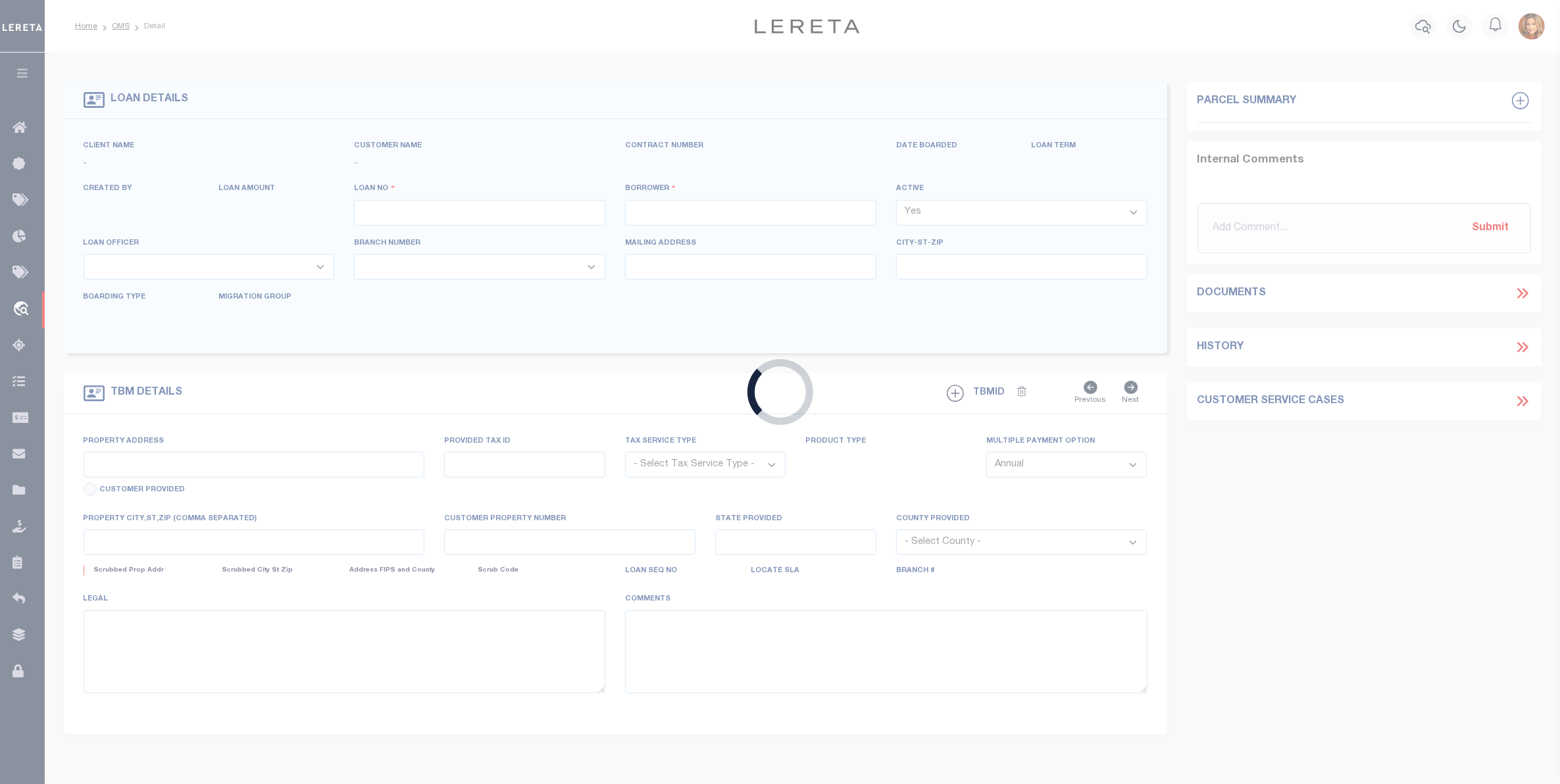
type input "501304"
type input "[PERSON_NAME]"
select select "False"
select select
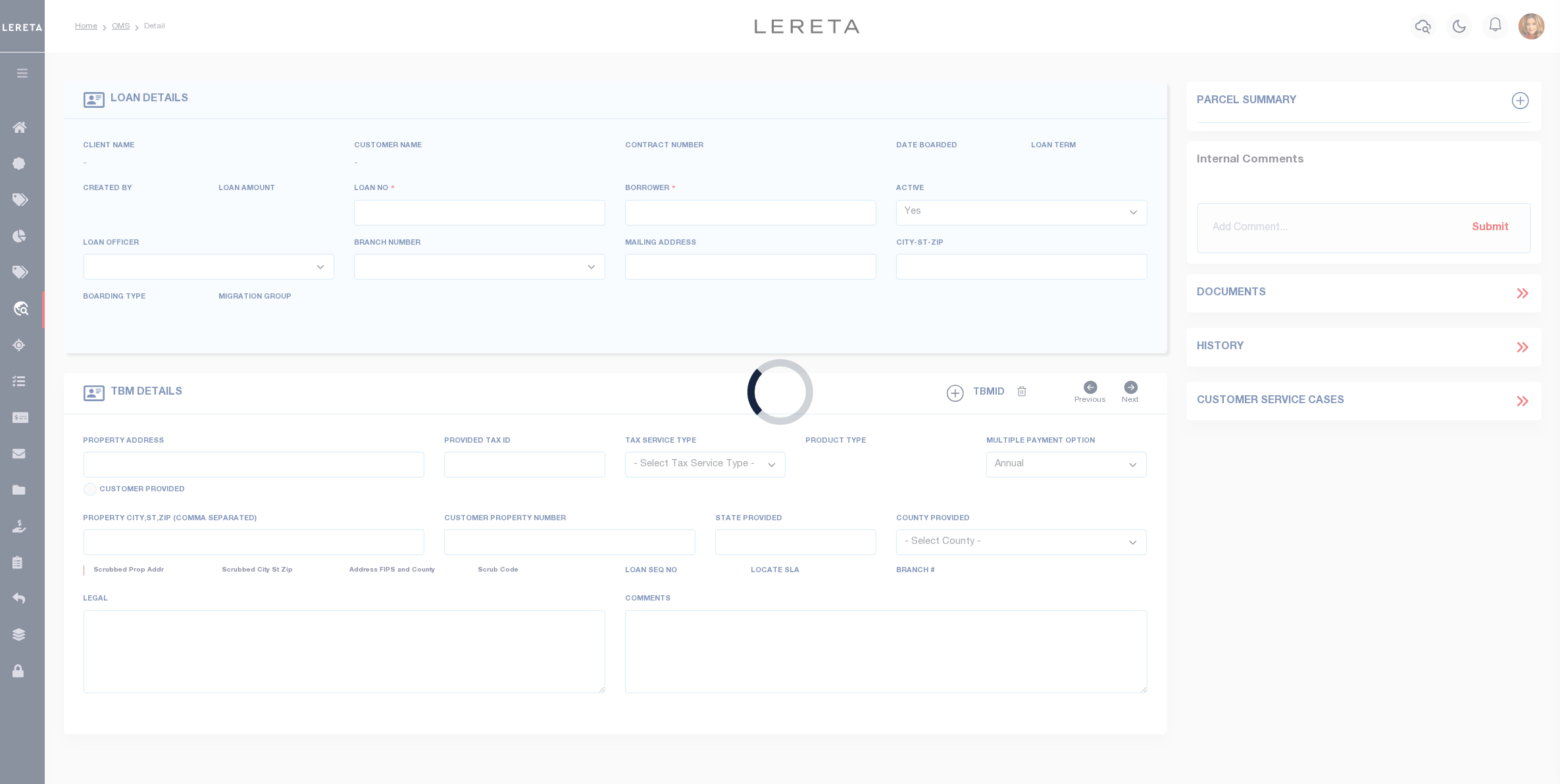
select select "Escrow"
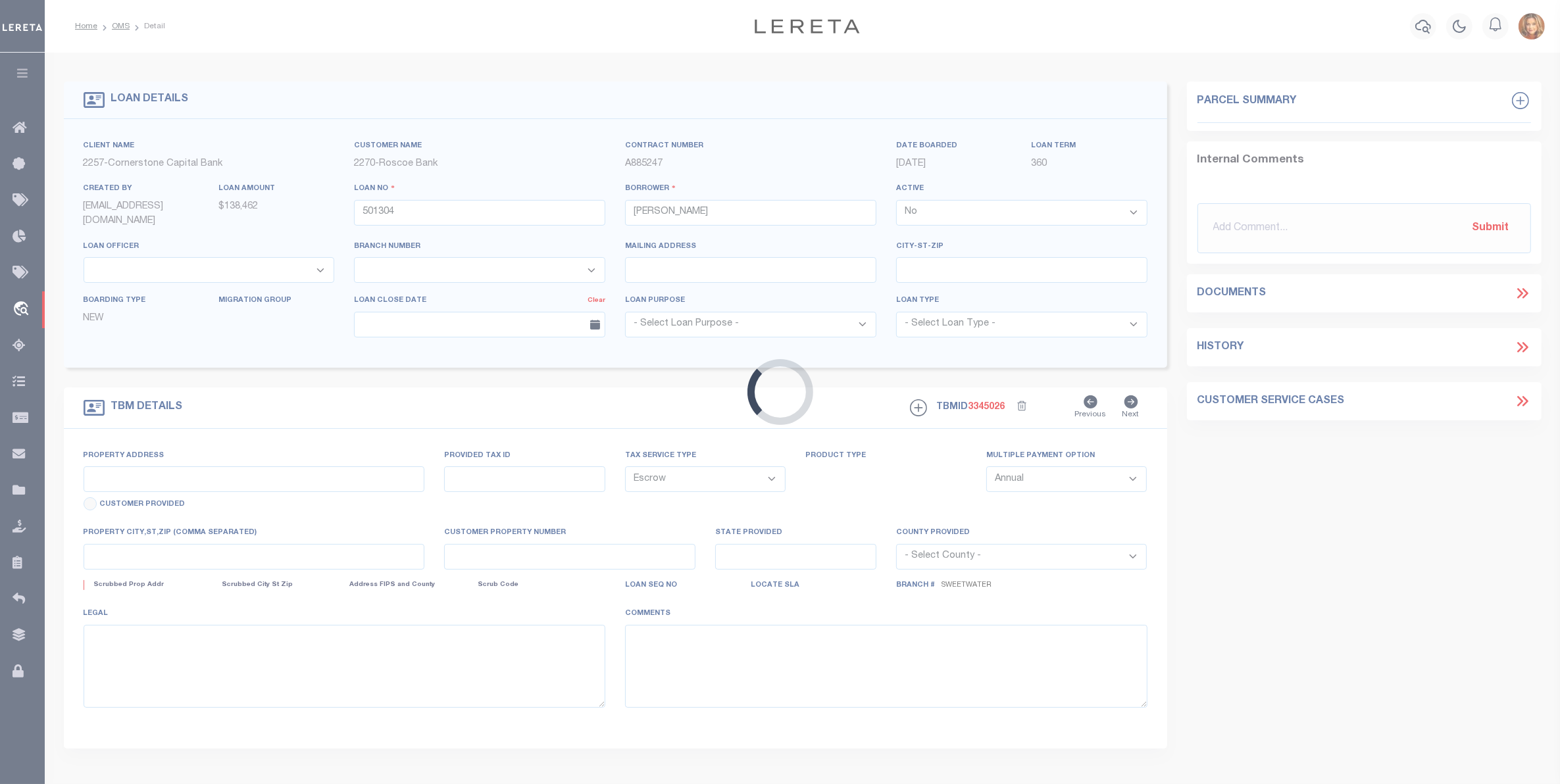
select select "49267"
select select "17140"
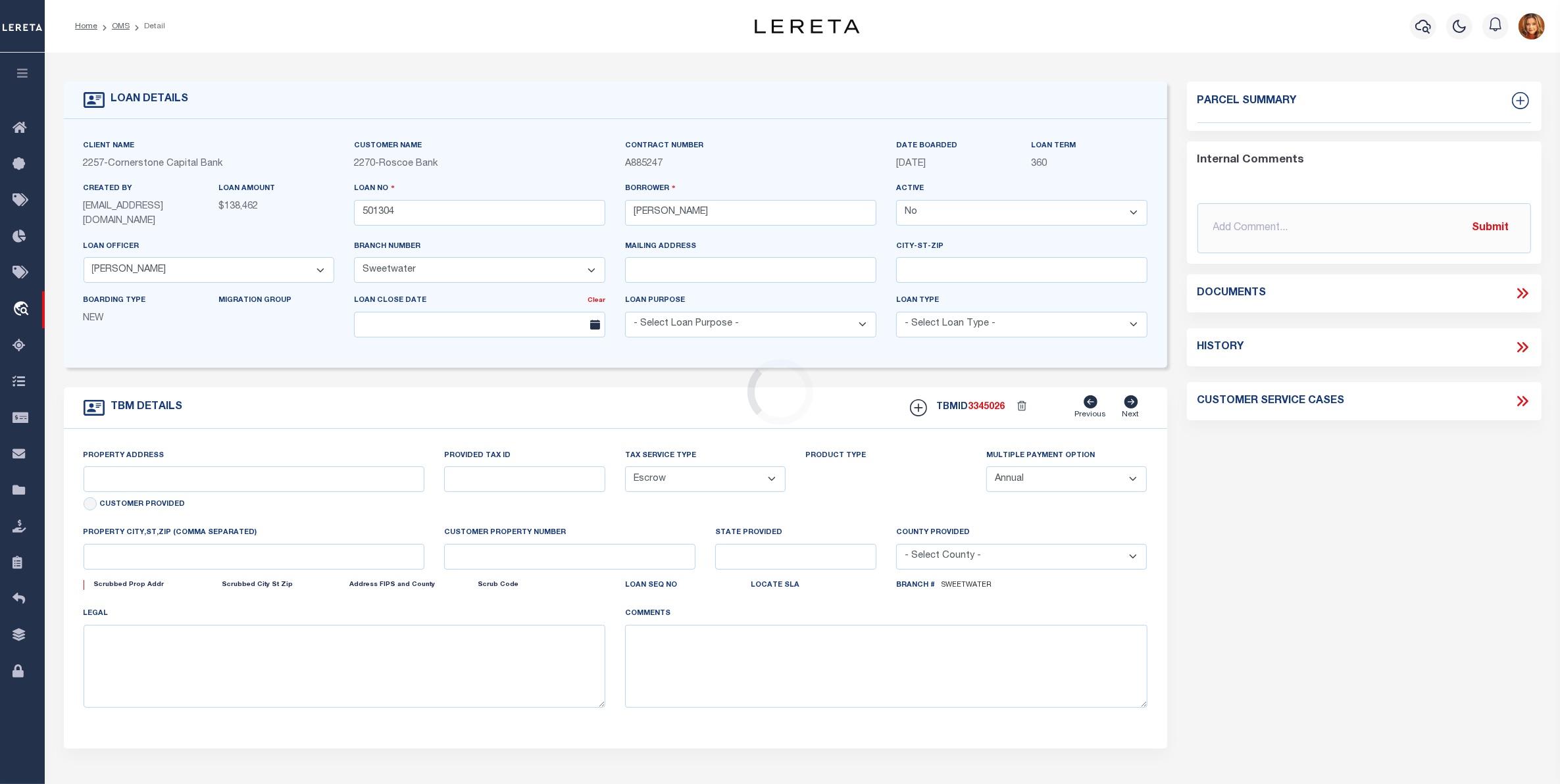
type input "[STREET_ADDRESS]"
select select
type input "[PERSON_NAME] TX 79506"
type input "[GEOGRAPHIC_DATA]"
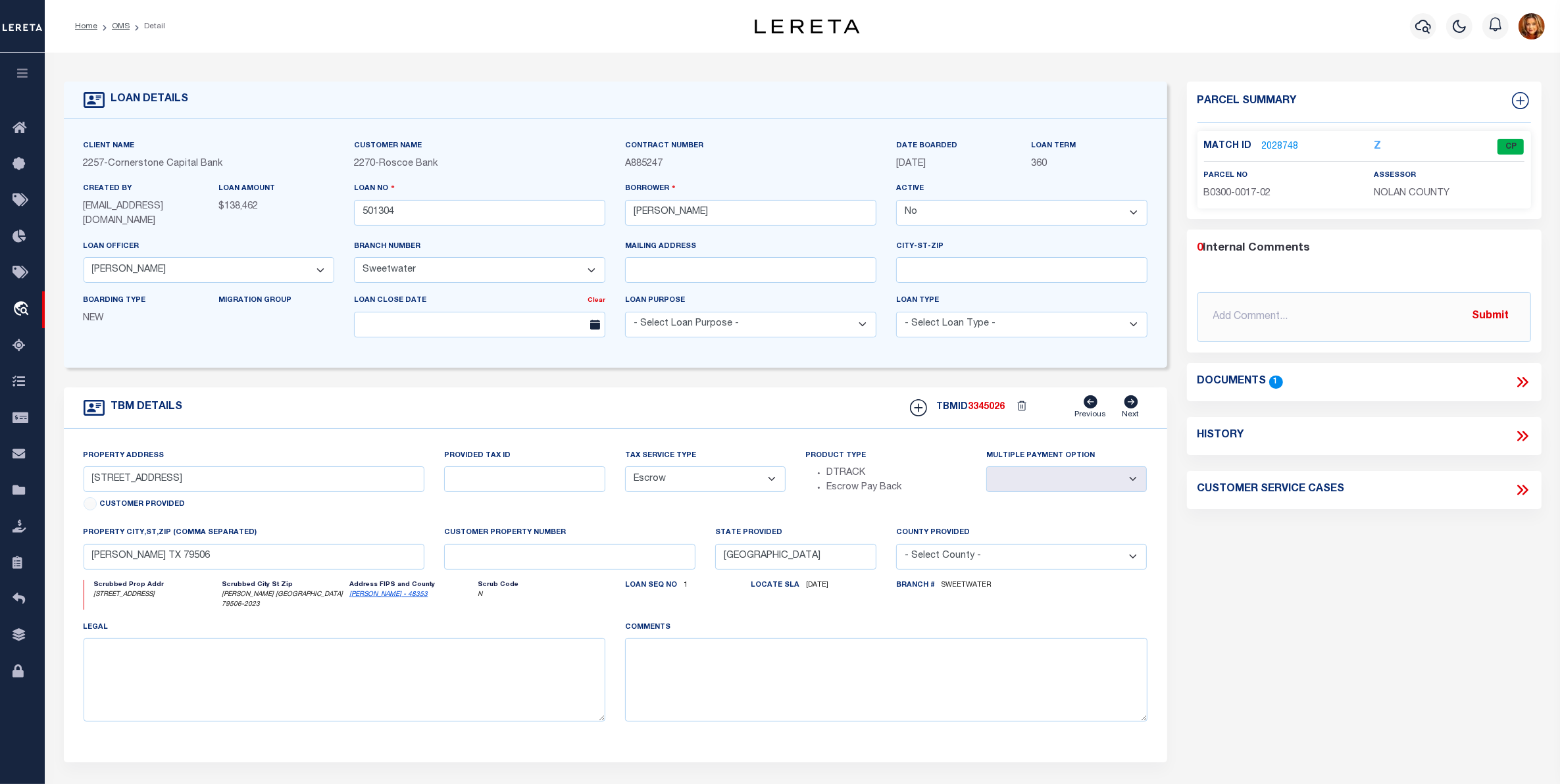
click at [89, 411] on icon at bounding box center [94, 408] width 21 height 21
click at [1516, 436] on icon at bounding box center [1522, 436] width 17 height 17
select select "100"
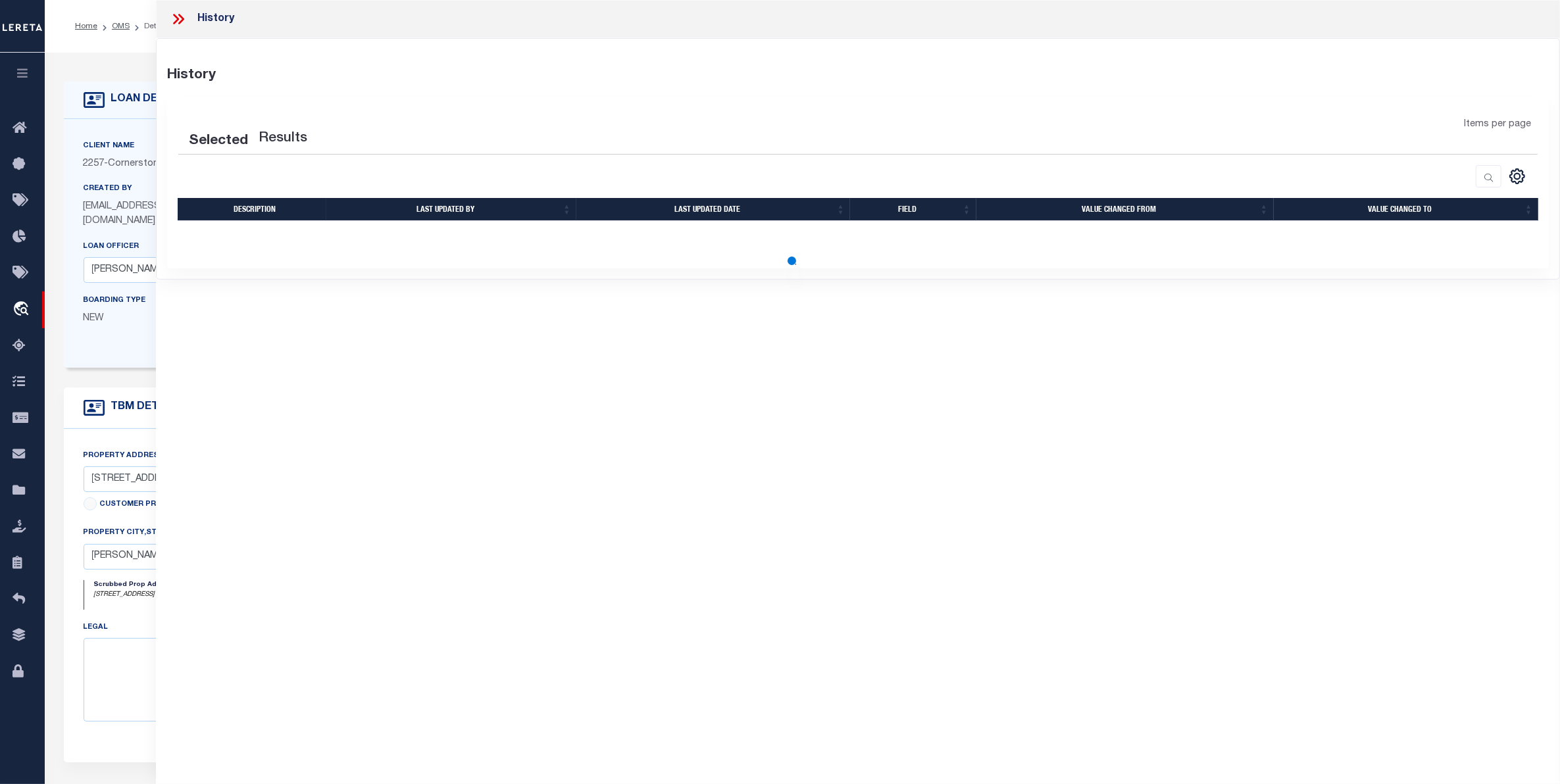
select select "100"
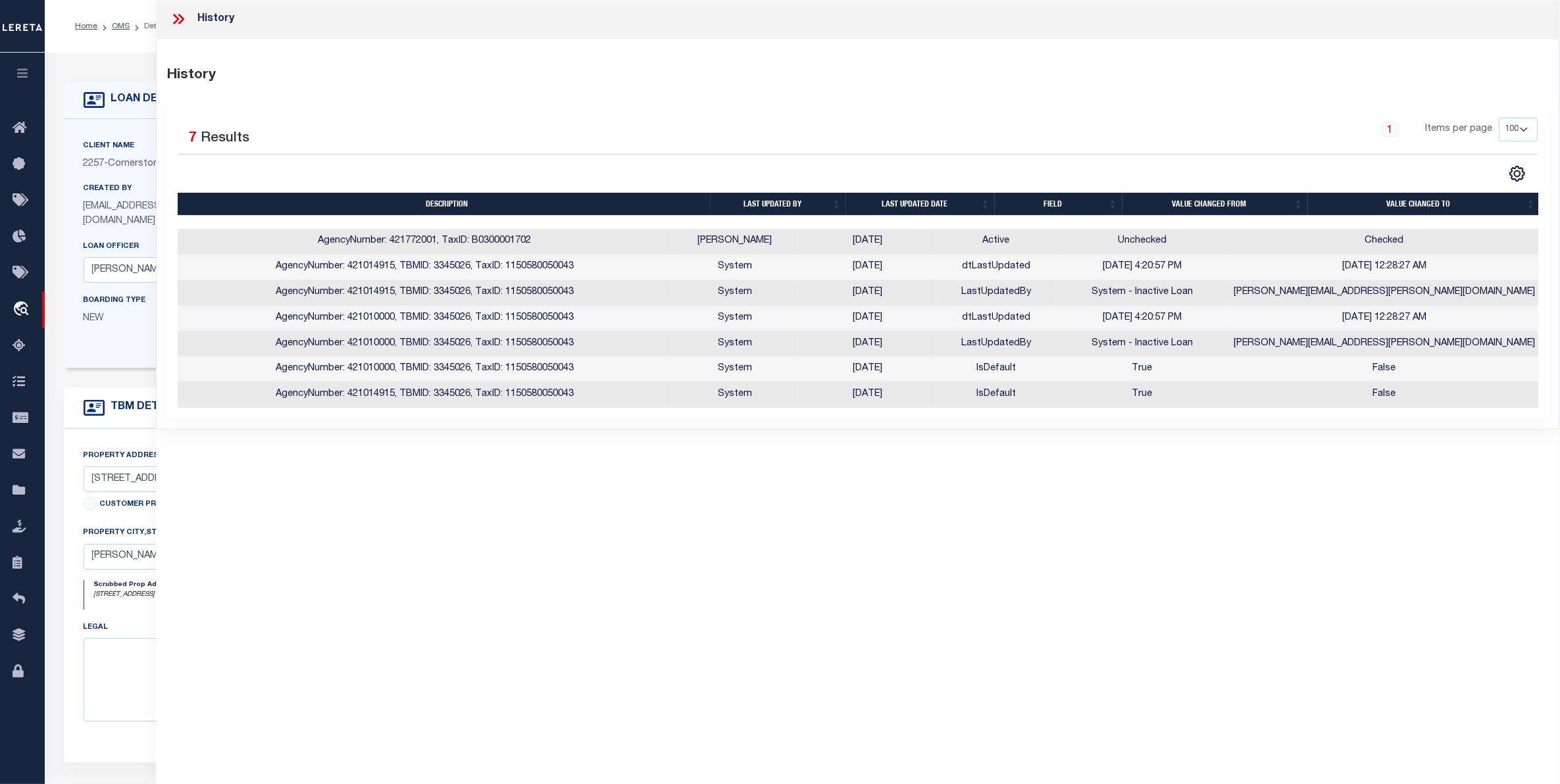
click at [181, 17] on icon at bounding box center [181, 19] width 6 height 10
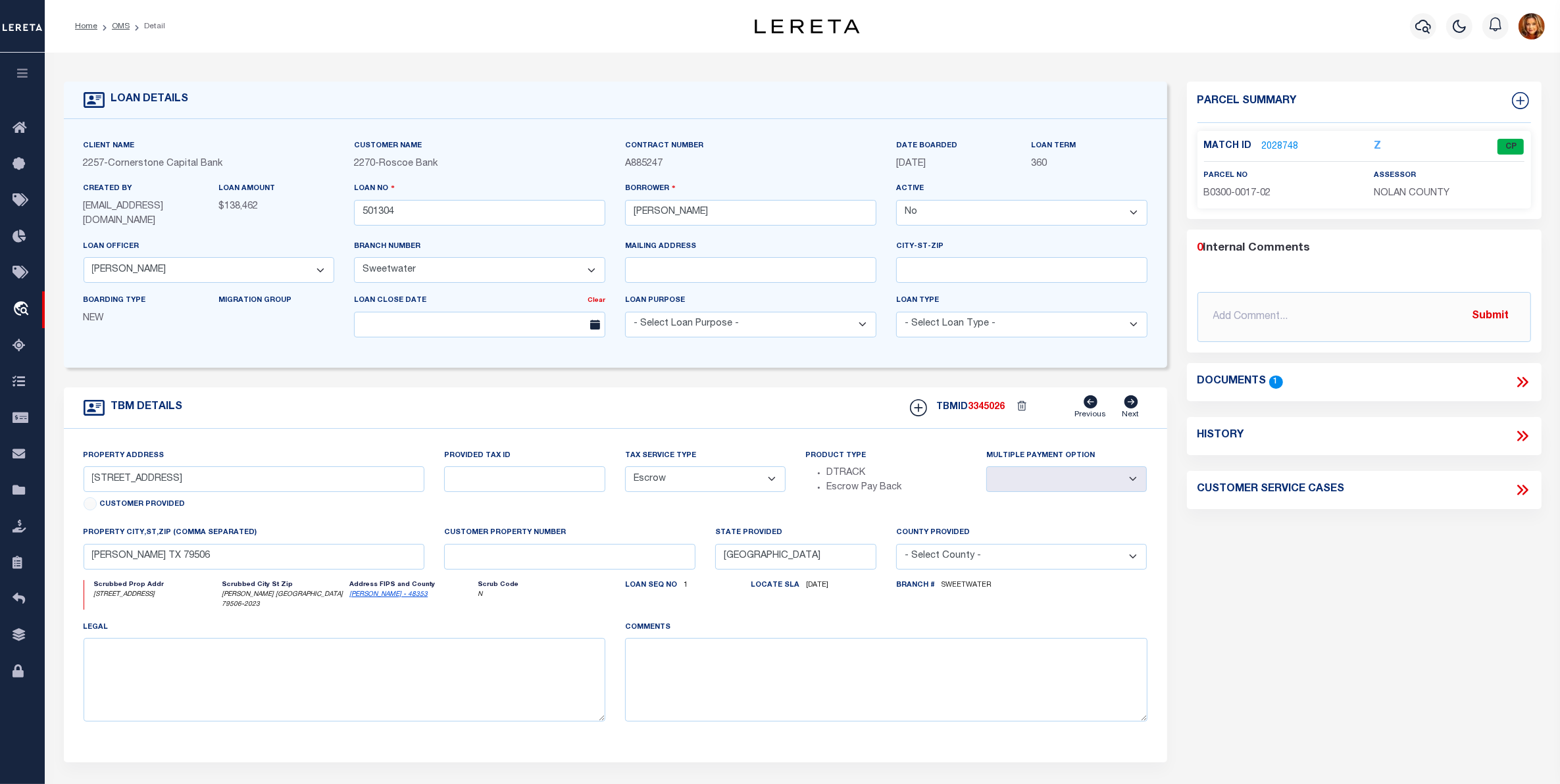
click at [1273, 142] on link "2028748" at bounding box center [1280, 146] width 37 height 14
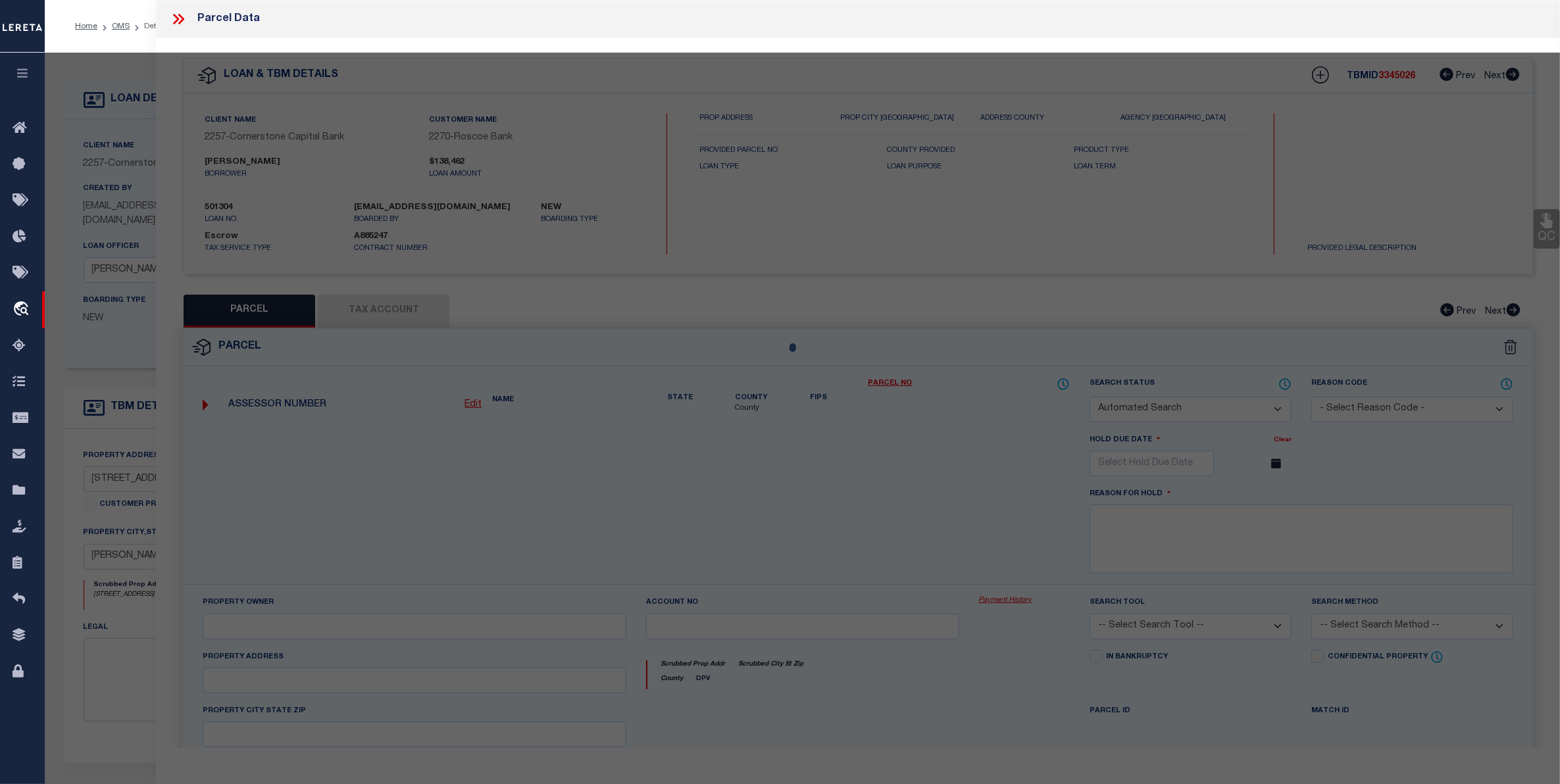
checkbox input "false"
select select "CP"
type input "WHITE TRAVIS HOWARD ET UX"
select select
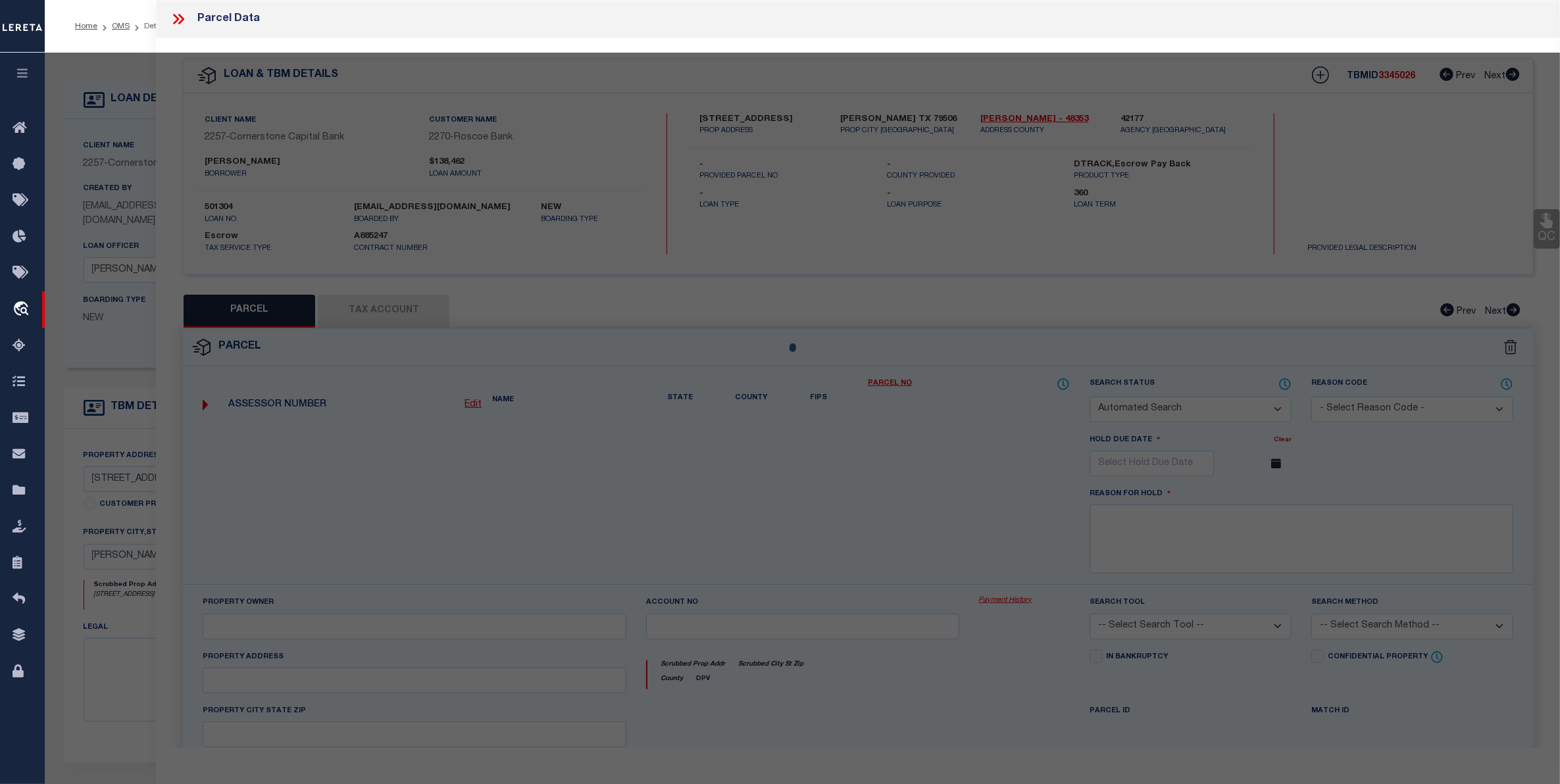
type input "309 MAIN ST"
type input "BLACKWELL TX"
type textarea "ORIENT BLK 17 LOT E2 OF 12 & ALL 13"
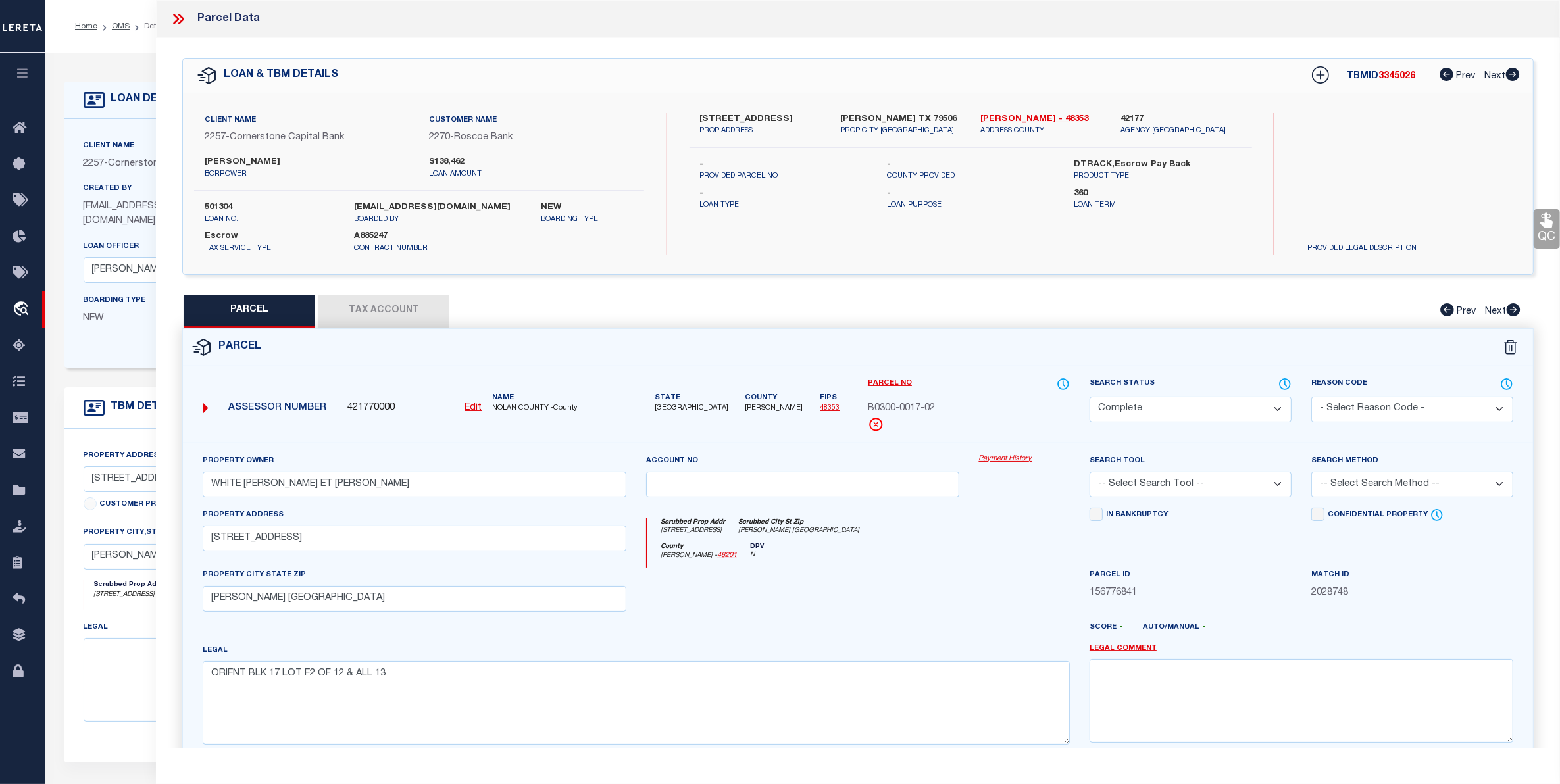
click at [995, 458] on link "Payment History" at bounding box center [1025, 459] width 91 height 11
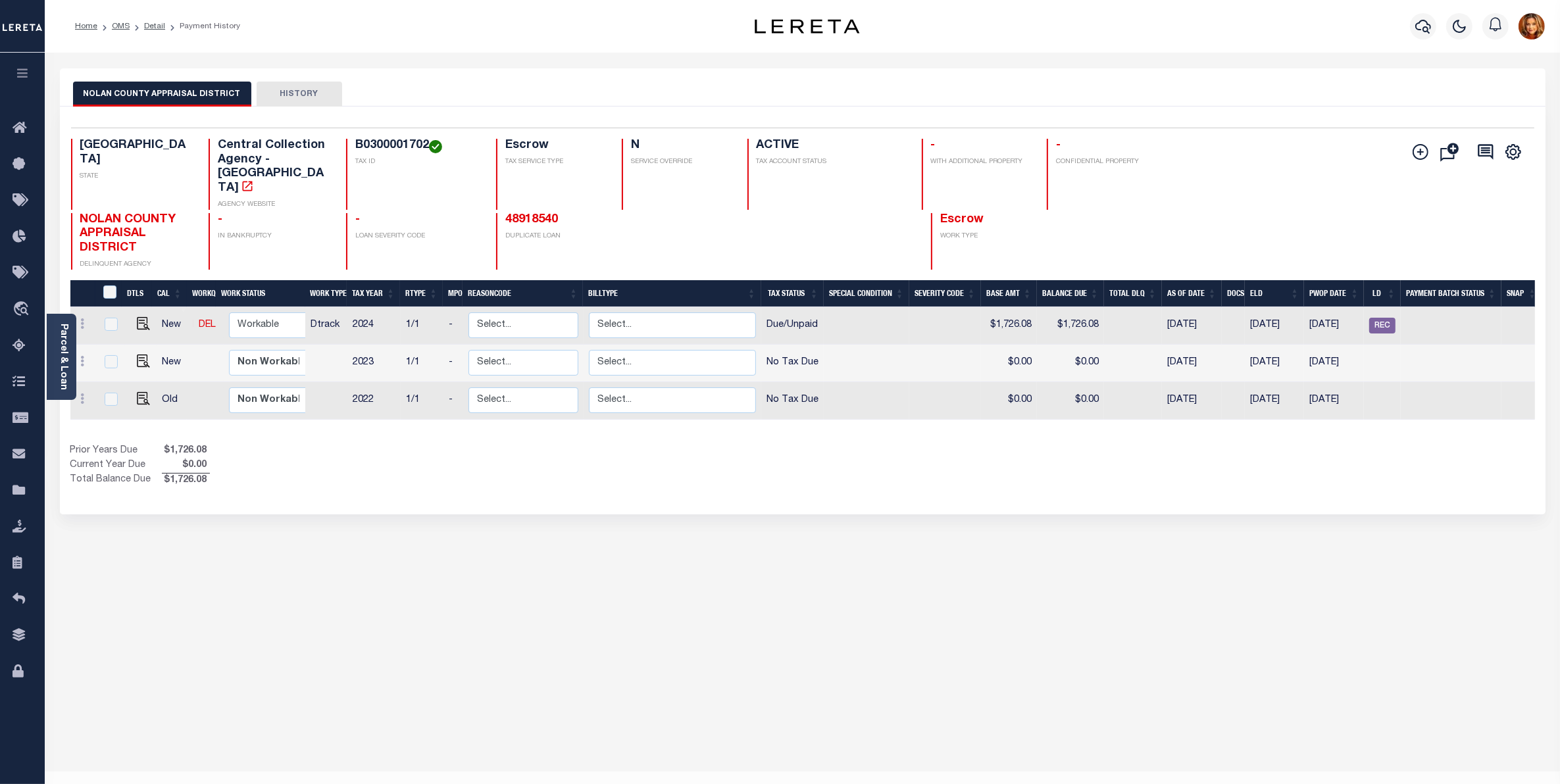
click at [291, 90] on button "HISTORY" at bounding box center [299, 94] width 86 height 25
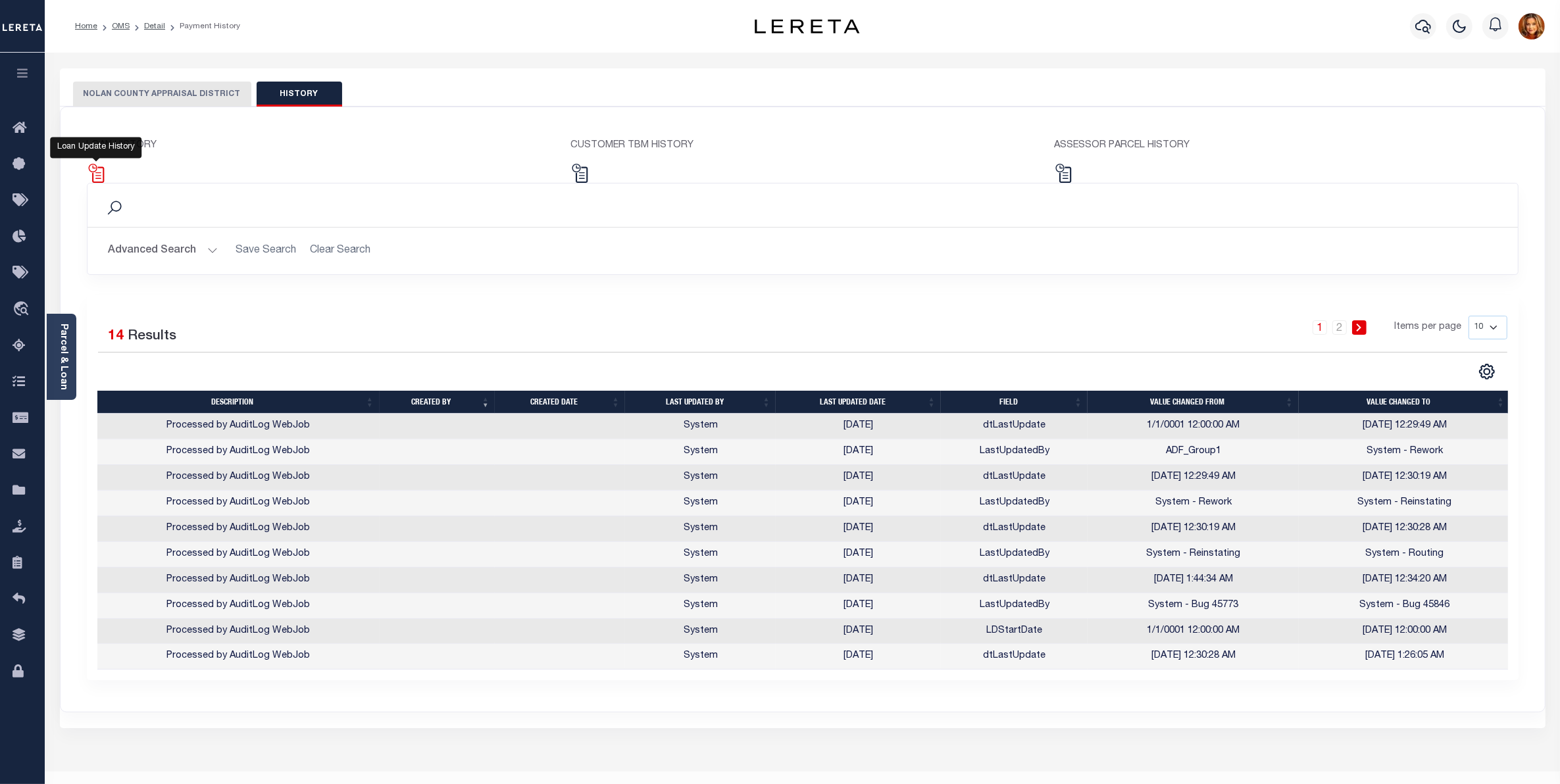
click at [95, 170] on img at bounding box center [97, 173] width 19 height 19
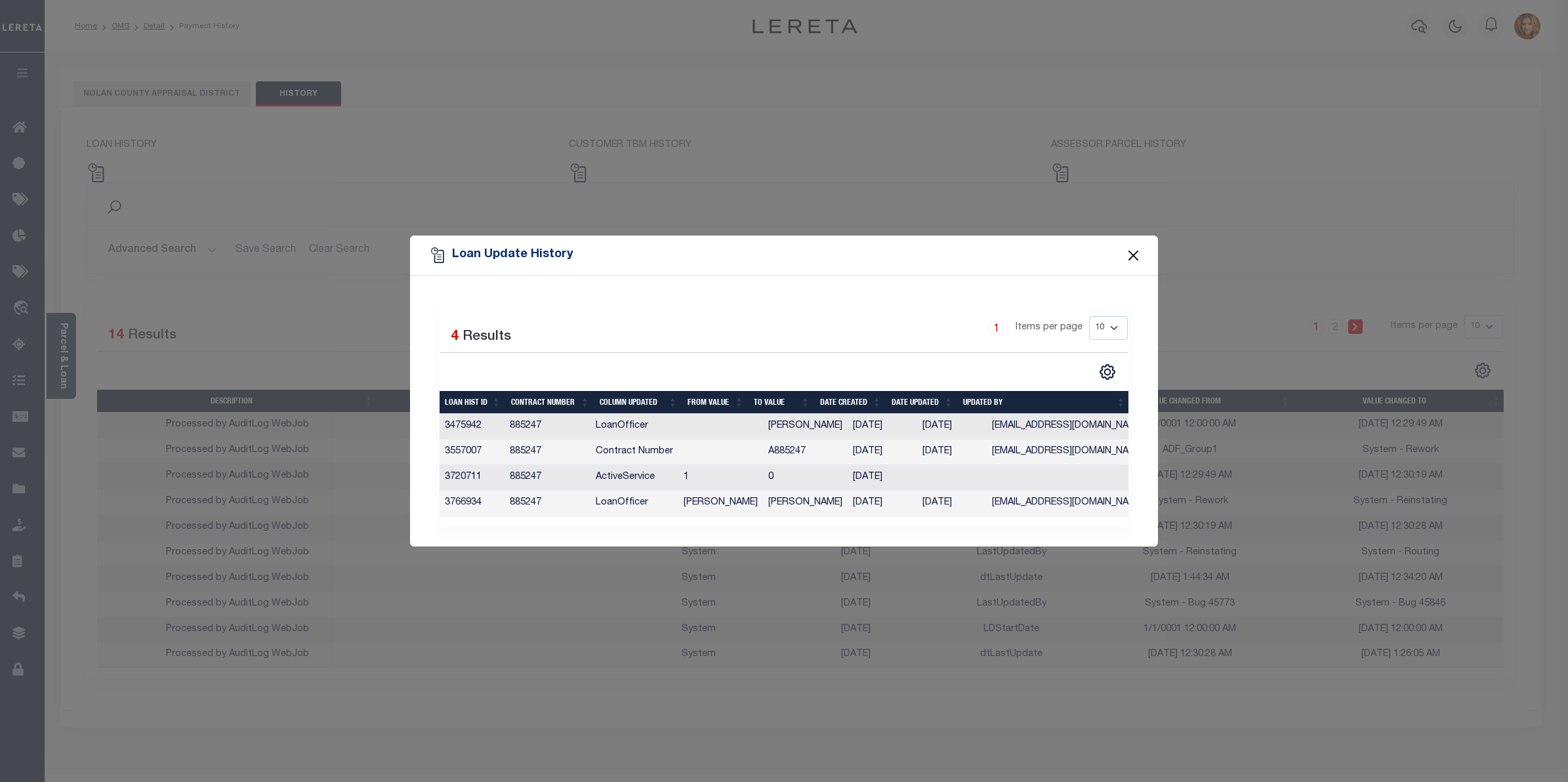
click at [1126, 247] on button "Close" at bounding box center [1133, 255] width 17 height 17
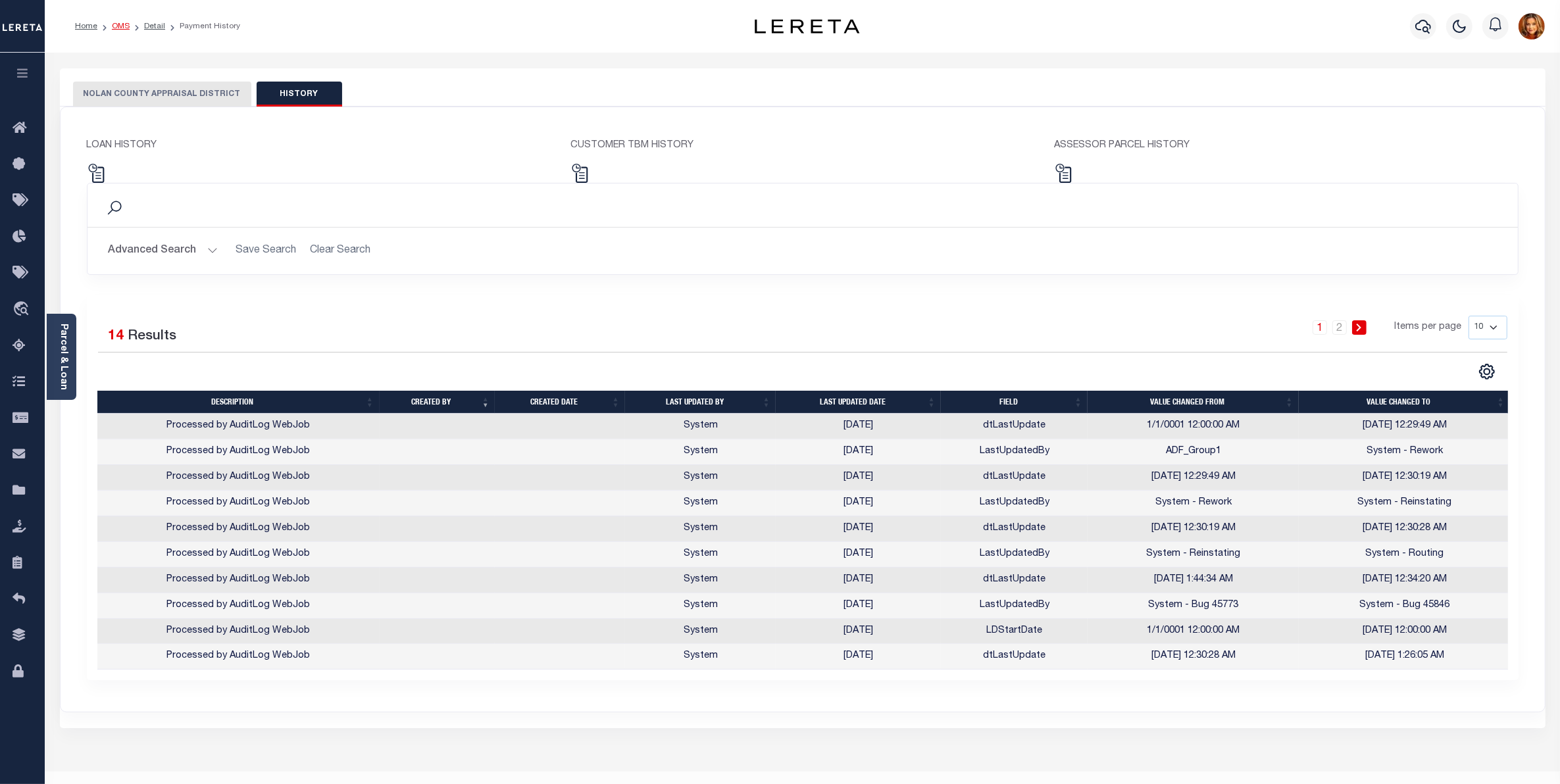
click at [119, 23] on link "OMS" at bounding box center [121, 26] width 18 height 8
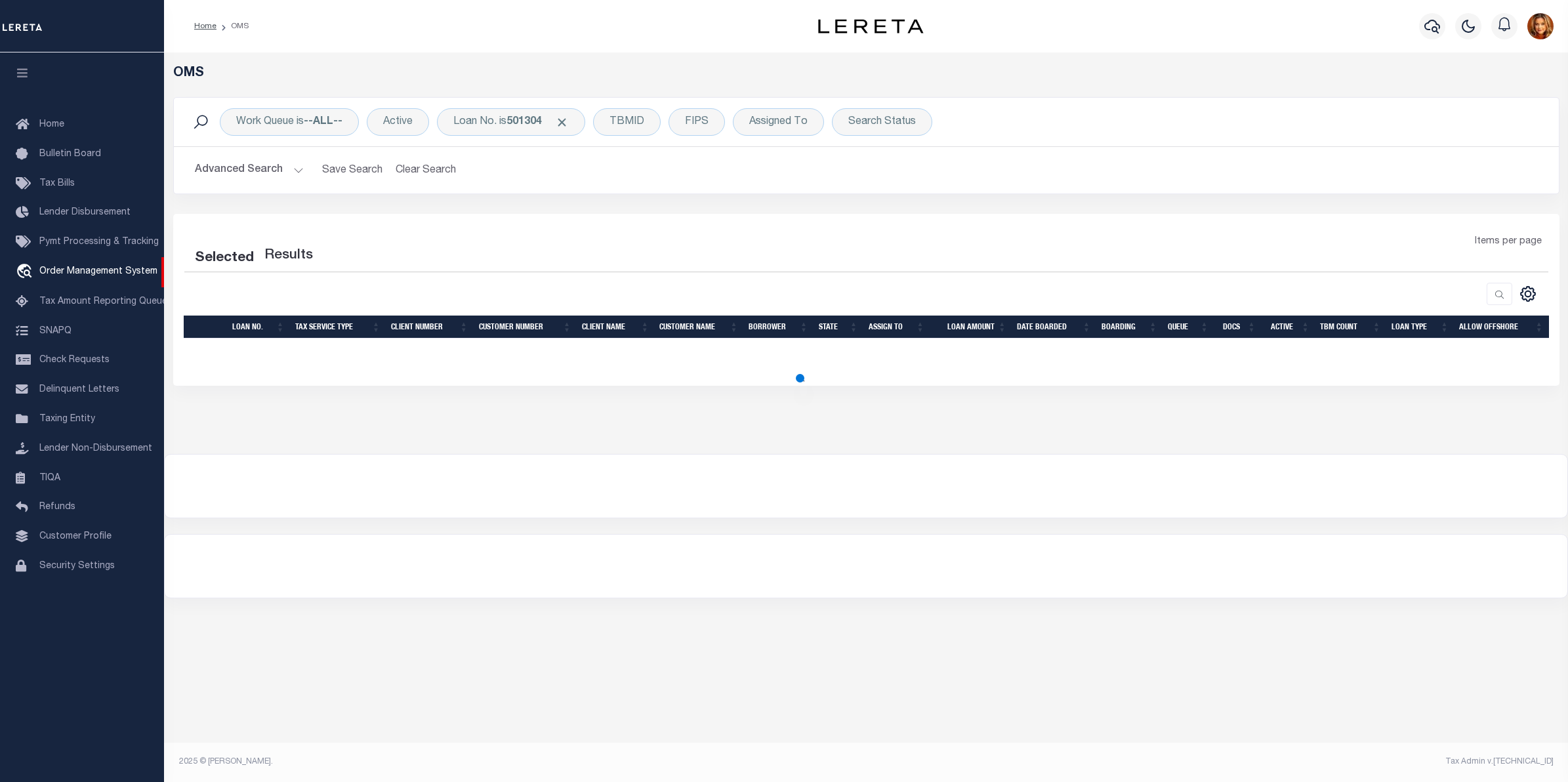
select select "200"
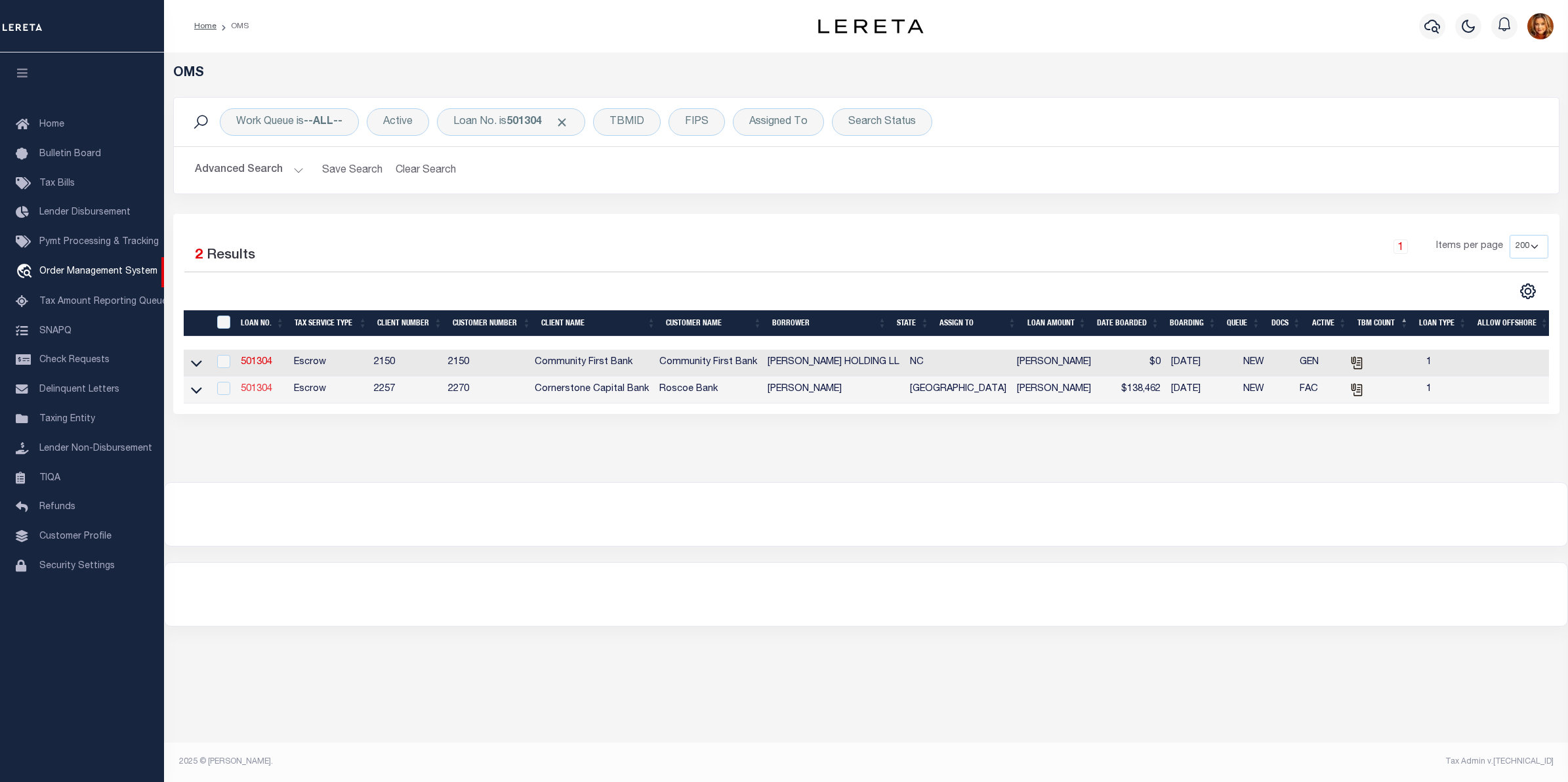
click at [249, 391] on link "501304" at bounding box center [256, 388] width 31 height 9
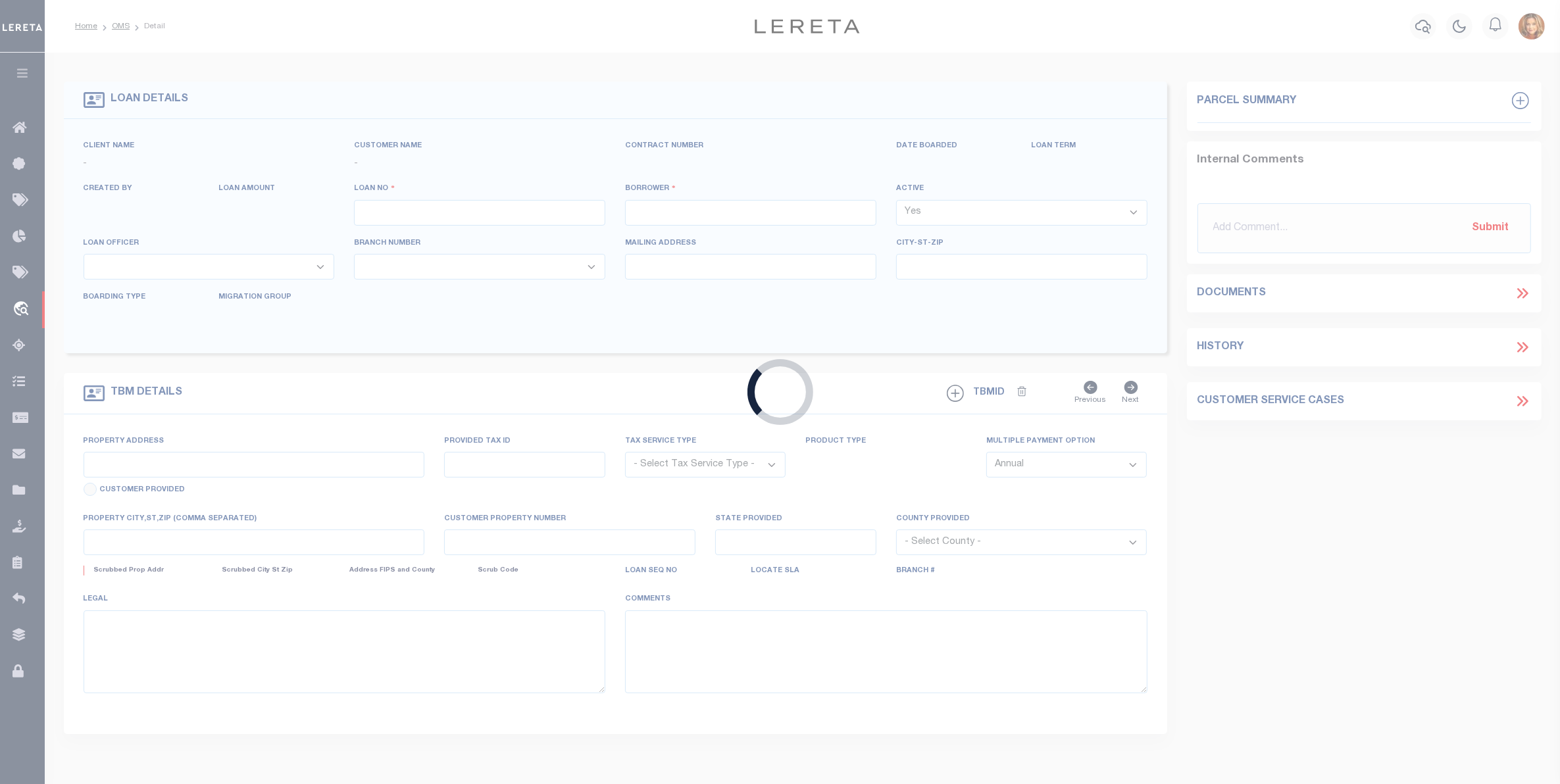
type input "501304"
type input "[PERSON_NAME]"
select select "False"
select select
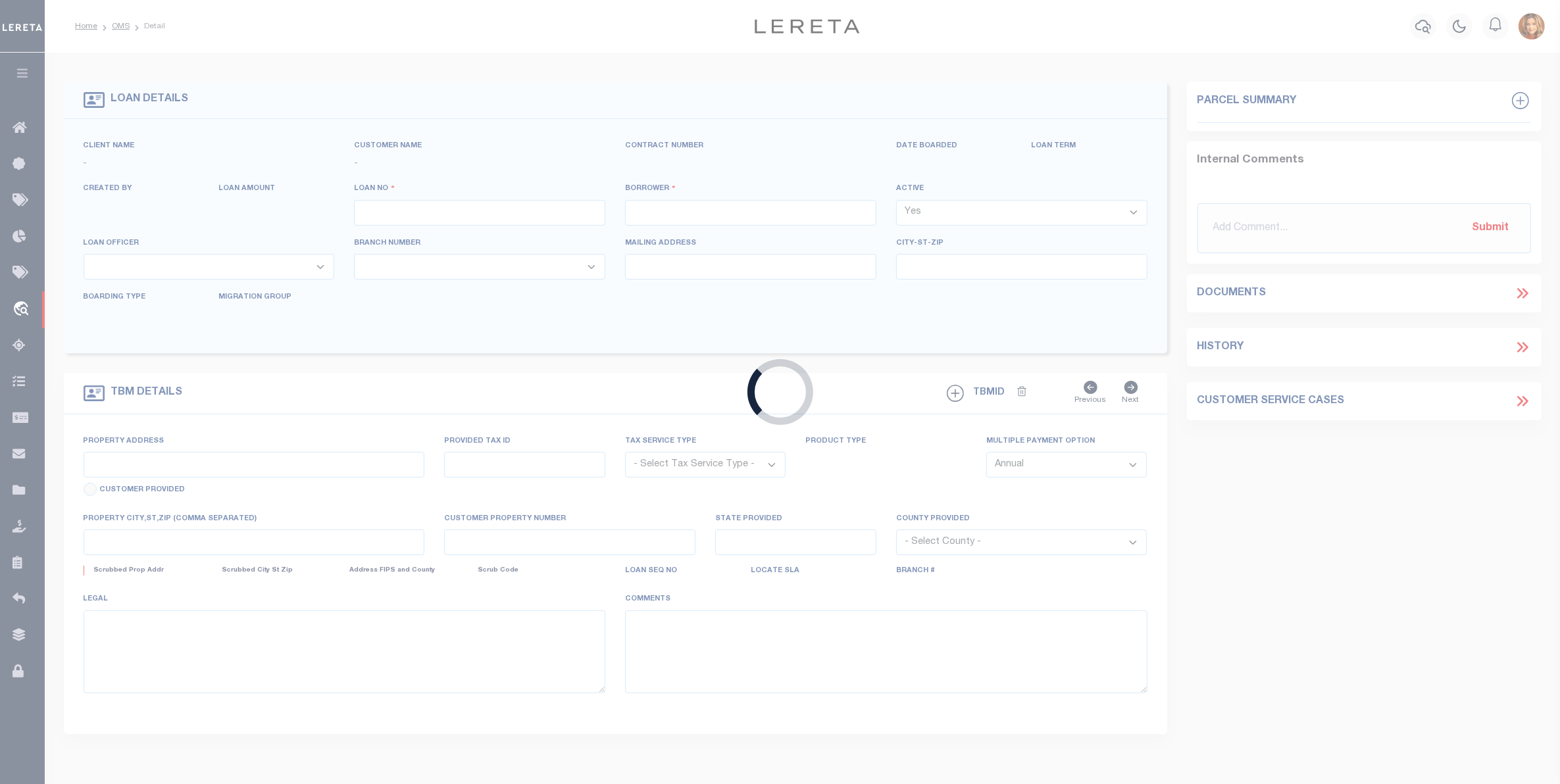
select select "Escrow"
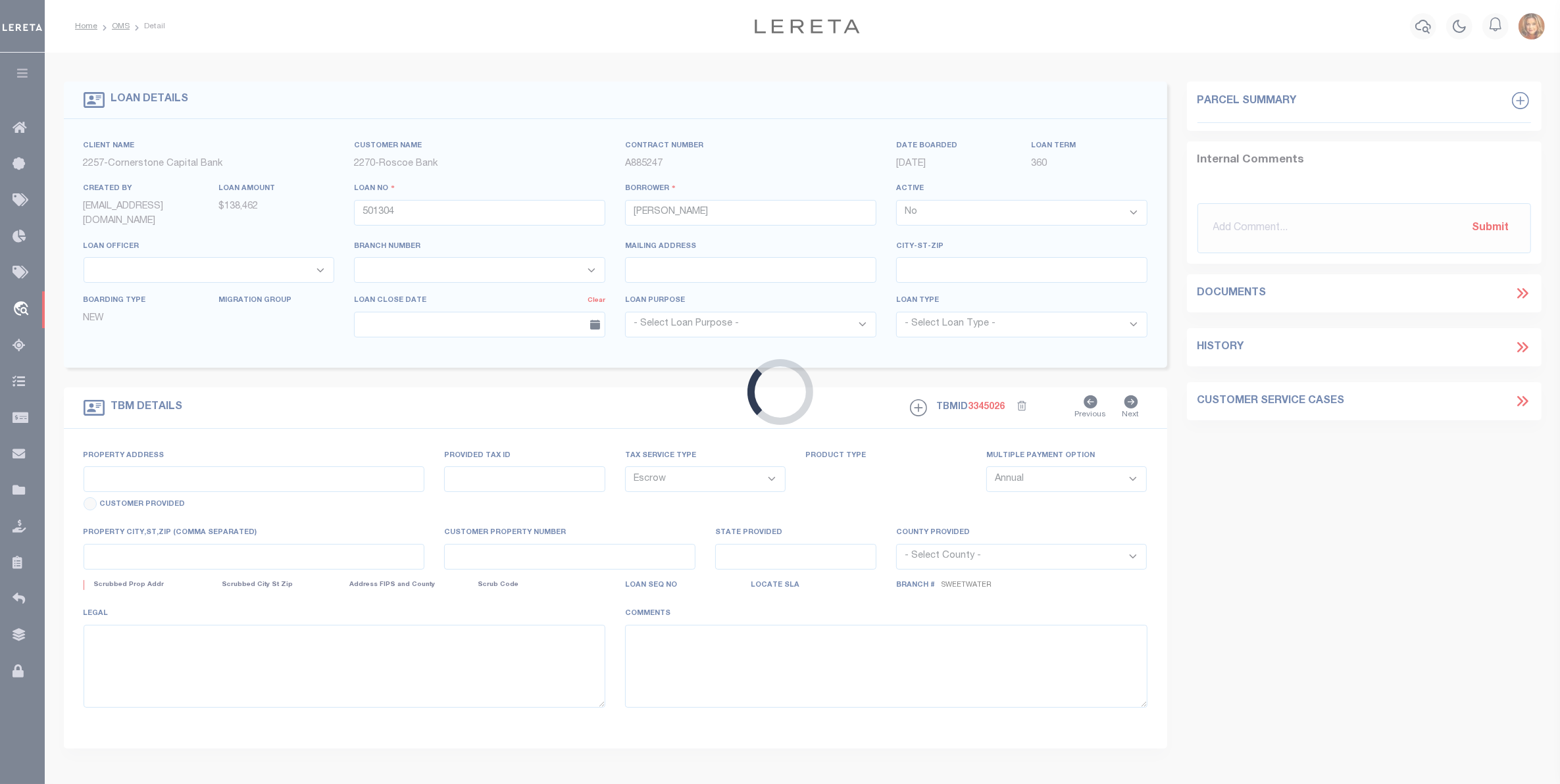
select select "49267"
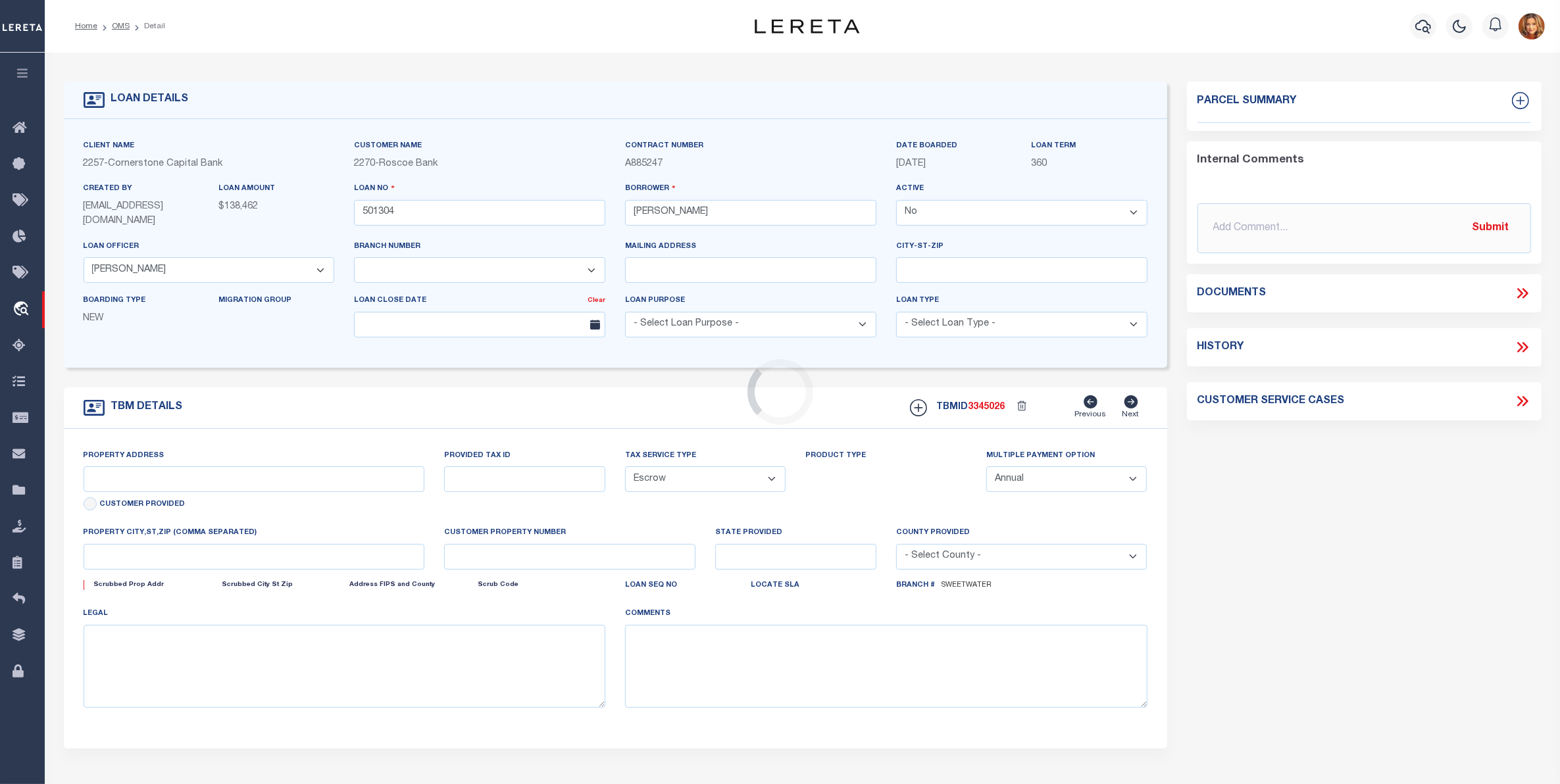
select select "17140"
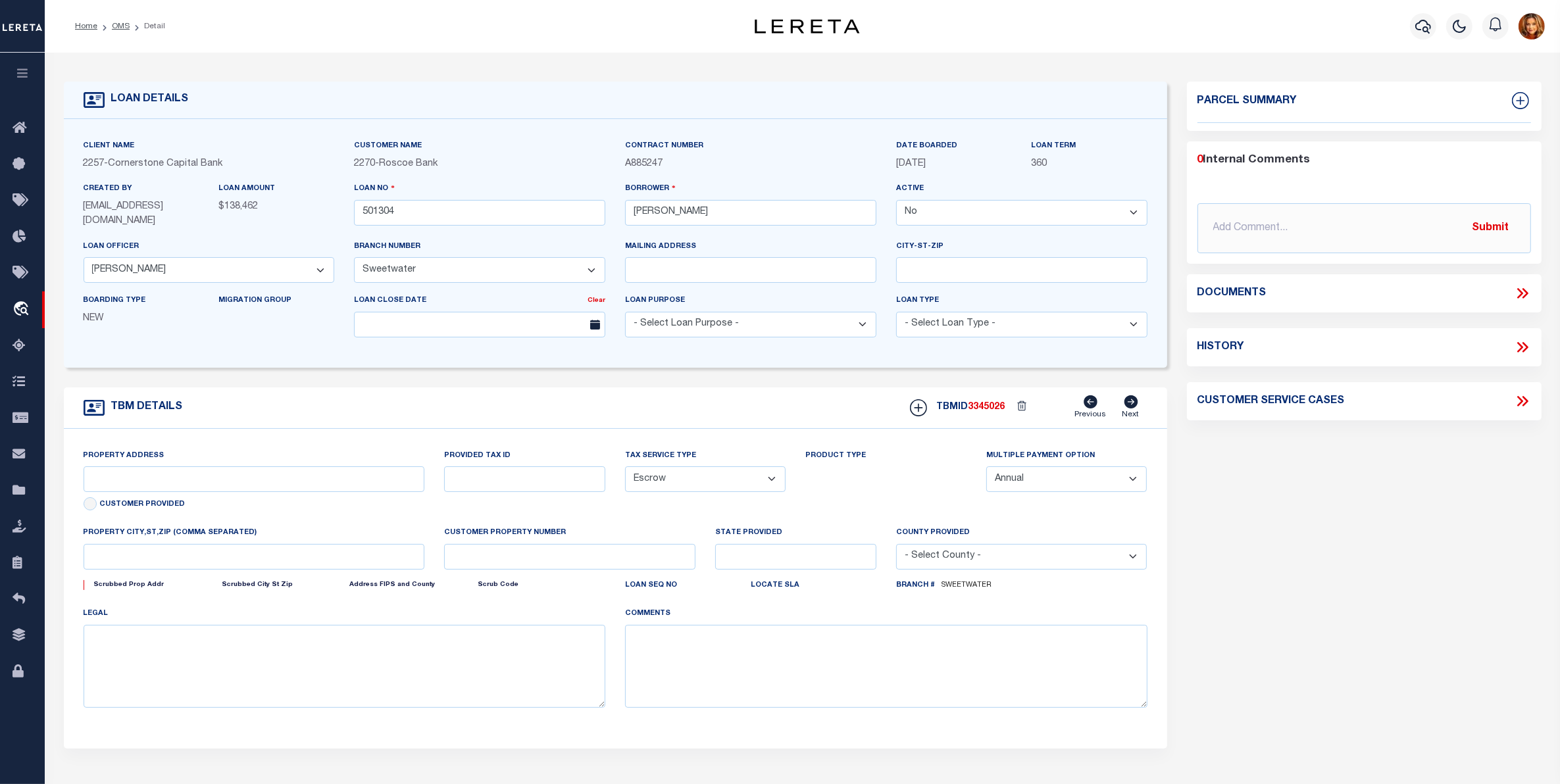
type input "[STREET_ADDRESS]"
select select
type input "[PERSON_NAME] TX 79506"
type input "[GEOGRAPHIC_DATA]"
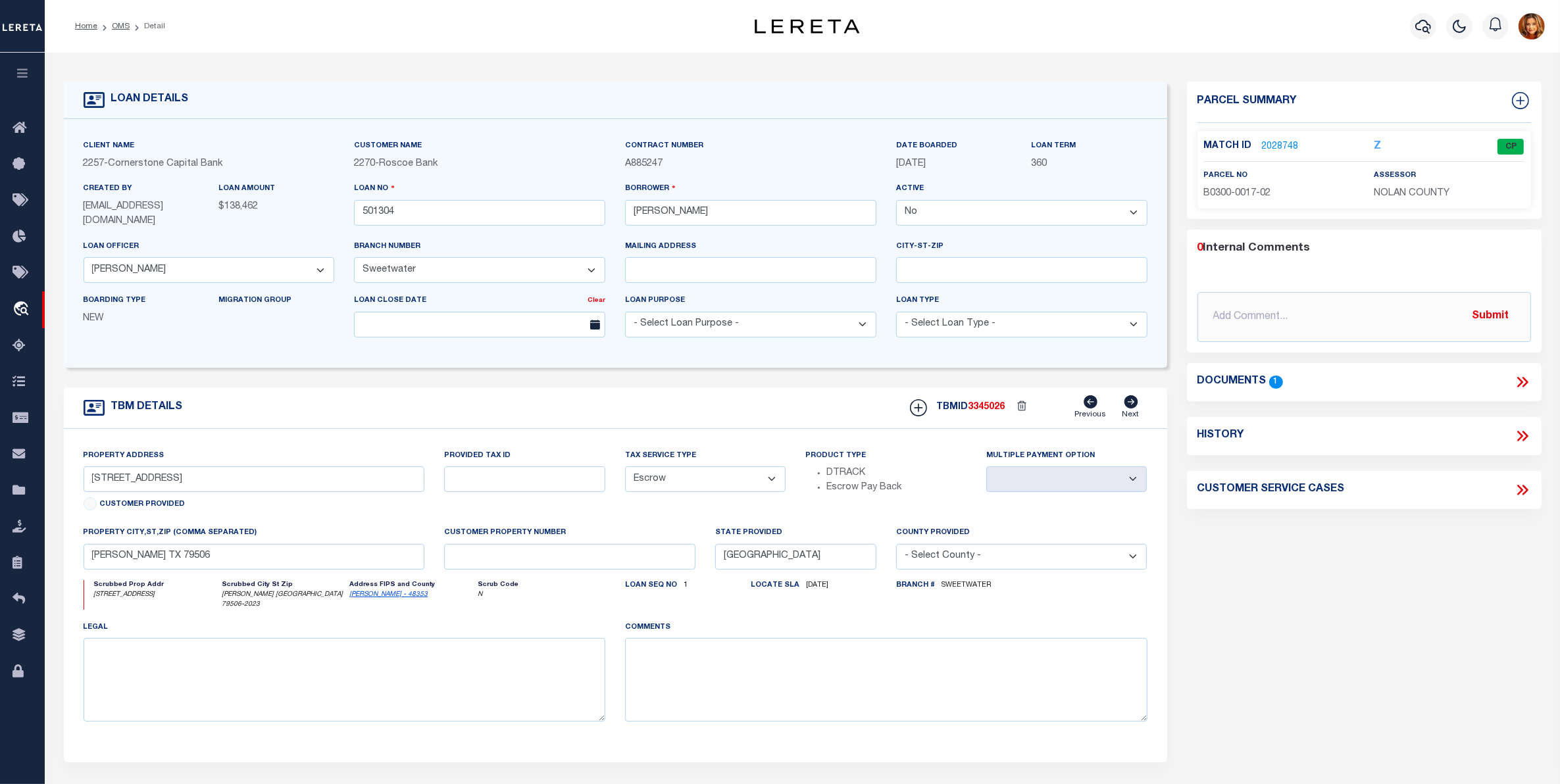
click at [1280, 142] on link "2028748" at bounding box center [1280, 146] width 37 height 14
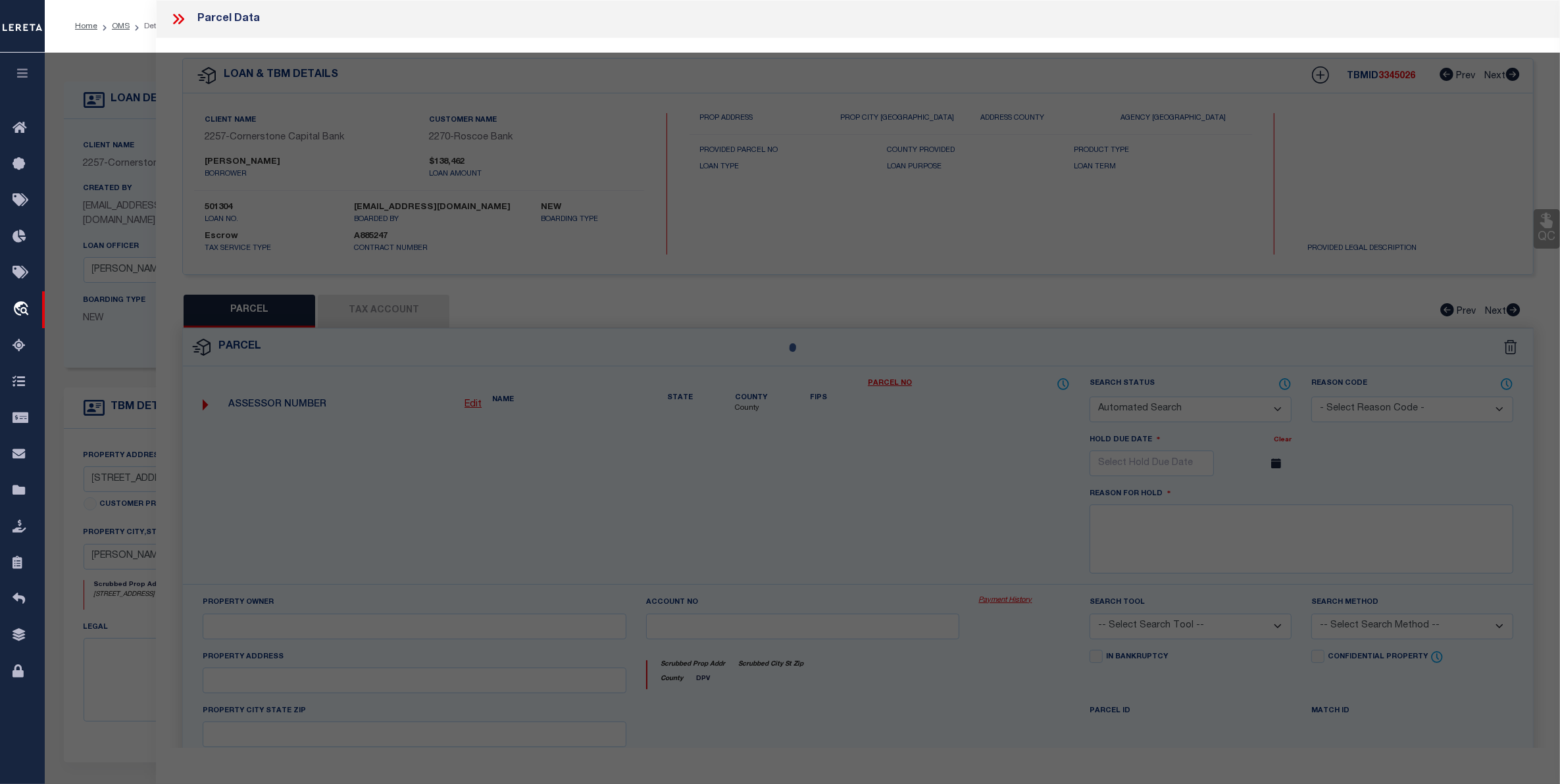
checkbox input "false"
select select "CP"
type input "WHITE [PERSON_NAME] ET [PERSON_NAME]"
select select
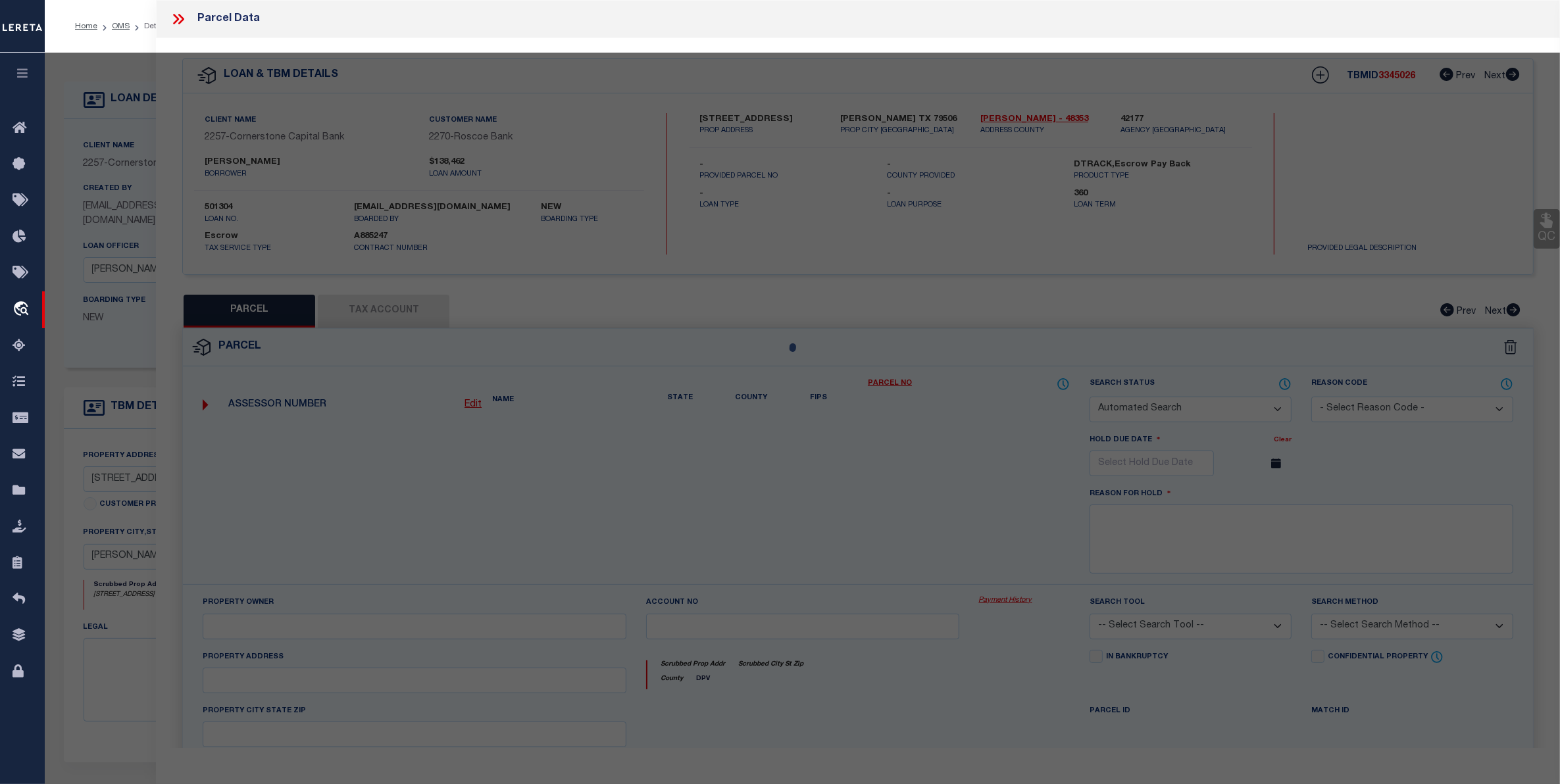
type input "[STREET_ADDRESS]"
type input "[PERSON_NAME] [GEOGRAPHIC_DATA]"
type textarea "ORIENT BLK 17 LOT E2 OF 12 & ALL 13"
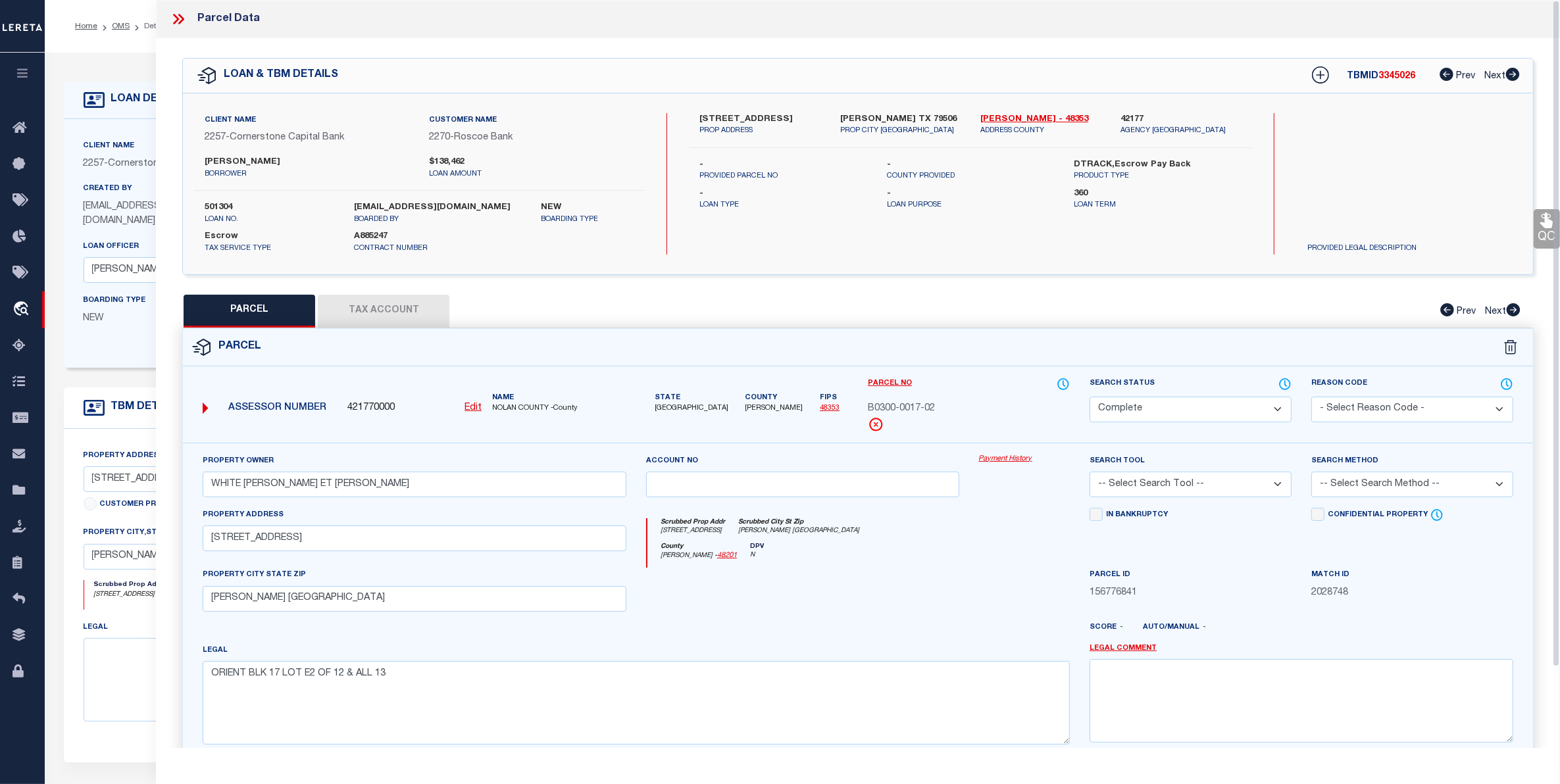
click at [368, 306] on button "Tax Account" at bounding box center [384, 310] width 132 height 33
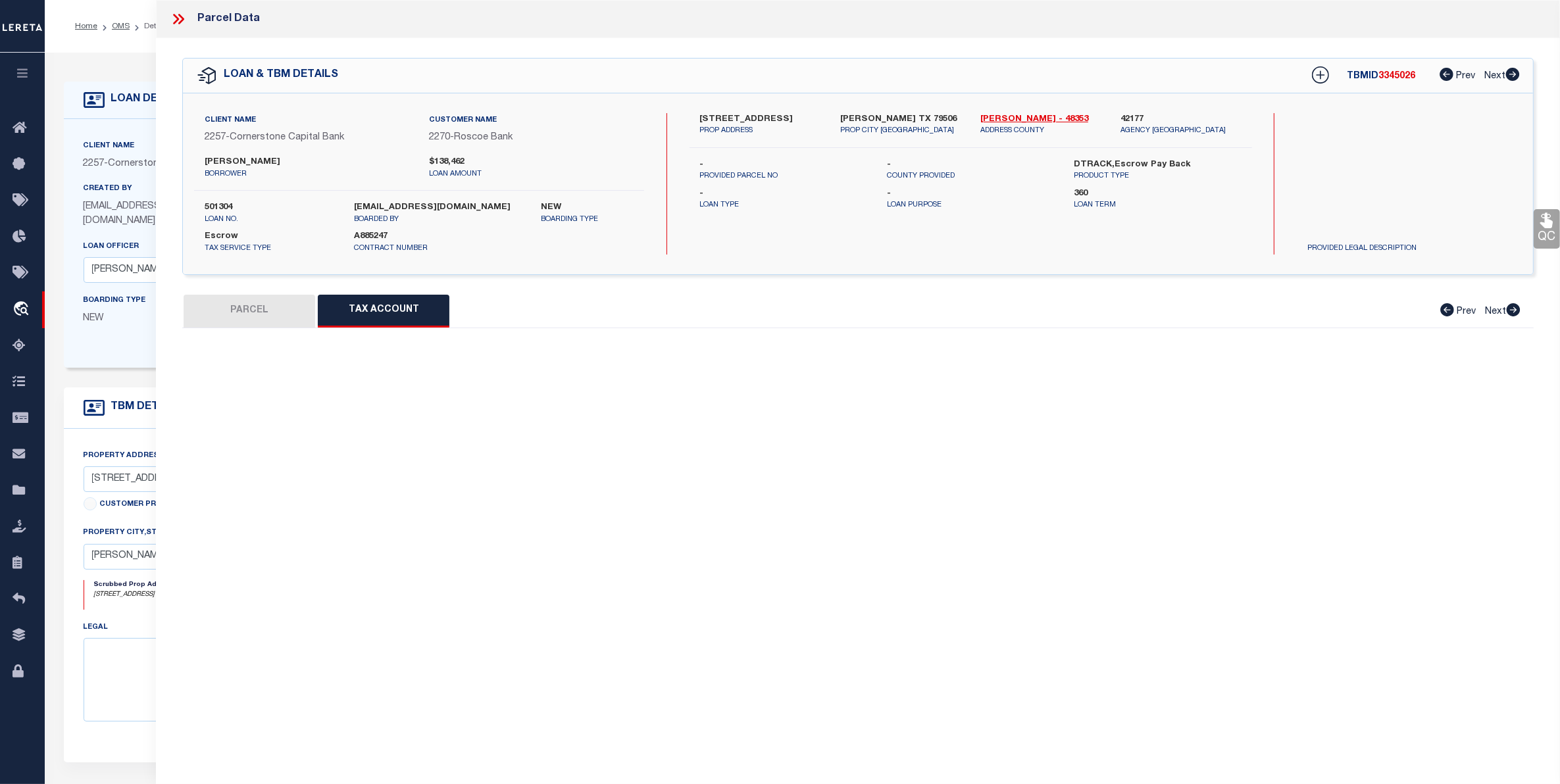
select select "100"
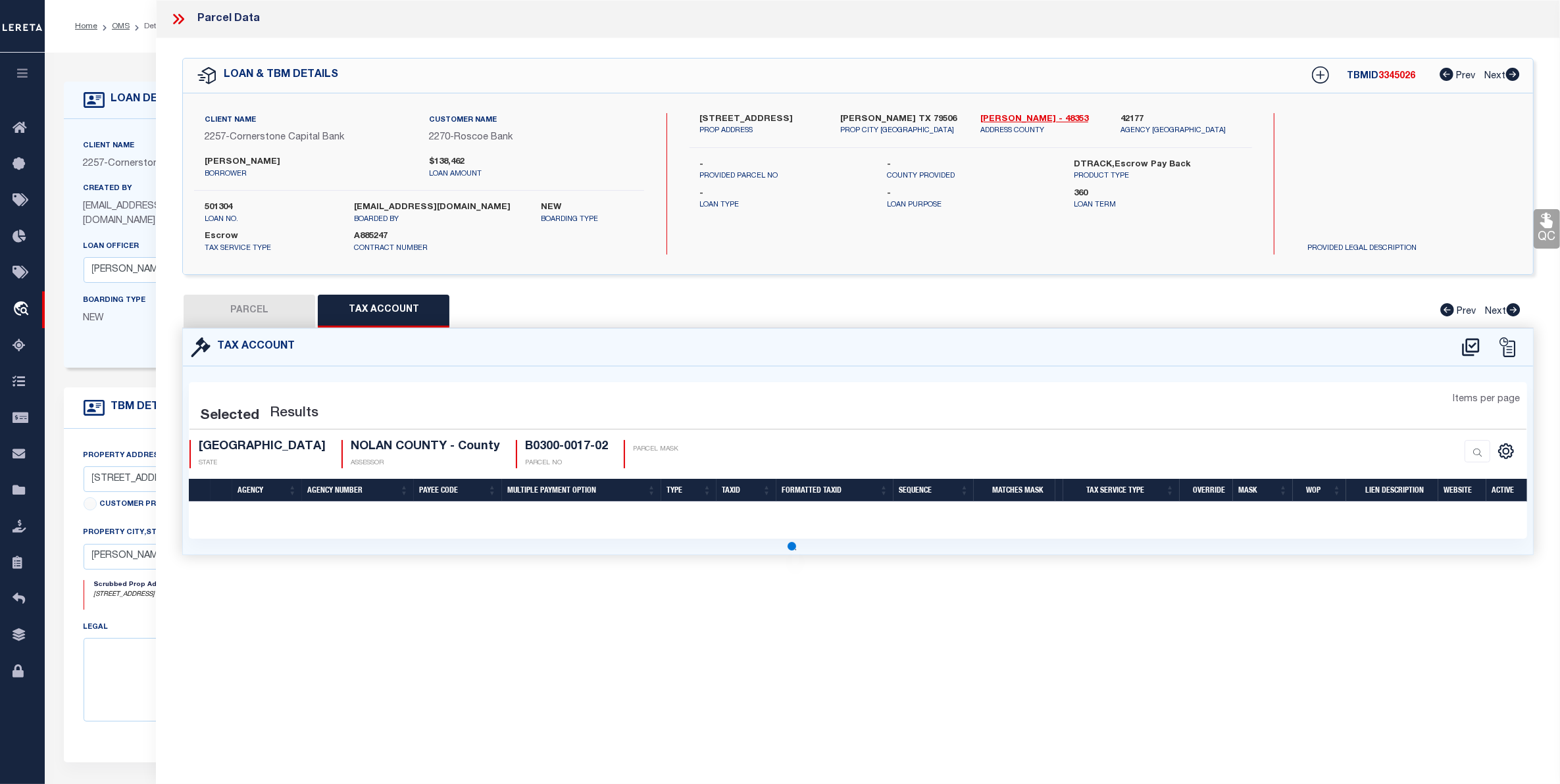
select select "100"
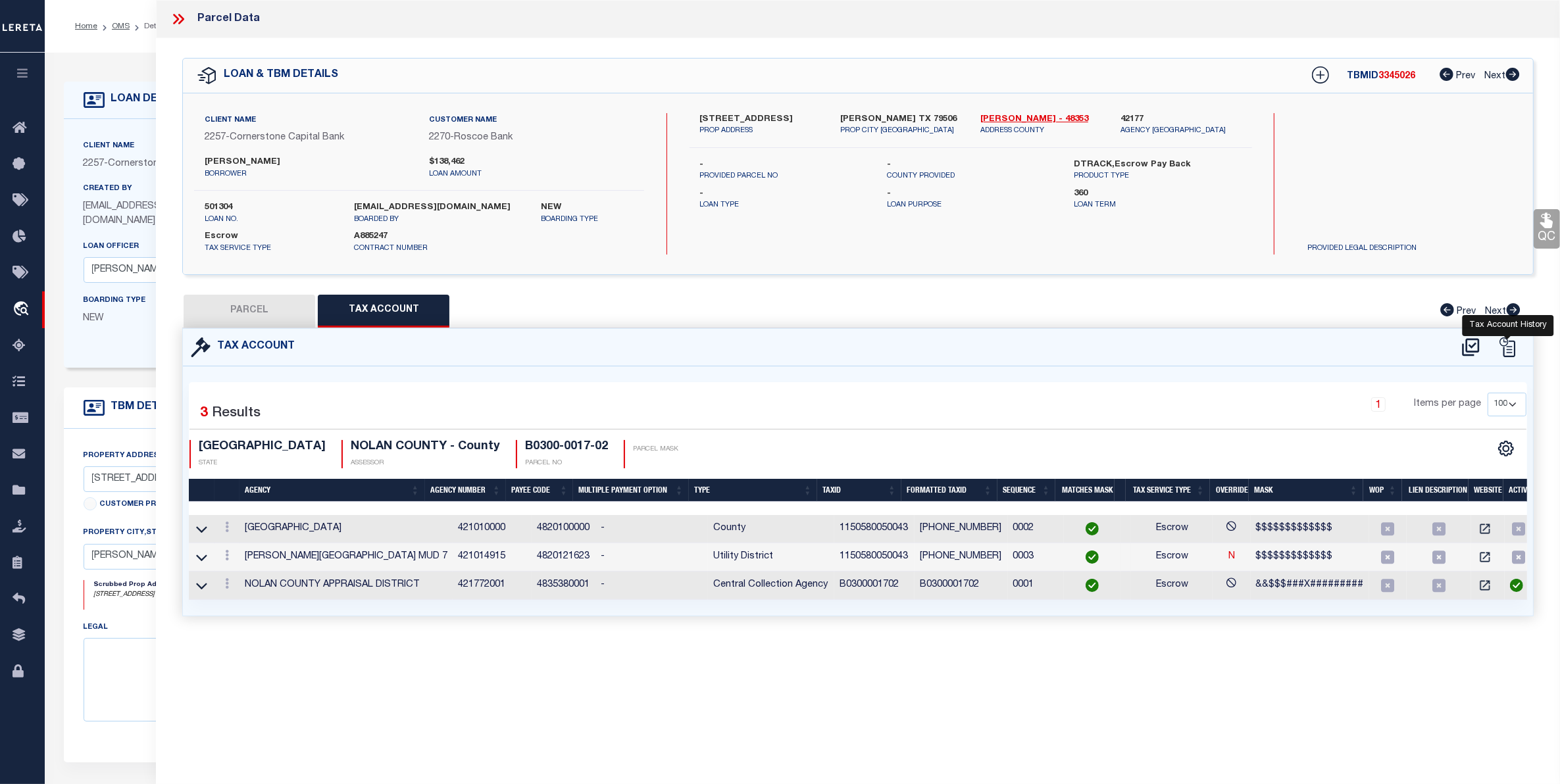
click at [1509, 348] on icon at bounding box center [1507, 347] width 16 height 20
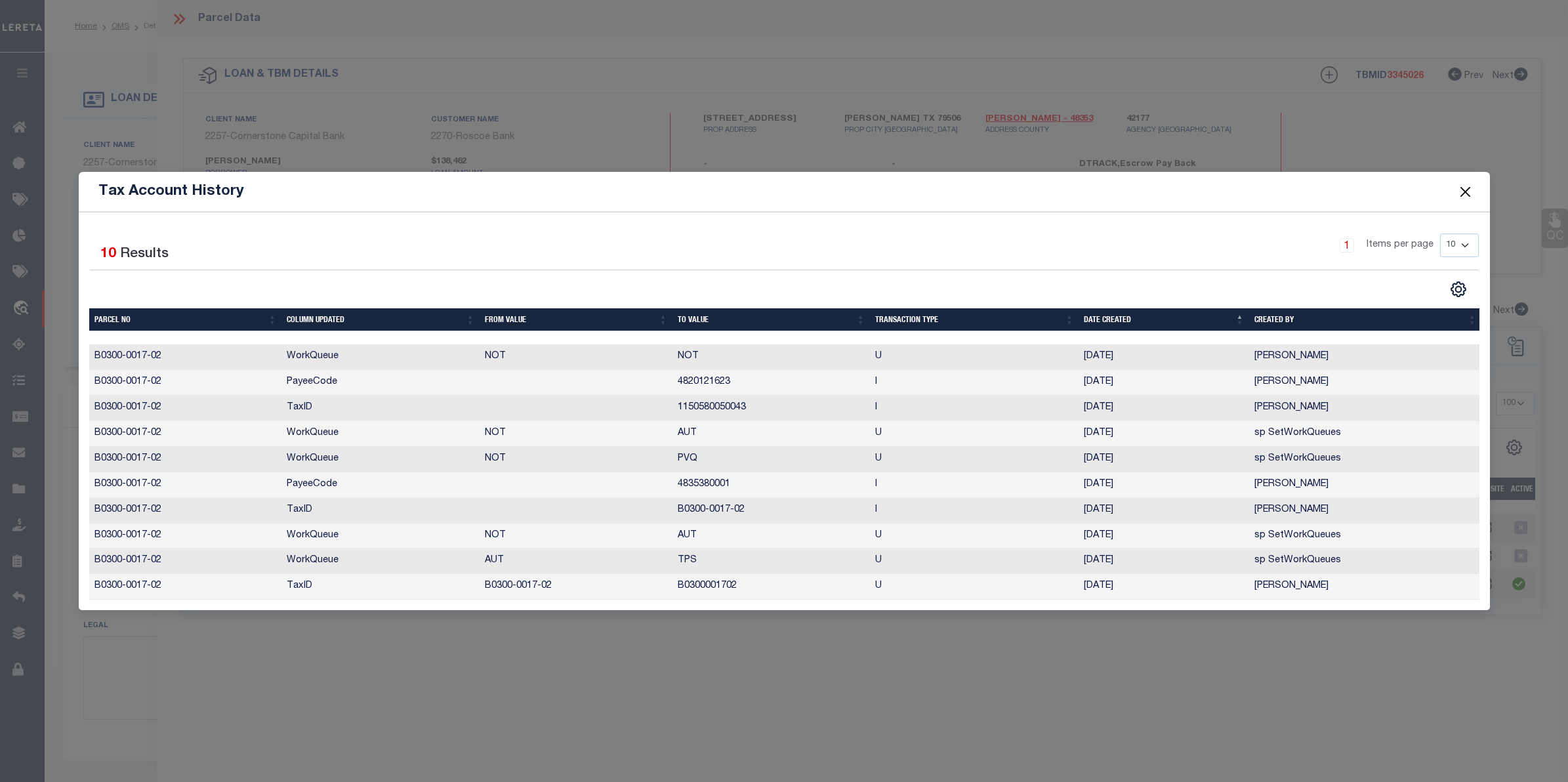
drag, startPoint x: 837, startPoint y: 241, endPoint x: 926, endPoint y: 240, distance: 89.0
click at [838, 238] on div "1 Items per page 10 25 50 100" at bounding box center [959, 250] width 1036 height 34
click at [1464, 188] on button "Close" at bounding box center [1464, 191] width 17 height 17
